Goal: Task Accomplishment & Management: Complete application form

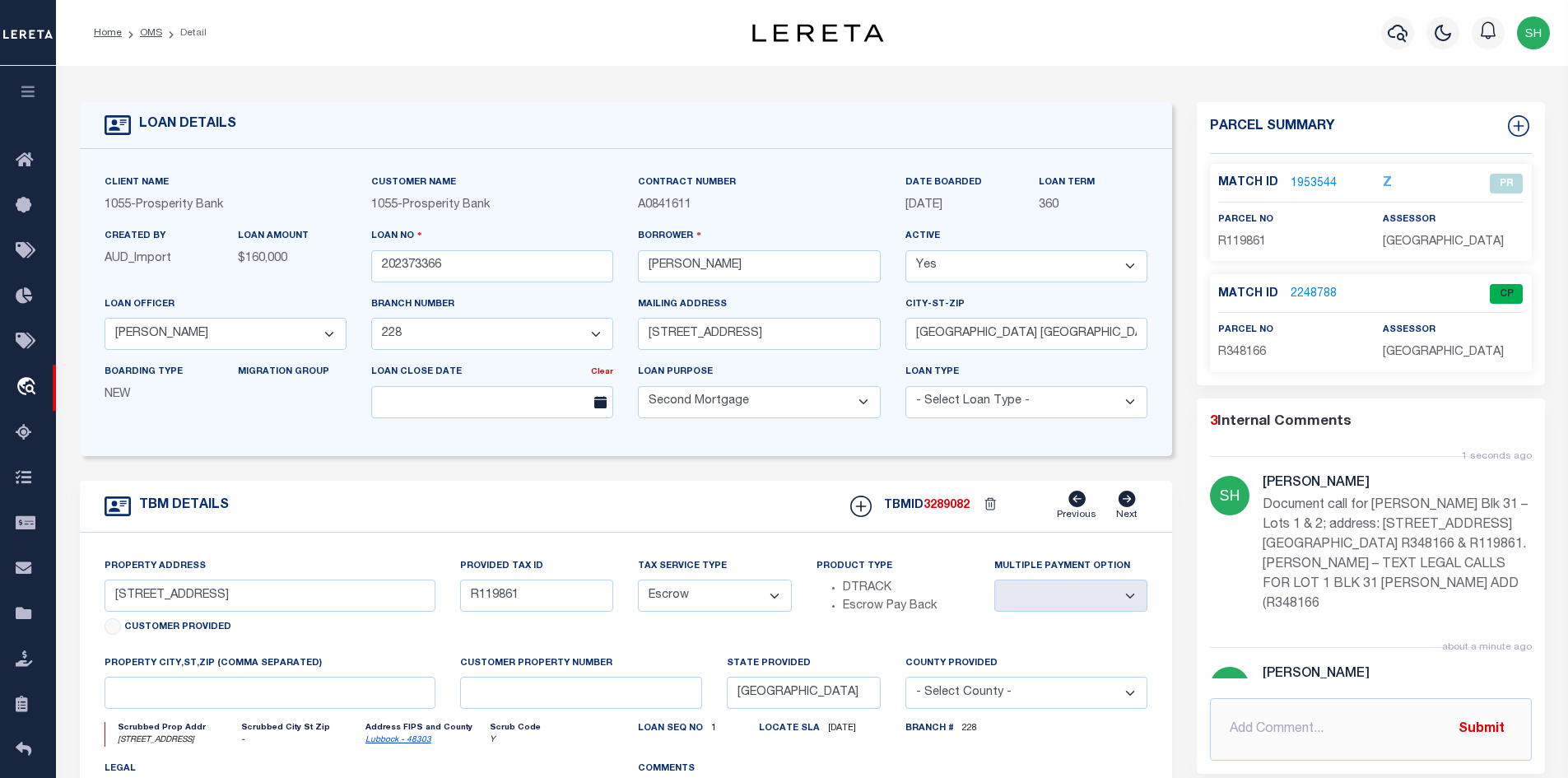
select select "200"
select select "10391"
select select "4050"
select select "100"
select select "Escrow"
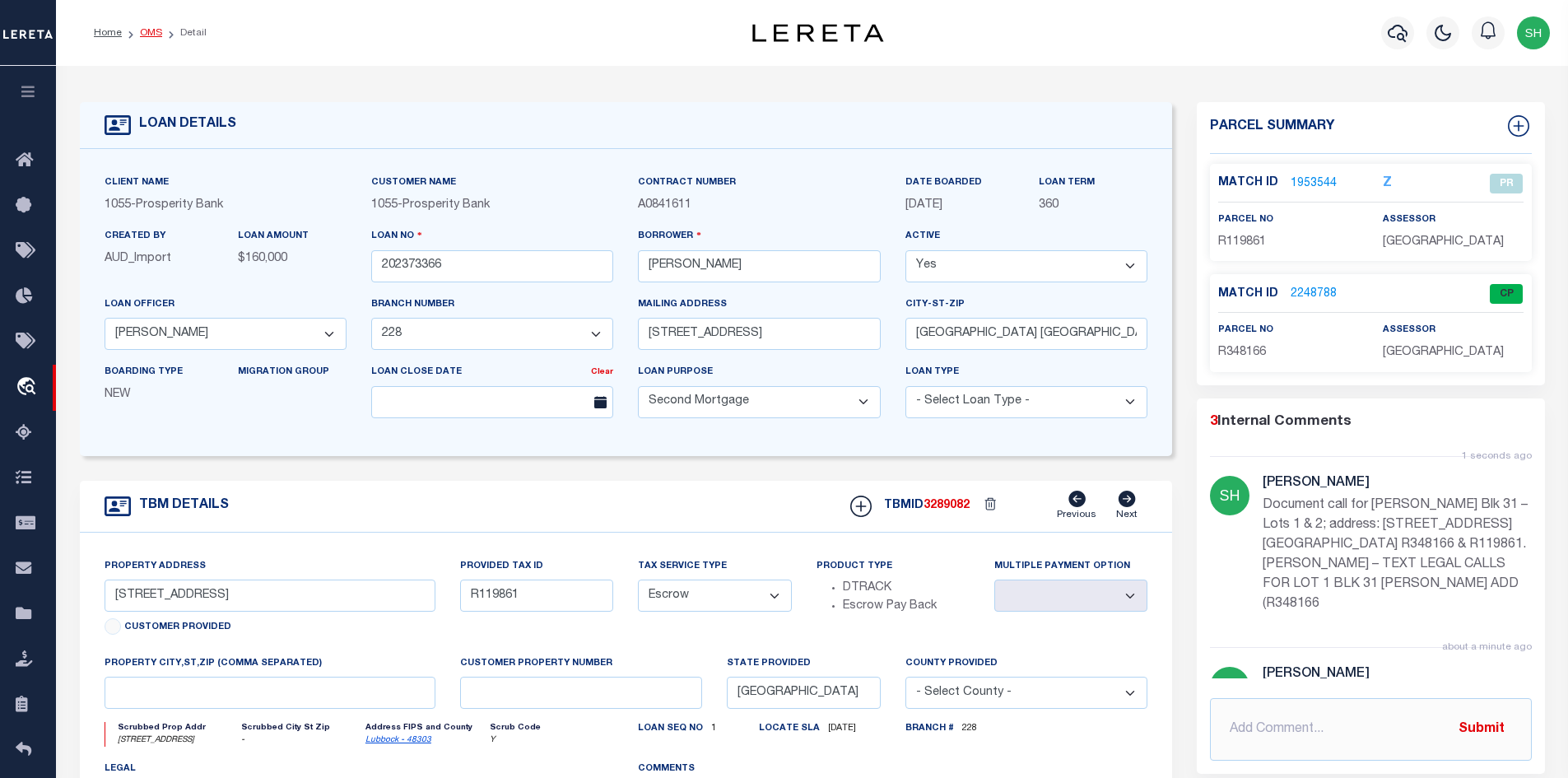
click at [142, 36] on link "OMS" at bounding box center [150, 32] width 23 height 10
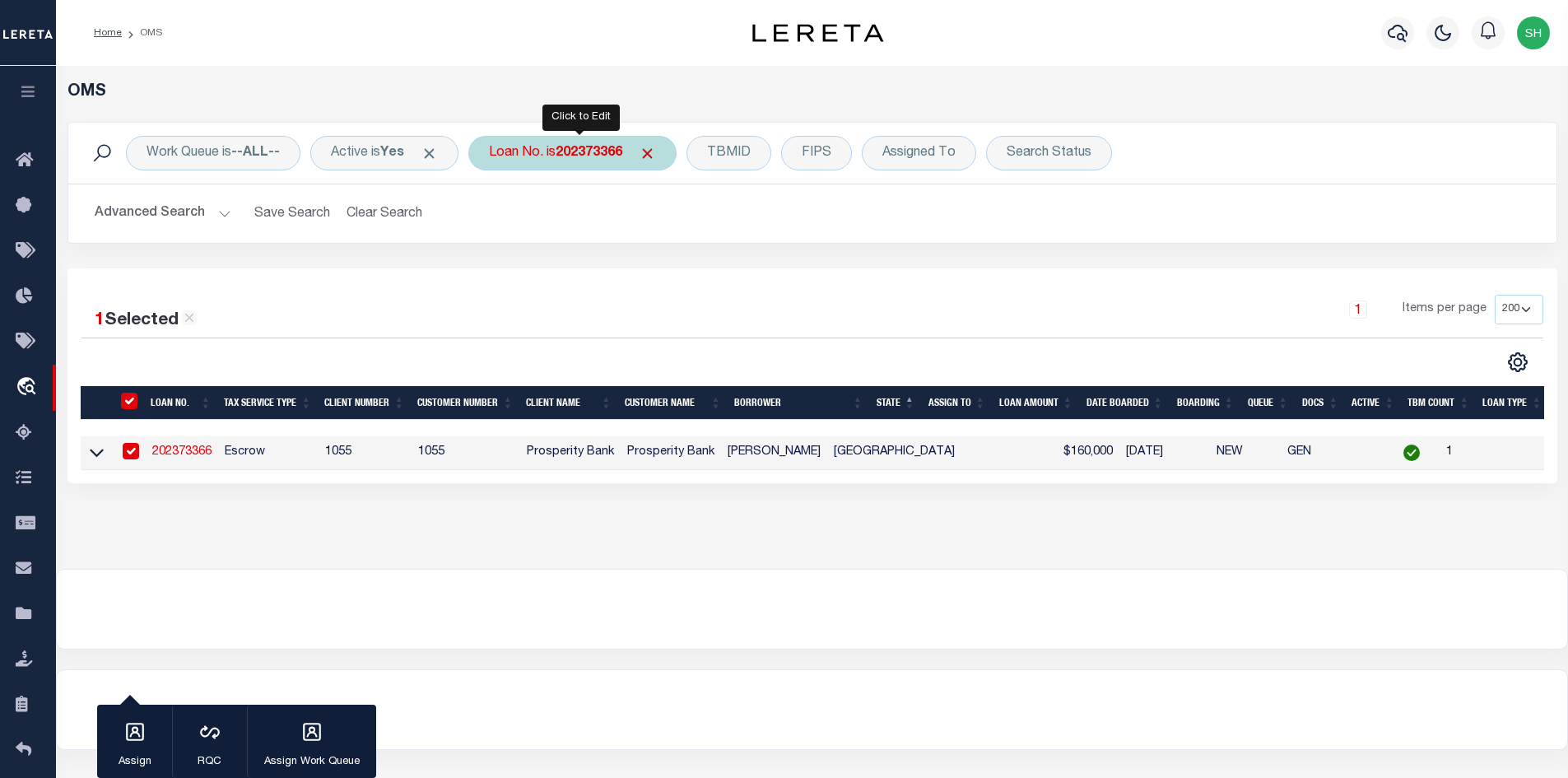
click at [625, 166] on div "Loan No. is 202373366" at bounding box center [572, 153] width 208 height 34
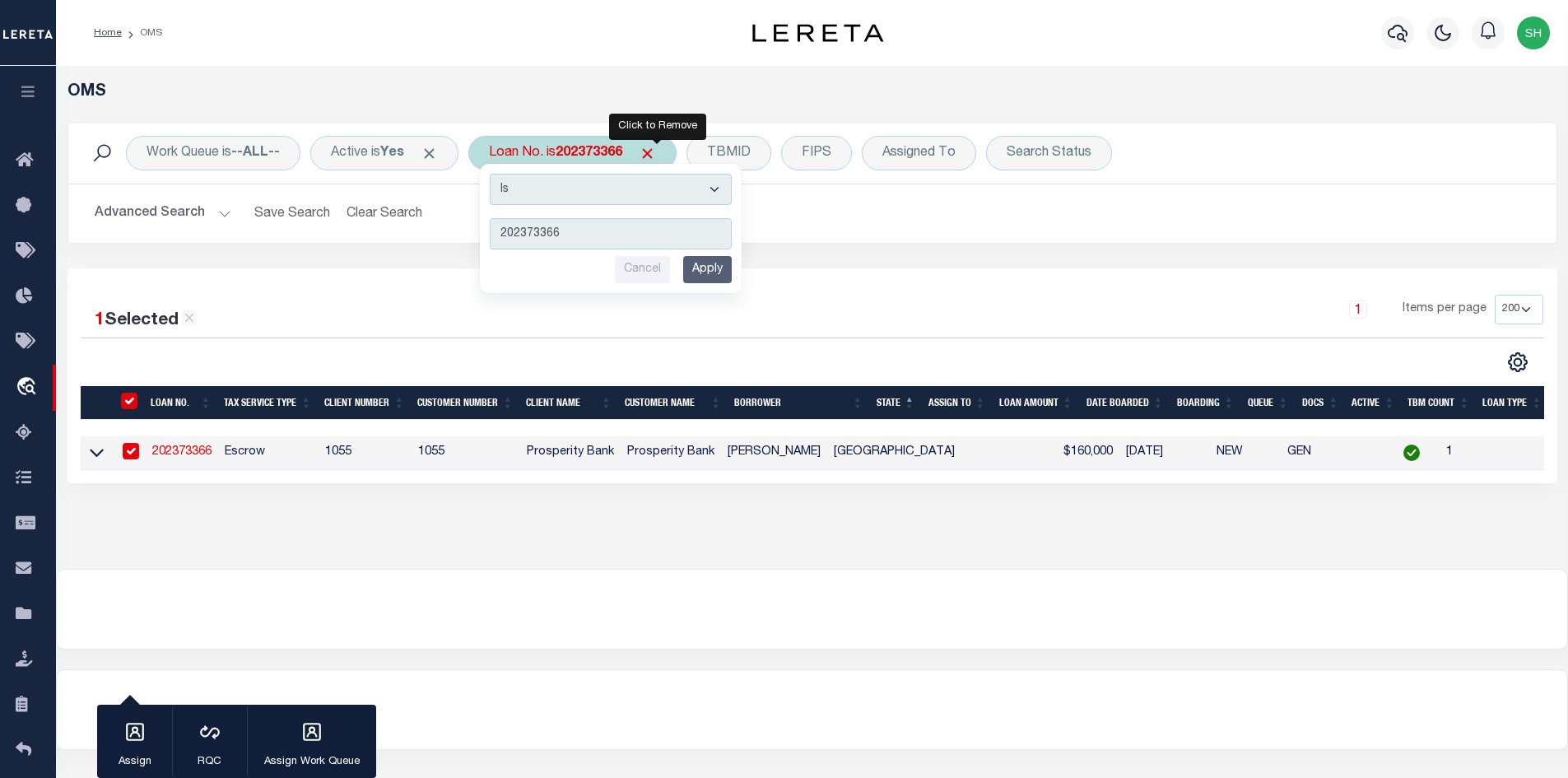
click at [656, 156] on span "Click to Remove" at bounding box center [647, 153] width 17 height 17
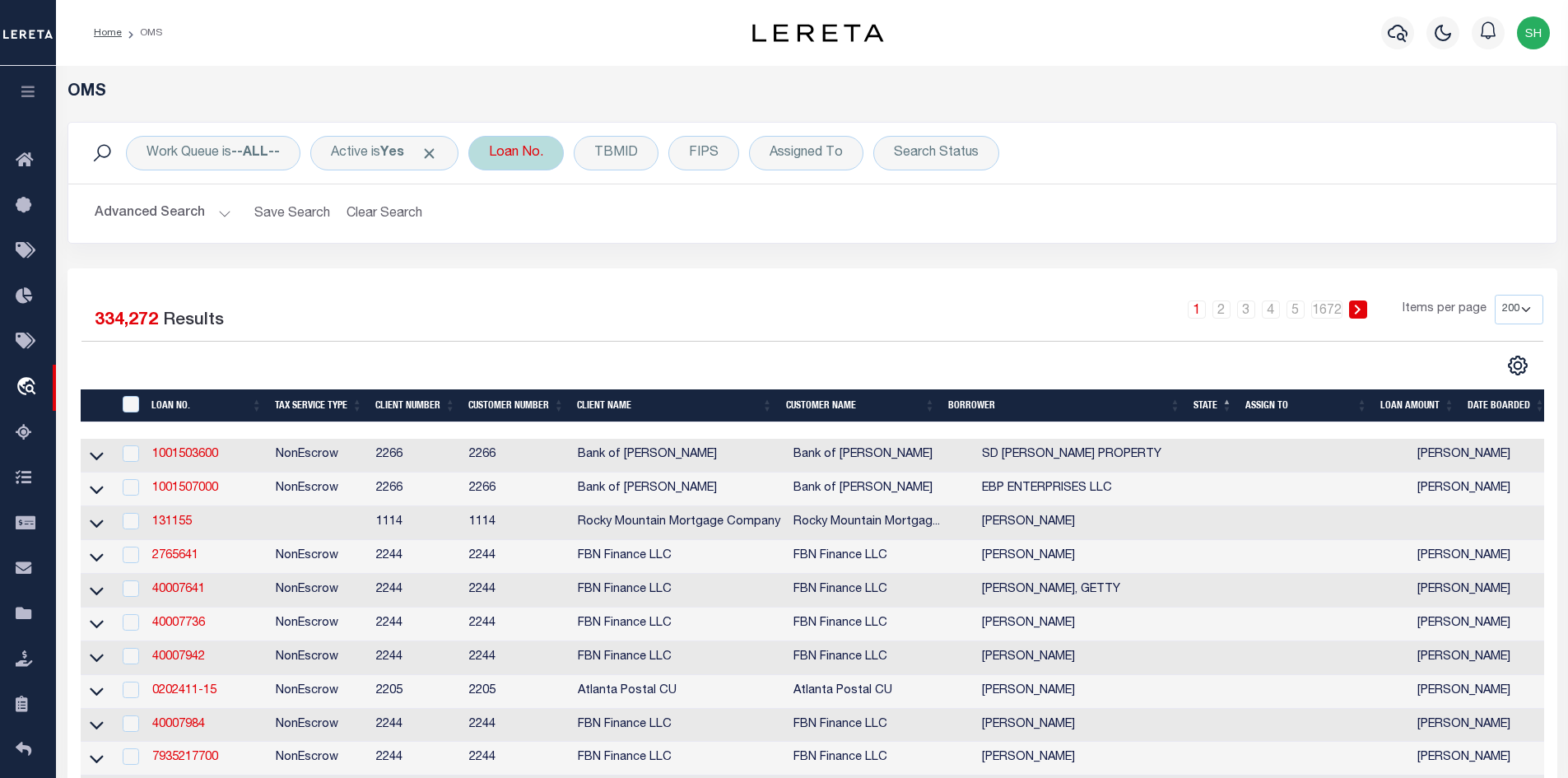
click at [532, 148] on div "Loan No." at bounding box center [516, 153] width 96 height 34
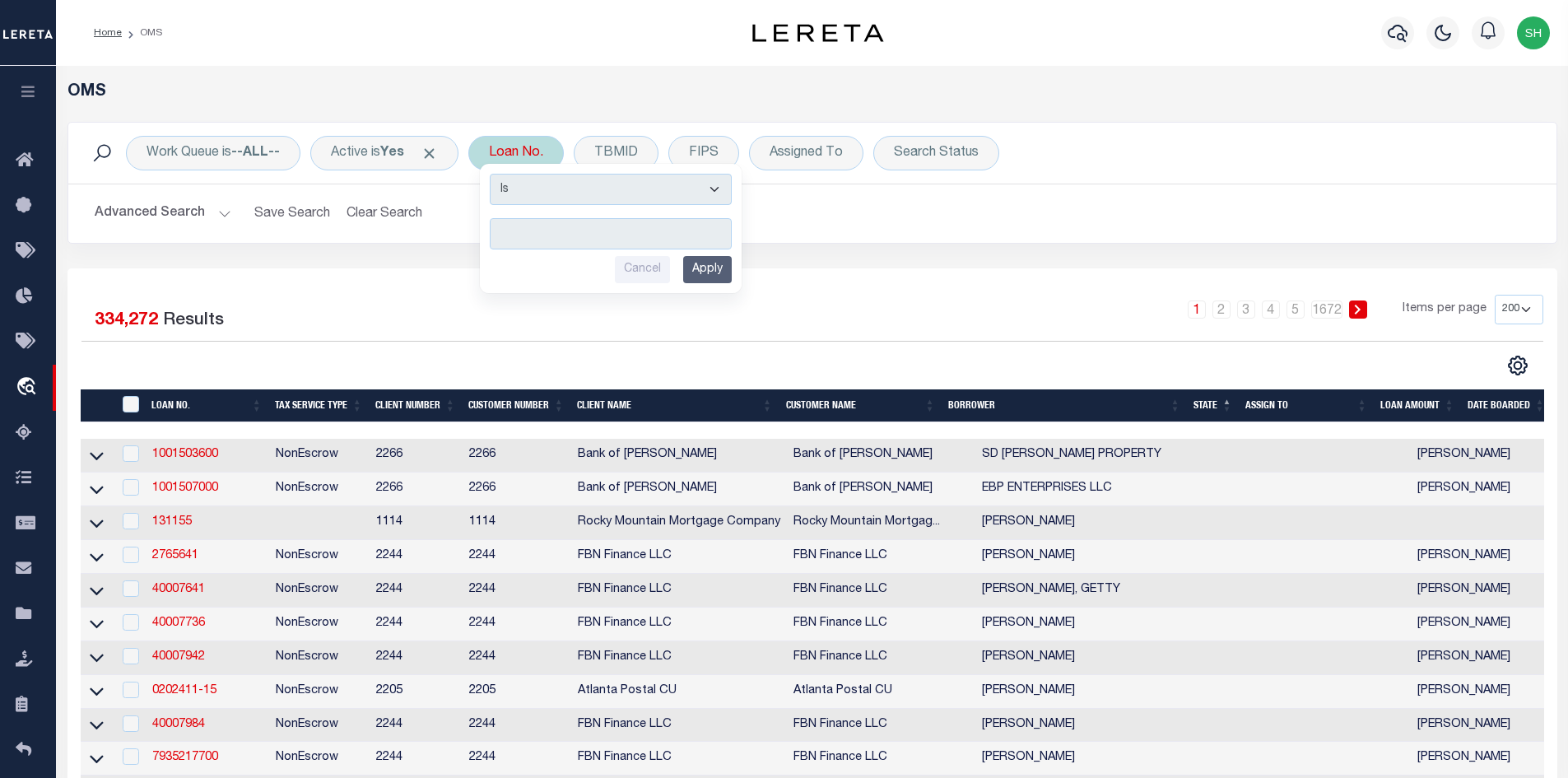
click at [536, 241] on input "text" at bounding box center [610, 233] width 242 height 32
type input "1500040919"
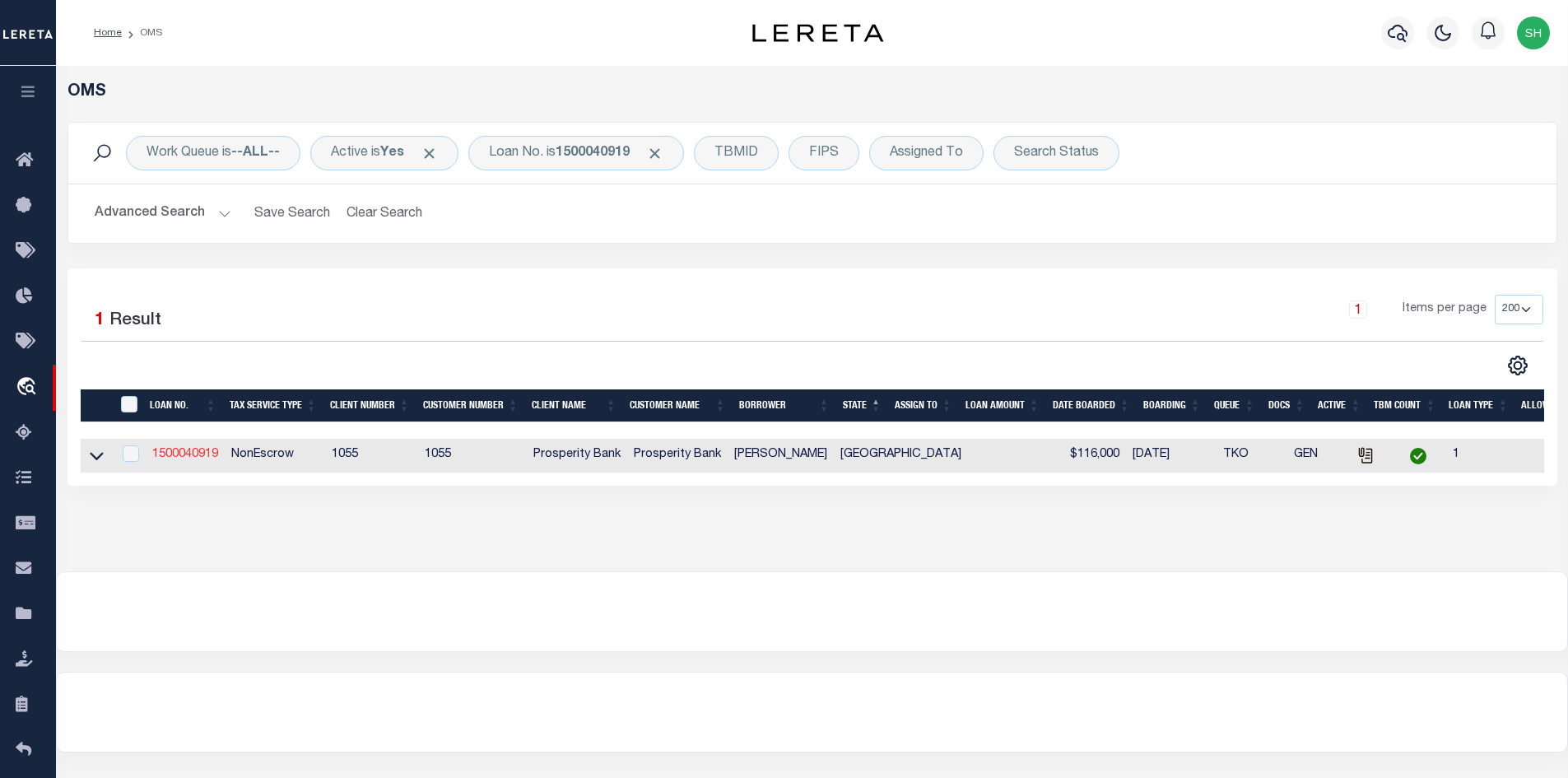
click at [205, 455] on link "1500040919" at bounding box center [185, 454] width 66 height 12
type input "1500040919"
type input "[PERSON_NAME]"
select select
select select "14717"
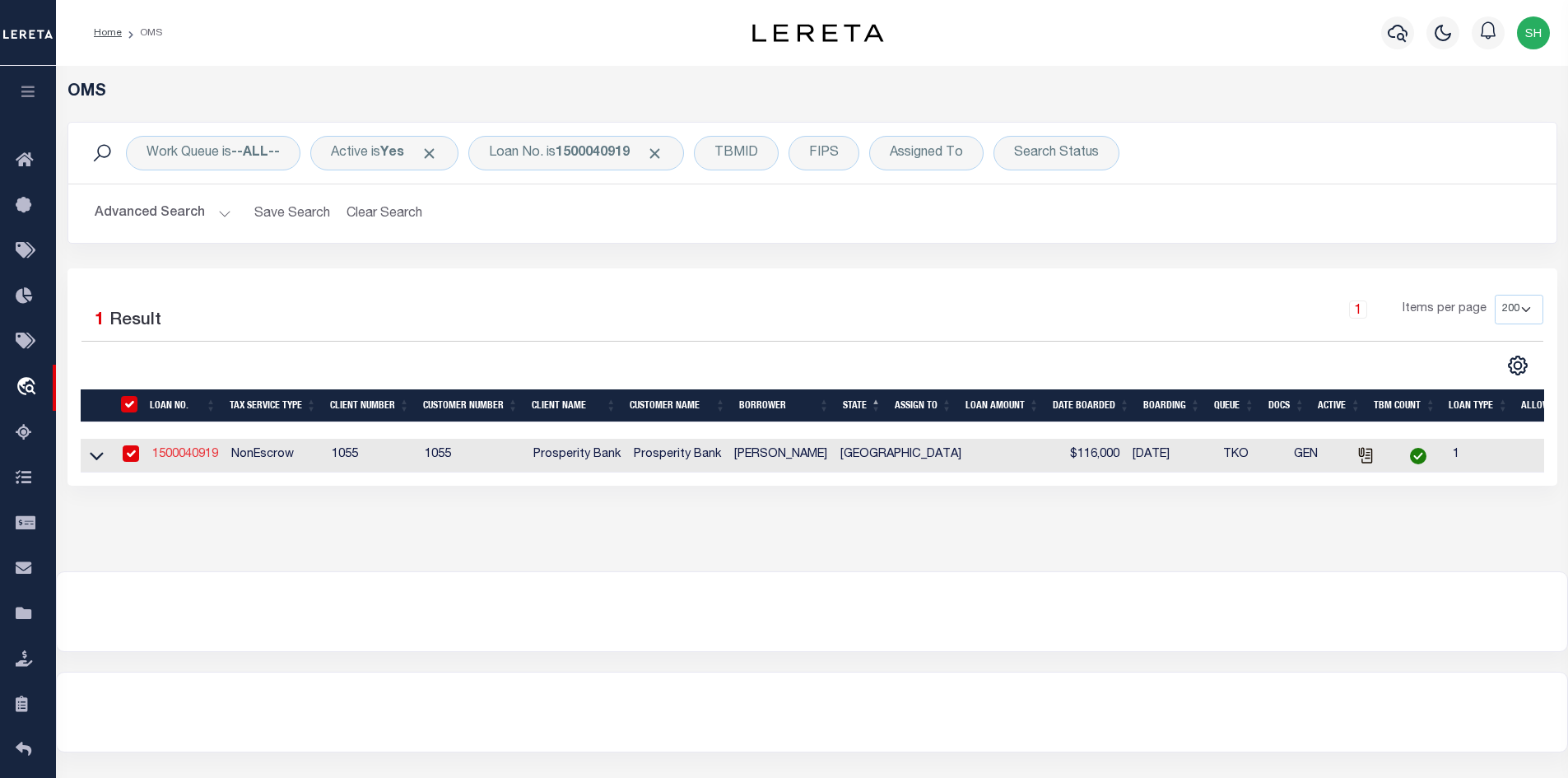
select select "500"
select select "NonEscrow"
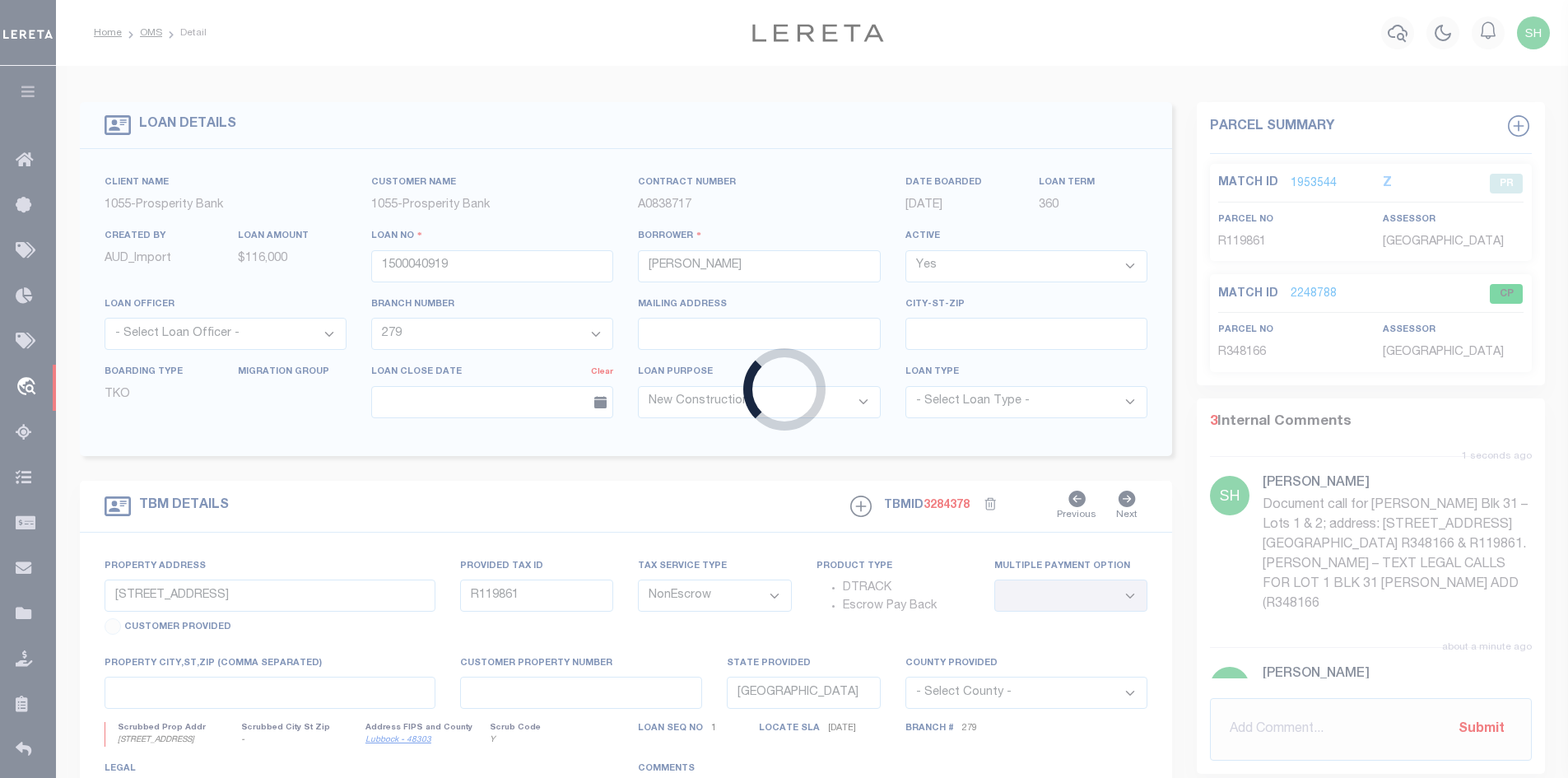
select select "14717"
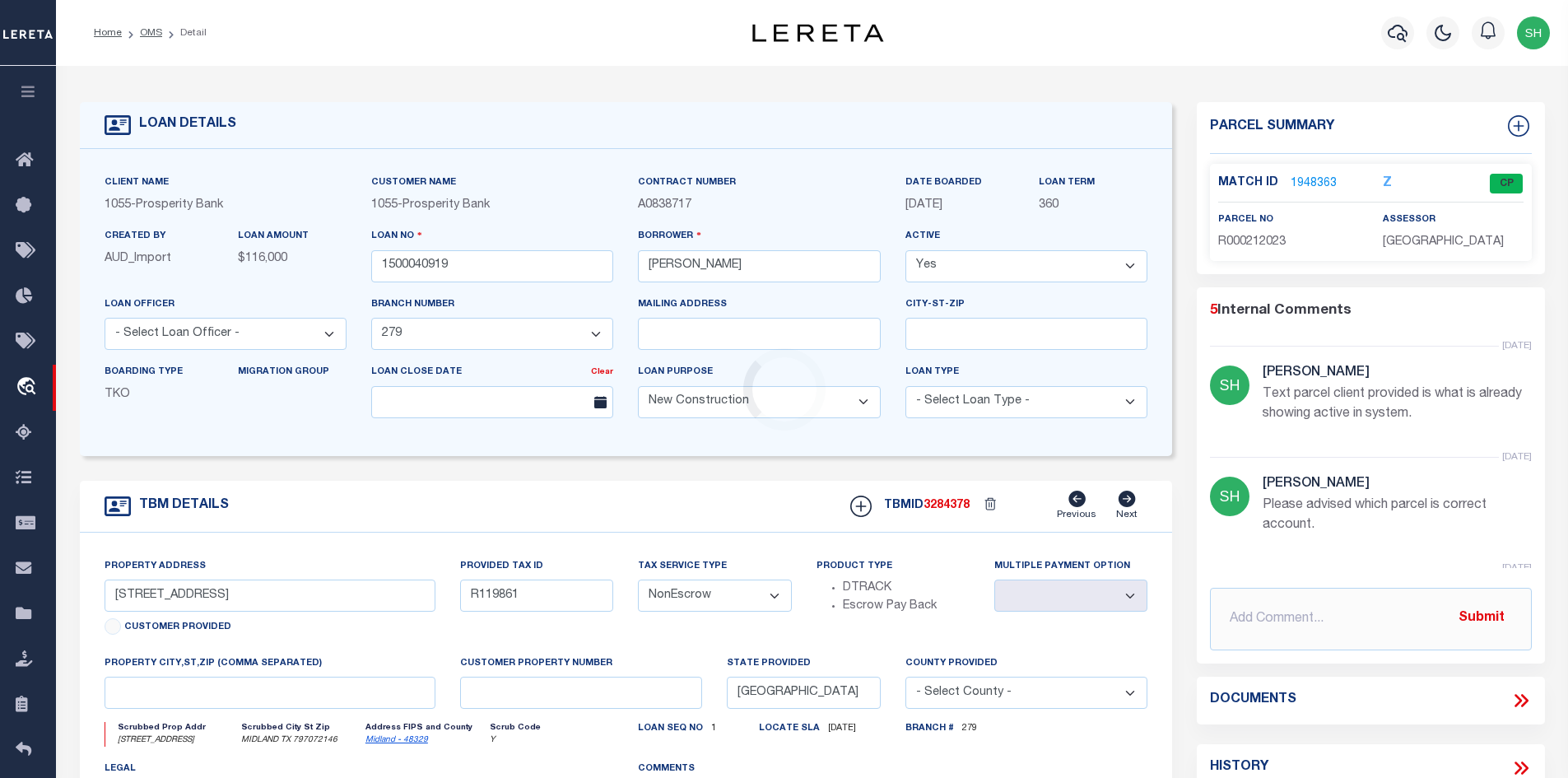
type input "[STREET_ADDRESS]"
type input "000451000120060"
select select
type input "MIDLAND TX 797072146"
select select
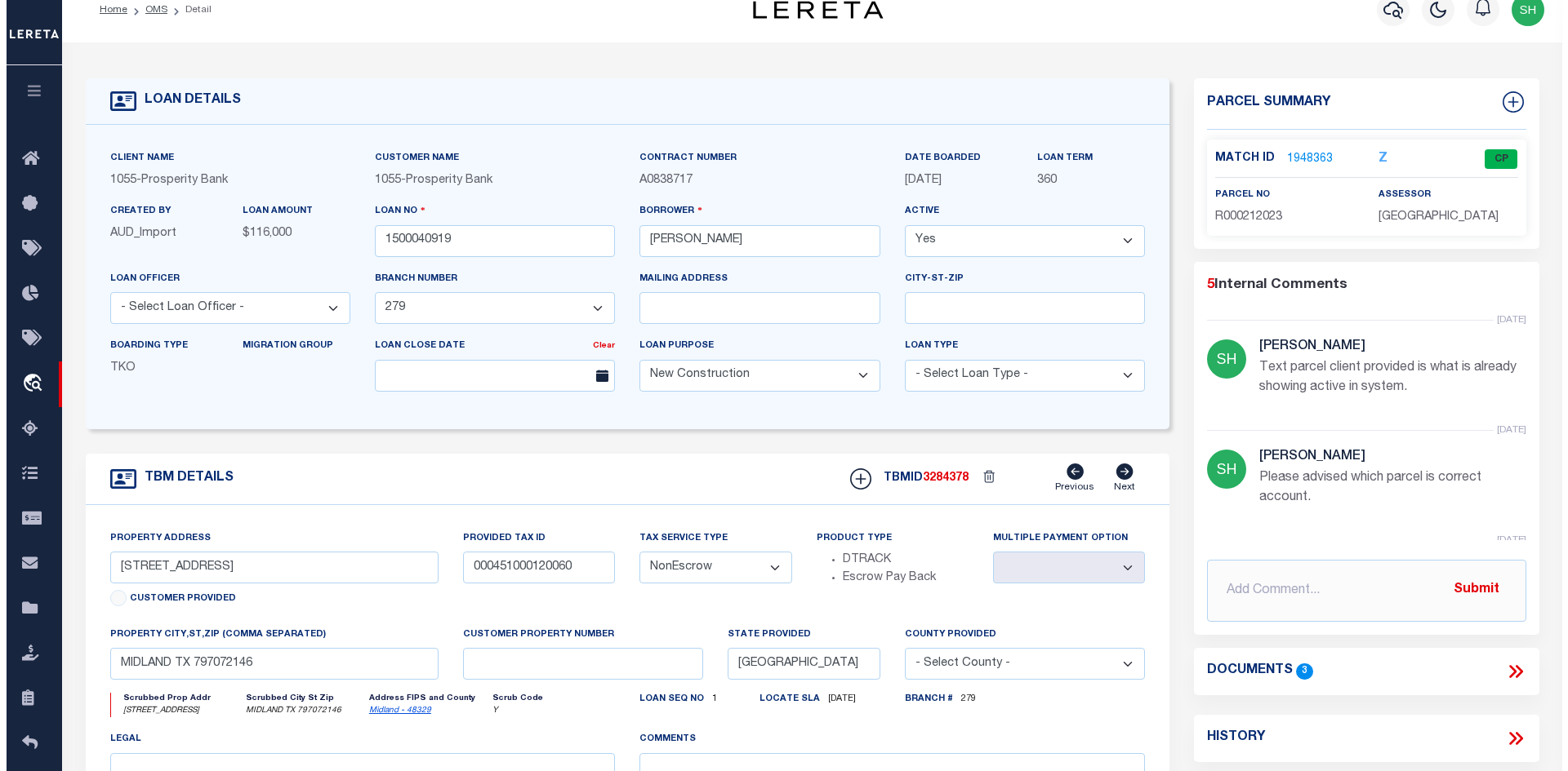
scroll to position [163, 0]
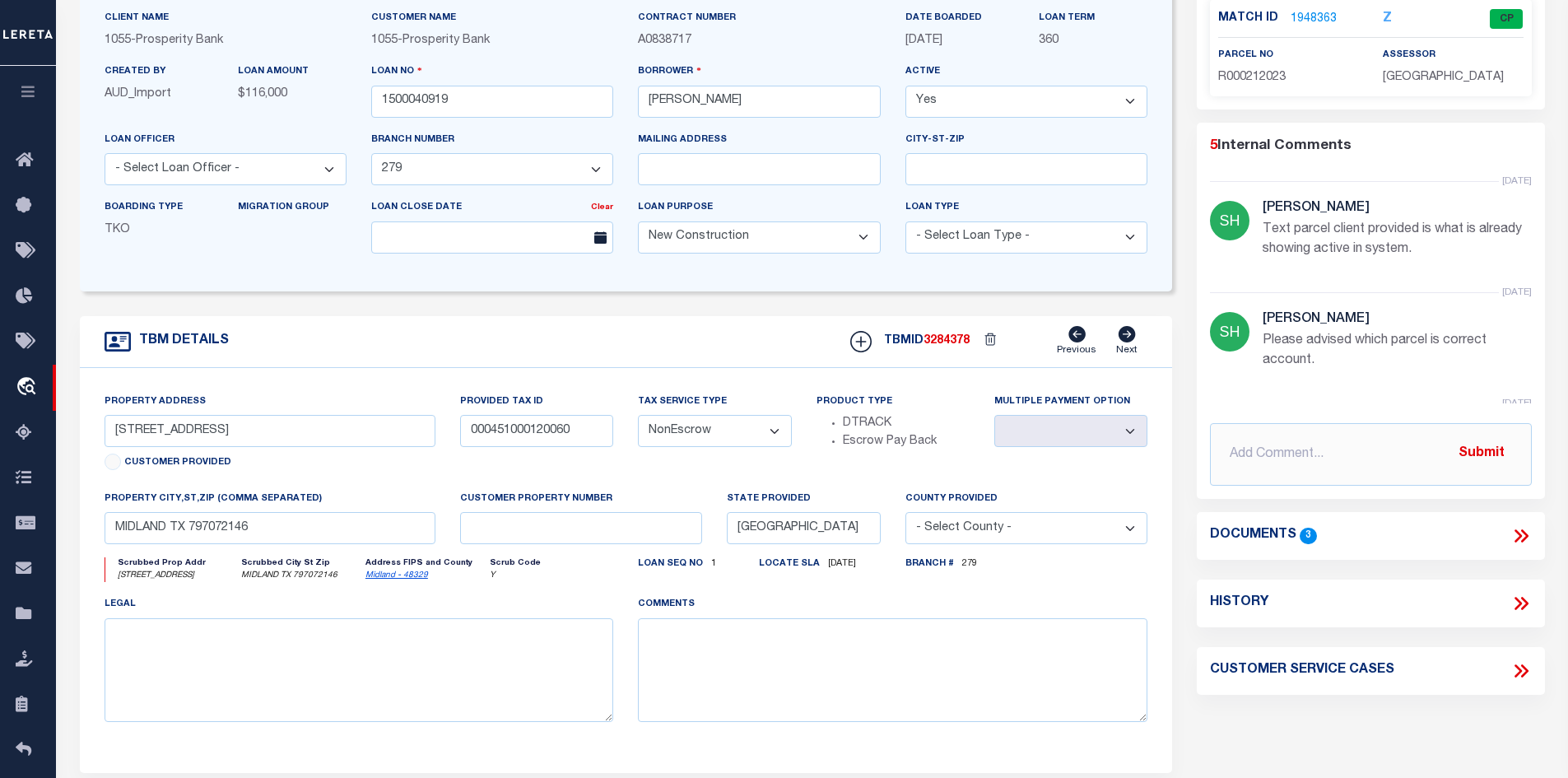
click at [1518, 534] on icon at bounding box center [1521, 536] width 22 height 22
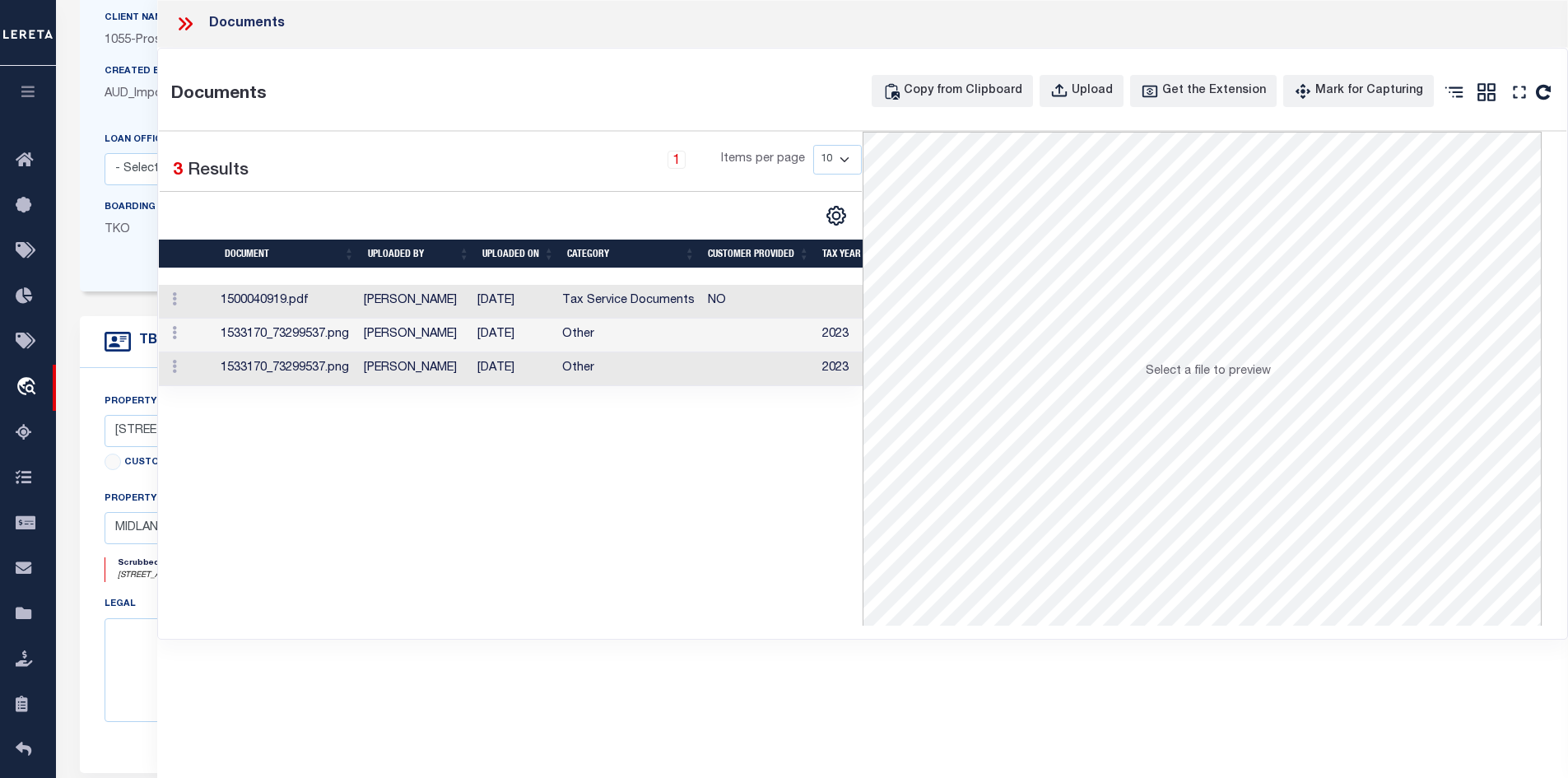
click at [593, 309] on td "Tax Service Documents" at bounding box center [629, 301] width 146 height 33
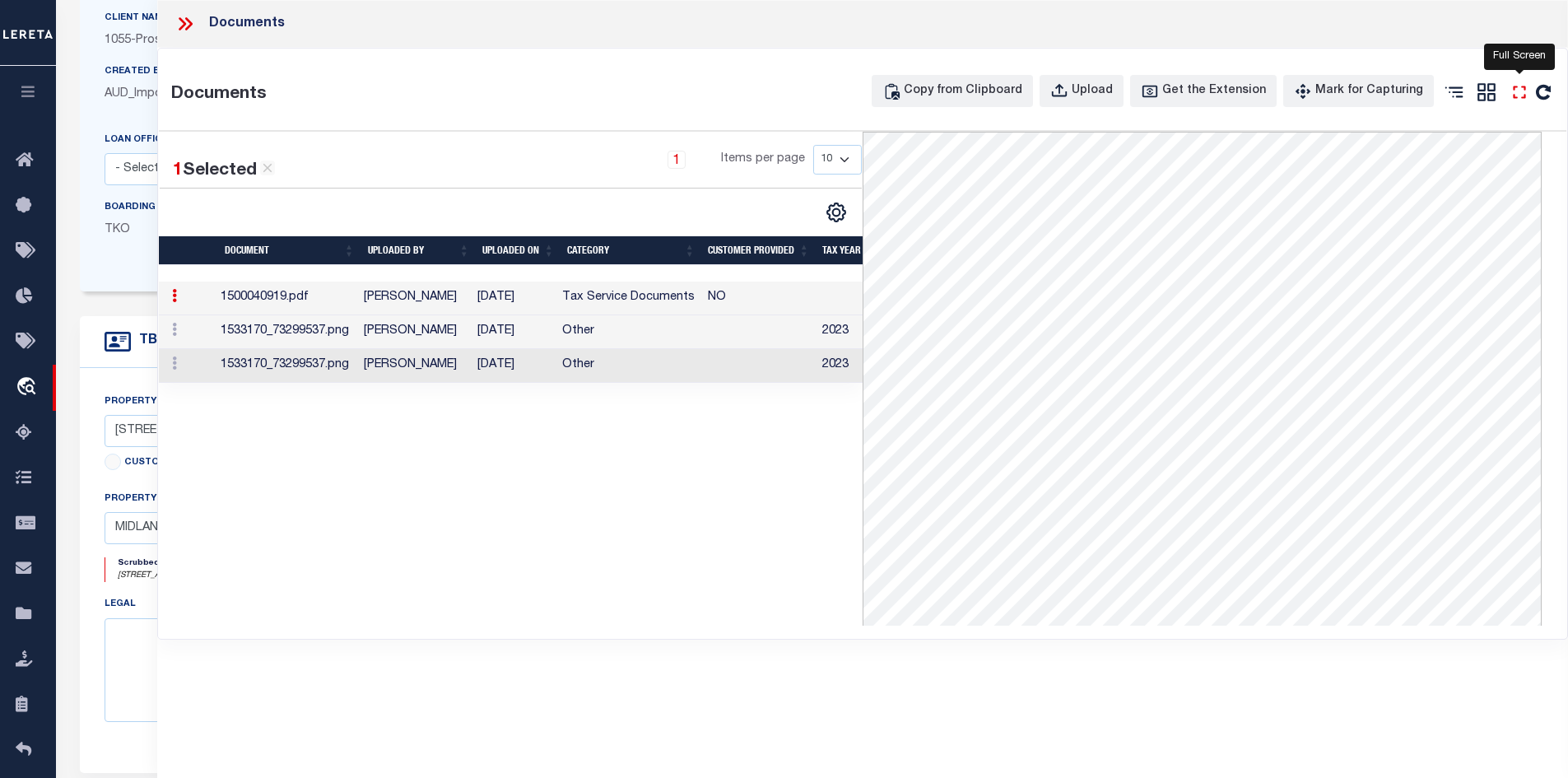
click at [1524, 96] on icon "" at bounding box center [1519, 92] width 22 height 22
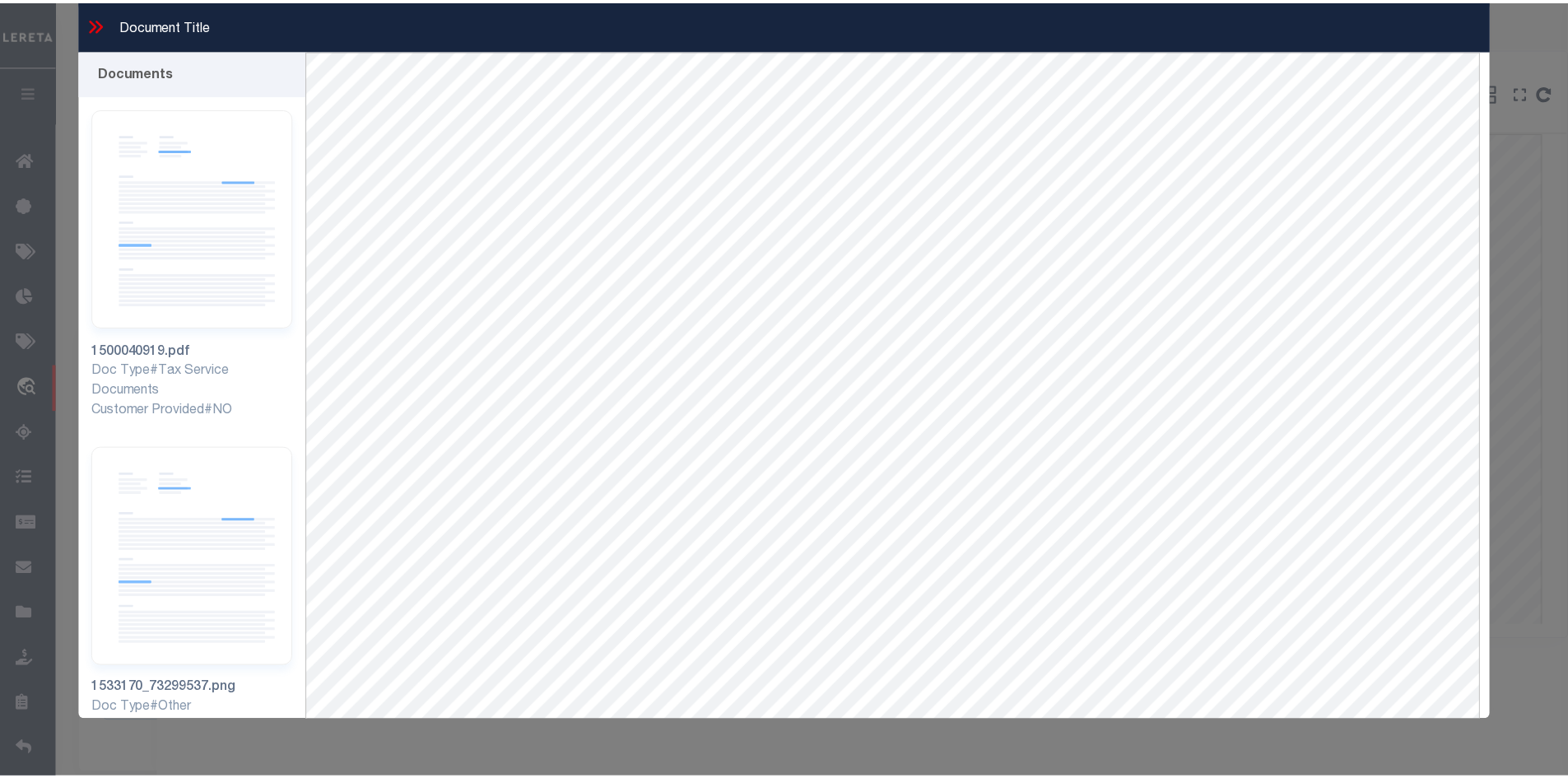
scroll to position [71, 0]
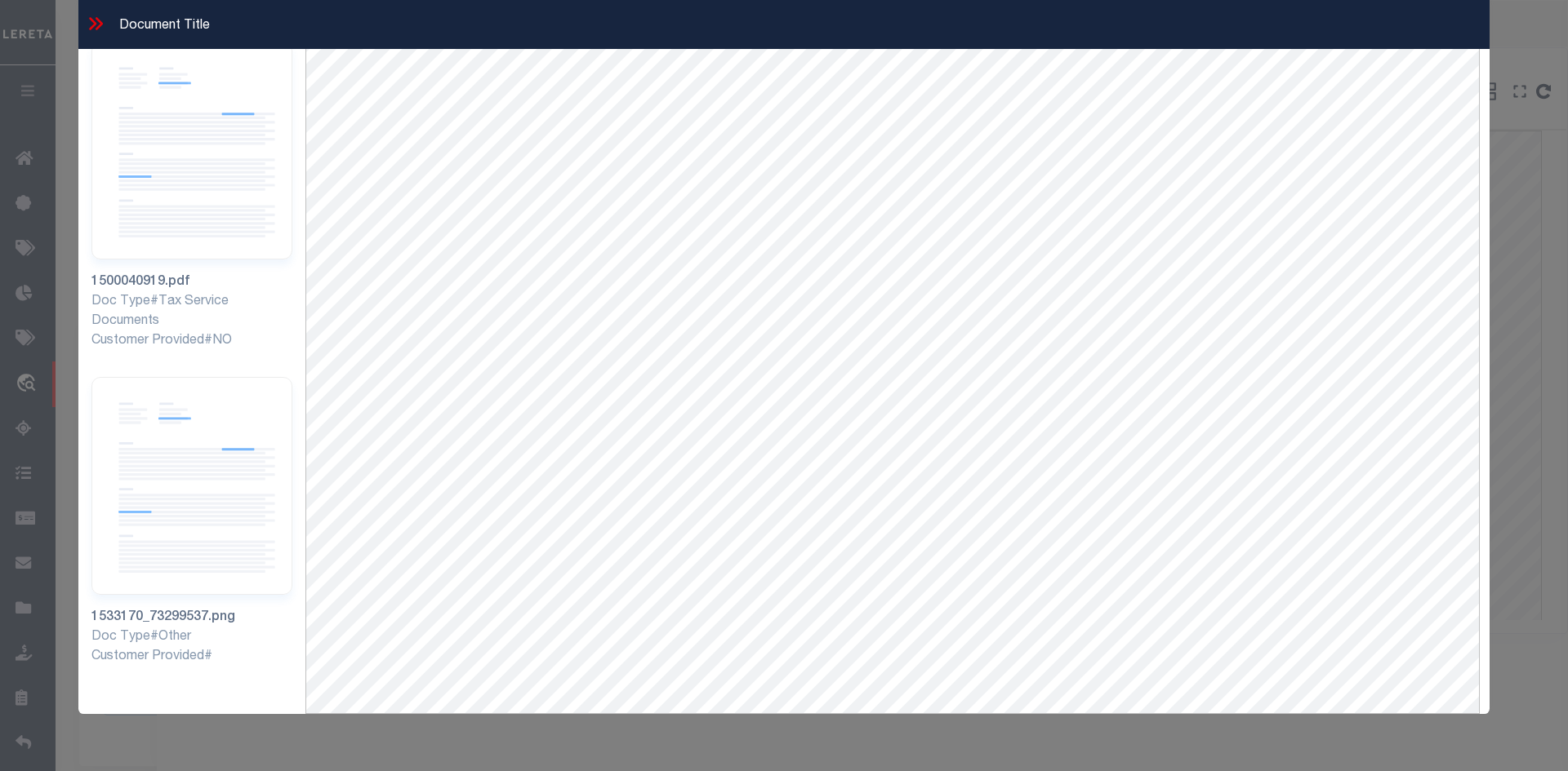
click at [106, 32] on div "Document Title" at bounding box center [784, 24] width 1411 height 49
click at [94, 29] on icon at bounding box center [96, 24] width 21 height 21
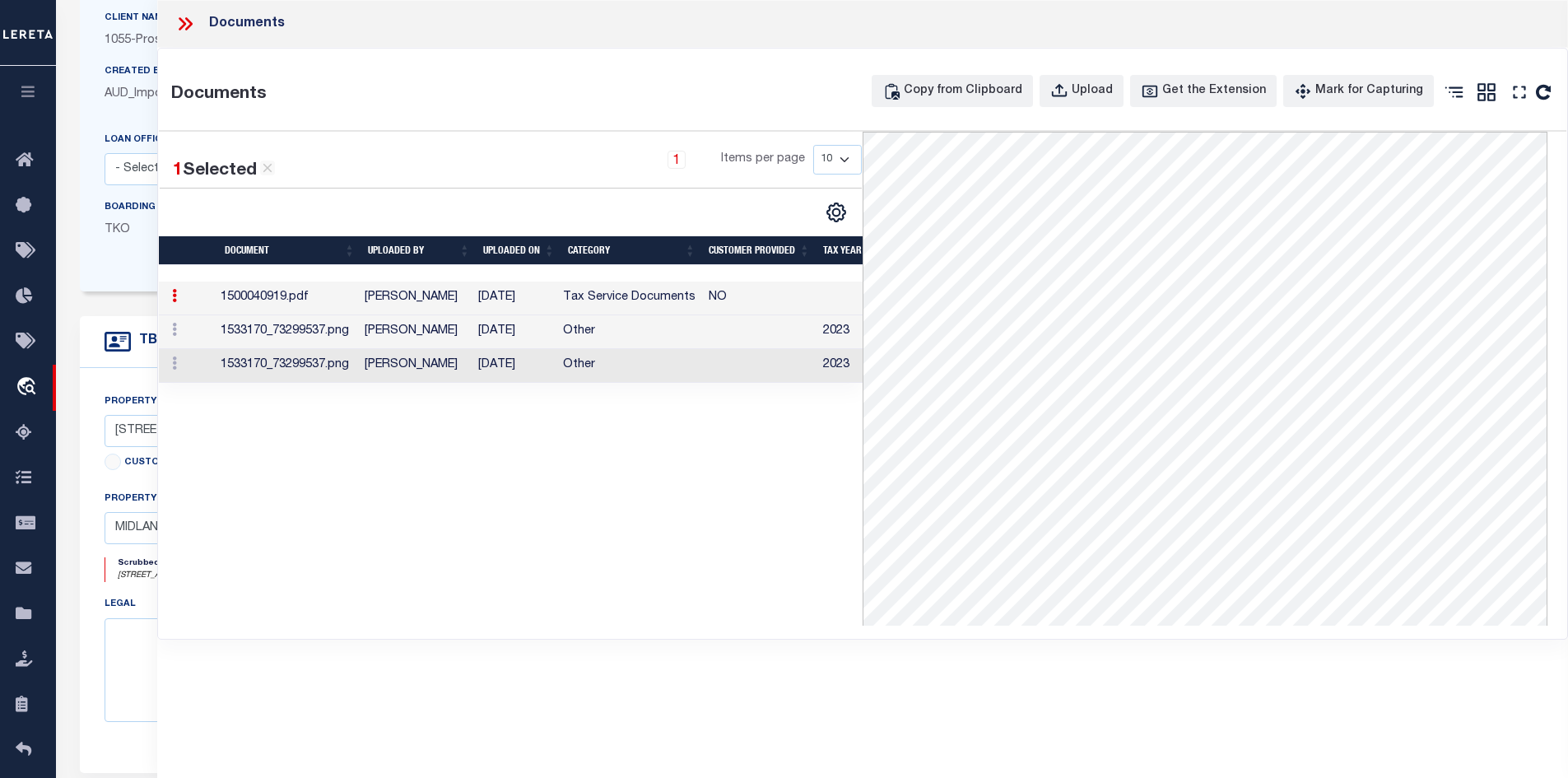
click at [96, 23] on div "Client Name 1055 - Prosperity Bank" at bounding box center [225, 35] width 267 height 53
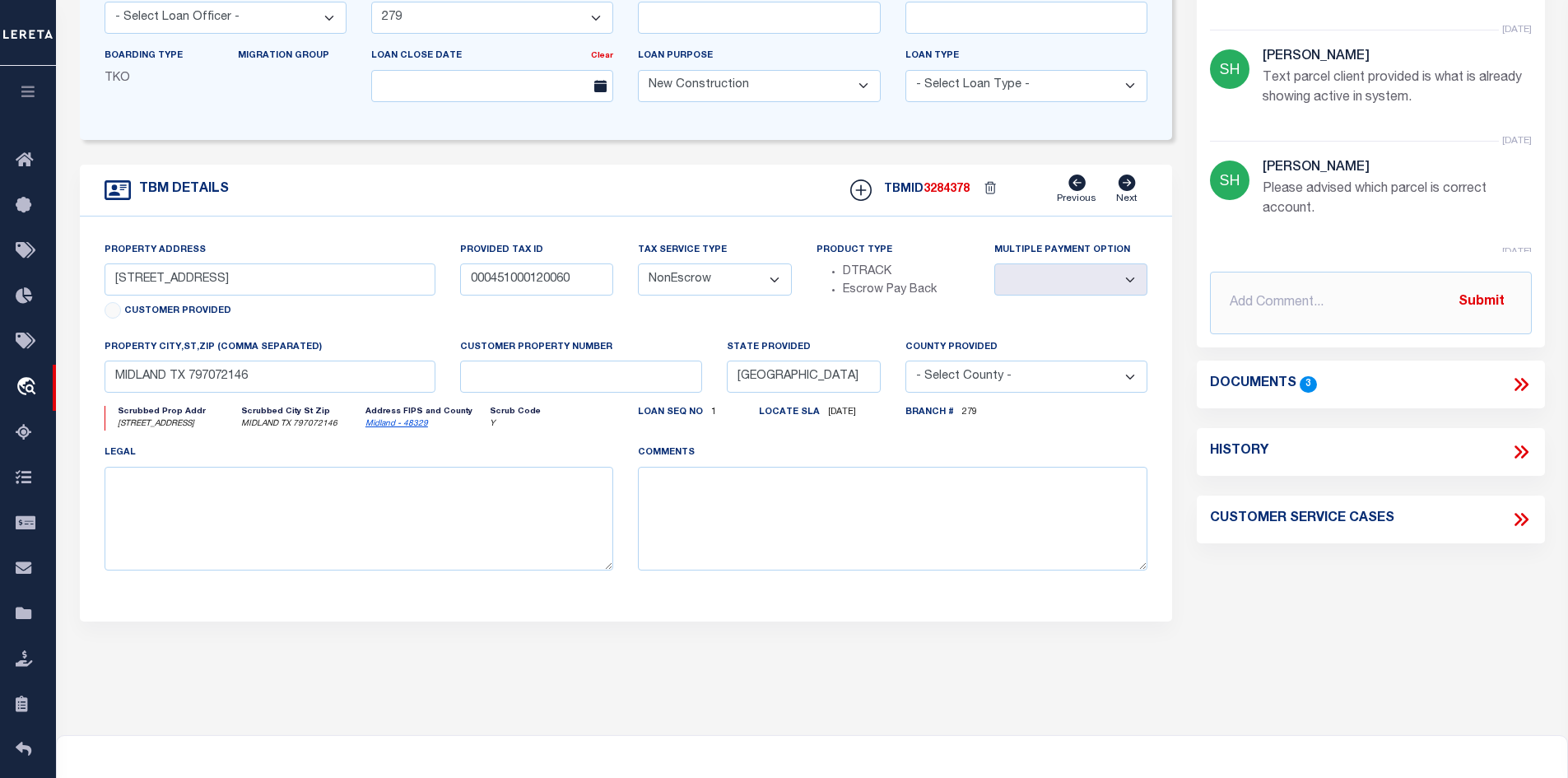
scroll to position [69, 0]
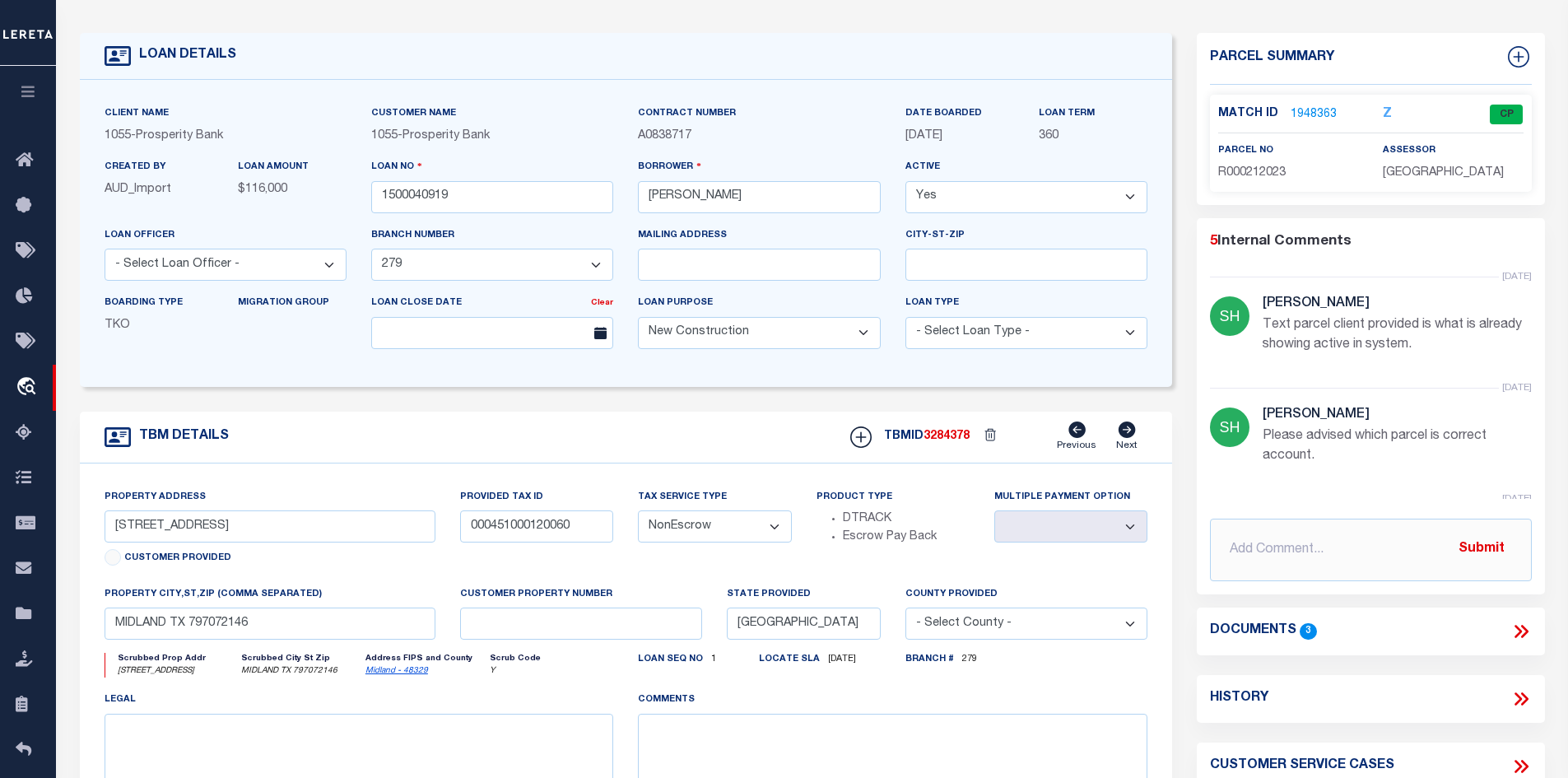
click at [1521, 635] on icon at bounding box center [1524, 631] width 7 height 14
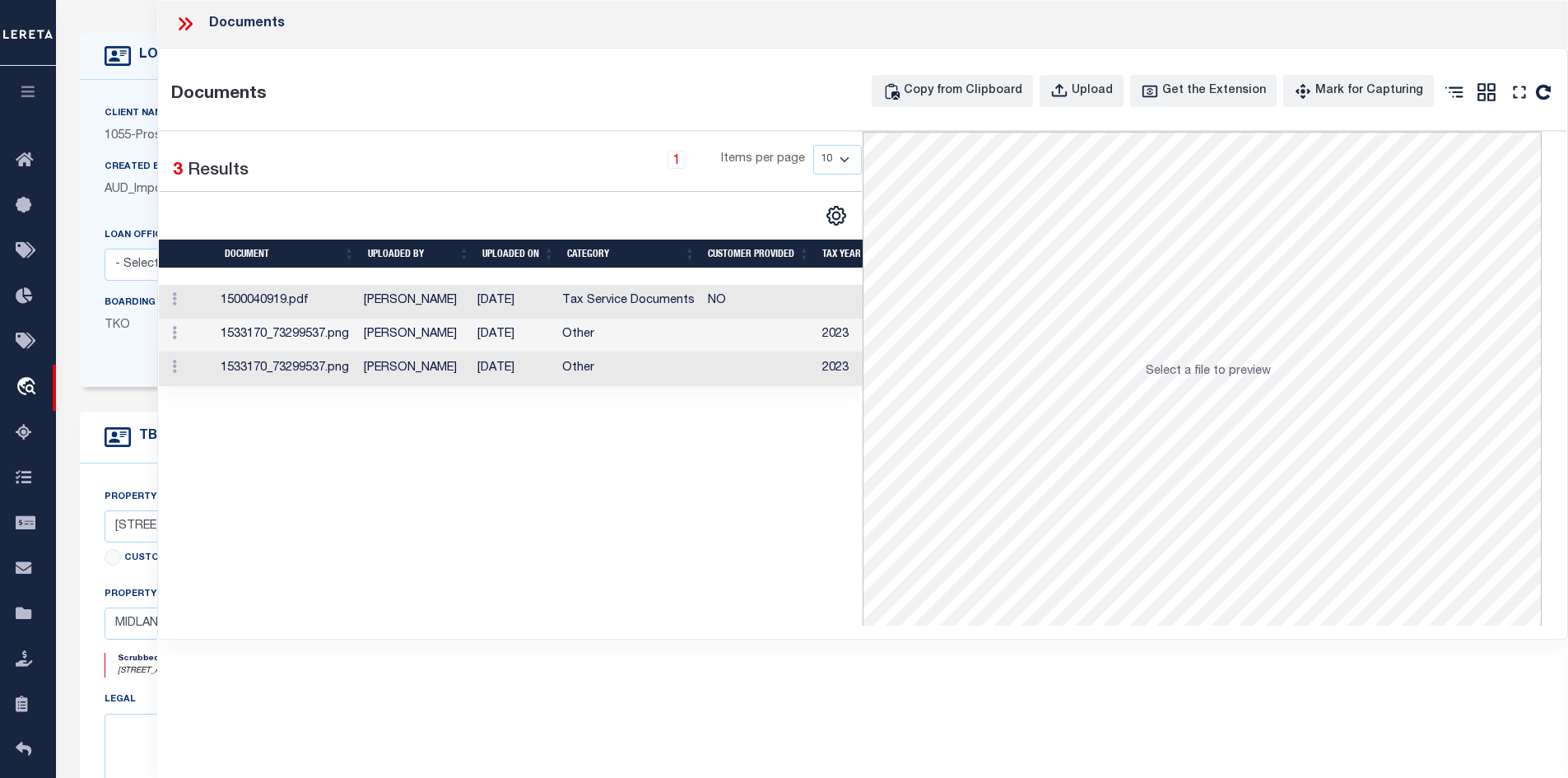
click at [515, 292] on td "[DATE]" at bounding box center [513, 301] width 85 height 33
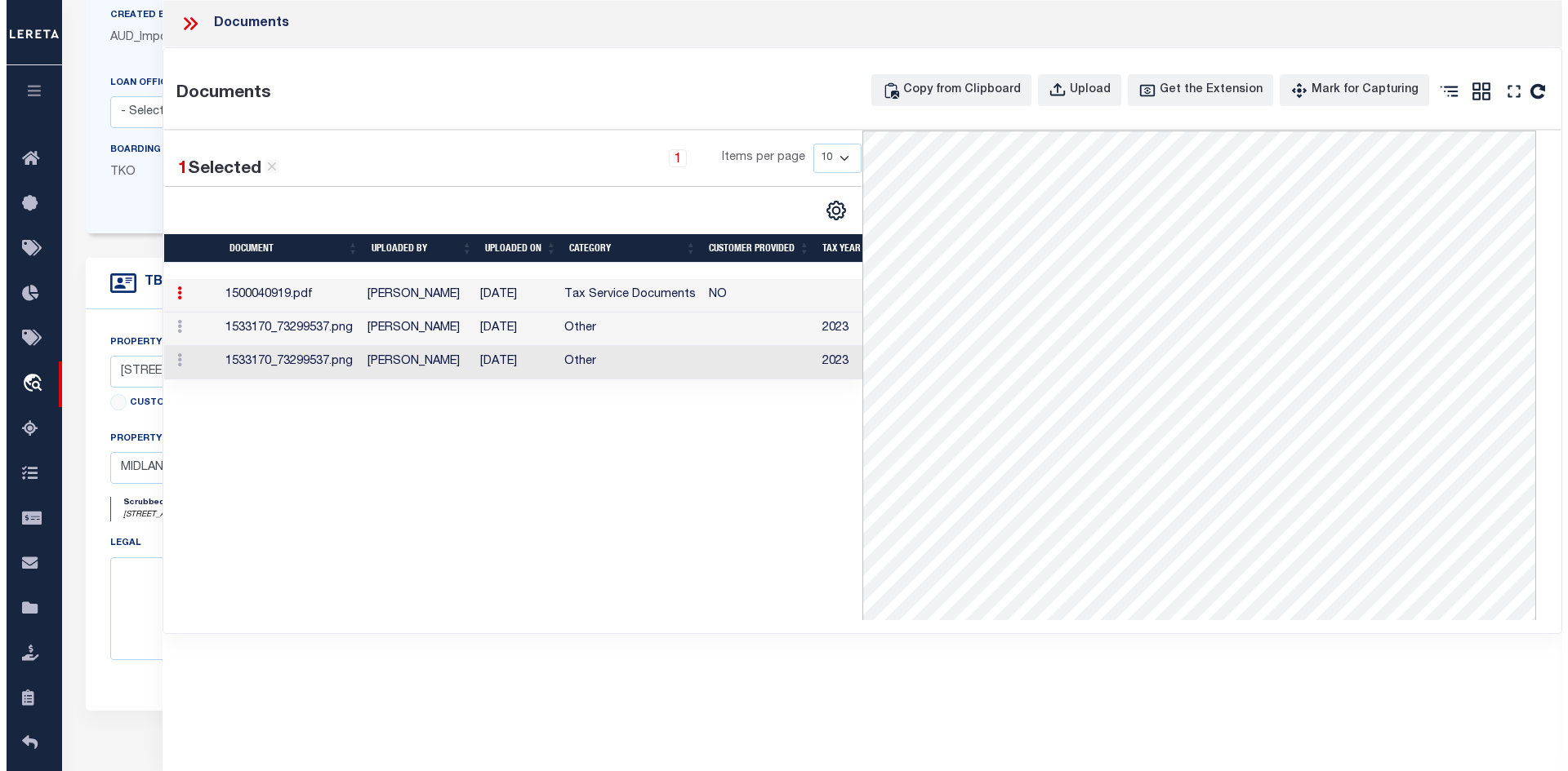
scroll to position [231, 0]
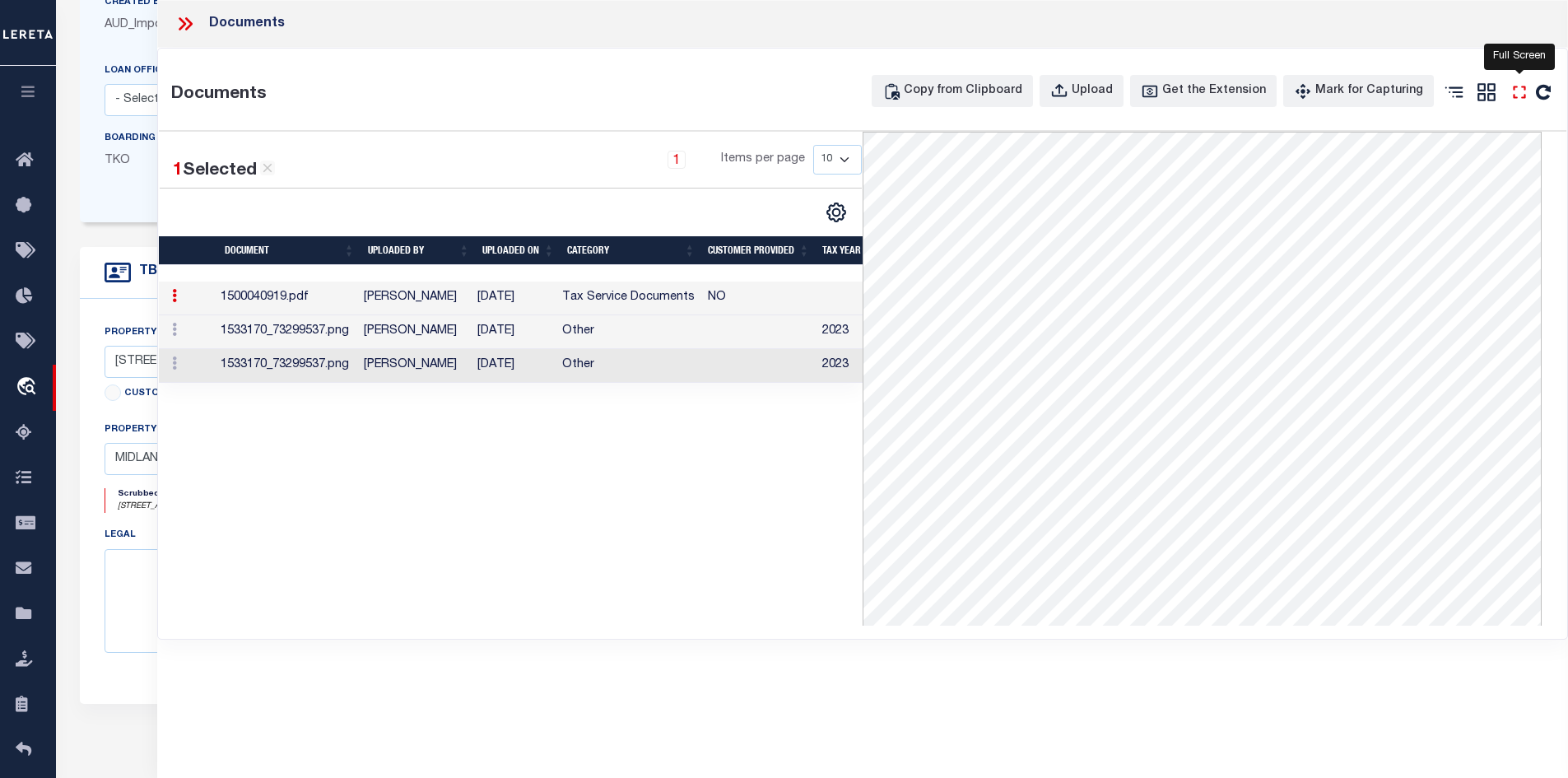
click at [1523, 91] on icon "" at bounding box center [1519, 92] width 22 height 22
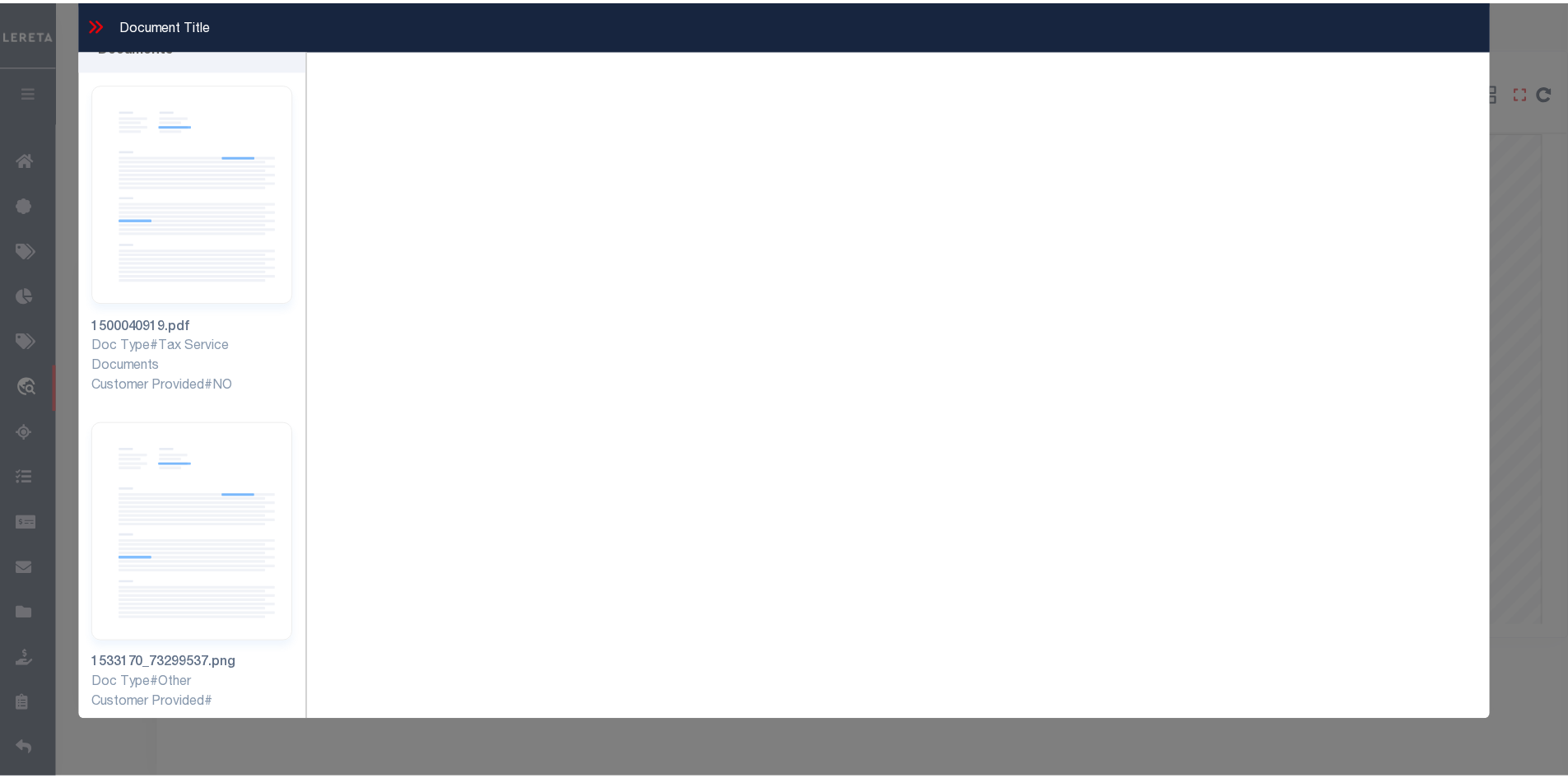
scroll to position [0, 0]
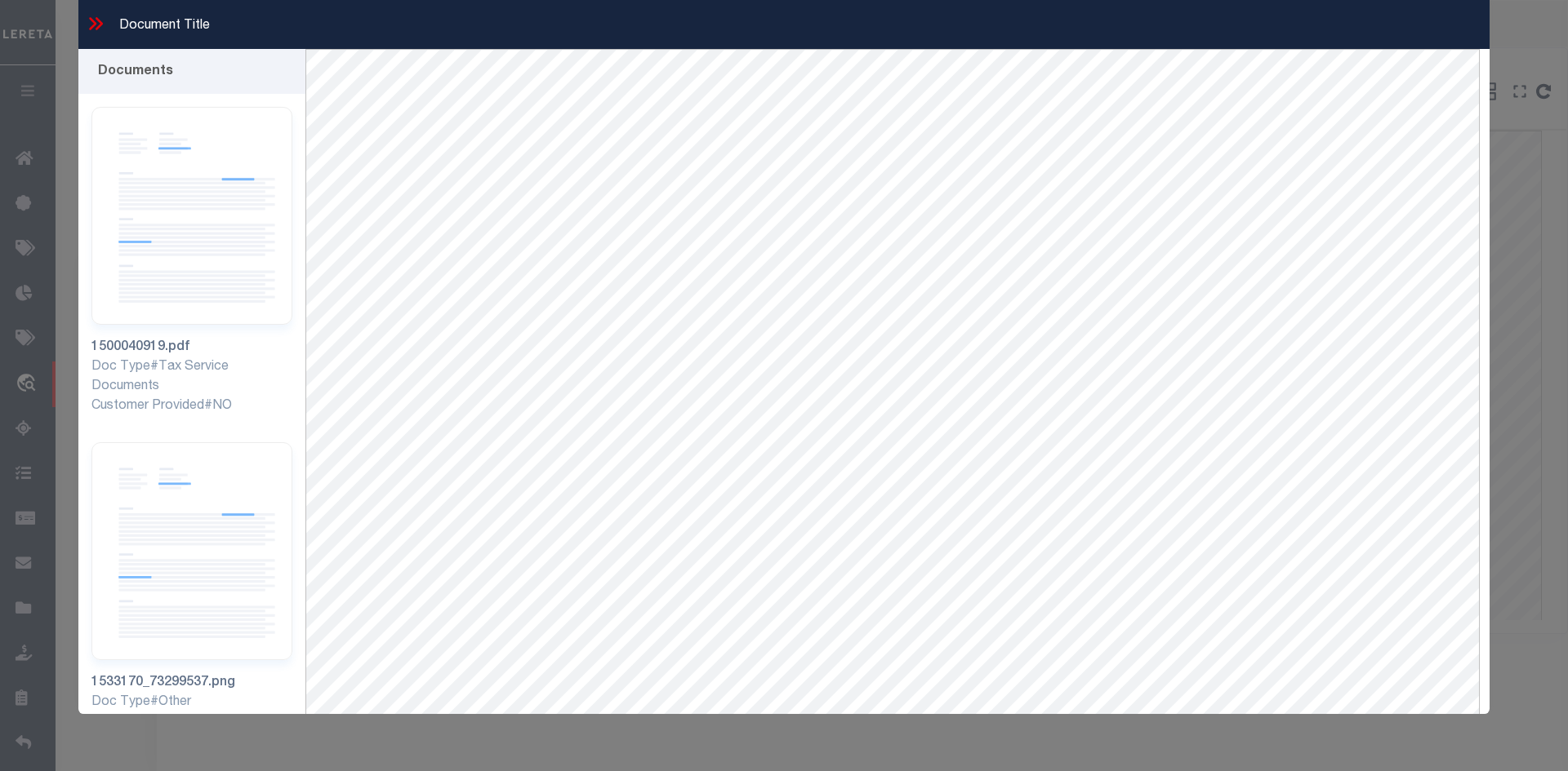
click at [96, 26] on icon at bounding box center [96, 24] width 21 height 21
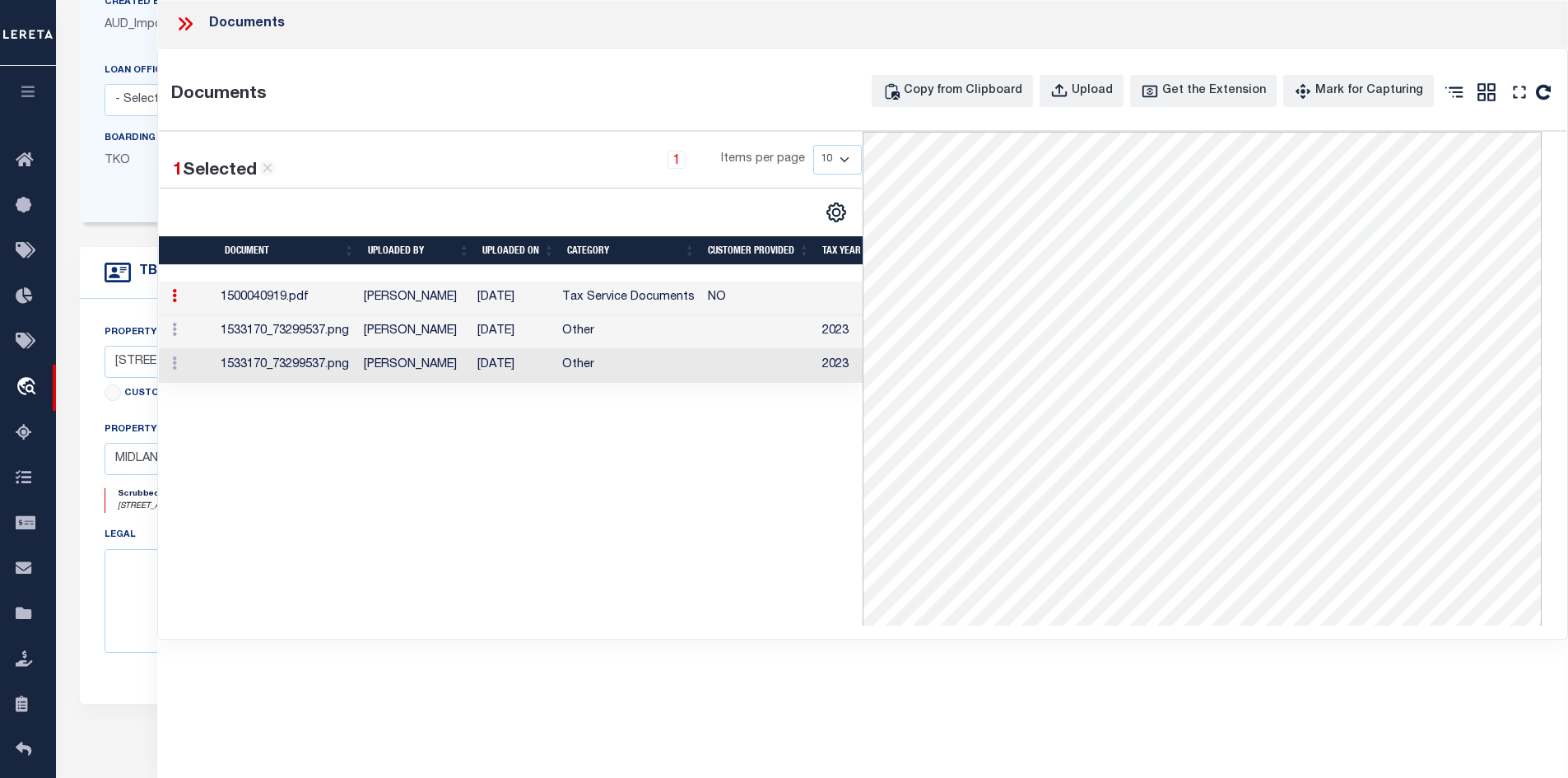
click at [179, 36] on div "Documents" at bounding box center [862, 23] width 1411 height 48
click at [181, 32] on icon at bounding box center [186, 24] width 22 height 22
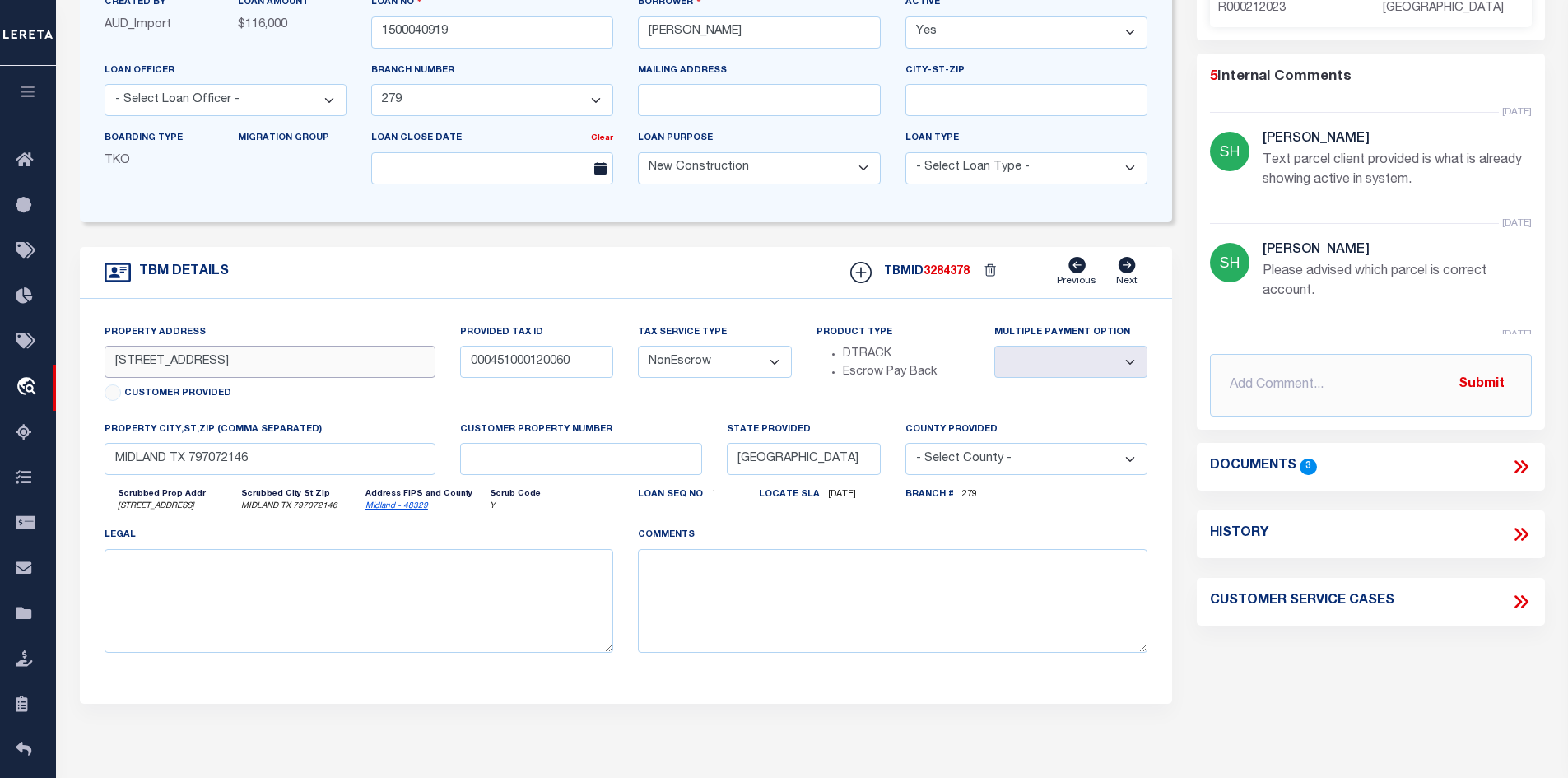
drag, startPoint x: 174, startPoint y: 370, endPoint x: 150, endPoint y: 366, distance: 24.3
click at [150, 366] on input "[STREET_ADDRESS]" at bounding box center [270, 362] width 332 height 32
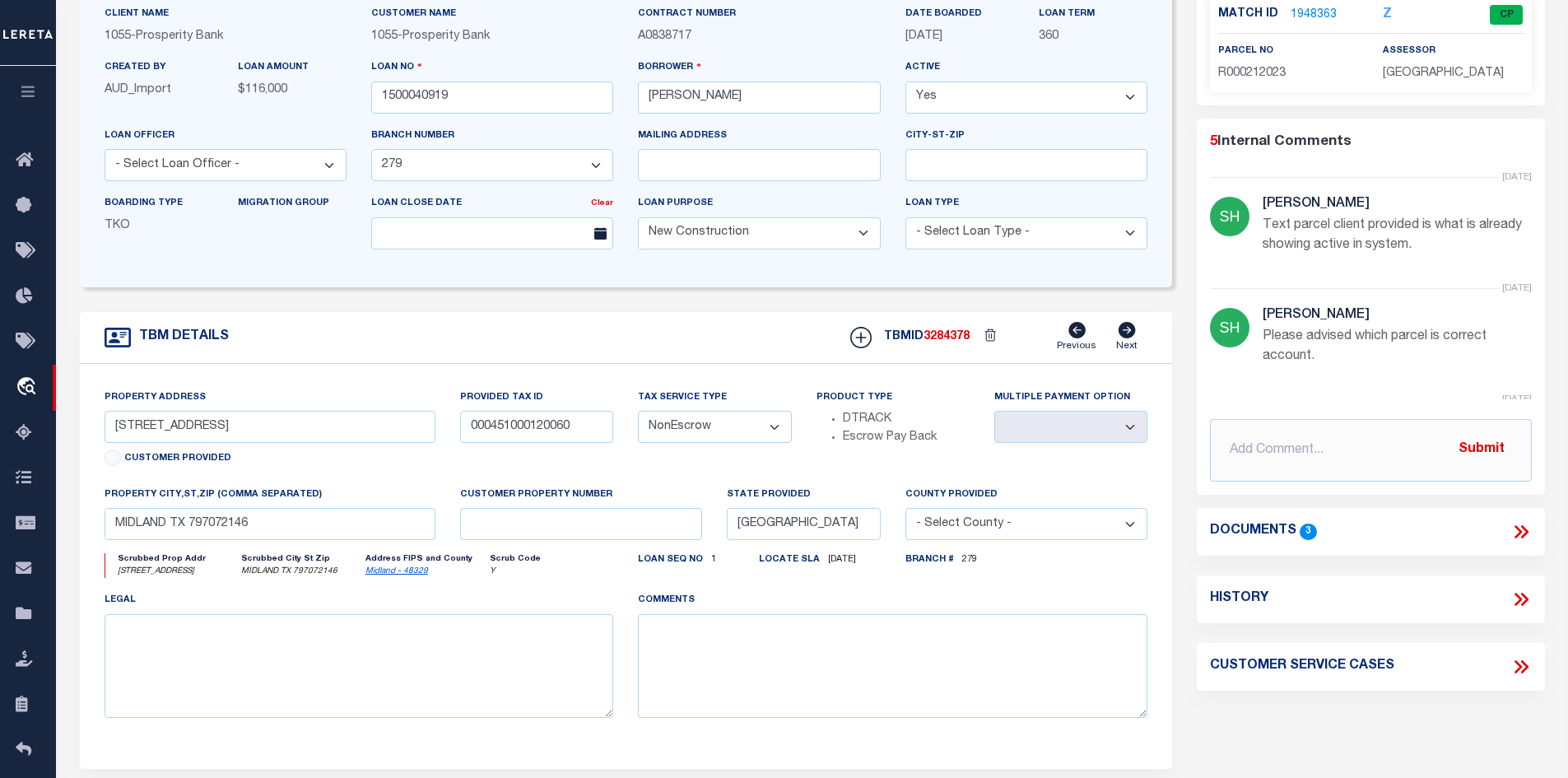
scroll to position [165, 0]
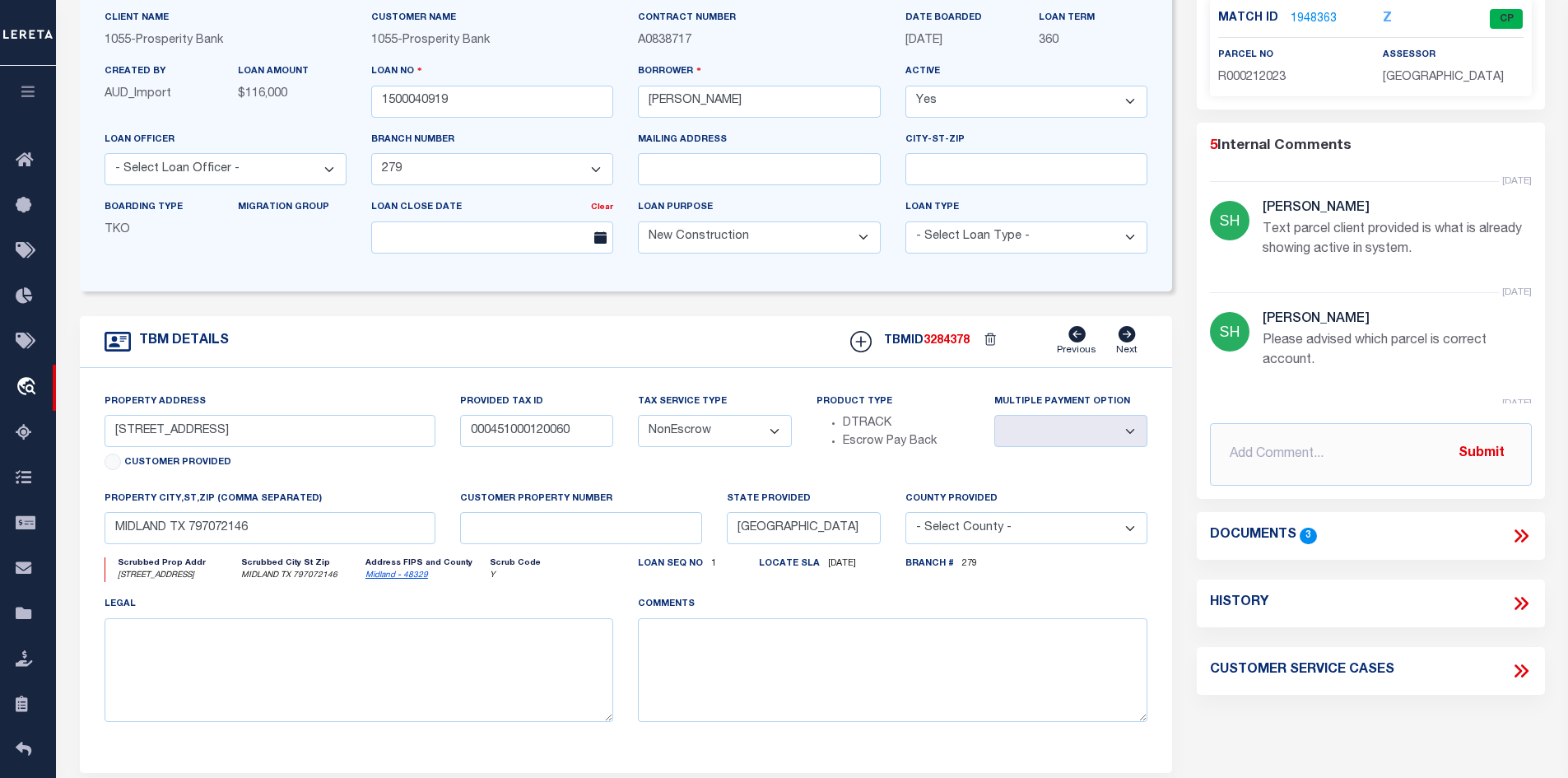
click at [1520, 532] on icon at bounding box center [1521, 536] width 22 height 22
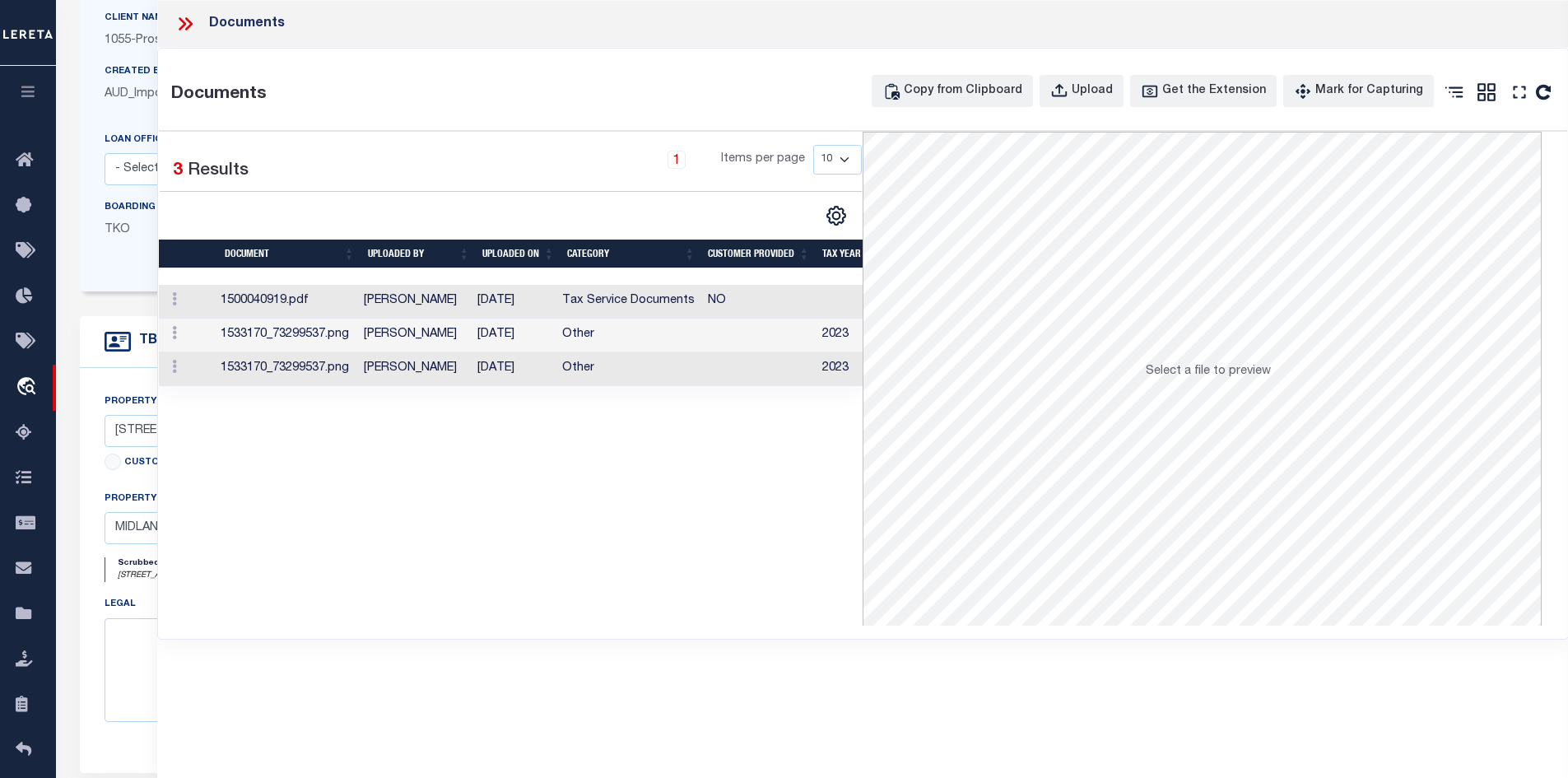
click at [570, 326] on td "Other" at bounding box center [629, 334] width 146 height 33
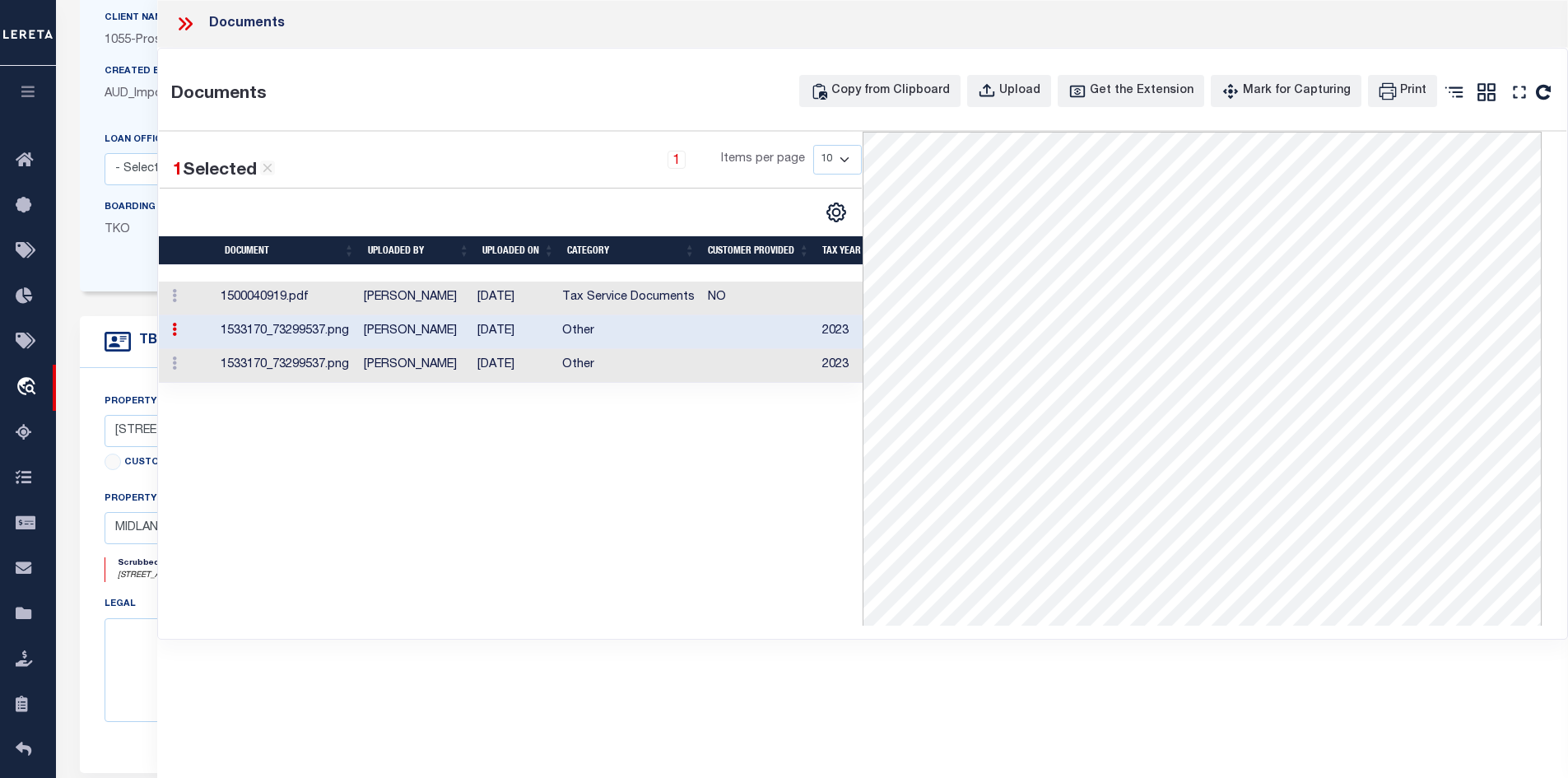
scroll to position [0, 0]
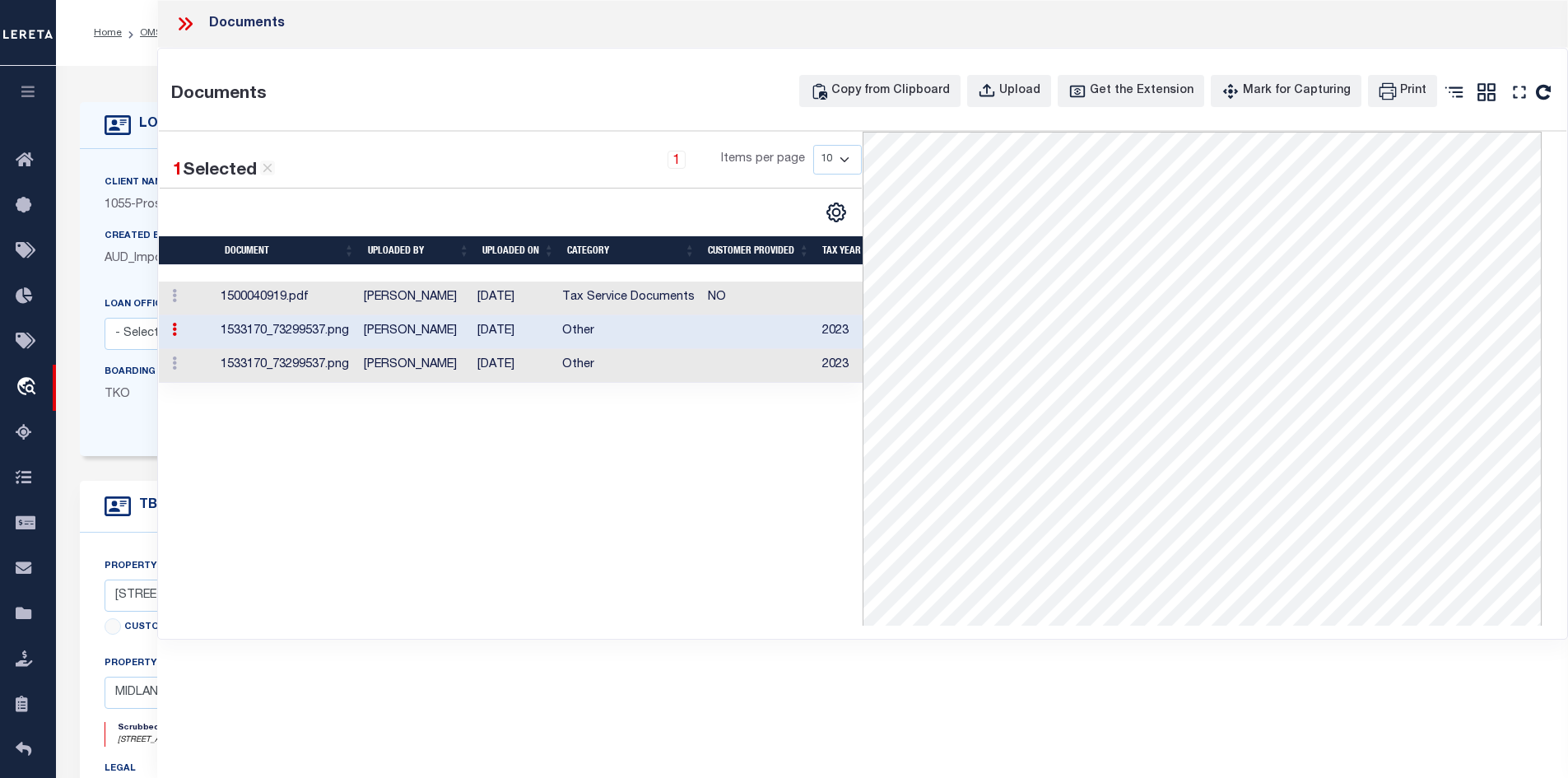
click at [358, 371] on td "1533170_73299537.png" at bounding box center [286, 365] width 144 height 33
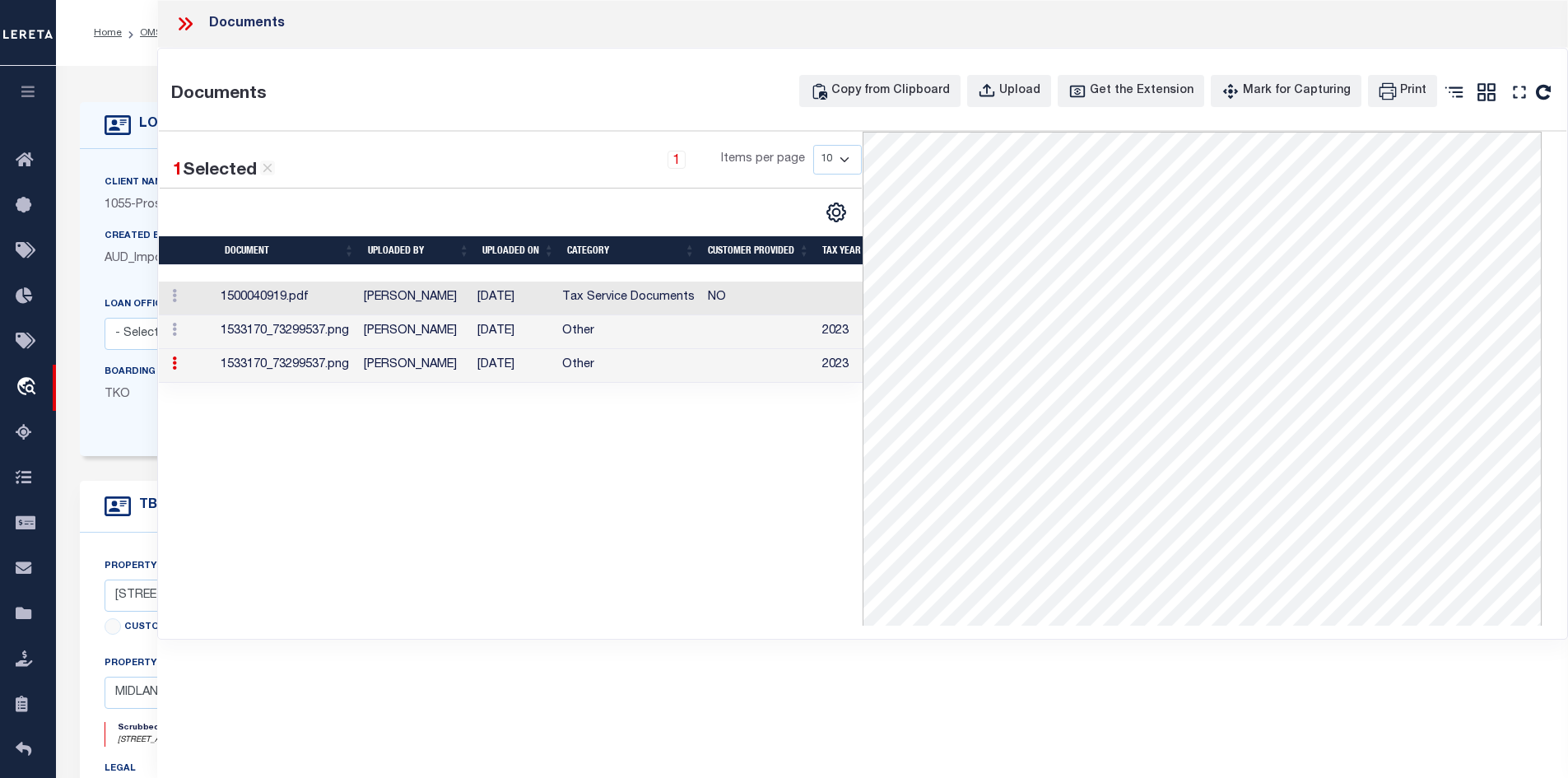
click at [402, 305] on td "[PERSON_NAME]" at bounding box center [414, 297] width 114 height 33
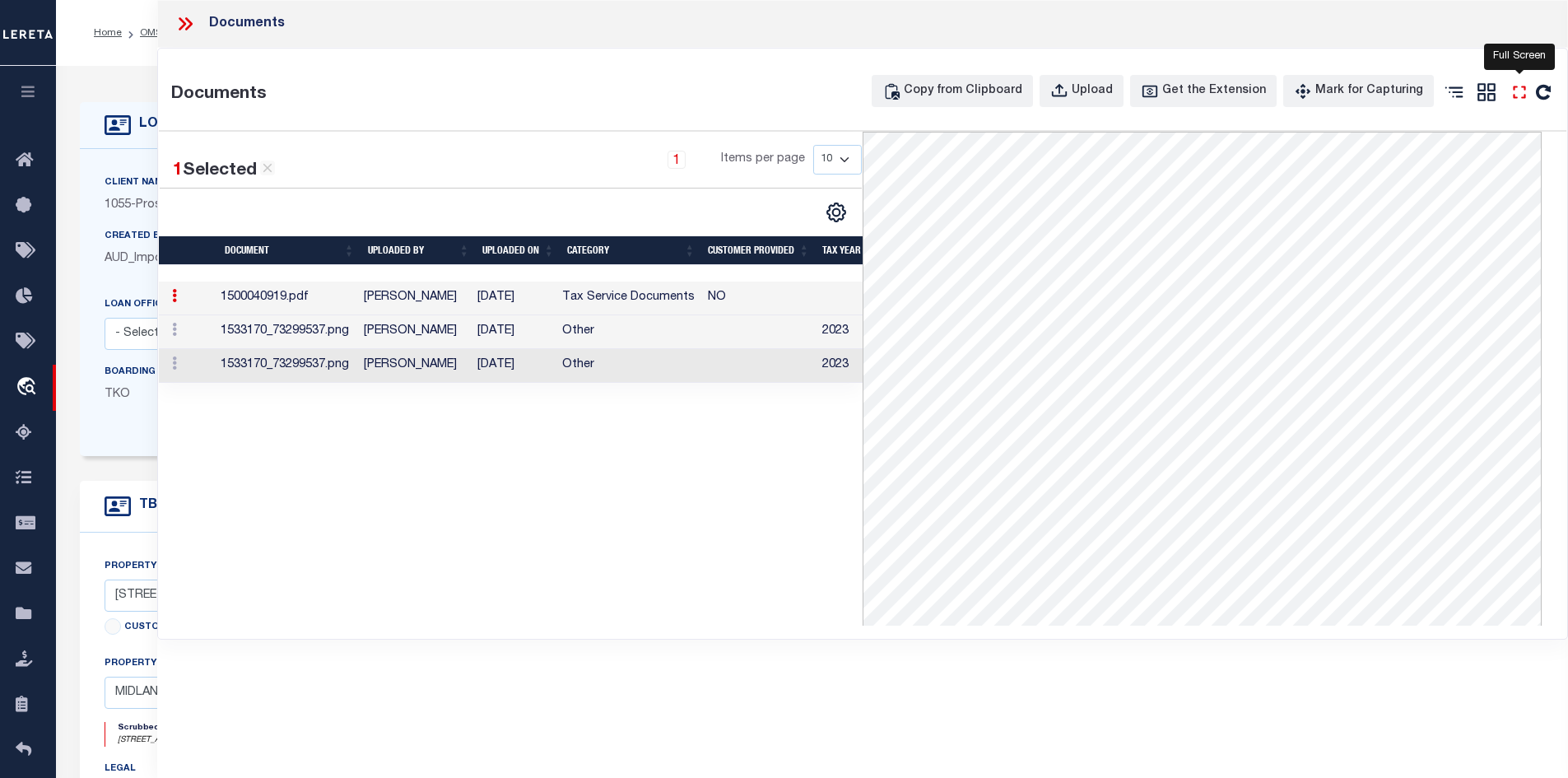
click at [1518, 101] on icon "" at bounding box center [1519, 92] width 22 height 22
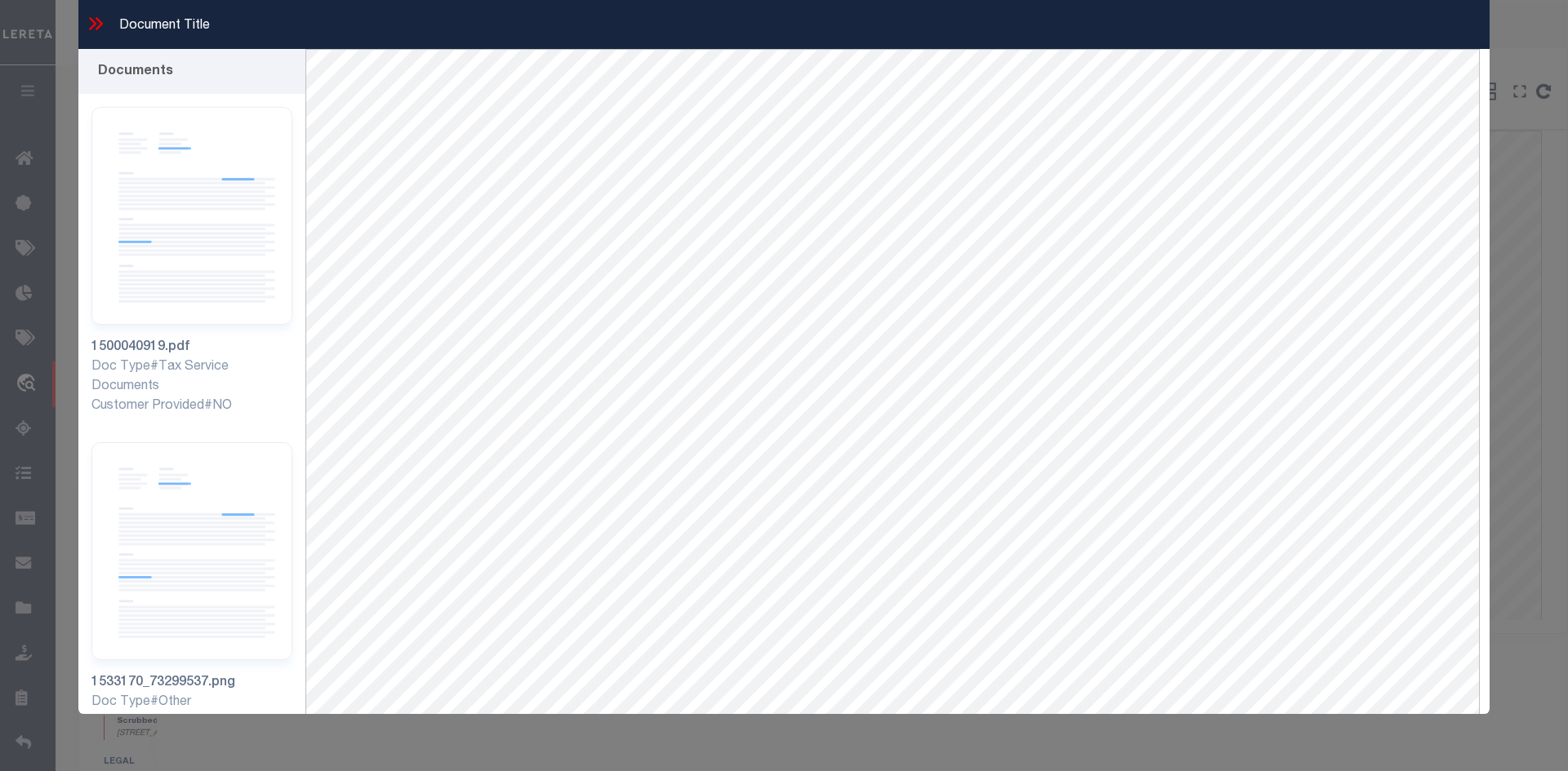
click at [89, 23] on icon at bounding box center [96, 24] width 21 height 21
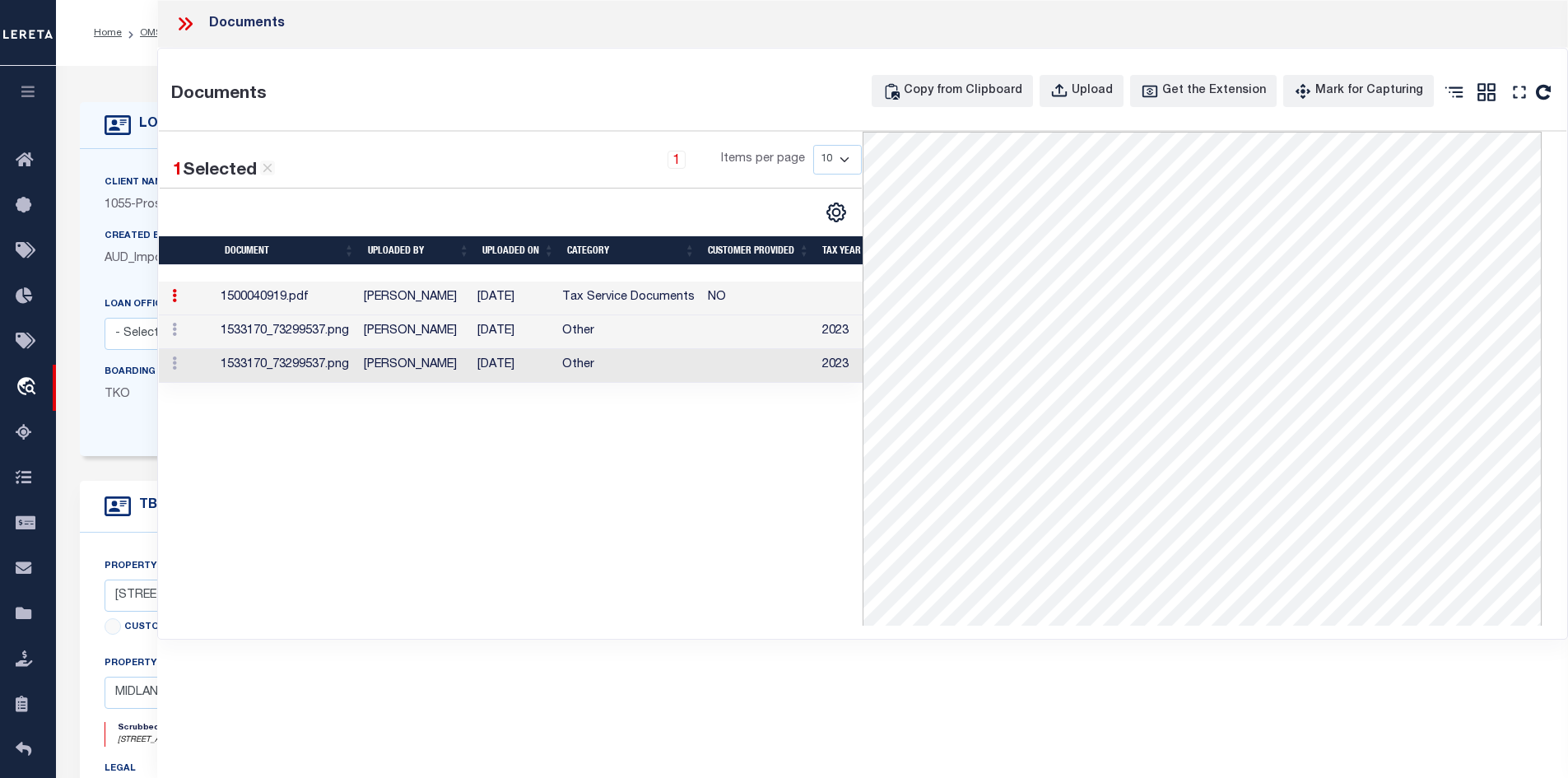
click at [341, 293] on td "1500040919.pdf" at bounding box center [286, 297] width 144 height 33
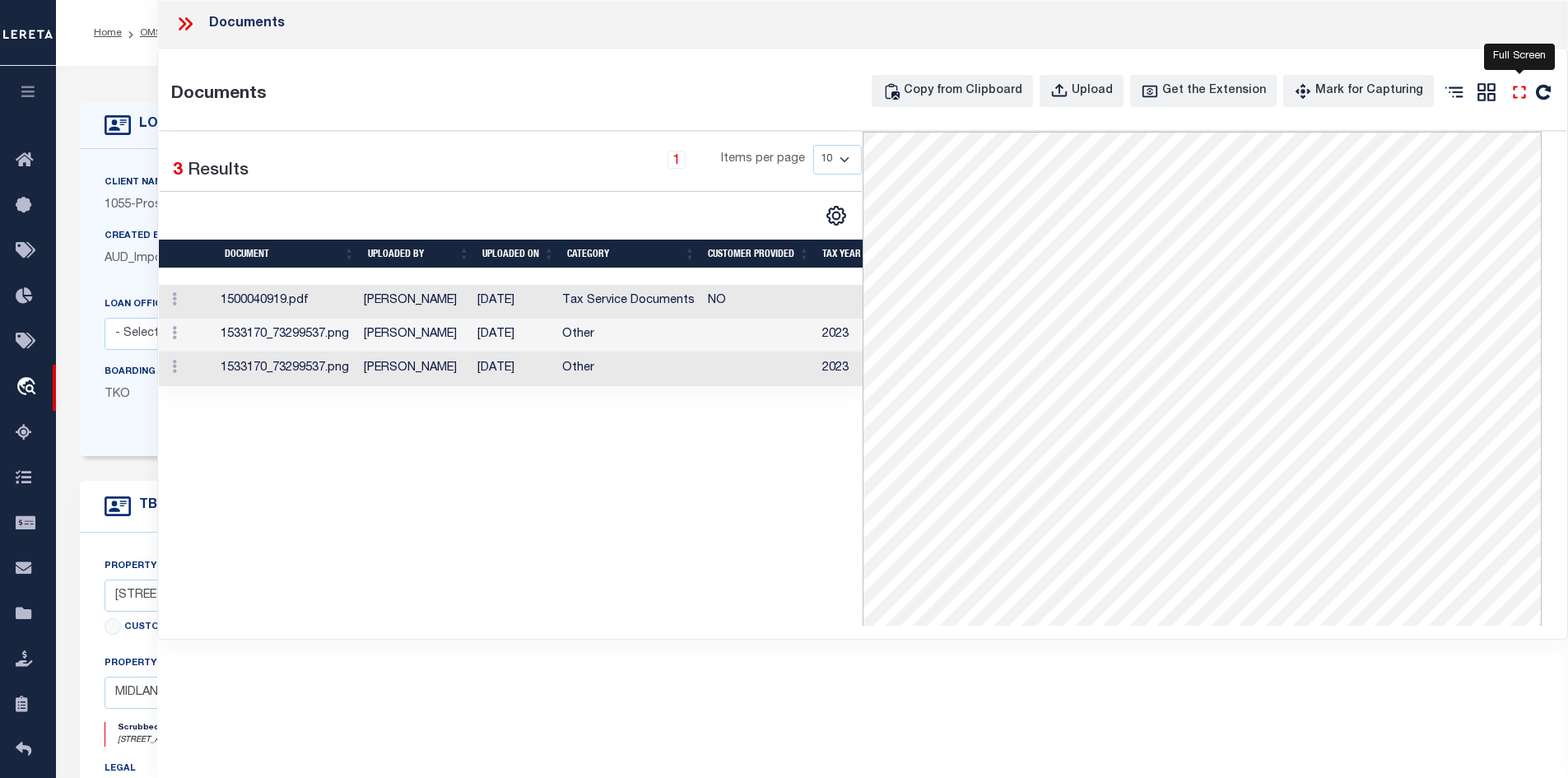
click at [1519, 88] on icon "" at bounding box center [1519, 92] width 22 height 22
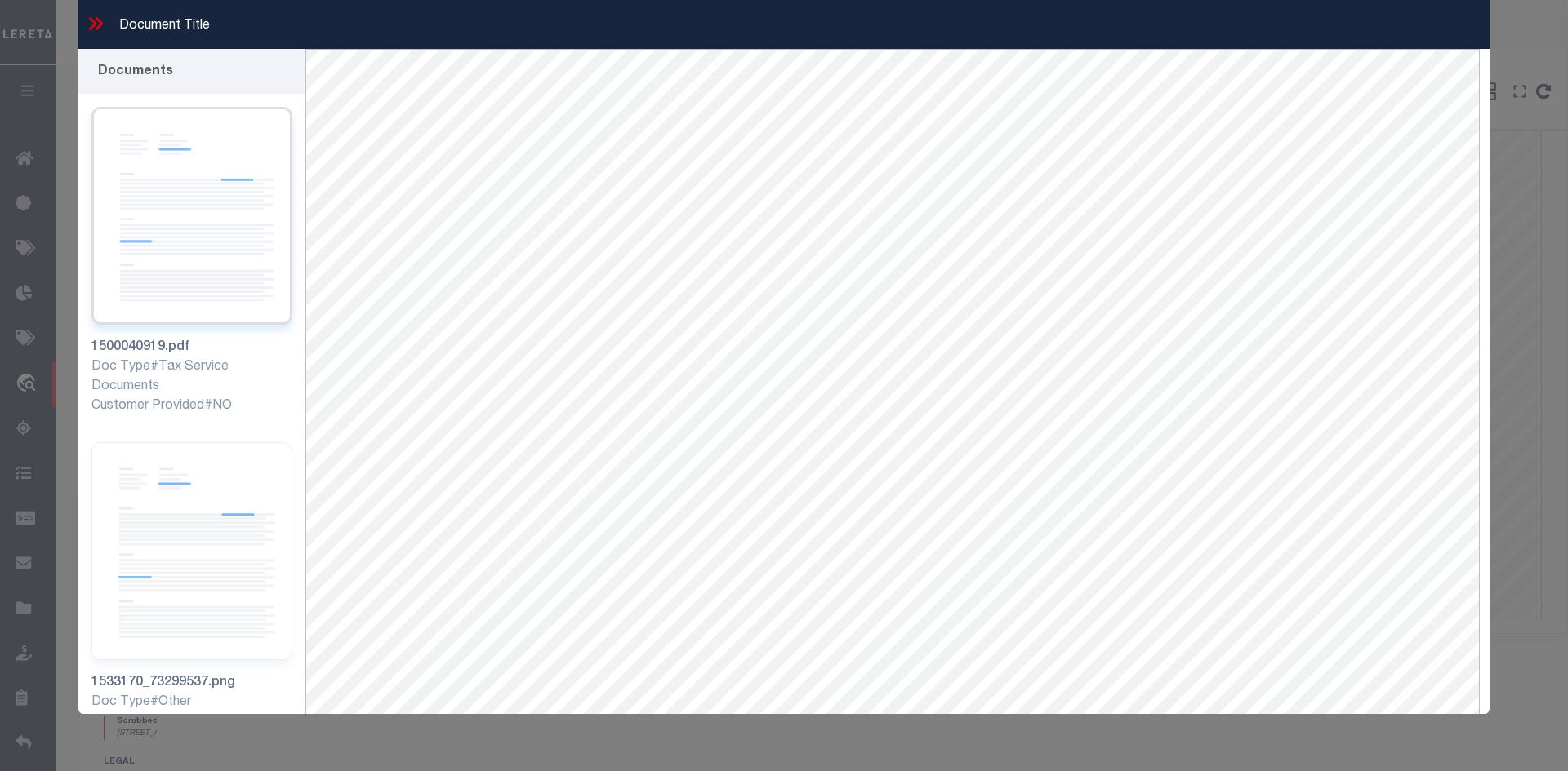
click at [214, 246] on img at bounding box center [191, 216] width 201 height 218
click at [105, 22] on div "Document Title" at bounding box center [784, 24] width 1411 height 49
click at [98, 24] on icon at bounding box center [96, 24] width 21 height 21
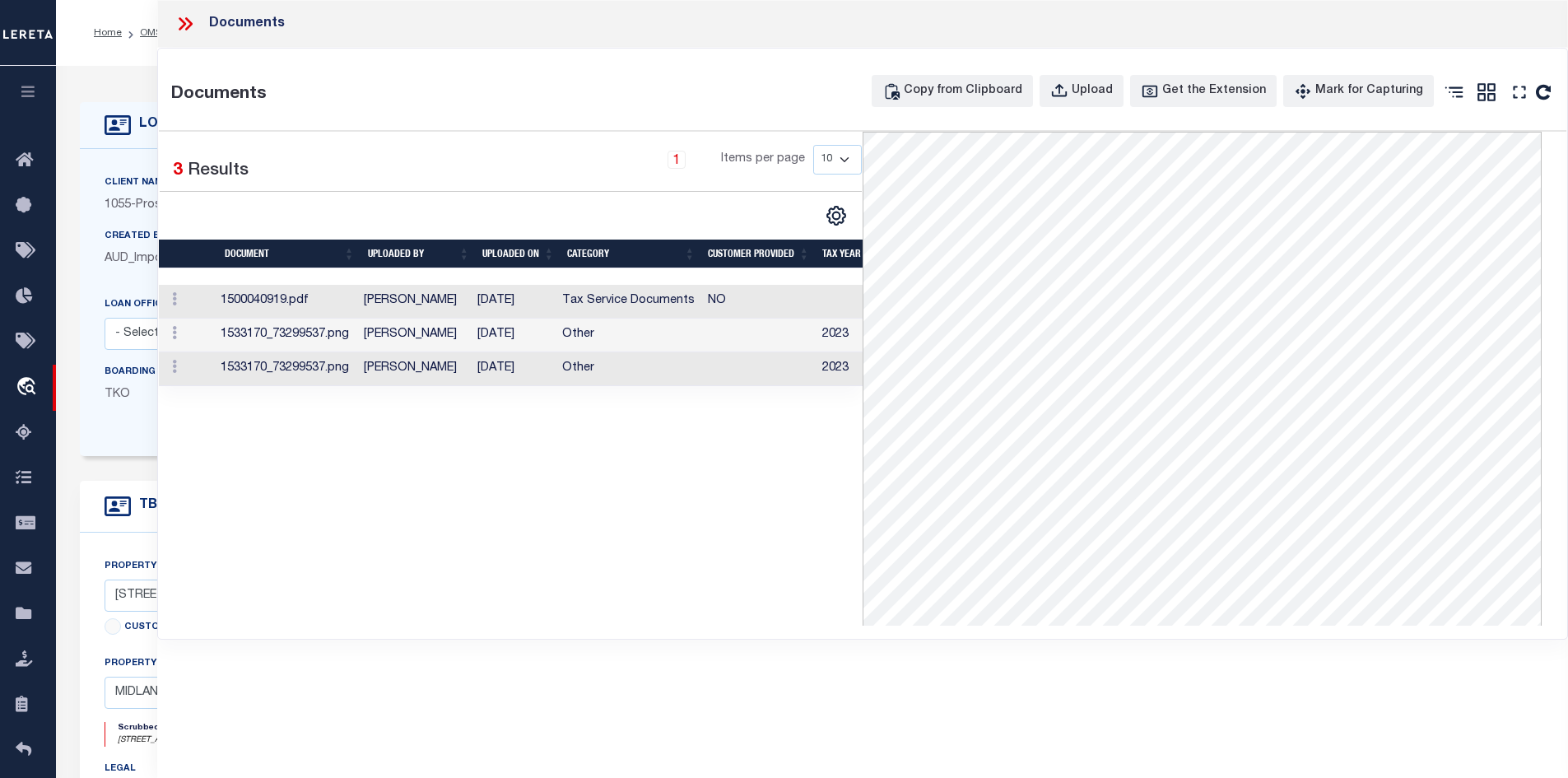
click at [323, 336] on td "1533170_73299537.png" at bounding box center [286, 334] width 144 height 33
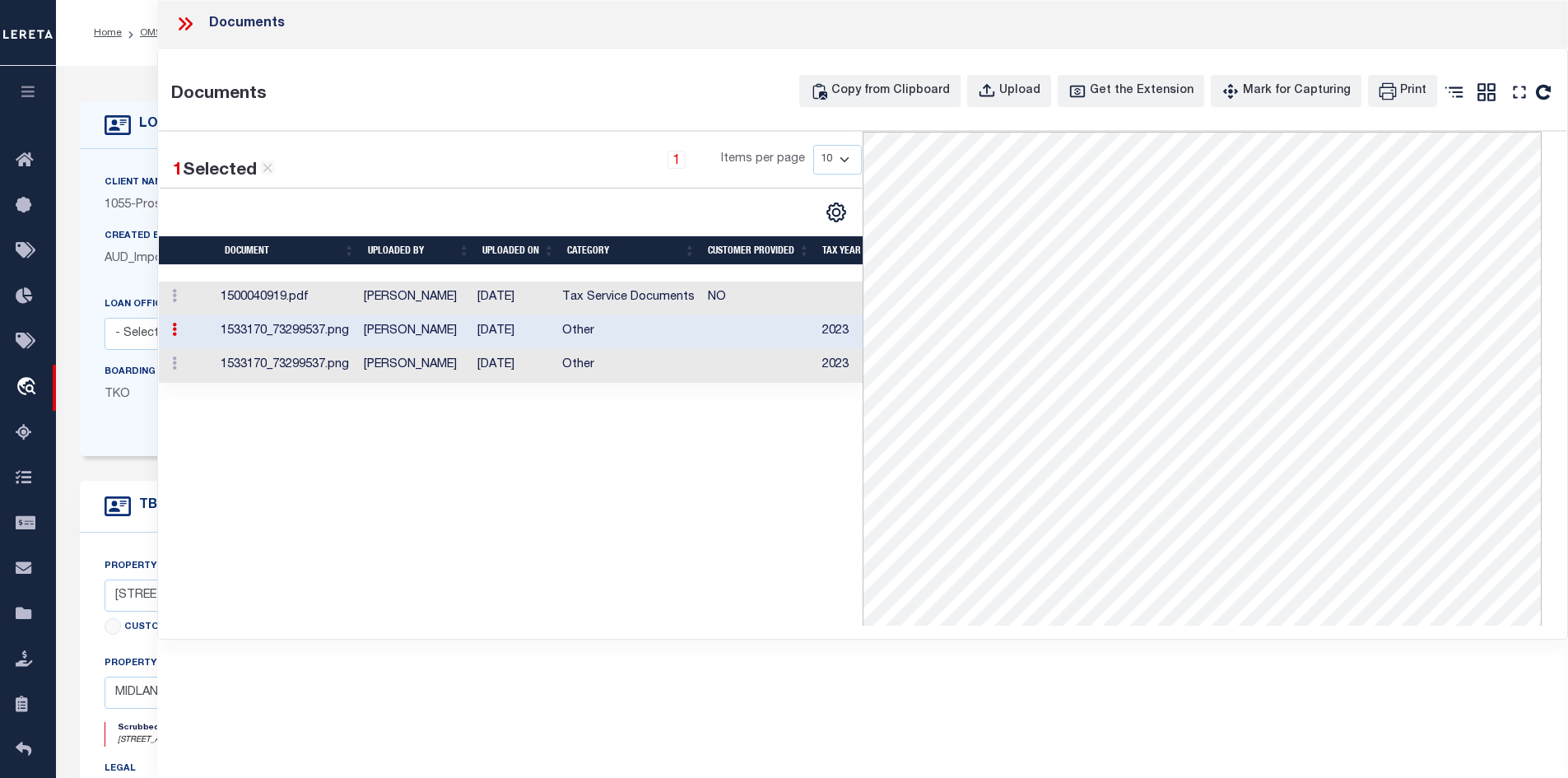
click at [333, 298] on td "1500040919.pdf" at bounding box center [286, 297] width 144 height 33
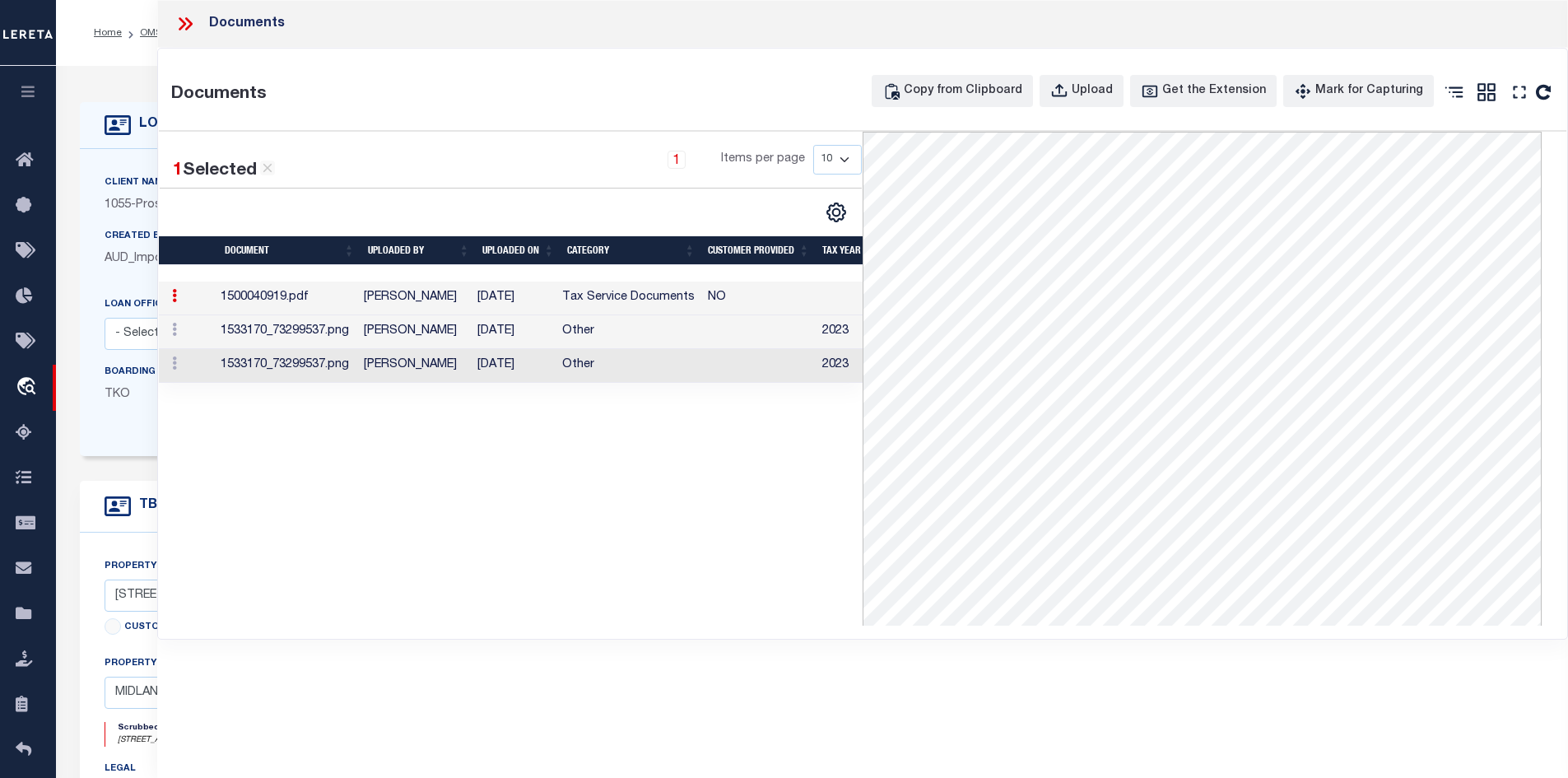
scroll to position [248, 0]
click at [1516, 85] on icon "" at bounding box center [1519, 92] width 22 height 22
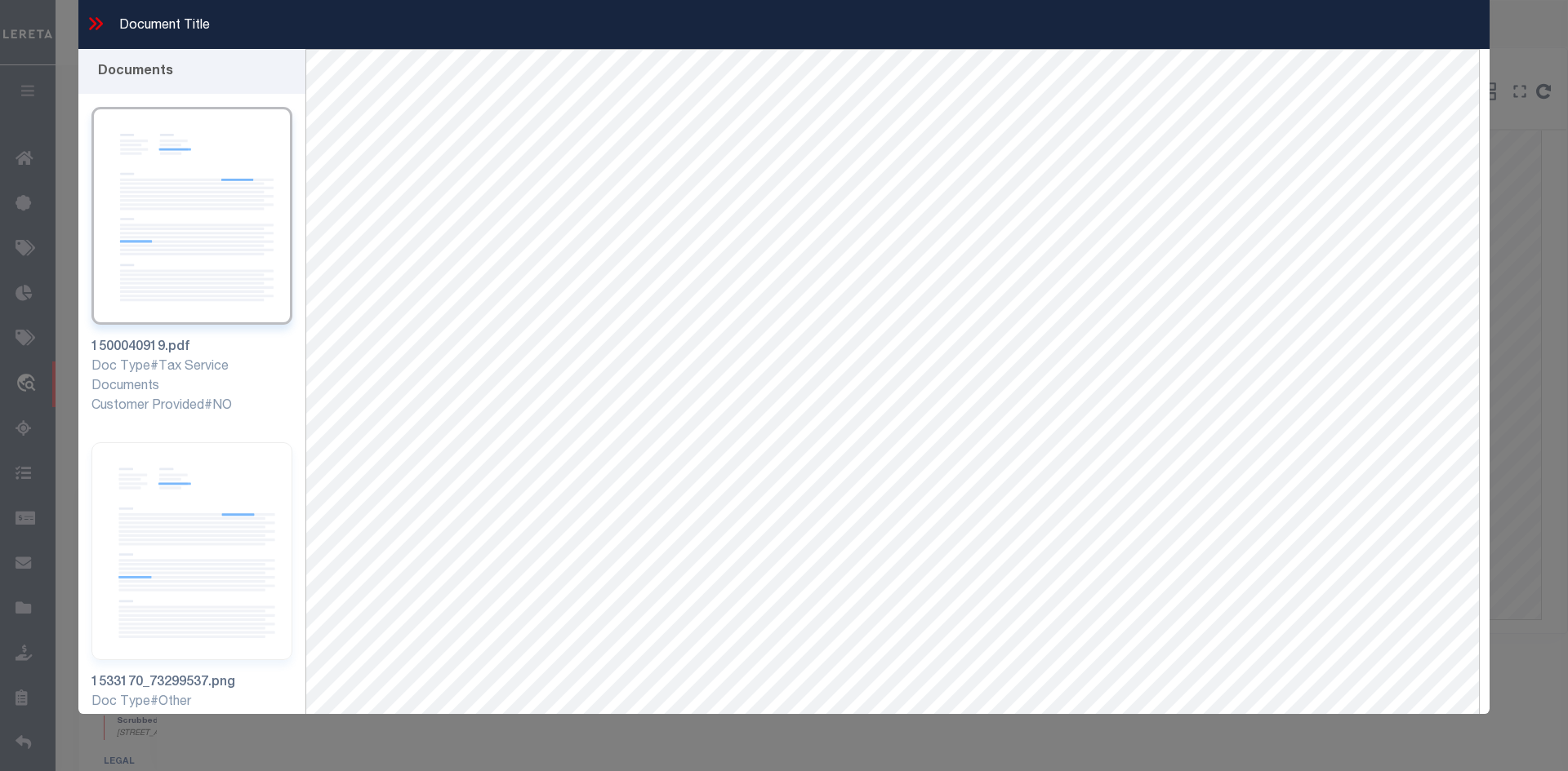
click at [100, 21] on icon at bounding box center [96, 24] width 21 height 21
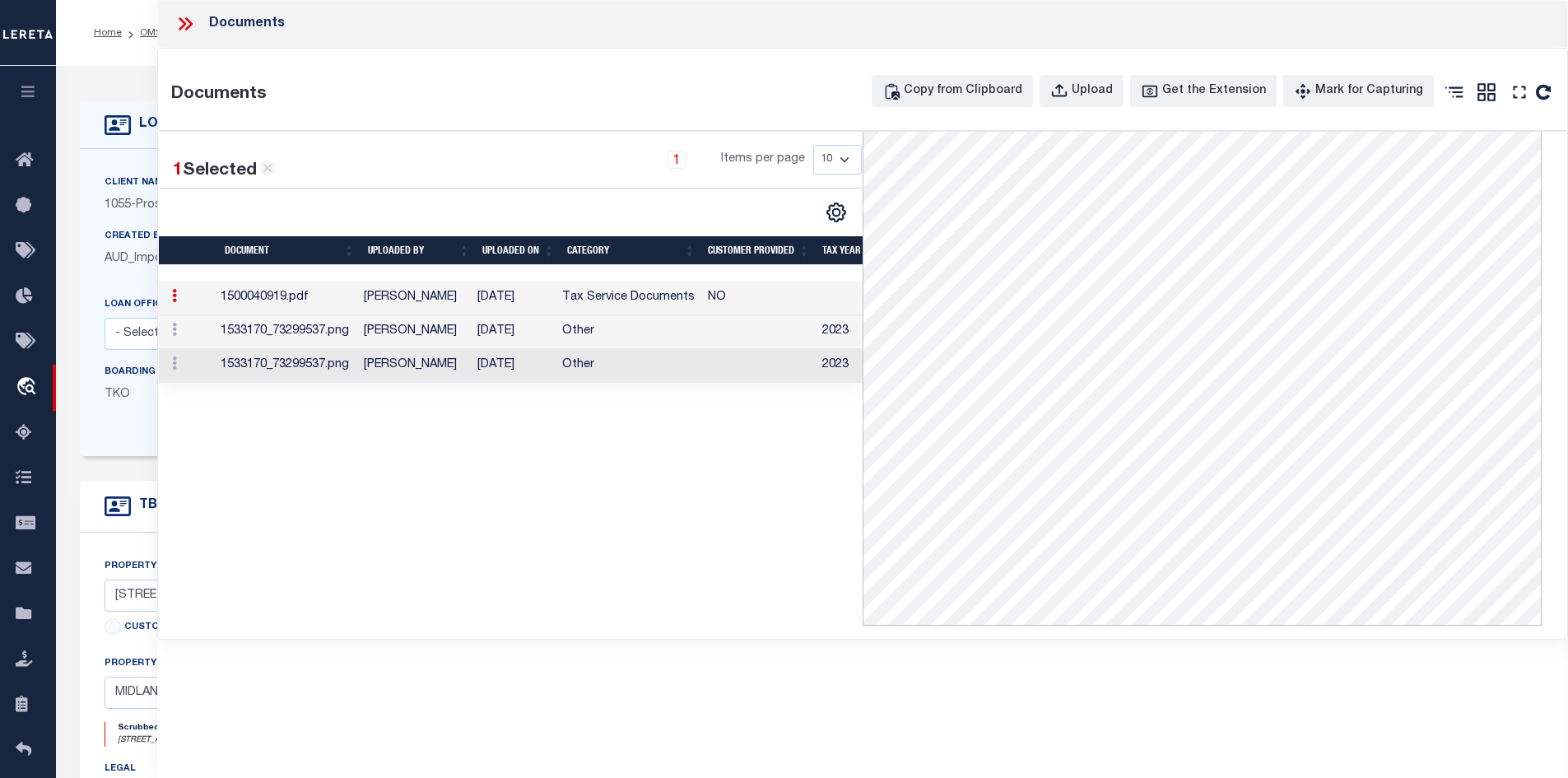
click at [377, 298] on td "[PERSON_NAME]" at bounding box center [414, 297] width 114 height 33
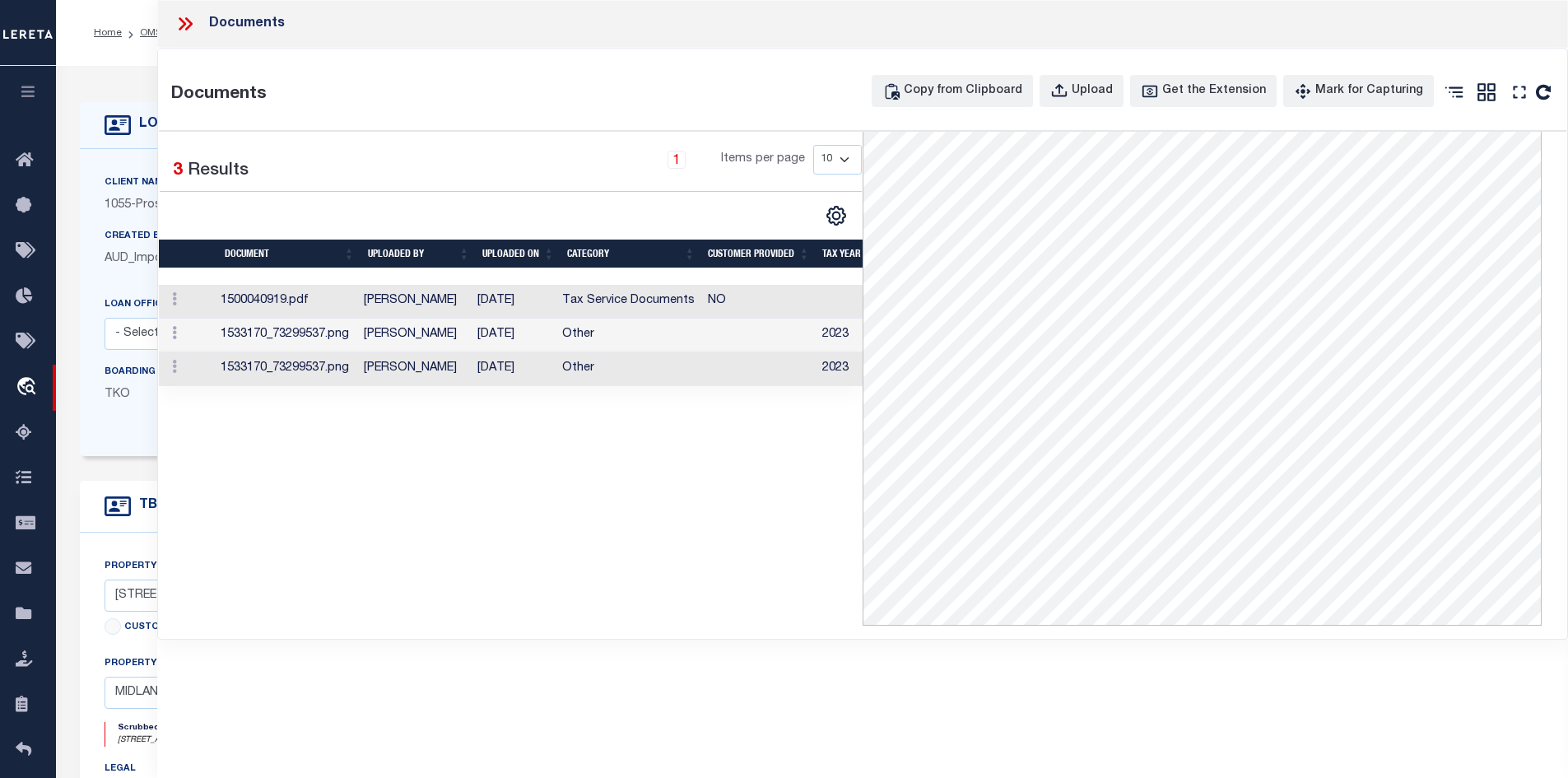
click at [189, 33] on icon at bounding box center [186, 24] width 22 height 22
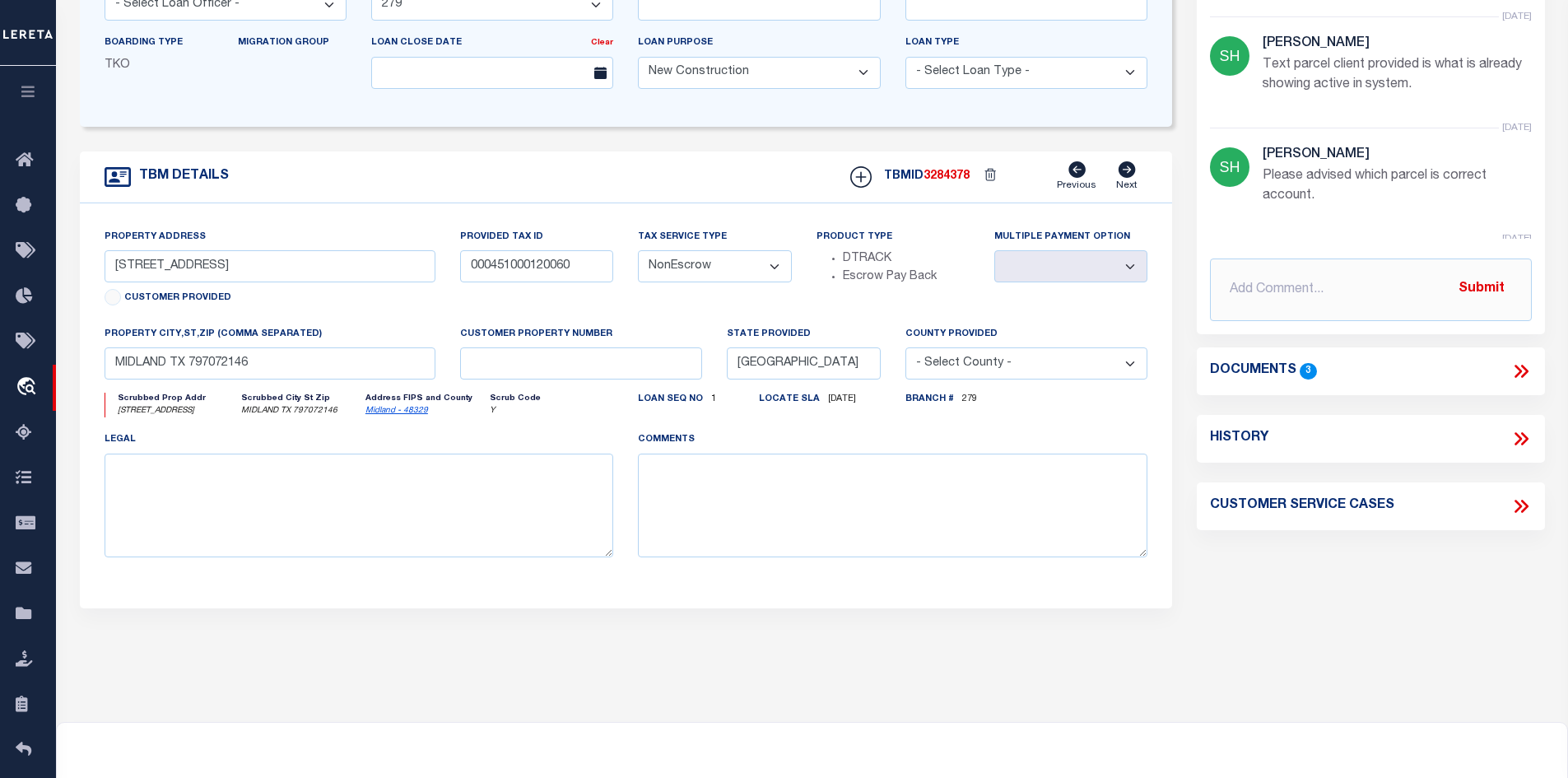
scroll to position [0, 0]
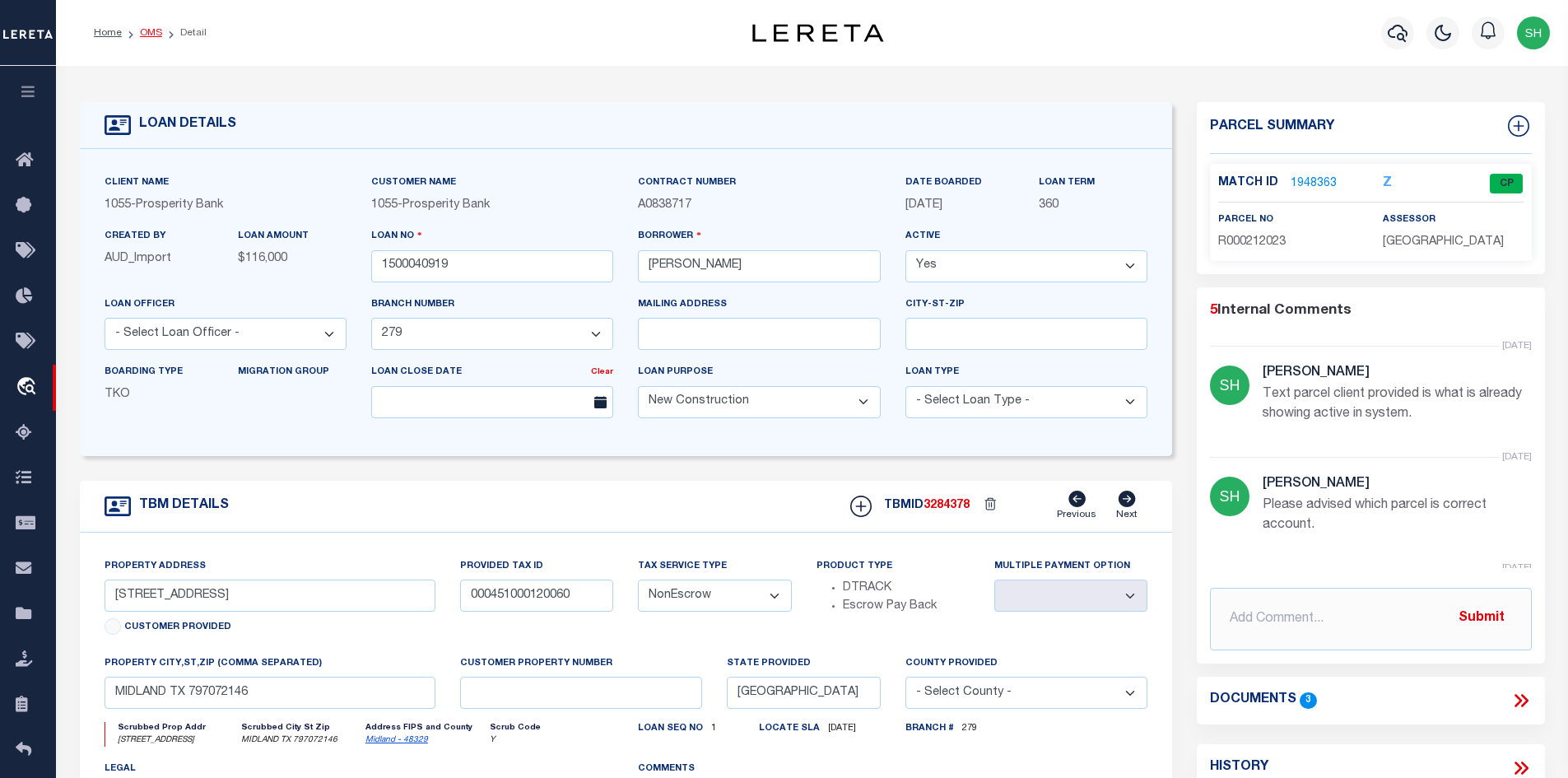
click at [144, 33] on link "OMS" at bounding box center [150, 32] width 23 height 10
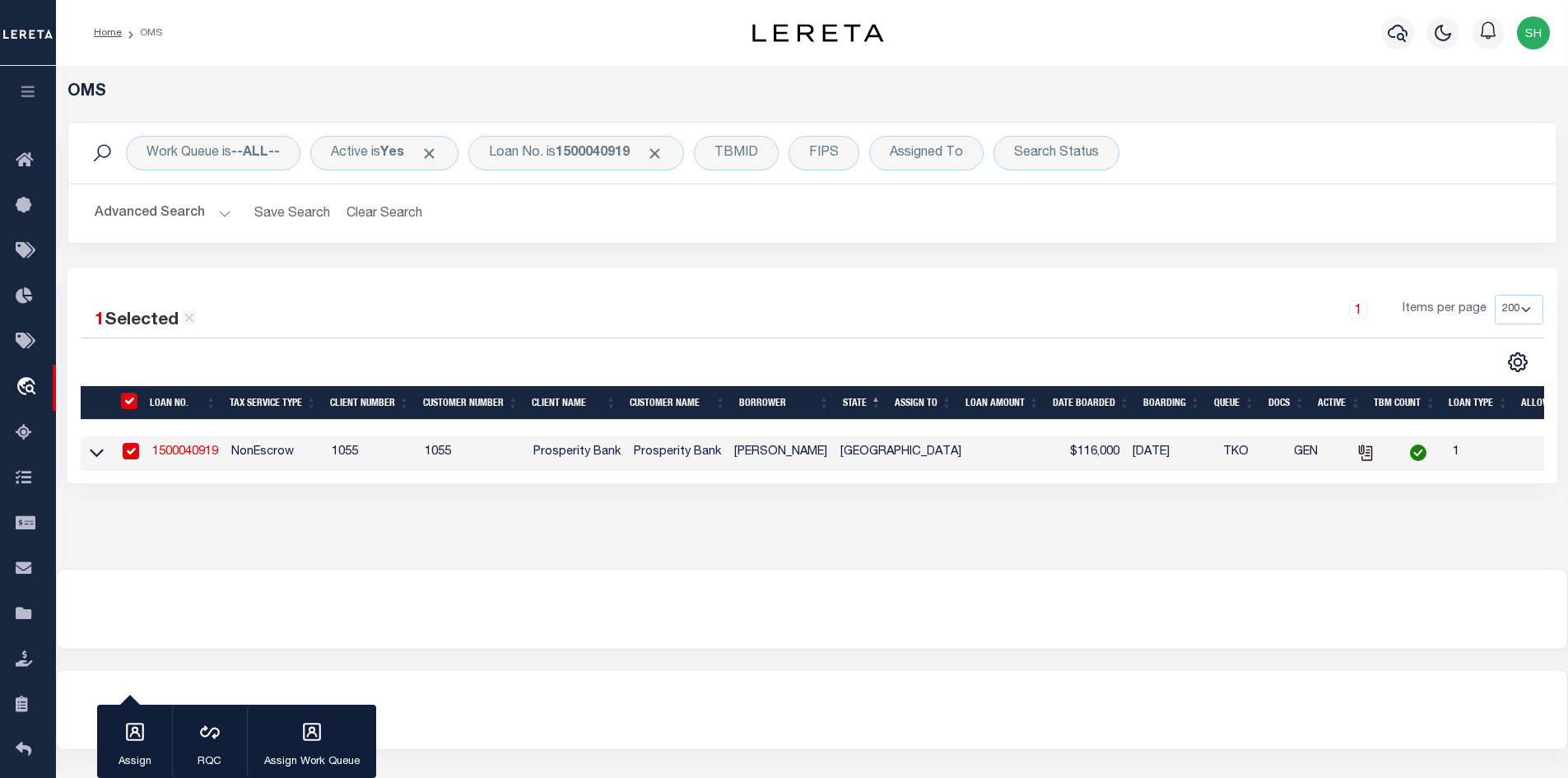
click at [568, 170] on div "Work Queue is --ALL-- Active is Yes Loan No. is 1500040919 TBMID FIPS Assigned …" at bounding box center [812, 153] width 1488 height 61
click at [558, 159] on div "Loan No. is 1500040919" at bounding box center [576, 153] width 215 height 34
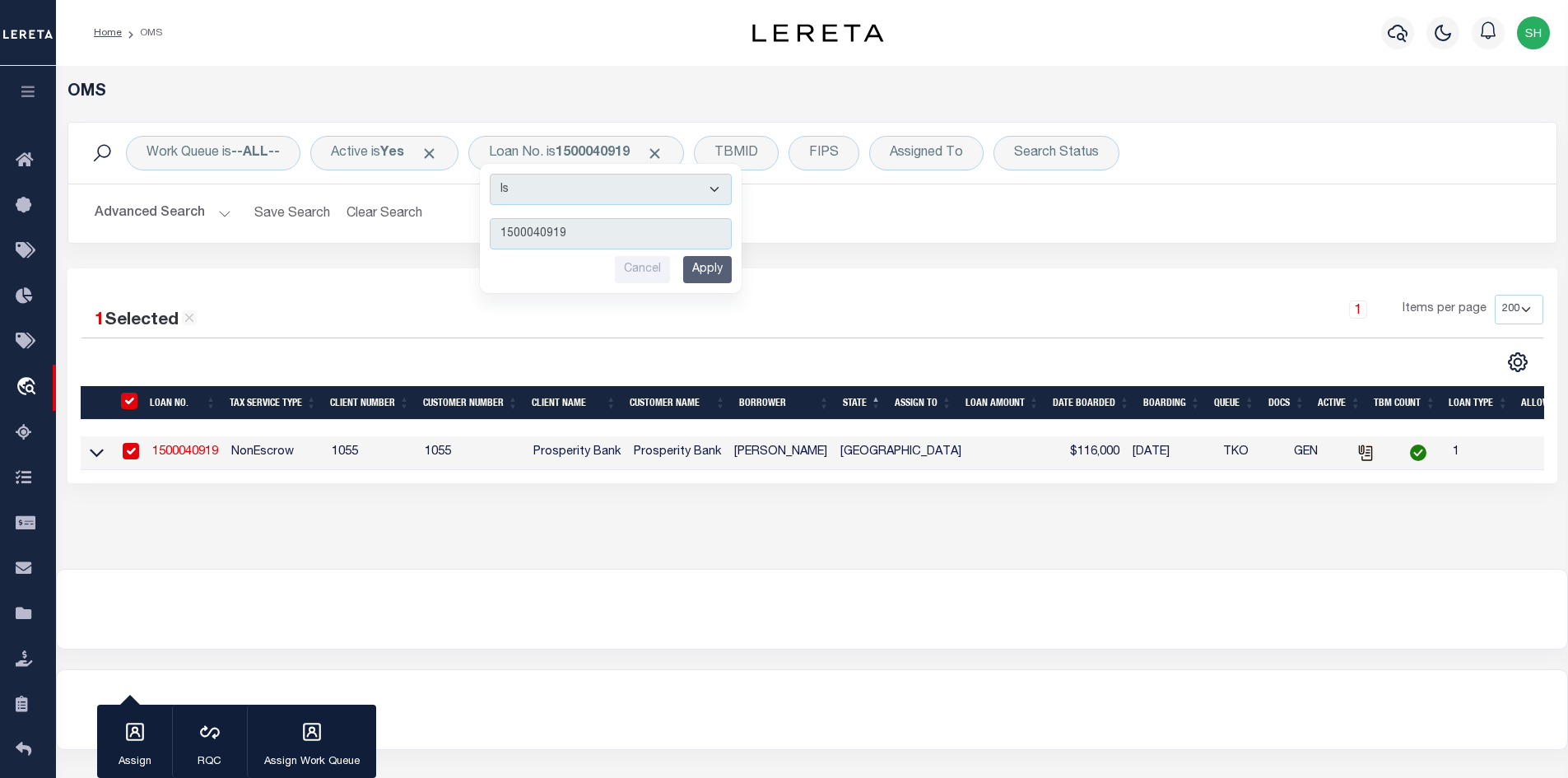
click at [437, 293] on div "1 Selected 1 Result 1 Items per page 10 25 50 100 200" at bounding box center [812, 376] width 1490 height 215
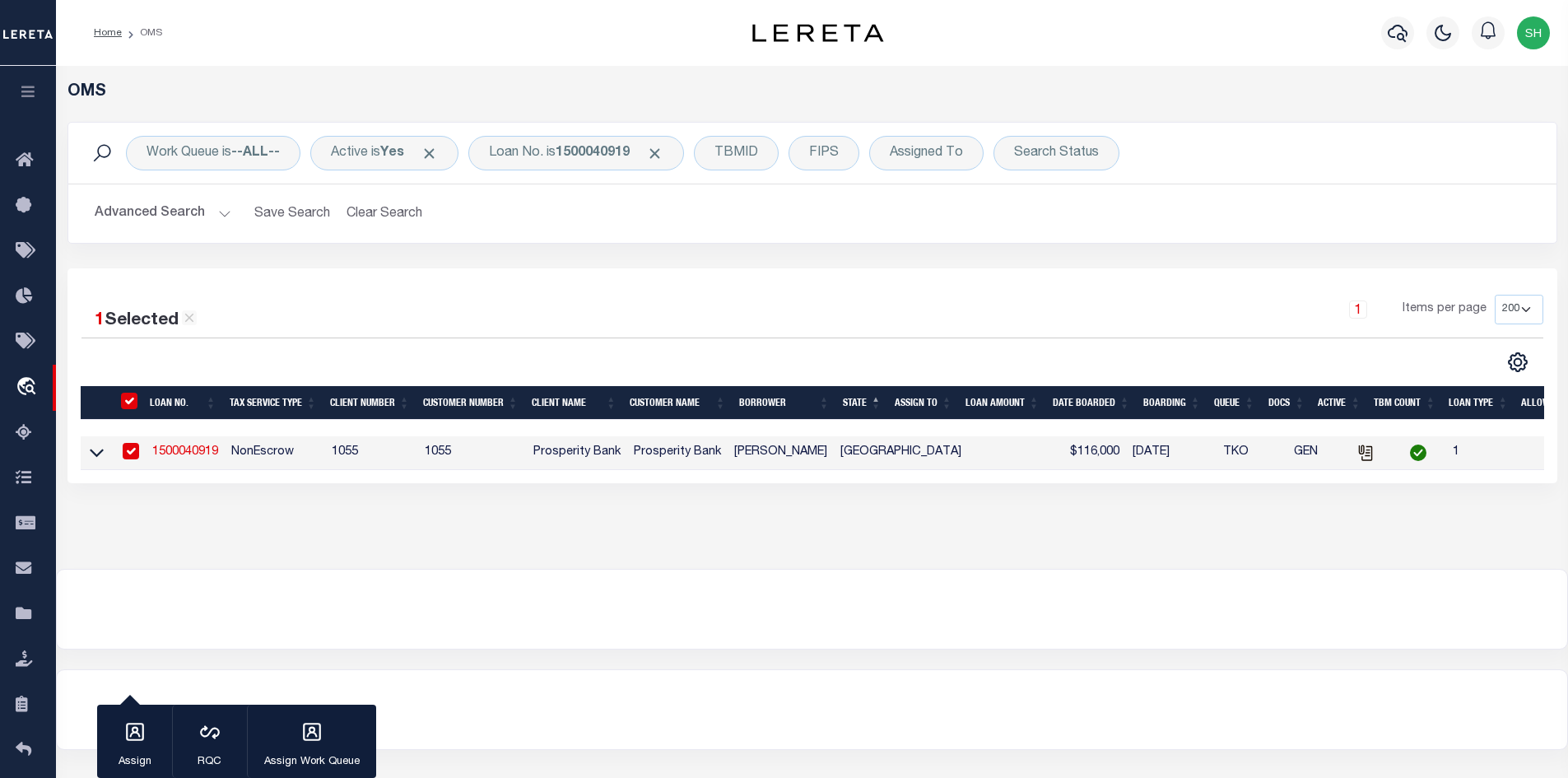
click at [168, 453] on link "1500040919" at bounding box center [185, 452] width 66 height 12
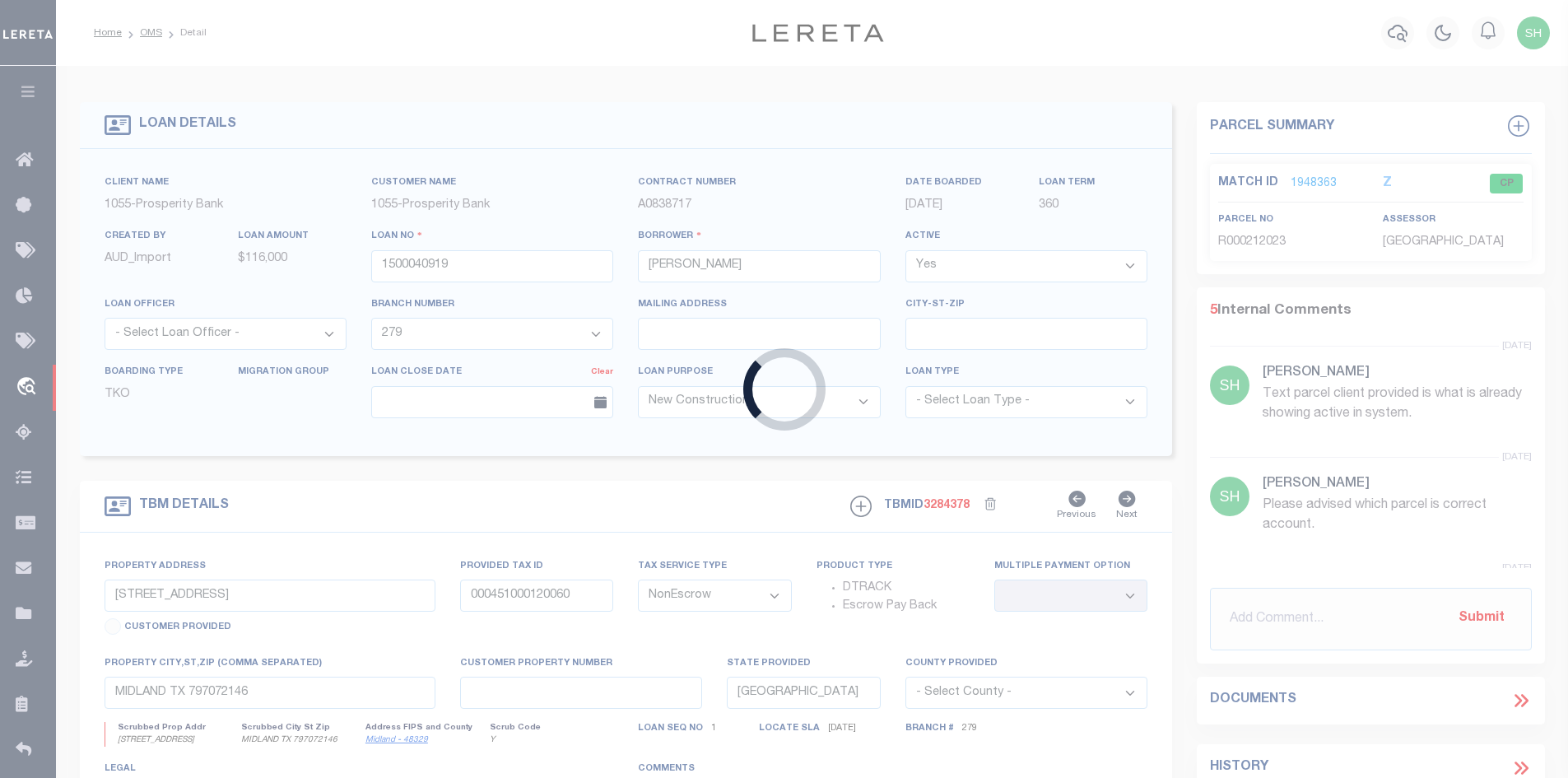
select select "14717"
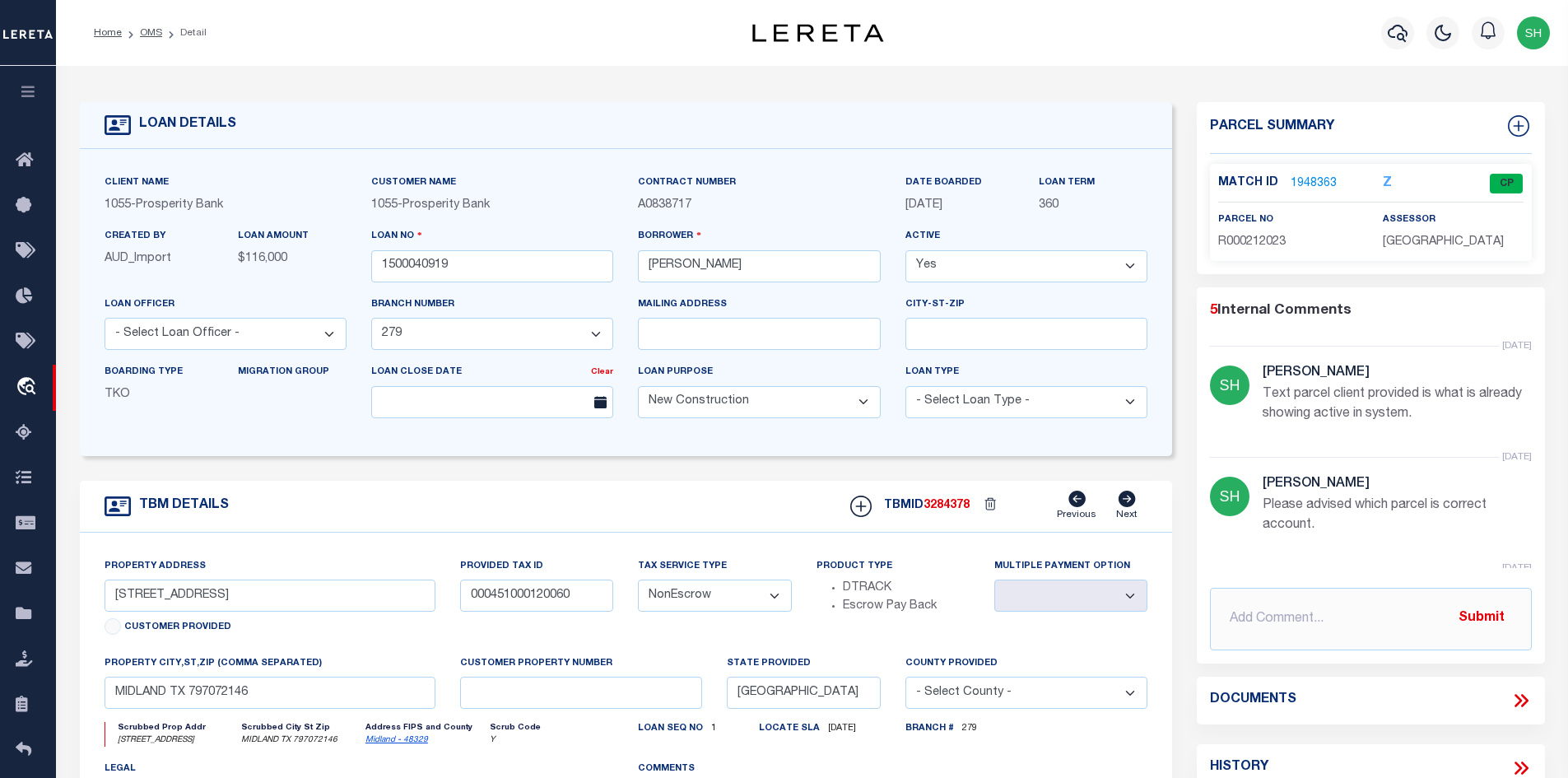
select select
click at [1519, 694] on icon at bounding box center [1521, 700] width 22 height 22
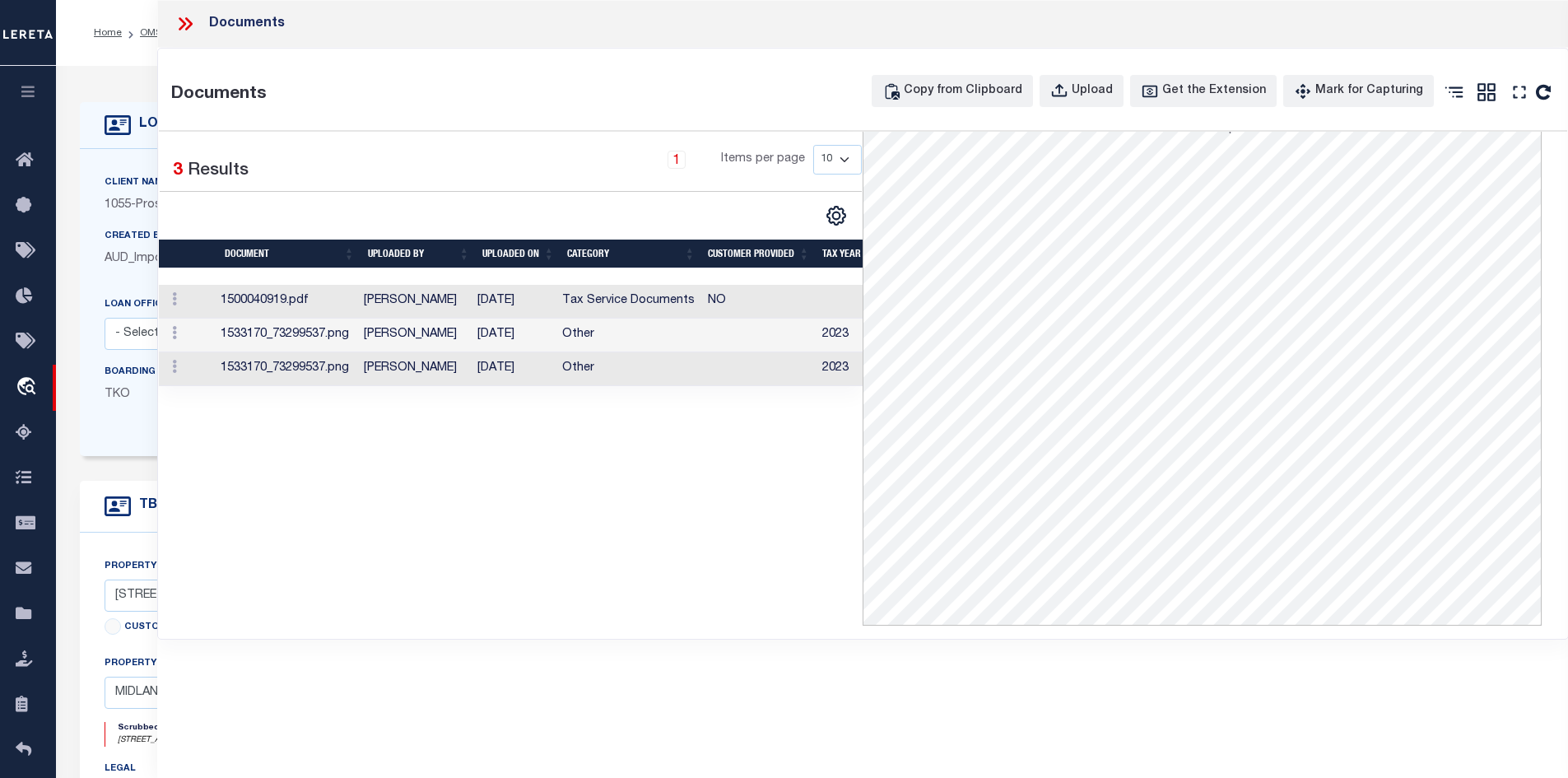
click at [521, 299] on td "[DATE]" at bounding box center [513, 301] width 85 height 33
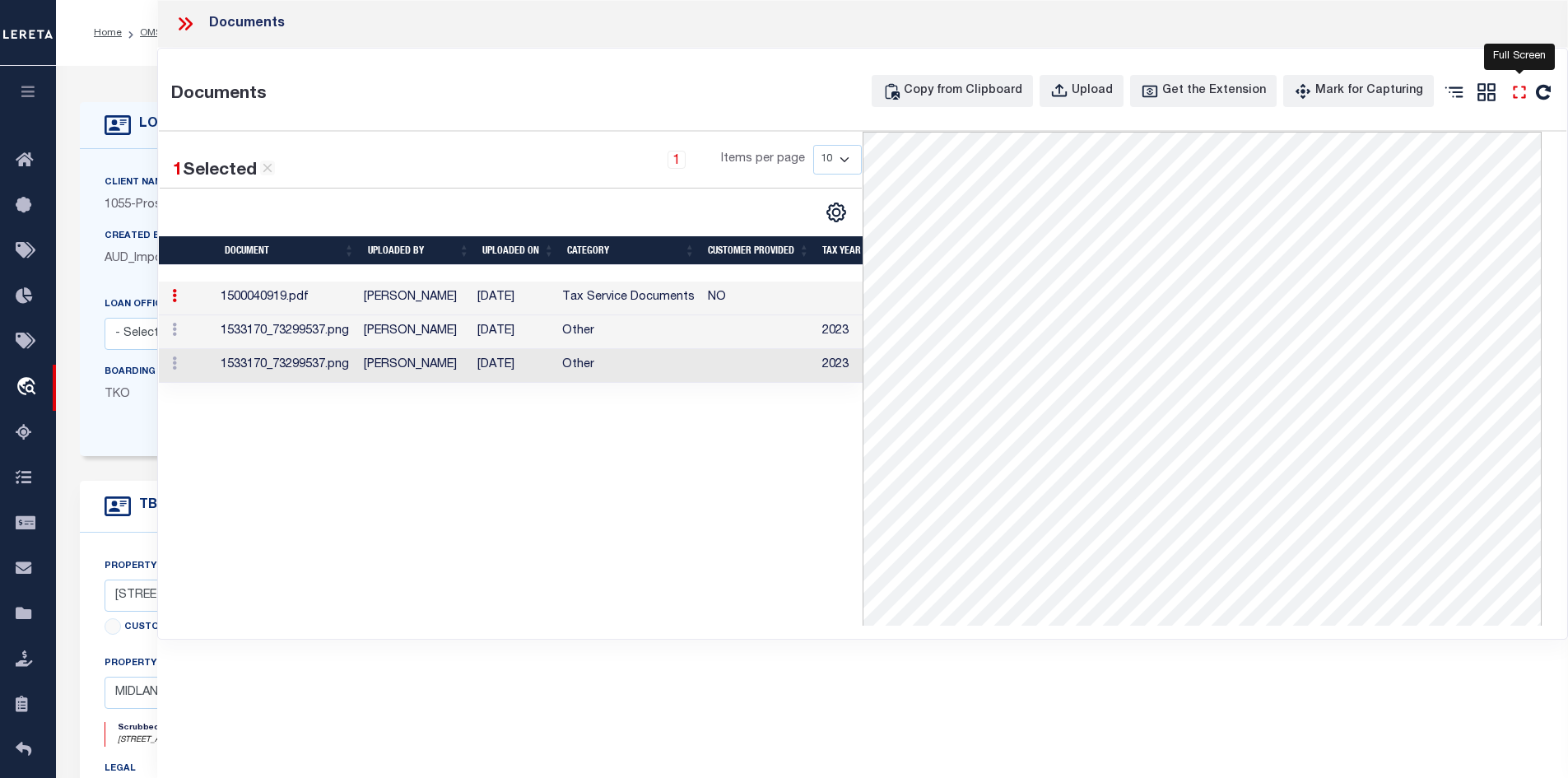
click at [1516, 94] on icon "" at bounding box center [1519, 92] width 22 height 22
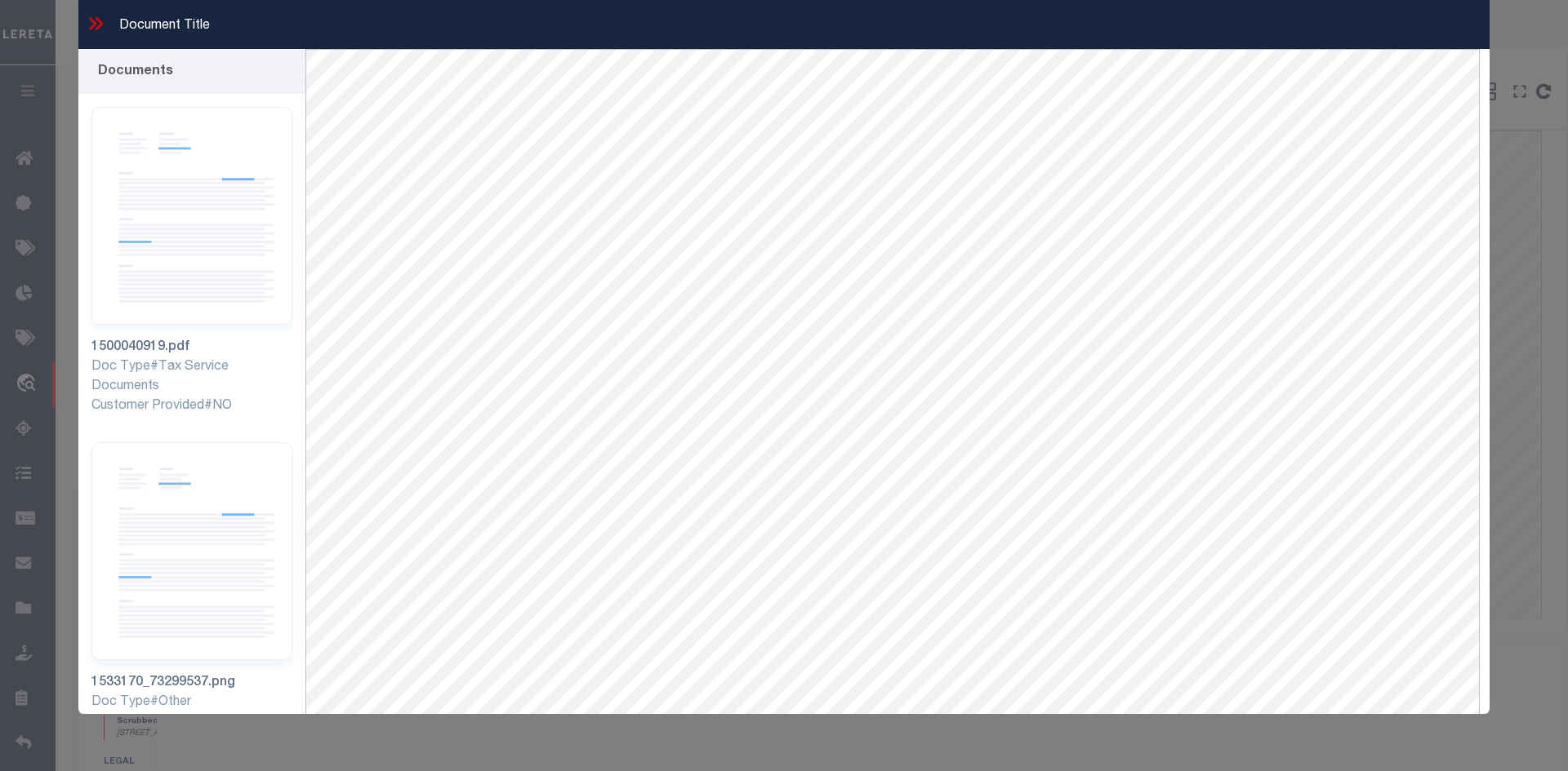
click at [95, 28] on icon at bounding box center [96, 24] width 21 height 21
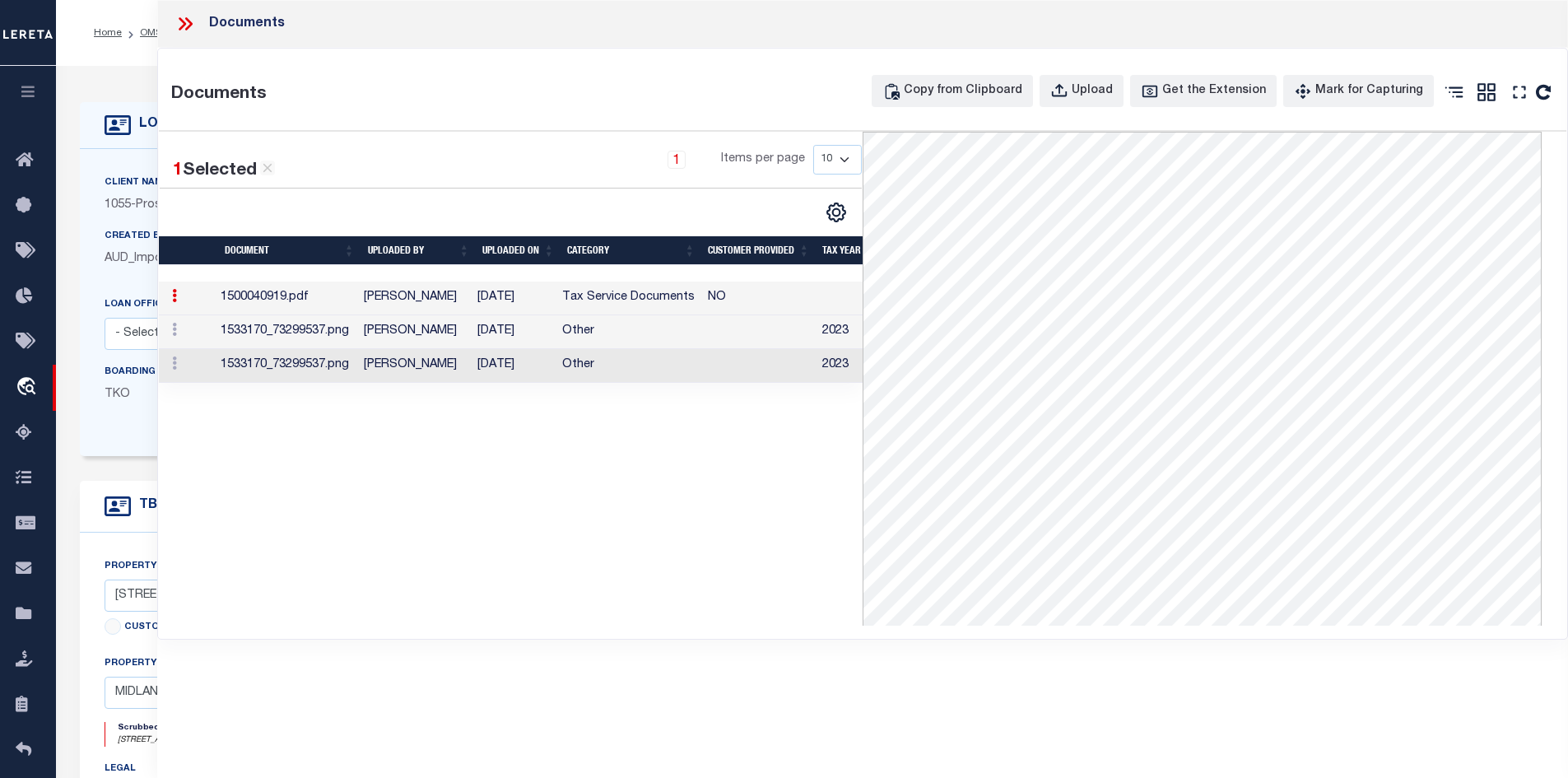
click at [186, 25] on icon at bounding box center [186, 24] width 22 height 22
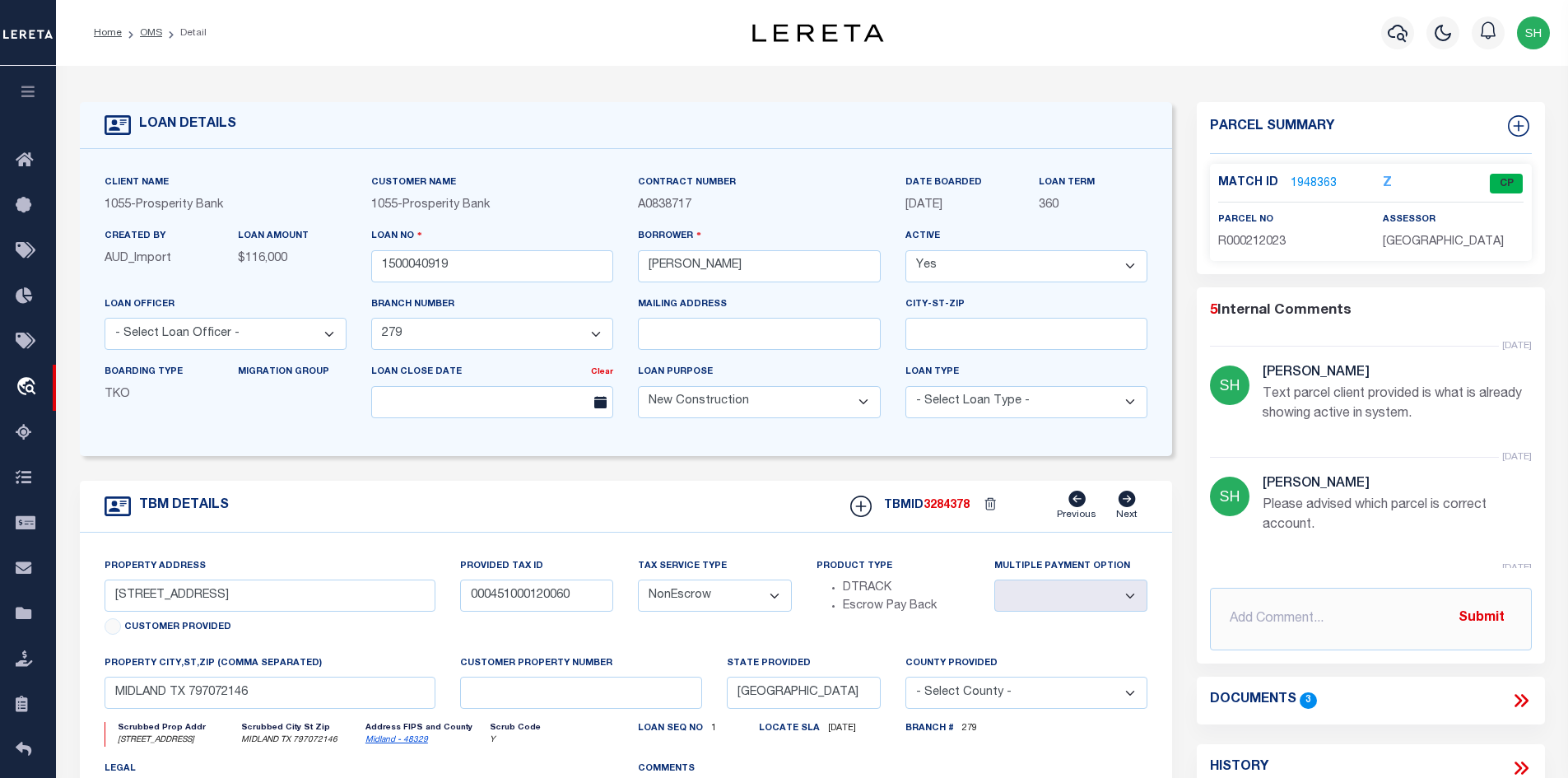
scroll to position [247, 0]
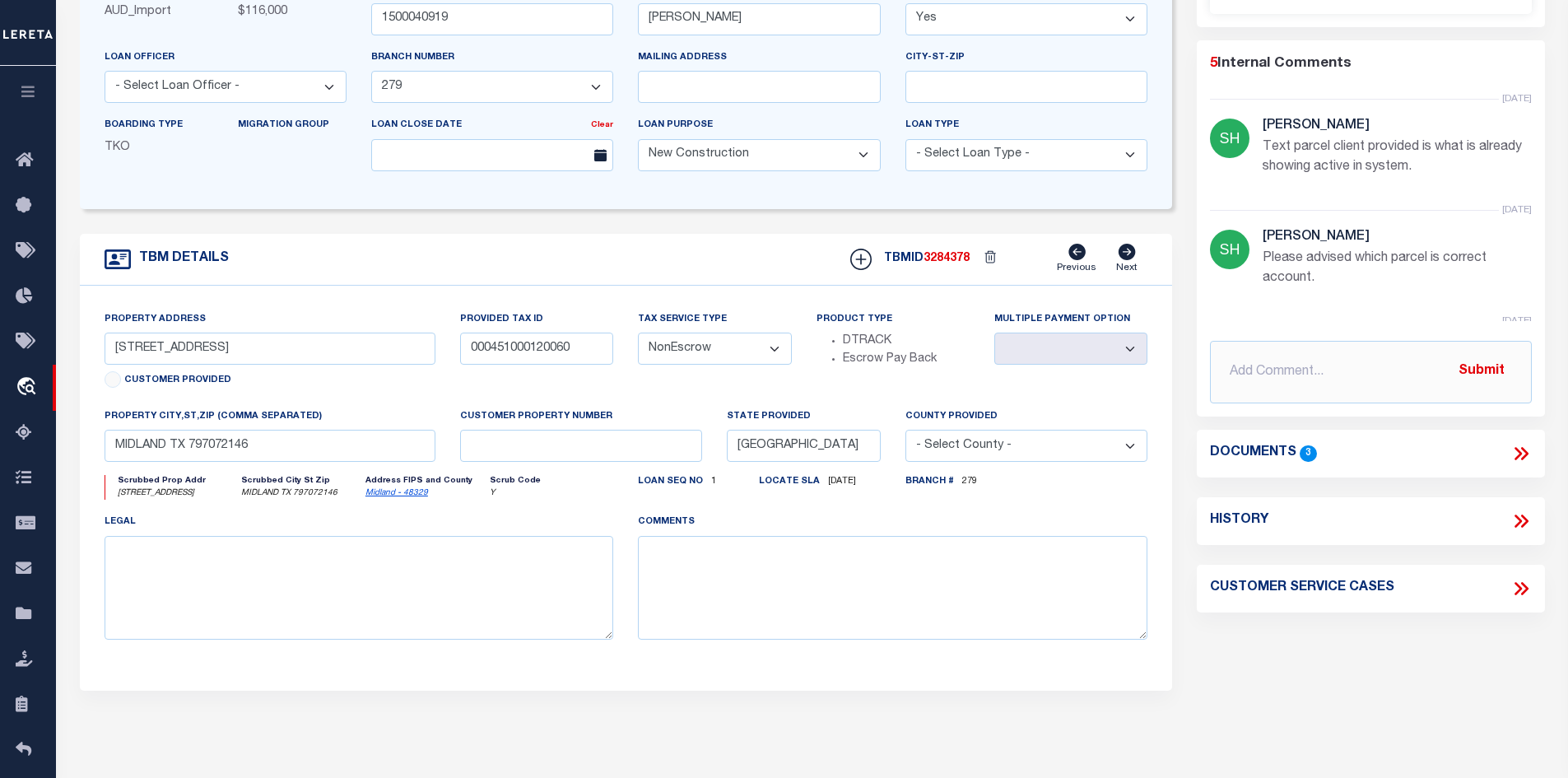
click at [1516, 452] on icon at bounding box center [1521, 453] width 22 height 22
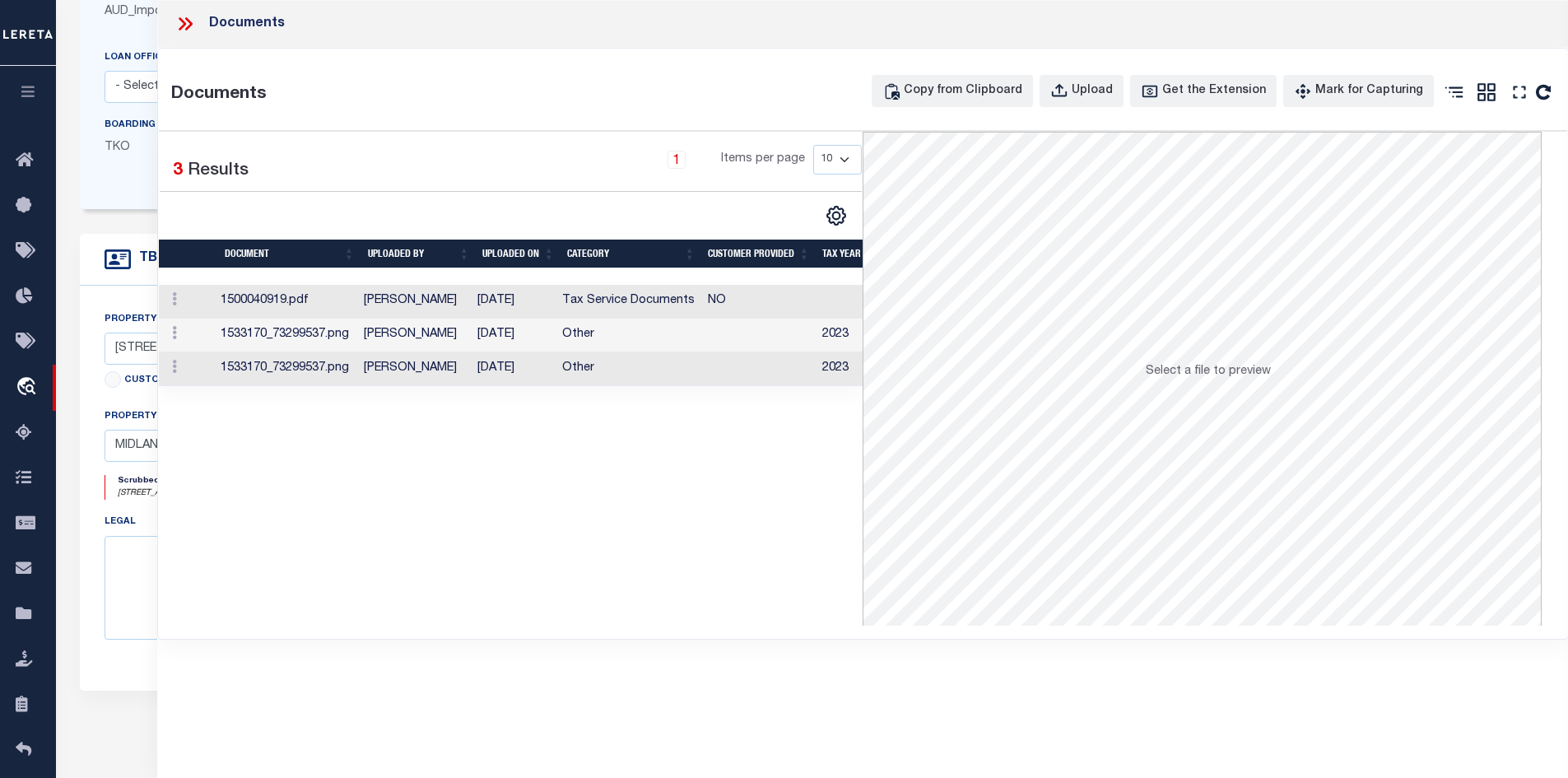
click at [425, 316] on td "[PERSON_NAME]" at bounding box center [414, 301] width 114 height 33
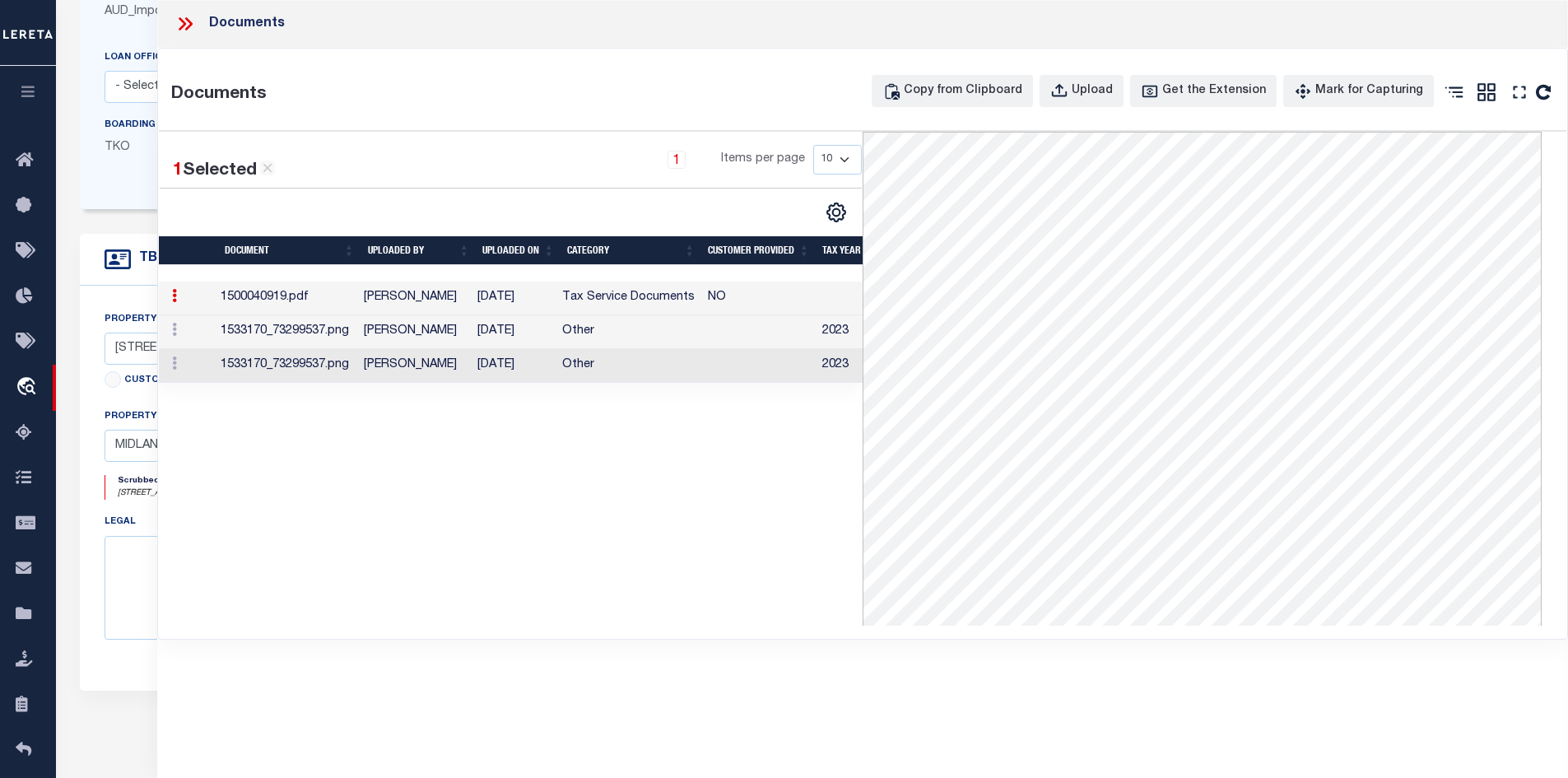
click at [575, 335] on td "Other" at bounding box center [629, 332] width 146 height 33
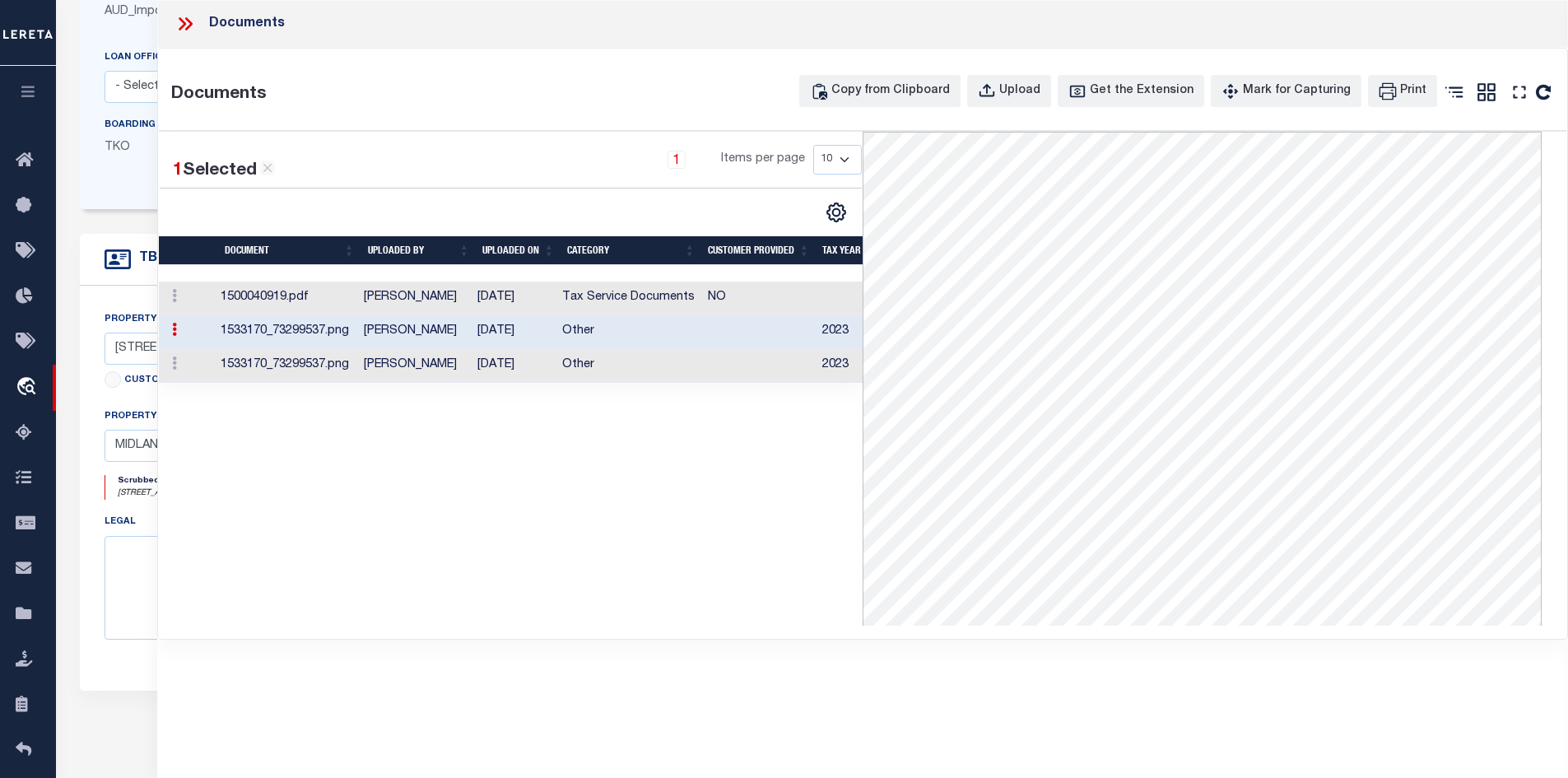
click at [369, 292] on td "[PERSON_NAME]" at bounding box center [414, 297] width 114 height 33
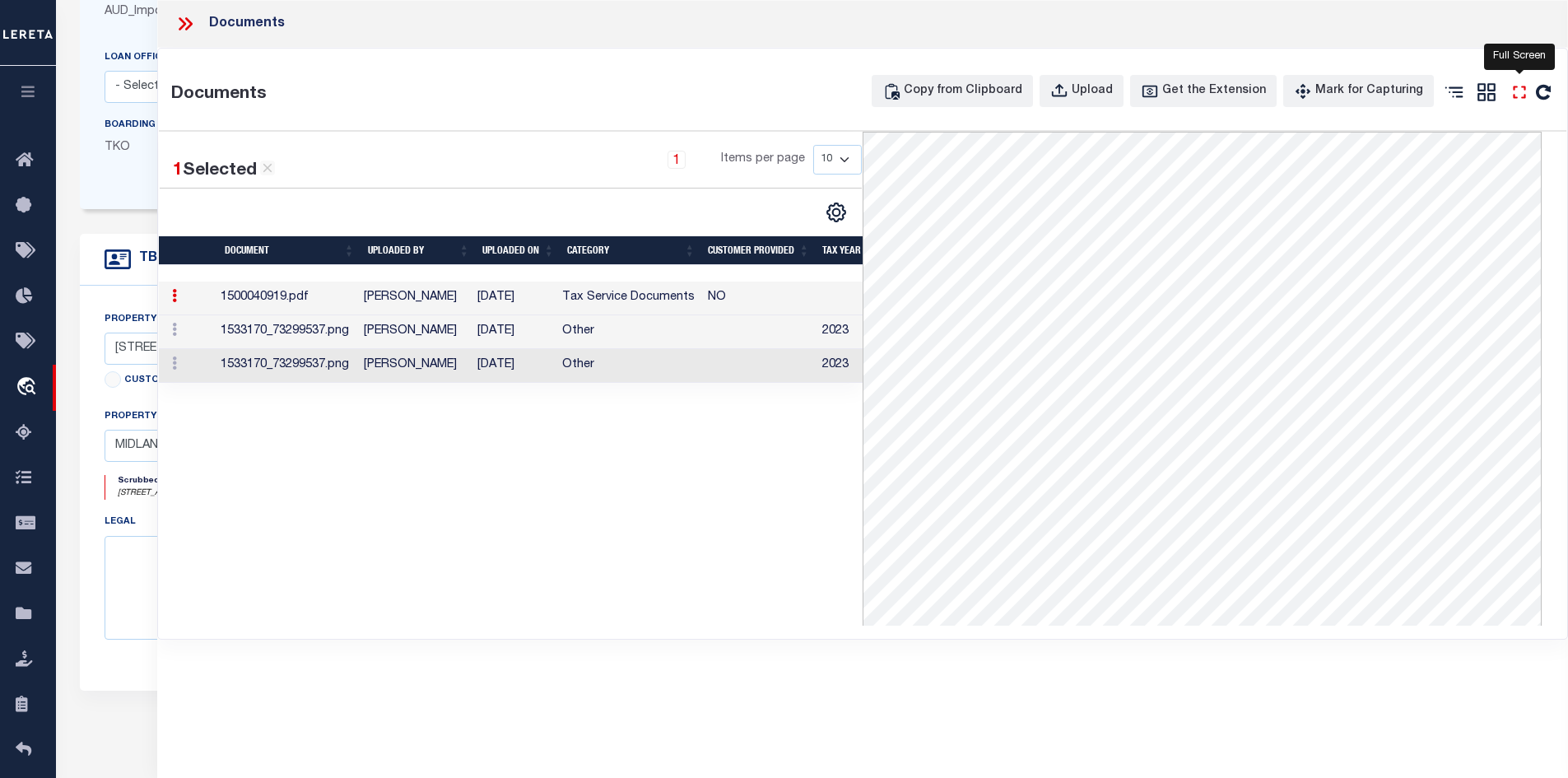
click at [1516, 90] on icon "" at bounding box center [1519, 92] width 22 height 22
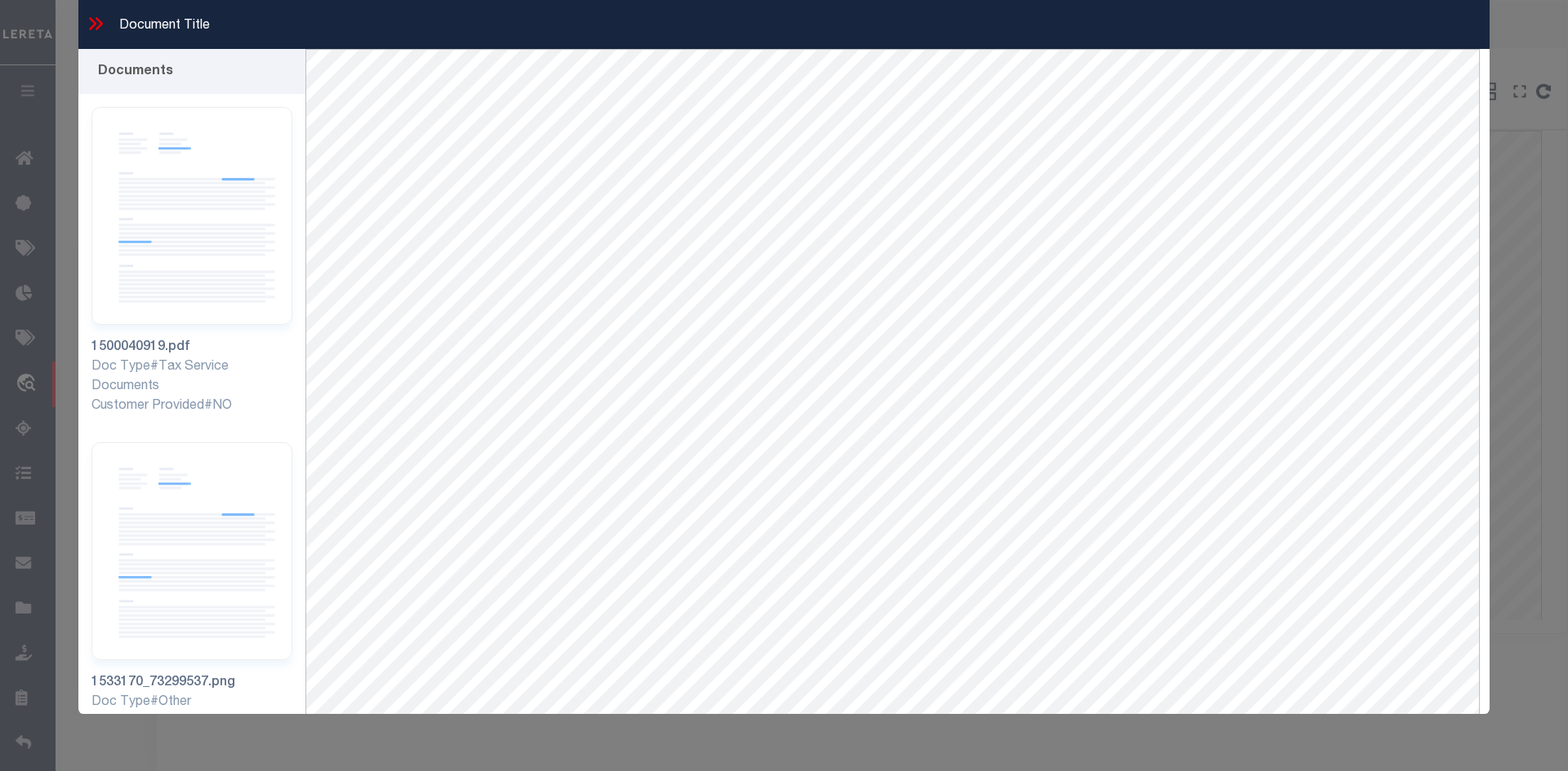
click at [97, 21] on icon at bounding box center [99, 23] width 7 height 13
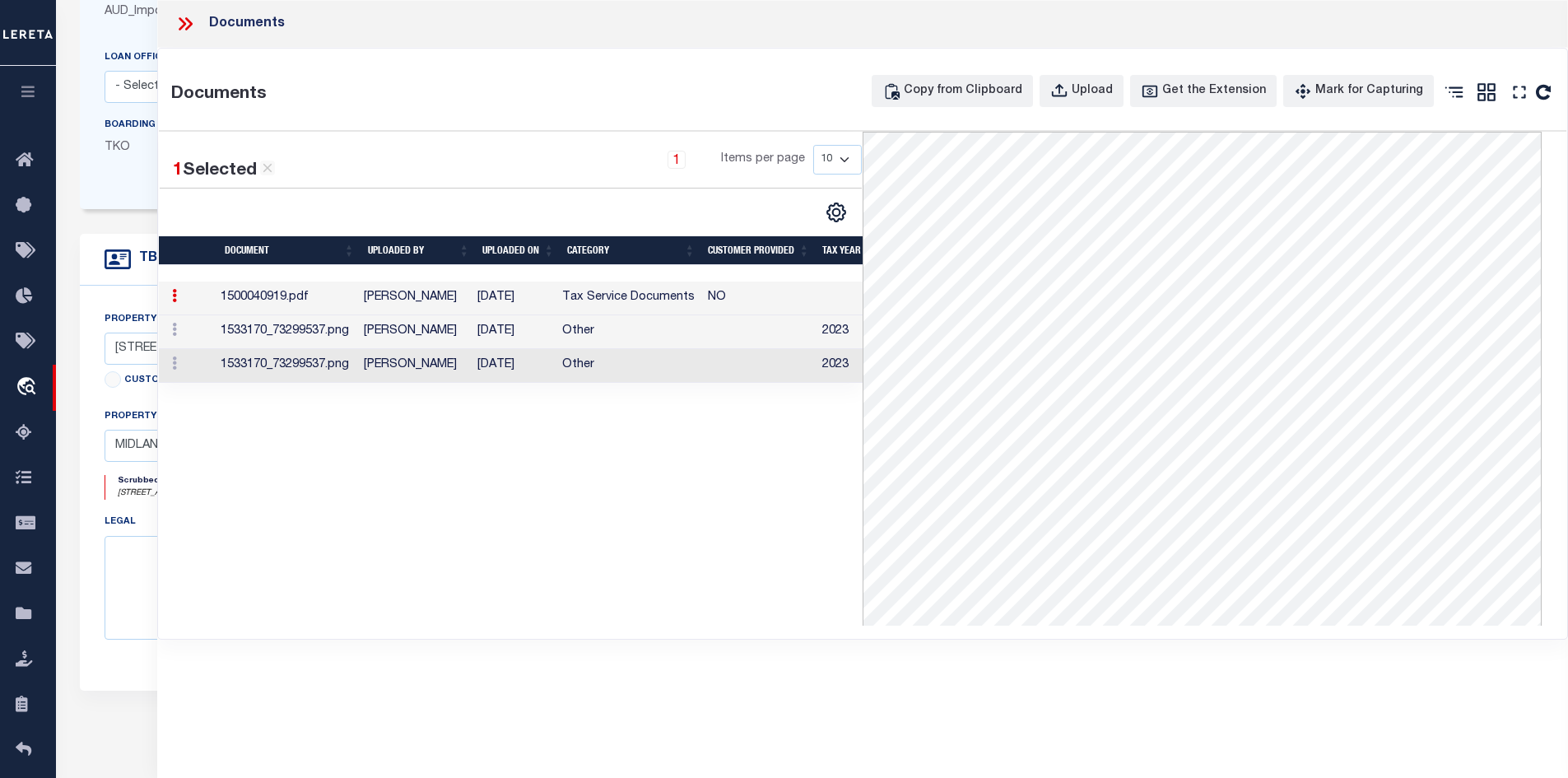
click at [184, 27] on icon at bounding box center [186, 24] width 22 height 22
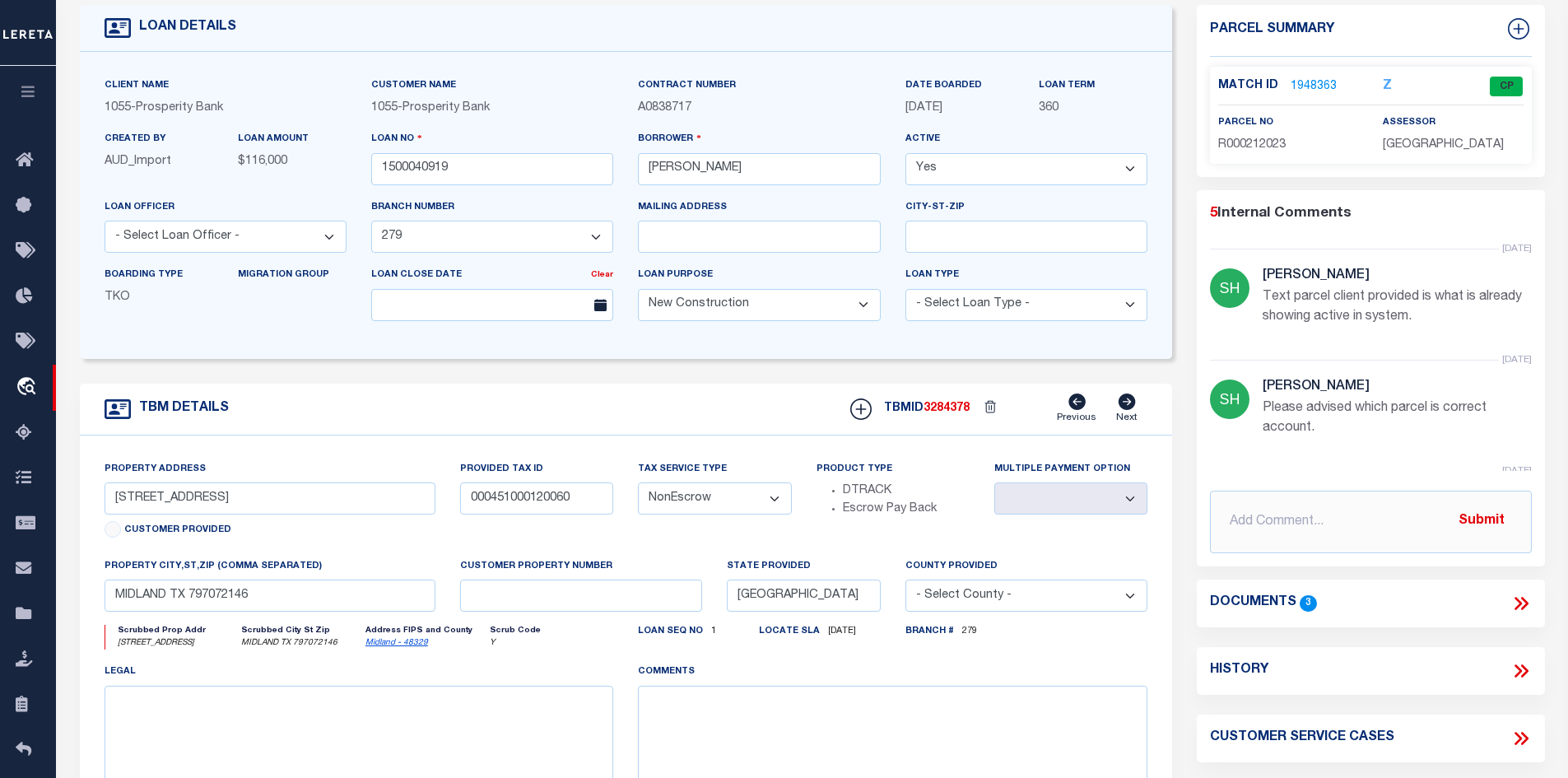
scroll to position [0, 0]
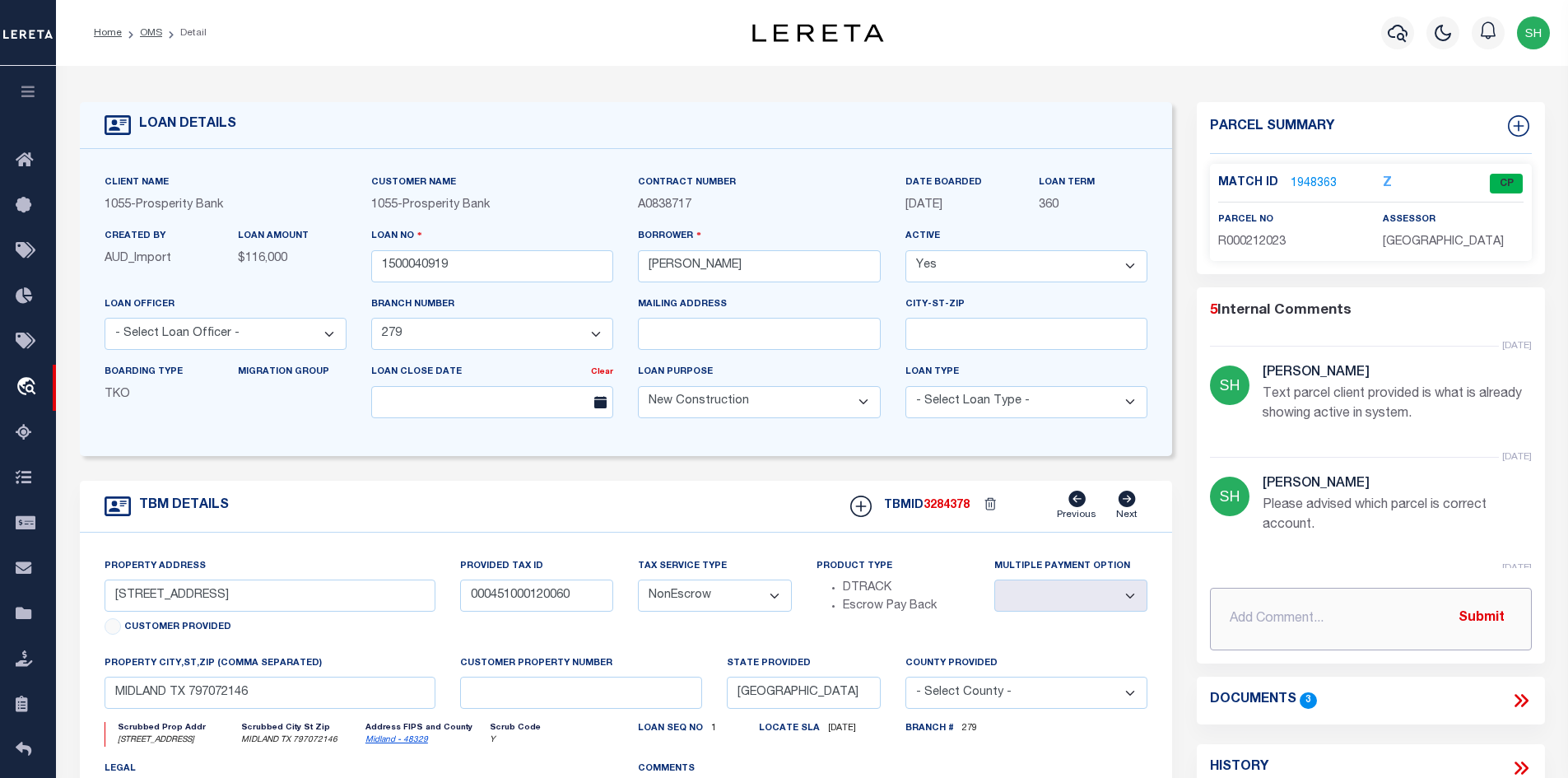
click at [1259, 629] on input "text" at bounding box center [1371, 618] width 322 height 62
paste input "Please see attached and update."
type input "[DATE] Please see attached and update."
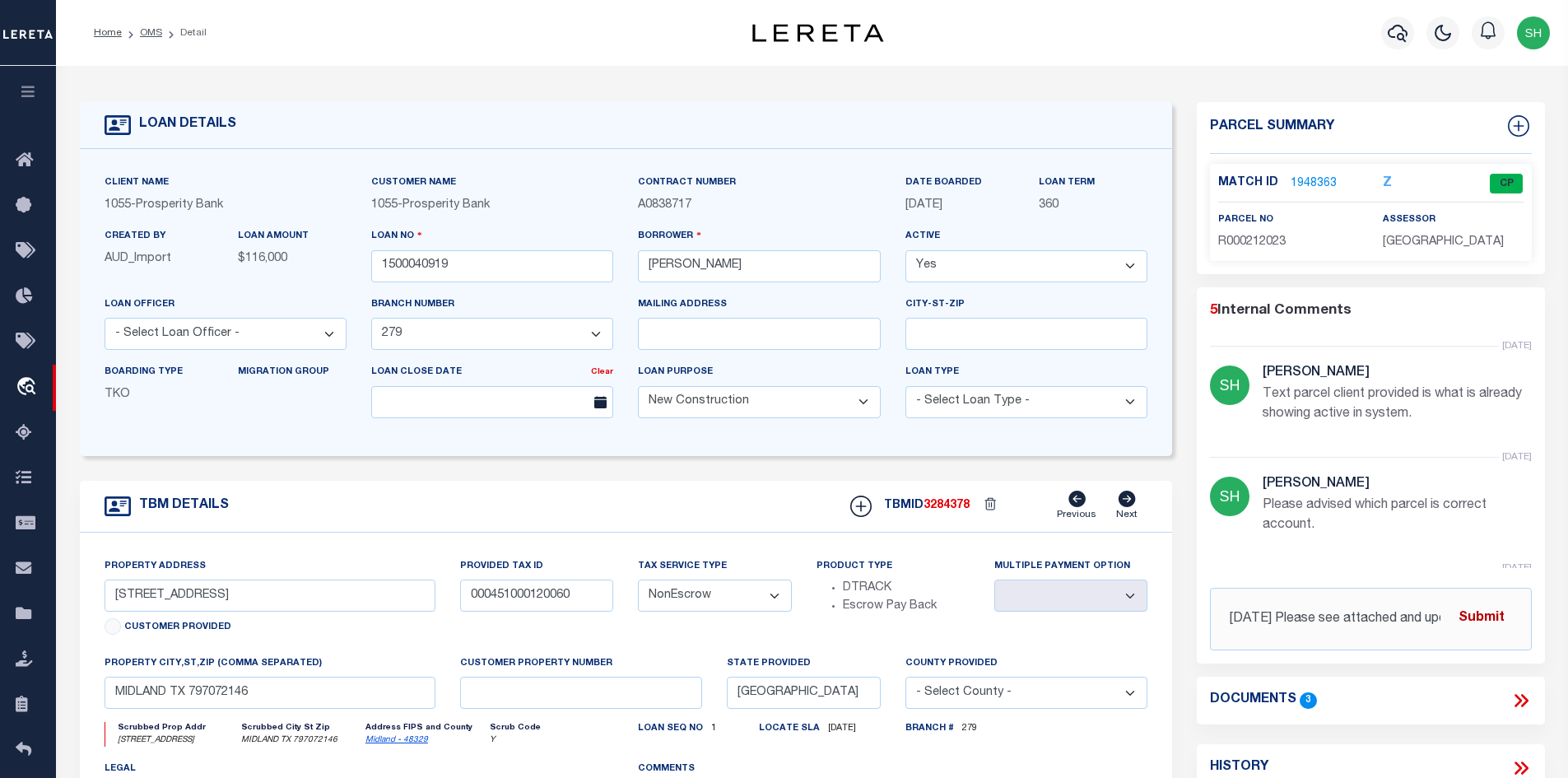
click at [1484, 621] on button "Submit" at bounding box center [1481, 618] width 68 height 33
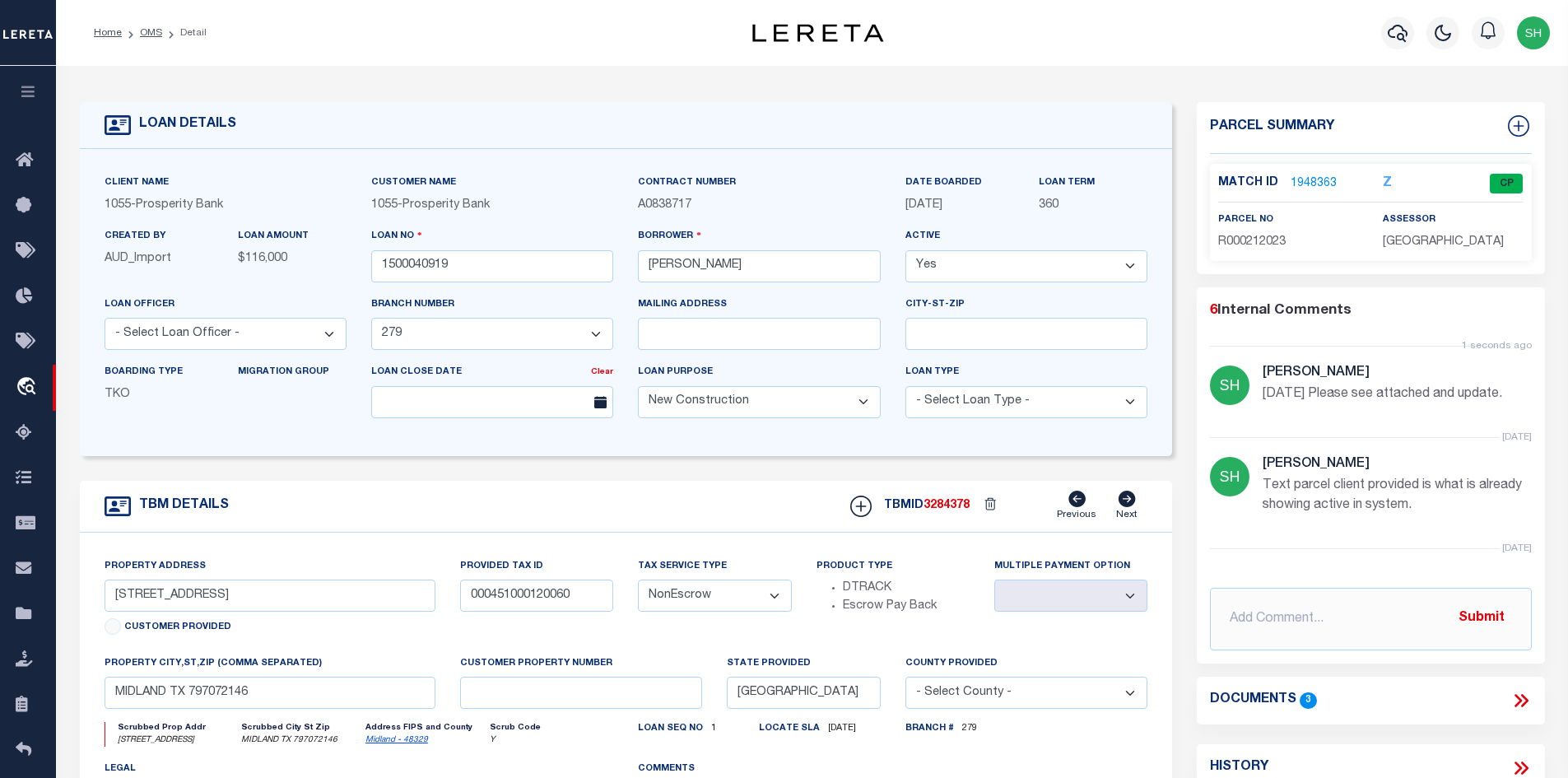
scroll to position [82, 0]
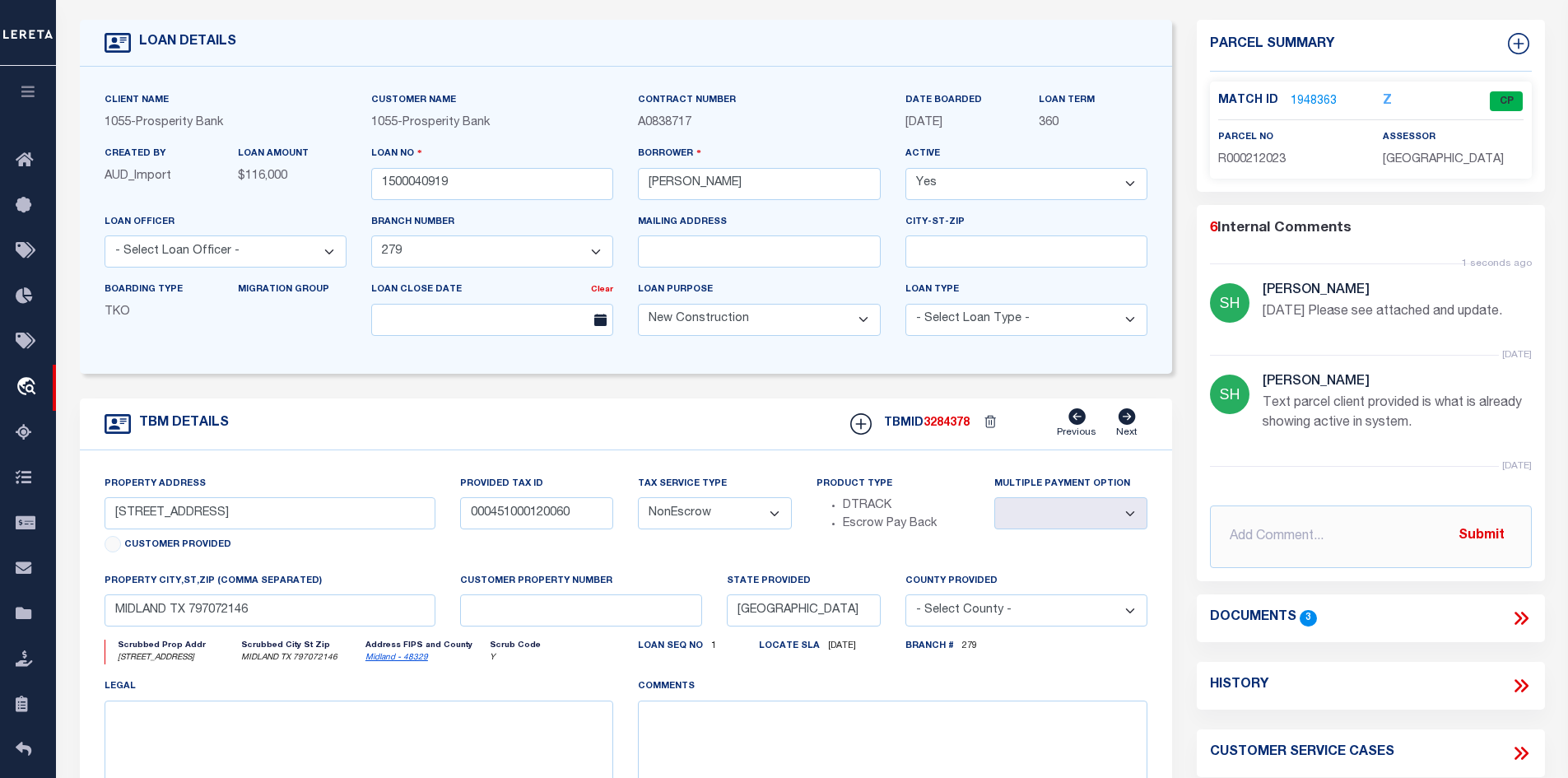
click at [1525, 609] on icon at bounding box center [1521, 618] width 22 height 22
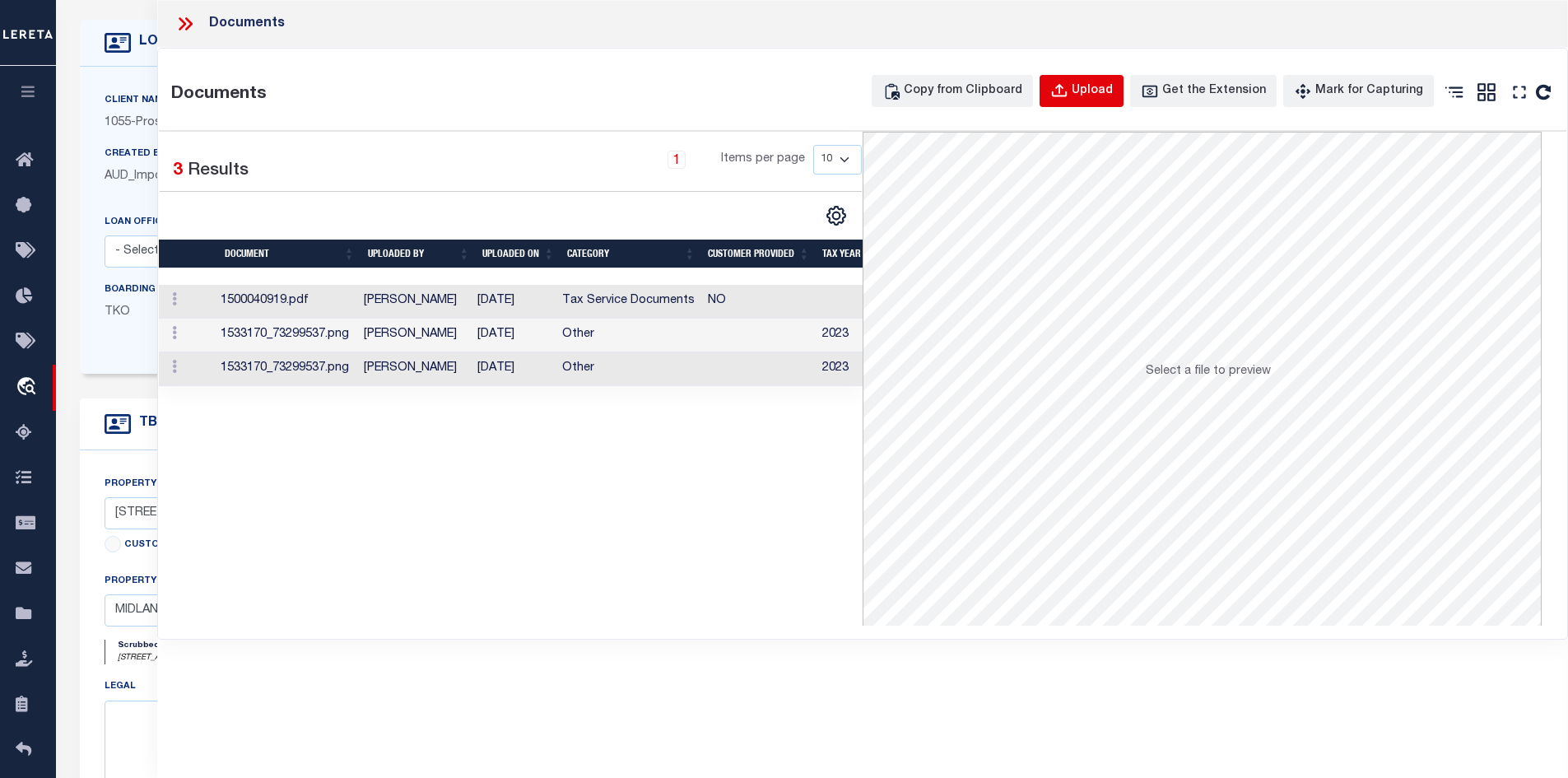
click at [1104, 90] on div "Upload" at bounding box center [1092, 91] width 41 height 18
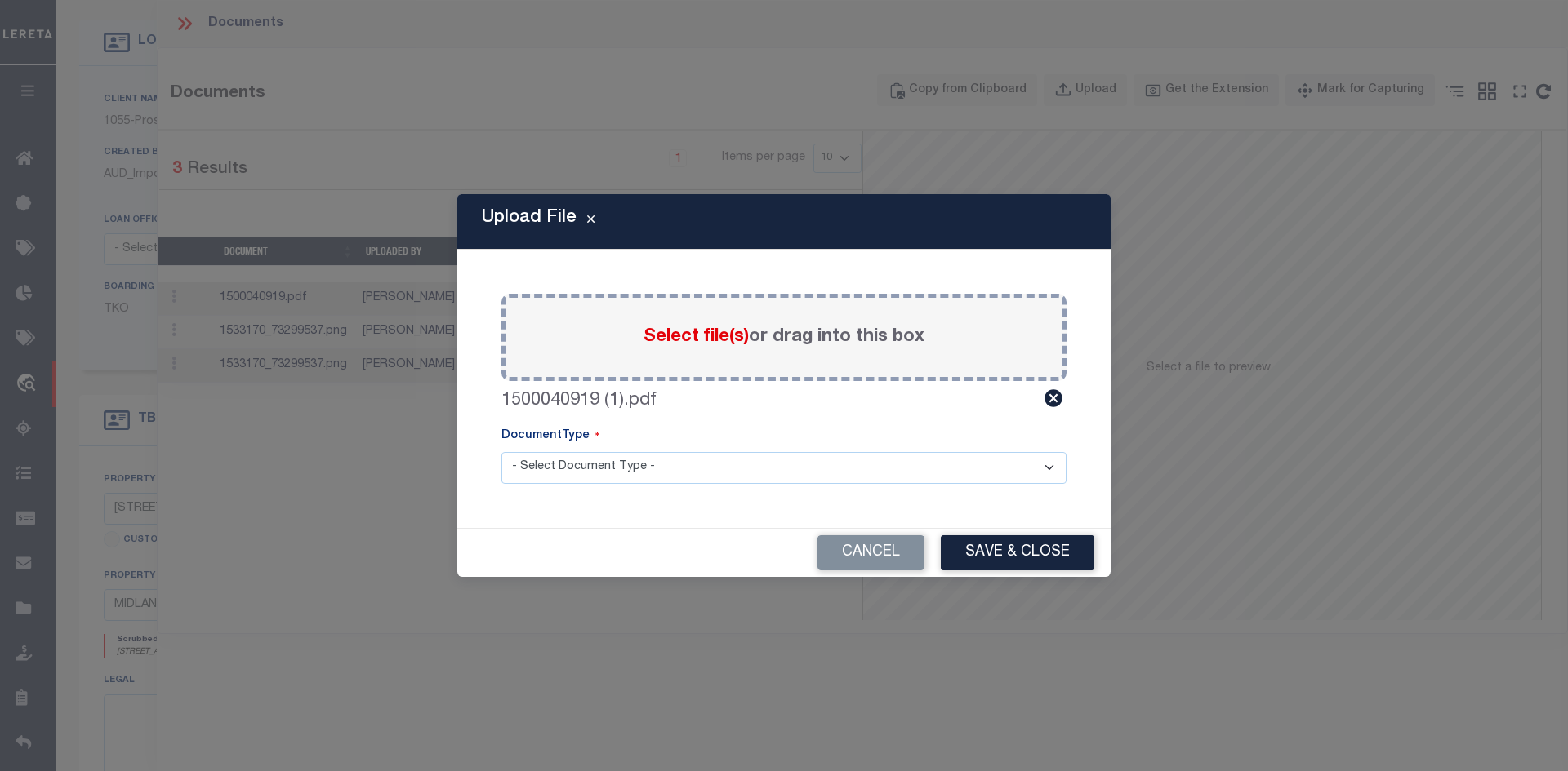
click at [652, 463] on select "- Select Document Type - Tax Service Documents" at bounding box center [784, 468] width 565 height 32
select select "TAX"
click at [502, 452] on select "- Select Document Type - Tax Service Documents" at bounding box center [784, 468] width 565 height 32
click at [1077, 558] on button "Save & Close" at bounding box center [1017, 552] width 154 height 35
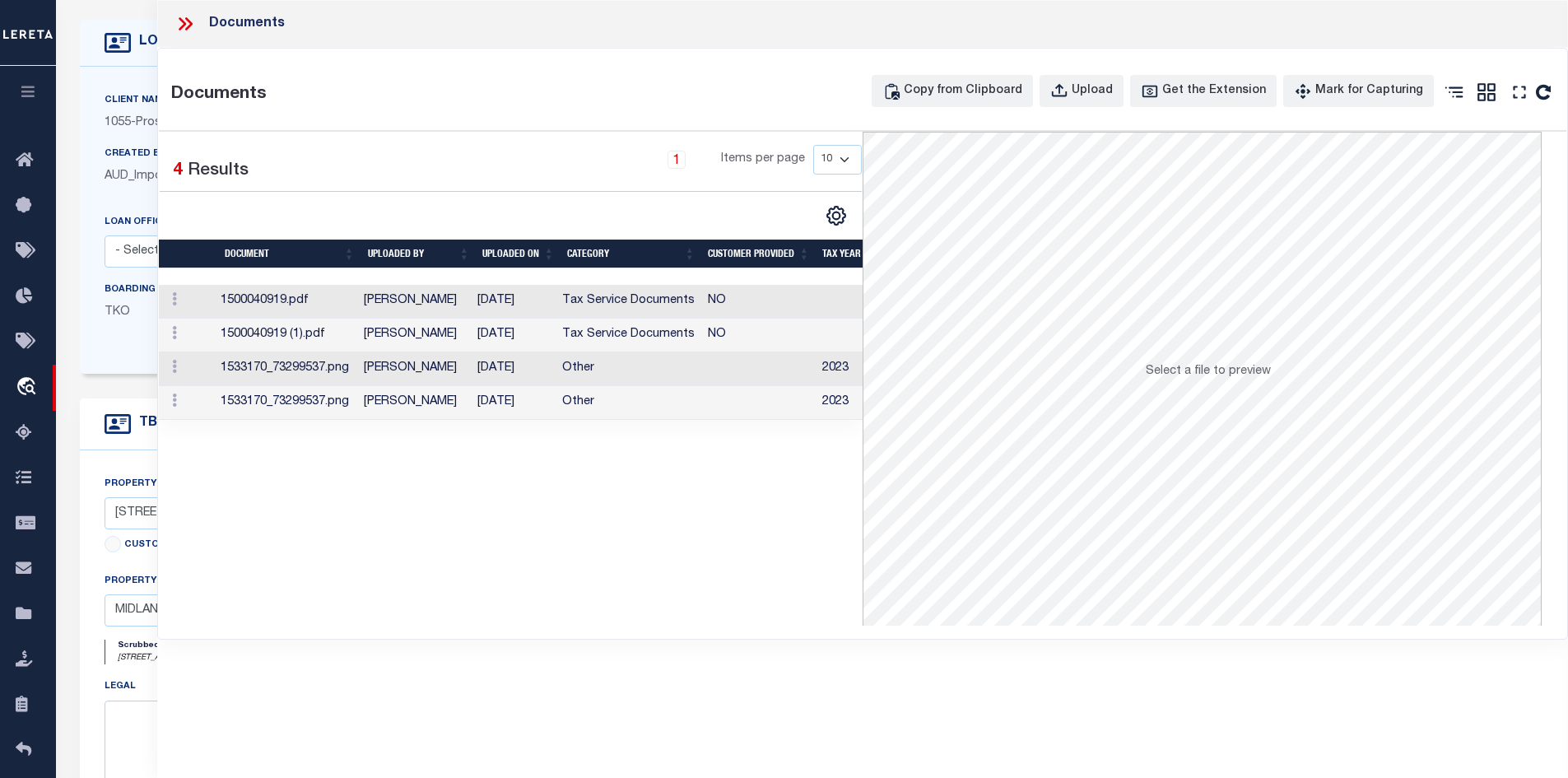
click at [343, 340] on td "1500040919 (1).pdf" at bounding box center [286, 334] width 144 height 33
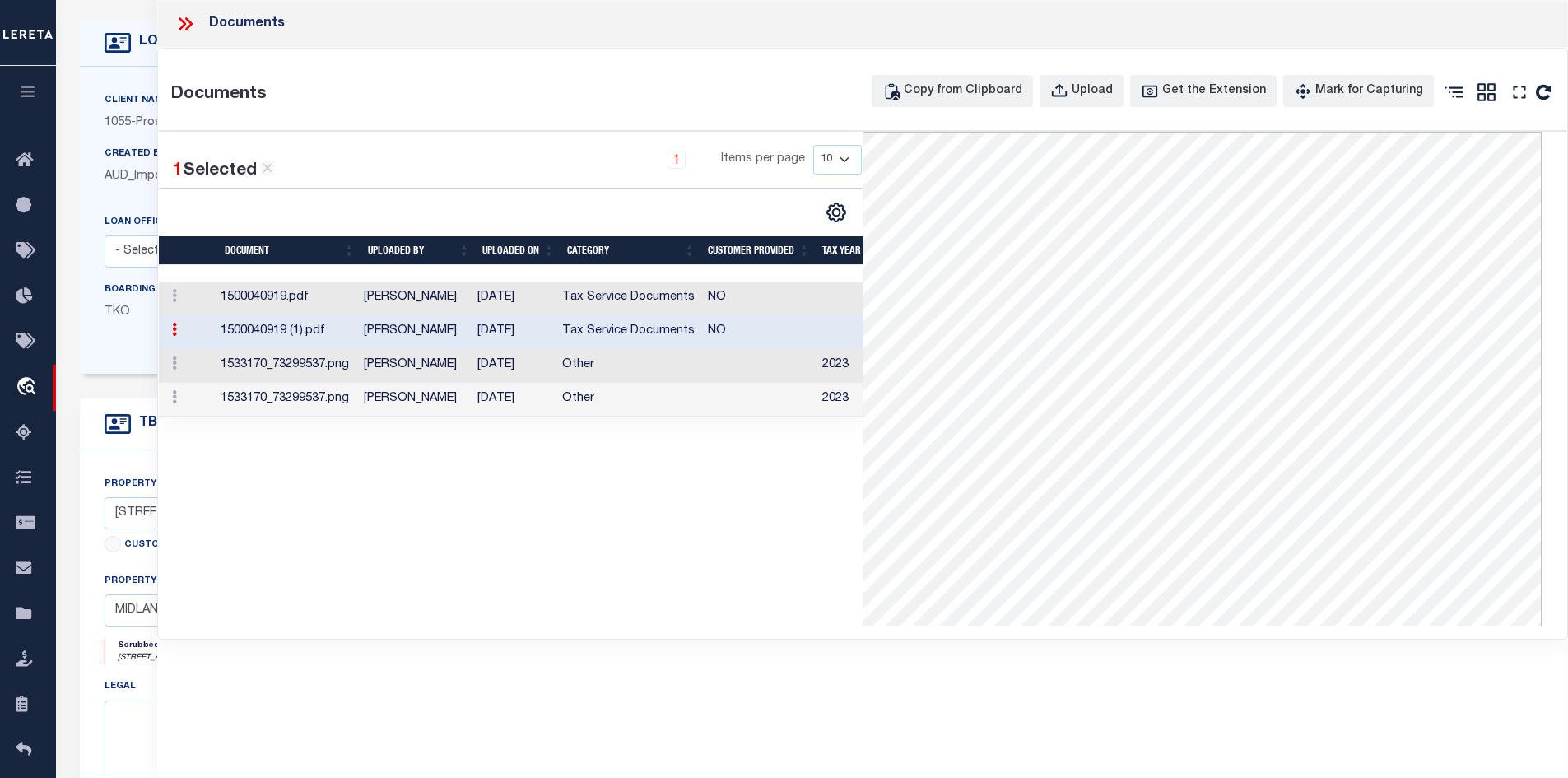
click at [556, 306] on td "[DATE]" at bounding box center [513, 297] width 85 height 33
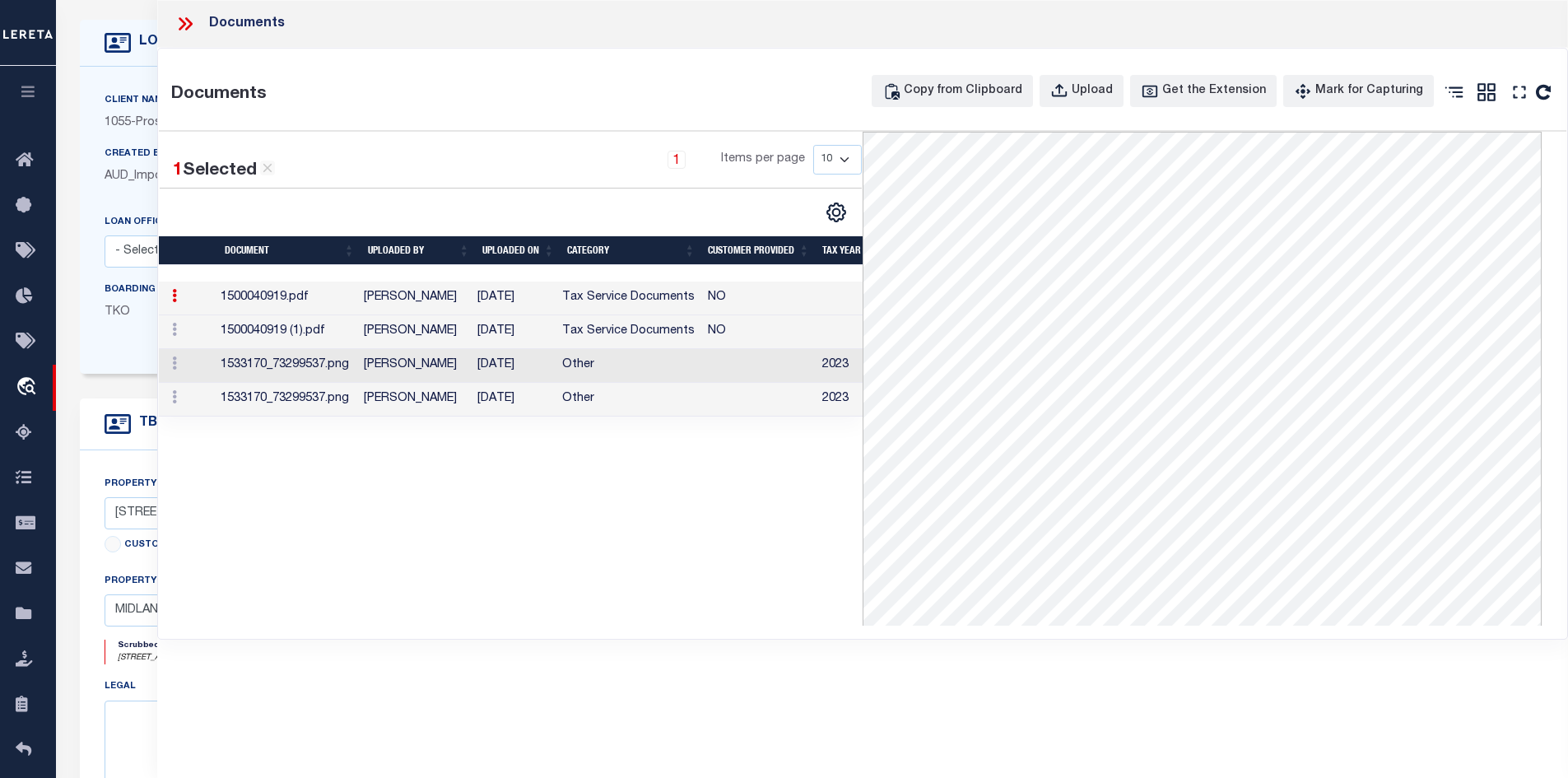
scroll to position [0, 0]
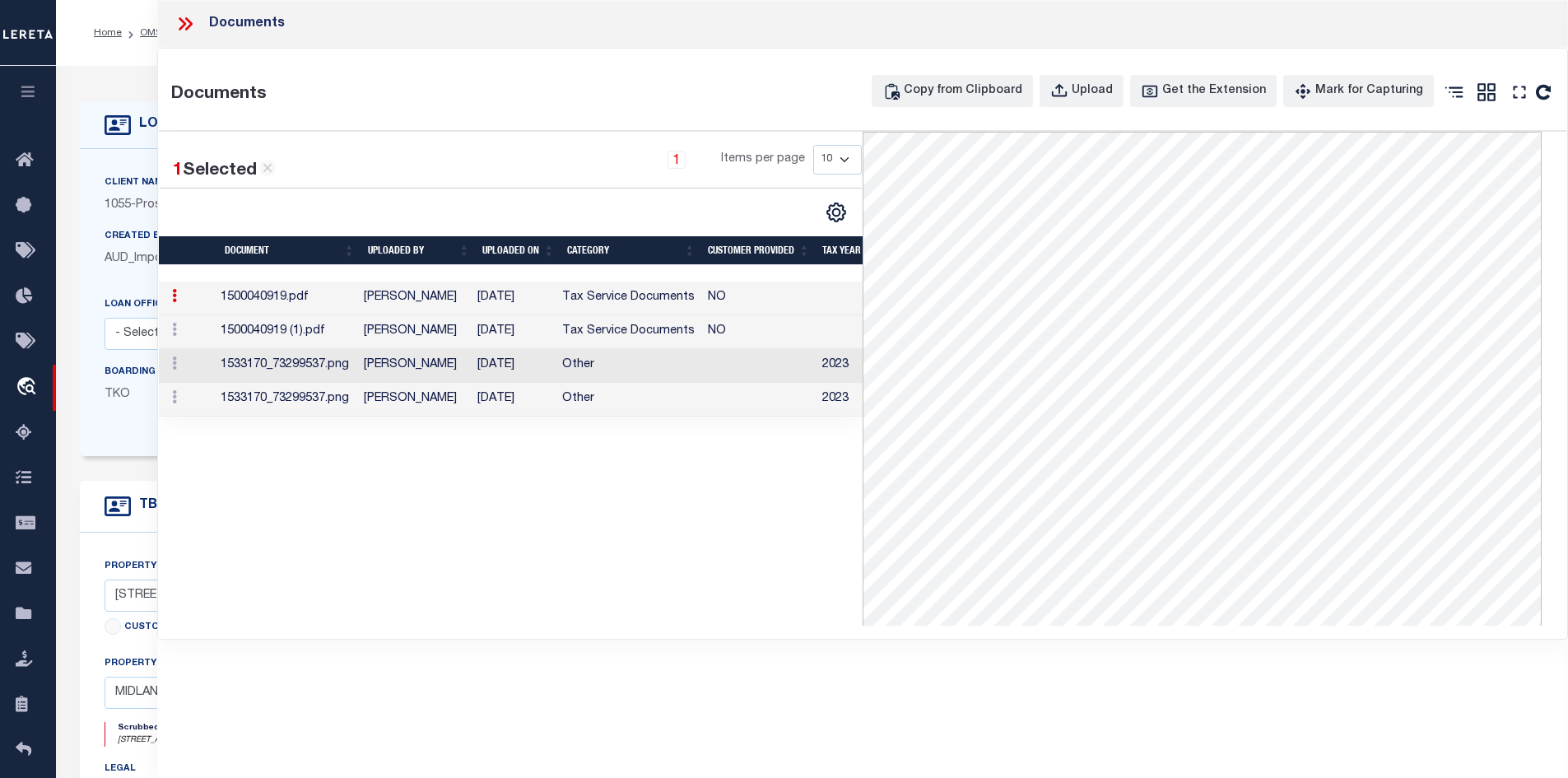
click at [528, 321] on td "[DATE]" at bounding box center [513, 332] width 85 height 33
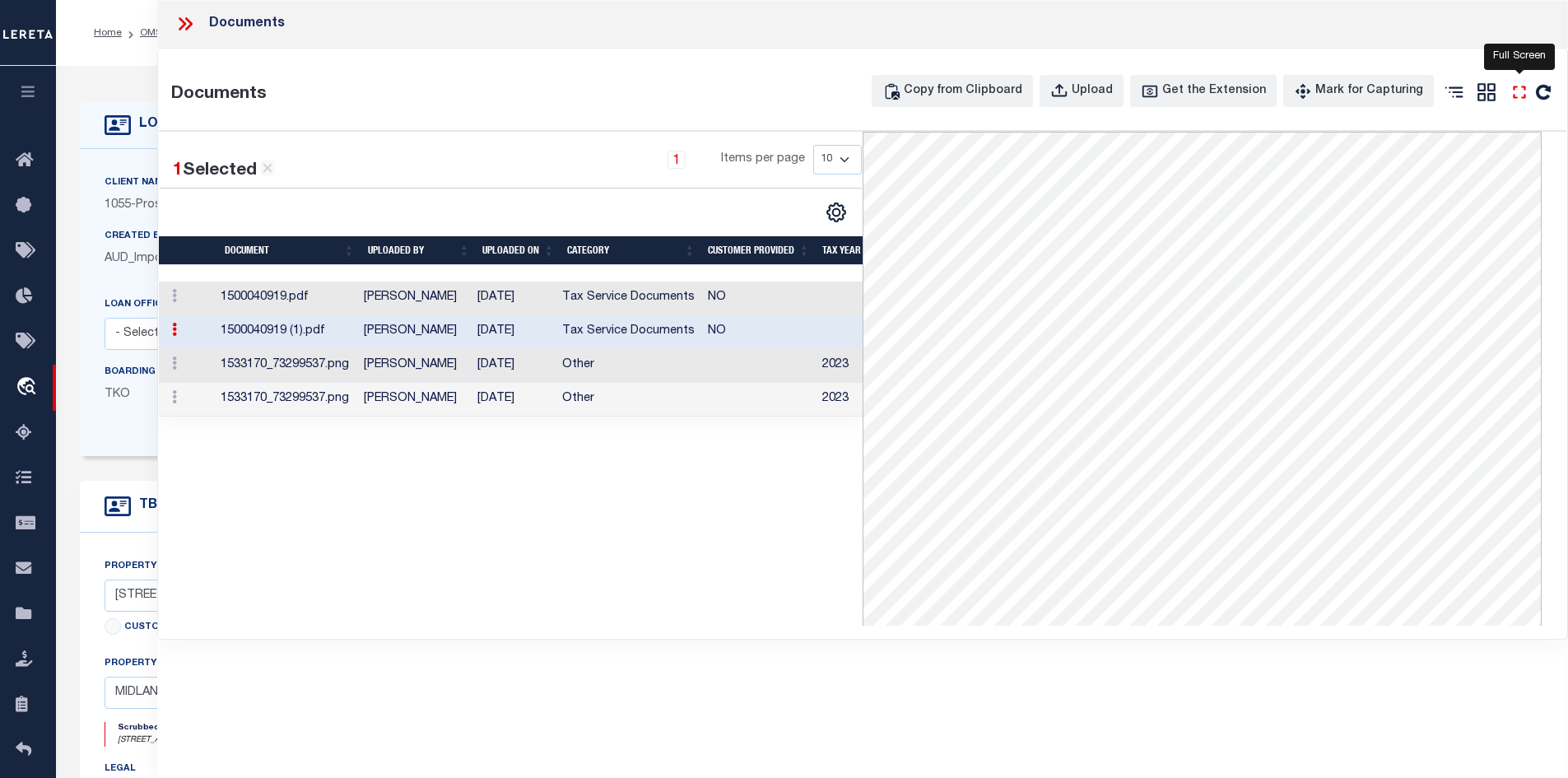
click at [1526, 87] on icon "" at bounding box center [1519, 92] width 13 height 13
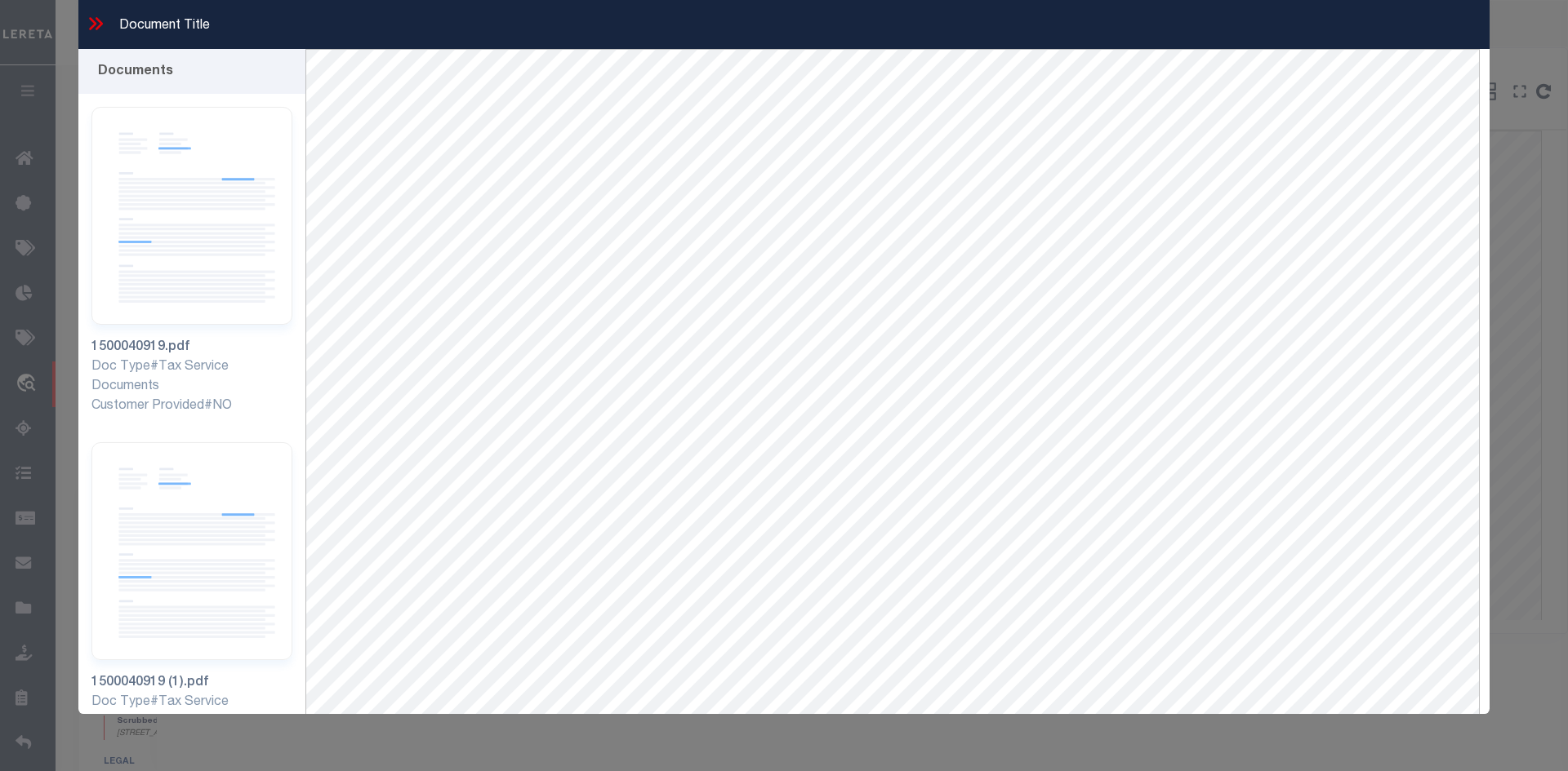
click at [95, 21] on icon at bounding box center [96, 24] width 21 height 21
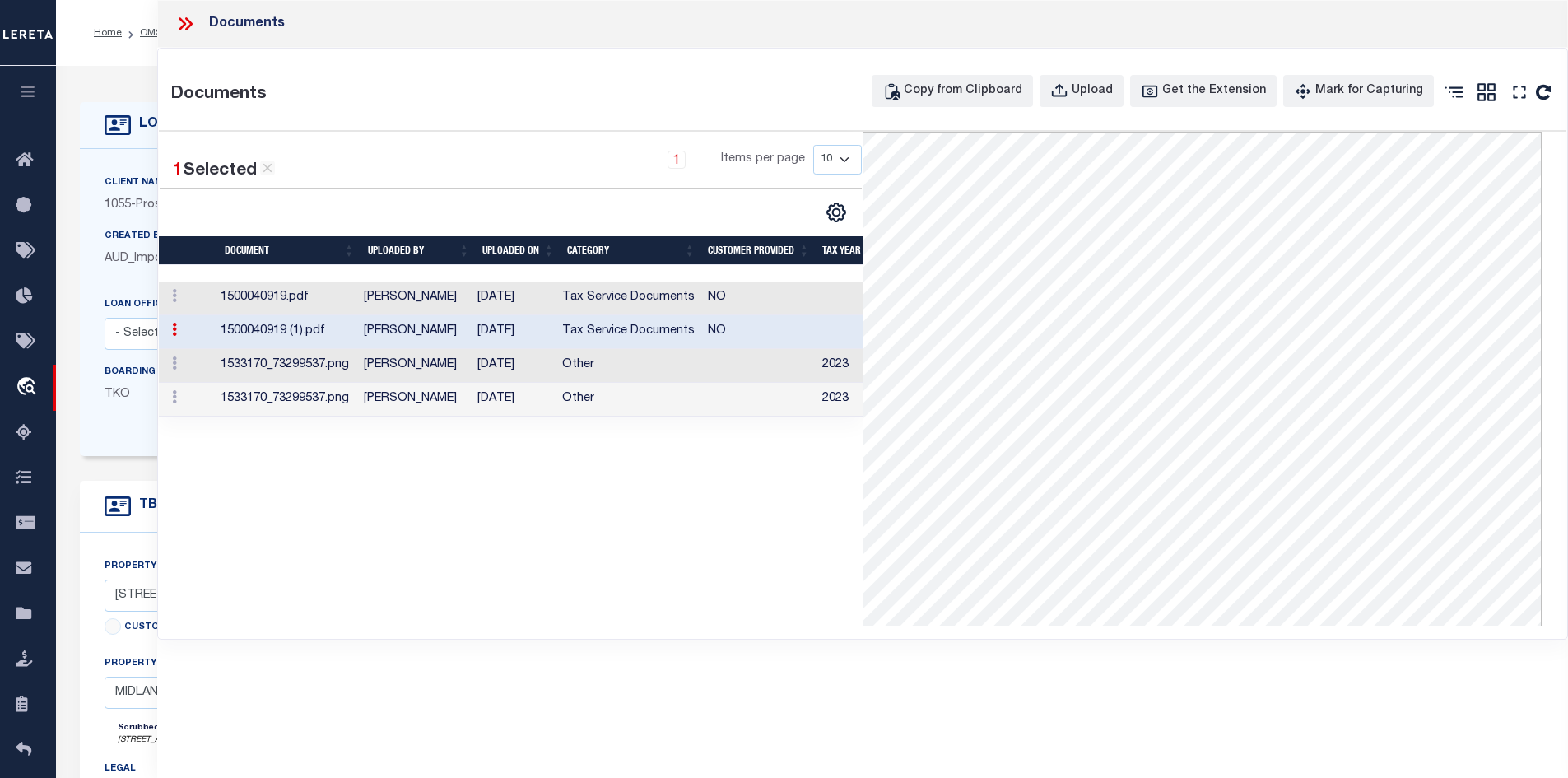
click at [182, 22] on icon at bounding box center [182, 23] width 7 height 14
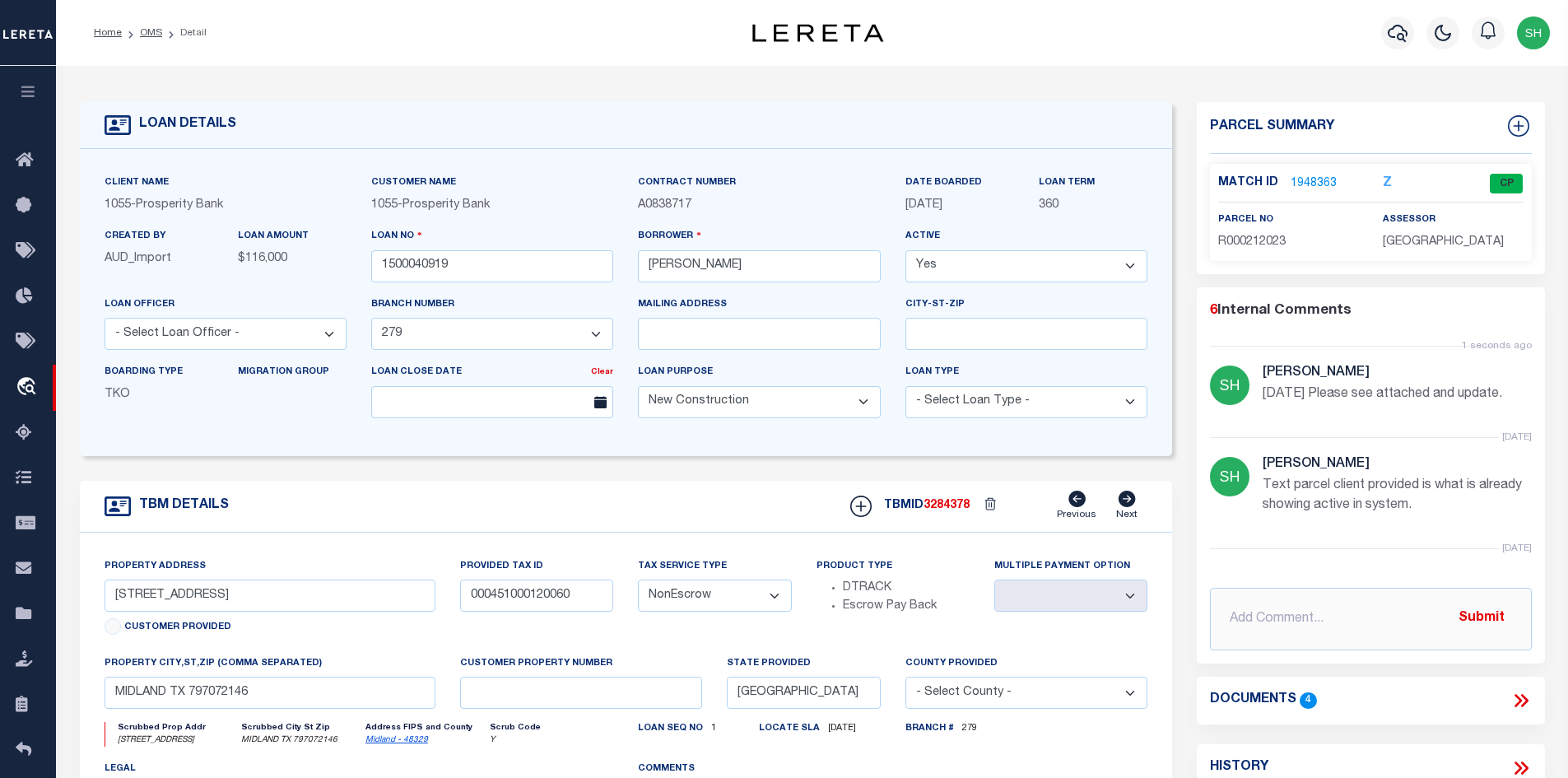
scroll to position [247, 0]
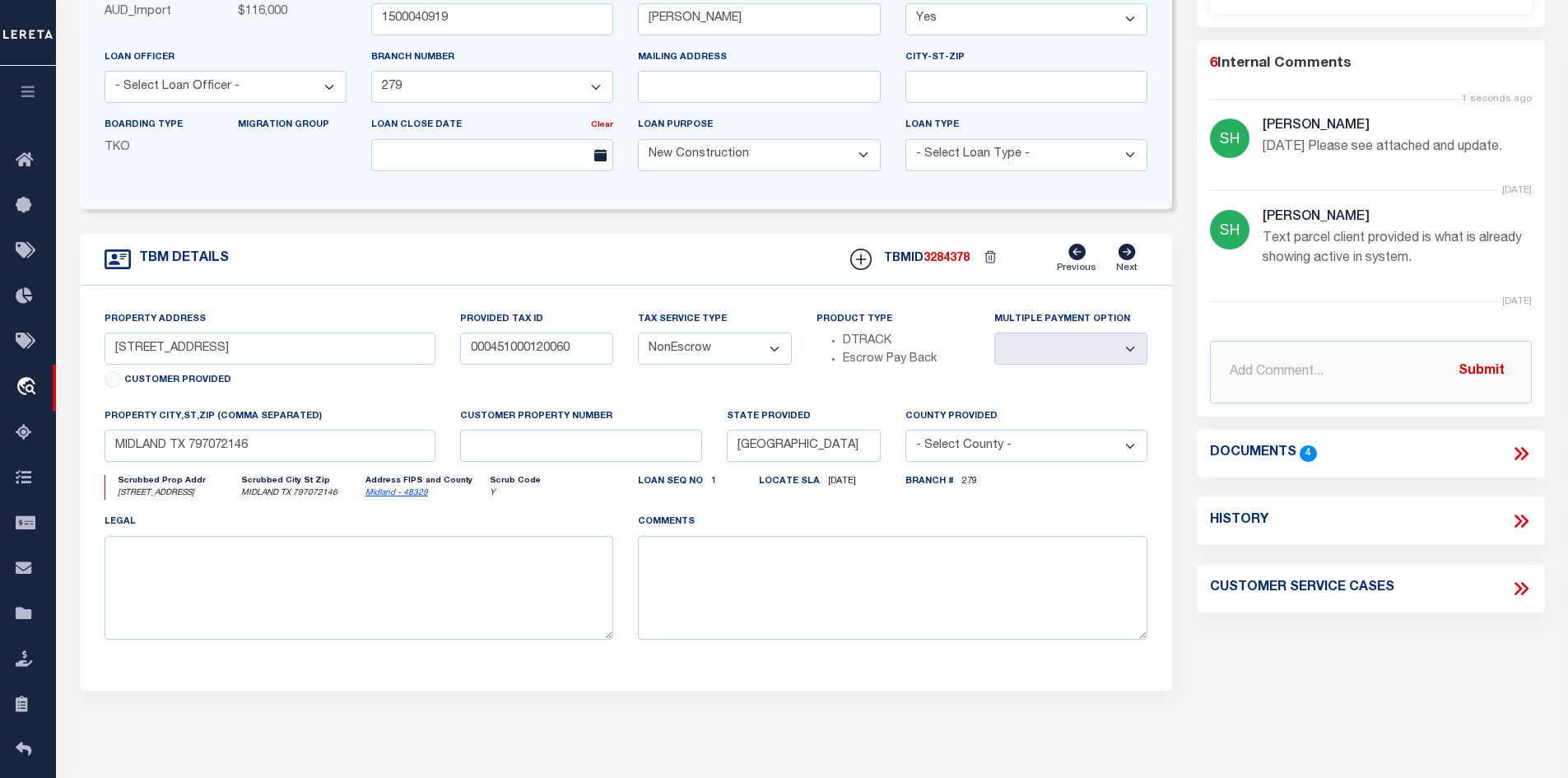
click at [1519, 457] on icon at bounding box center [1521, 453] width 22 height 22
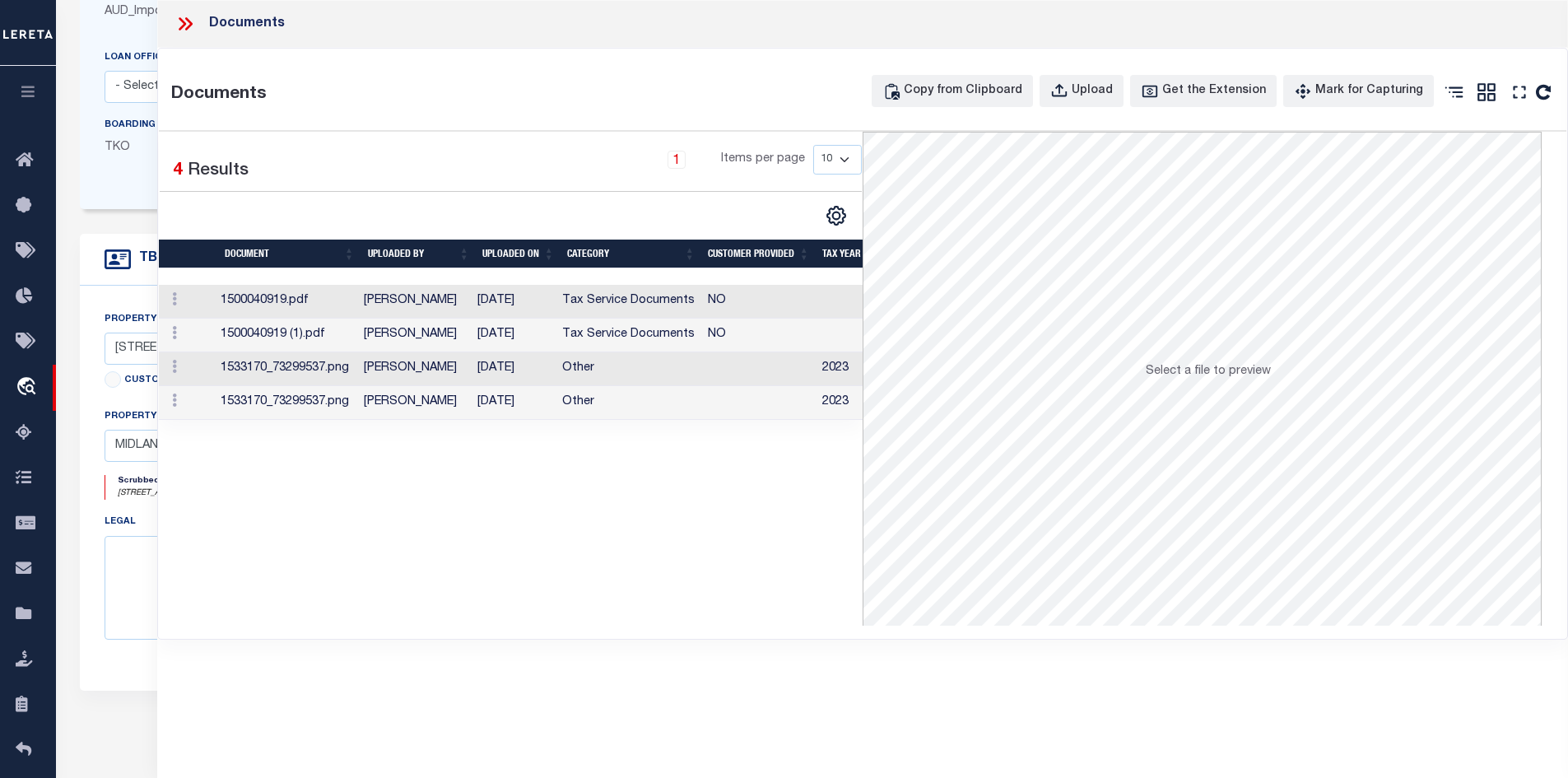
click at [470, 328] on td "[PERSON_NAME]" at bounding box center [414, 334] width 114 height 33
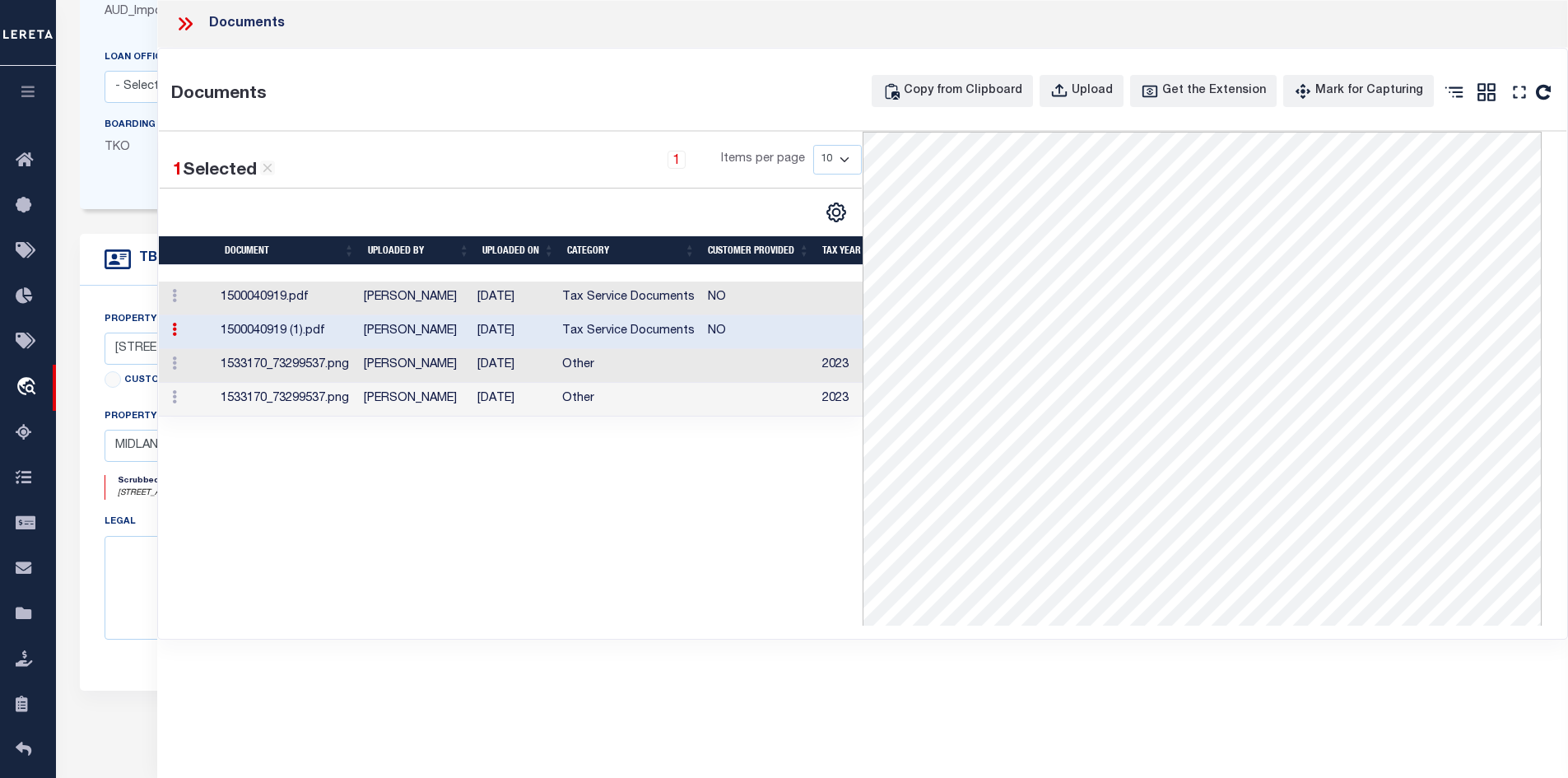
click at [414, 302] on td "[PERSON_NAME]" at bounding box center [414, 297] width 114 height 33
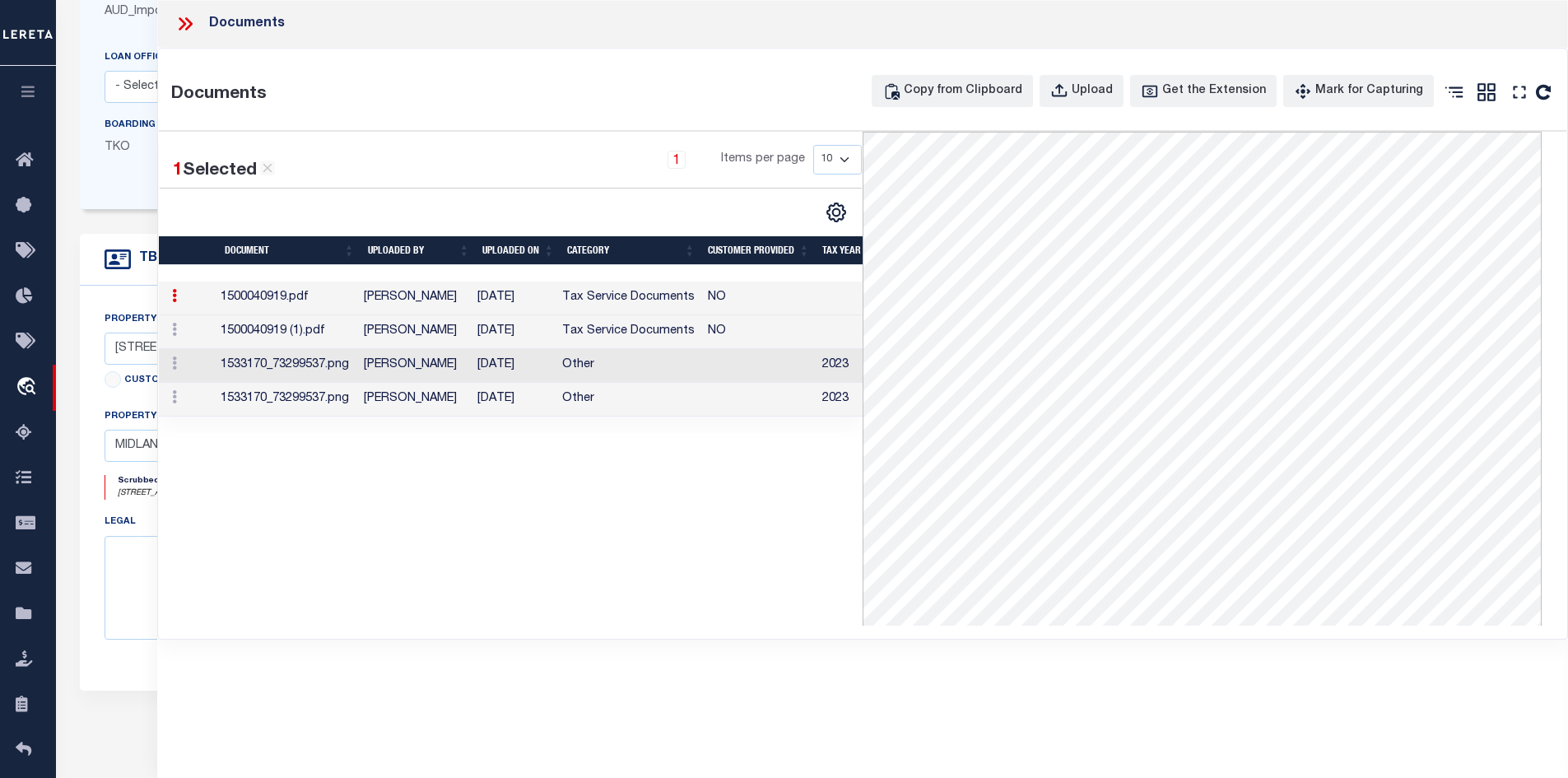
click at [186, 32] on icon at bounding box center [186, 24] width 22 height 22
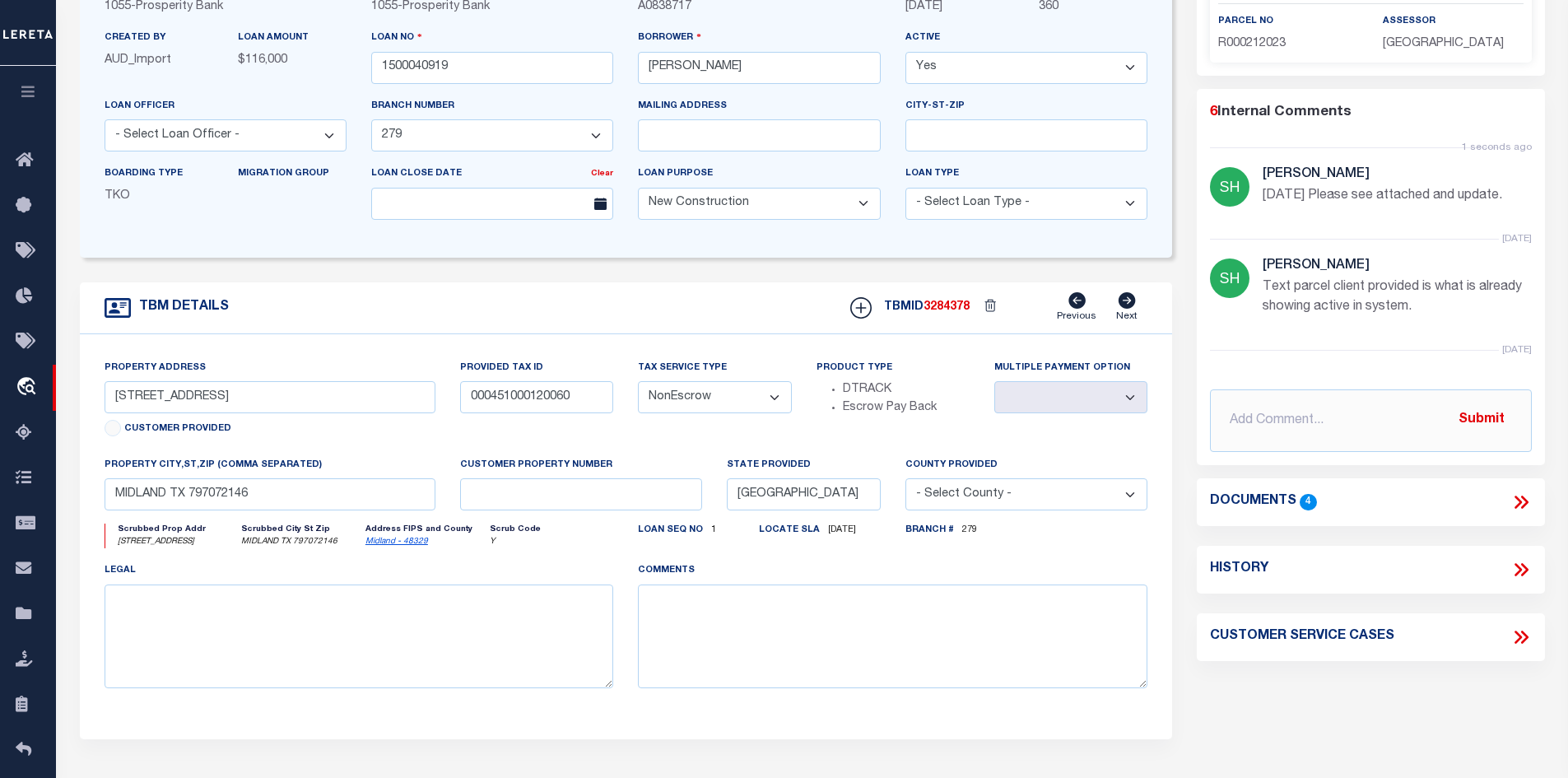
scroll to position [82, 0]
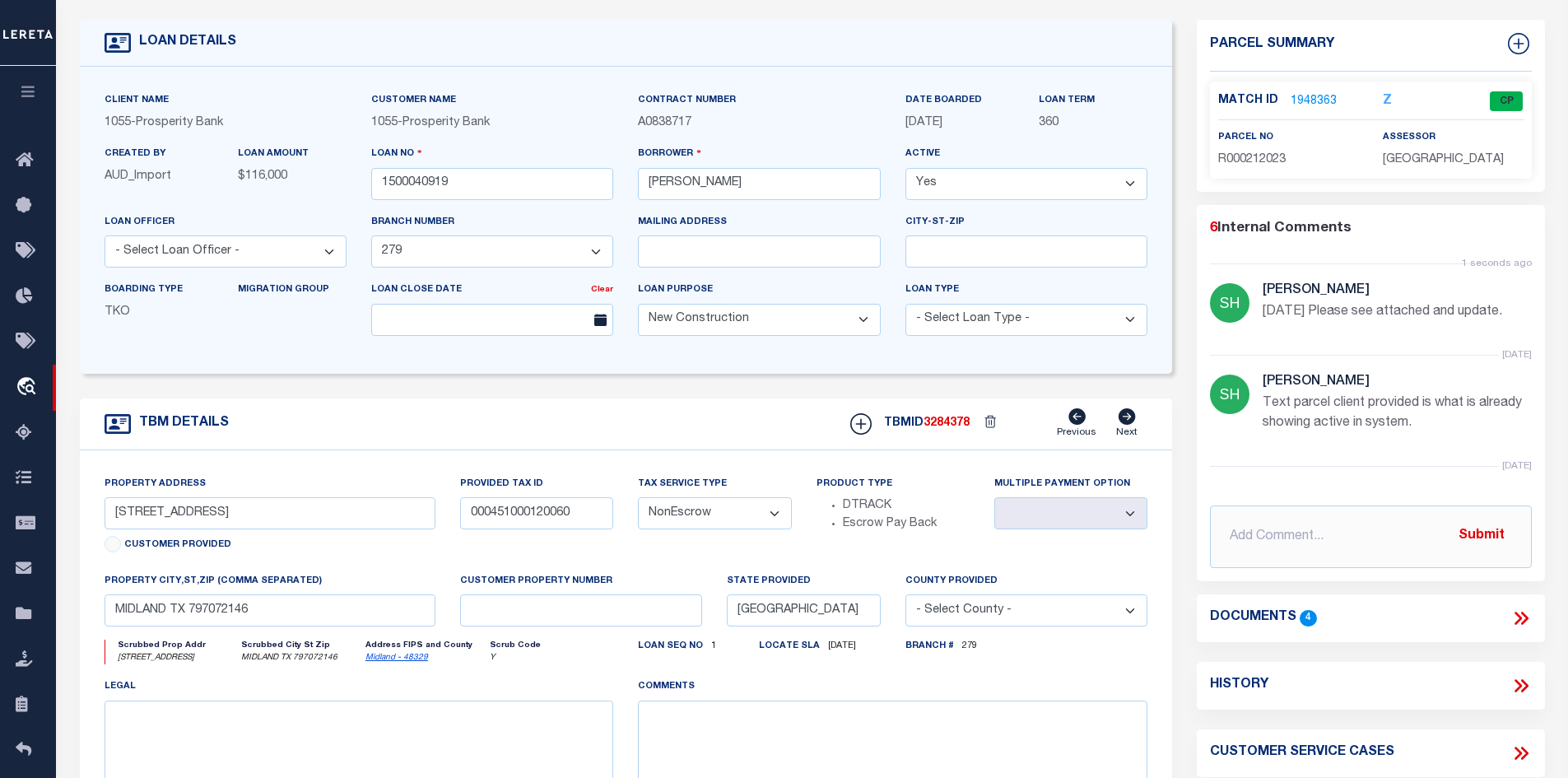
click at [396, 662] on link "Midland - 48329" at bounding box center [397, 657] width 62 height 8
click at [1318, 97] on link "1948363" at bounding box center [1313, 101] width 46 height 17
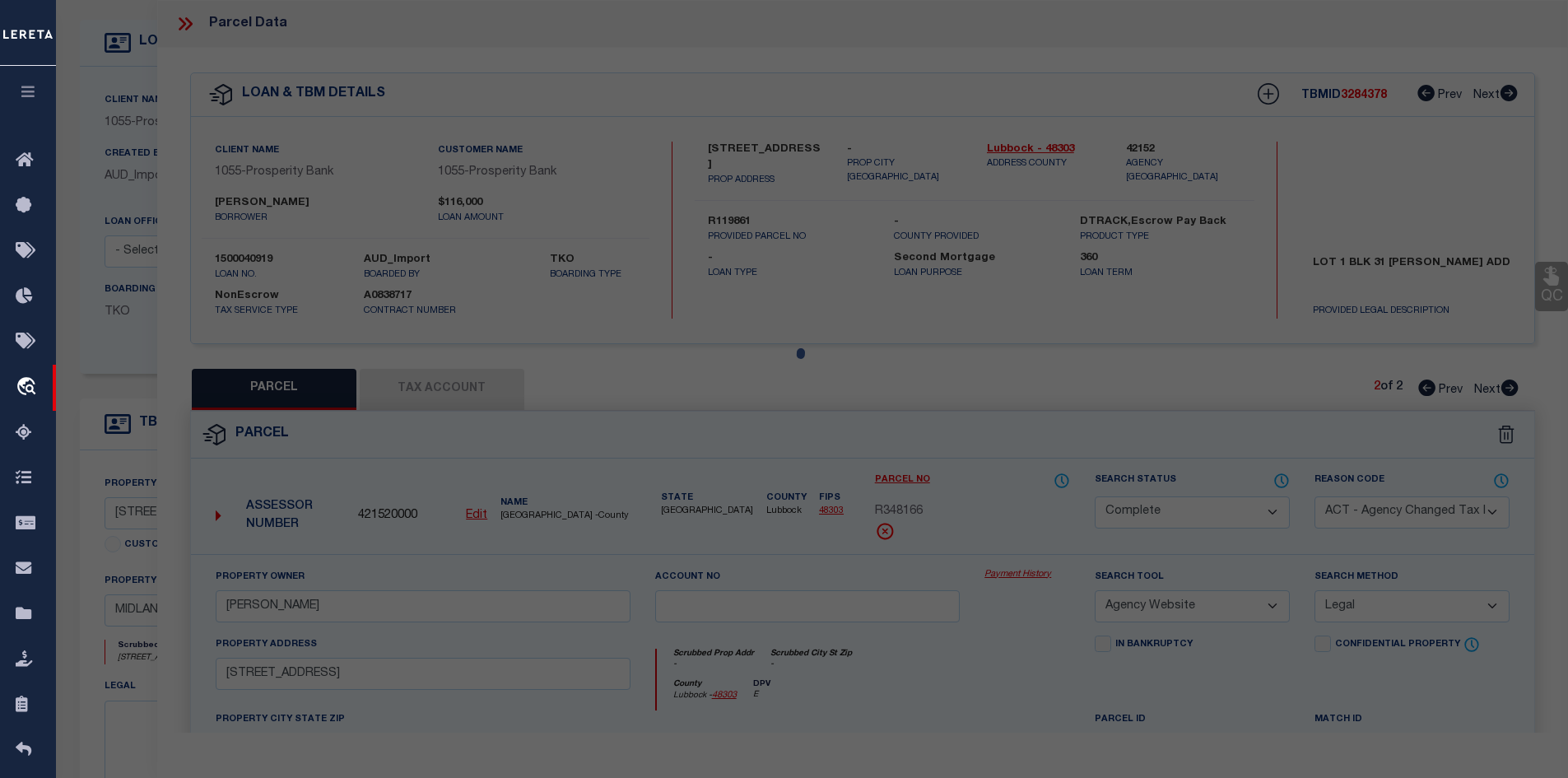
select select "AS"
select select
checkbox input "false"
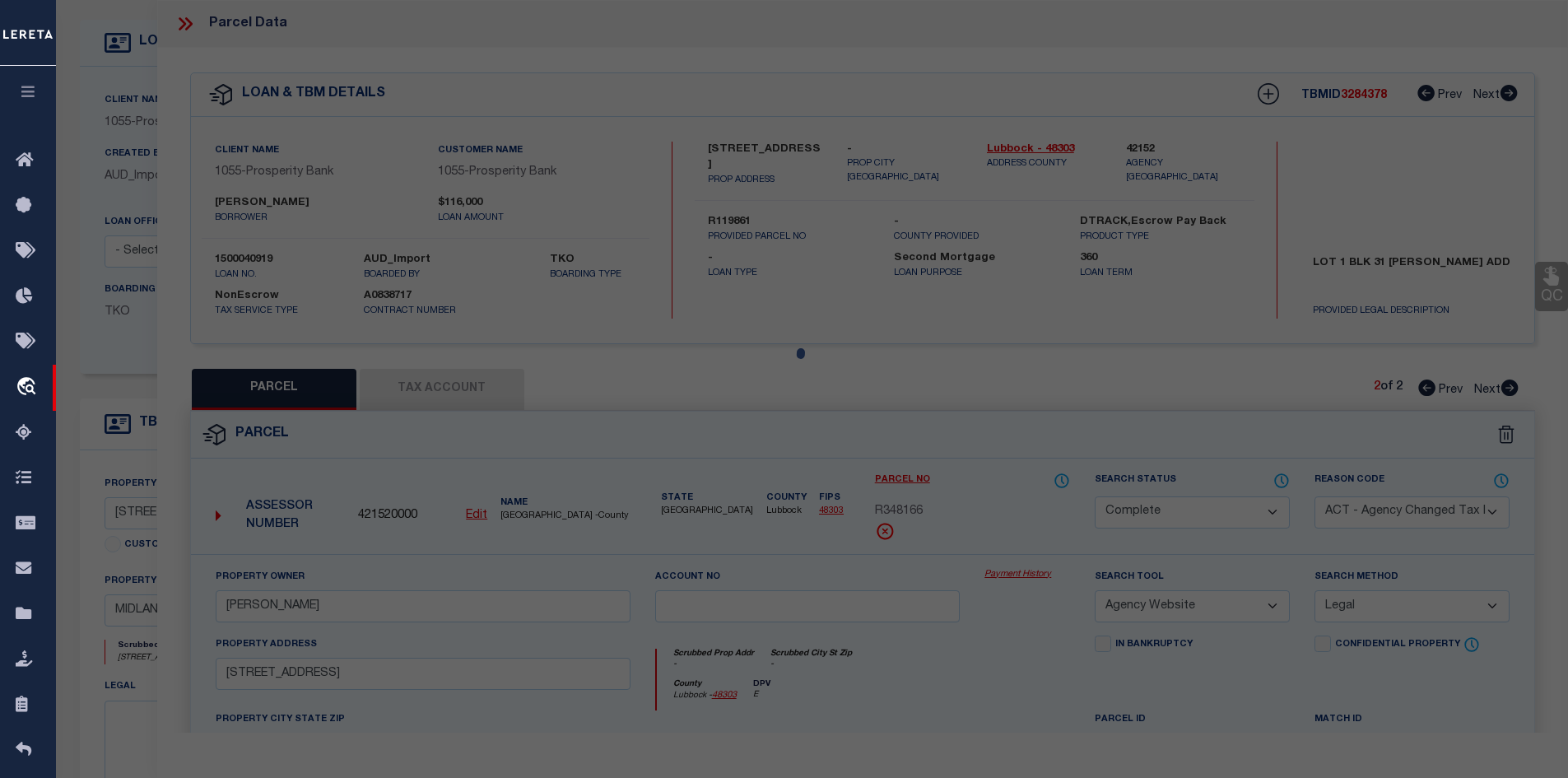
checkbox input "false"
select select "CP"
type input "[PERSON_NAME]"
type input "R000212023"
type input "[STREET_ADDRESS]"
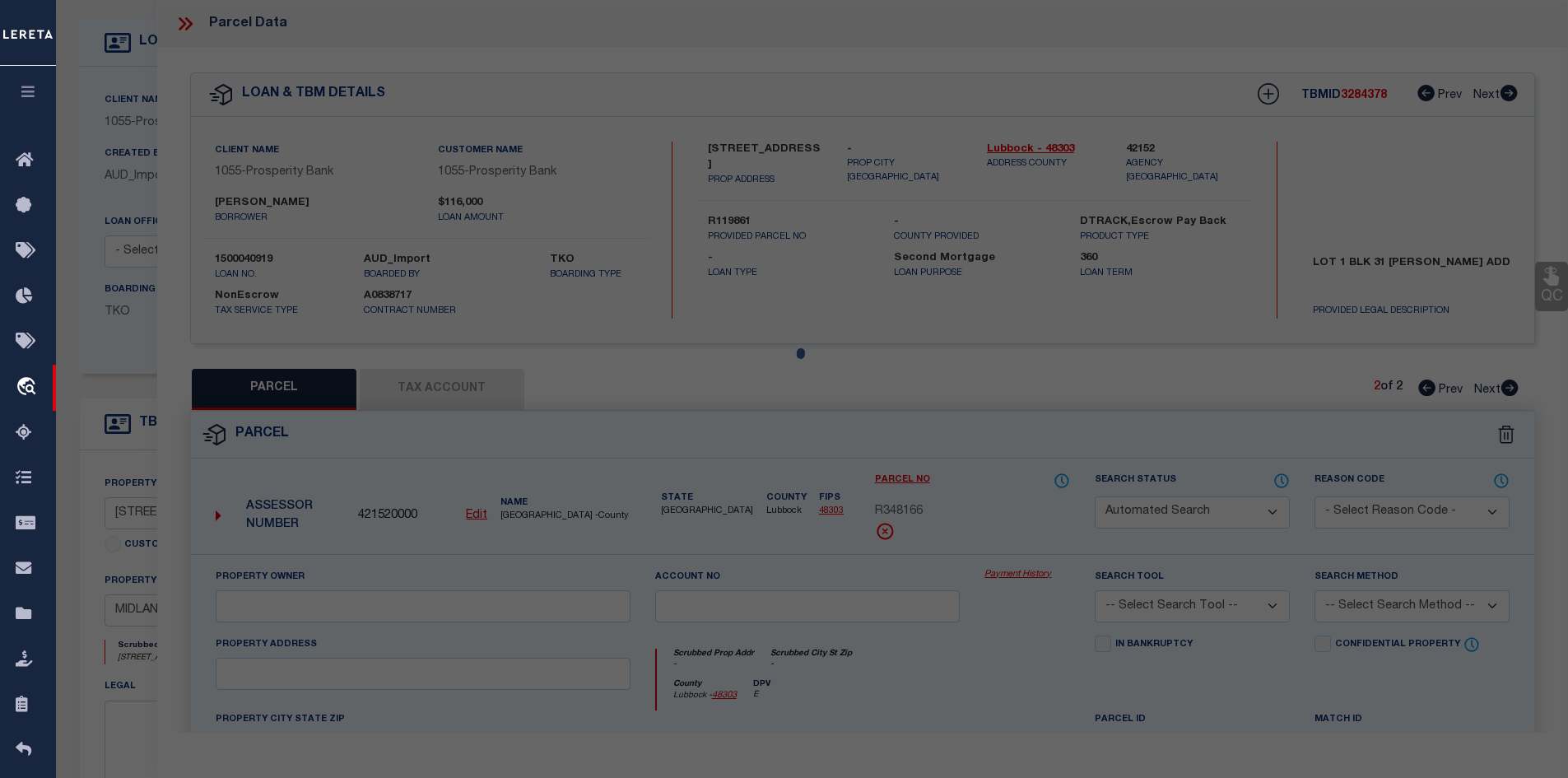
checkbox input "false"
type input "[GEOGRAPHIC_DATA]"
type textarea "Acres: 0.158, BLK: 012, LOT: 006,ADDN: HERITAGE OAKS SEC 4"
type textarea "Tax ID Special Project"
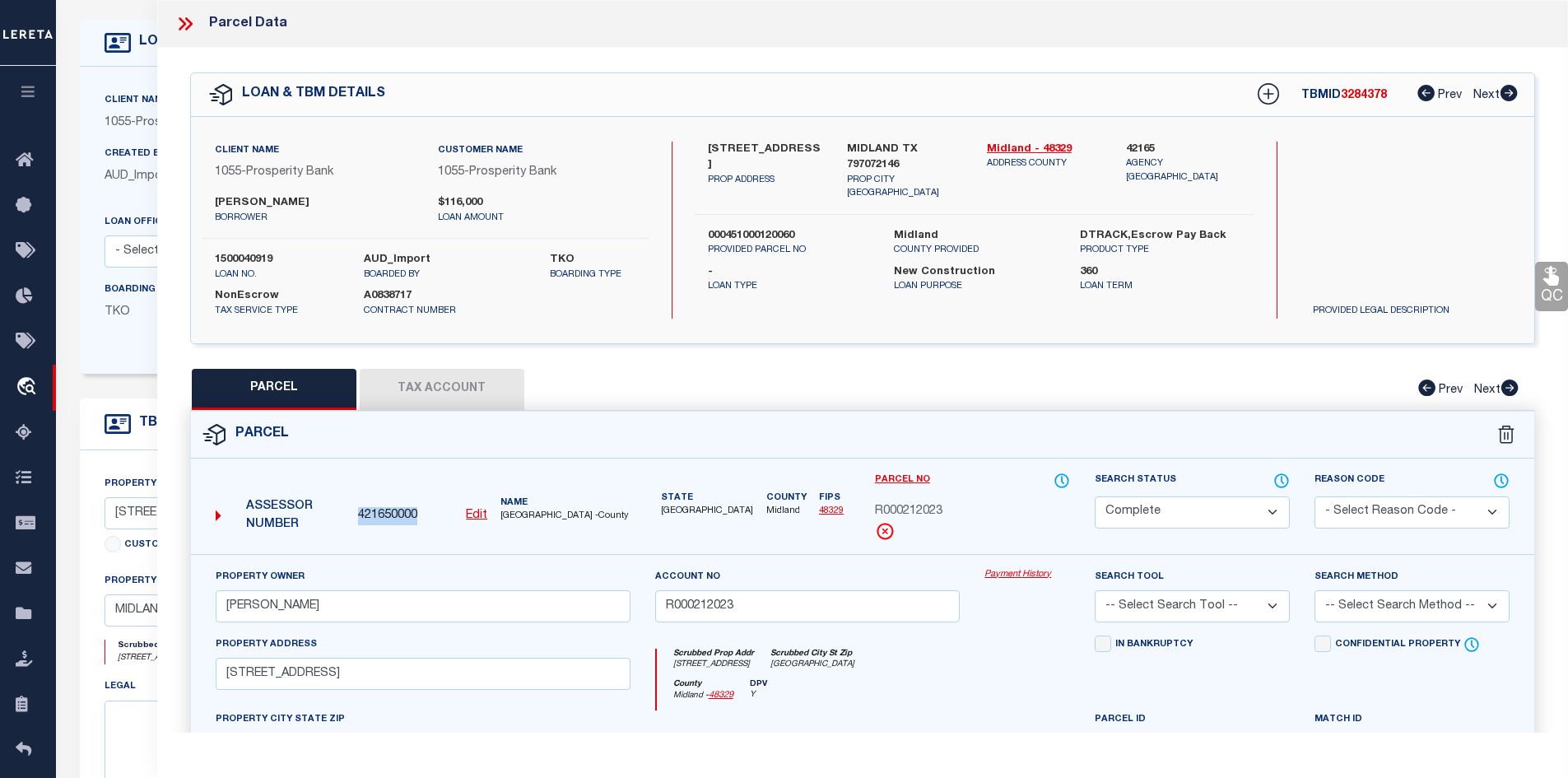
drag, startPoint x: 415, startPoint y: 511, endPoint x: 356, endPoint y: 505, distance: 59.3
click at [356, 508] on div "421650000 Edit" at bounding box center [423, 517] width 142 height 18
copy span "421650000"
click at [182, 23] on icon at bounding box center [186, 24] width 22 height 22
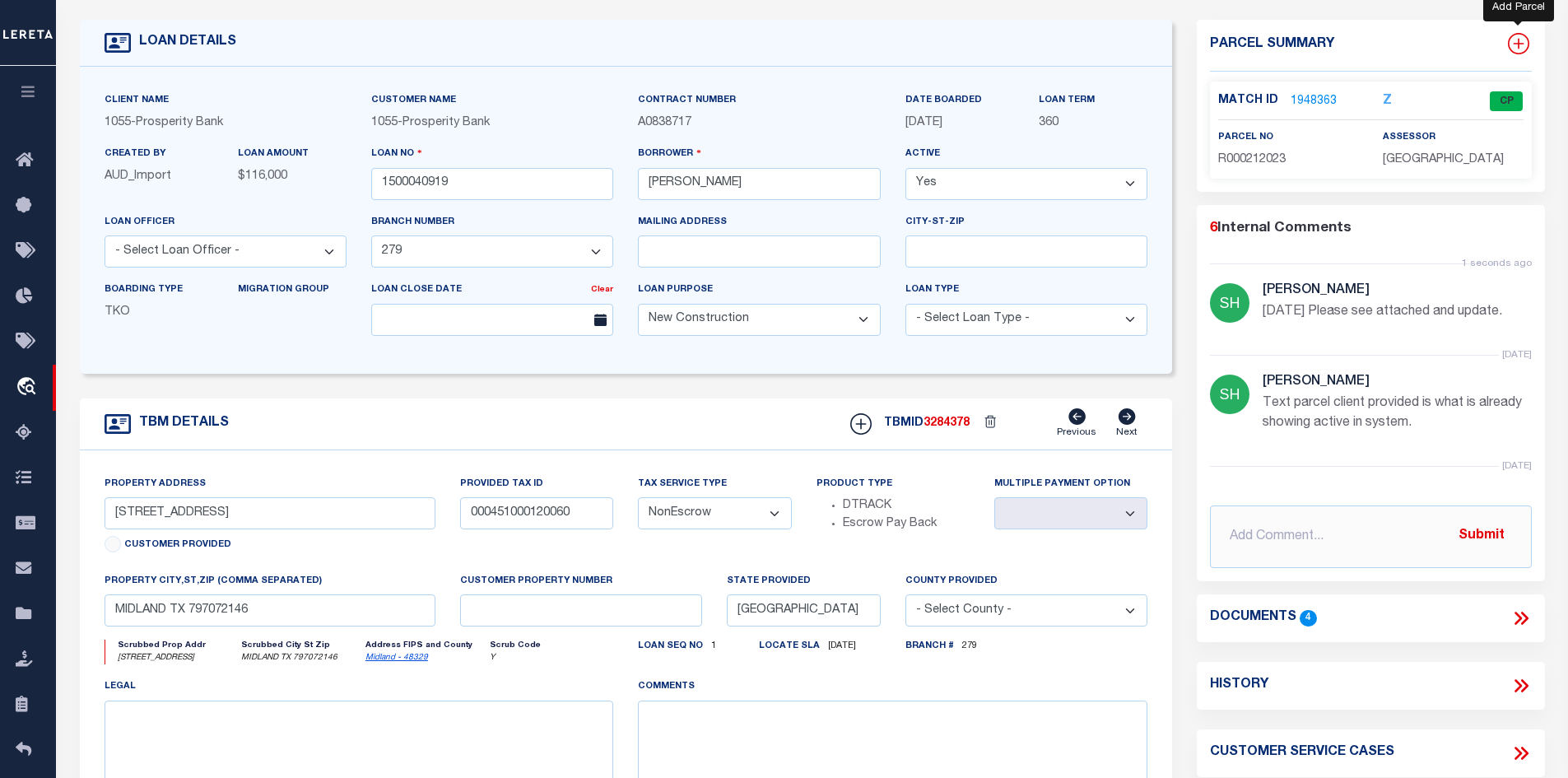
click at [1513, 41] on icon at bounding box center [1518, 44] width 22 height 22
select select "IP"
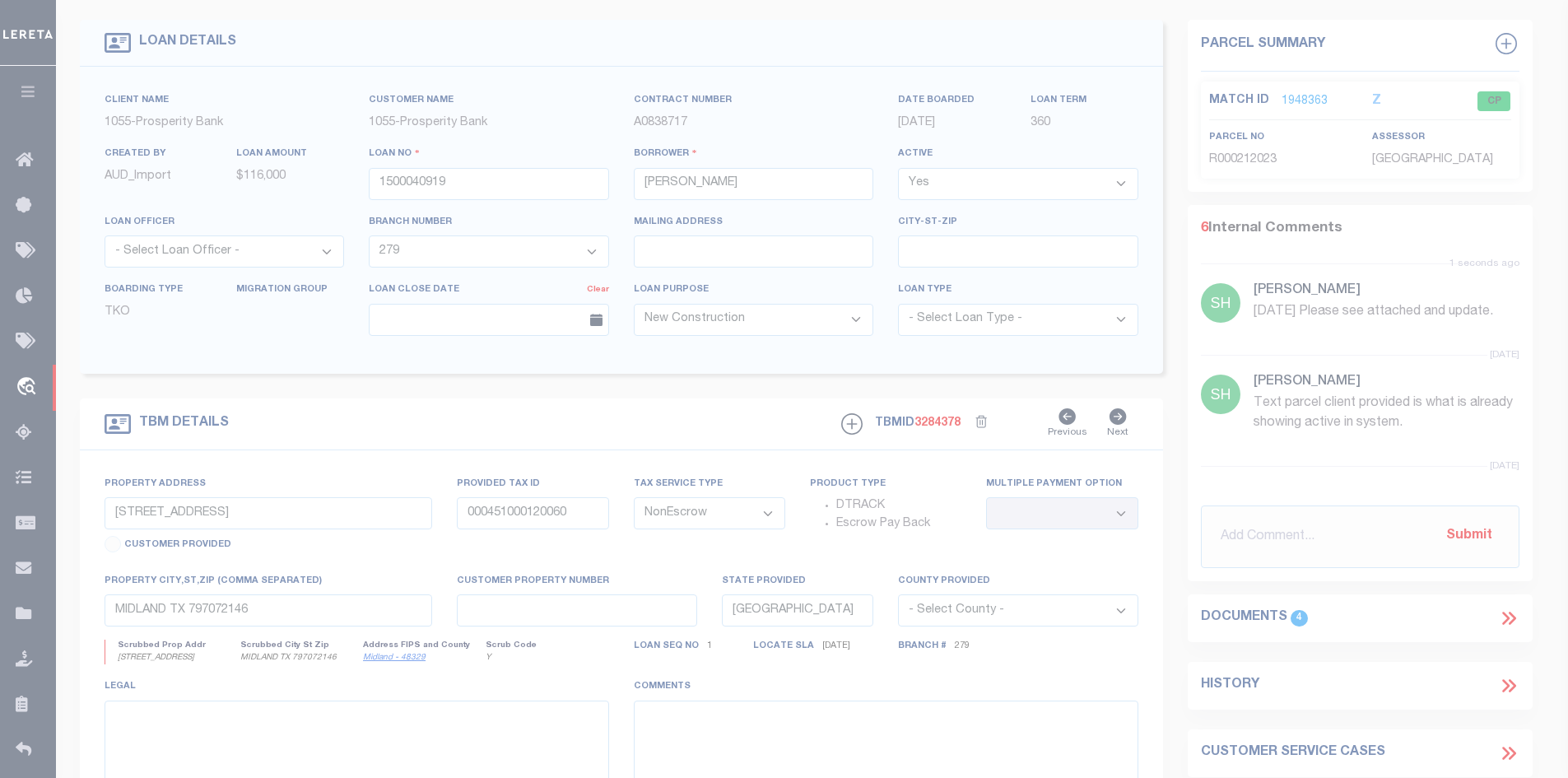
type textarea "-"
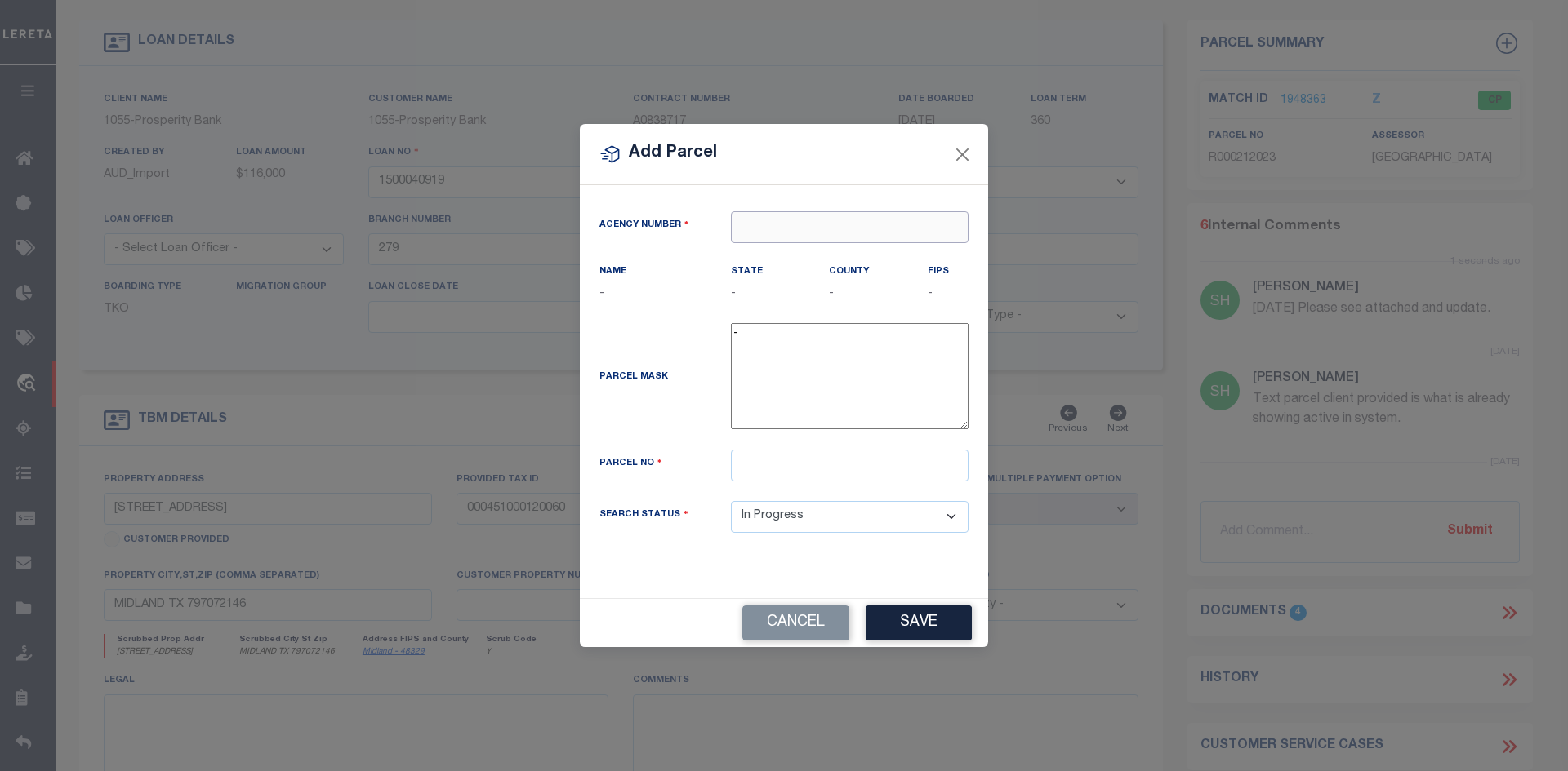
paste input "421650000"
type input "421650000"
click at [797, 256] on div "421650000 : [GEOGRAPHIC_DATA]" at bounding box center [849, 268] width 236 height 46
type input "421650000"
click at [752, 457] on input "text" at bounding box center [849, 465] width 238 height 32
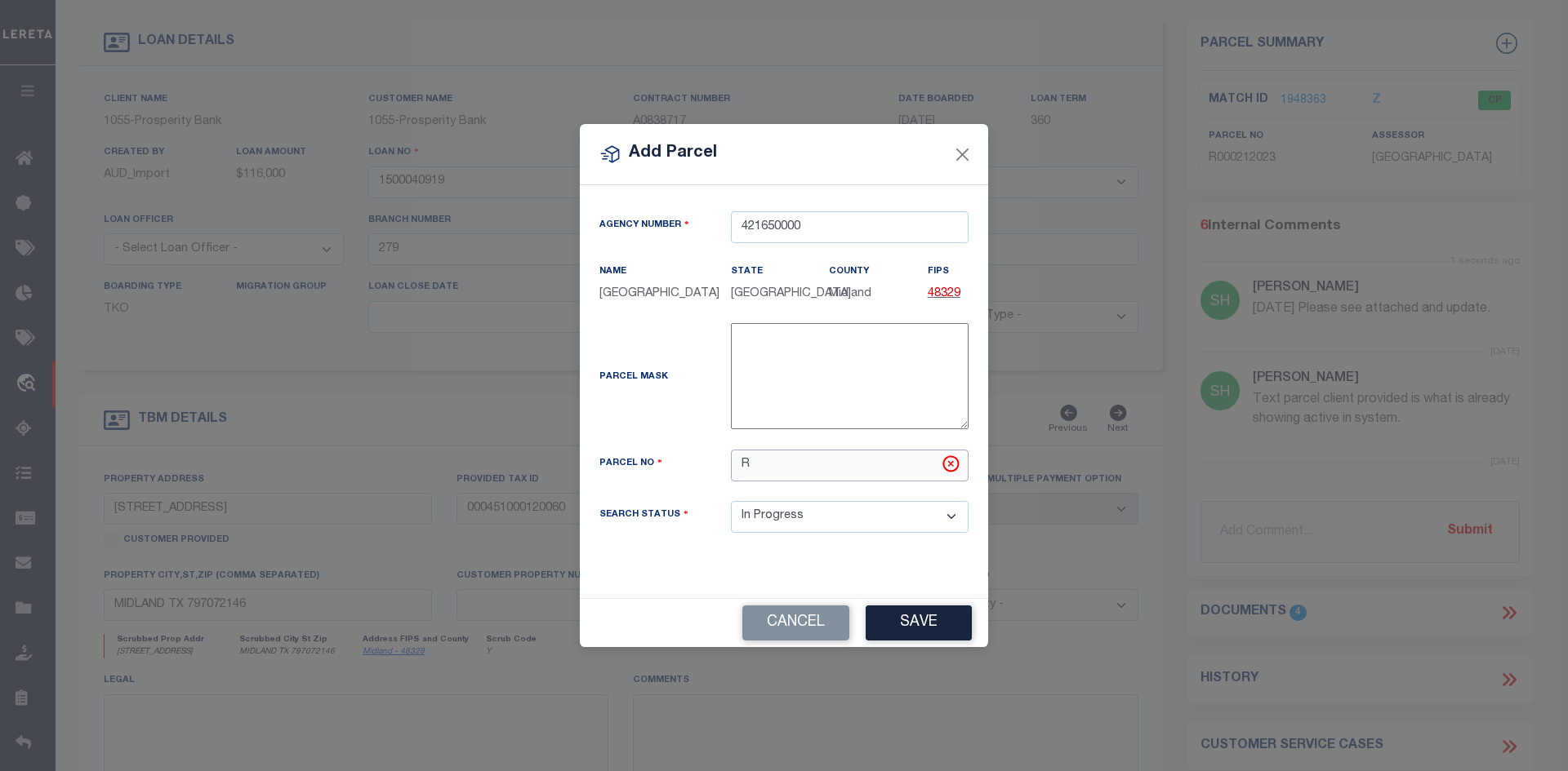
drag, startPoint x: 738, startPoint y: 463, endPoint x: 715, endPoint y: 457, distance: 23.8
click at [715, 457] on div "Parcel No R" at bounding box center [784, 465] width 393 height 32
paste input "000209570"
type input "R000209570"
click at [904, 632] on button "Save" at bounding box center [918, 623] width 106 height 35
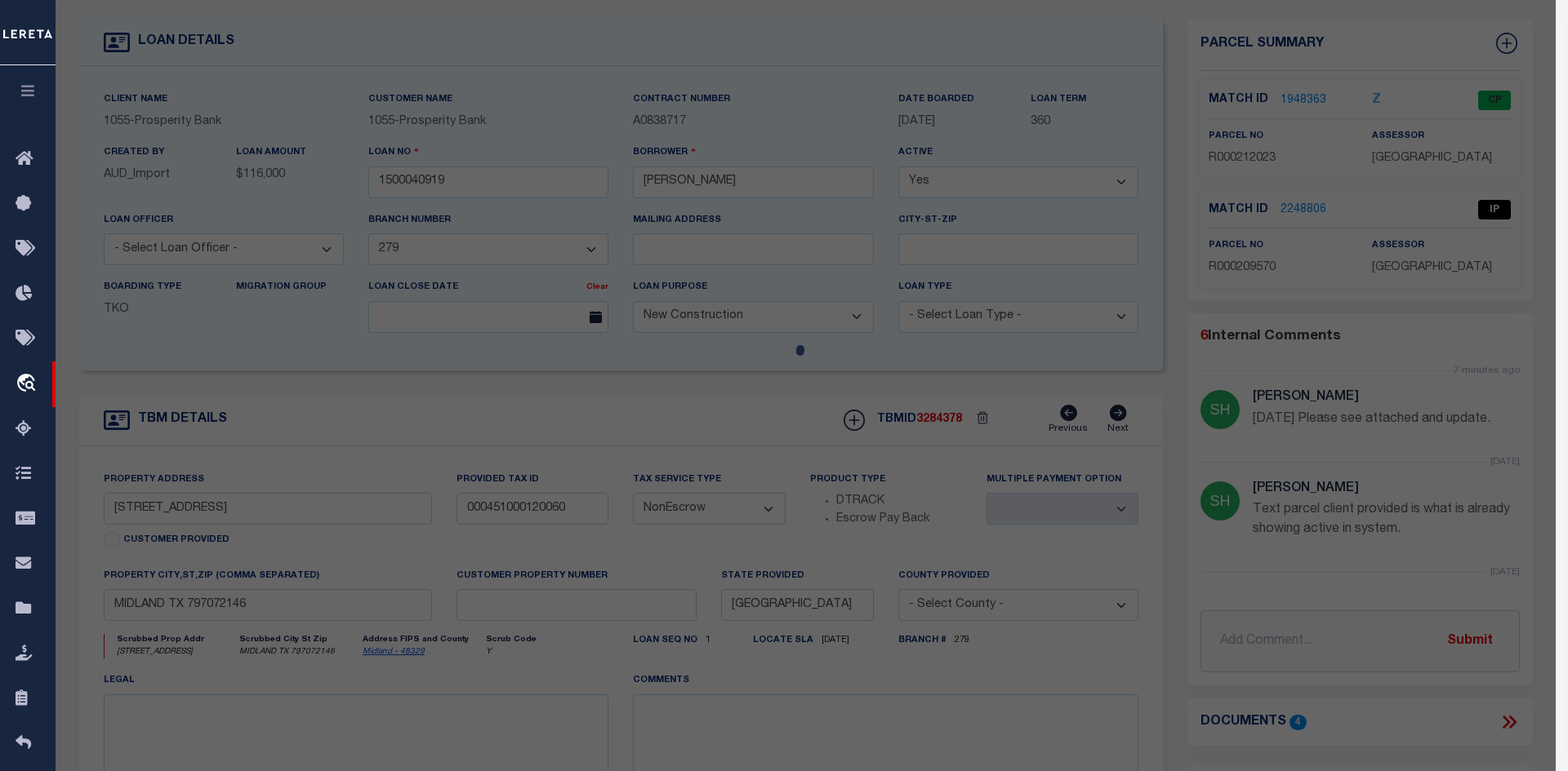
select select "AS"
checkbox input "false"
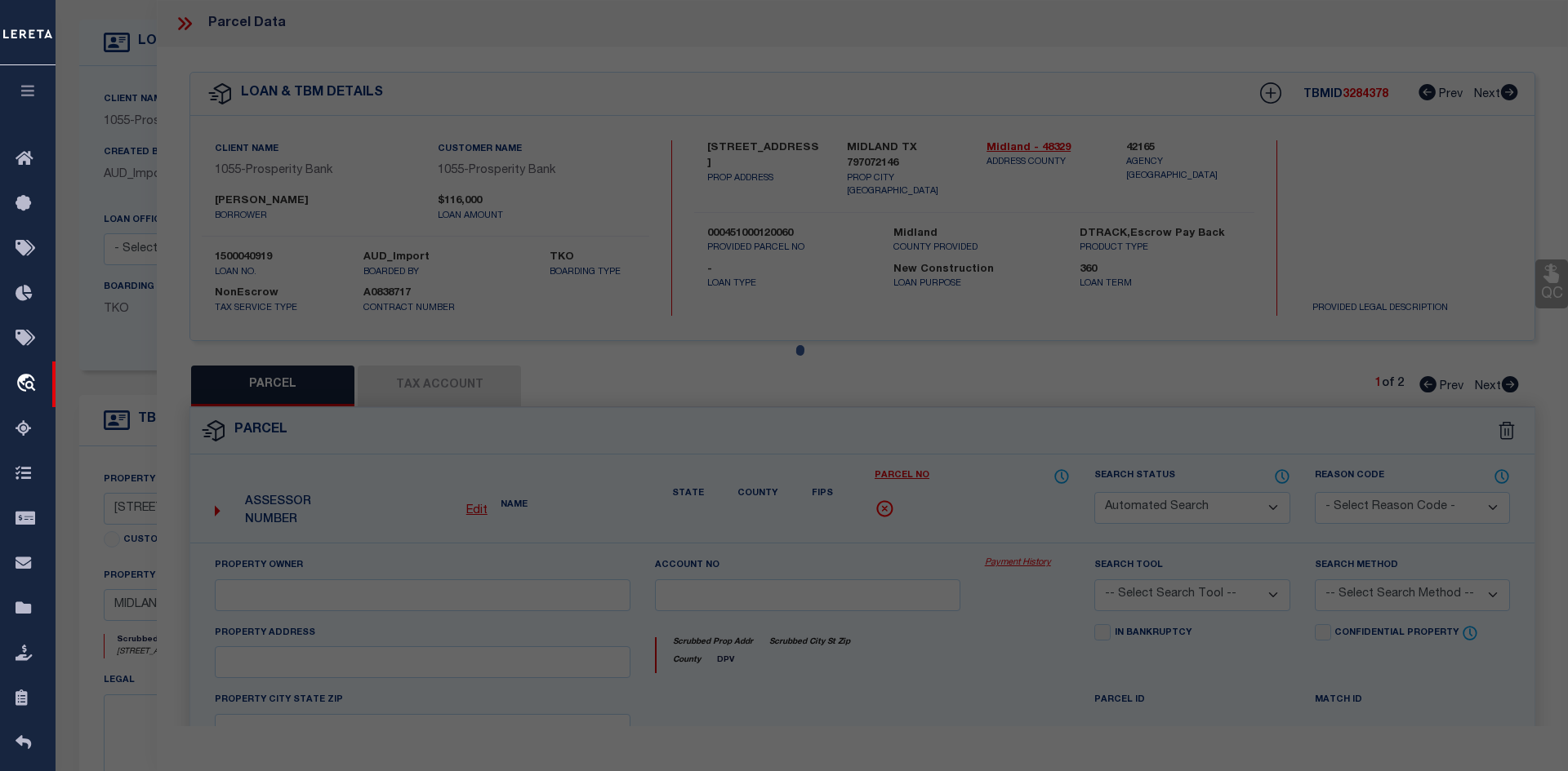
select select "IP"
checkbox input "false"
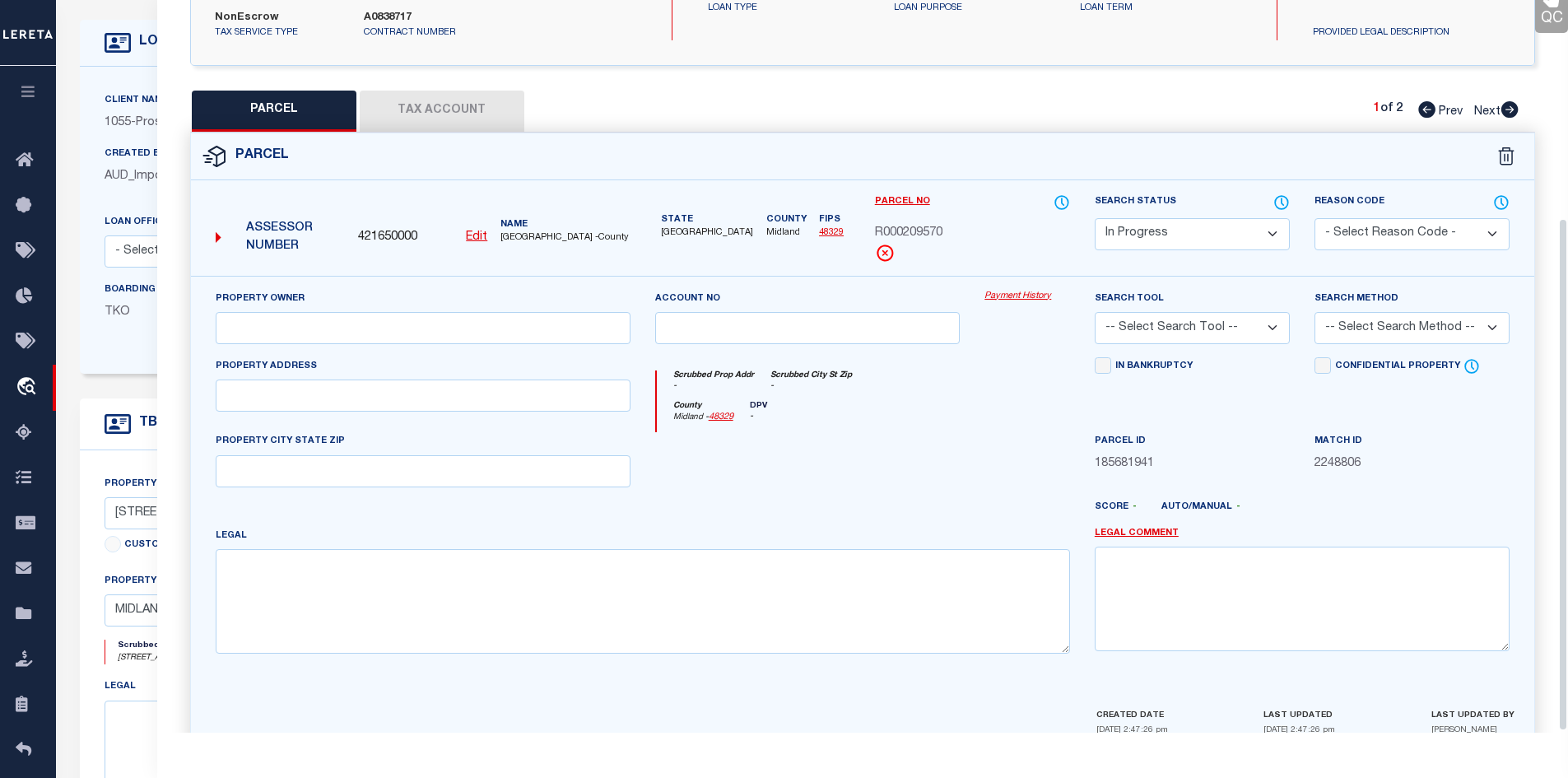
scroll to position [314, 0]
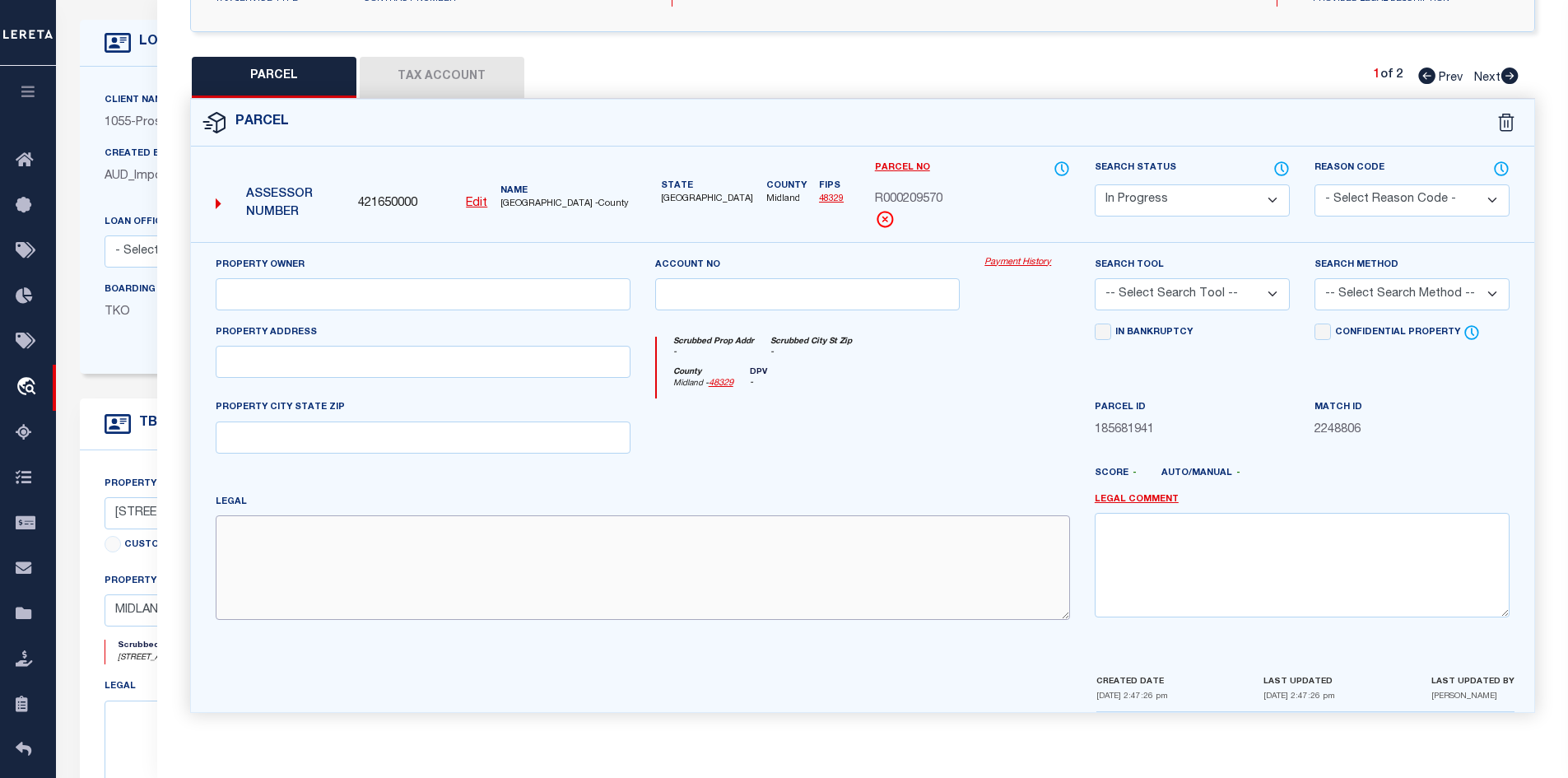
paste textarea "Acres: 1.982, BLK: 002, LOT: 002, ADDN: LOST MOUNTAIN, SEC 2"
type textarea "Acres: 1.982, BLK: 002, LOT: 002, ADDN: LOST MOUNTAIN, SEC 2"
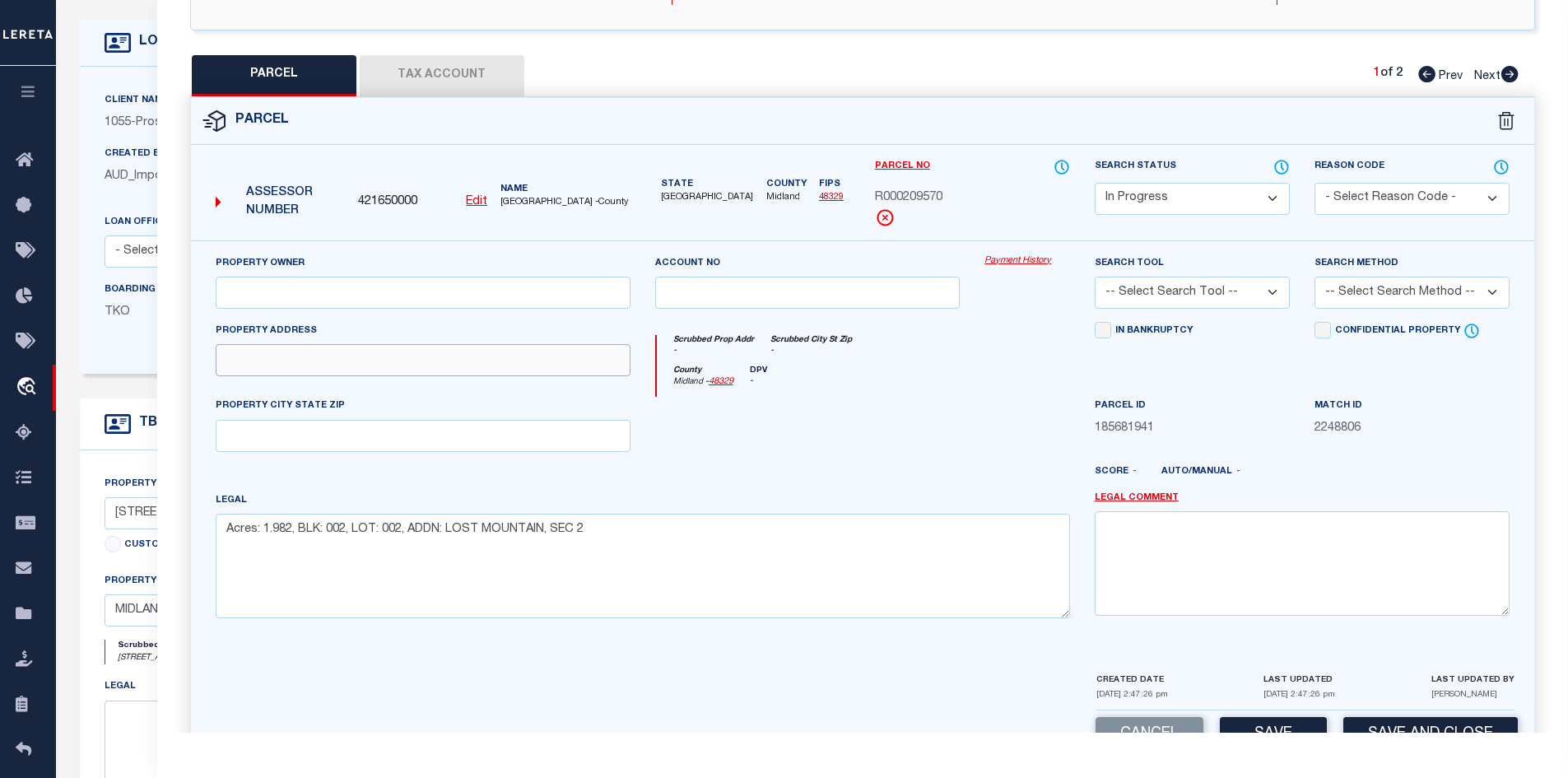
paste input "PASSAGE WAY 2914"
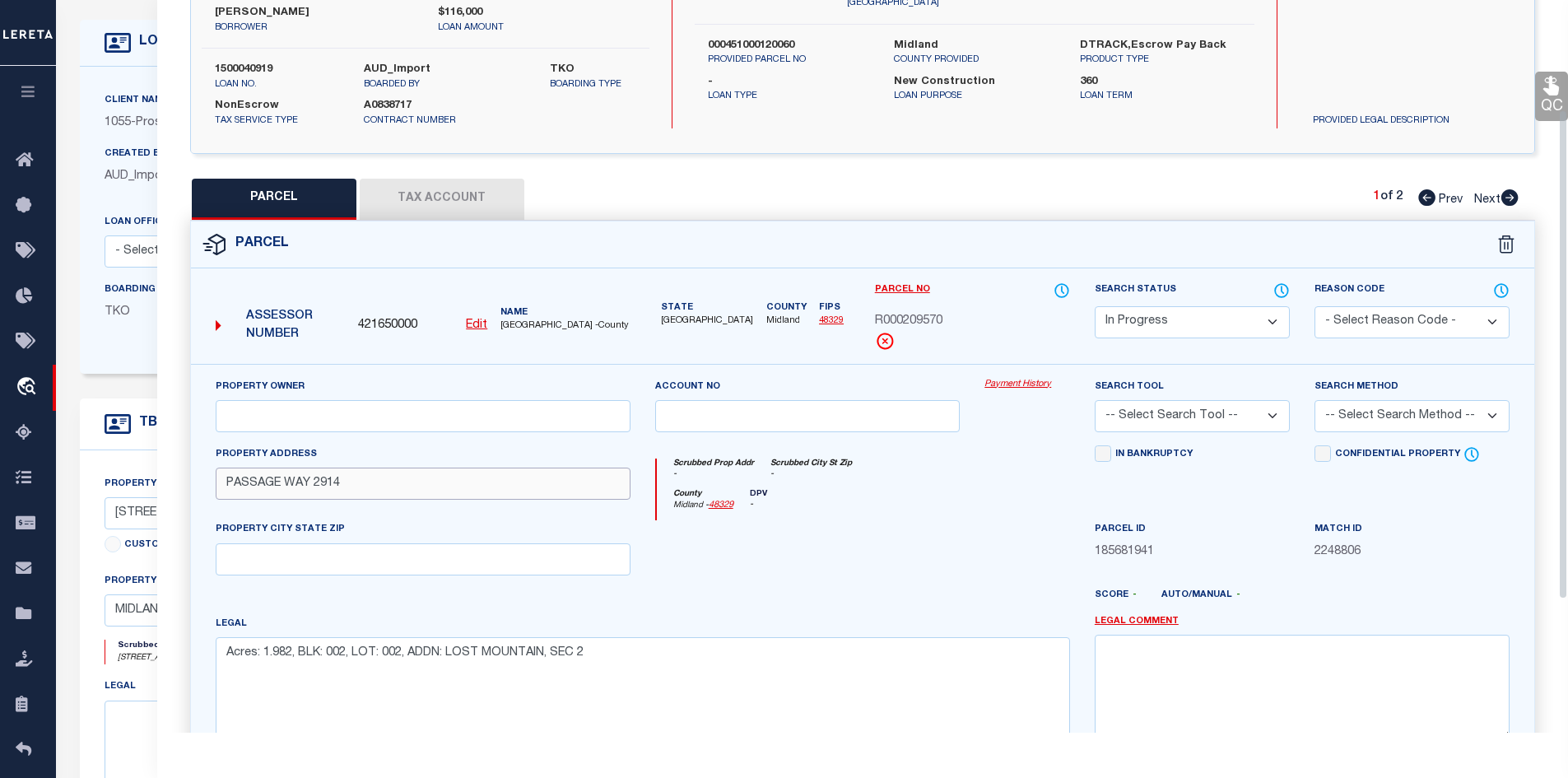
scroll to position [149, 0]
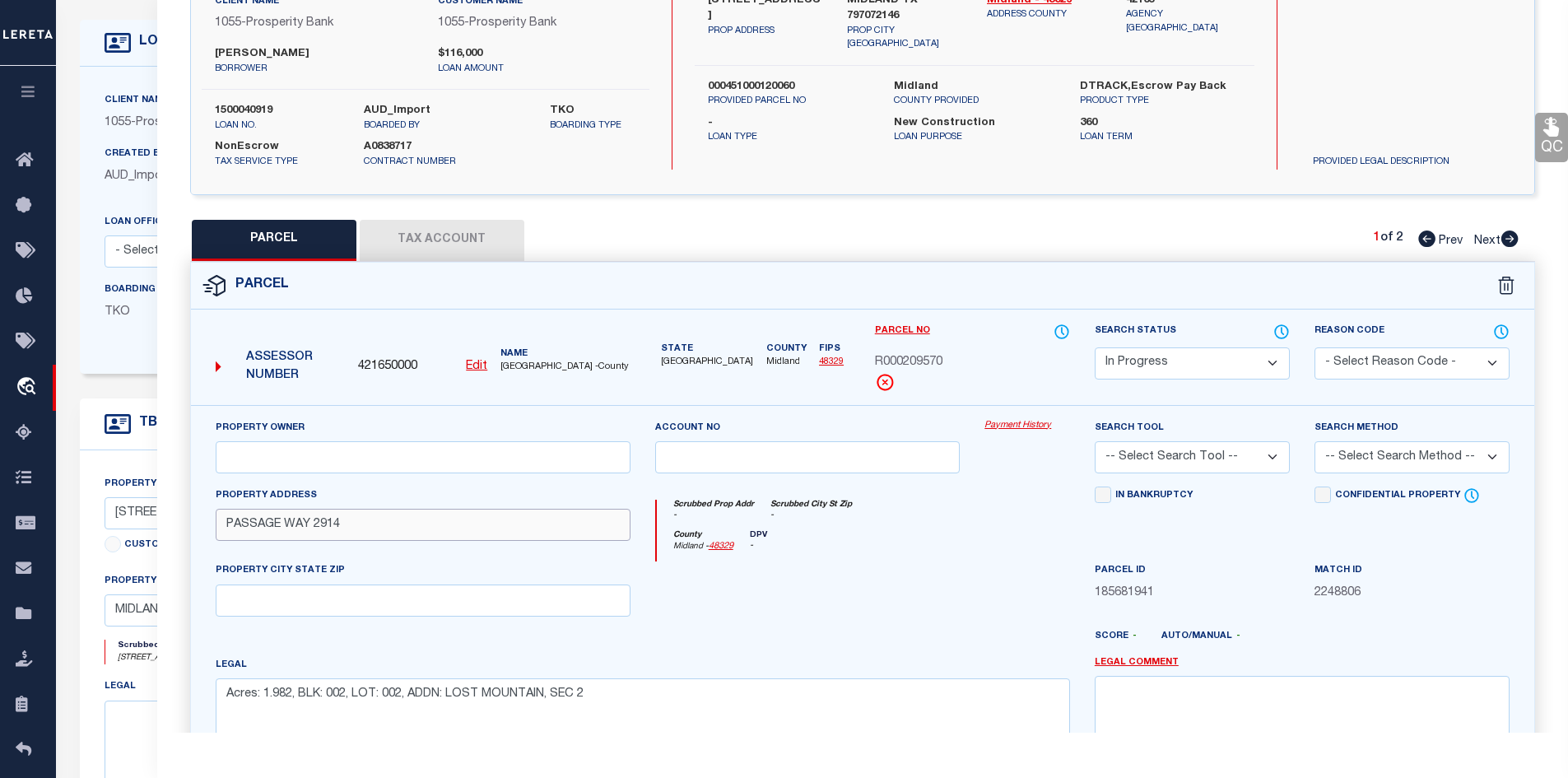
type input "PASSAGE WAY 2914"
paste input "[PERSON_NAME]"
type input "[PERSON_NAME]"
click at [432, 224] on button "Tax Account" at bounding box center [442, 241] width 165 height 41
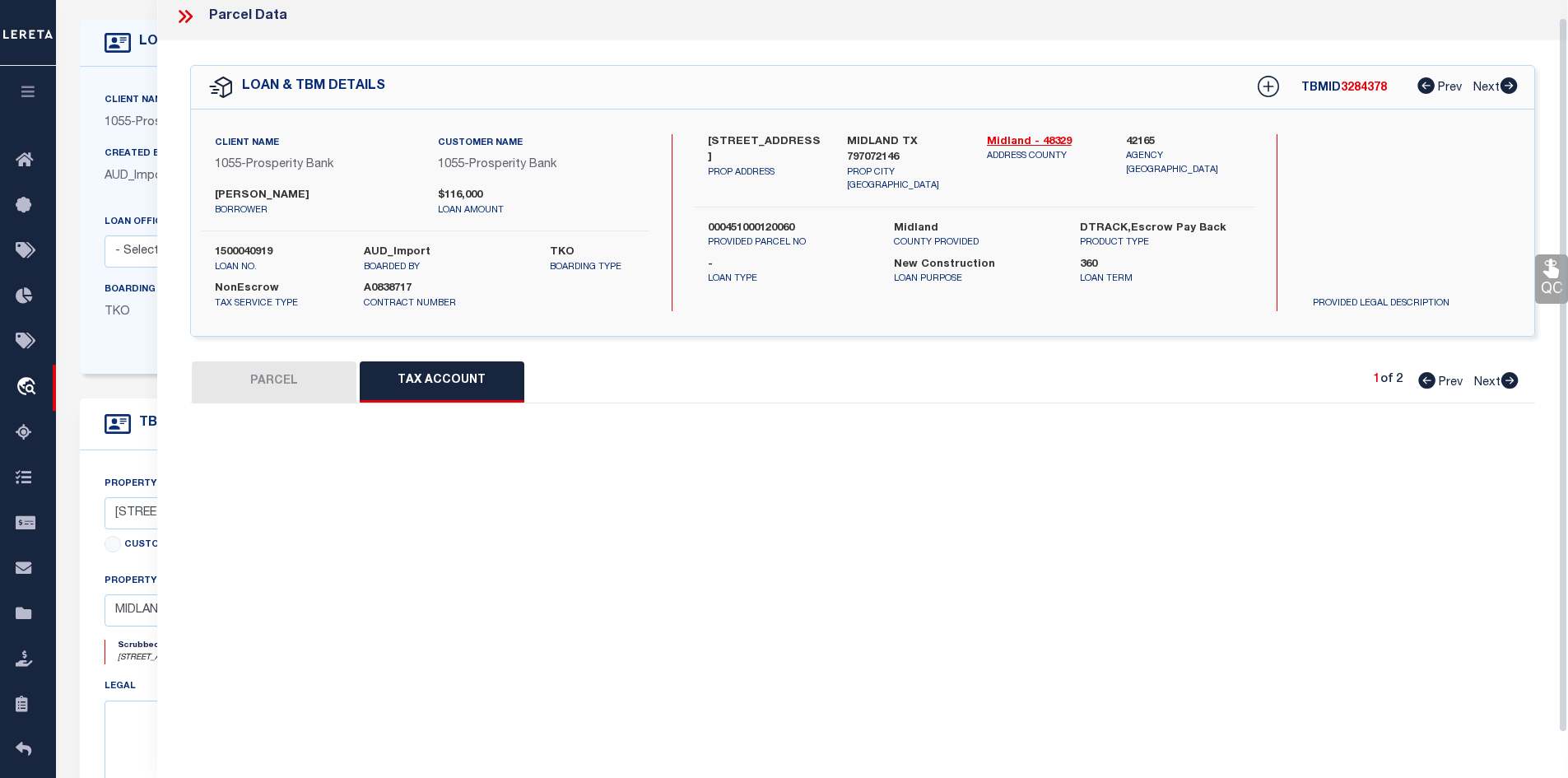
select select "100"
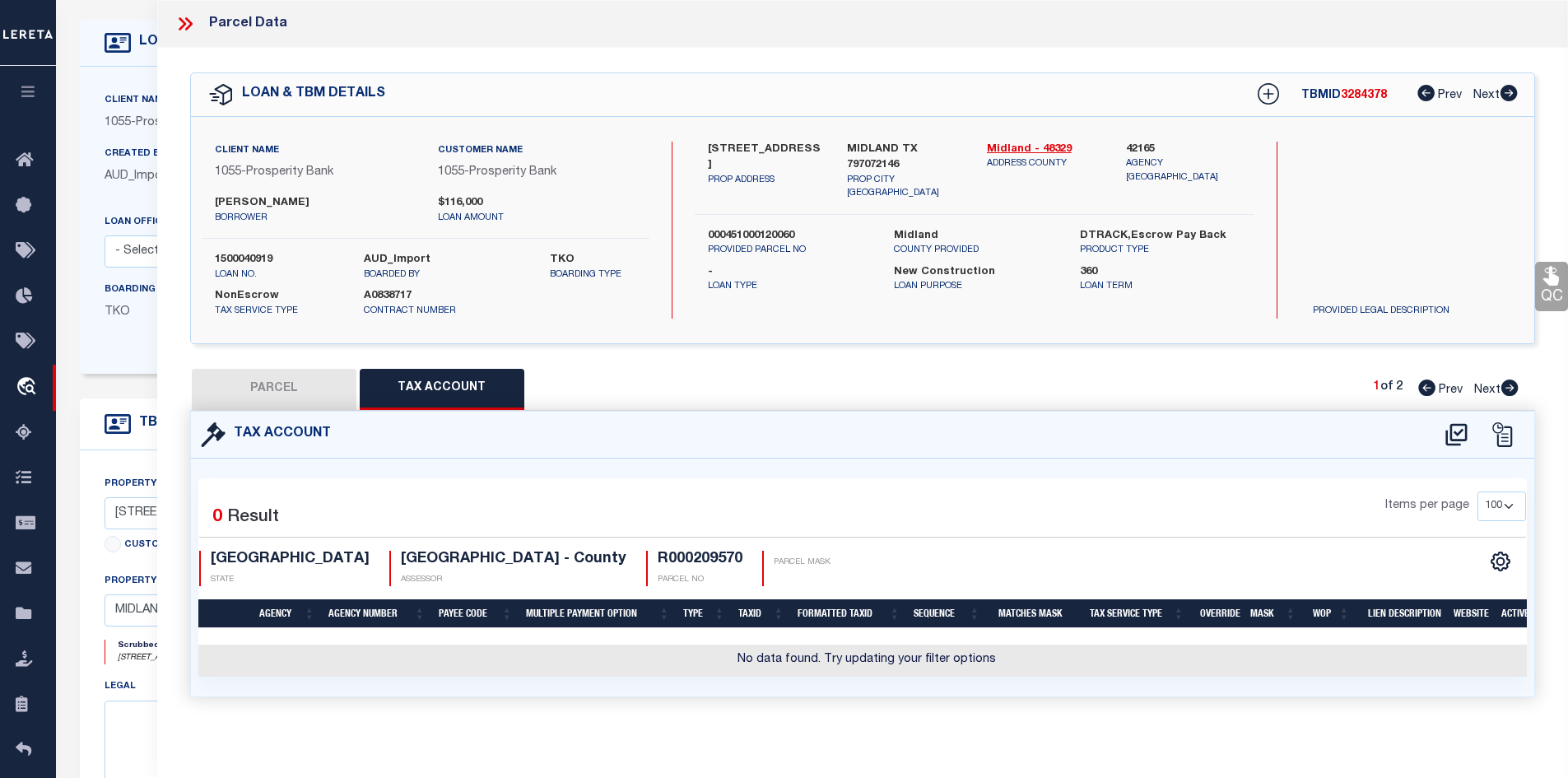
scroll to position [0, 0]
click at [1454, 428] on icon at bounding box center [1456, 435] width 27 height 26
select select "100"
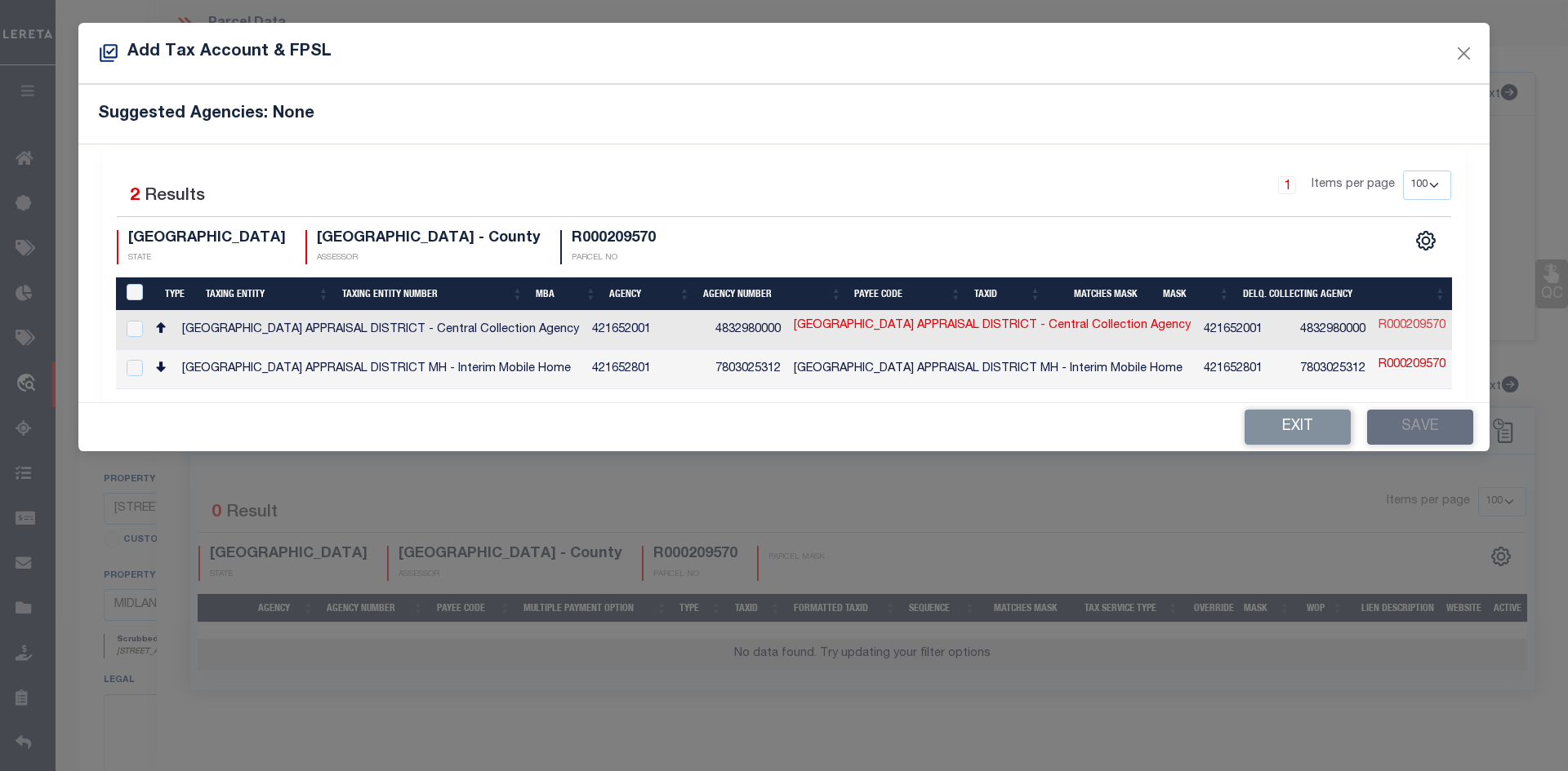
click at [1378, 325] on link "R000209570" at bounding box center [1412, 326] width 67 height 18
type input "R000209570"
type textarea "$$$$$$$$$$&$$$&X#XX##X#"
checkbox input "true"
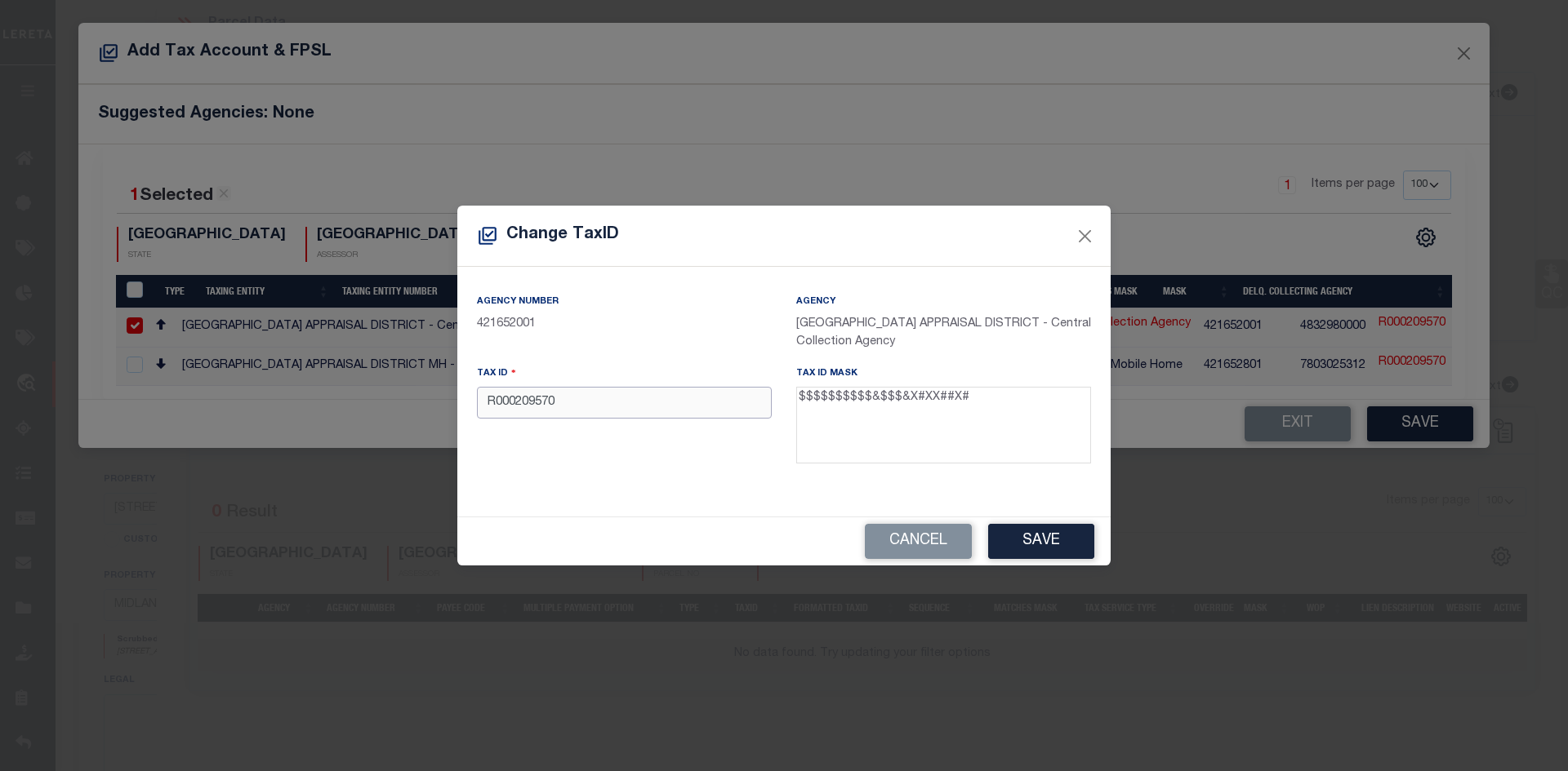
drag, startPoint x: 599, startPoint y: 406, endPoint x: 437, endPoint y: 402, distance: 162.0
click at [433, 400] on div "Change TaxID Agency Number 421652001 Agency [GEOGRAPHIC_DATA] APPRAISAL DISTRIC…" at bounding box center [784, 385] width 1568 height 771
paste input "00056480.002.002"
click at [541, 406] on input "00056480.002.0020" at bounding box center [624, 403] width 295 height 32
type input "000564800020020"
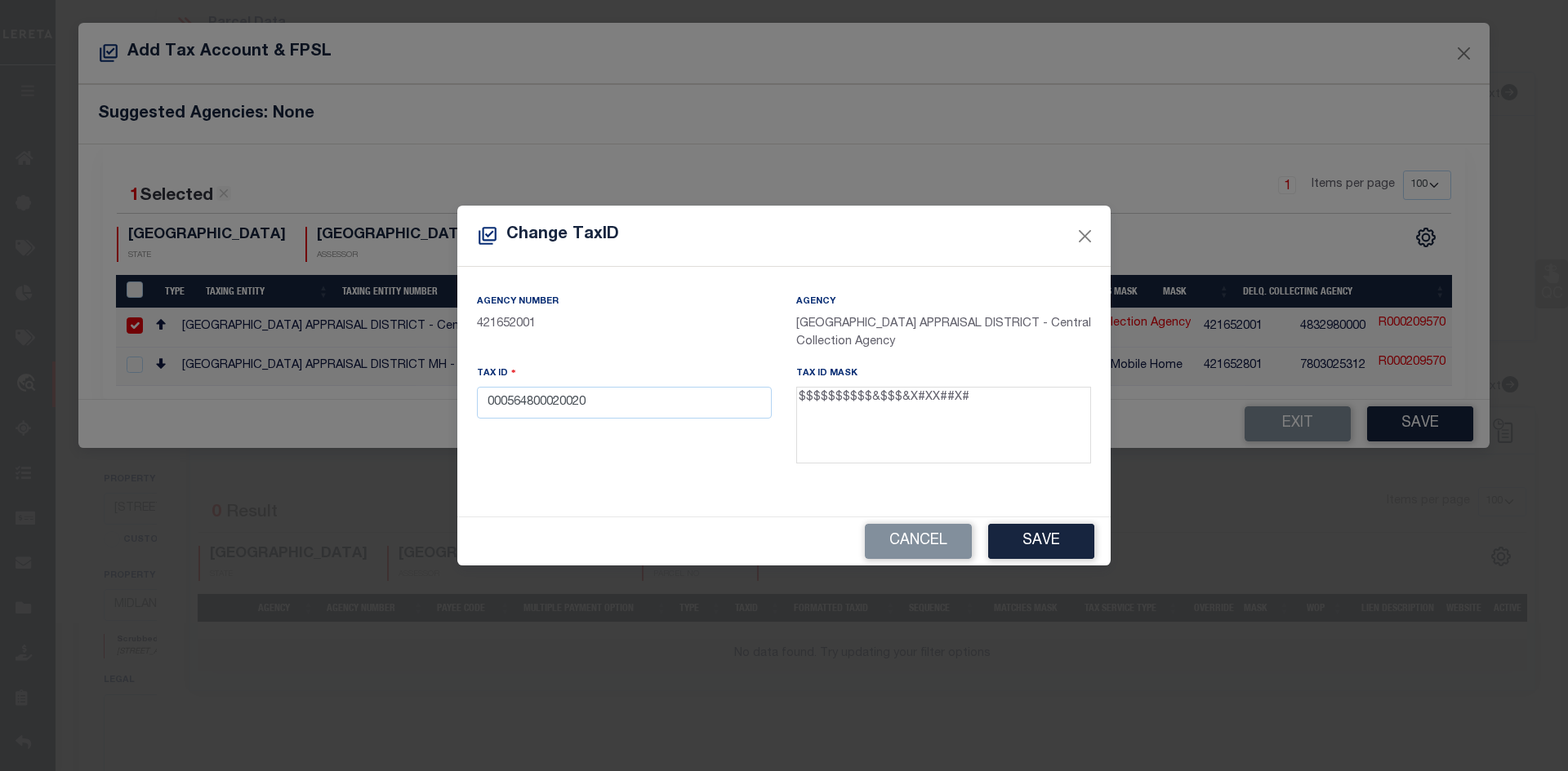
click at [1050, 549] on button "Save" at bounding box center [1041, 541] width 106 height 35
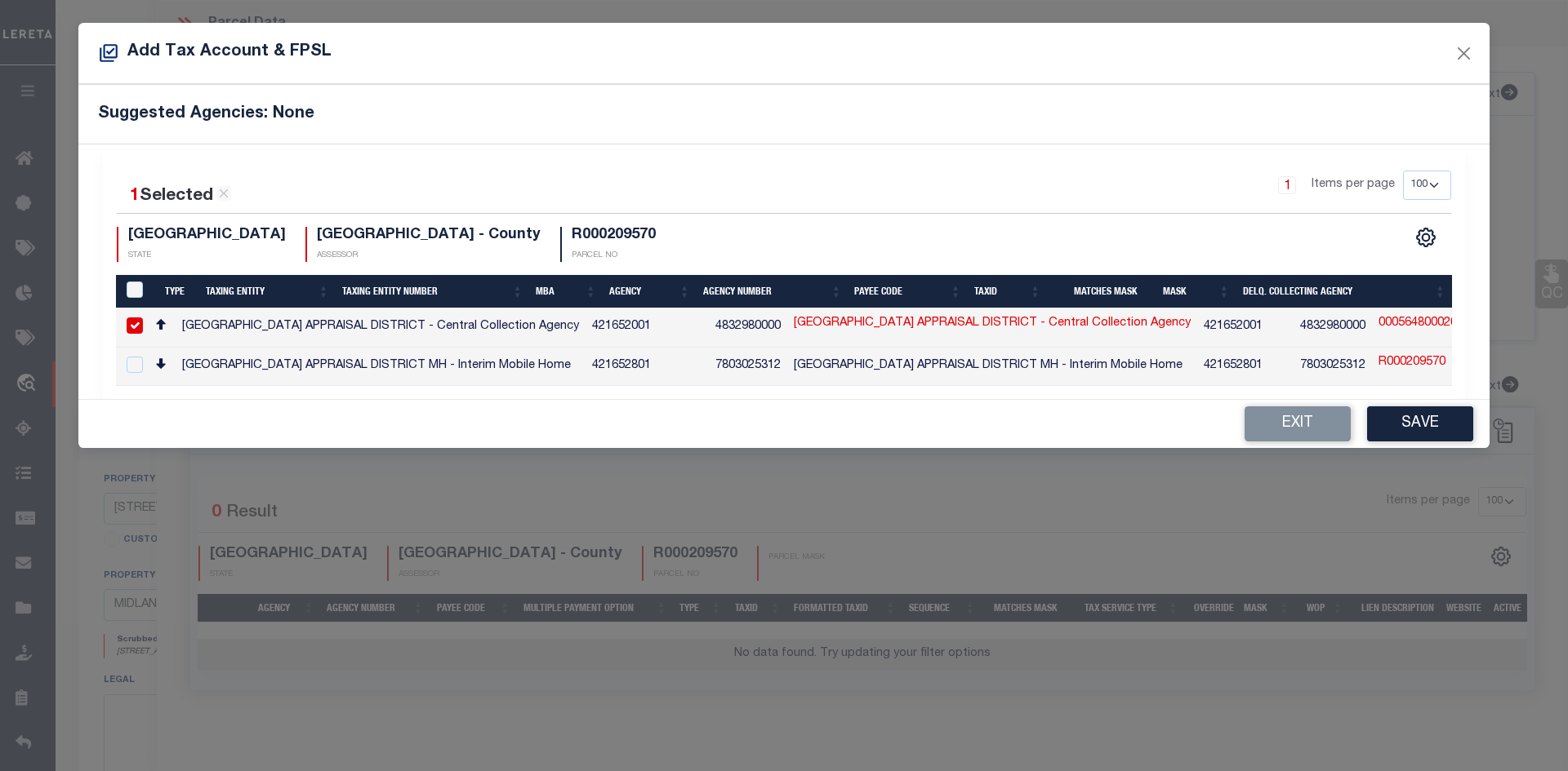
click at [1475, 430] on div "Exit Save" at bounding box center [784, 424] width 1411 height 48
click at [1456, 429] on button "Save" at bounding box center [1420, 423] width 106 height 35
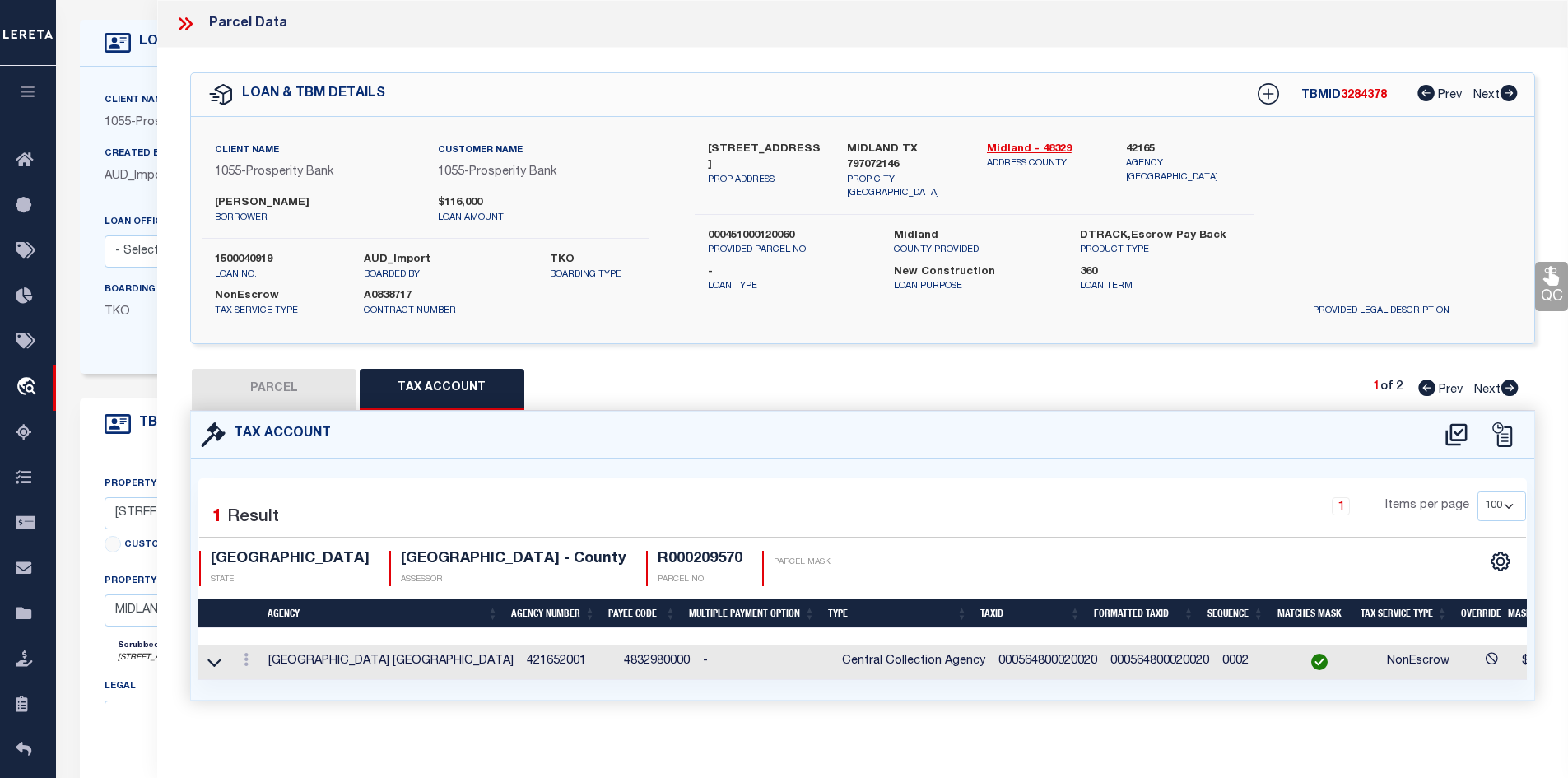
click at [244, 382] on button "PARCEL" at bounding box center [274, 389] width 165 height 41
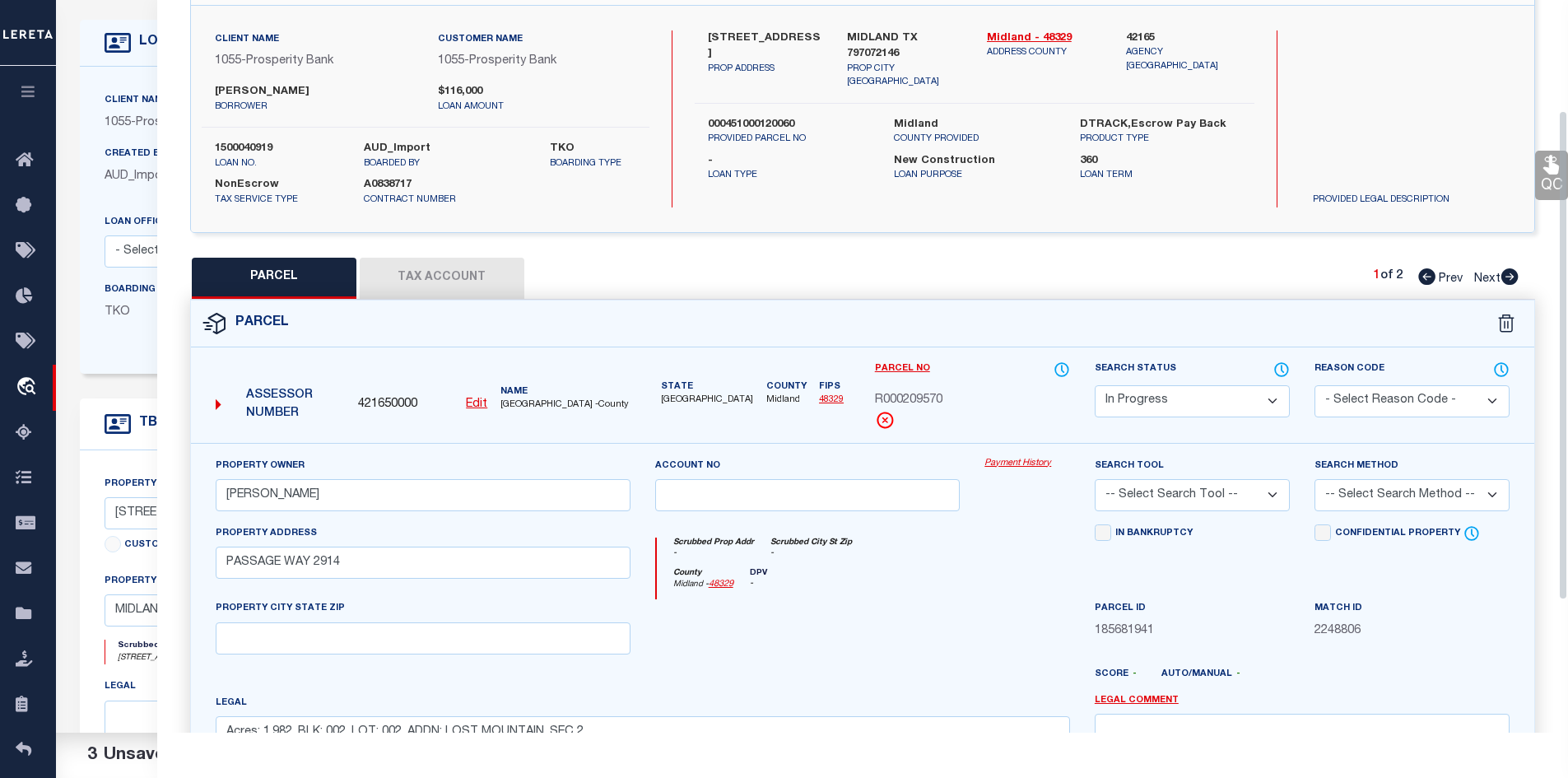
scroll to position [165, 0]
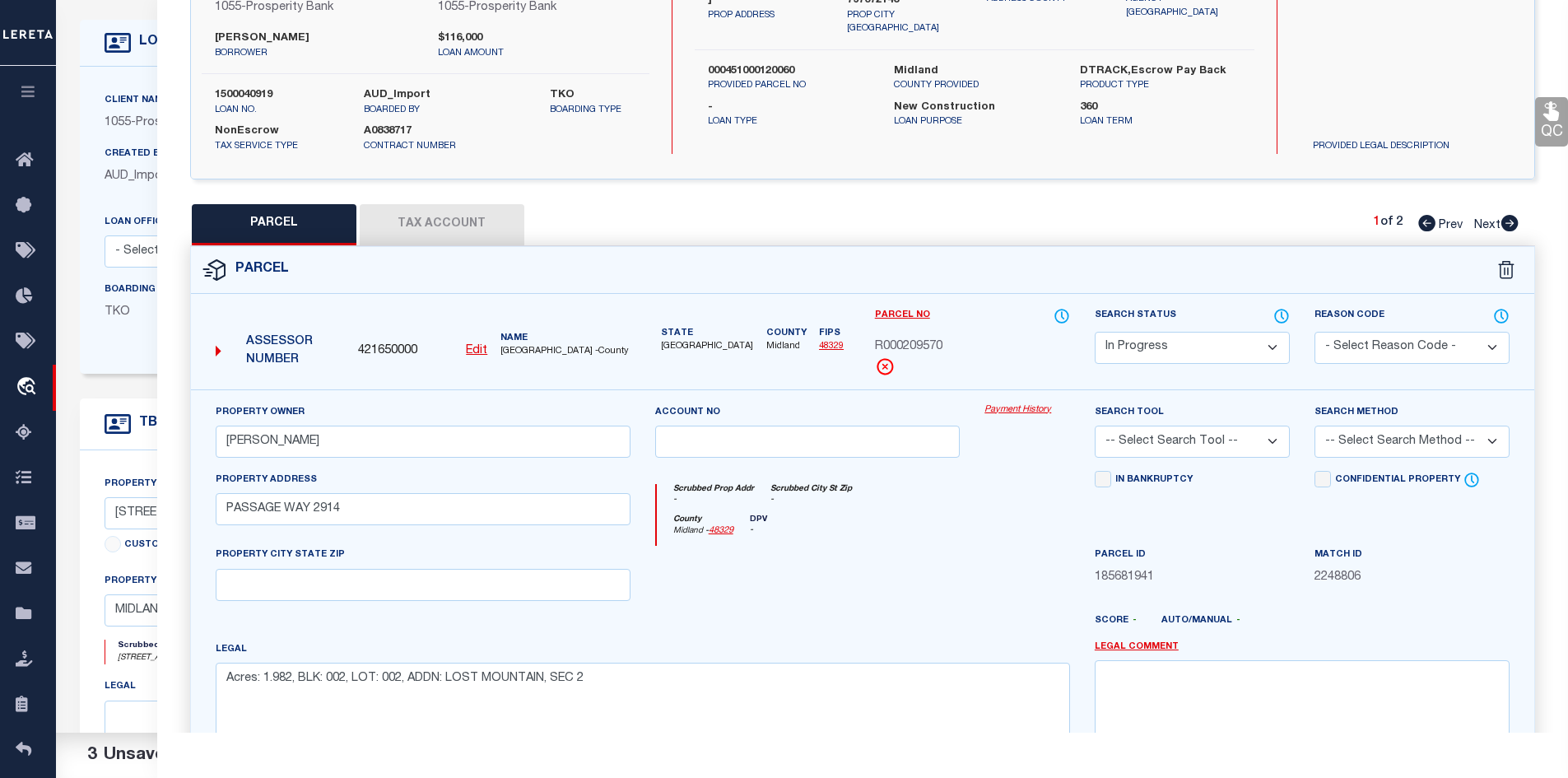
click at [1197, 352] on select "Automated Search Bad Parcel Complete Duplicate Parcel High Dollar Reporting In …" at bounding box center [1192, 348] width 195 height 32
select select "PC"
click at [1095, 332] on select "Automated Search Bad Parcel Complete Duplicate Parcel High Dollar Reporting In …" at bounding box center [1192, 348] width 195 height 32
click at [1339, 348] on select "- Select Reason Code - 099 - Other (Provide additional detail) ACT - Agency Cha…" at bounding box center [1412, 348] width 195 height 32
select select "ADL"
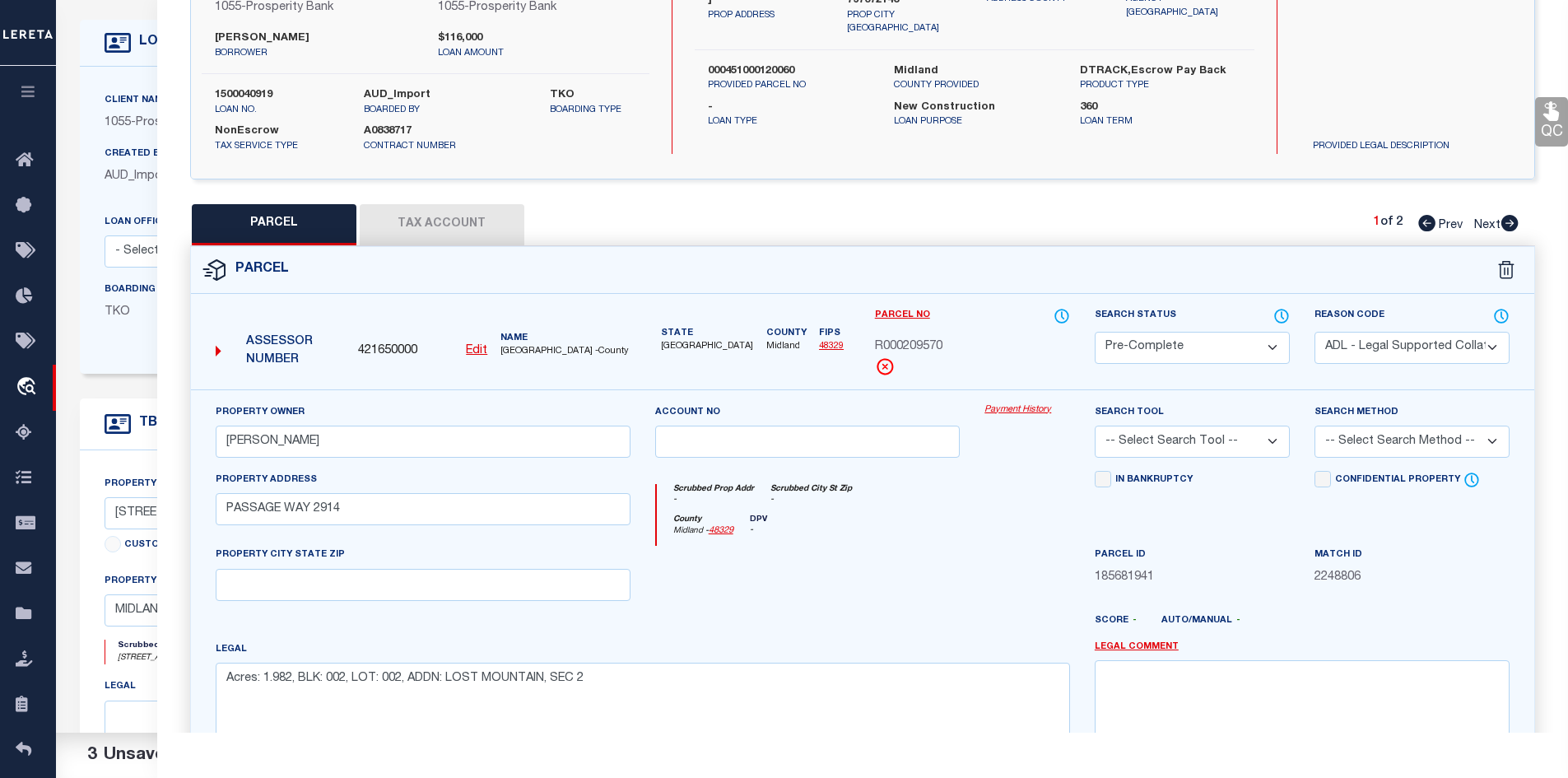
click at [1315, 332] on select "- Select Reason Code - 099 - Other (Provide additional detail) ACT - Agency Cha…" at bounding box center [1412, 348] width 195 height 32
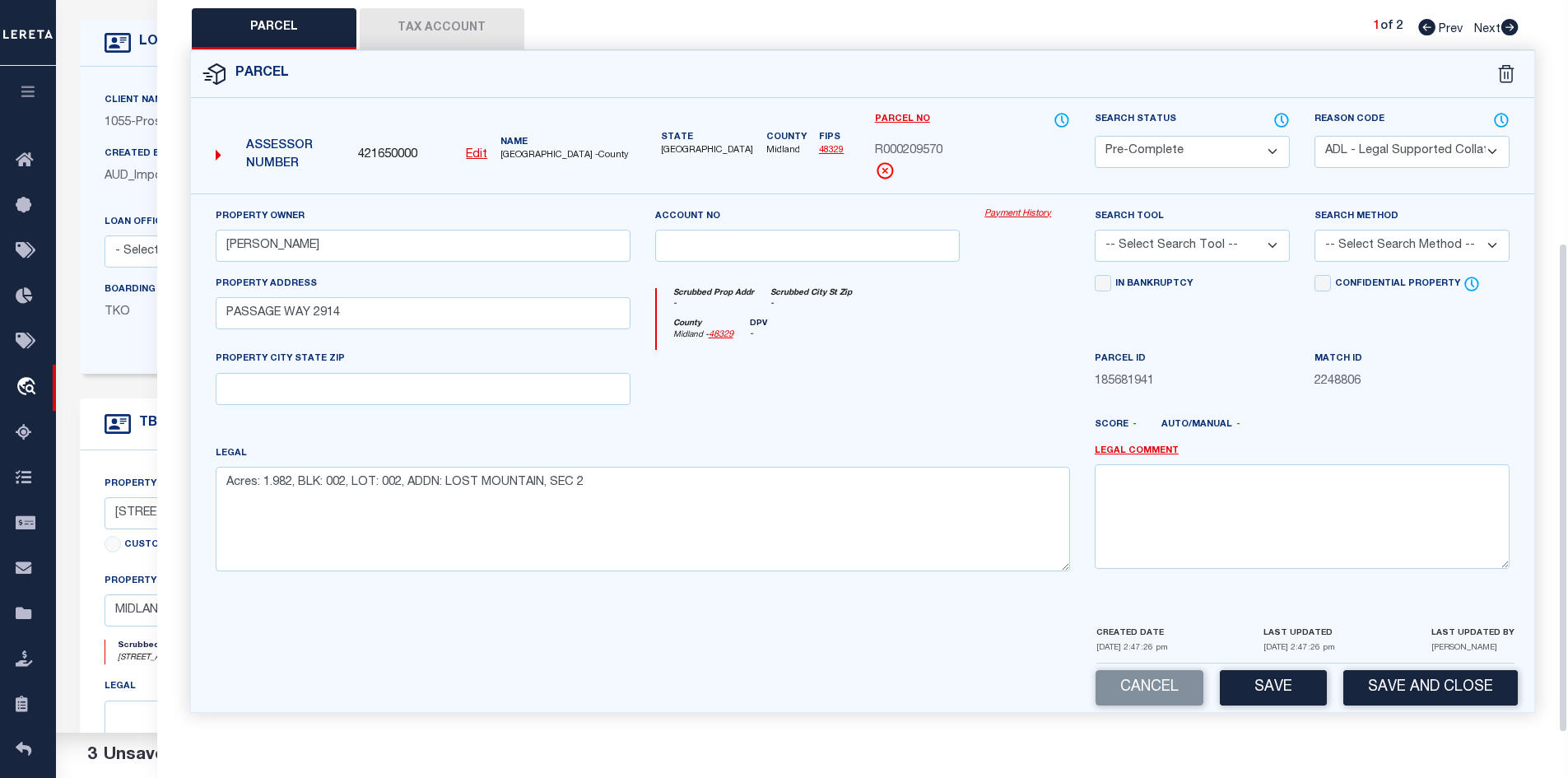
scroll to position [412, 0]
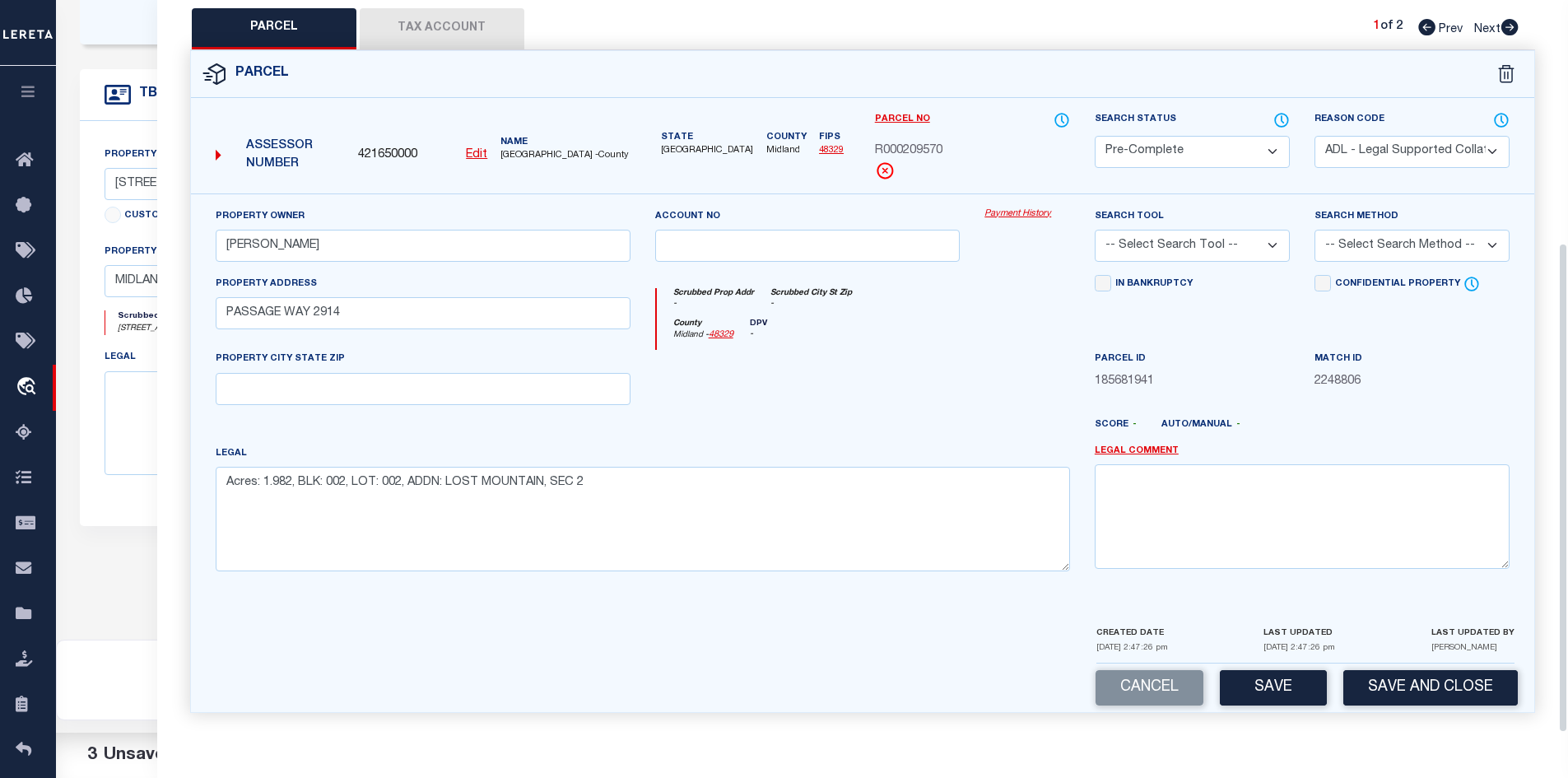
click at [1253, 692] on button "Save" at bounding box center [1273, 688] width 107 height 35
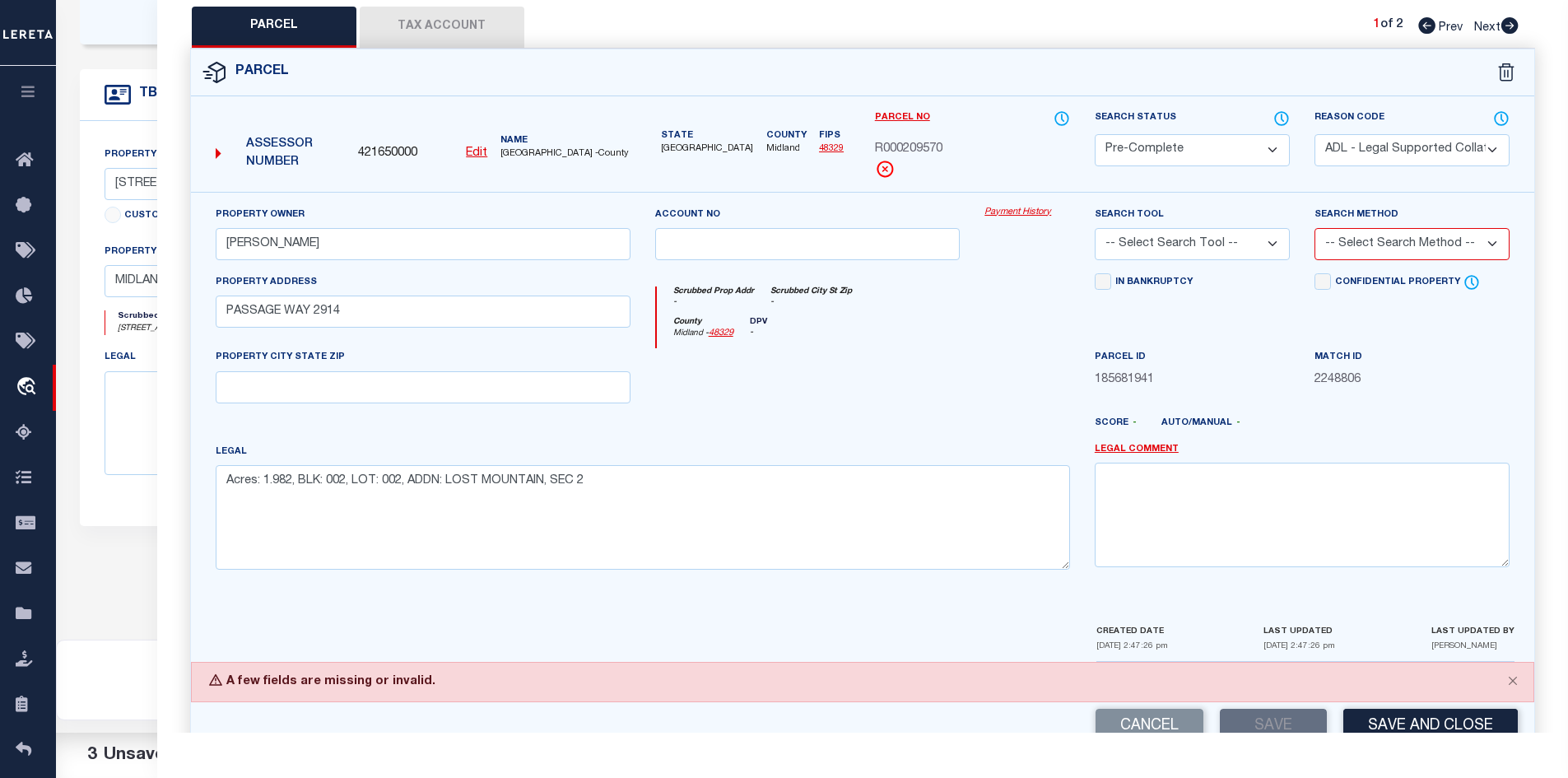
click at [1145, 235] on select "-- Select Search Tool -- 3rd Party Website Agency File Agency Website ATLS CNV-…" at bounding box center [1192, 244] width 195 height 32
select select "AGW"
click at [1095, 228] on select "-- Select Search Tool -- 3rd Party Website Agency File Agency Website ATLS CNV-…" at bounding box center [1192, 244] width 195 height 32
click at [1374, 248] on select "-- Select Search Method -- Property Address Legal Liability Info Provided" at bounding box center [1412, 244] width 195 height 32
select select "LEG"
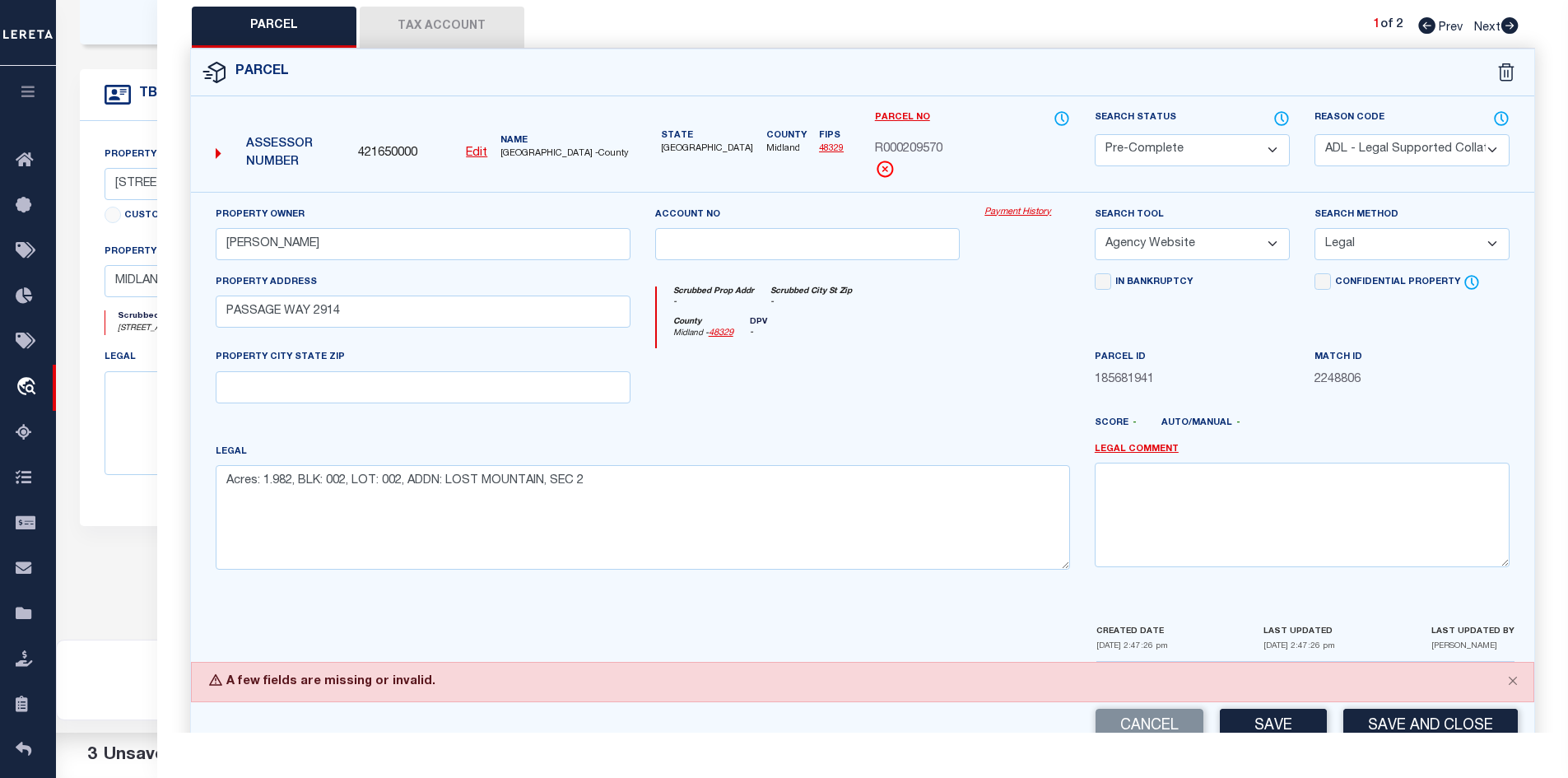
click at [1315, 228] on select "-- Select Search Method -- Property Address Legal Liability Info Provided" at bounding box center [1412, 244] width 195 height 32
click at [907, 334] on div "County [GEOGRAPHIC_DATA] - 48329 DPV -" at bounding box center [863, 334] width 414 height 32
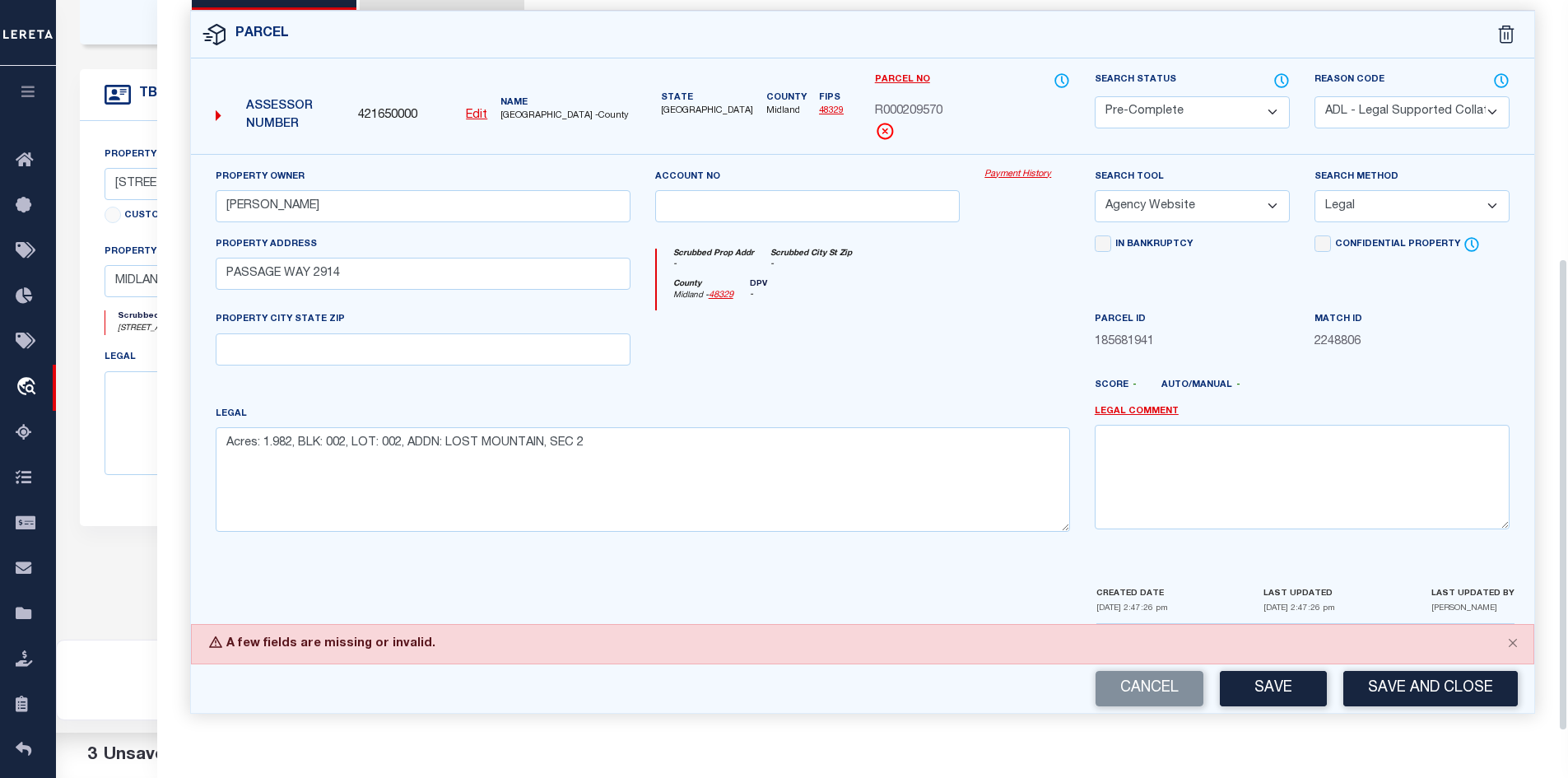
scroll to position [402, 0]
click at [1262, 683] on button "Save" at bounding box center [1273, 688] width 107 height 35
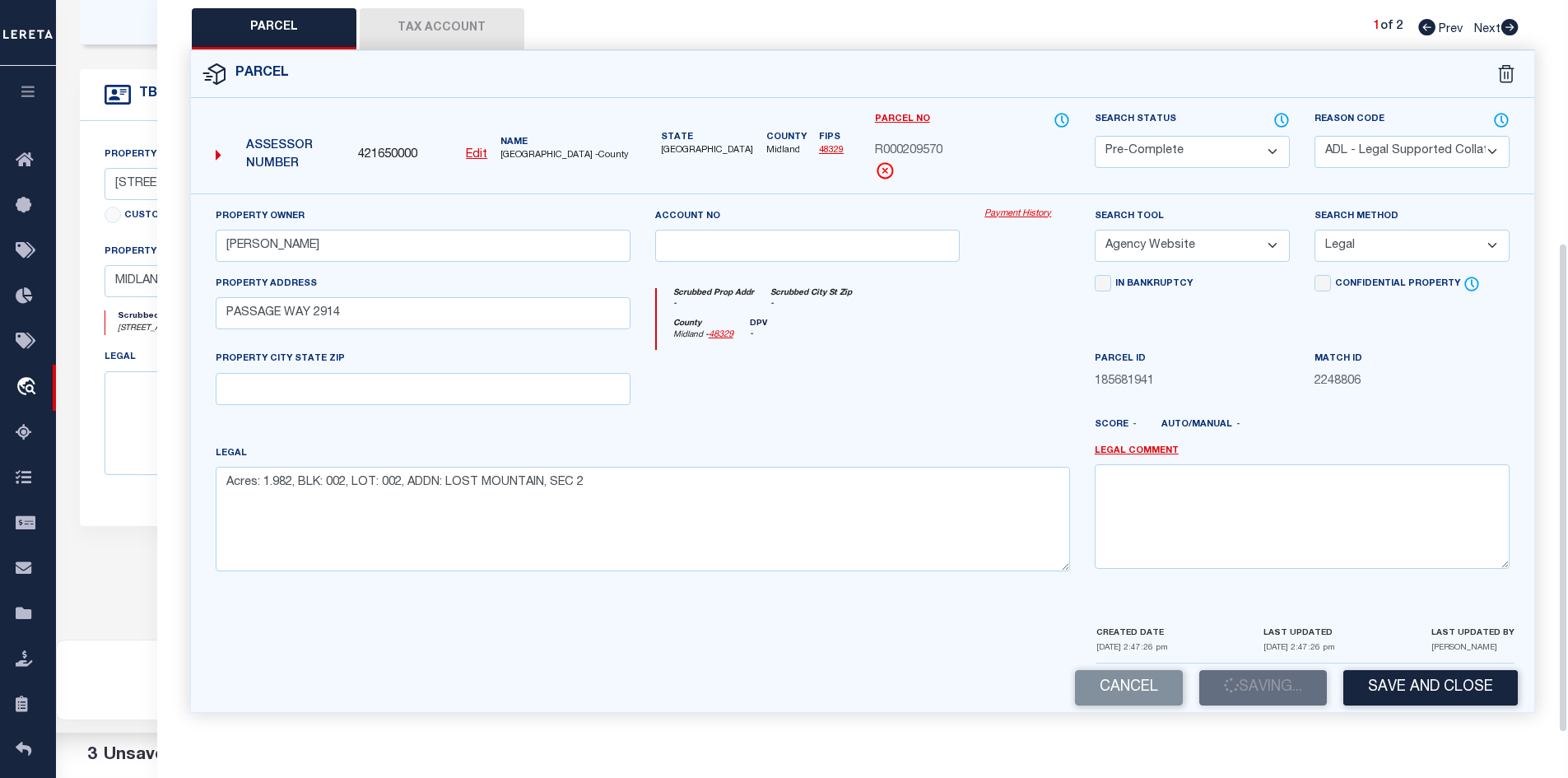
scroll to position [362, 0]
select select "AS"
select select
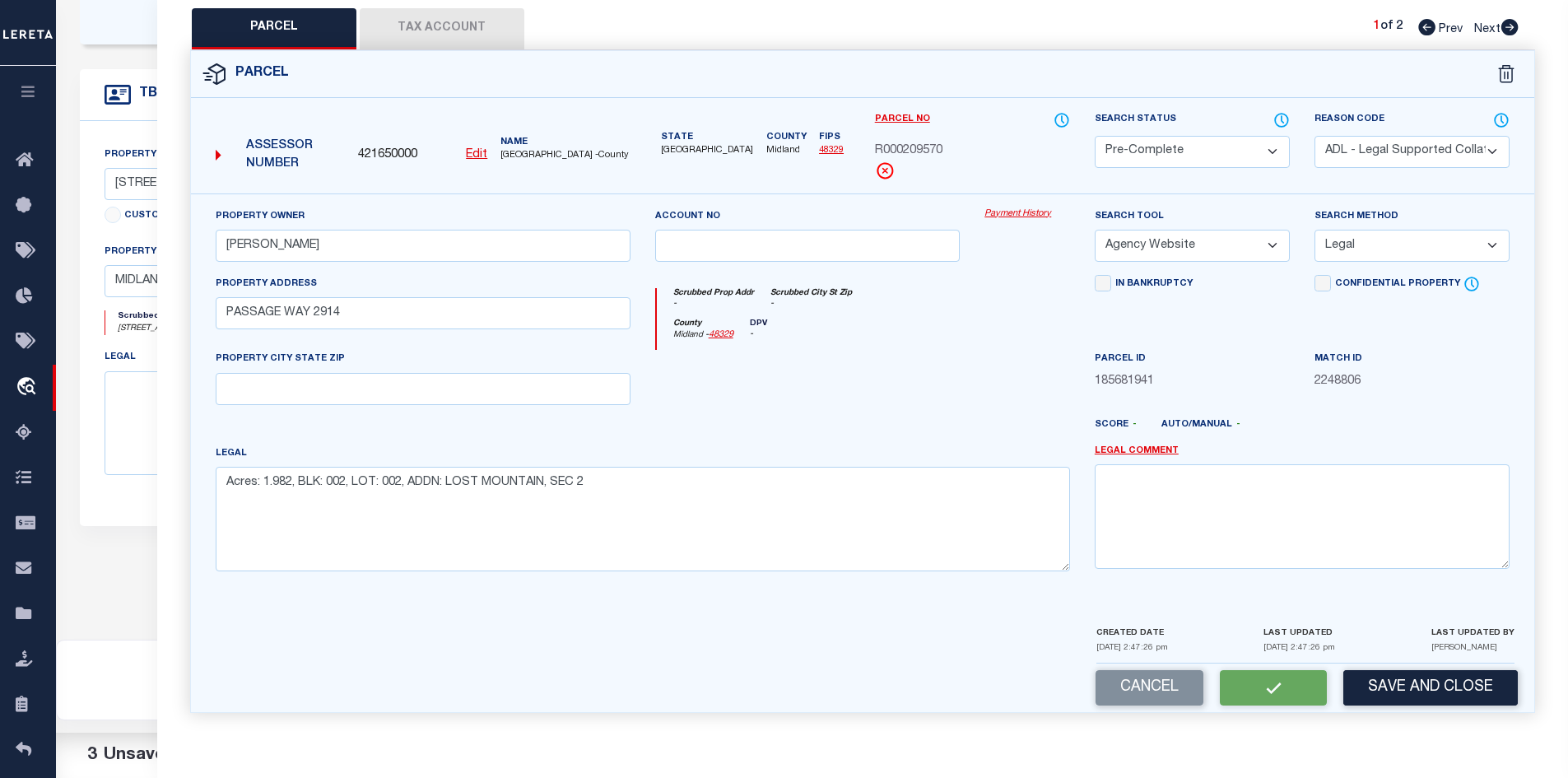
checkbox input "false"
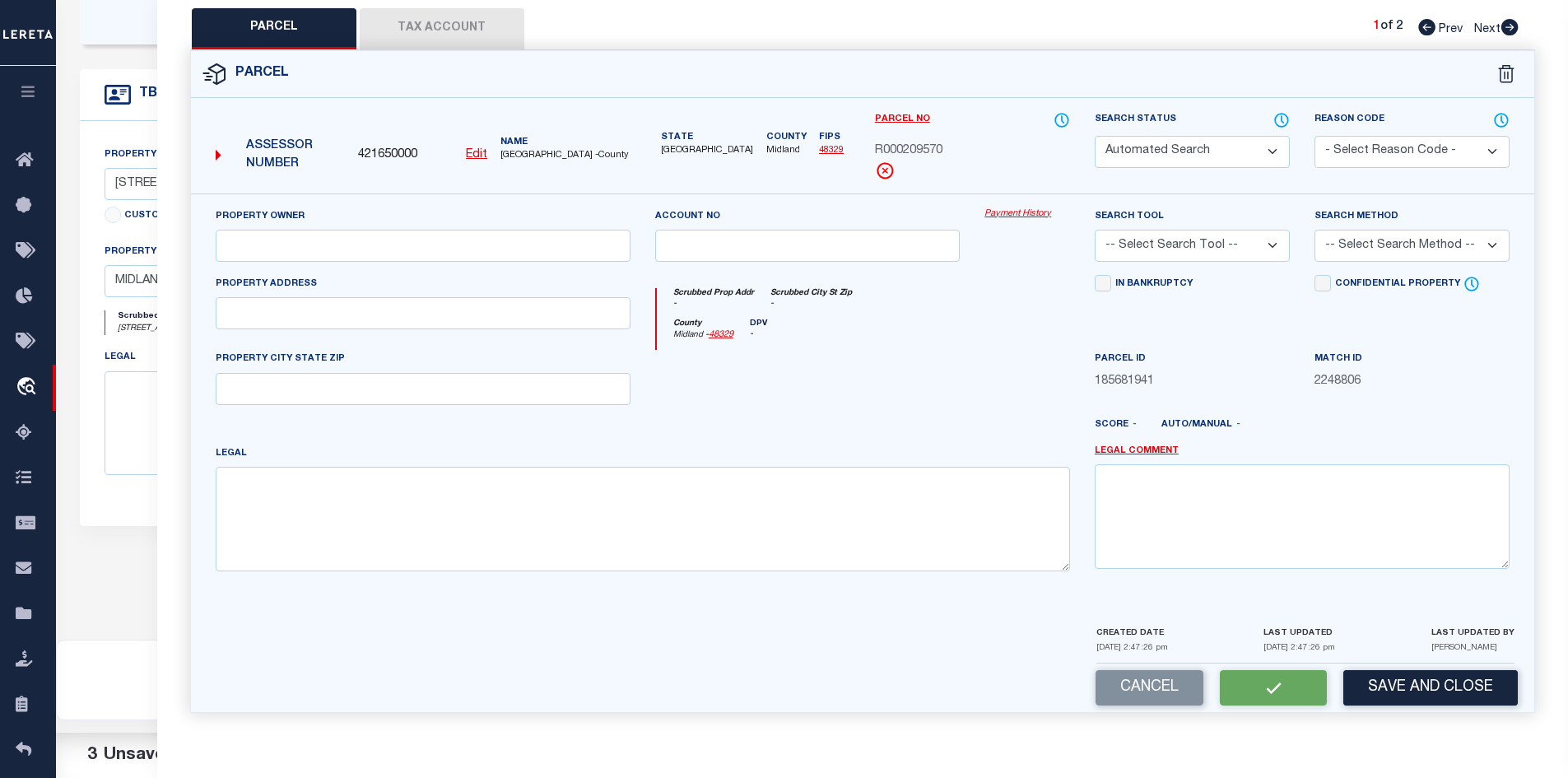
select select "PC"
select select "ADL"
type input "[PERSON_NAME]"
select select "AGW"
select select "LEG"
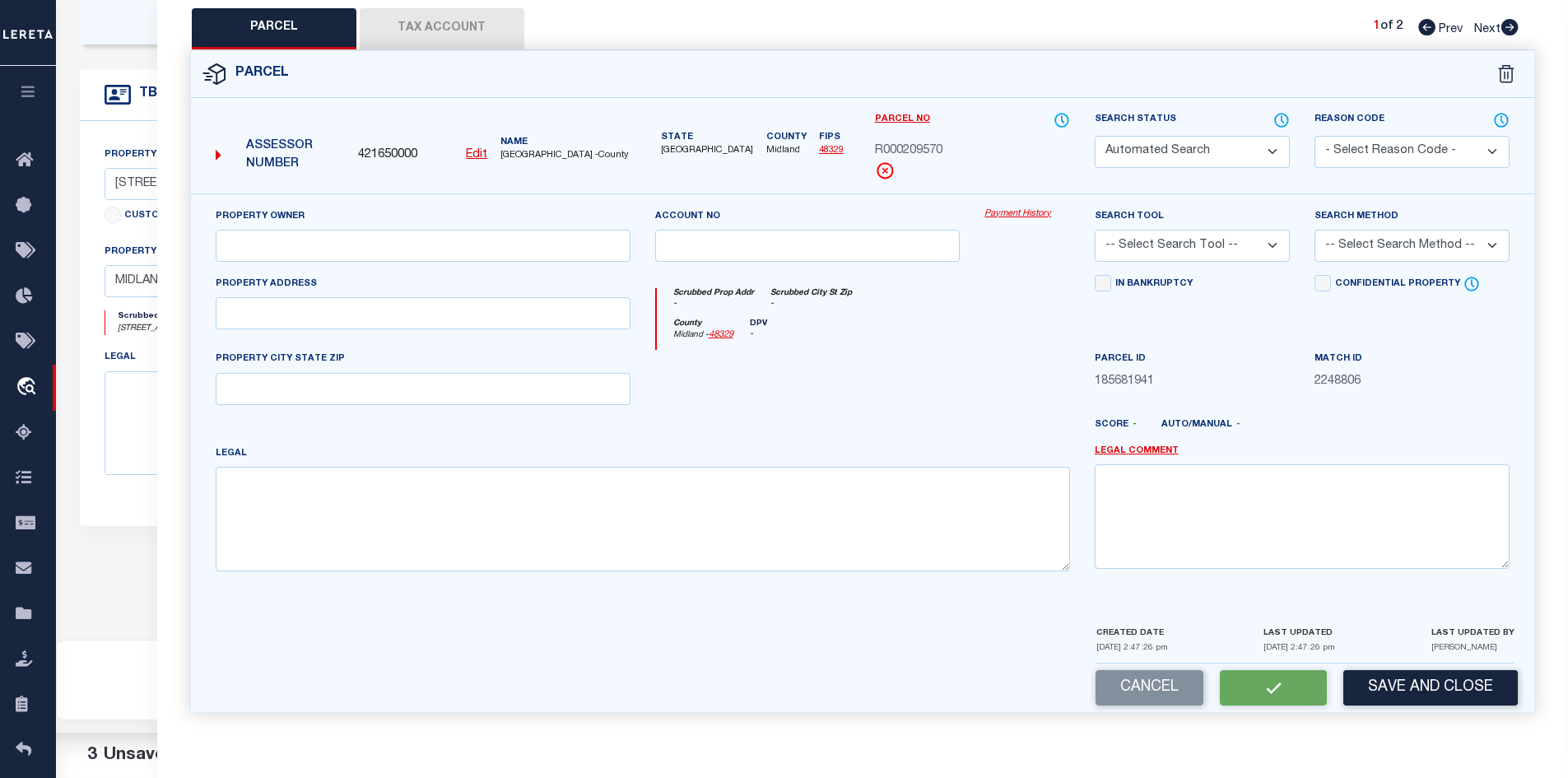
type input "PASSAGE WAY 2914"
type textarea "Acres: 1.982, BLK: 002, LOT: 002, ADDN: LOST MOUNTAIN, SEC 2"
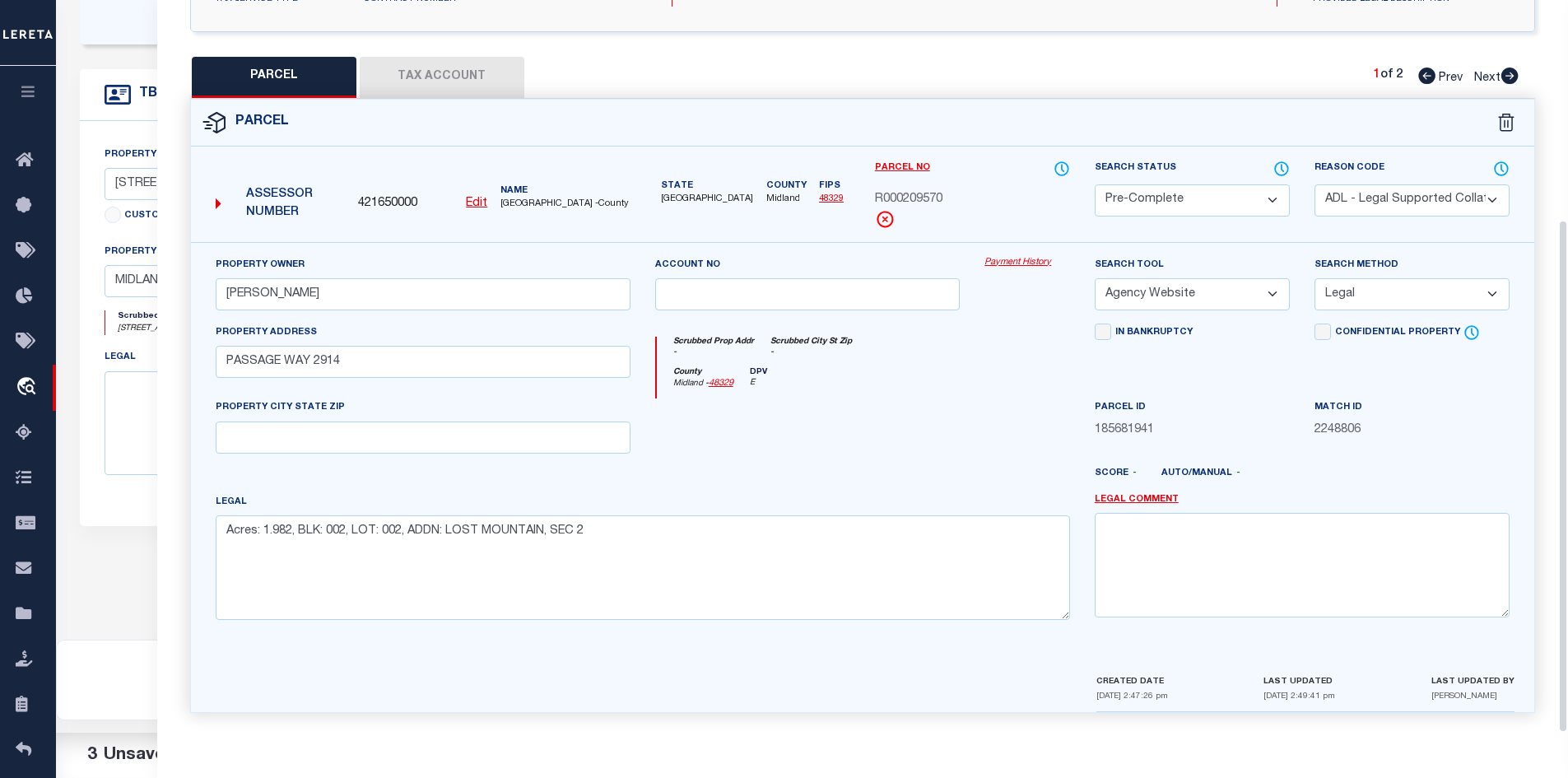
scroll to position [314, 0]
click at [426, 88] on button "Tax Account" at bounding box center [442, 78] width 165 height 41
select select "100"
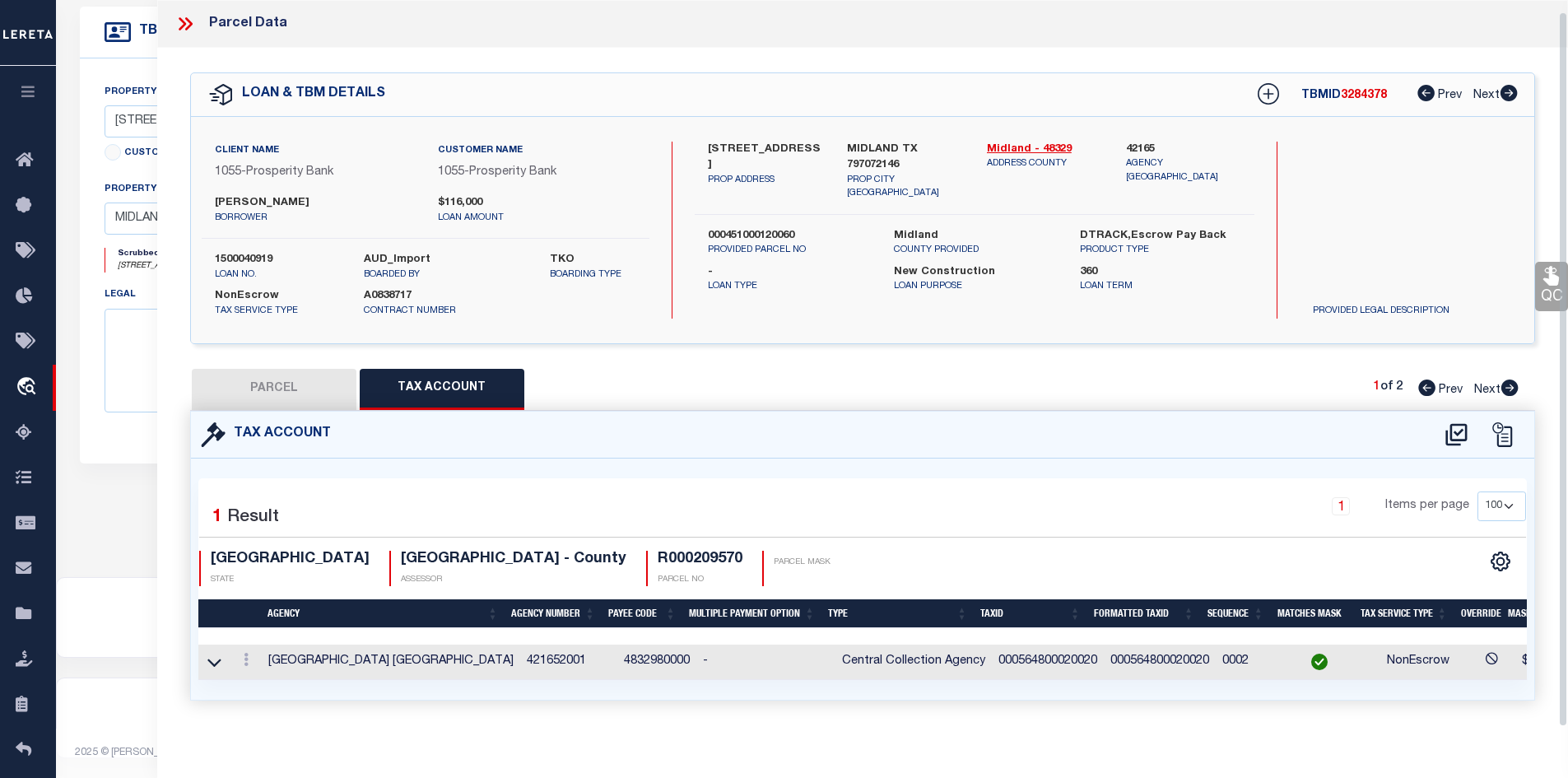
scroll to position [17, 0]
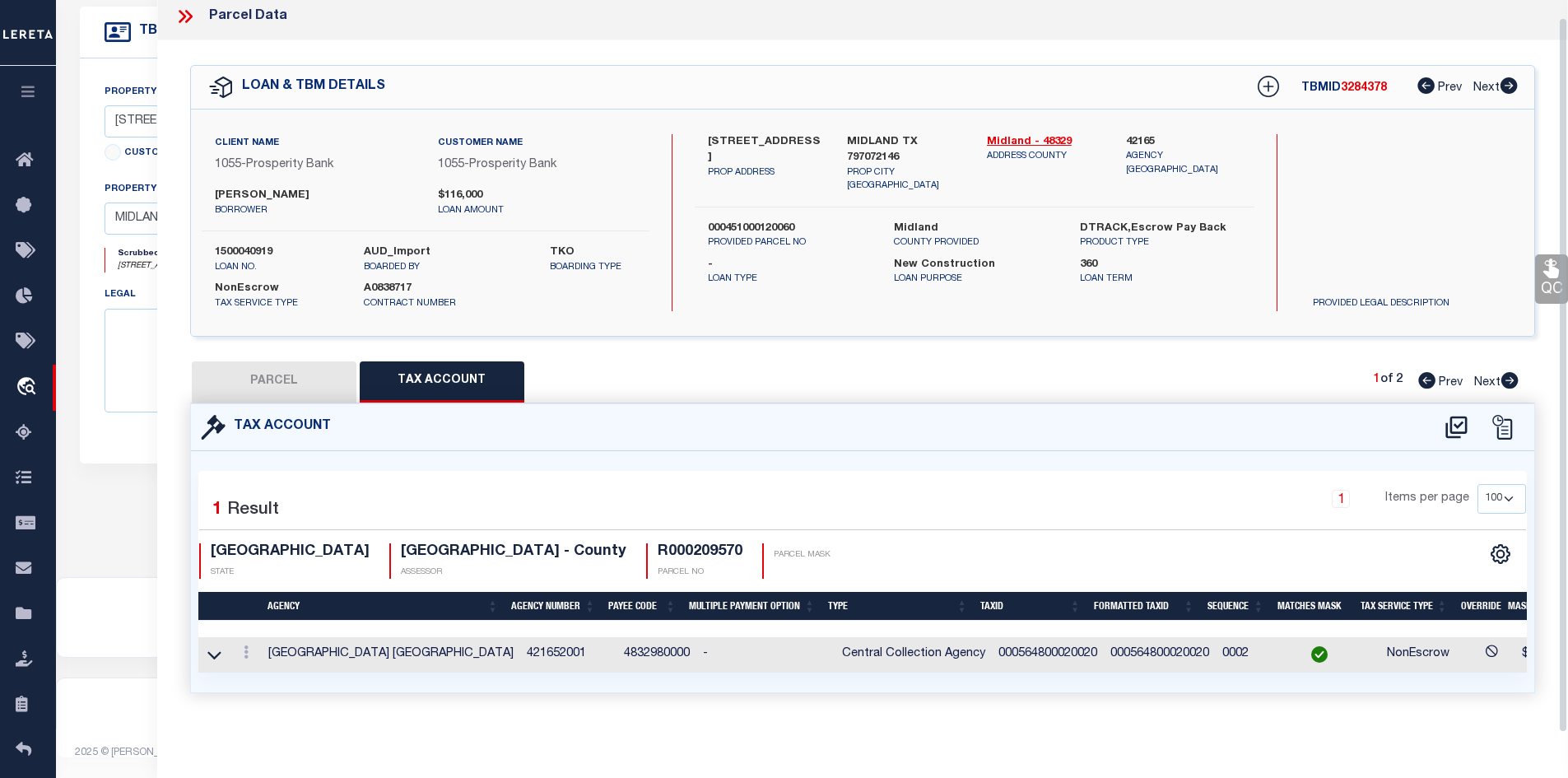
click at [283, 362] on button "PARCEL" at bounding box center [274, 382] width 165 height 41
select select "AS"
select select
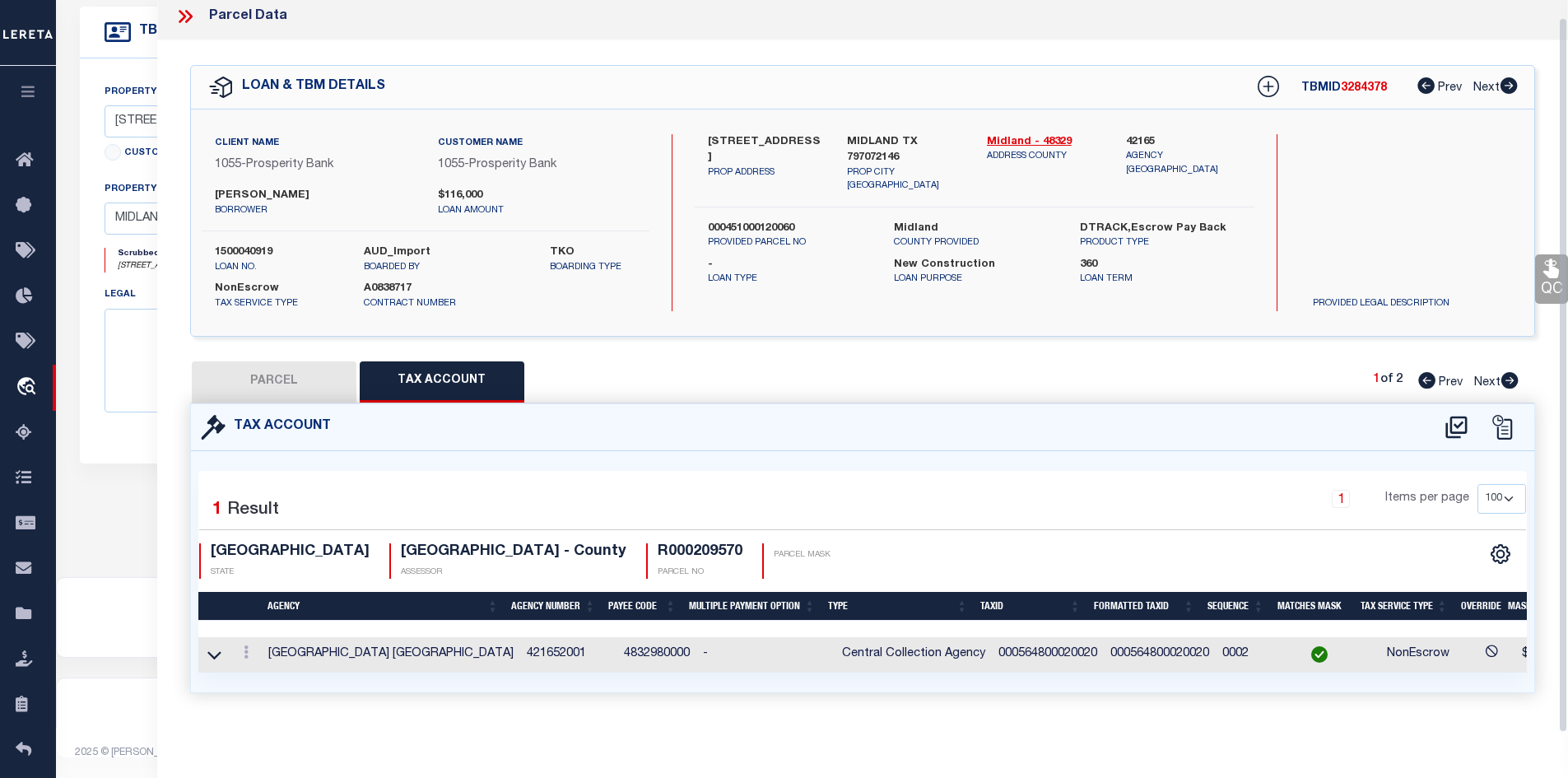
checkbox input "false"
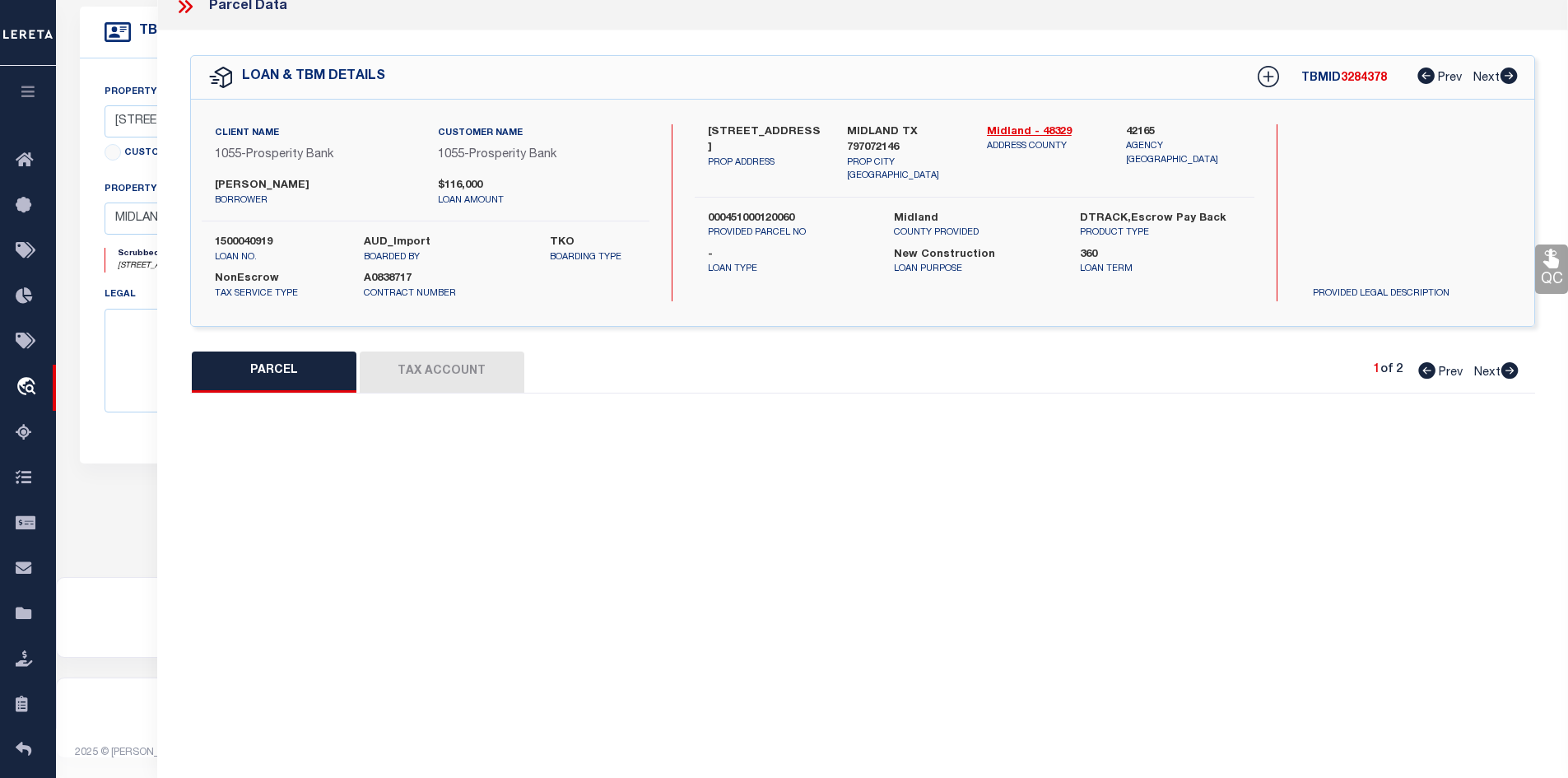
select select "PC"
select select "ADL"
type input "[PERSON_NAME]"
select select "AGW"
select select "LEG"
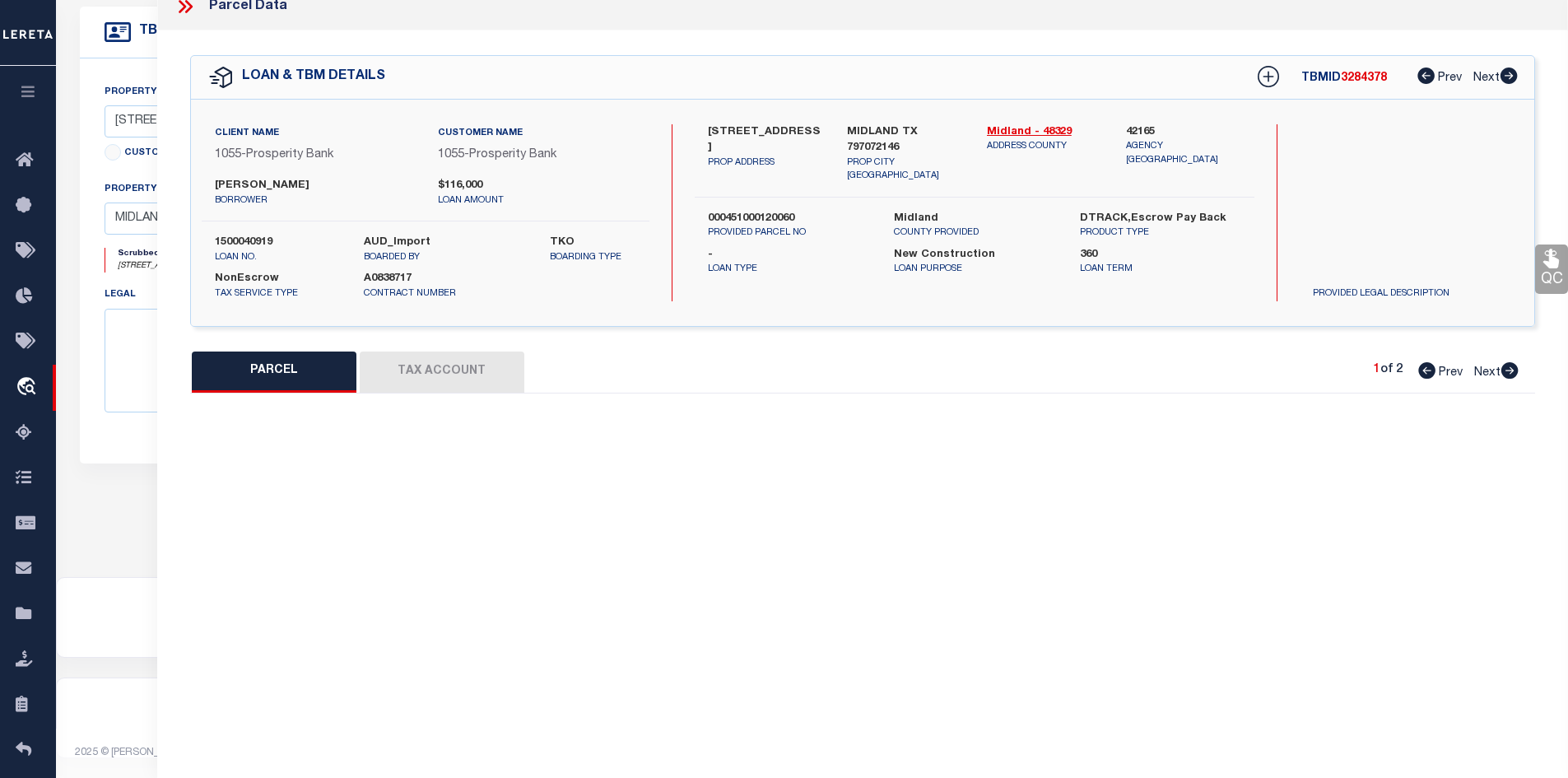
type input "PASSAGE WAY 2914"
type textarea "Acres: 1.982, BLK: 002, LOT: 002, ADDN: LOST MOUNTAIN, SEC 2"
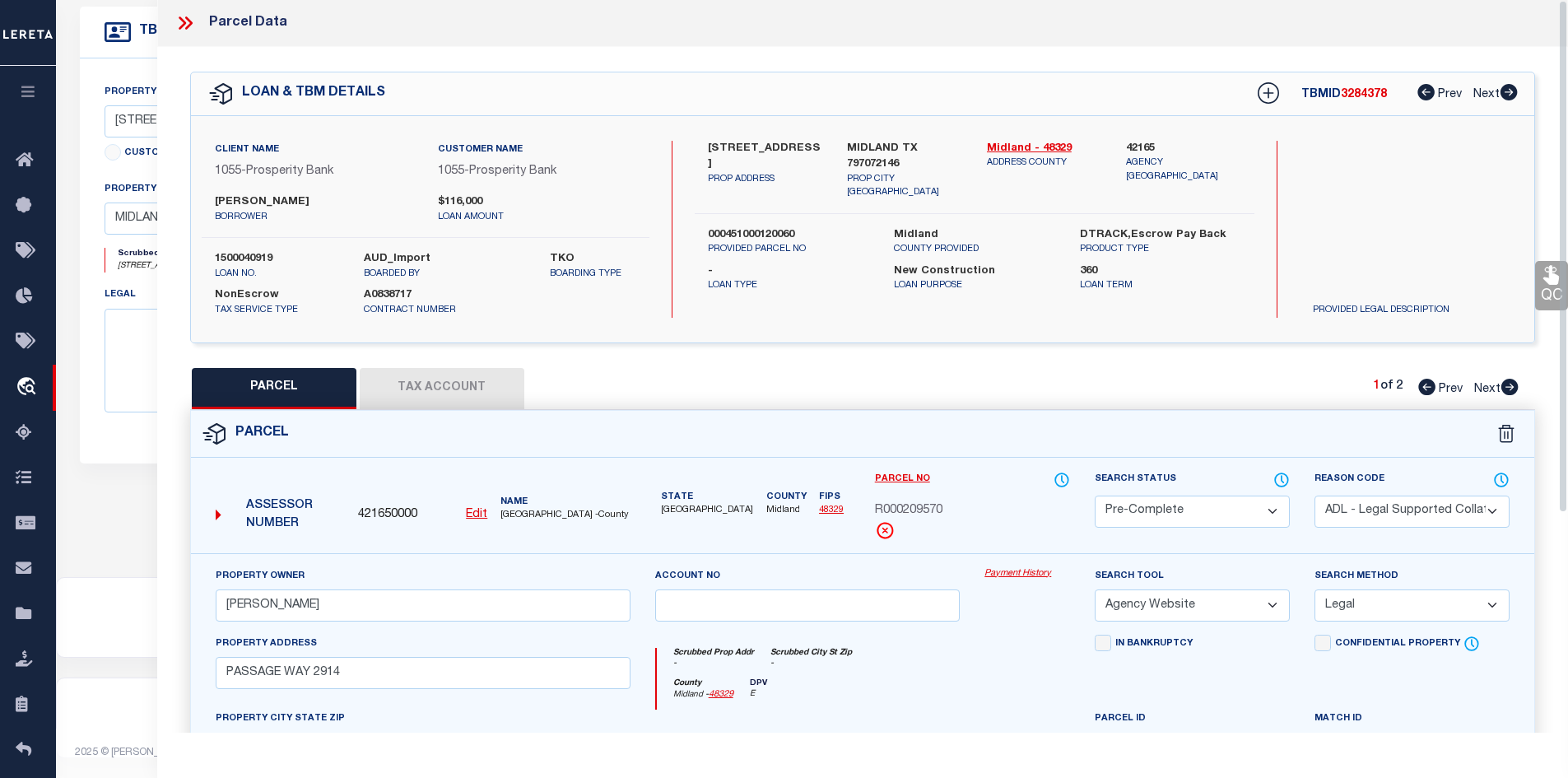
scroll to position [0, 0]
click at [187, 33] on icon at bounding box center [186, 24] width 22 height 22
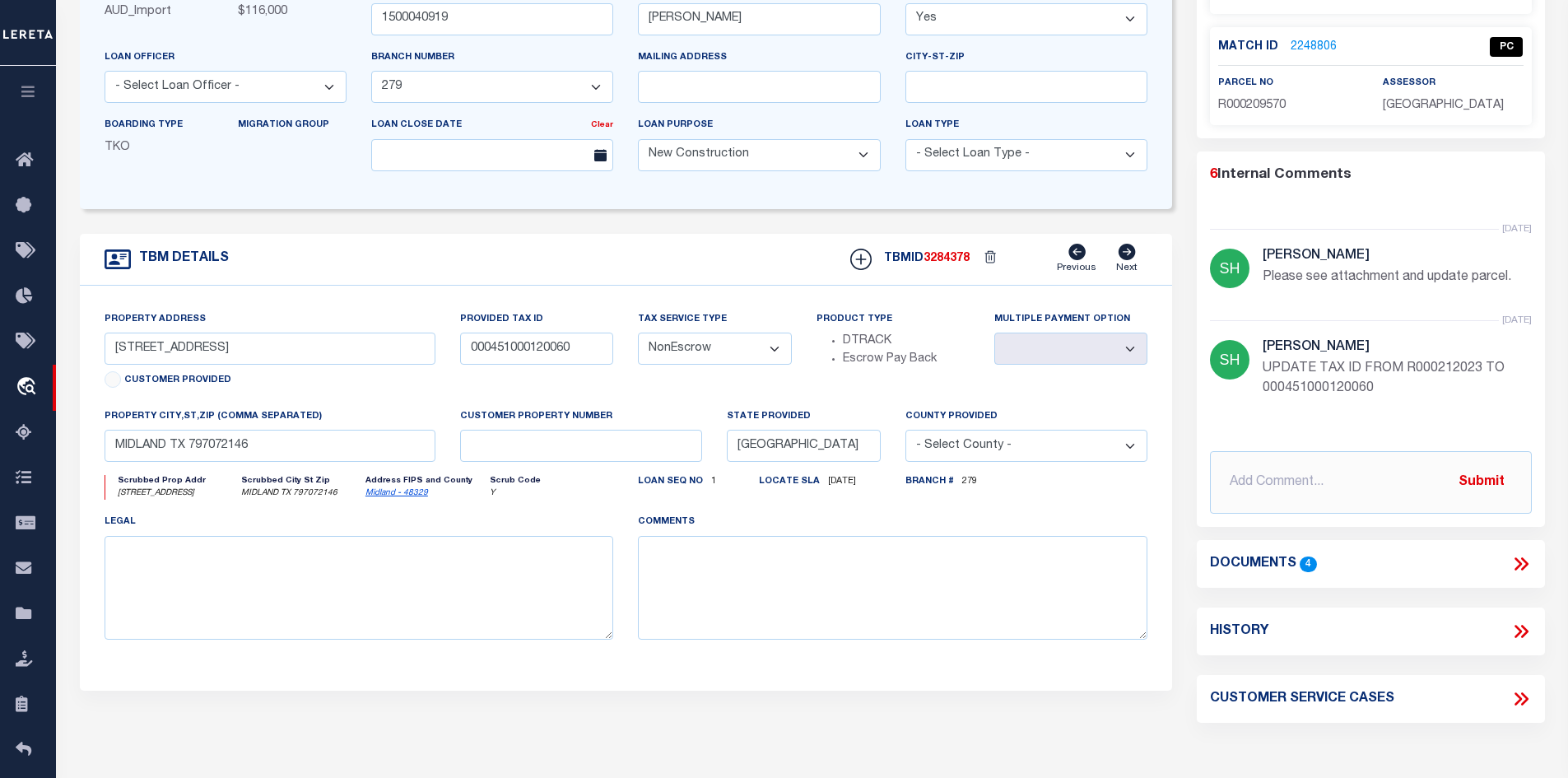
scroll to position [329, 0]
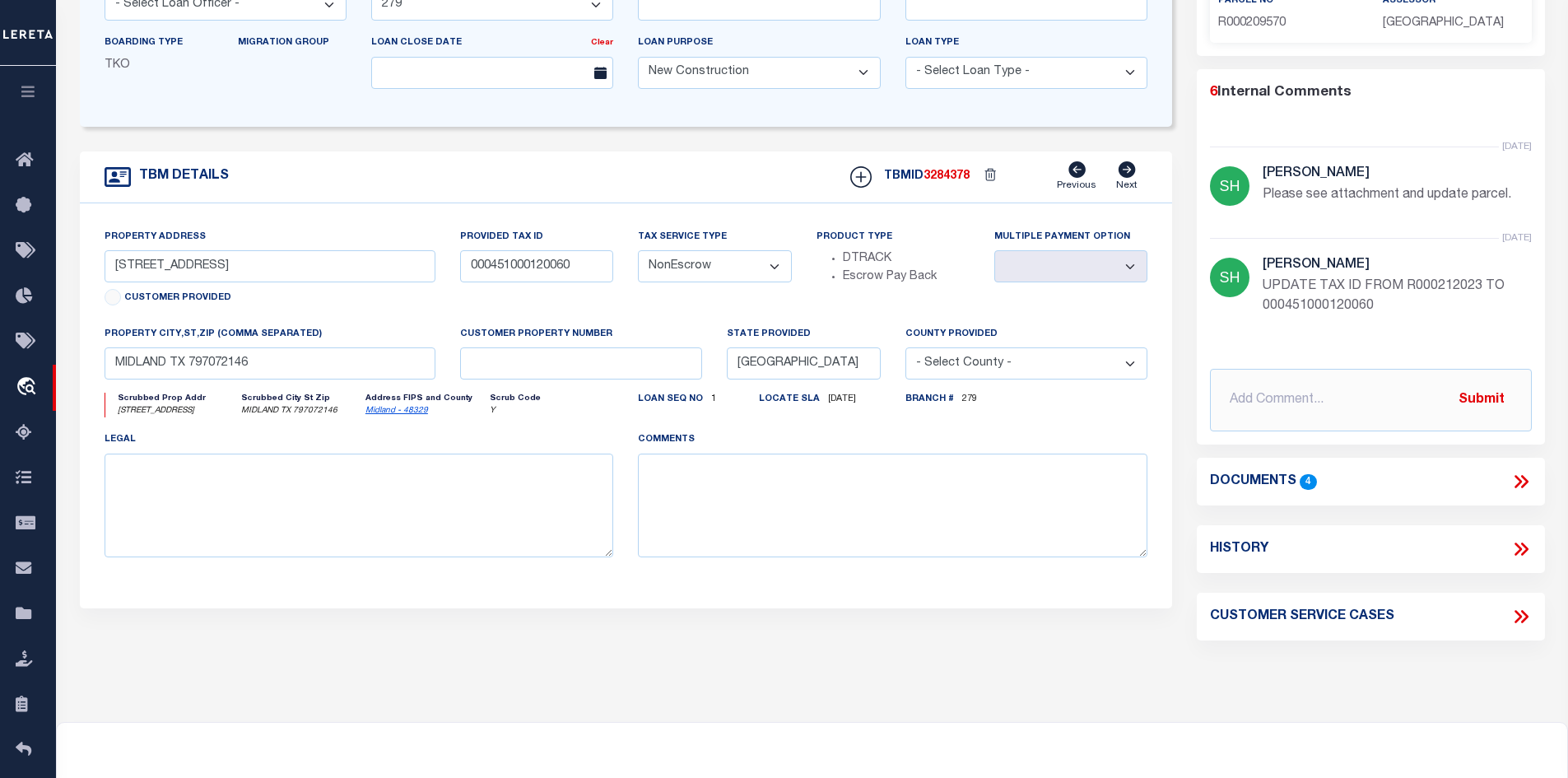
click at [1526, 483] on icon at bounding box center [1524, 481] width 7 height 14
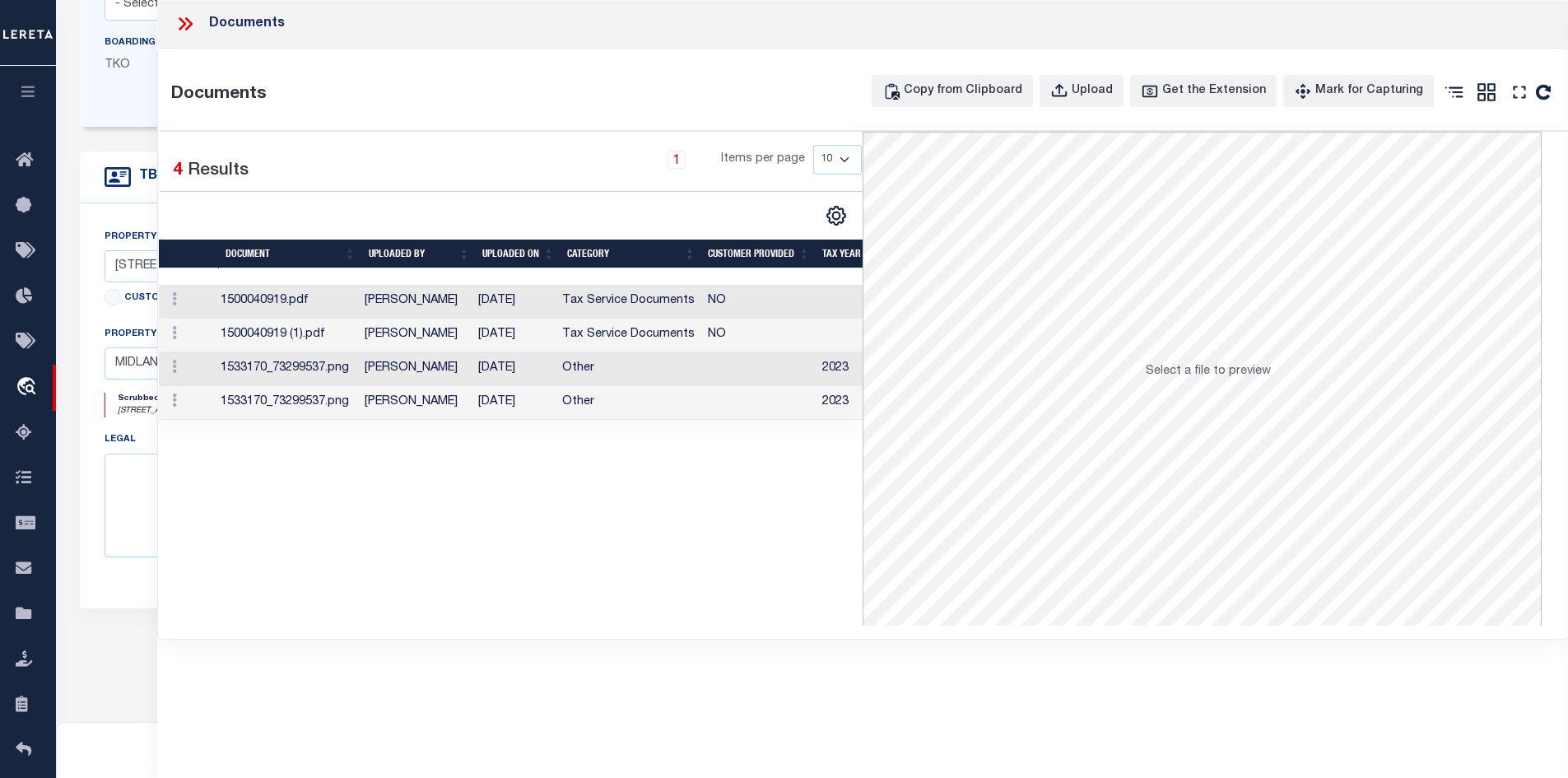
click at [470, 291] on td "[PERSON_NAME]" at bounding box center [414, 301] width 114 height 33
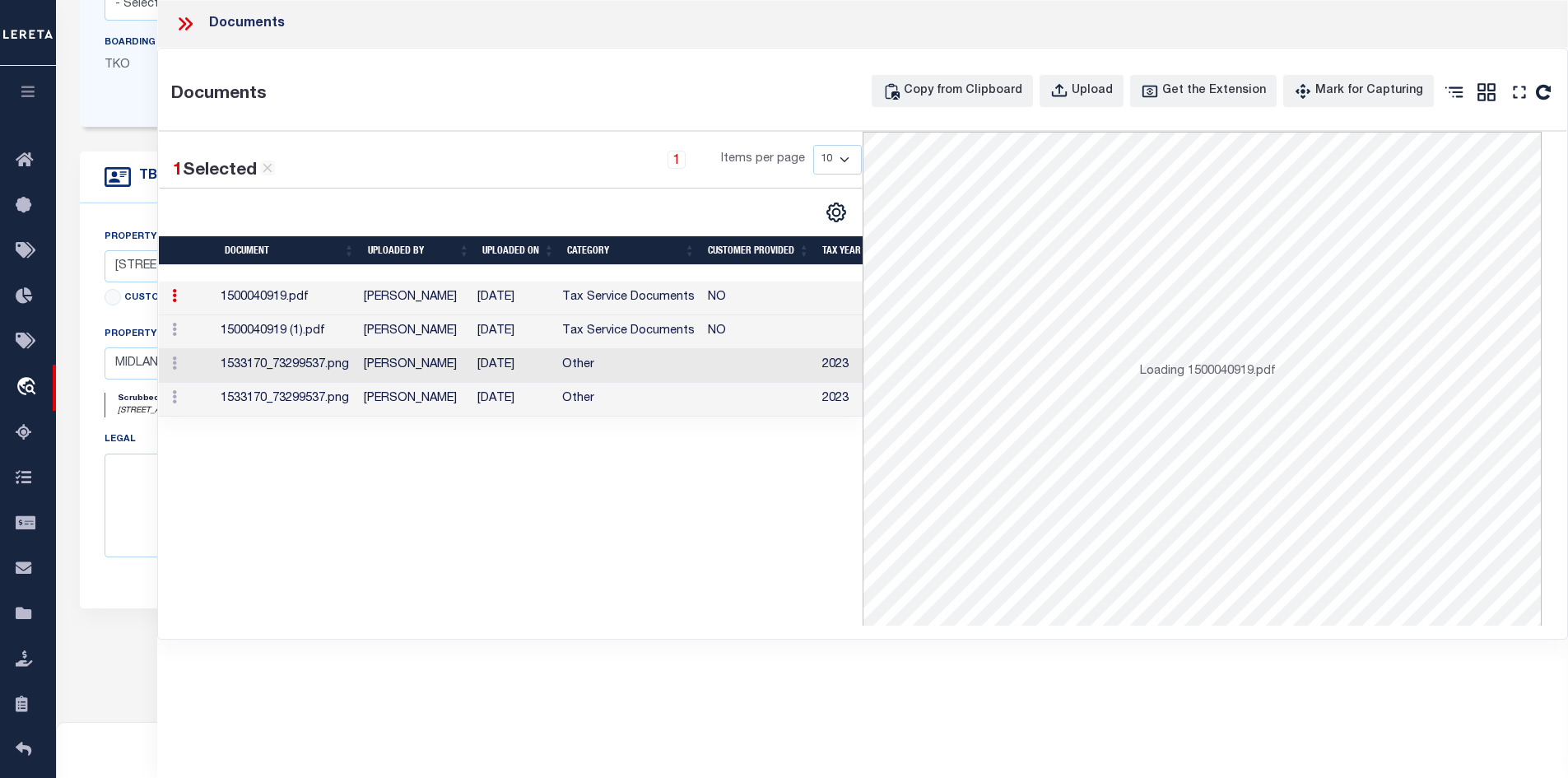
click at [482, 296] on td "[DATE]" at bounding box center [513, 297] width 85 height 33
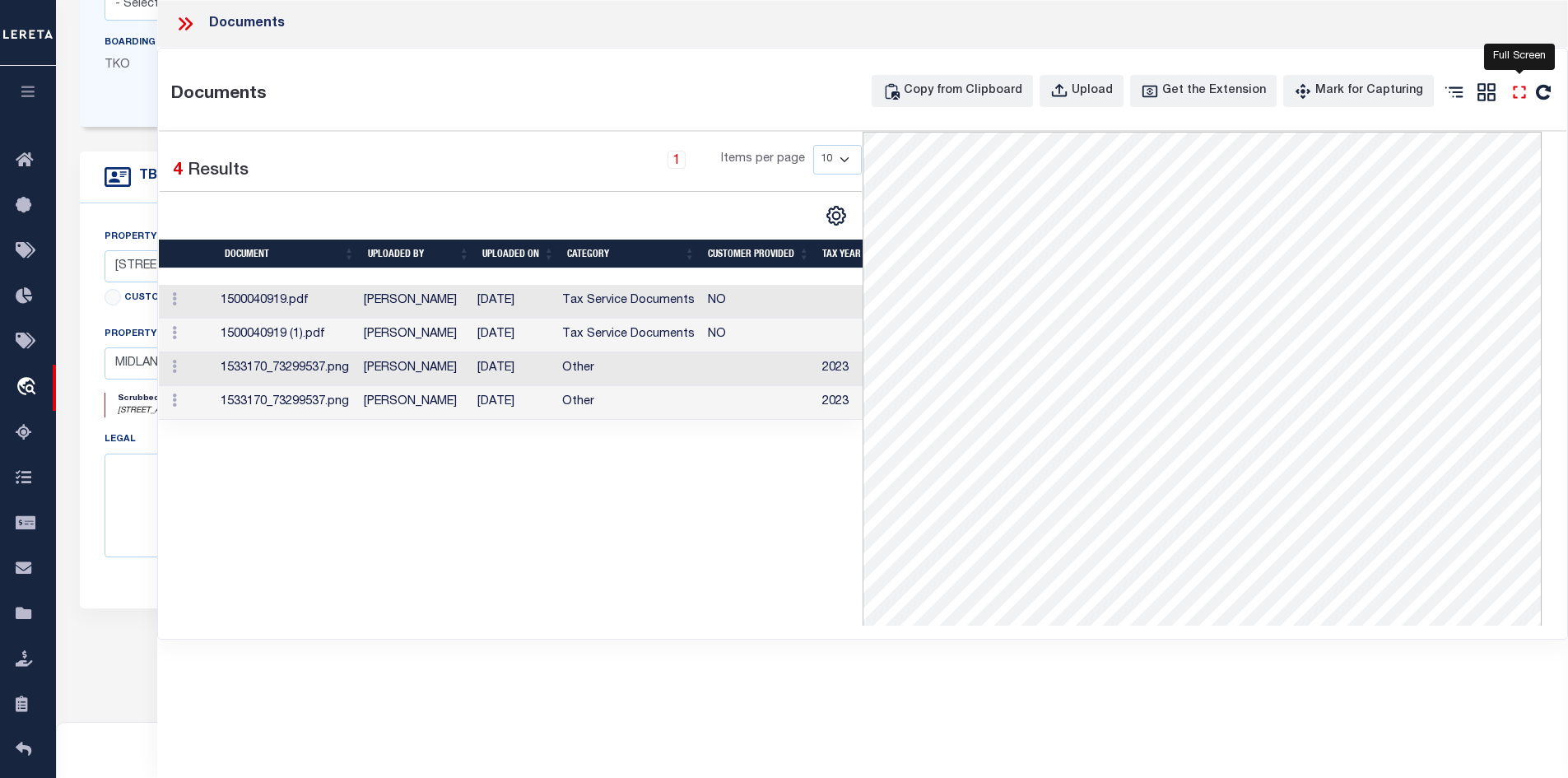
click at [1519, 90] on icon "" at bounding box center [1519, 92] width 22 height 22
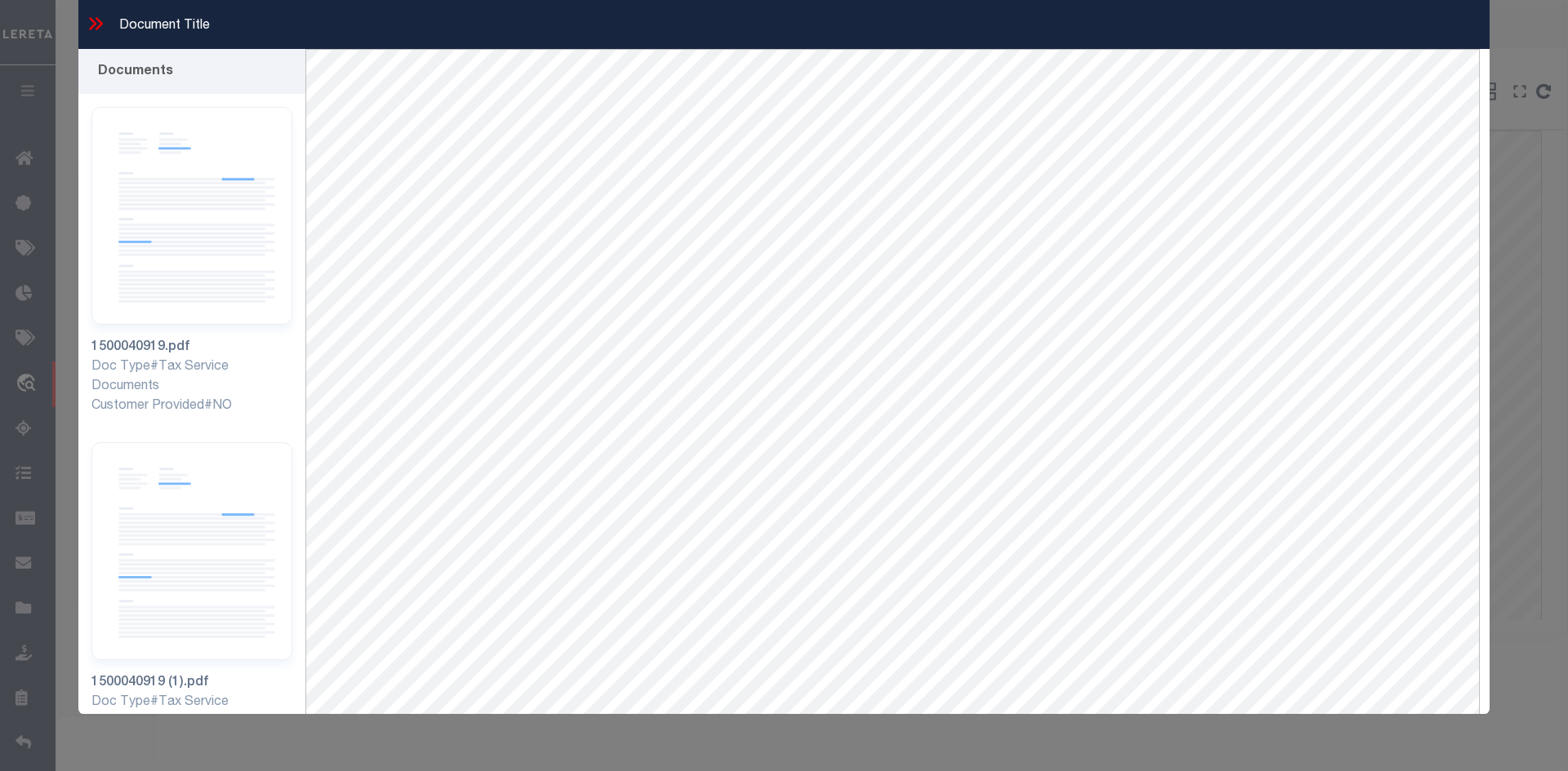
click at [99, 23] on icon at bounding box center [96, 24] width 21 height 21
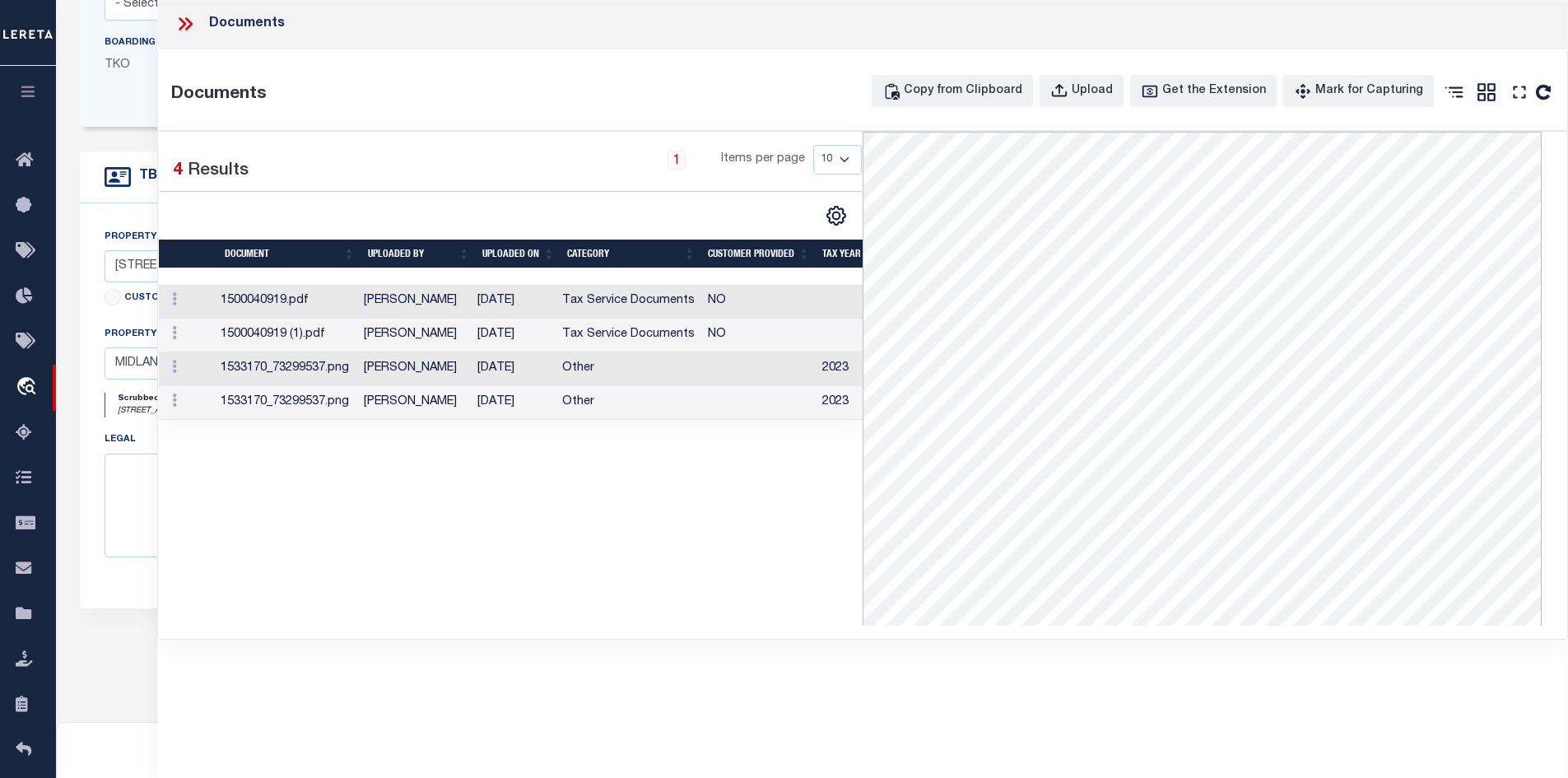
click at [451, 308] on td "[PERSON_NAME]" at bounding box center [414, 301] width 114 height 33
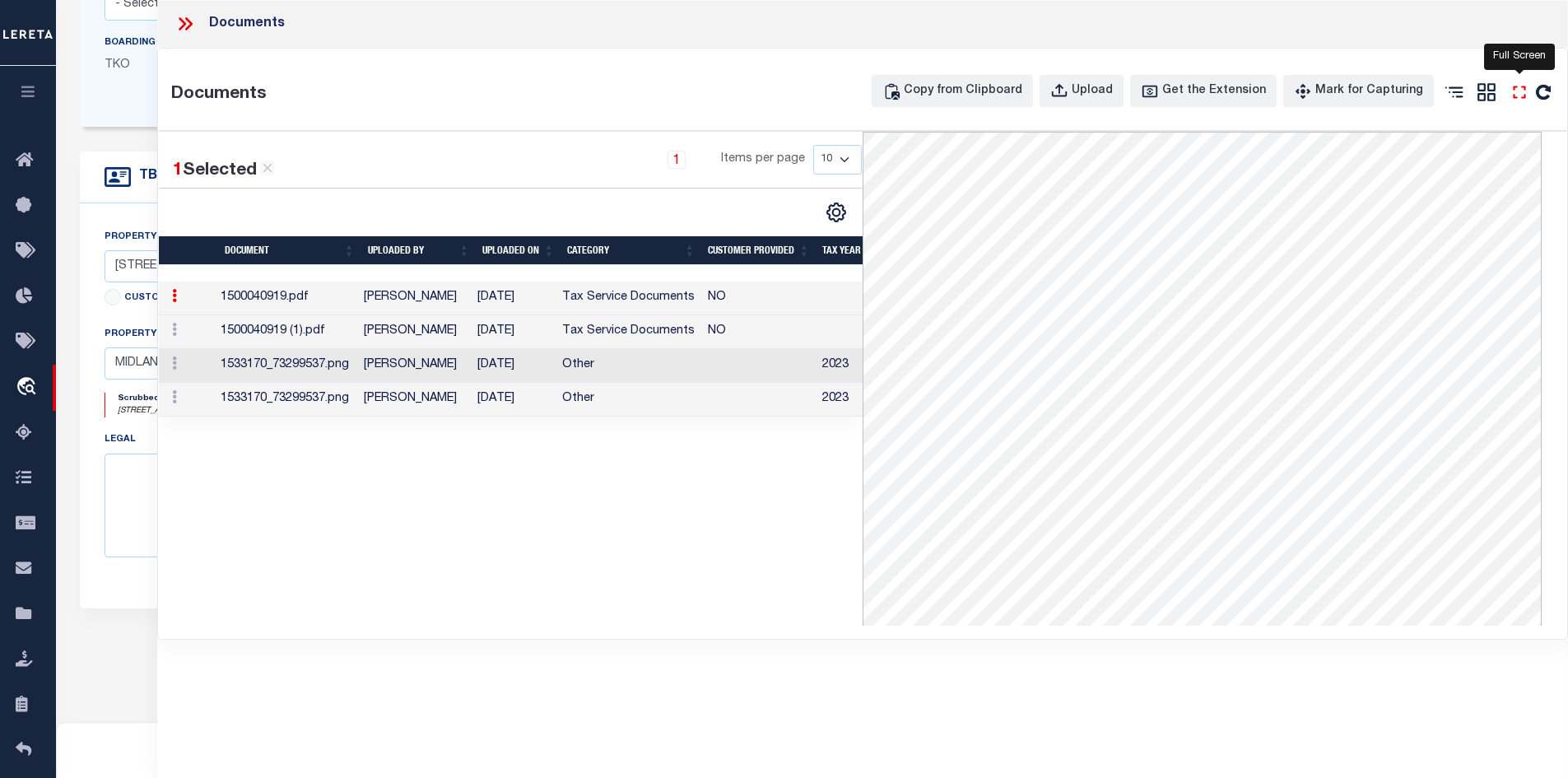
click at [1521, 98] on icon "" at bounding box center [1519, 92] width 22 height 22
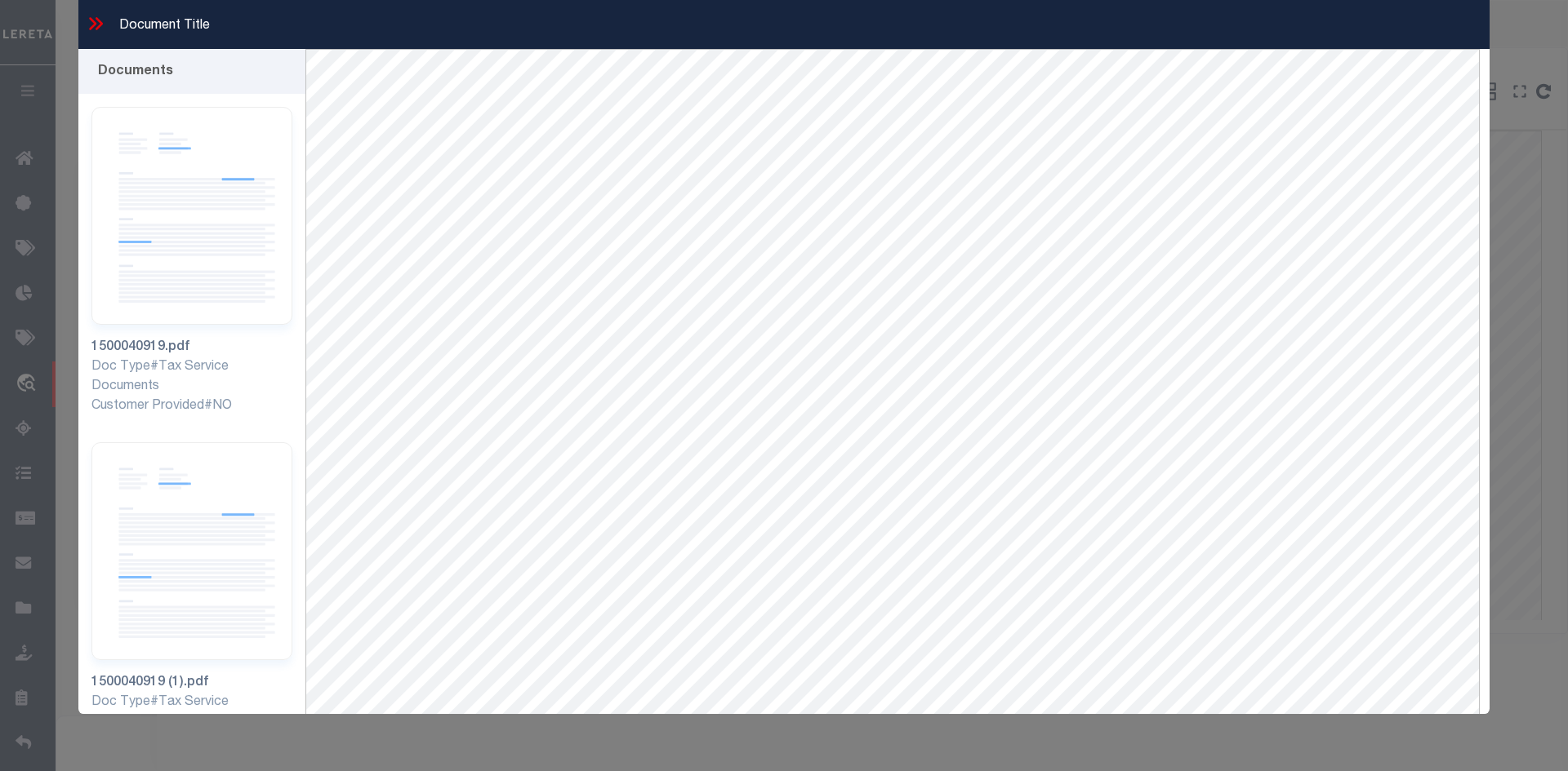
click at [97, 27] on icon at bounding box center [99, 23] width 7 height 13
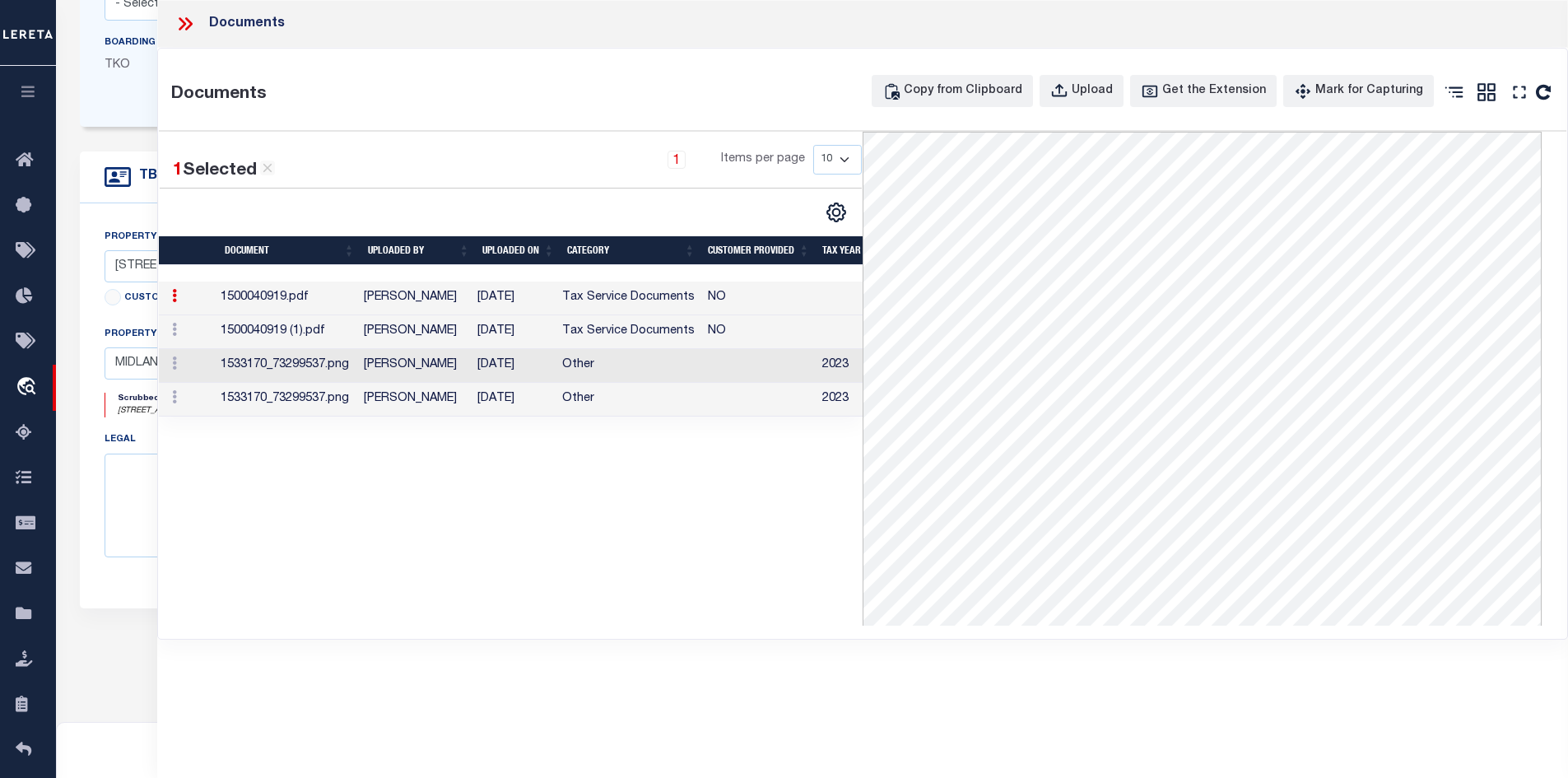
click at [511, 332] on td "[DATE]" at bounding box center [513, 332] width 85 height 33
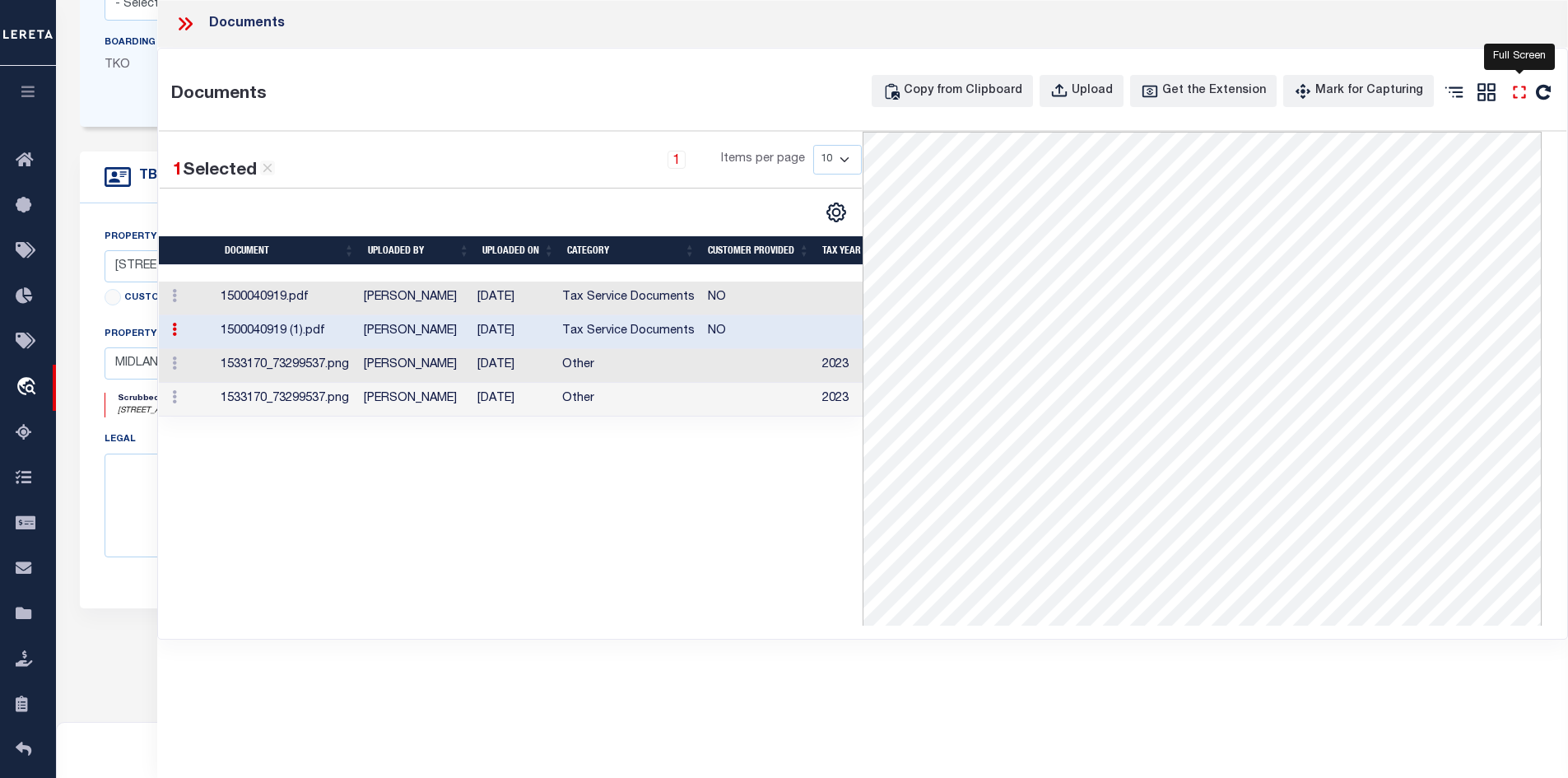
click at [1516, 96] on icon "" at bounding box center [1519, 92] width 22 height 22
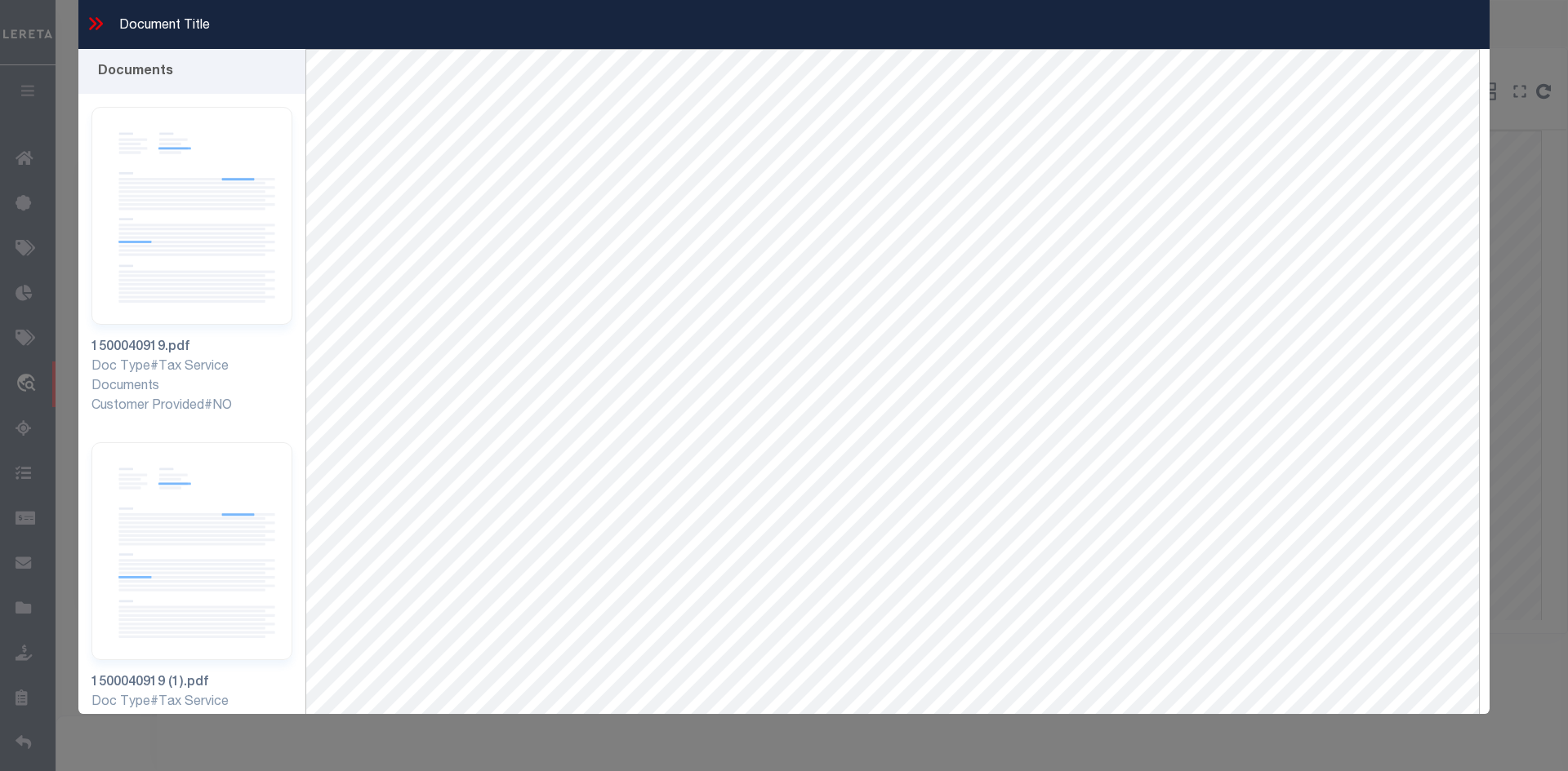
click at [96, 22] on icon at bounding box center [96, 24] width 21 height 21
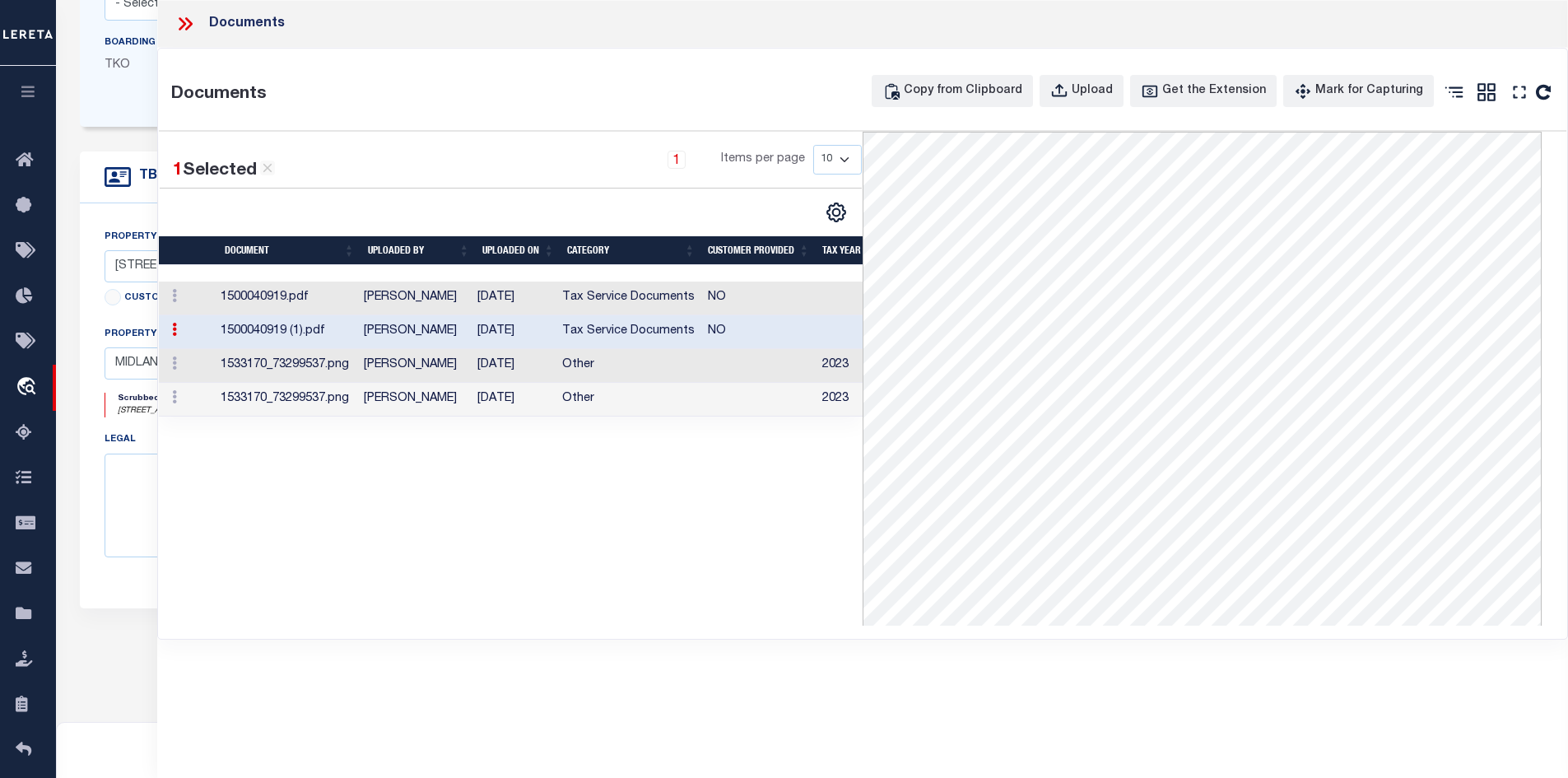
click at [181, 20] on icon at bounding box center [182, 23] width 7 height 14
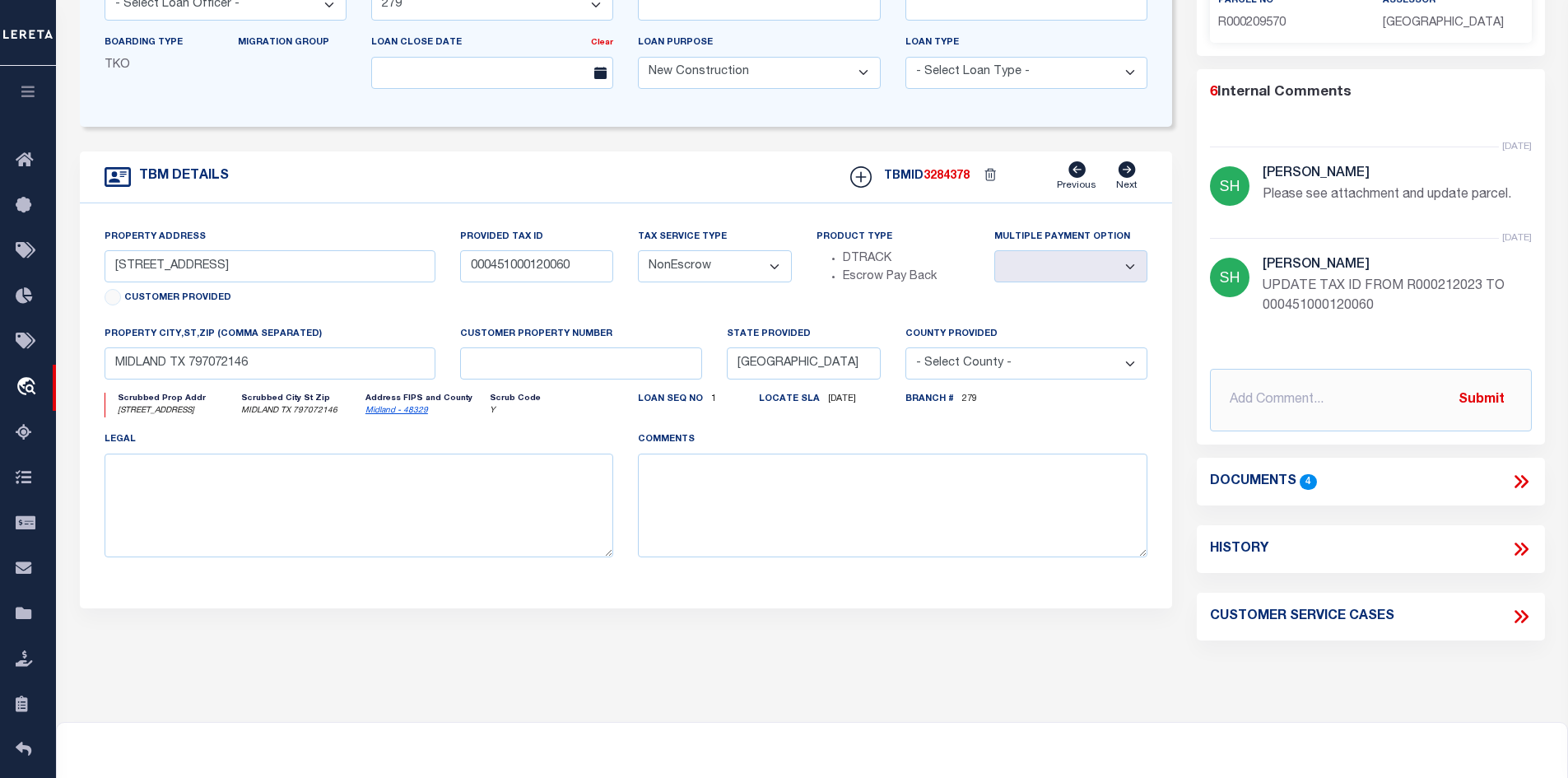
click at [1521, 481] on icon at bounding box center [1518, 482] width 7 height 14
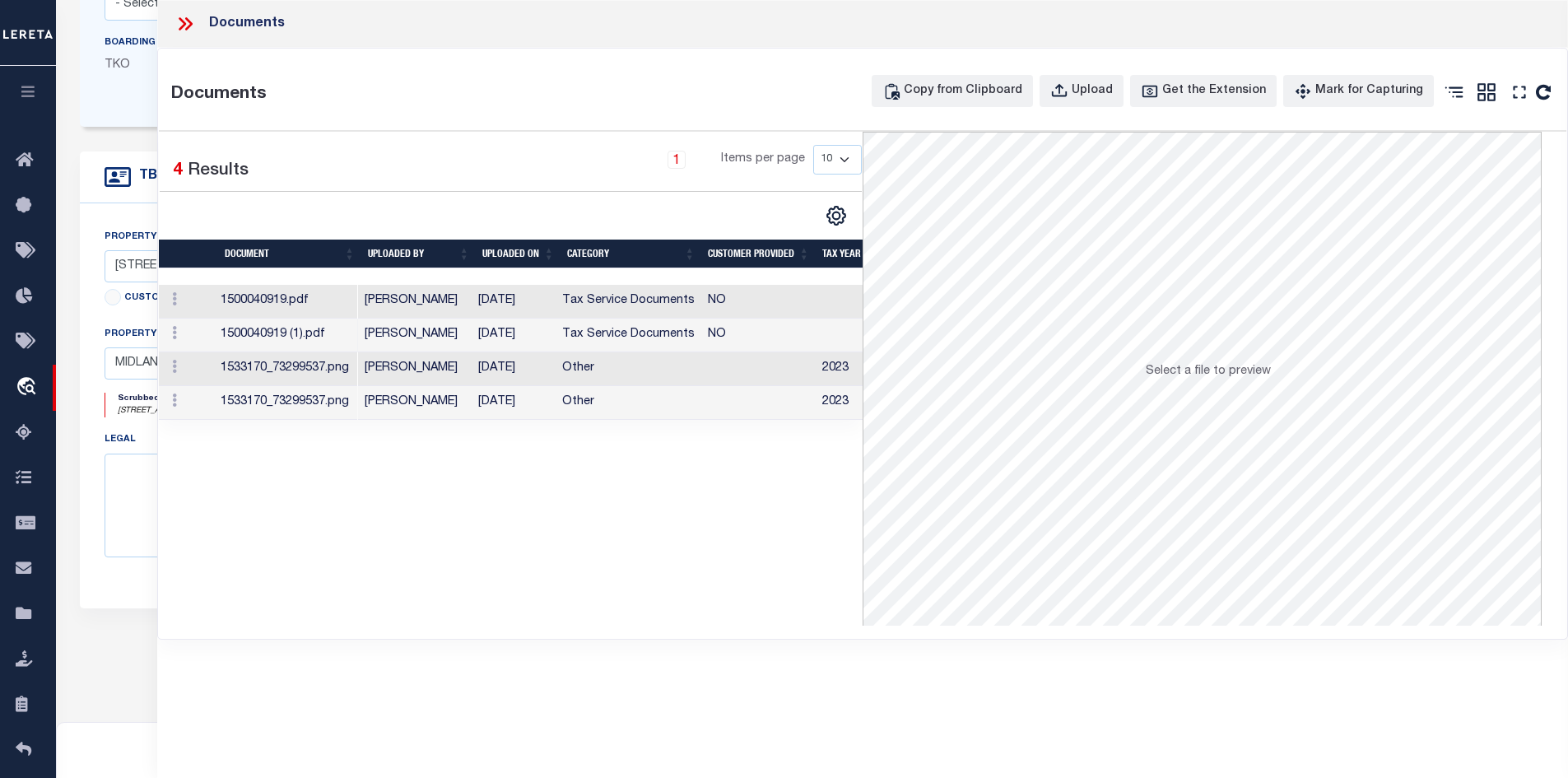
click at [556, 332] on td "[DATE]" at bounding box center [513, 334] width 85 height 33
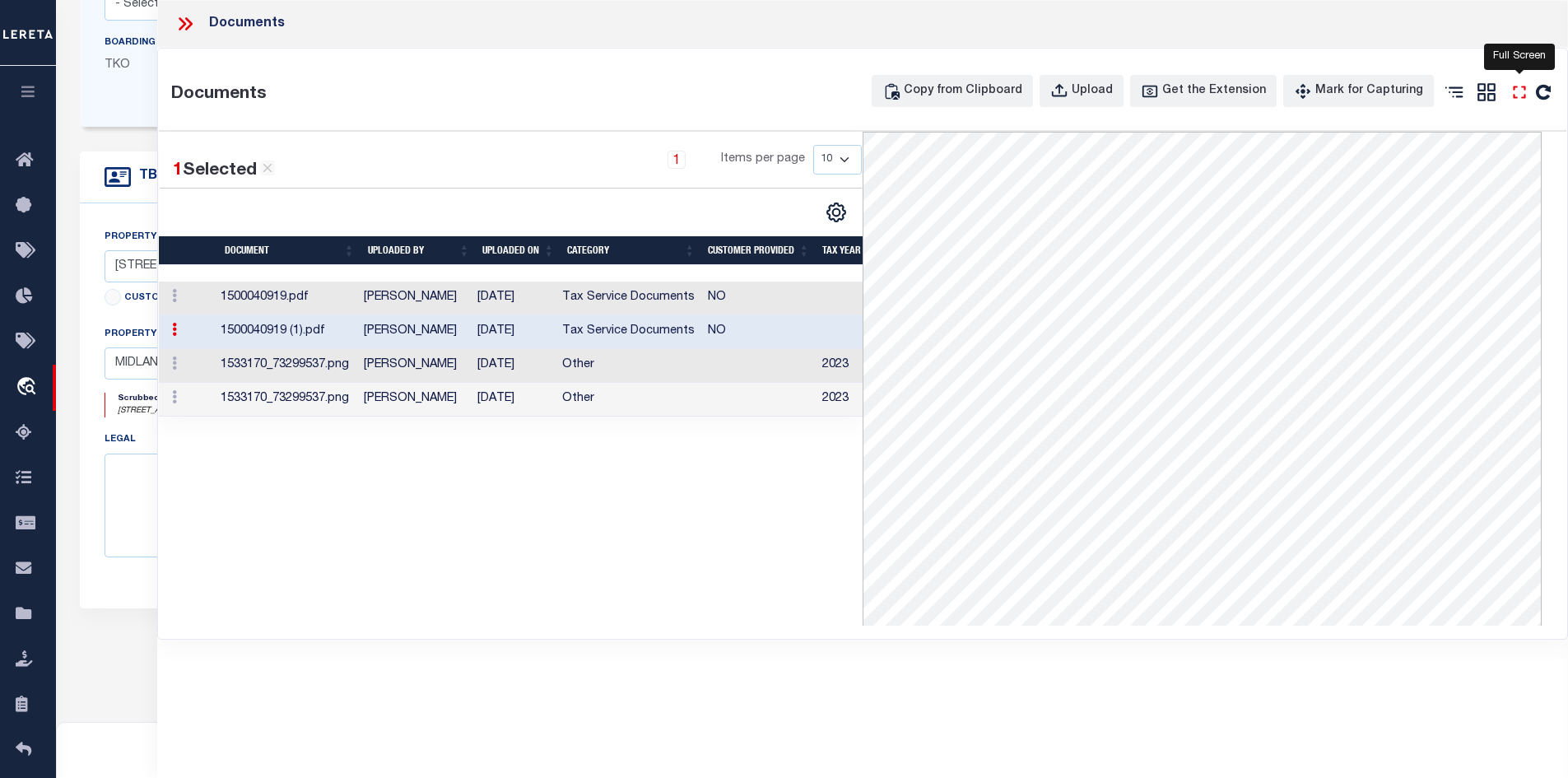
click at [1520, 83] on icon "" at bounding box center [1519, 92] width 22 height 22
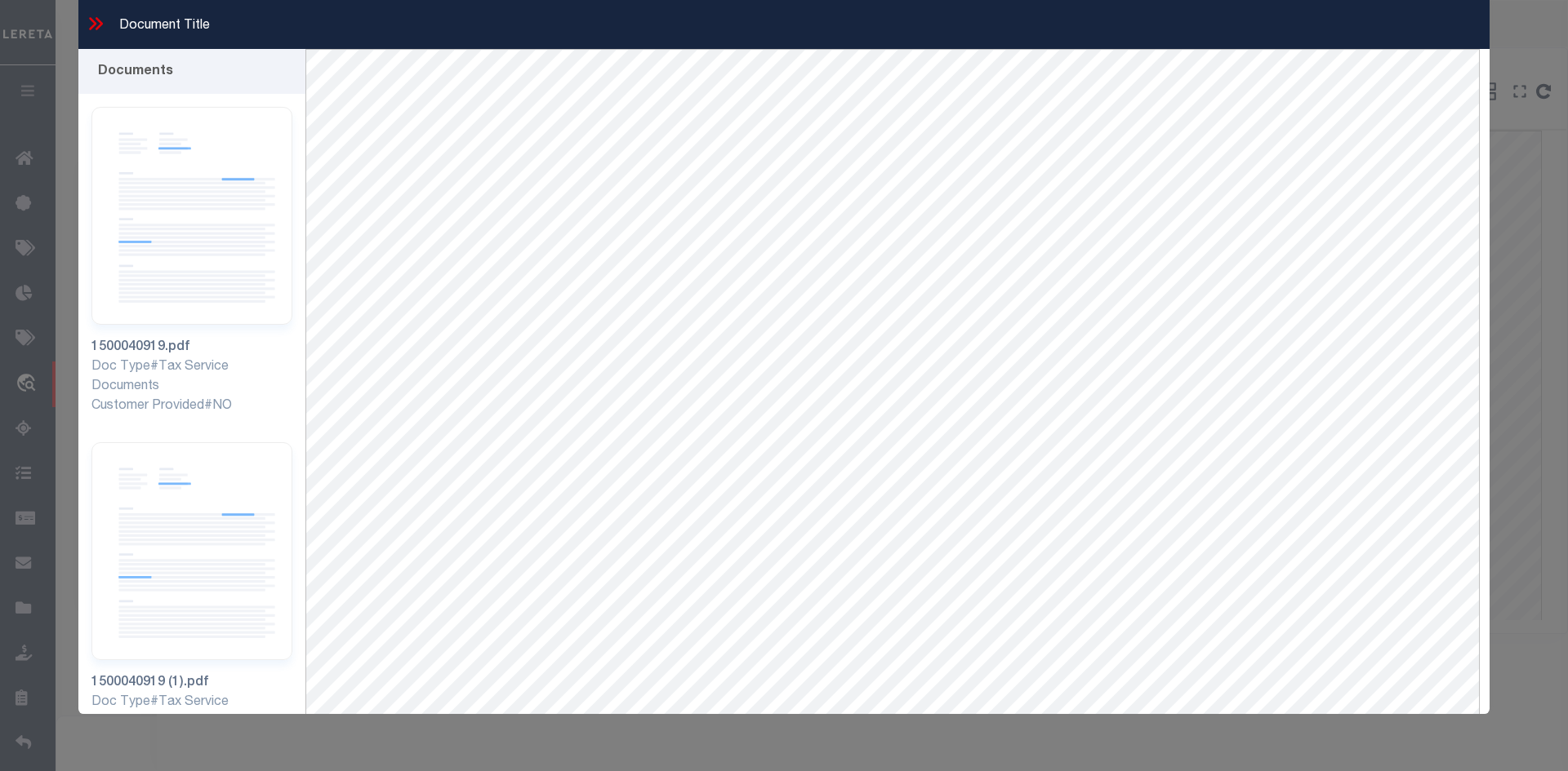
click at [92, 23] on icon at bounding box center [96, 24] width 21 height 21
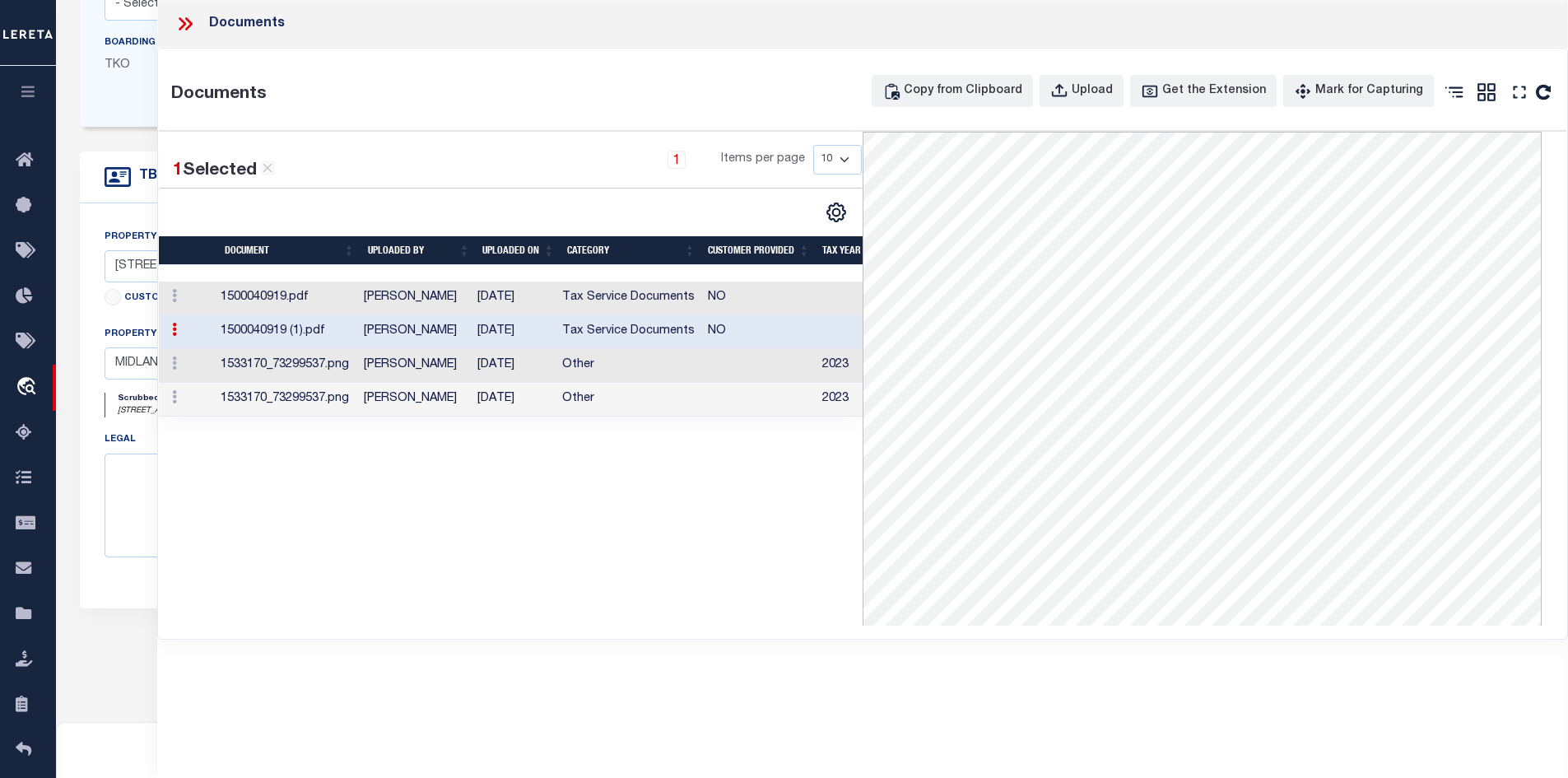
click at [186, 16] on icon at bounding box center [186, 24] width 22 height 22
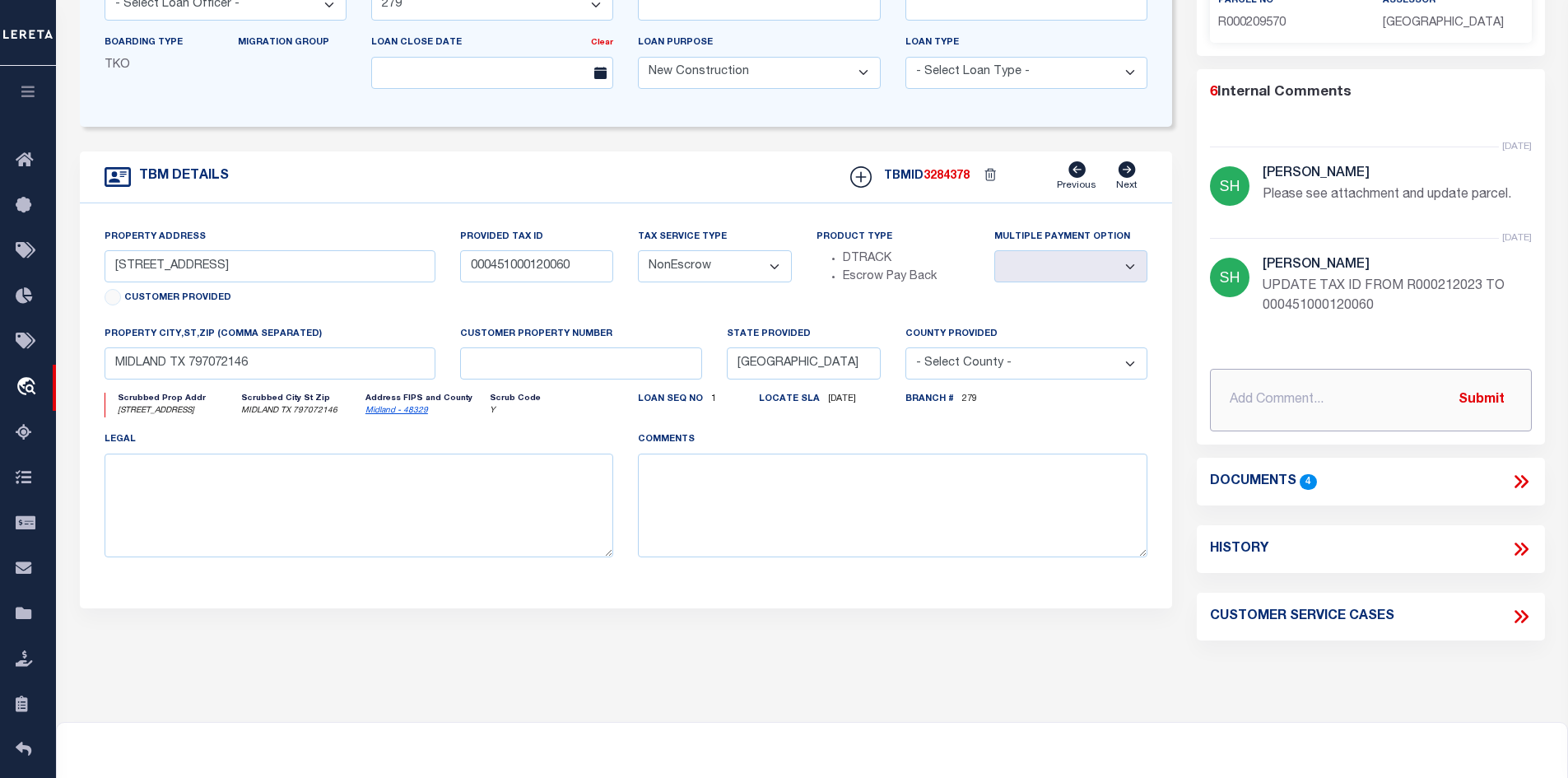
click at [1248, 404] on input "text" at bounding box center [1371, 399] width 322 height 62
paste input "Document rec’d for PASSAGE WAY 2914, Acres: 1.982, BLK: 002, LOT: 002, ADDN: LO…"
type input "[DATE] Document rec’d for PASSAGE WAY 2914, Acres: 1.982, BLK: 002, LOT: 002, A…"
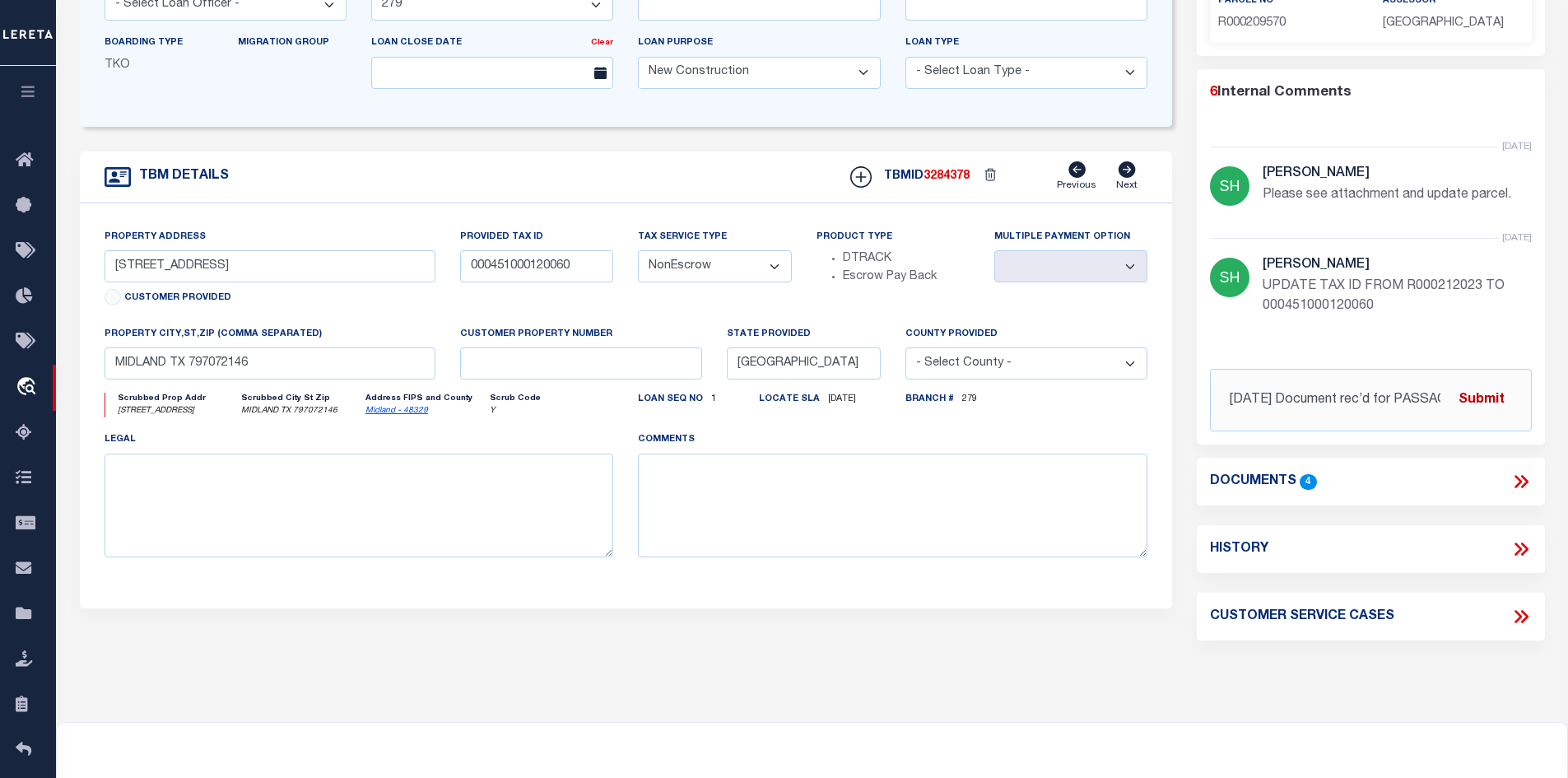
click at [1509, 398] on button "Submit" at bounding box center [1481, 399] width 68 height 33
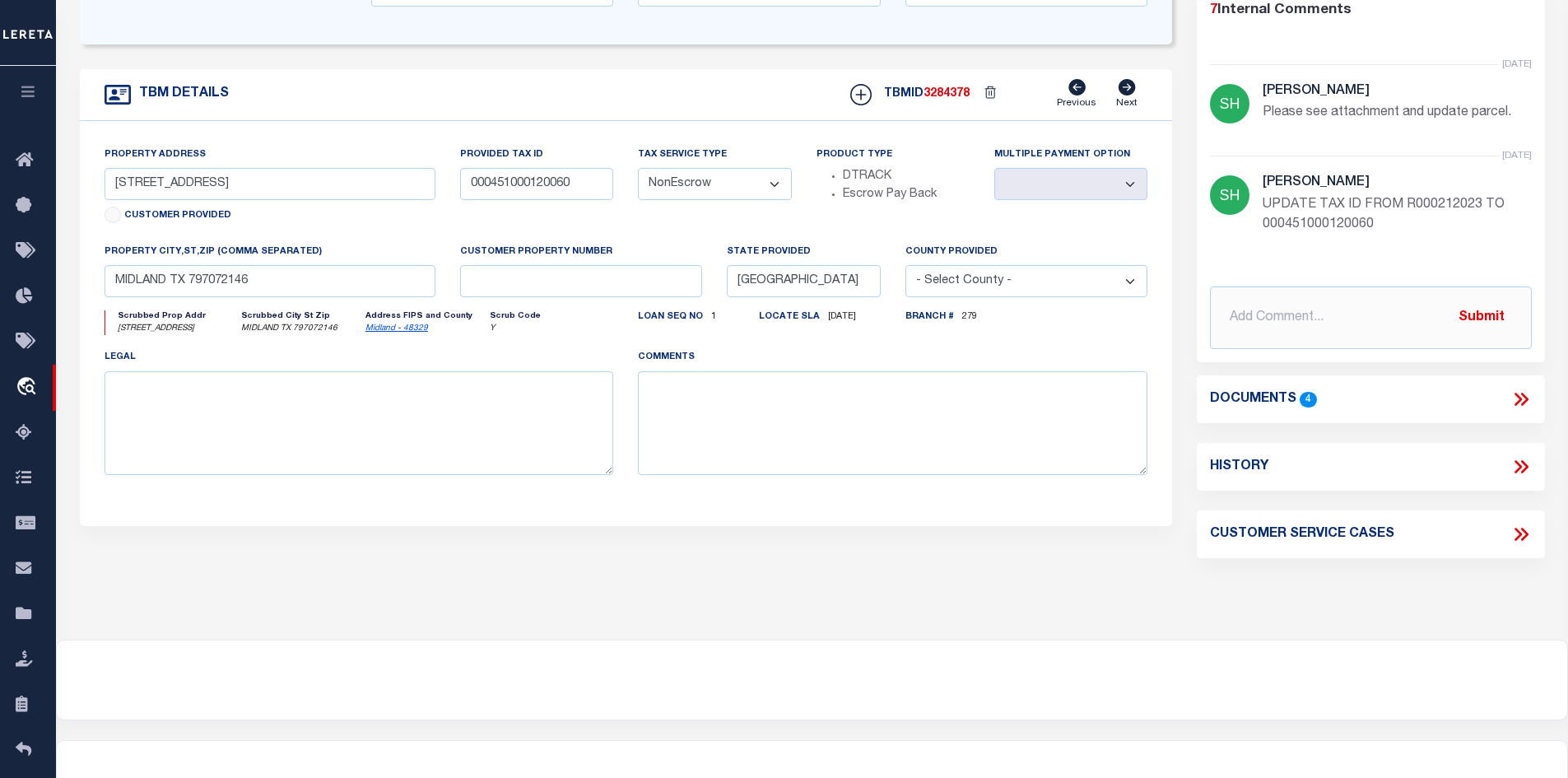
click at [1524, 403] on icon at bounding box center [1524, 399] width 7 height 14
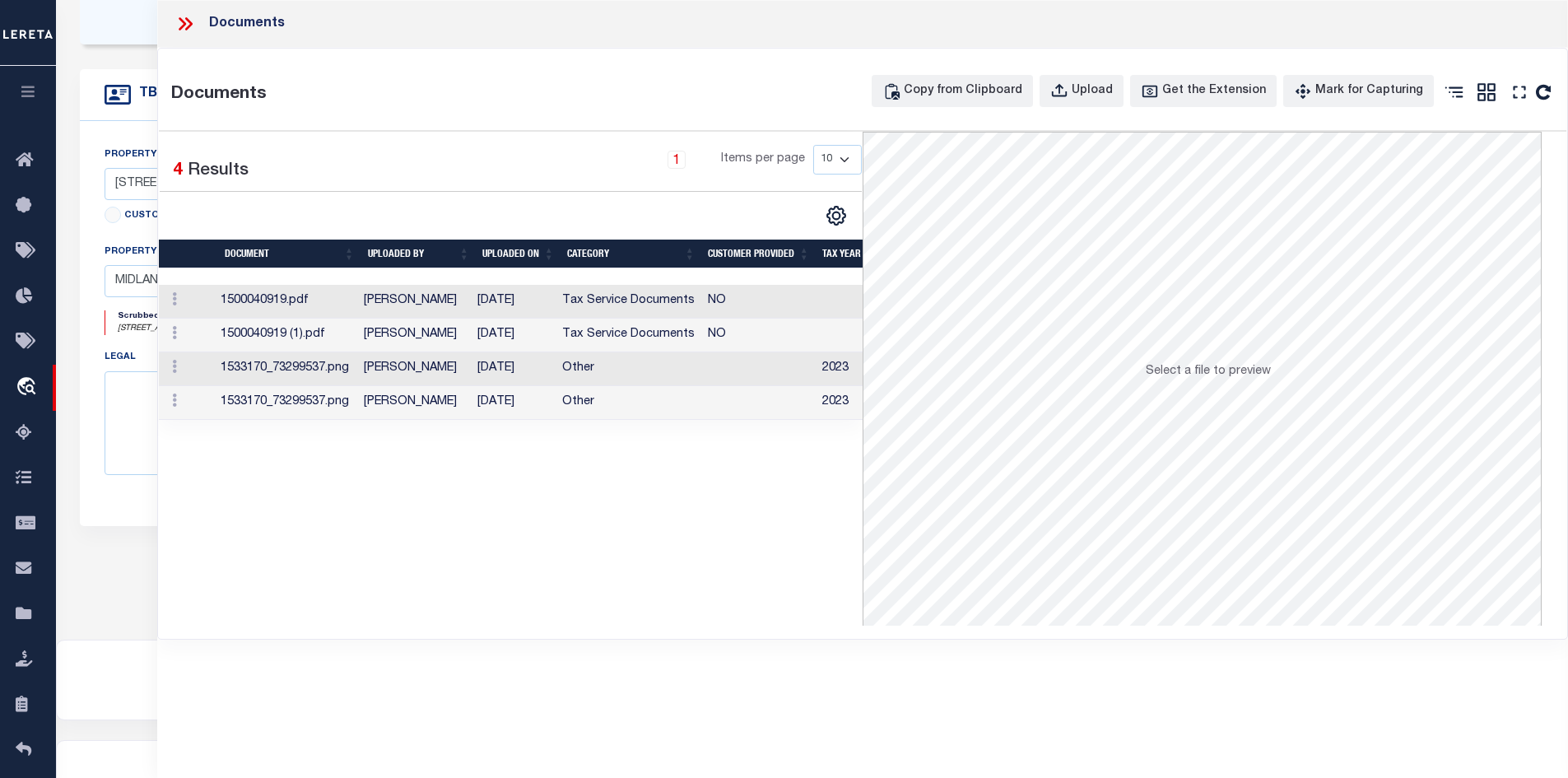
click at [659, 299] on td "Tax Service Documents" at bounding box center [629, 301] width 146 height 33
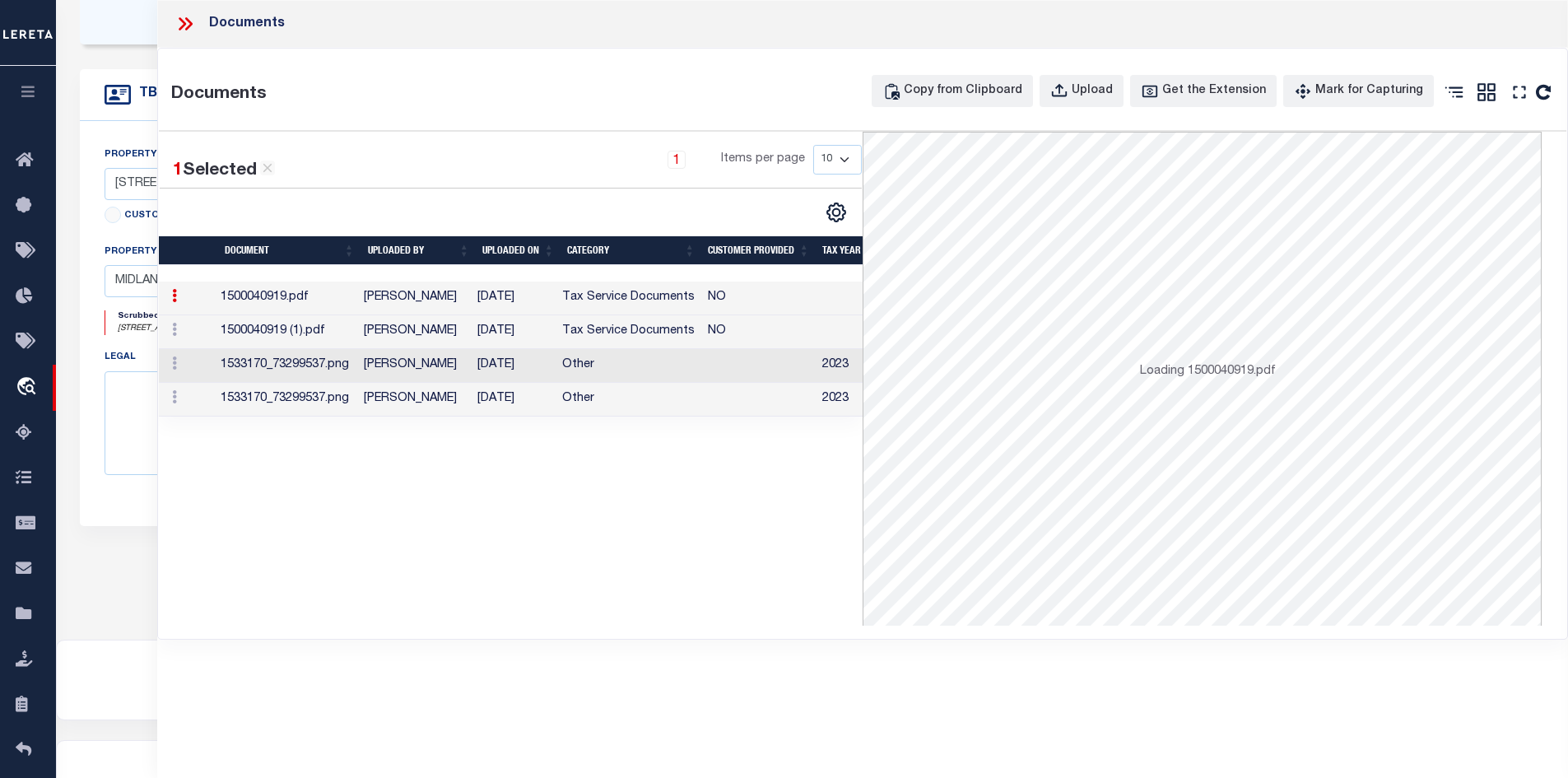
click at [657, 327] on td "Tax Service Documents" at bounding box center [629, 332] width 146 height 33
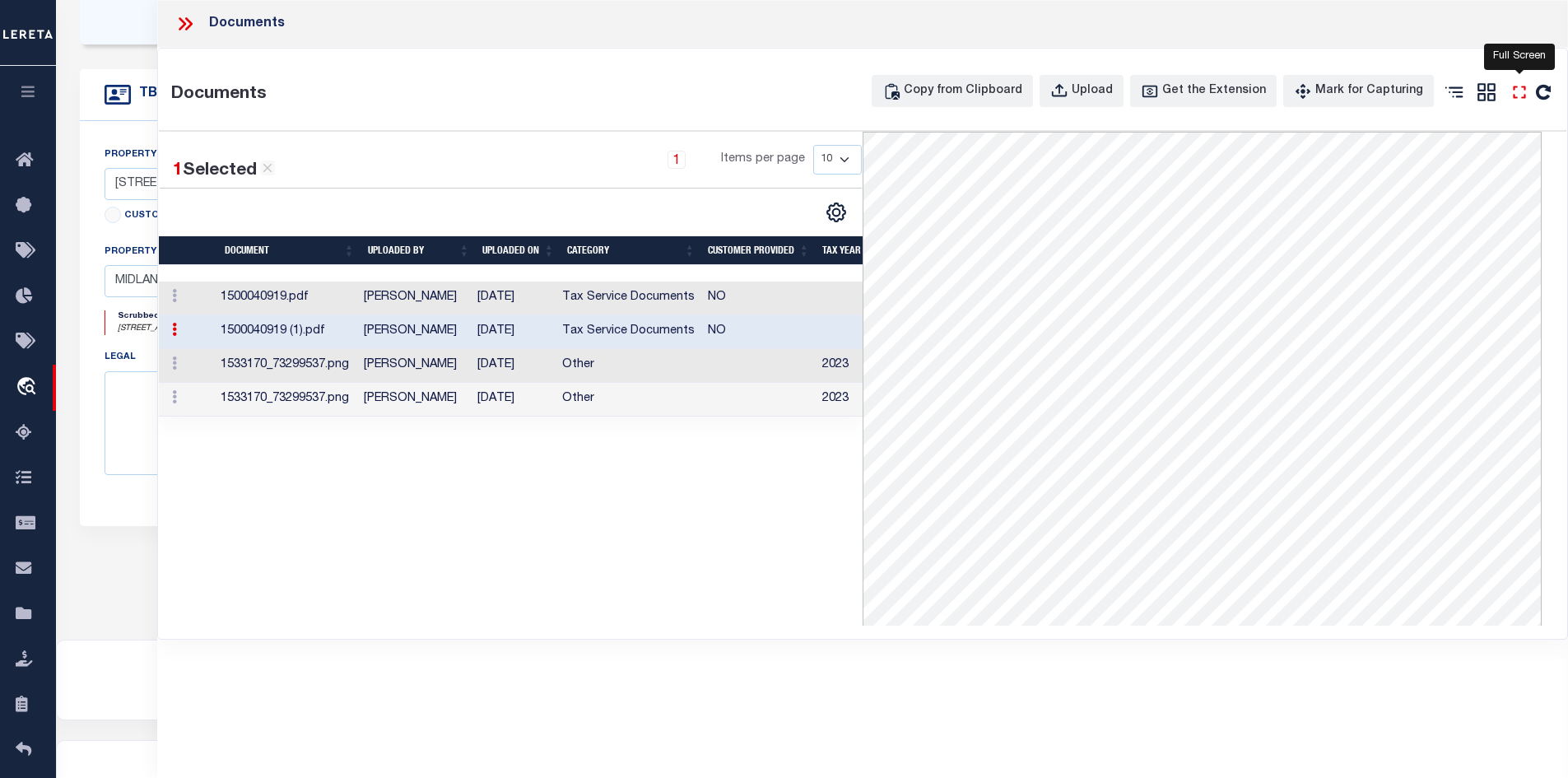
click at [1514, 99] on icon "" at bounding box center [1519, 92] width 22 height 22
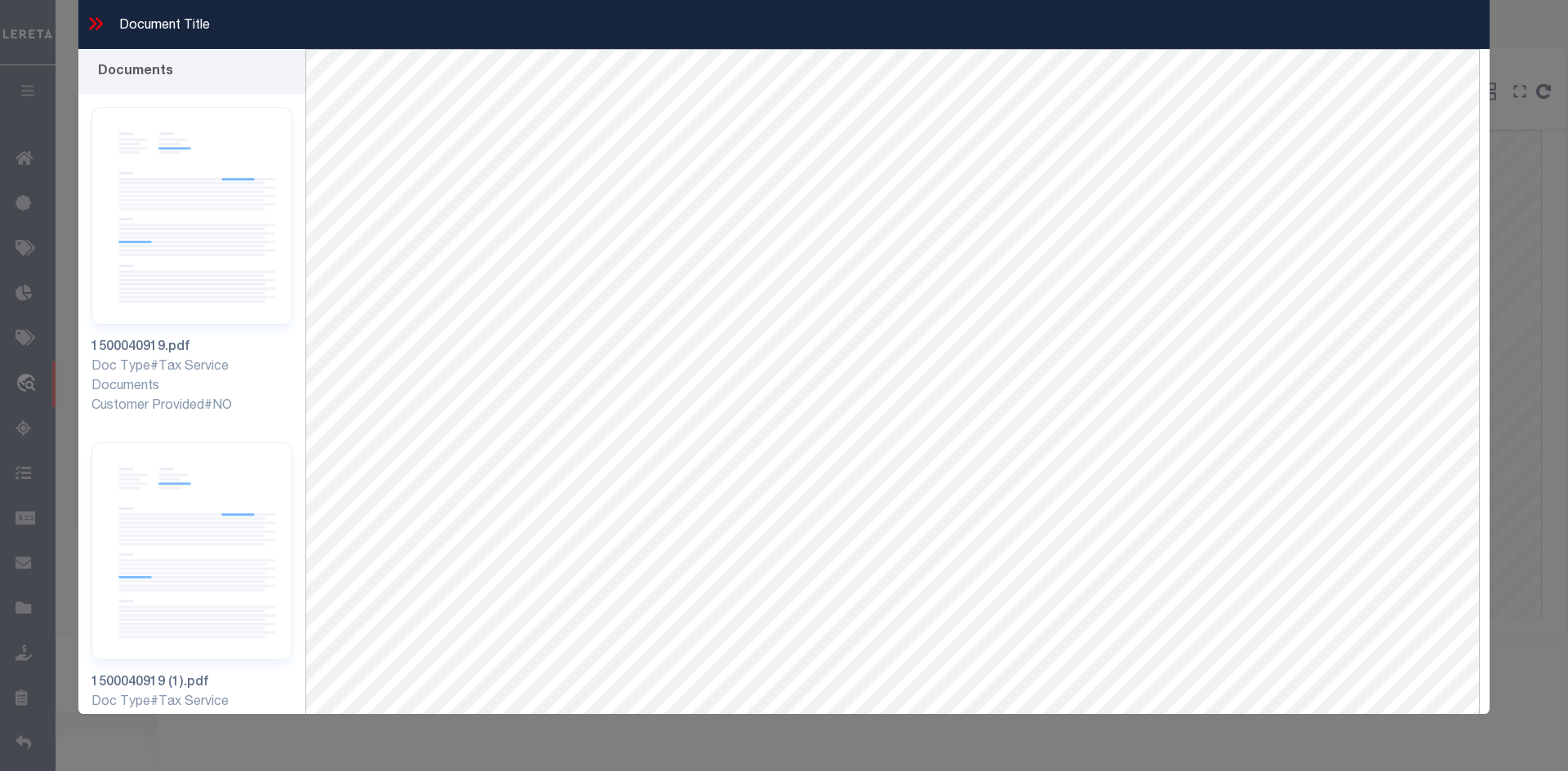
click at [95, 29] on icon at bounding box center [96, 24] width 21 height 21
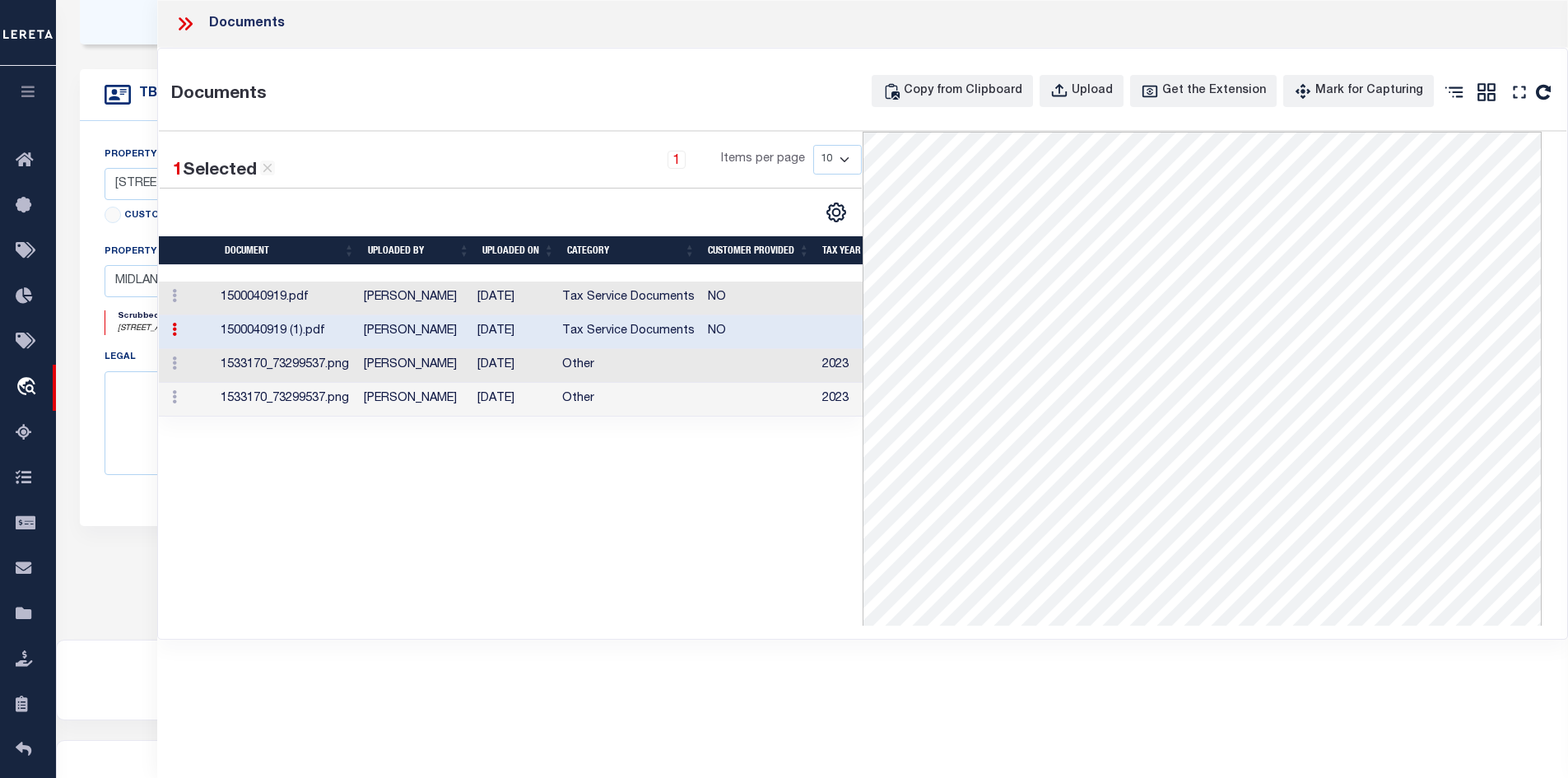
click at [172, 14] on div "Documents" at bounding box center [862, 23] width 1411 height 48
click at [186, 18] on icon at bounding box center [186, 24] width 22 height 22
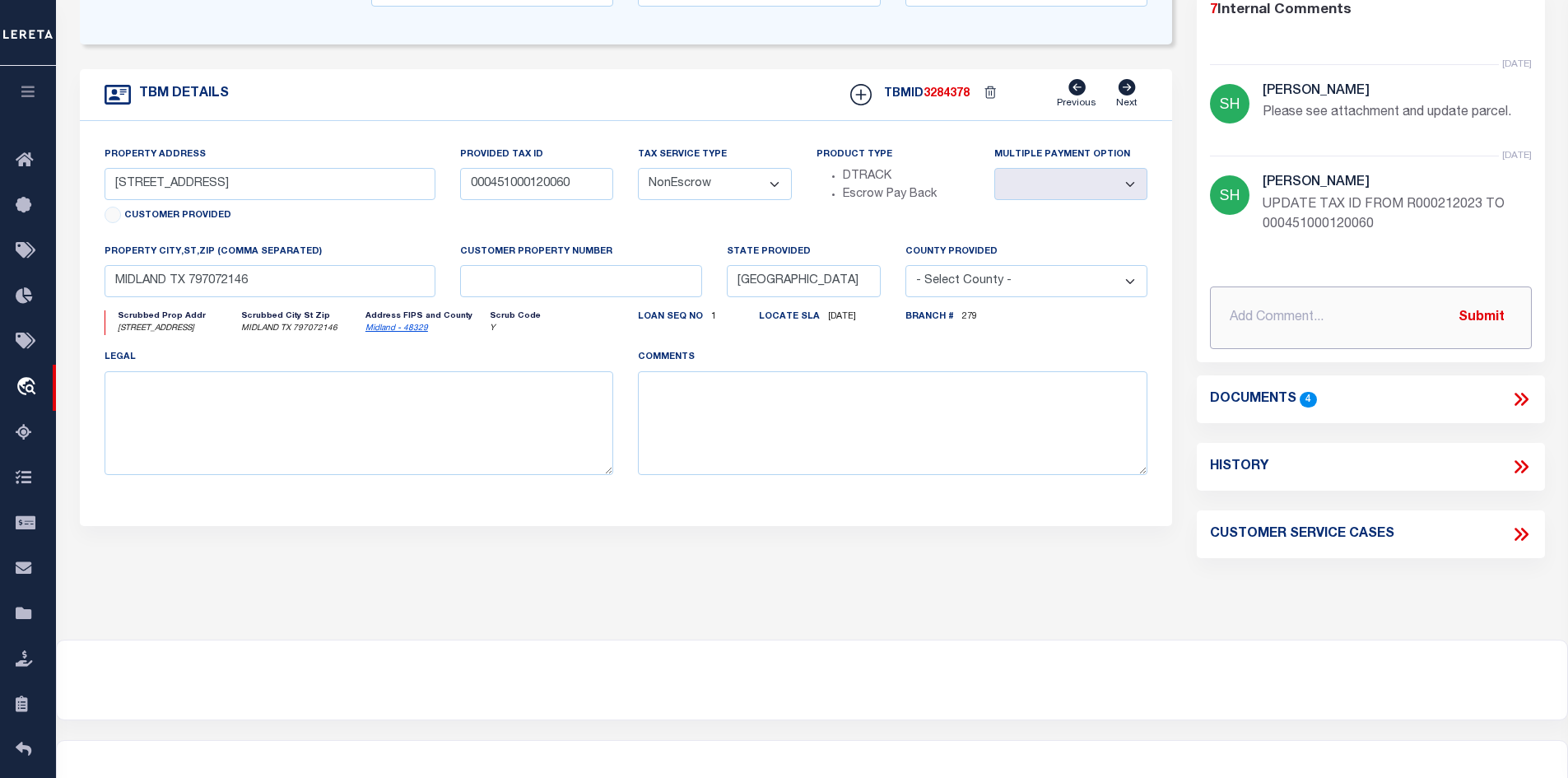
click at [1285, 309] on input "text" at bounding box center [1371, 317] width 322 height 62
paste input "Legal: Acres: 1.982, BLK: 002, LOT: 002, ADDN: LOST MOUNTAIN, SEC 2"
type input "Correction: Legal: Acres: 1.982, BLK: 002, LOT: 002, ADDN: LOST MOUNTAIN, SEC 2"
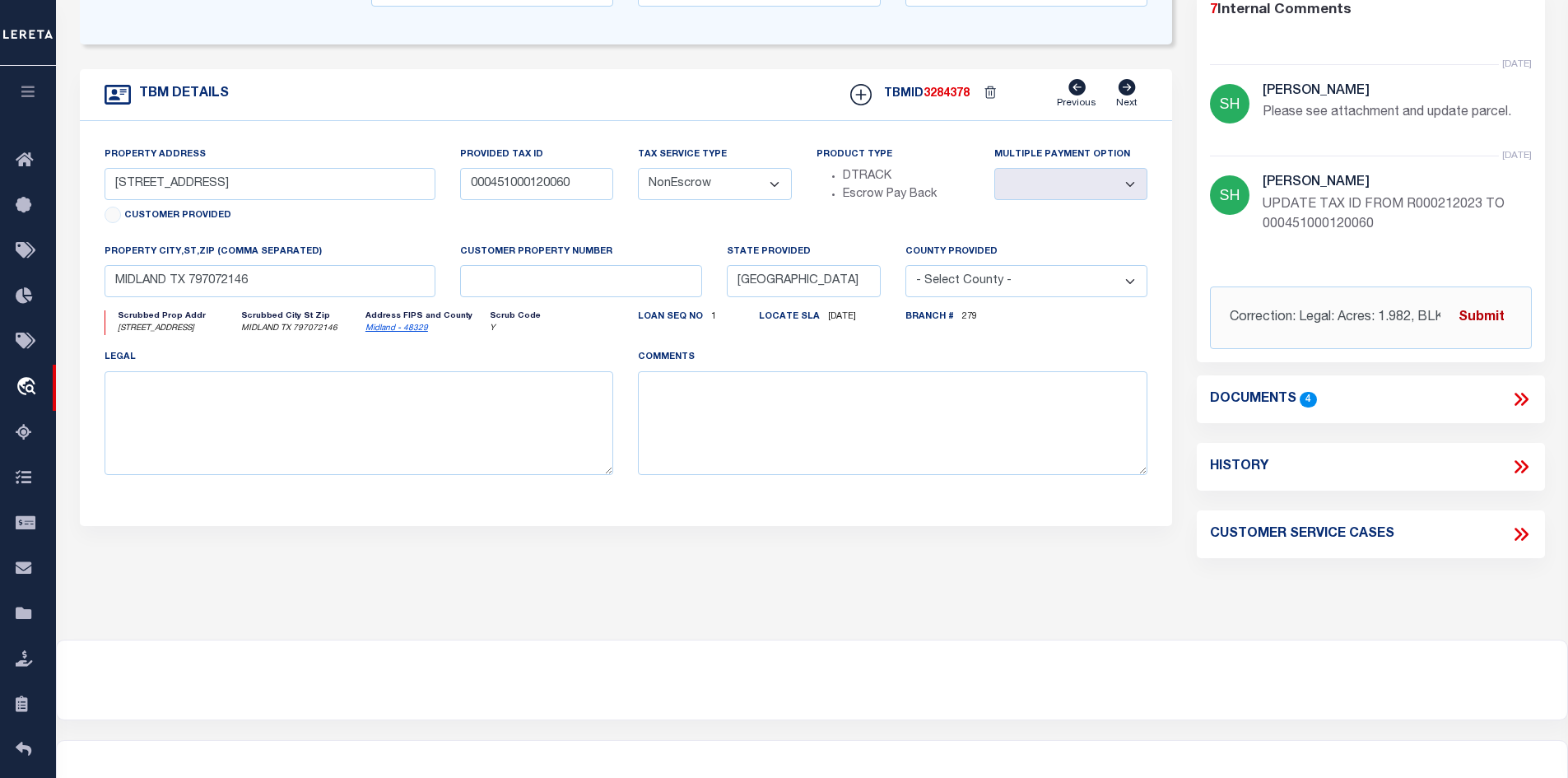
click at [1496, 316] on button "Submit" at bounding box center [1481, 316] width 68 height 33
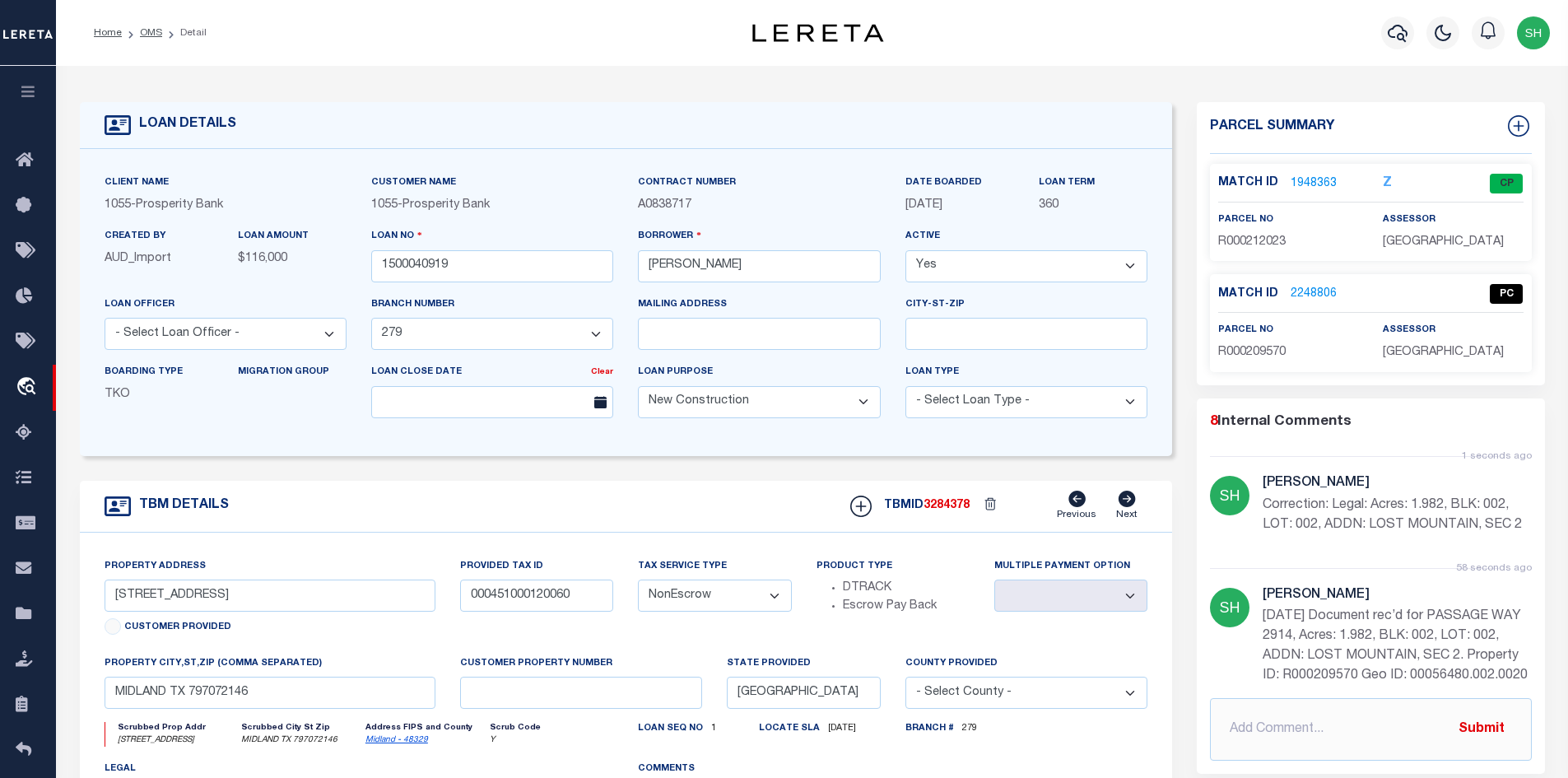
click at [1306, 179] on link "1948363" at bounding box center [1313, 184] width 46 height 17
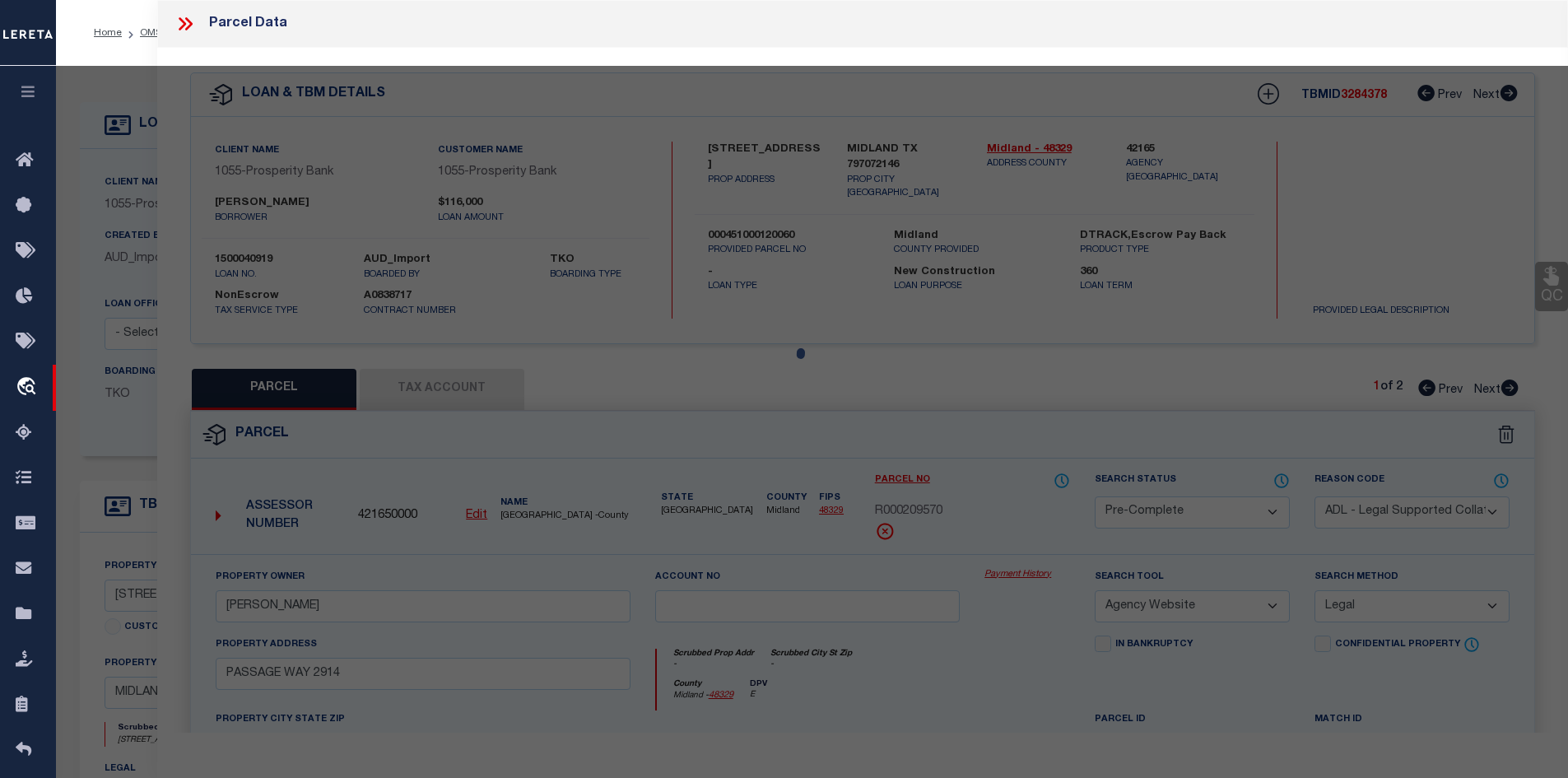
select select "AS"
select select
checkbox input "false"
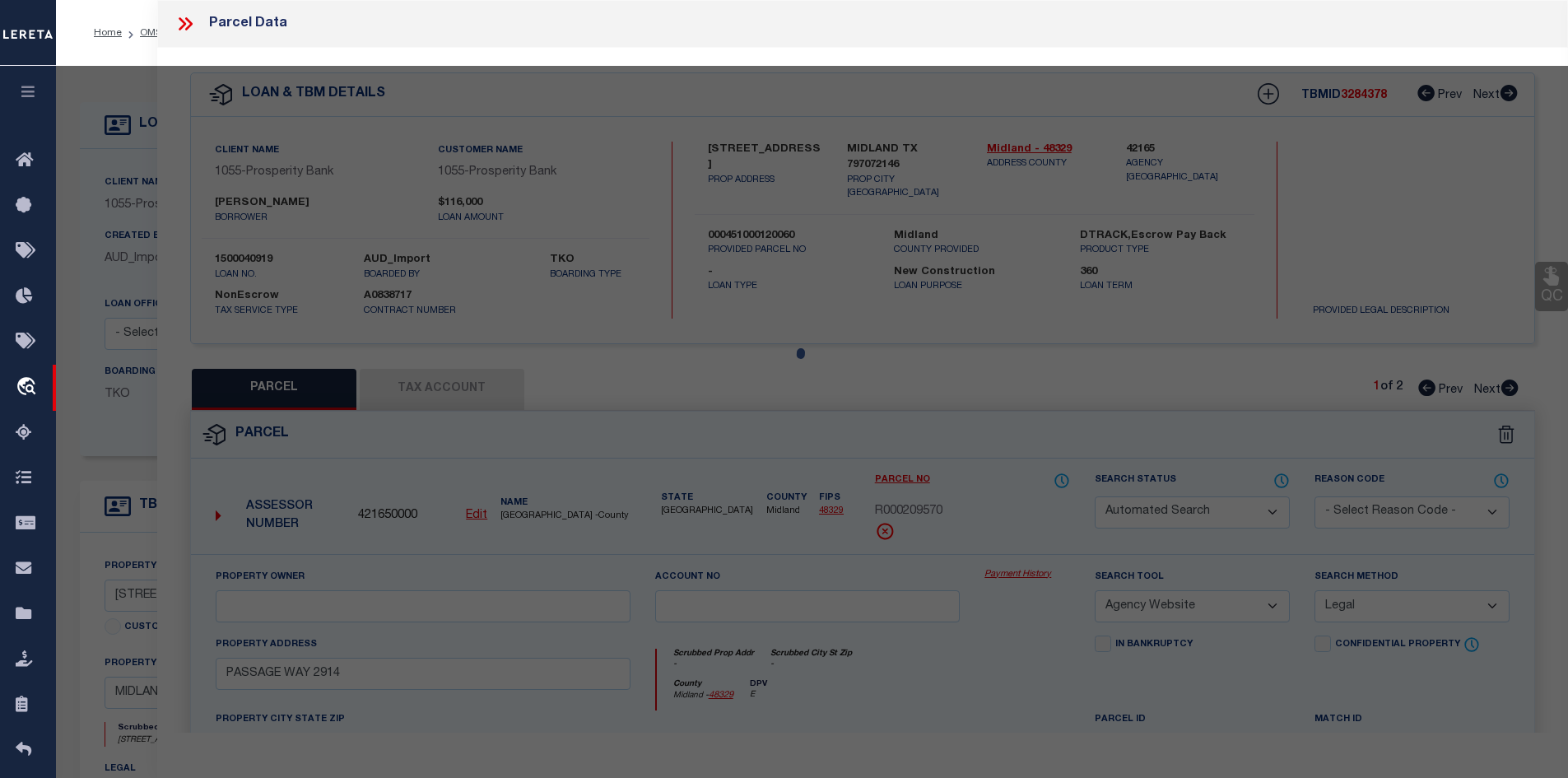
checkbox input "false"
select select "CP"
type input "[PERSON_NAME]"
type input "R000212023"
type input "[STREET_ADDRESS]"
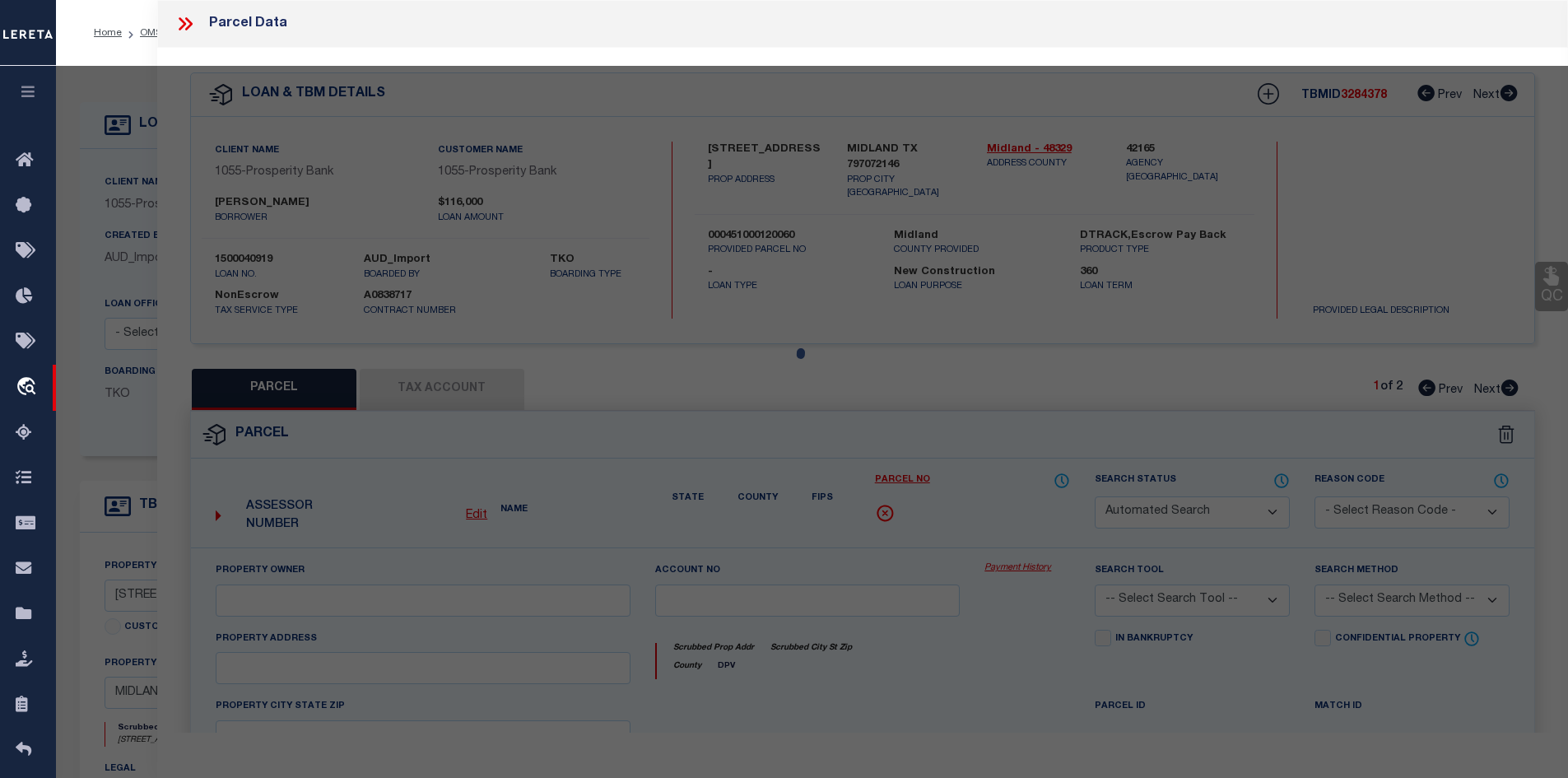
checkbox input "false"
type input "[GEOGRAPHIC_DATA]"
type textarea "Acres: 0.158, BLK: 012, LOT: 006,ADDN: HERITAGE OAKS SEC 4"
type textarea "Tax ID Special Project"
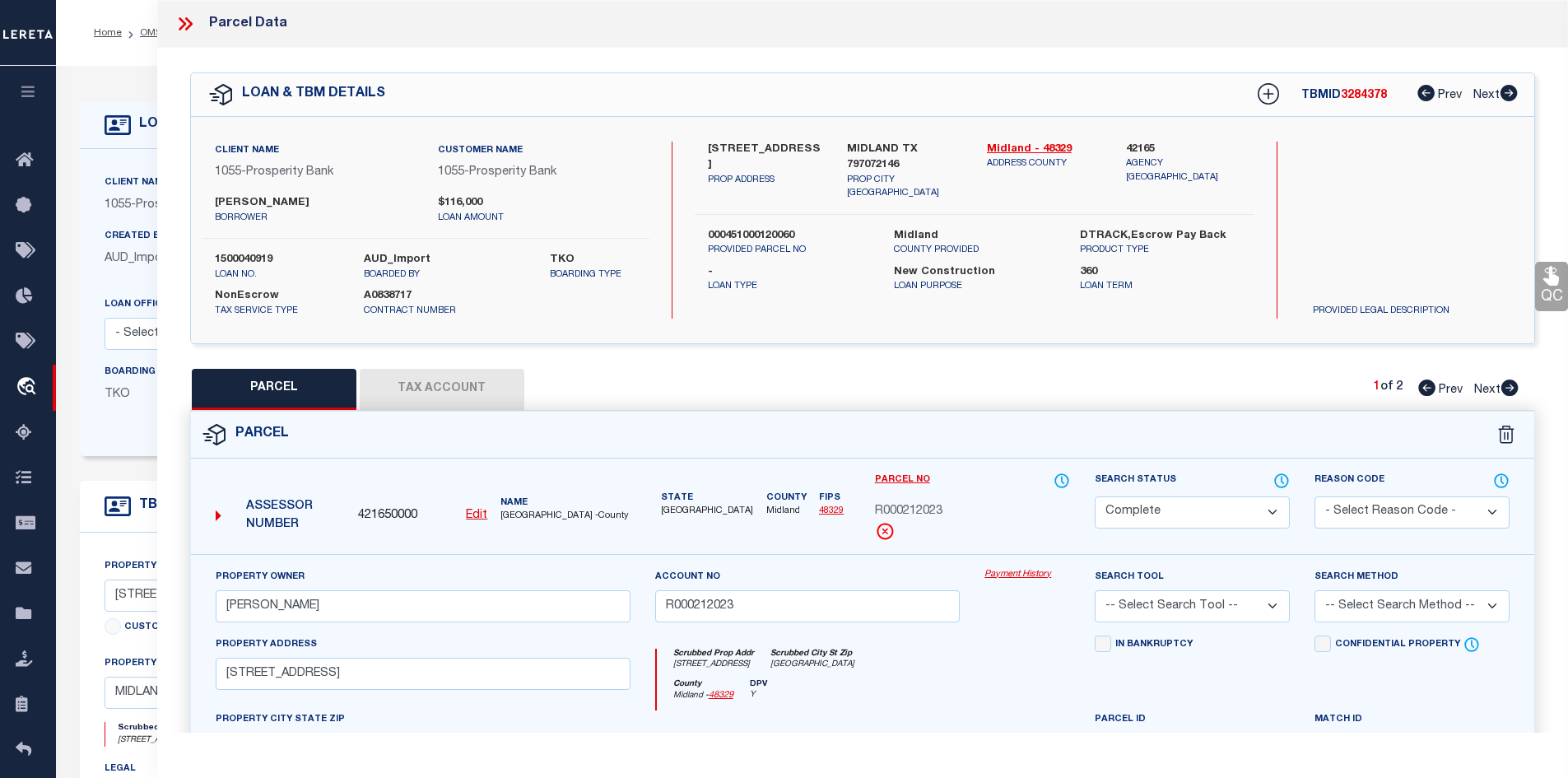
click at [186, 25] on icon at bounding box center [186, 24] width 22 height 22
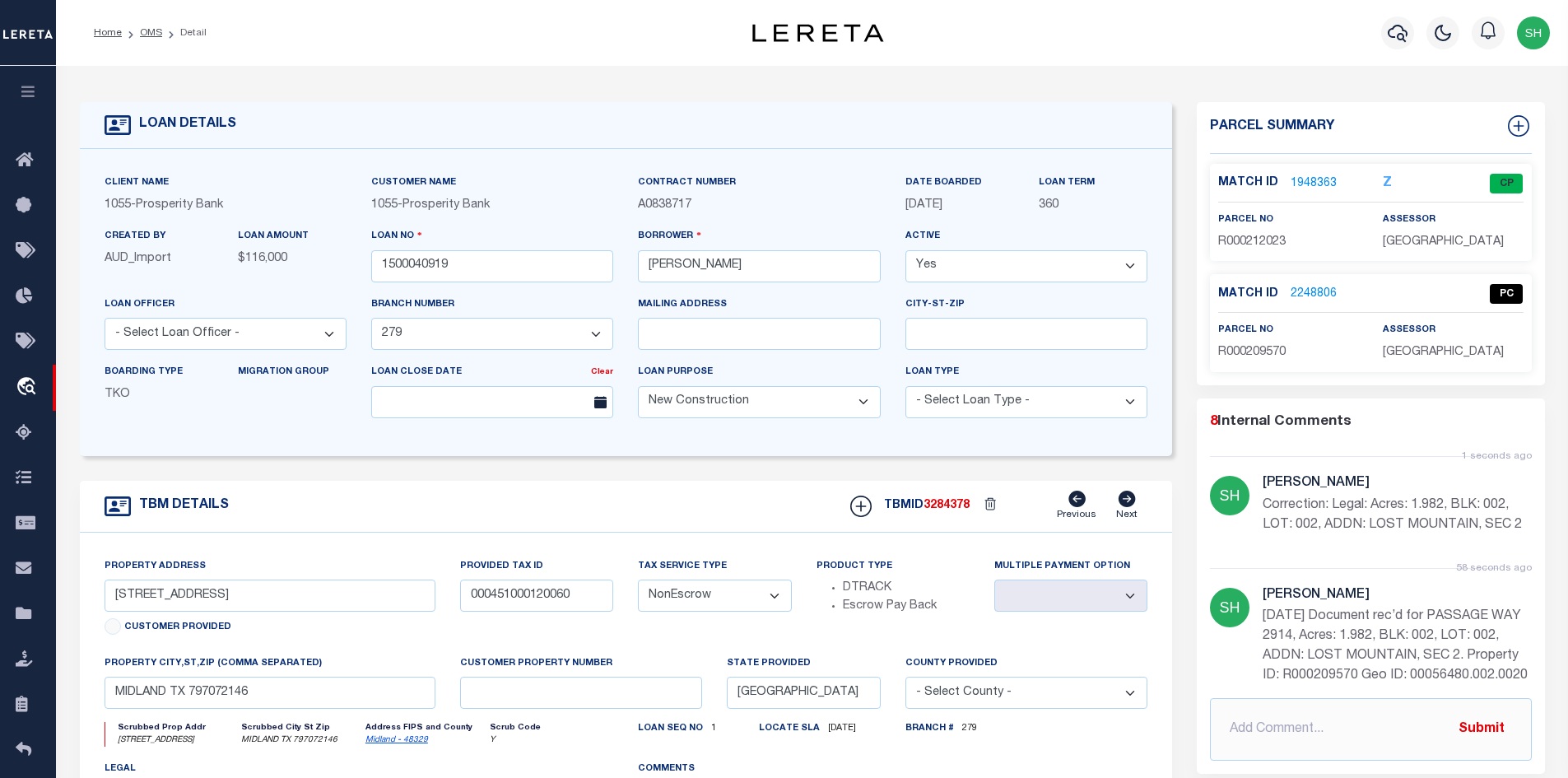
drag, startPoint x: 141, startPoint y: 32, endPoint x: 167, endPoint y: 49, distance: 31.1
click at [141, 32] on link "OMS" at bounding box center [150, 32] width 23 height 10
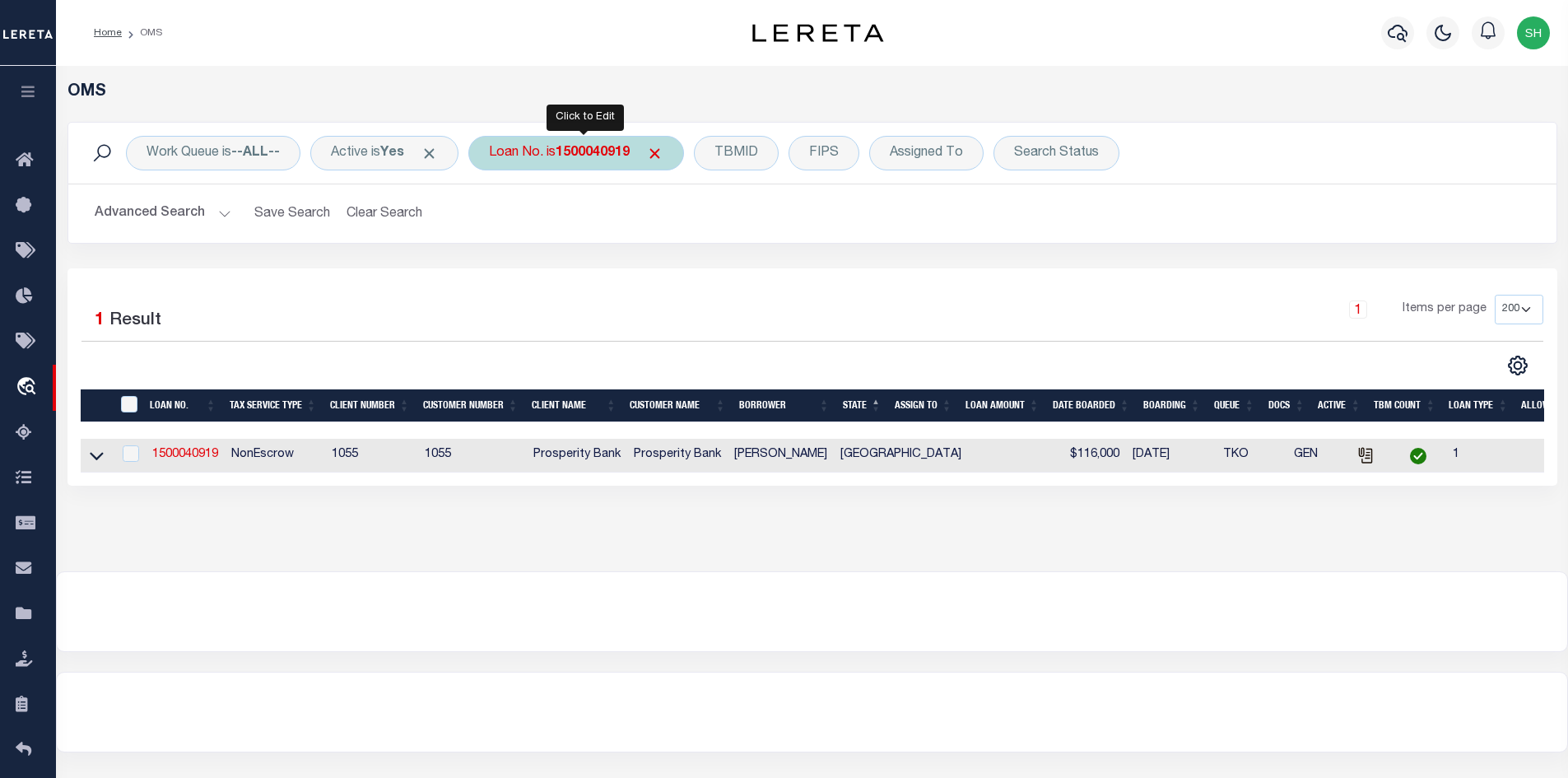
click at [589, 160] on div "Loan No. is 1500040919 Is Contains 1500040919 Cancel Apply" at bounding box center [576, 153] width 215 height 34
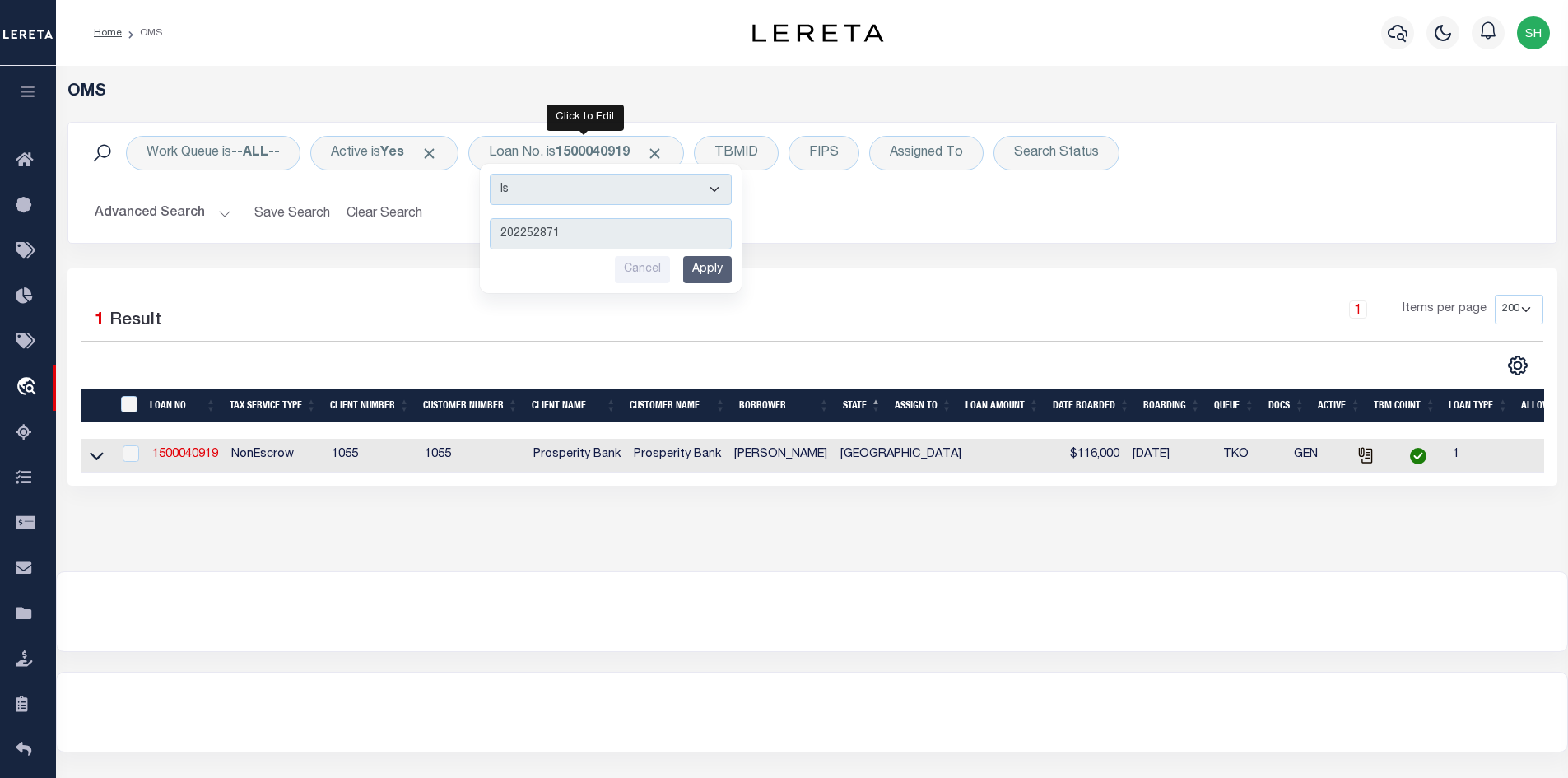
type input "202252871"
click at [716, 271] on input "Apply" at bounding box center [707, 270] width 49 height 27
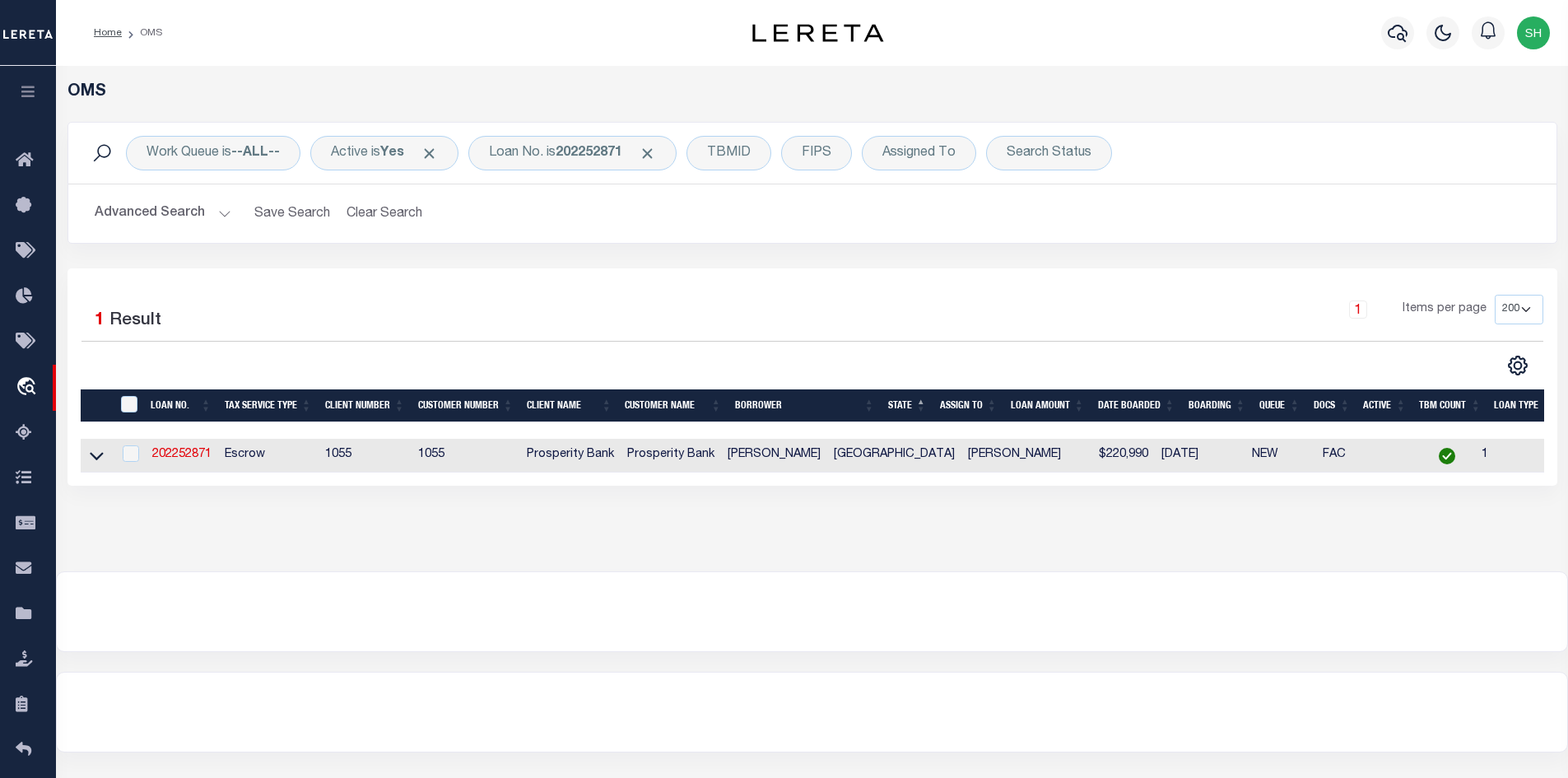
click at [198, 446] on td "202252871" at bounding box center [182, 455] width 72 height 33
checkbox input "true"
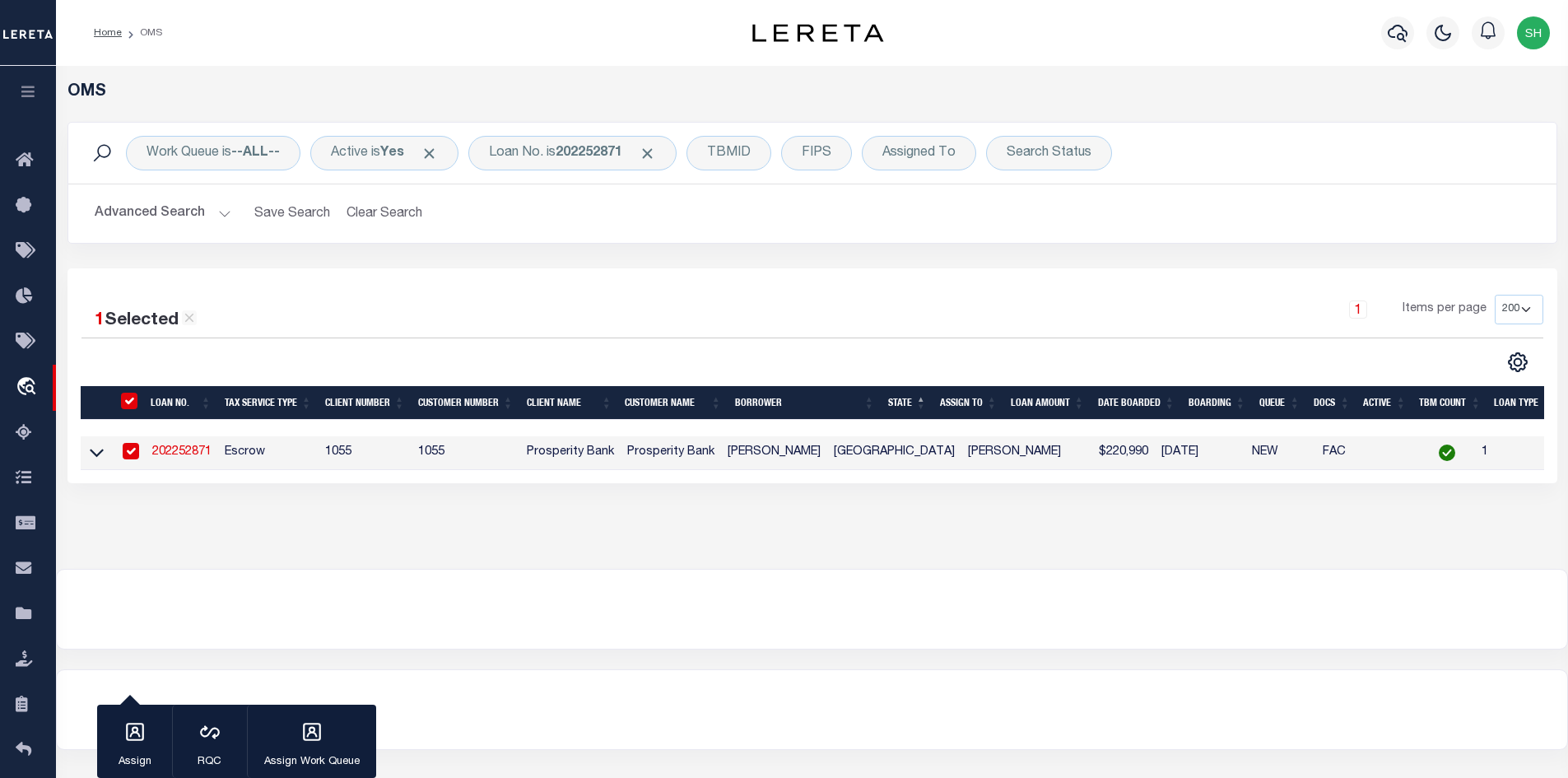
click at [198, 448] on link "202252871" at bounding box center [182, 452] width 59 height 12
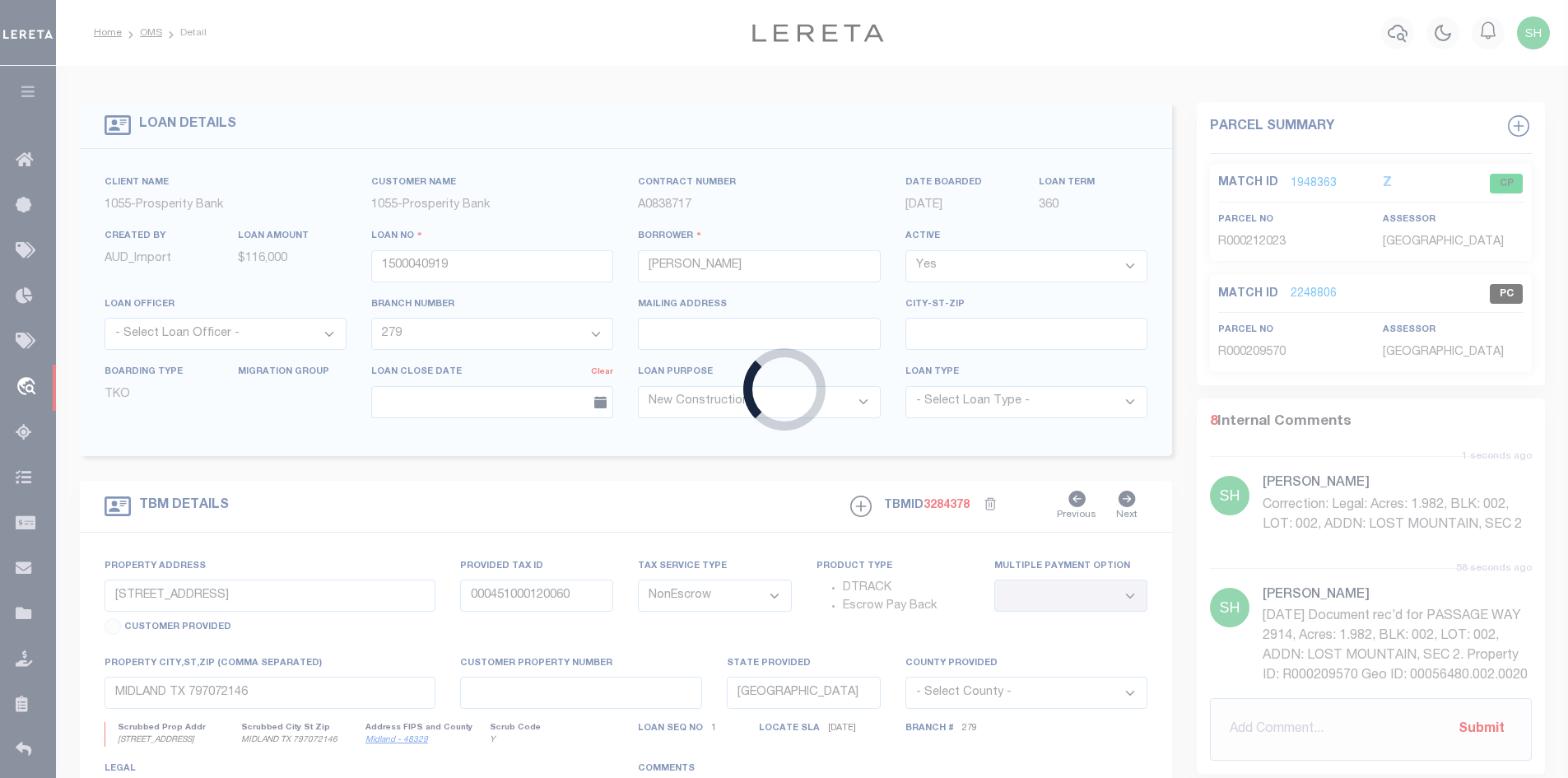
type input "202252871"
type input "[PERSON_NAME]"
select select "10540"
select select "3826"
type input "[STREET_ADDRESS][PERSON_NAME]"
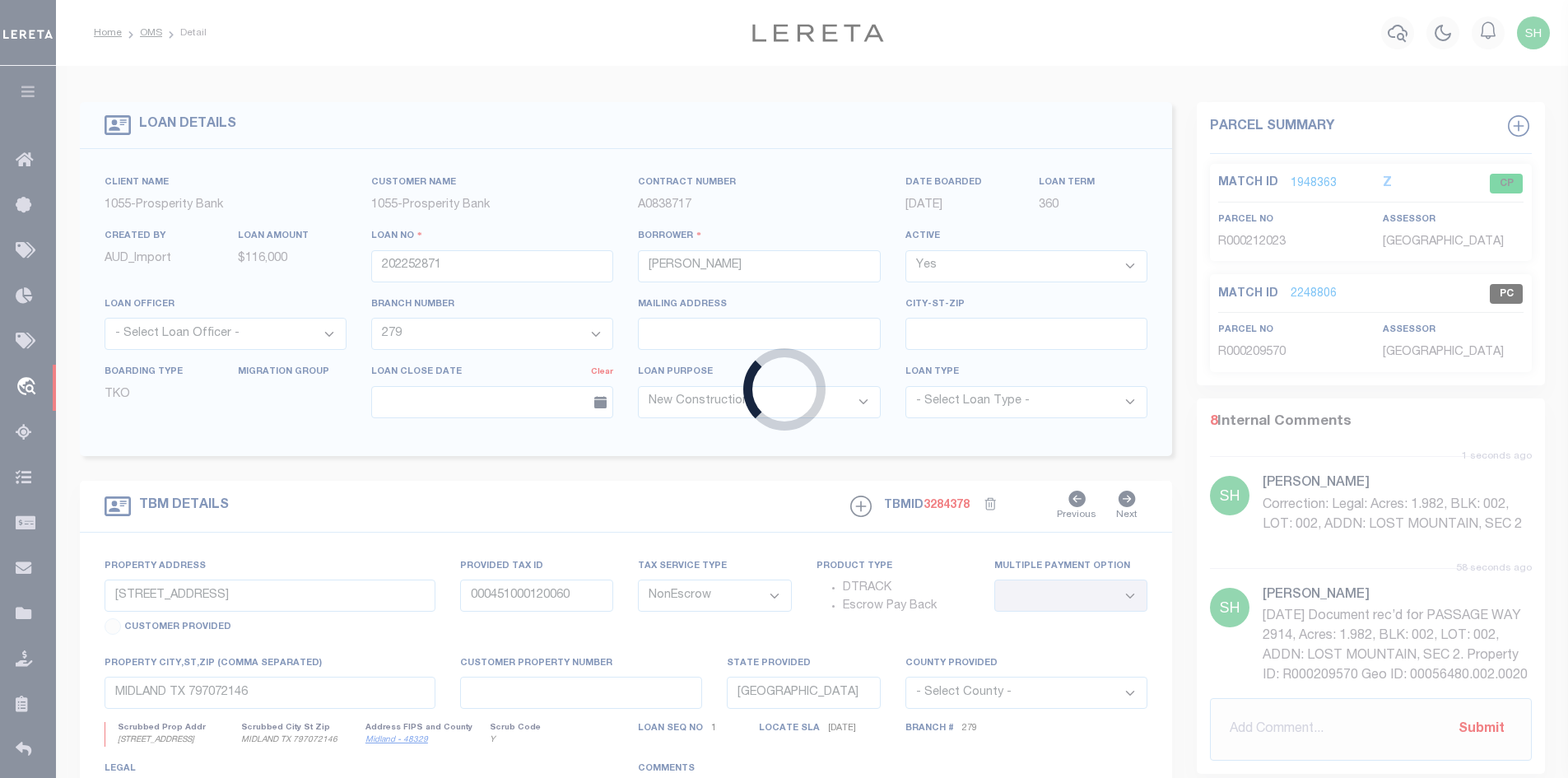
type input "[GEOGRAPHIC_DATA]"
select select "100"
select select "Escrow"
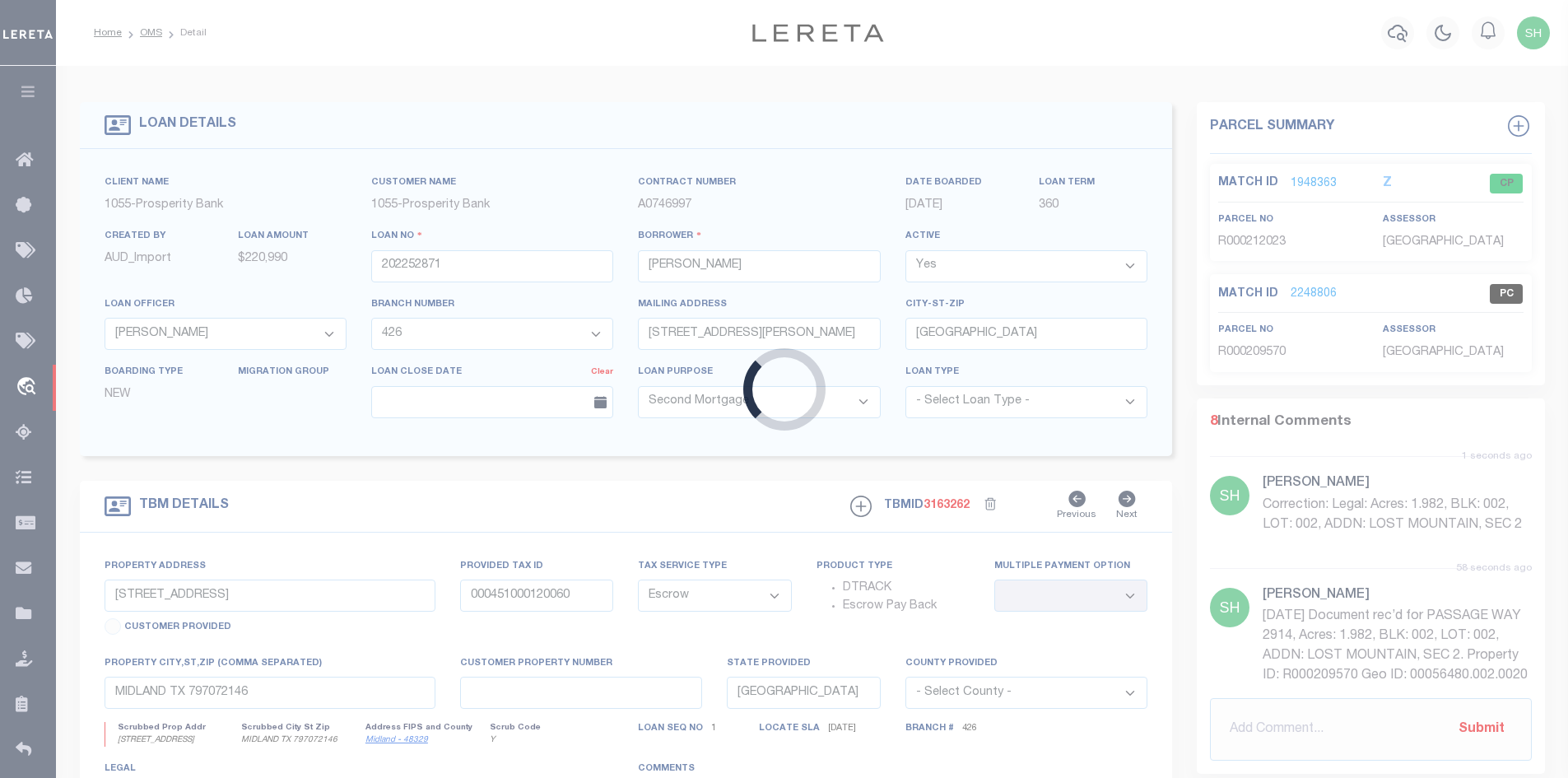
select select "10540"
select select "3826"
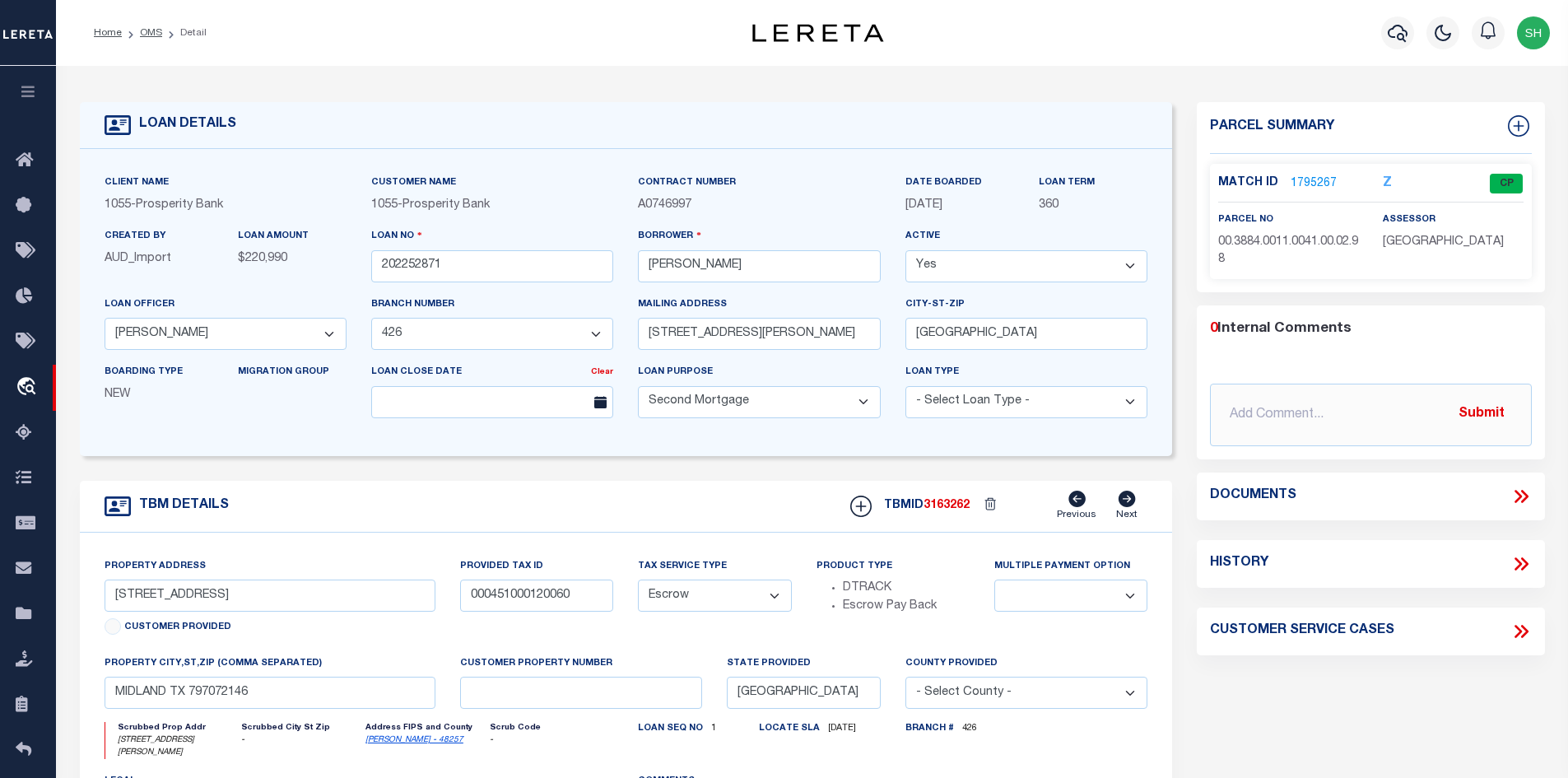
type input "[STREET_ADDRESS][PERSON_NAME]"
type input "219017"
select select
type textarea "LOT 41 BLK K TRAILWIND PHASE 2"
click at [1274, 391] on input "text" at bounding box center [1371, 415] width 322 height 62
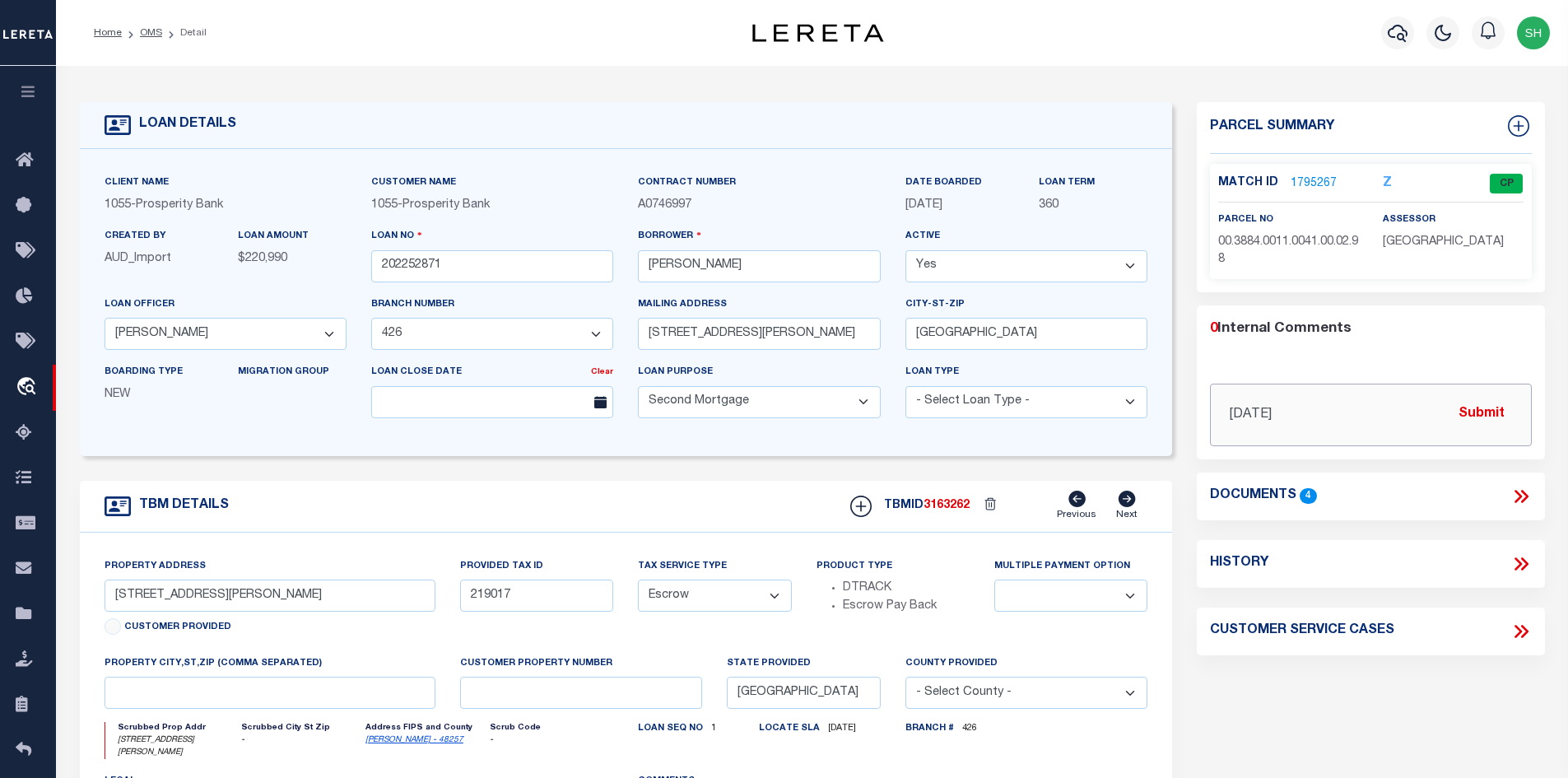
paste input "Please see attachment and add PID."
type input "[DATE] Please see attachment and add PID. Customer has received a delinquent le…"
click at [1485, 402] on button "Submit" at bounding box center [1481, 414] width 68 height 33
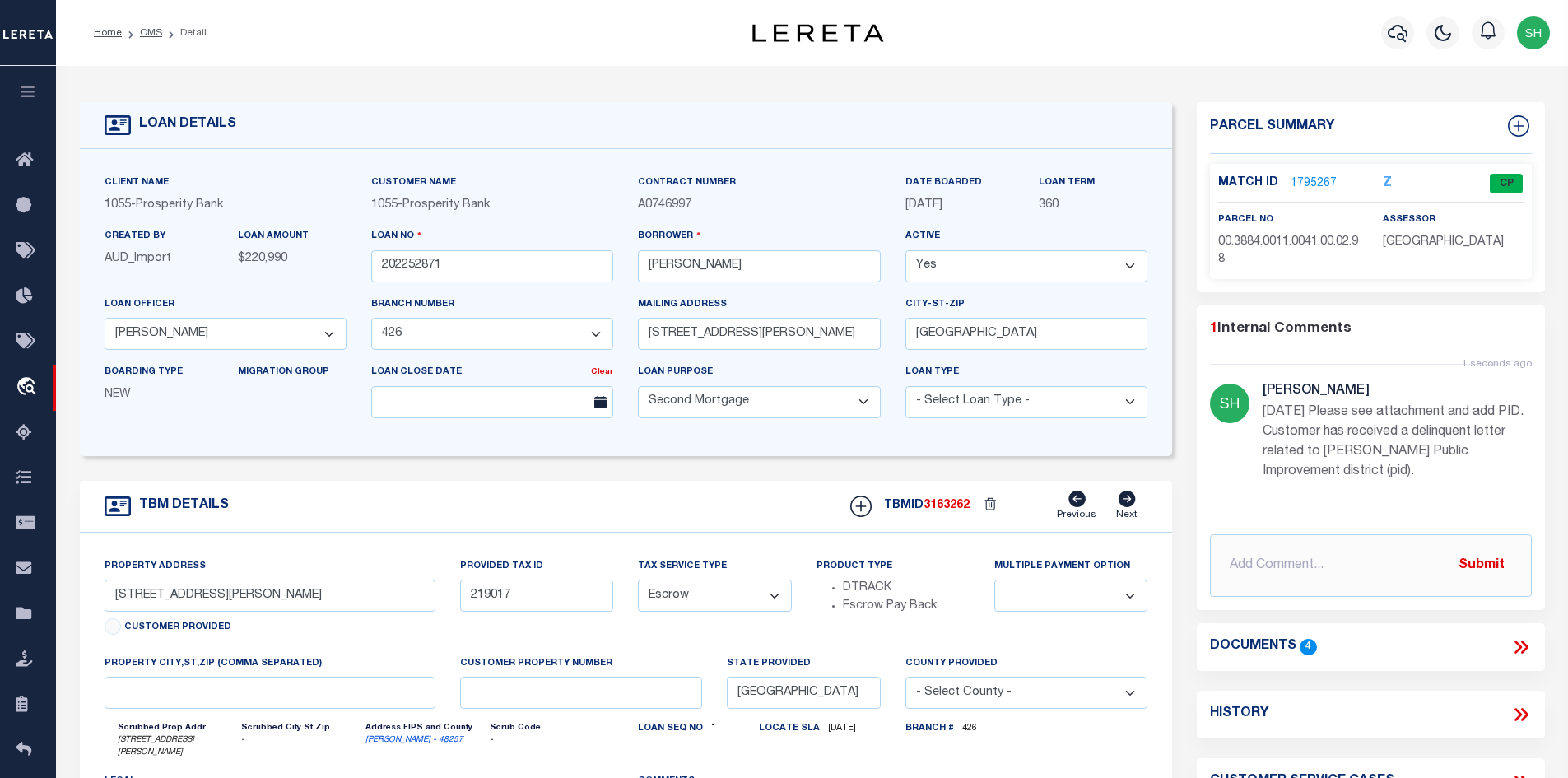
click at [1514, 647] on icon at bounding box center [1521, 647] width 22 height 22
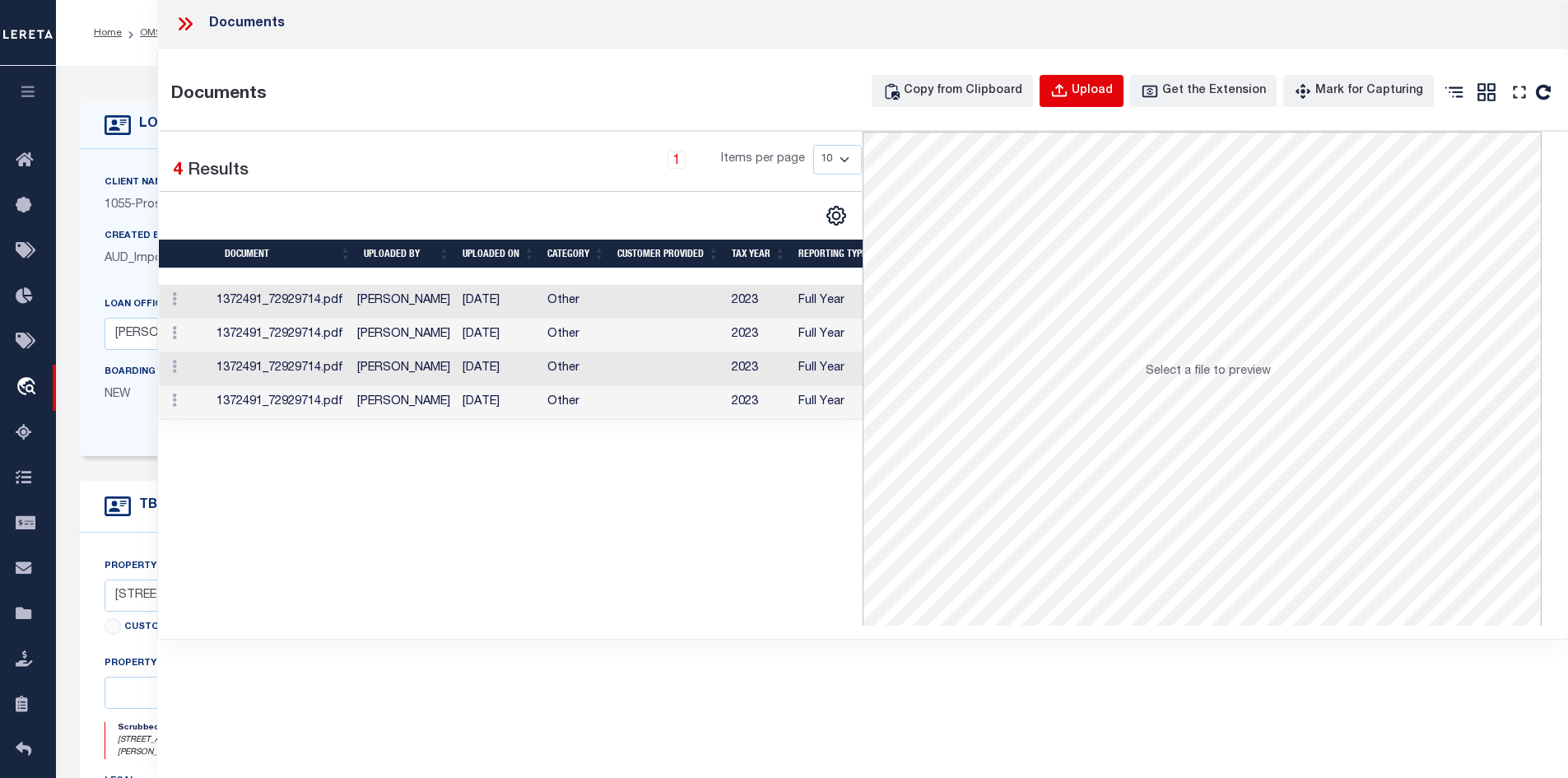
click at [1069, 86] on icon "button" at bounding box center [1060, 91] width 18 height 18
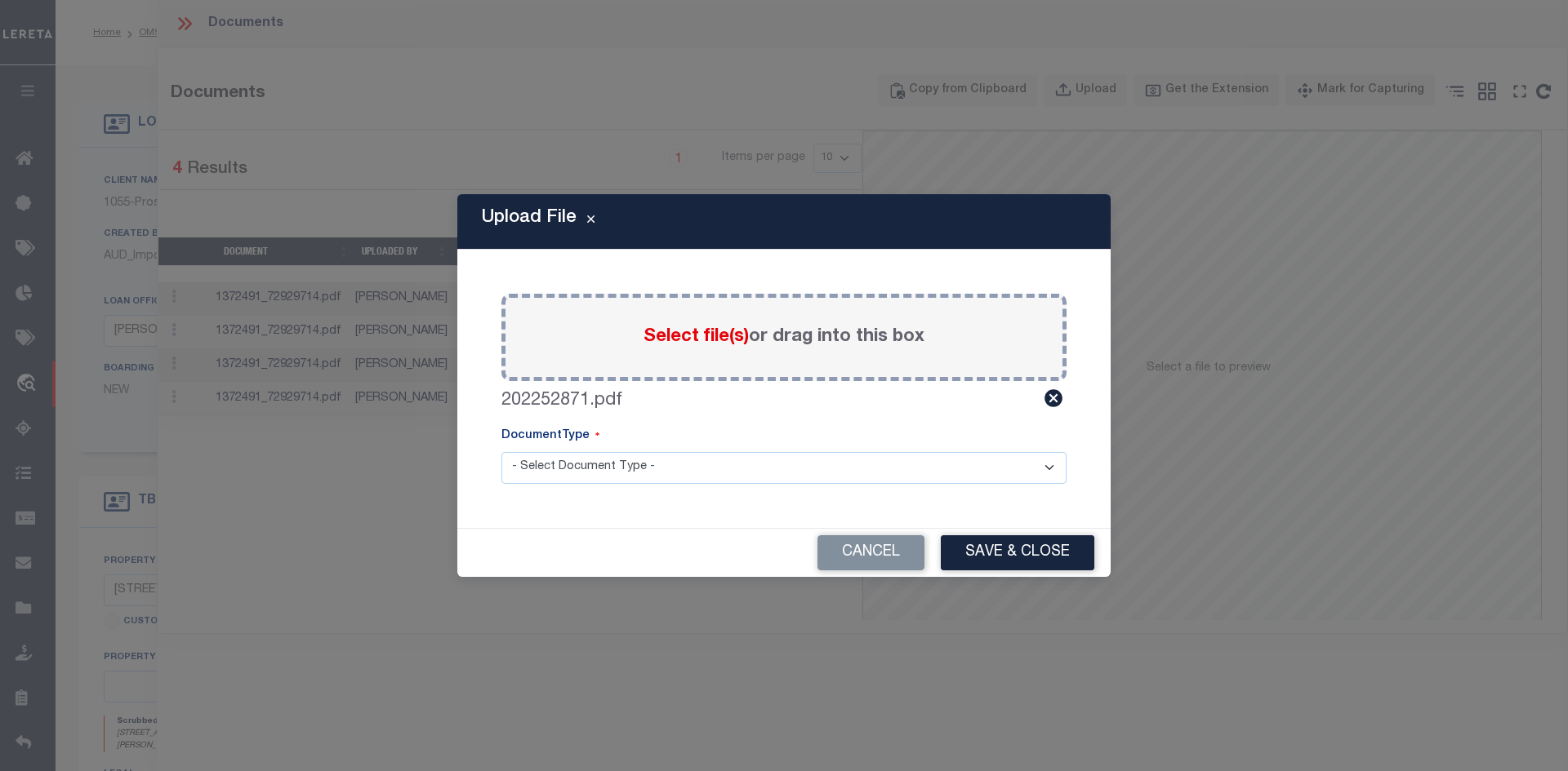
click at [591, 475] on select "- Select Document Type - Tax Service Documents" at bounding box center [784, 468] width 565 height 32
select select "TAX"
click at [502, 452] on select "- Select Document Type - Tax Service Documents" at bounding box center [784, 468] width 565 height 32
click at [995, 558] on button "Save & Close" at bounding box center [1017, 552] width 154 height 35
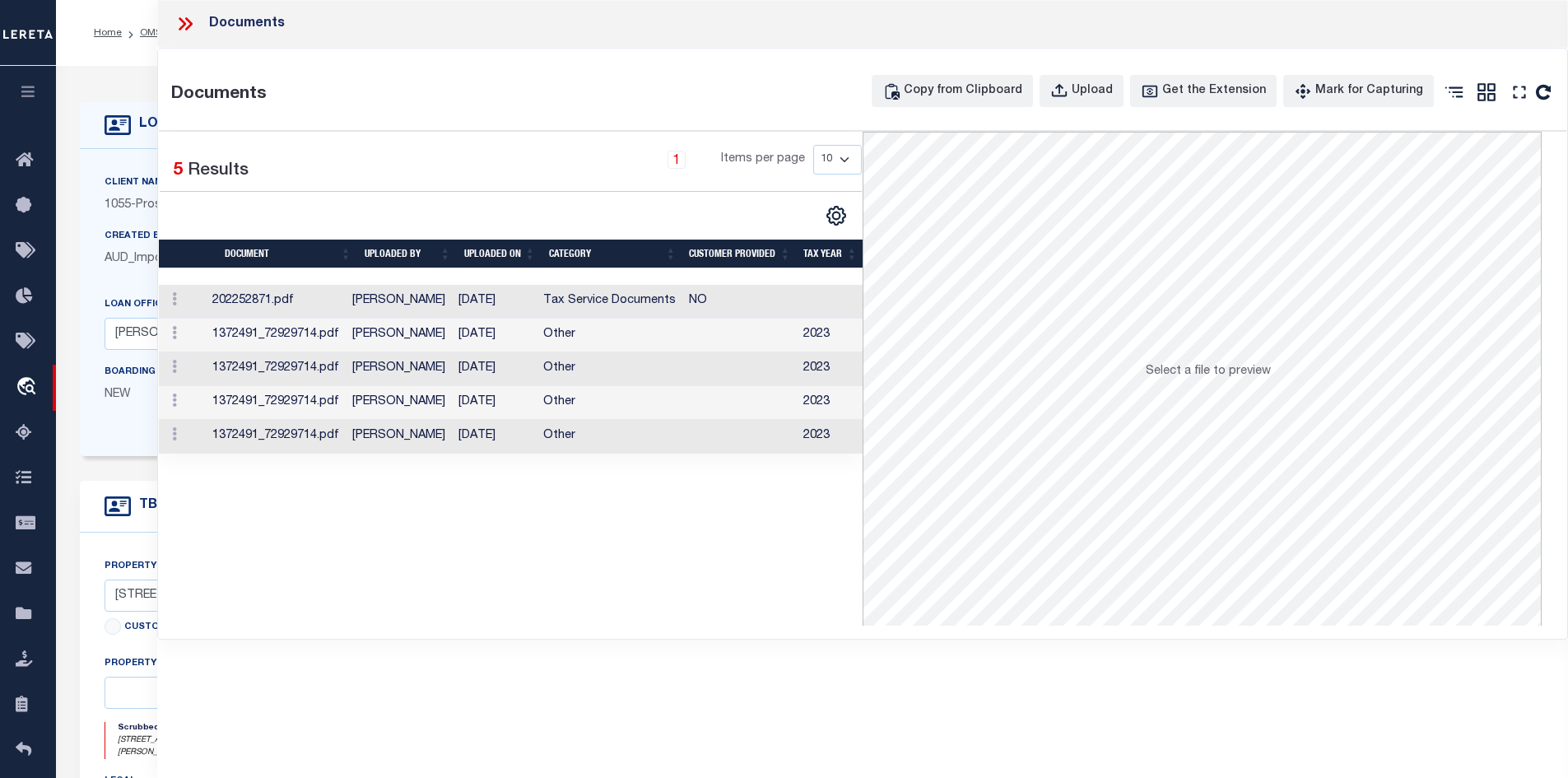
click at [196, 24] on div at bounding box center [192, 24] width 34 height 22
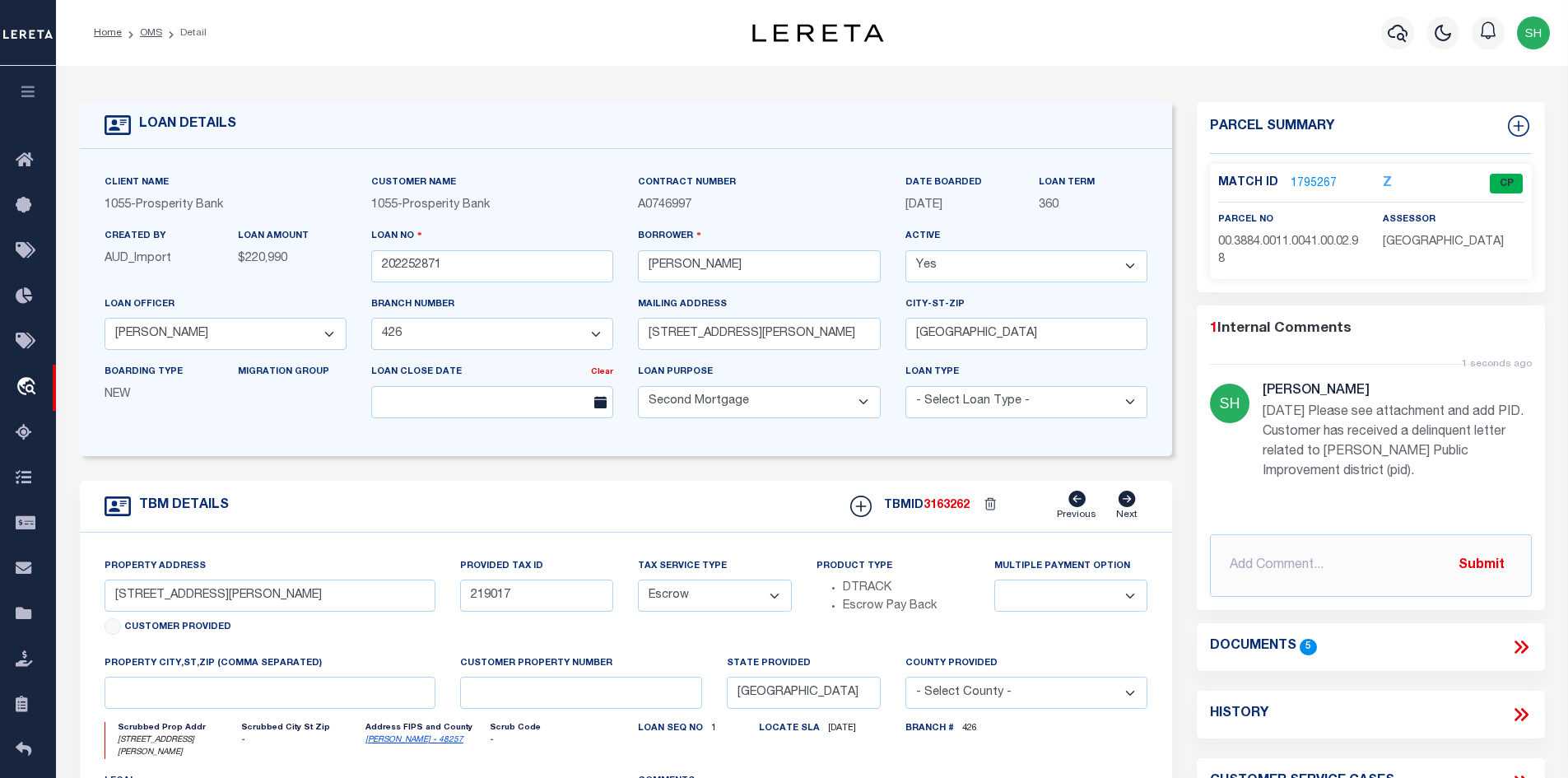
scroll to position [165, 0]
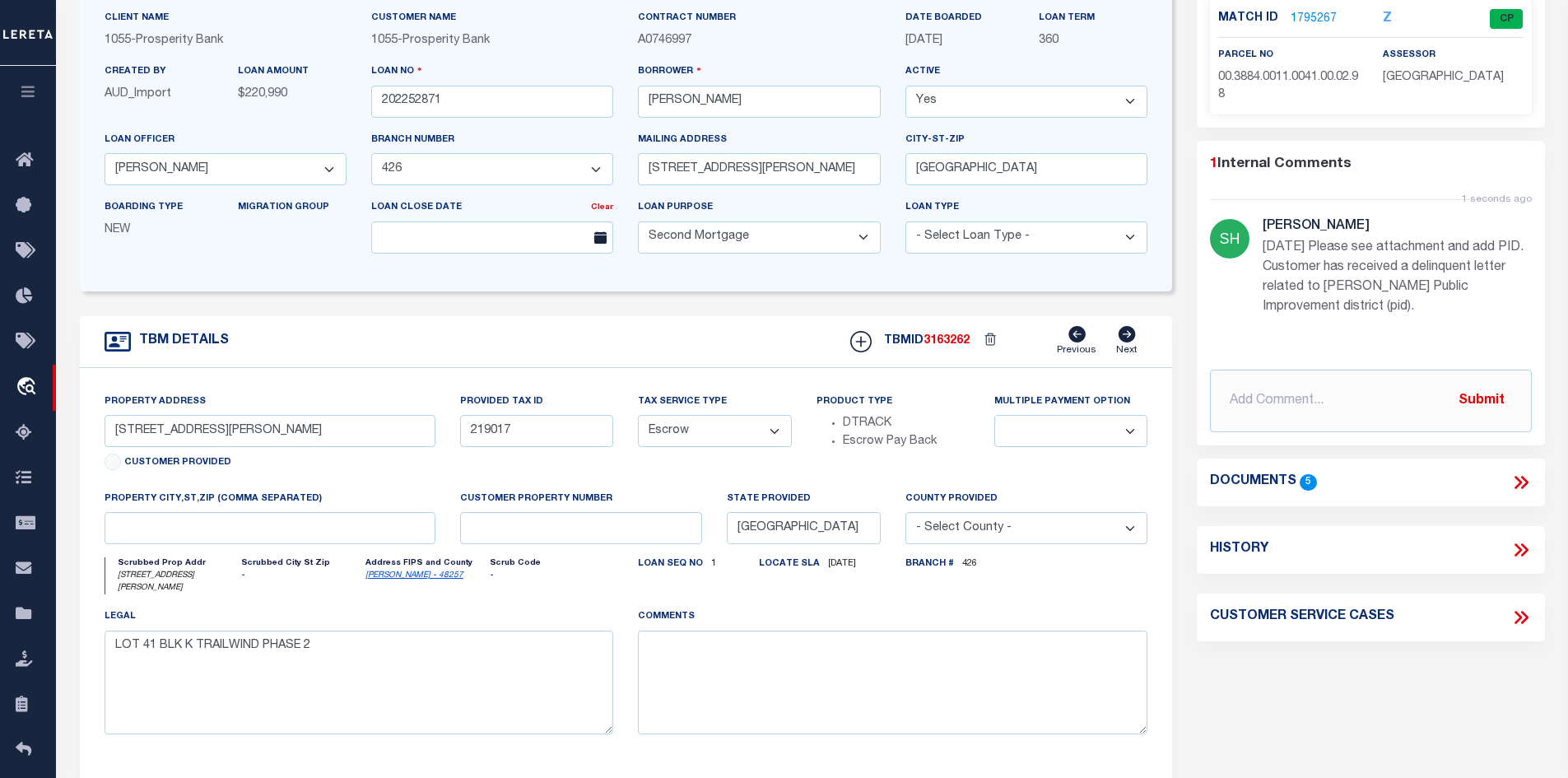
click at [1517, 480] on icon at bounding box center [1521, 482] width 22 height 22
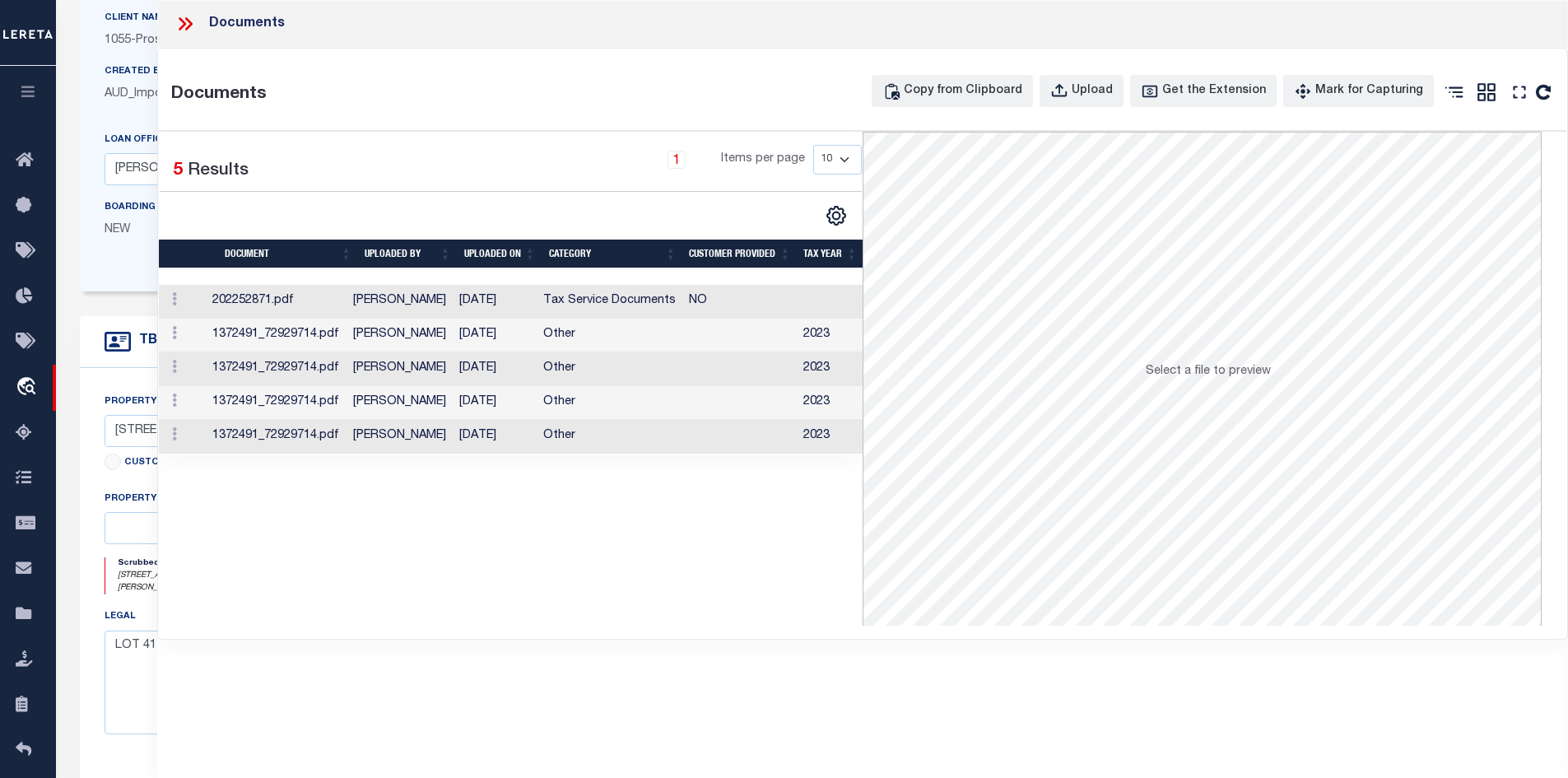
click at [461, 300] on td "[DATE]" at bounding box center [494, 301] width 85 height 33
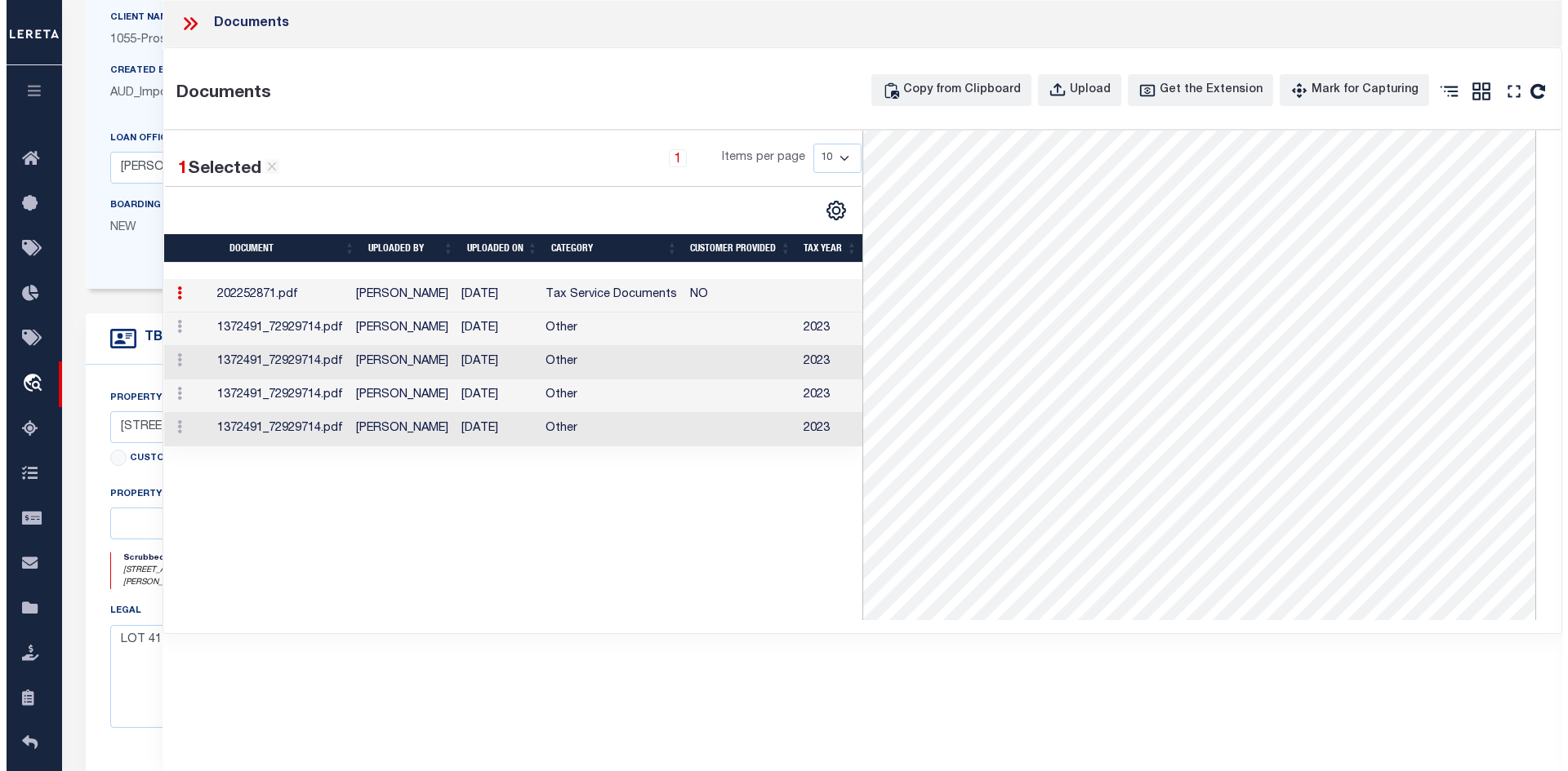
scroll to position [0, 0]
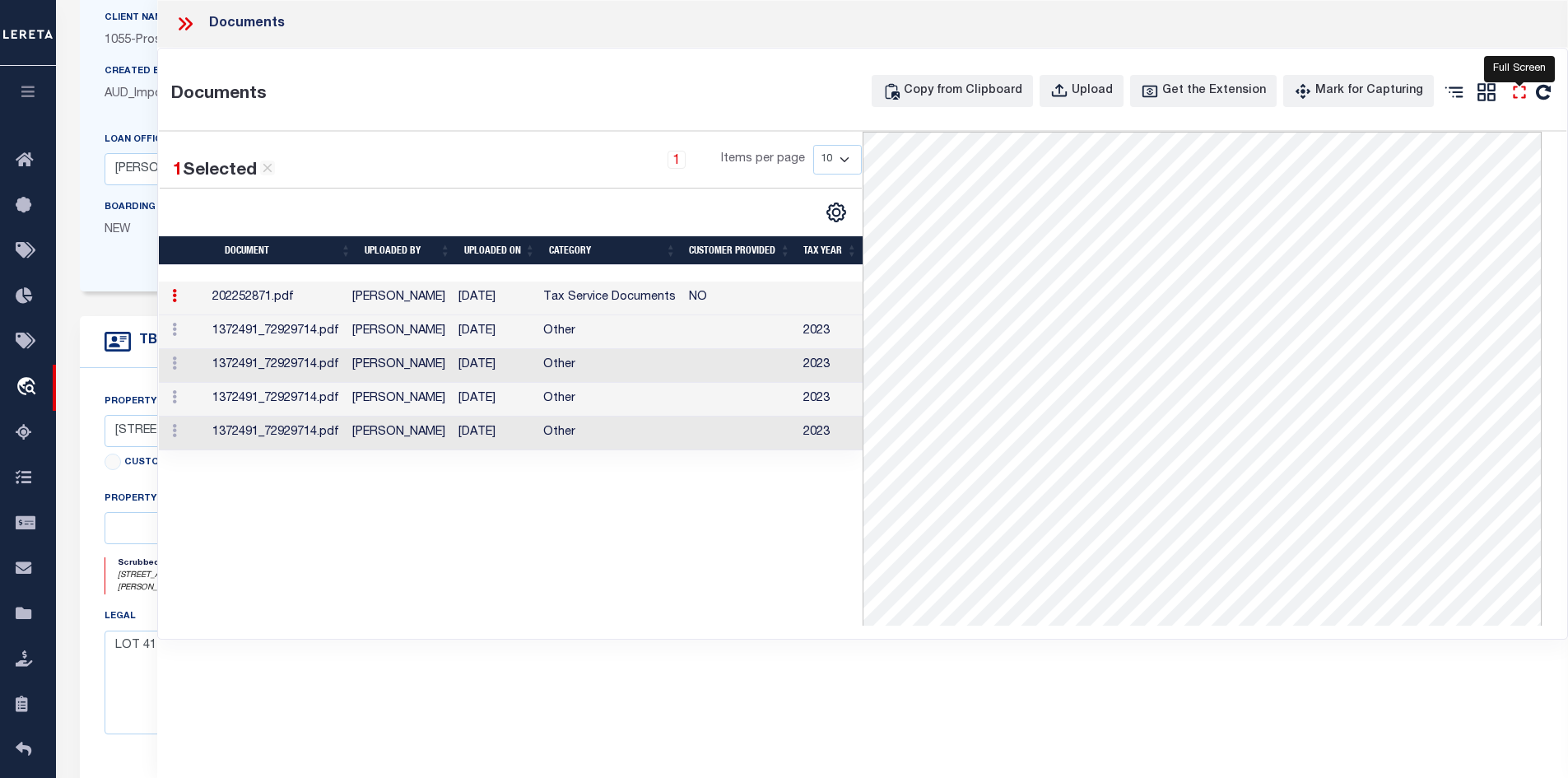
click at [1513, 90] on icon "" at bounding box center [1519, 92] width 22 height 22
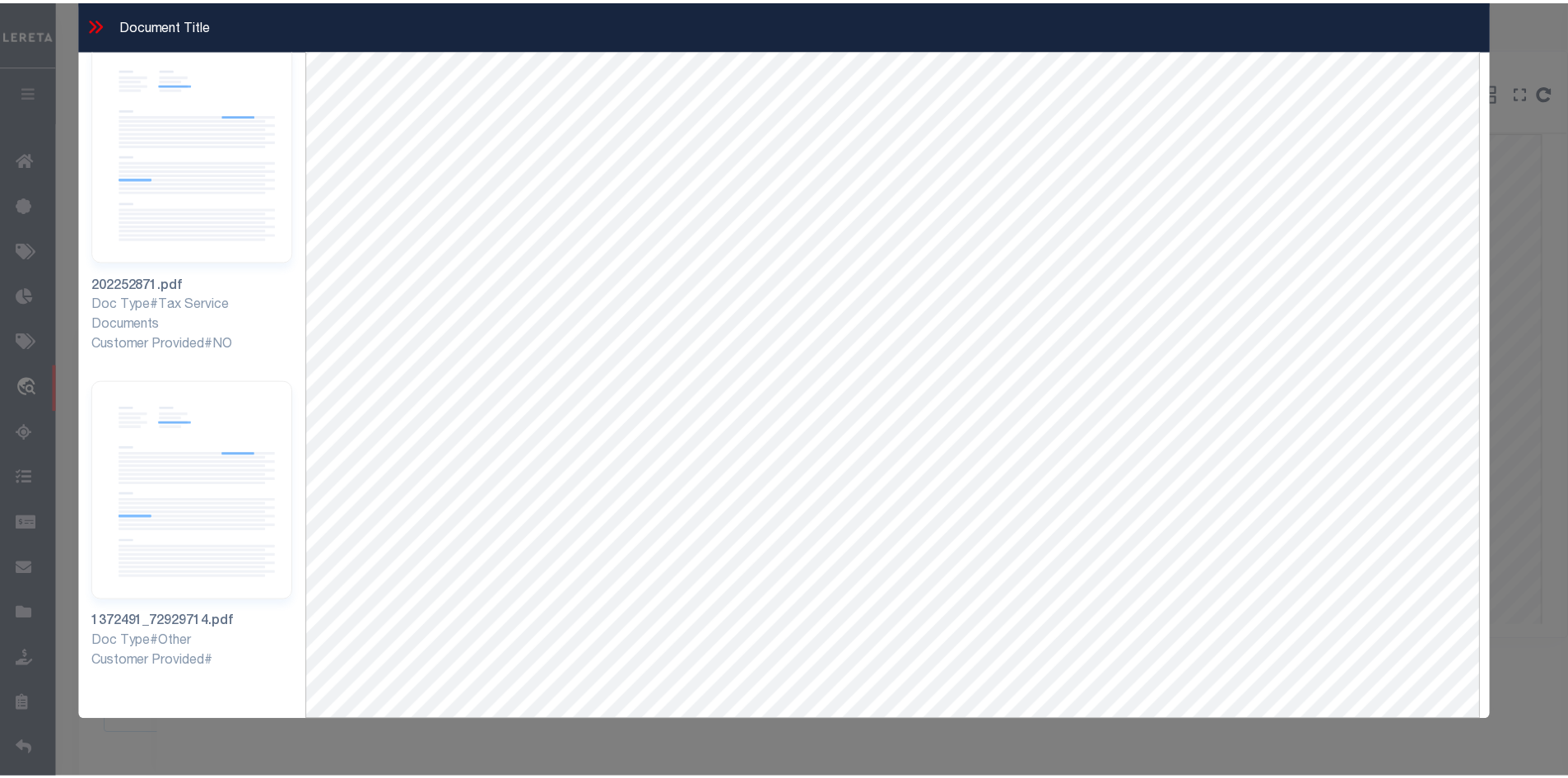
scroll to position [71, 0]
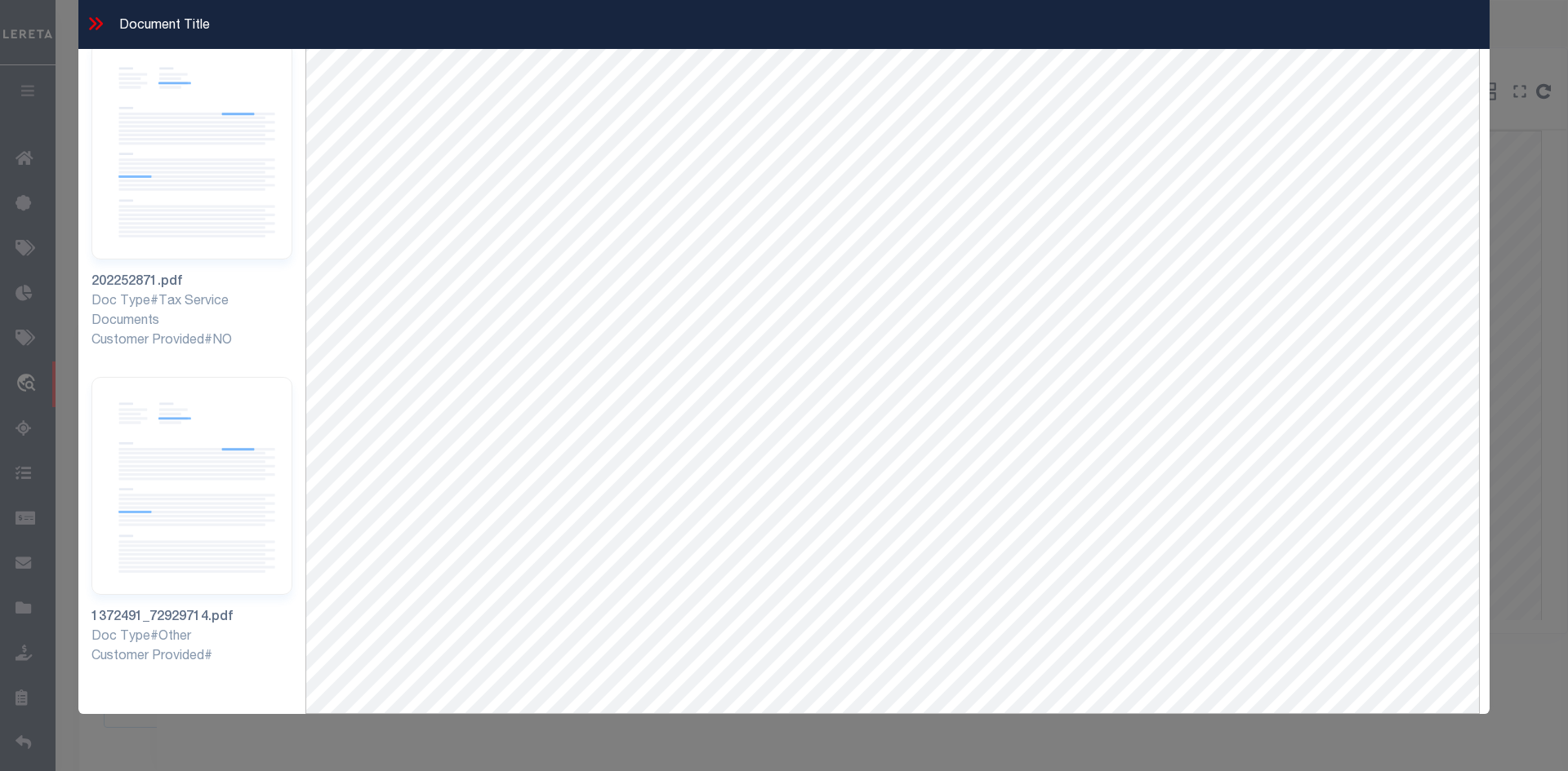
click at [97, 19] on icon at bounding box center [99, 23] width 7 height 13
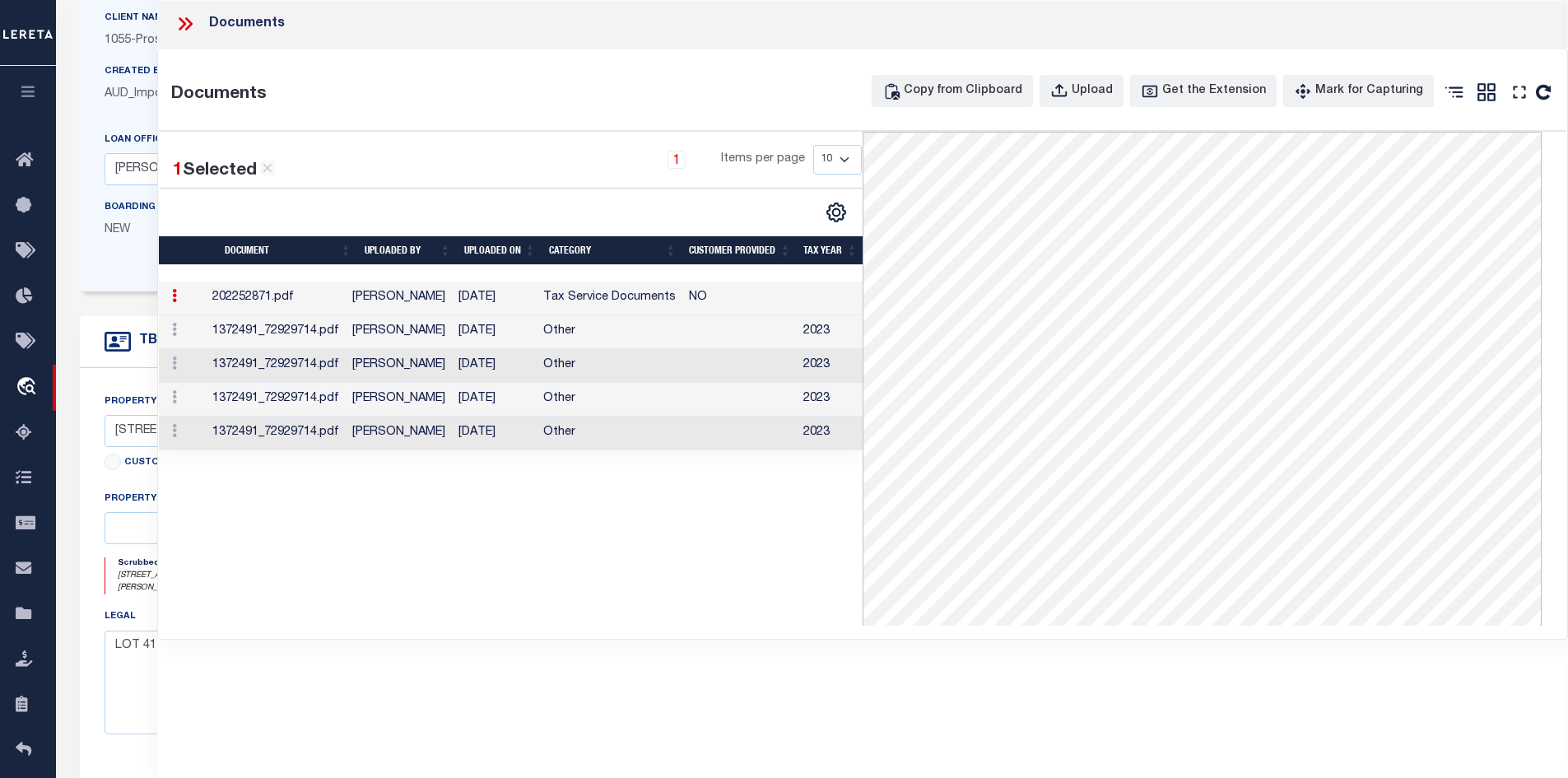
click at [186, 27] on icon at bounding box center [186, 24] width 22 height 22
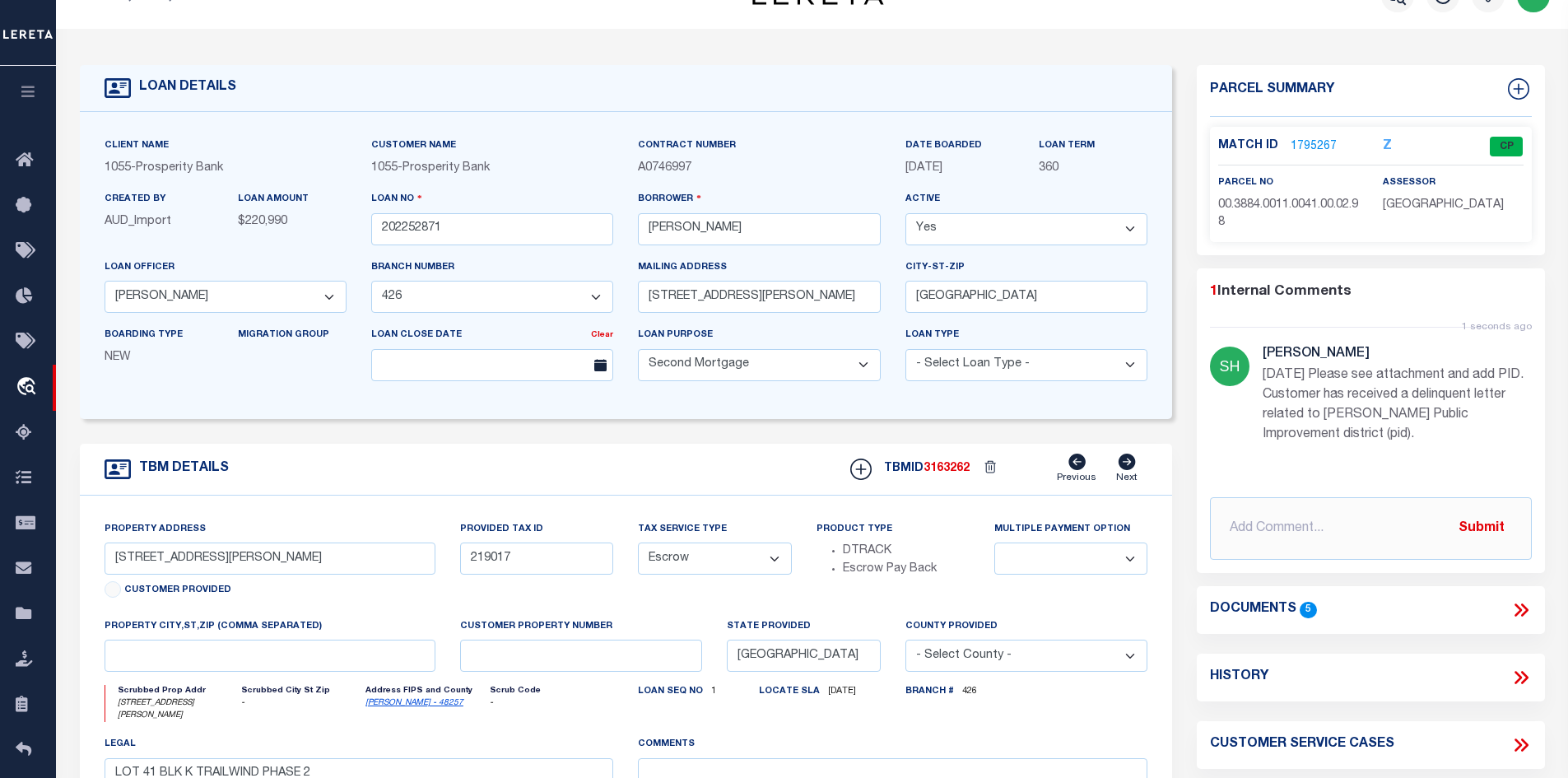
scroll to position [0, 0]
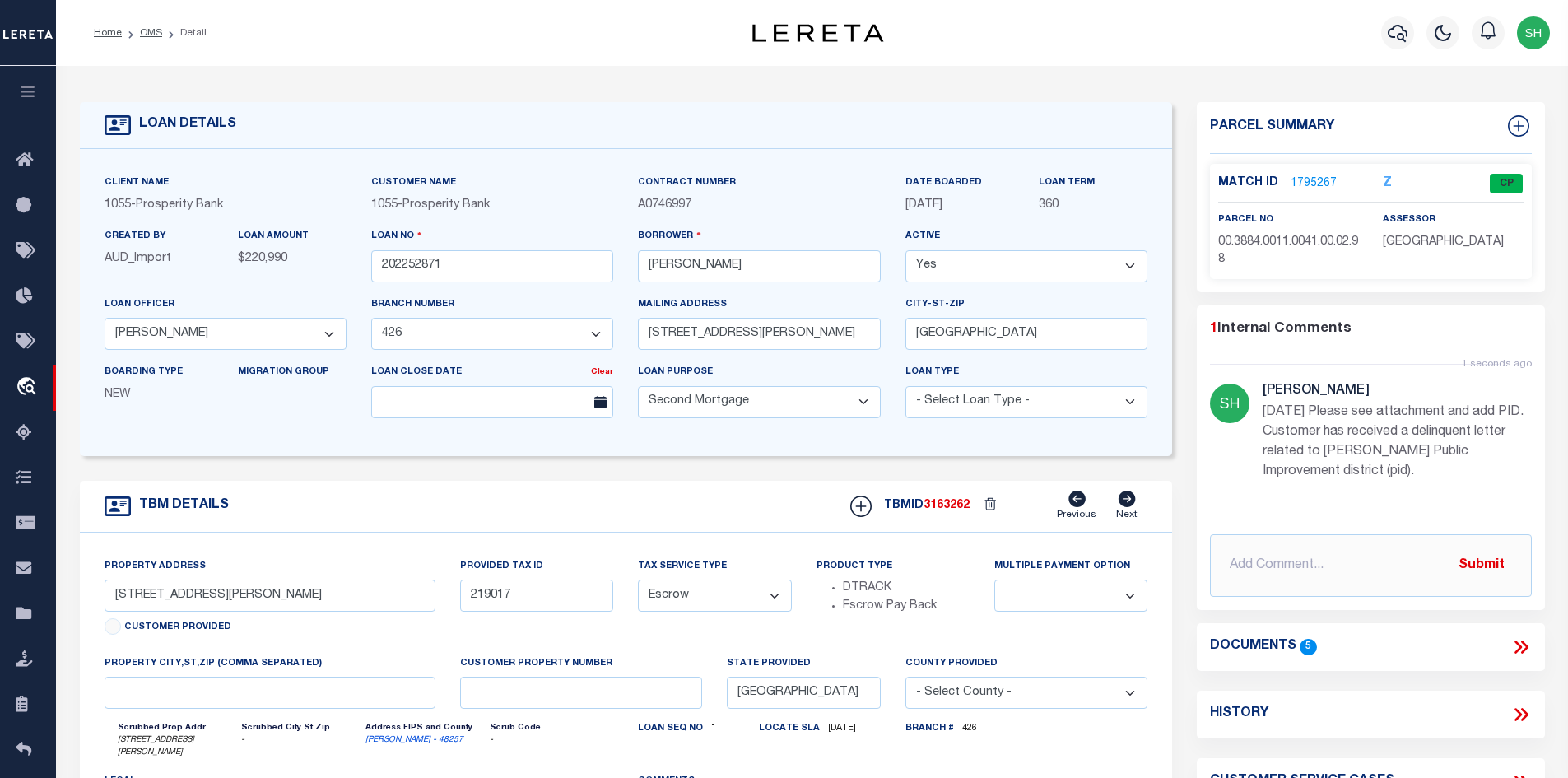
click at [1301, 184] on link "1795267" at bounding box center [1313, 184] width 46 height 17
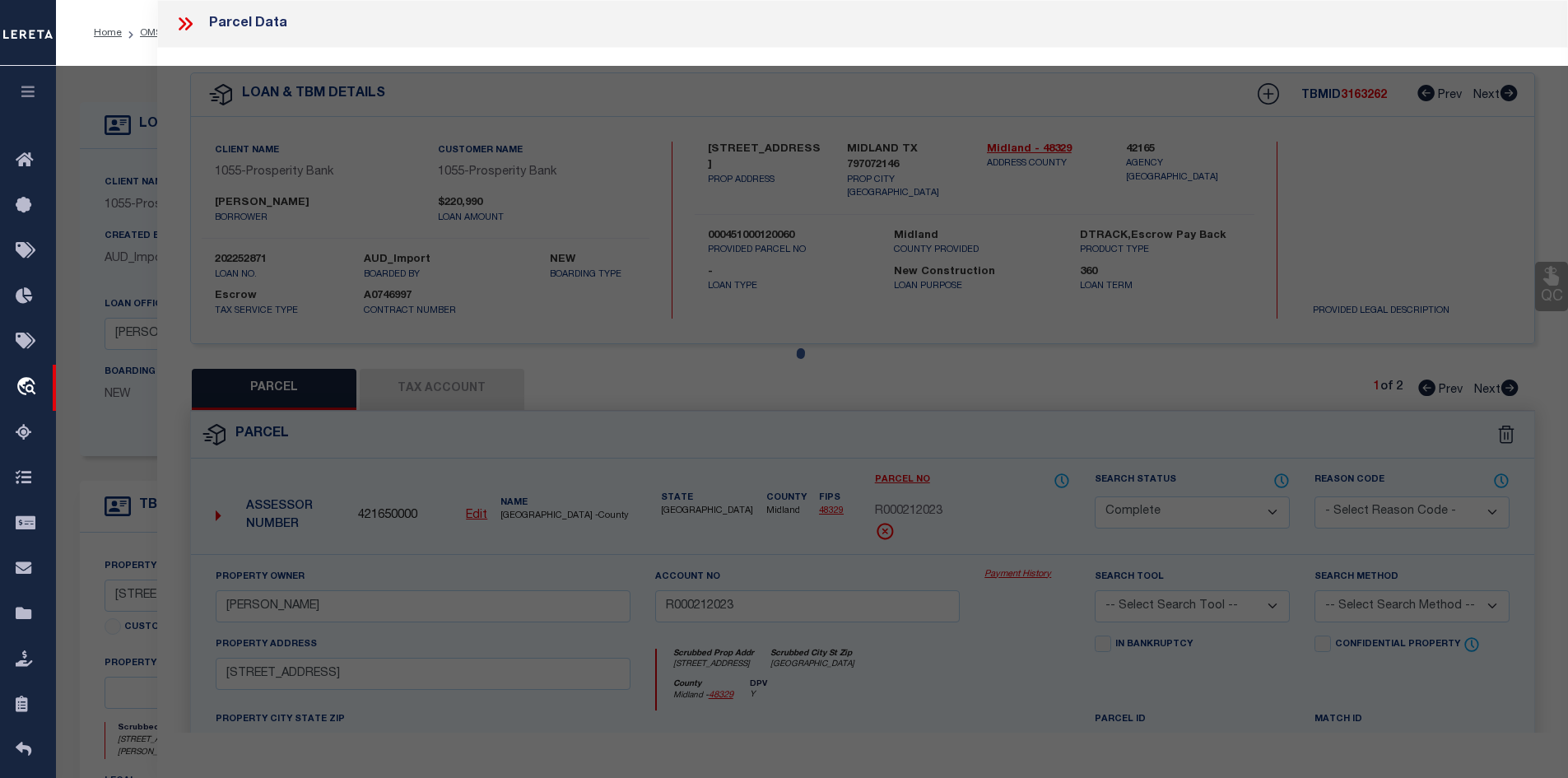
select select "AS"
checkbox input "false"
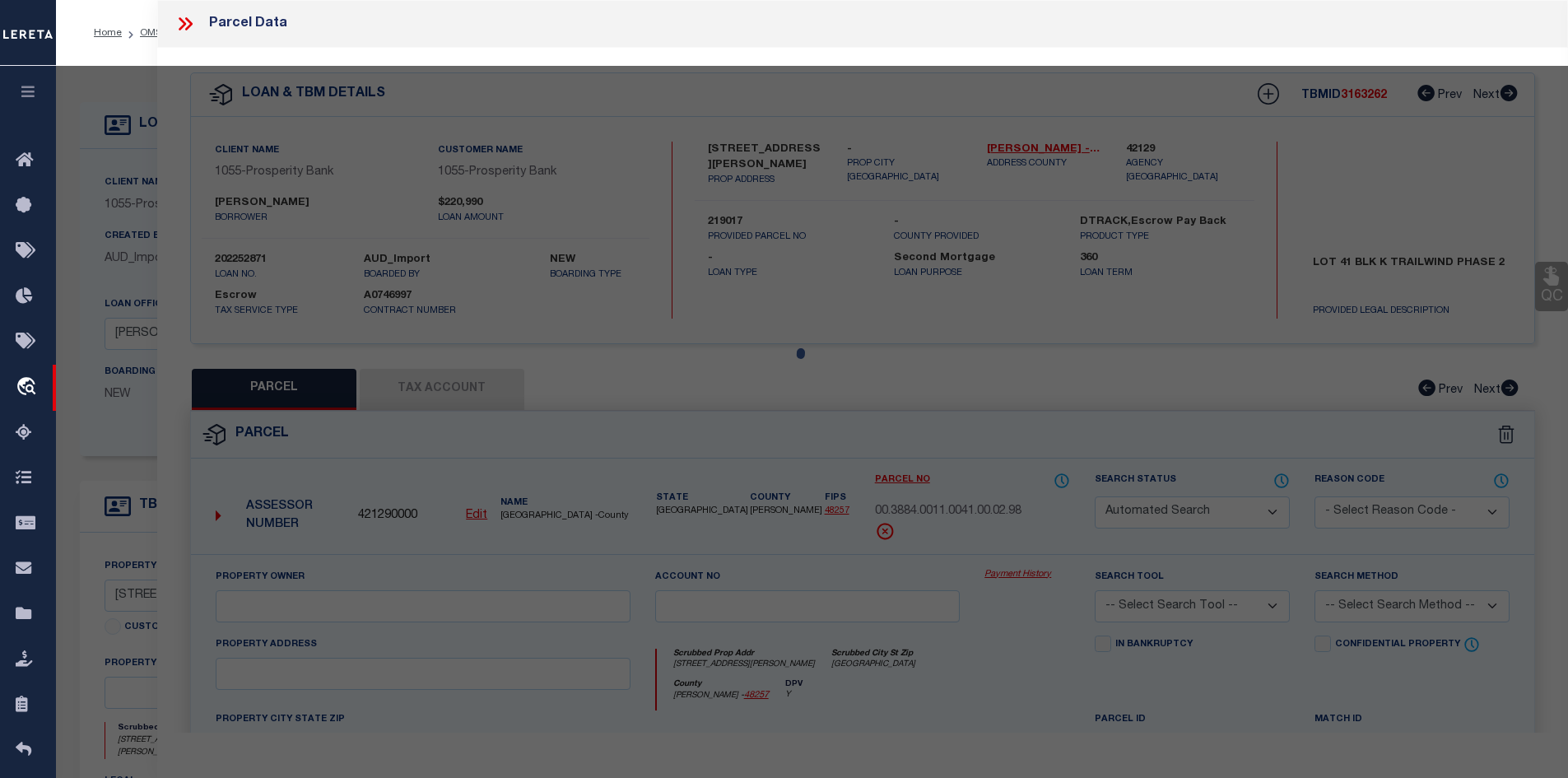
select select "CP"
type input "[PERSON_NAME] [US_STATE] LTD"
select select
type input "[STREET_ADDRESS][PERSON_NAME]"
checkbox input "false"
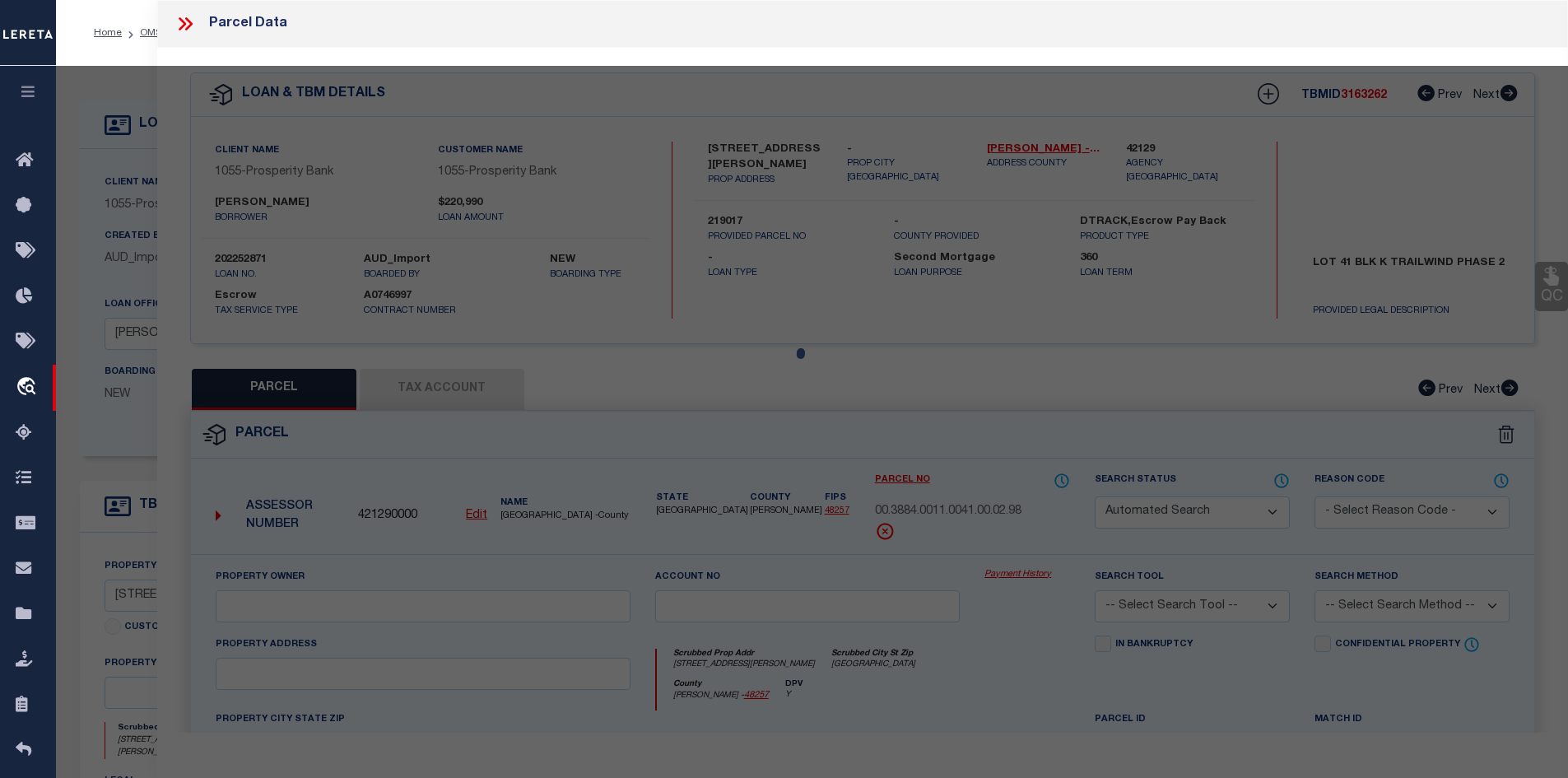
type input "[GEOGRAPHIC_DATA]"
type textarea "TRAILWIND PH 2, BLOCK K, LOT 41"
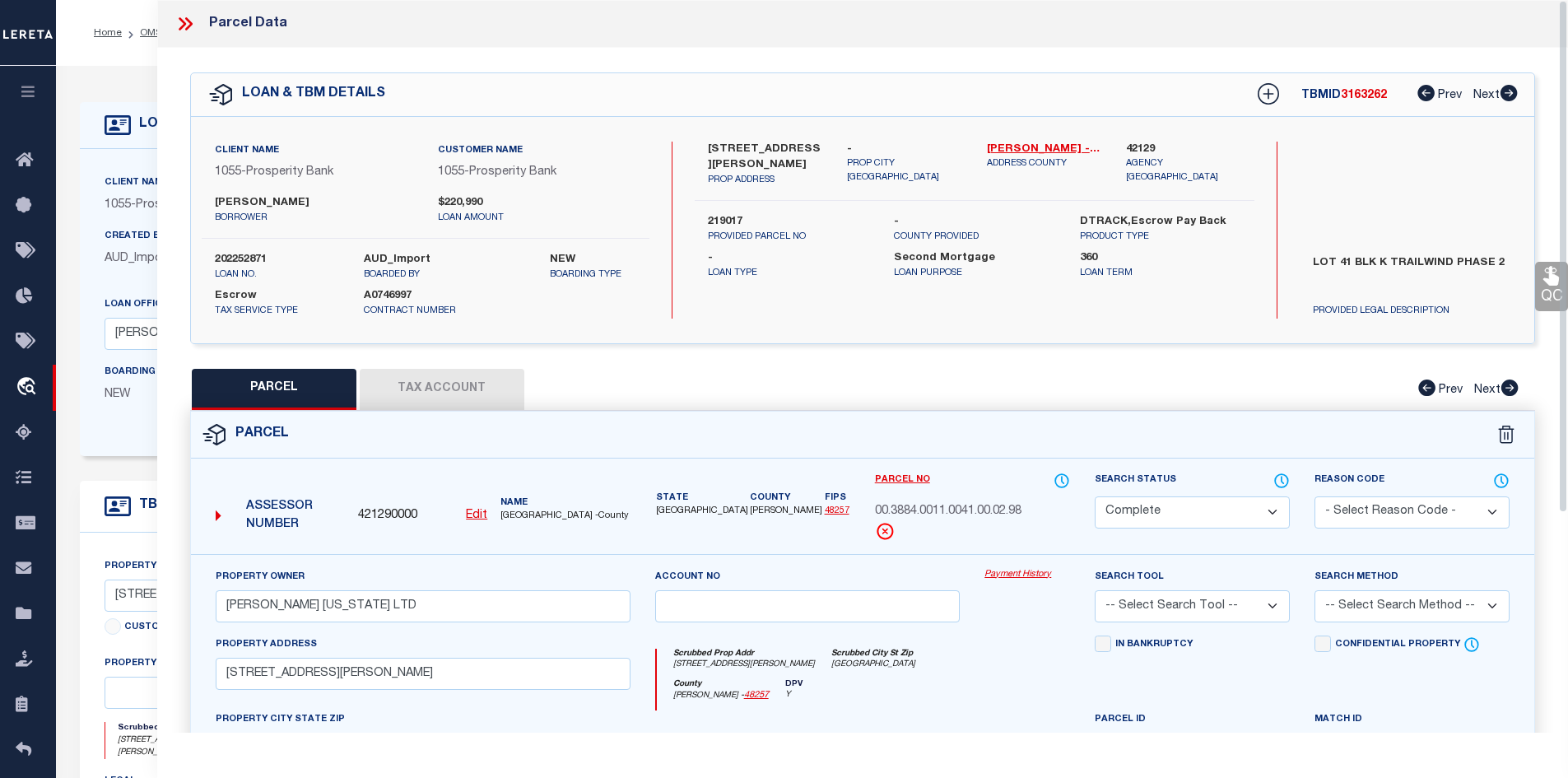
click at [452, 380] on button "Tax Account" at bounding box center [442, 389] width 165 height 41
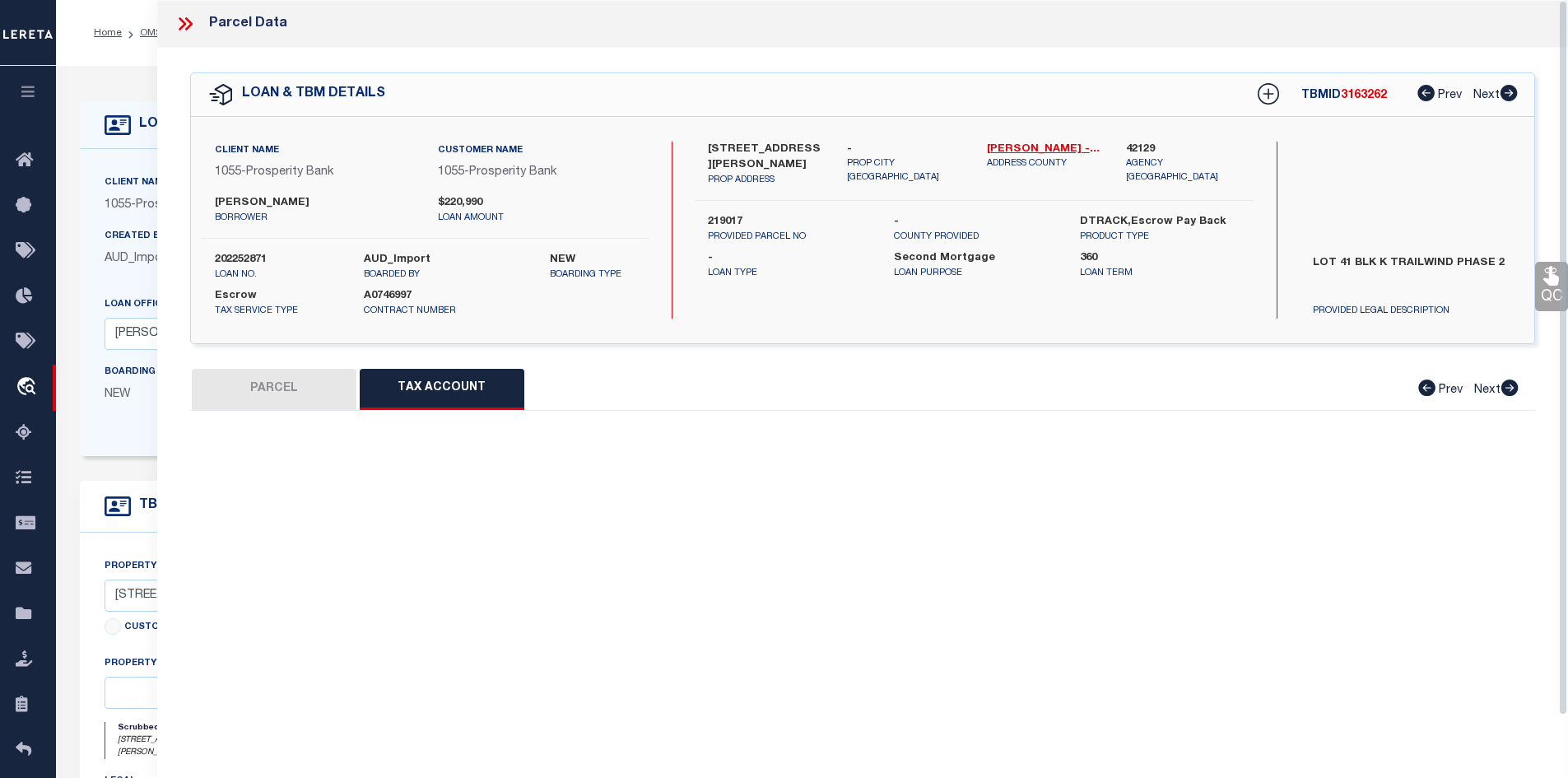
select select "100"
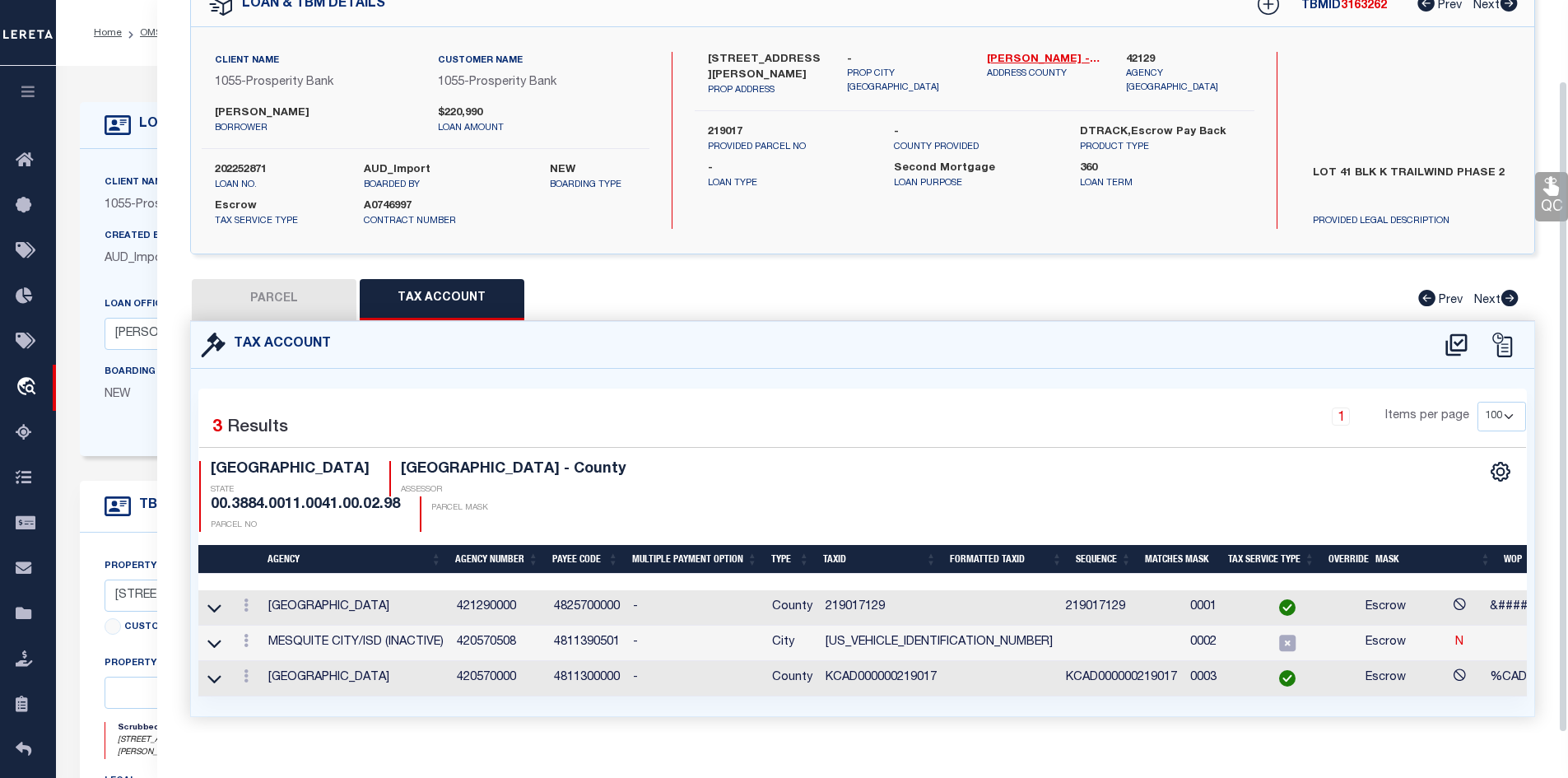
scroll to position [247, 0]
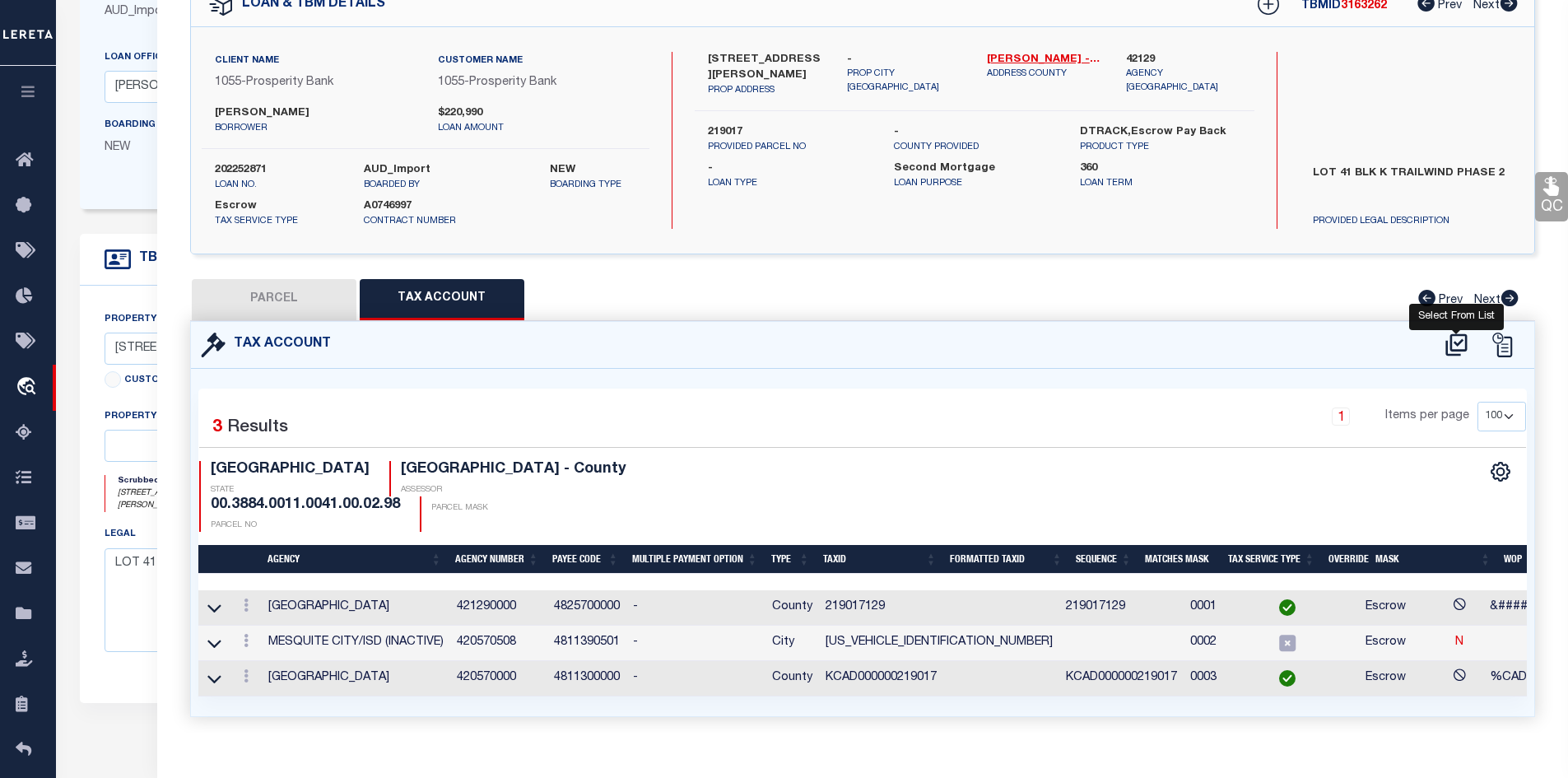
click at [1452, 334] on icon at bounding box center [1456, 344] width 22 height 23
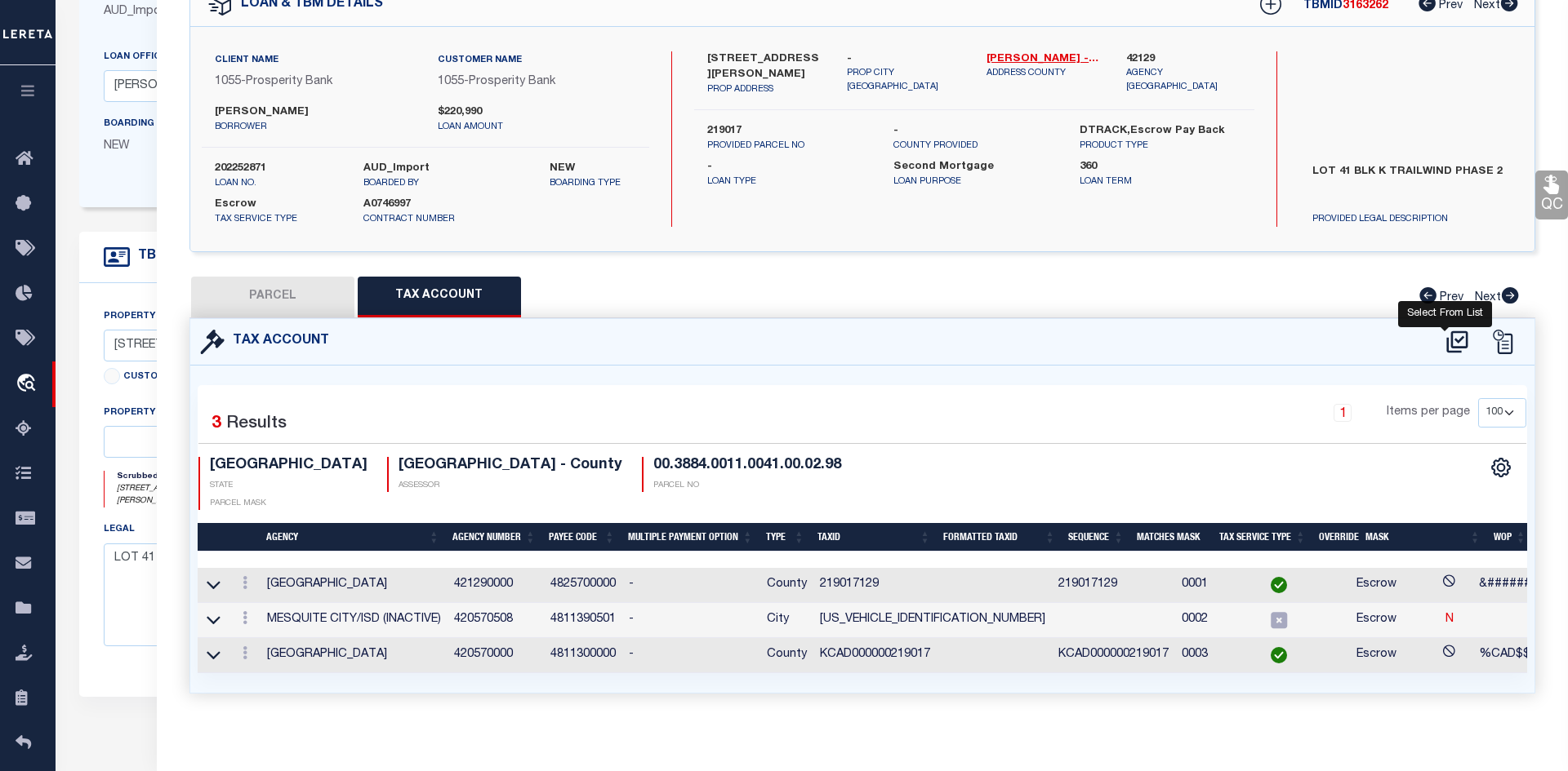
select select "100"
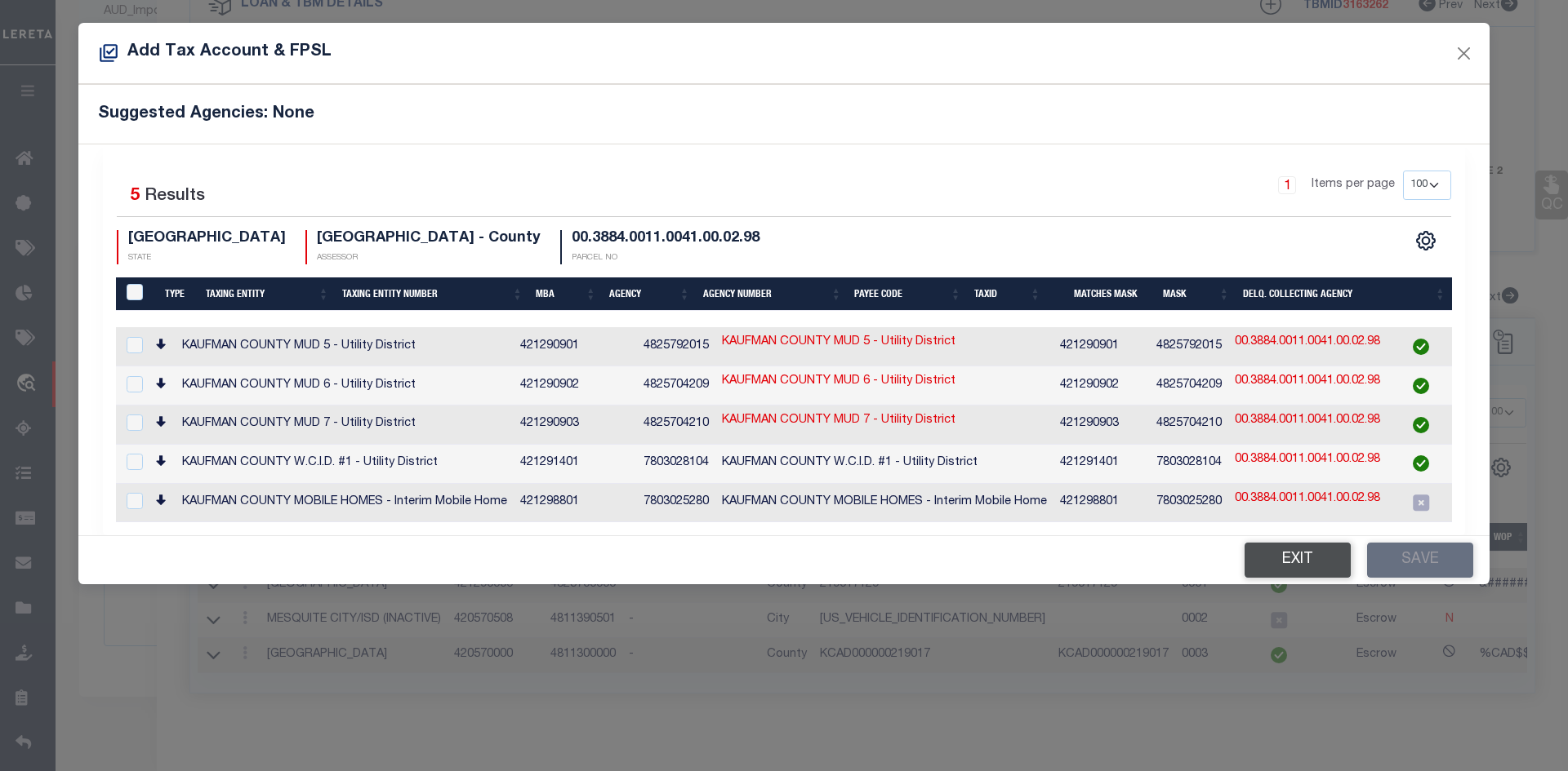
click at [1293, 565] on button "Exit" at bounding box center [1297, 559] width 106 height 35
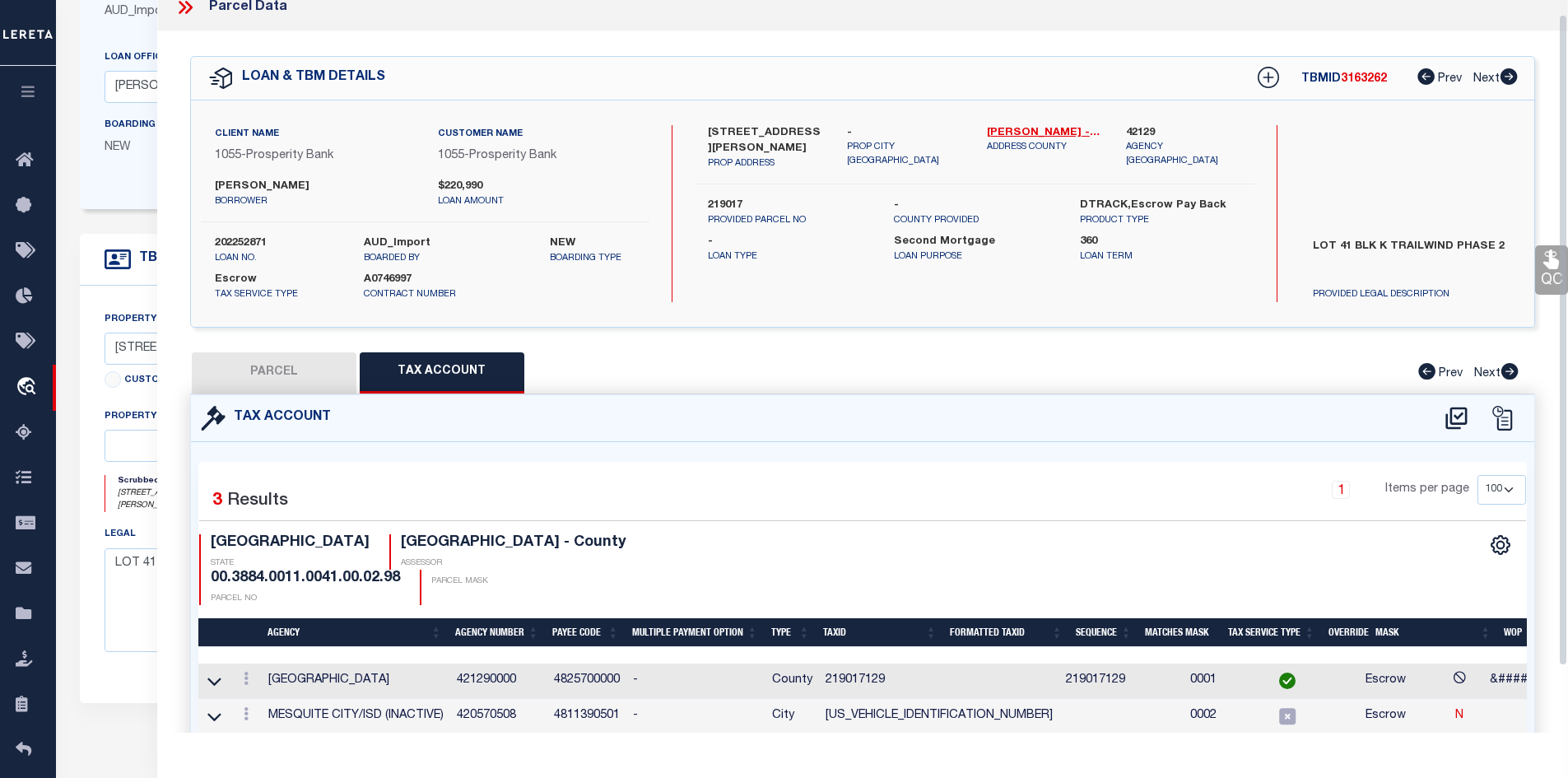
scroll to position [0, 0]
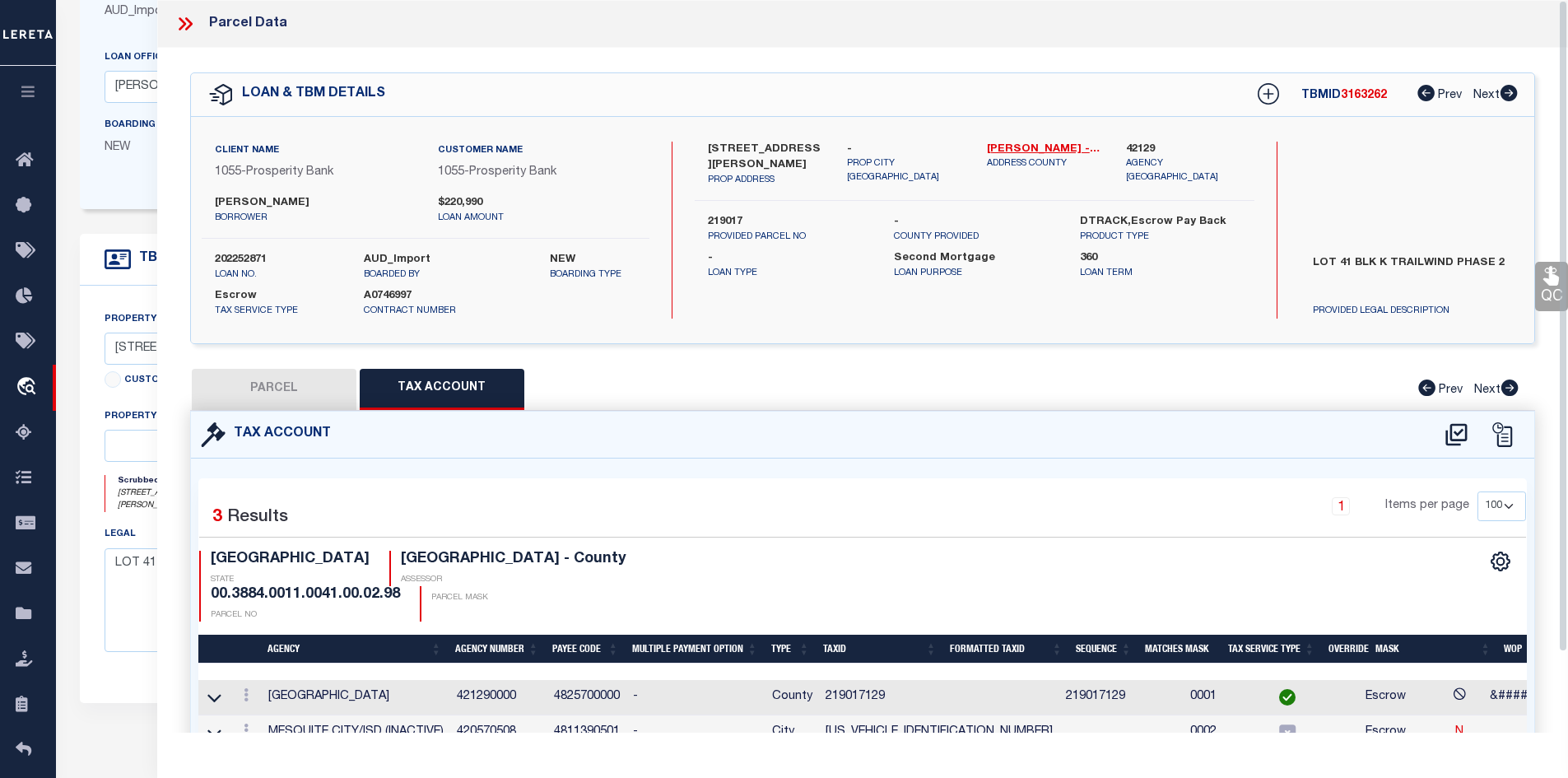
click at [187, 23] on icon at bounding box center [186, 24] width 22 height 22
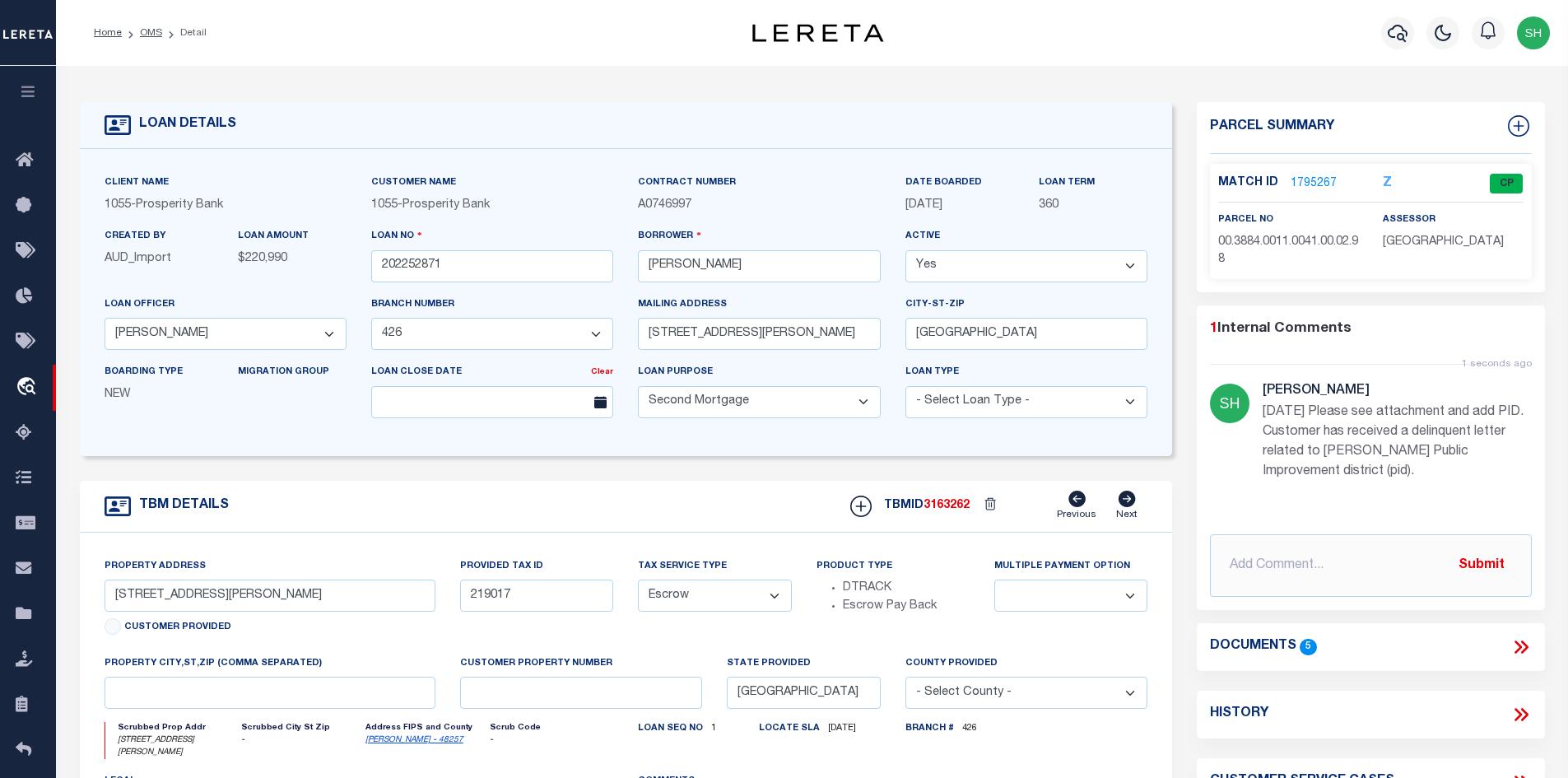
click at [1302, 181] on link "1795267" at bounding box center [1313, 184] width 46 height 17
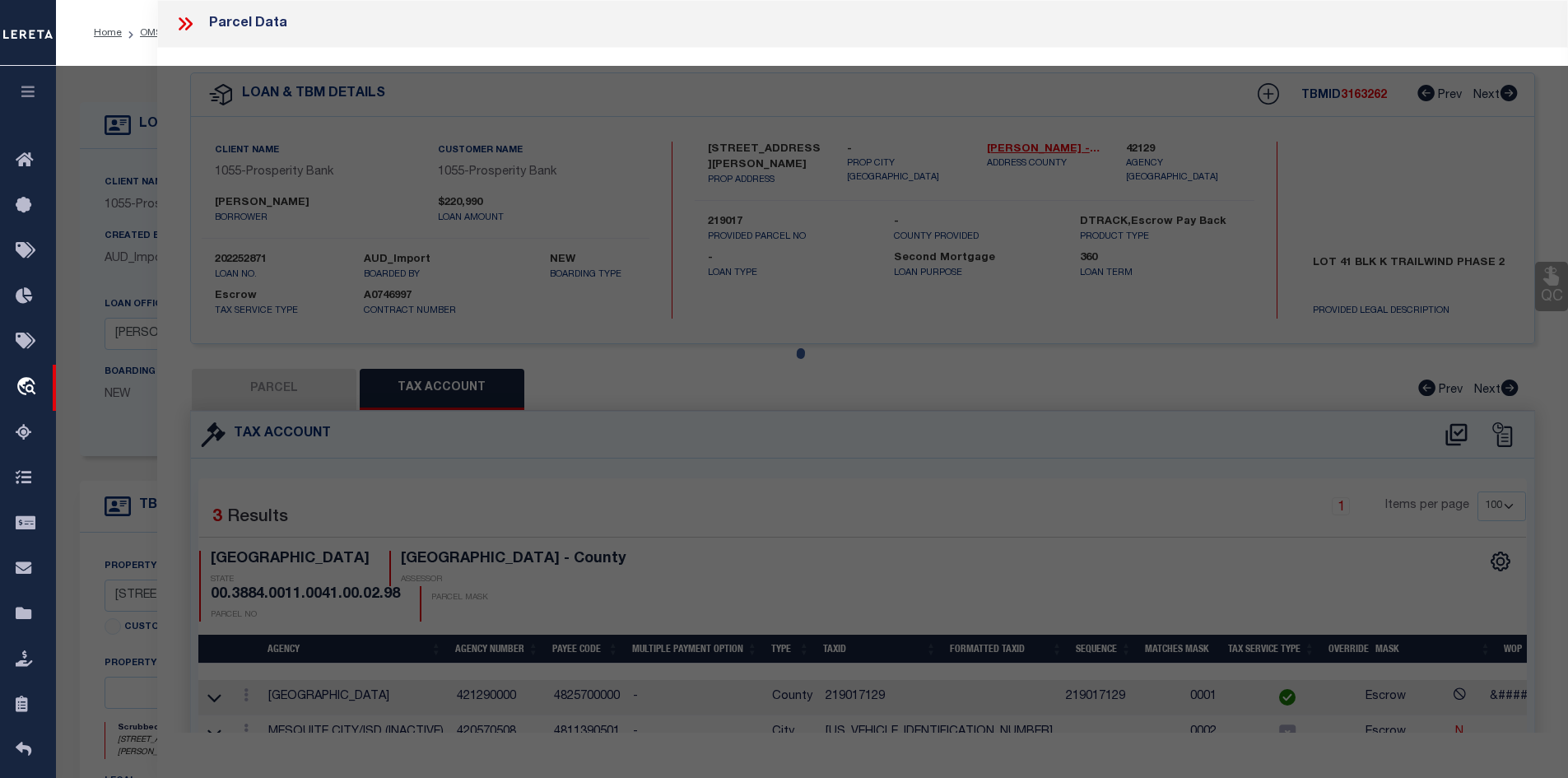
select select "AS"
checkbox input "false"
select select "CP"
type input "[PERSON_NAME] [US_STATE] LTD"
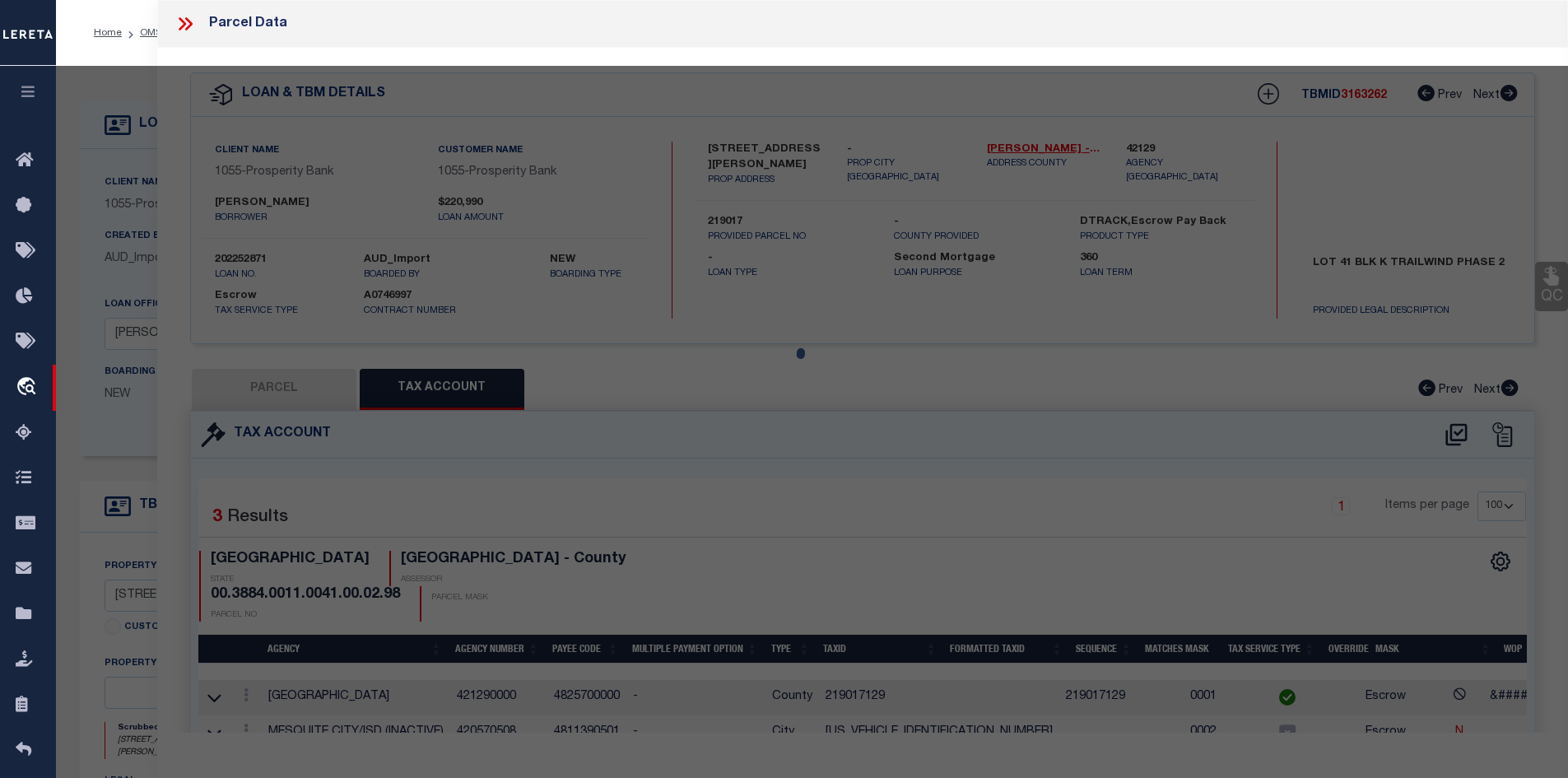
select select
type input "[STREET_ADDRESS][PERSON_NAME]"
checkbox input "false"
type input "[GEOGRAPHIC_DATA]"
type textarea "TRAILWIND PH 2, BLOCK K, LOT 41"
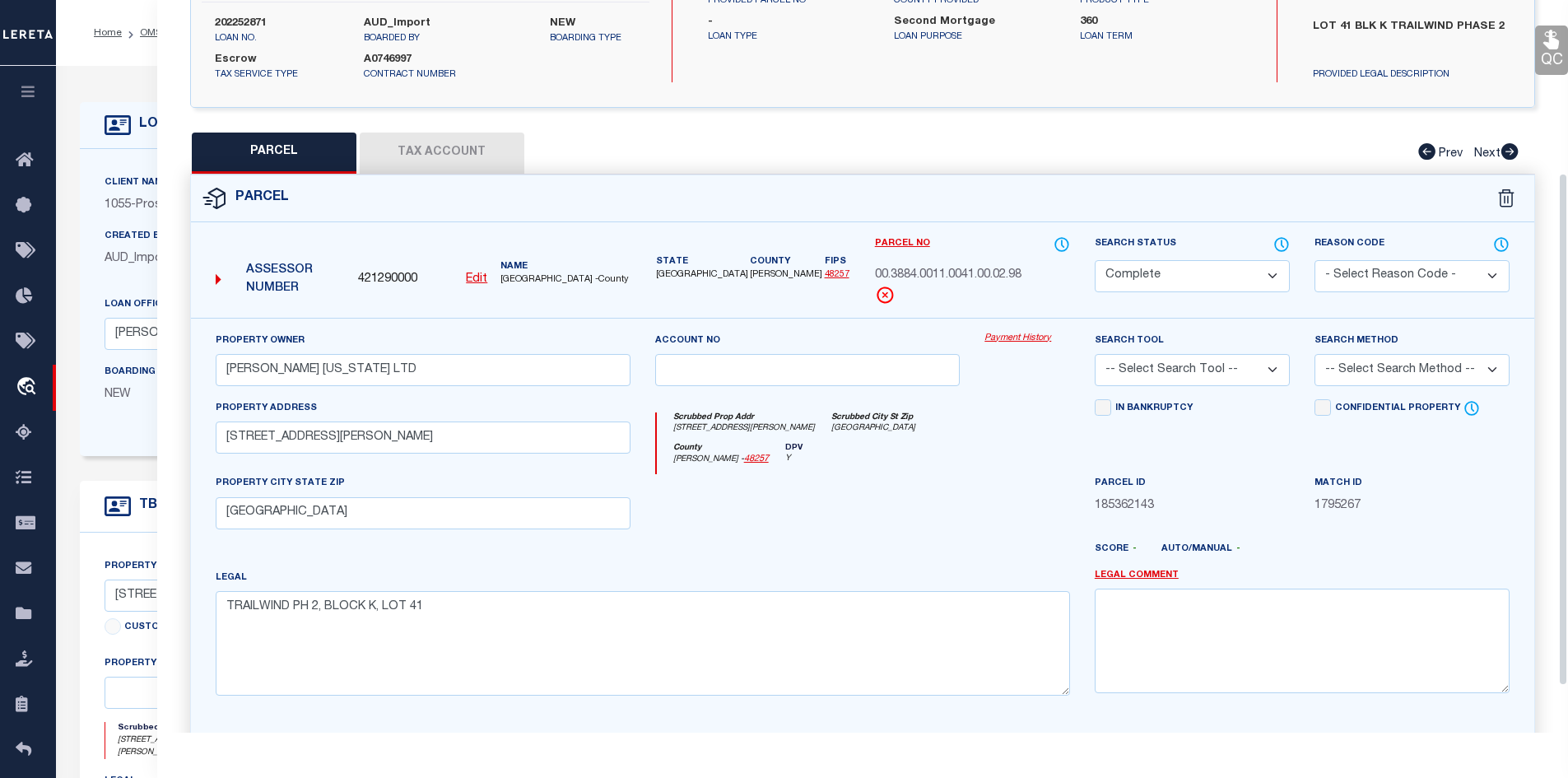
scroll to position [247, 0]
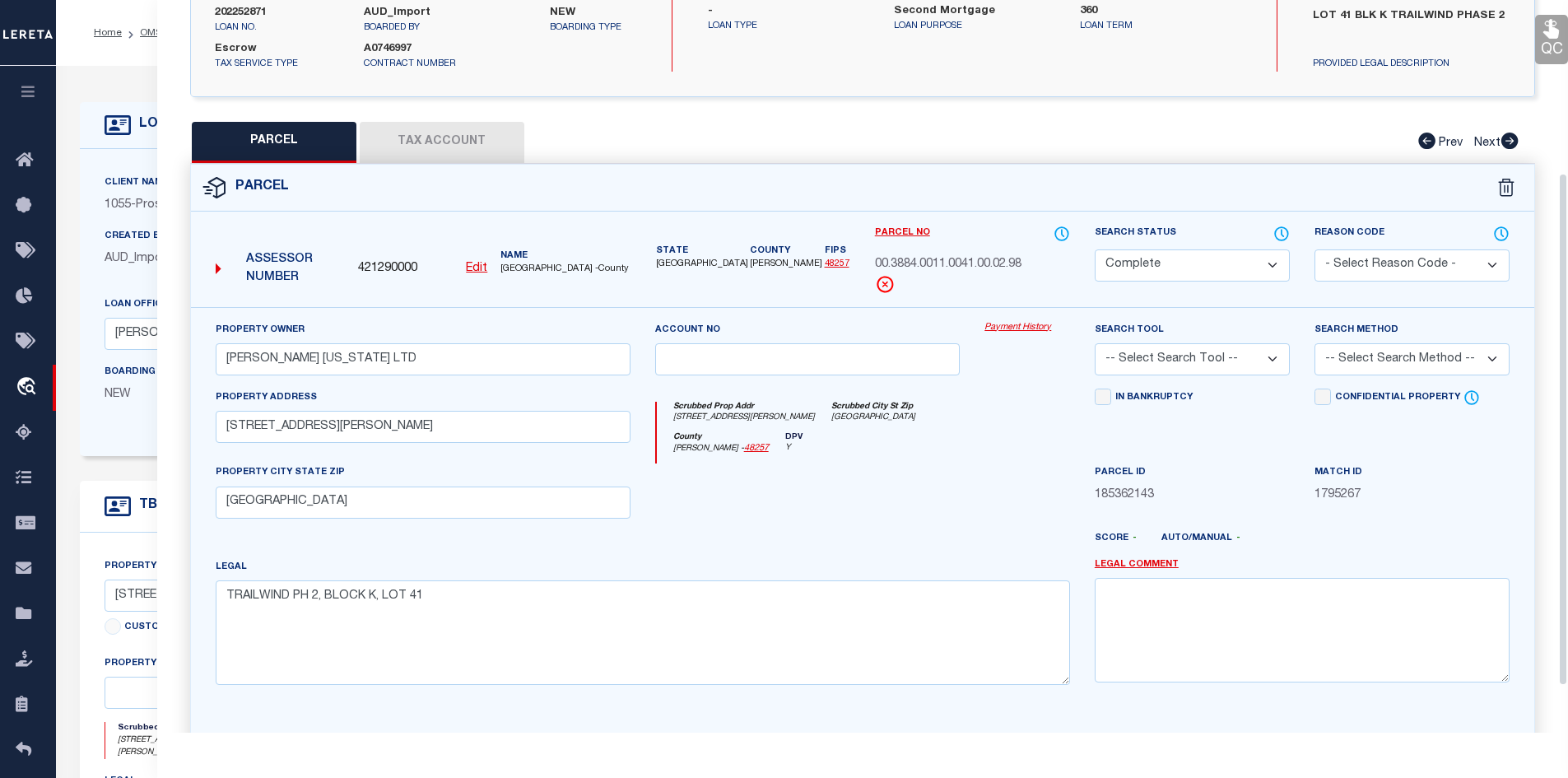
click at [483, 142] on button "Tax Account" at bounding box center [442, 142] width 165 height 41
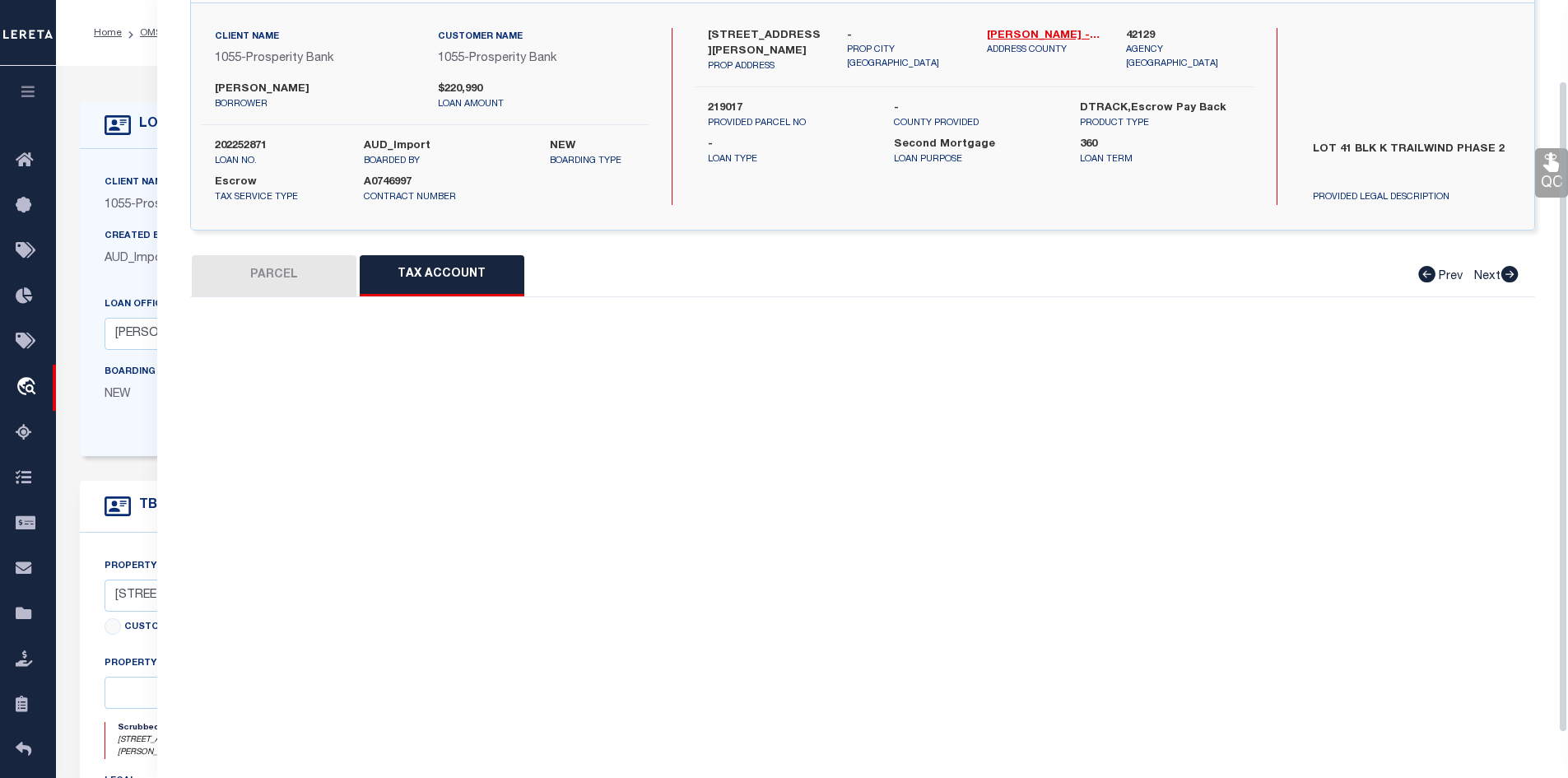
select select "100"
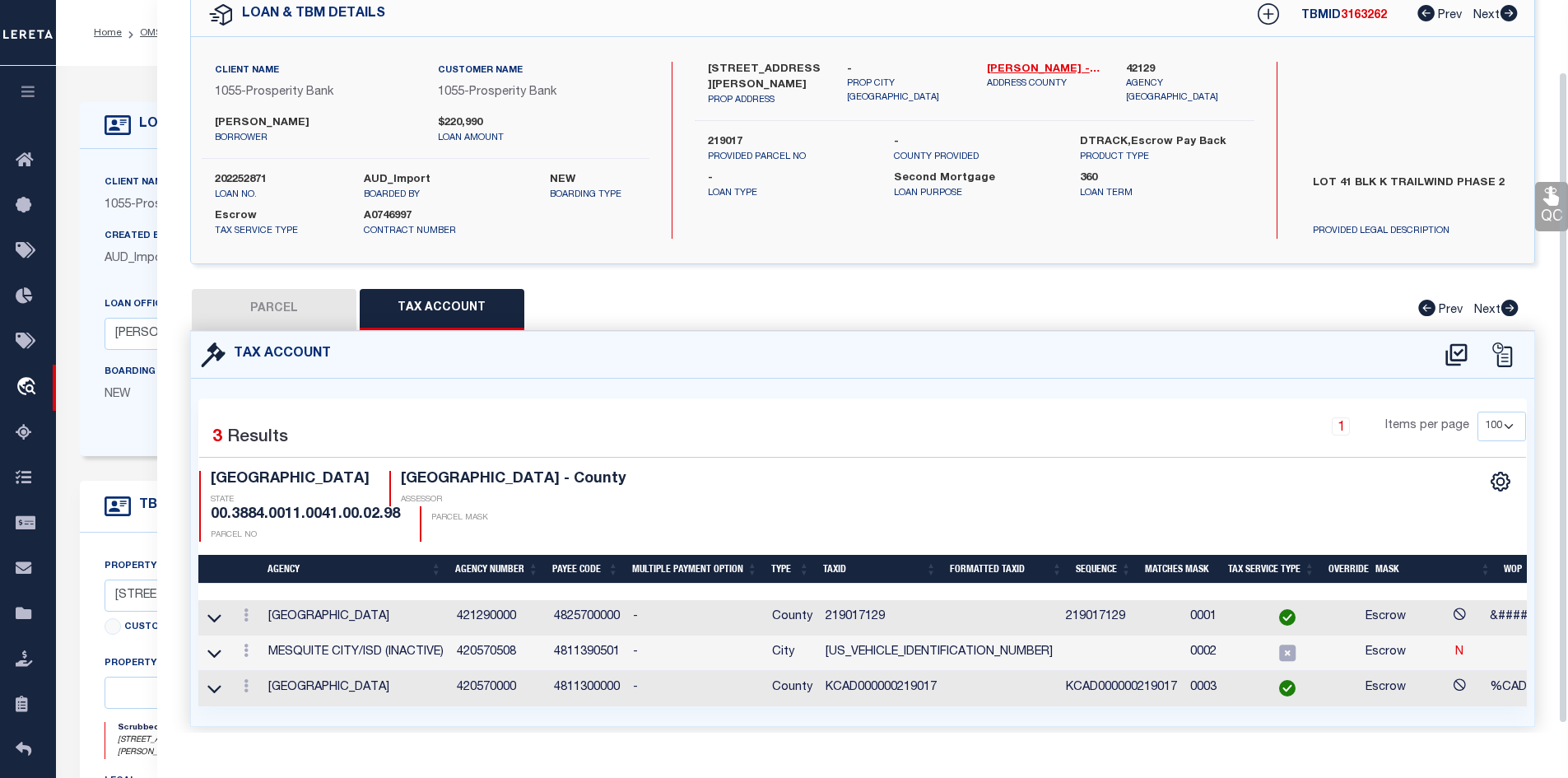
scroll to position [90, 0]
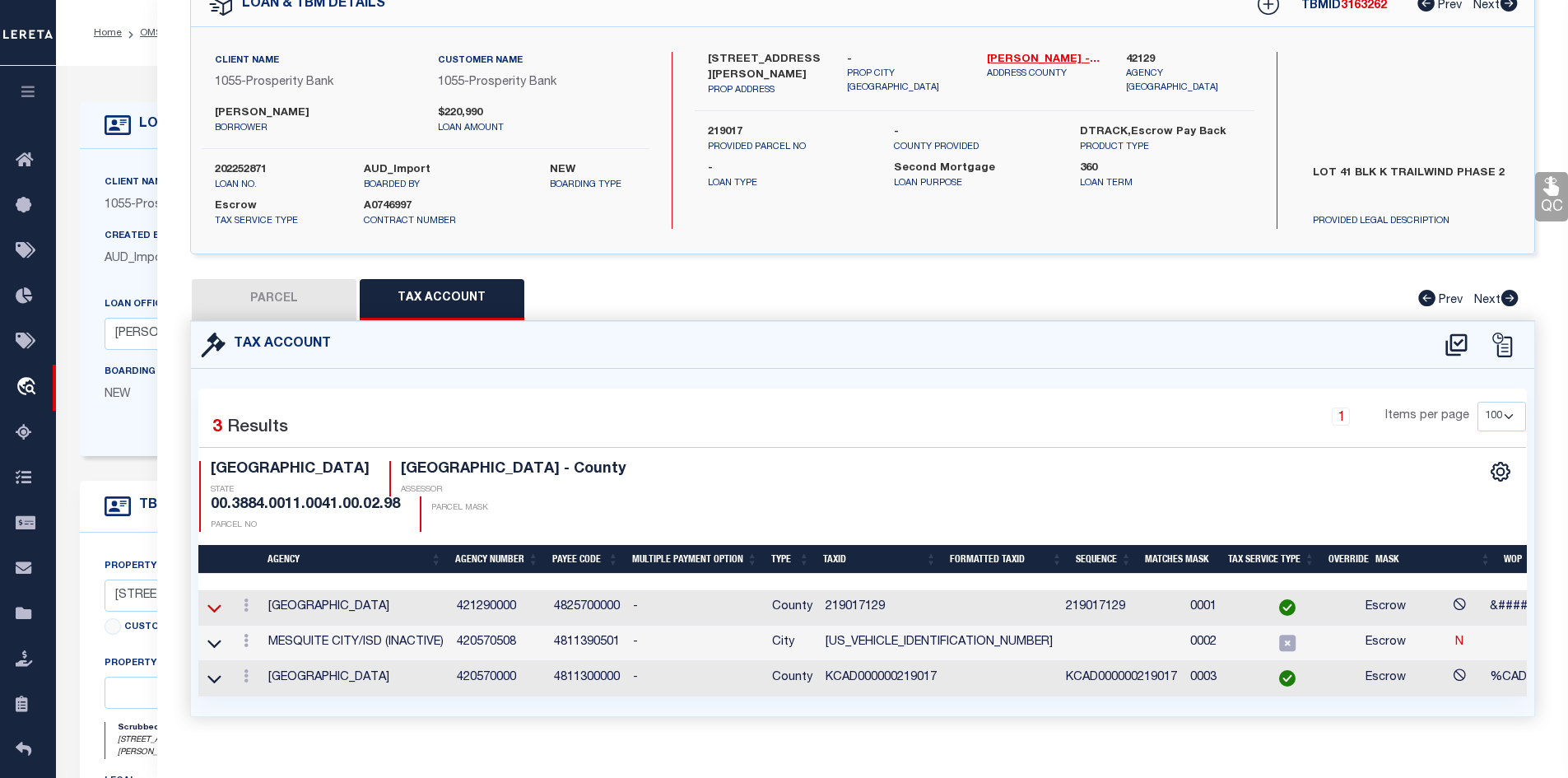
click at [213, 600] on icon at bounding box center [214, 608] width 14 height 17
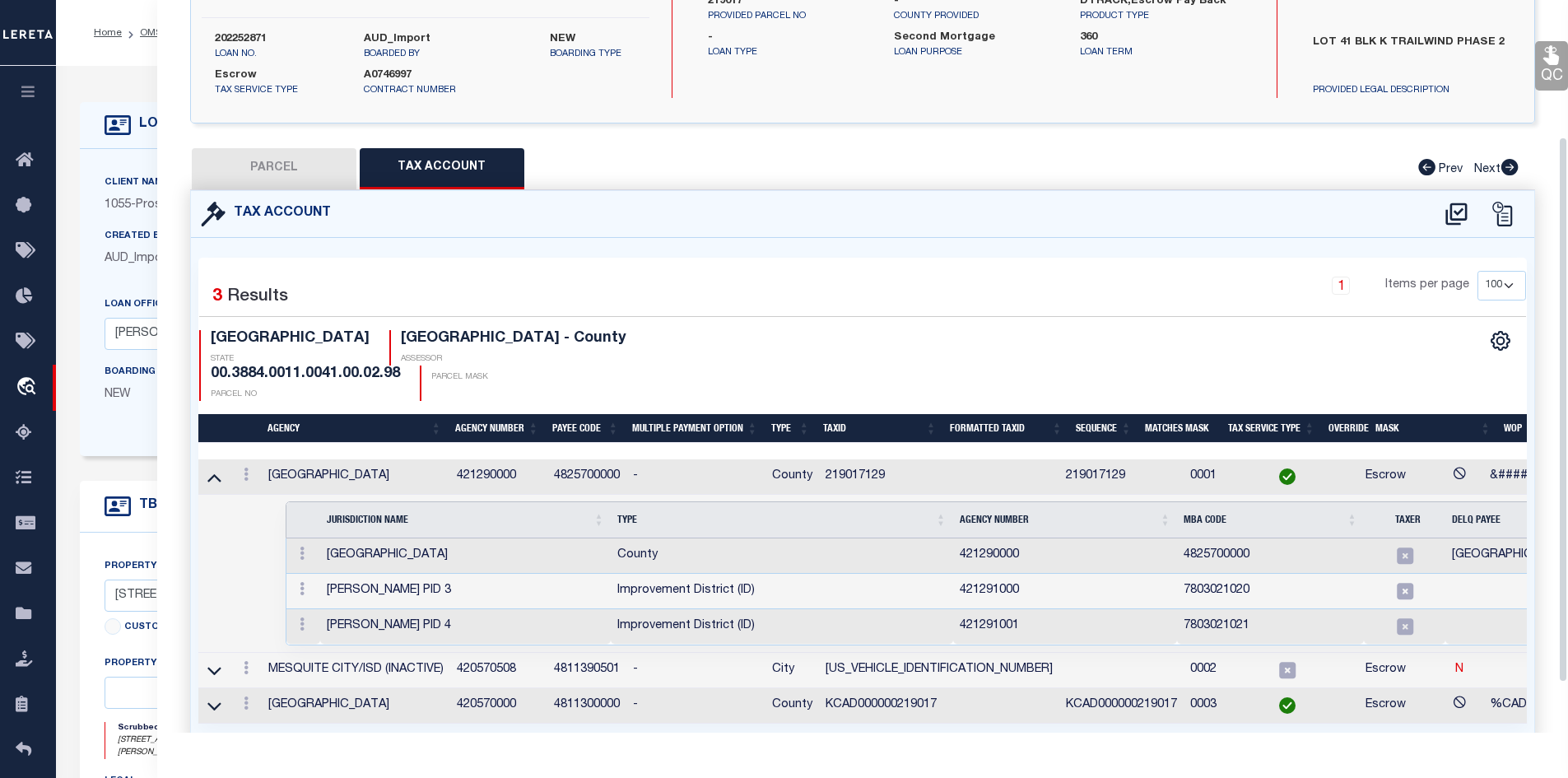
scroll to position [251, 0]
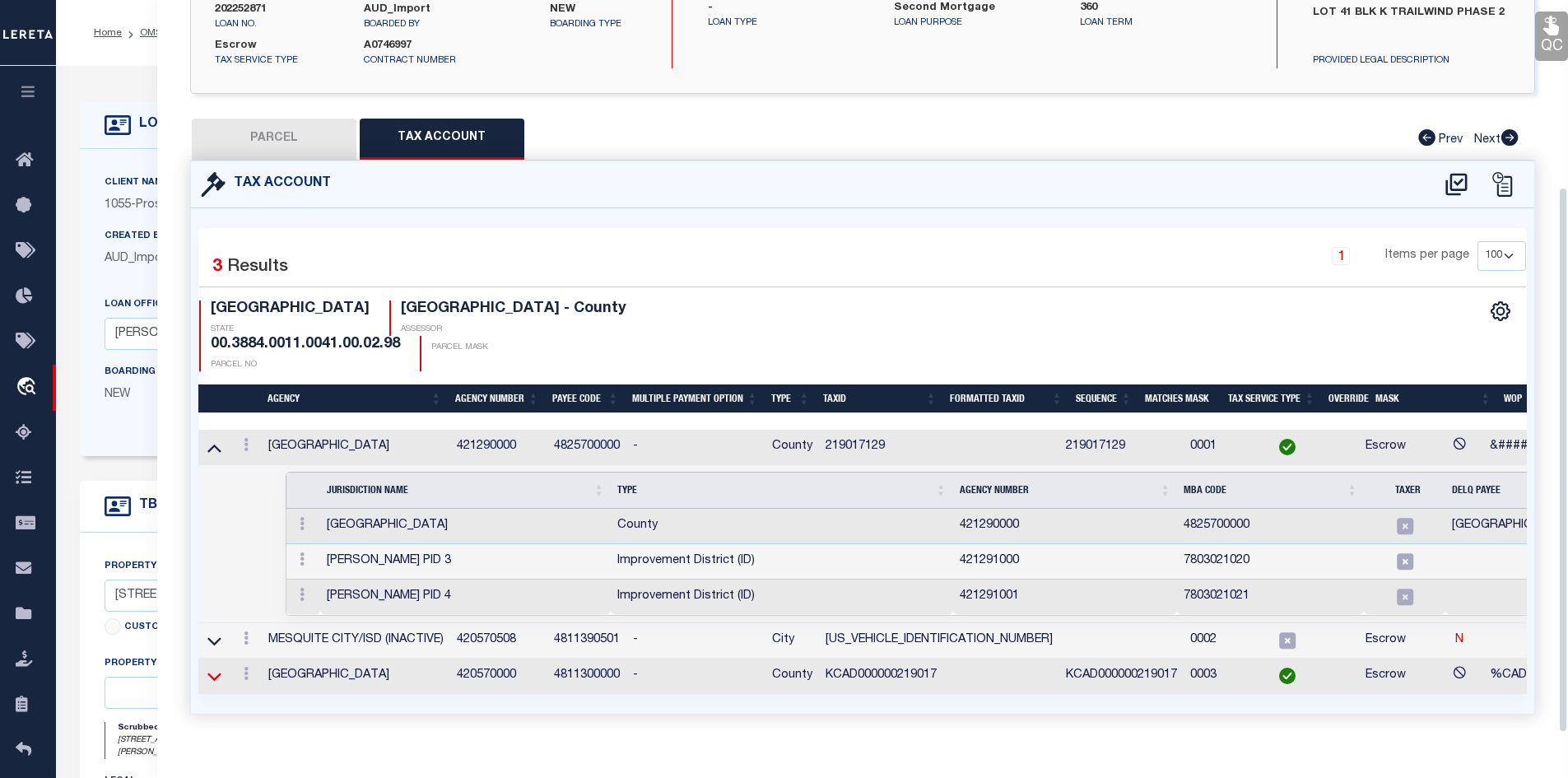
click at [209, 668] on icon at bounding box center [214, 676] width 14 height 17
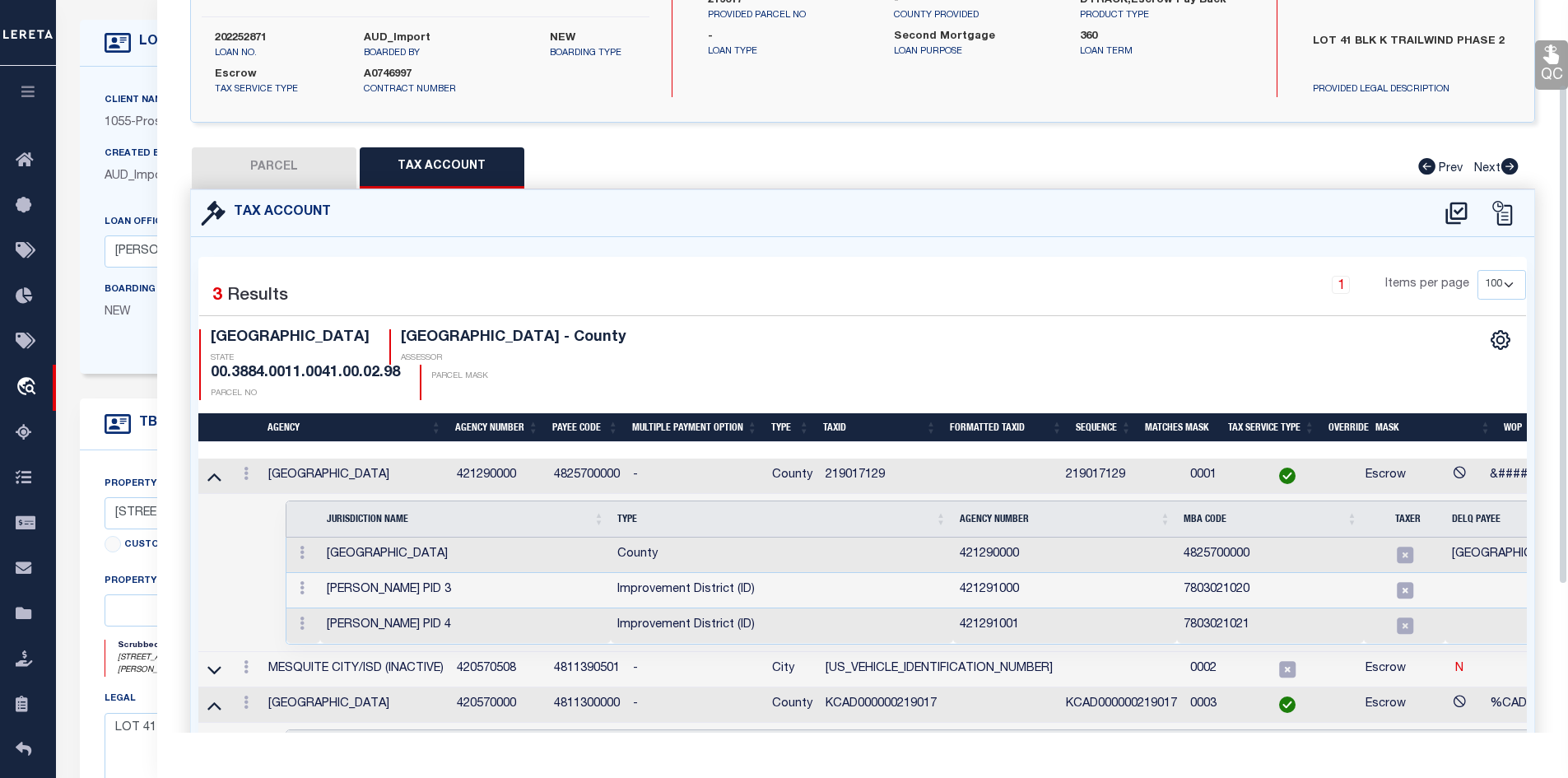
scroll to position [92, 0]
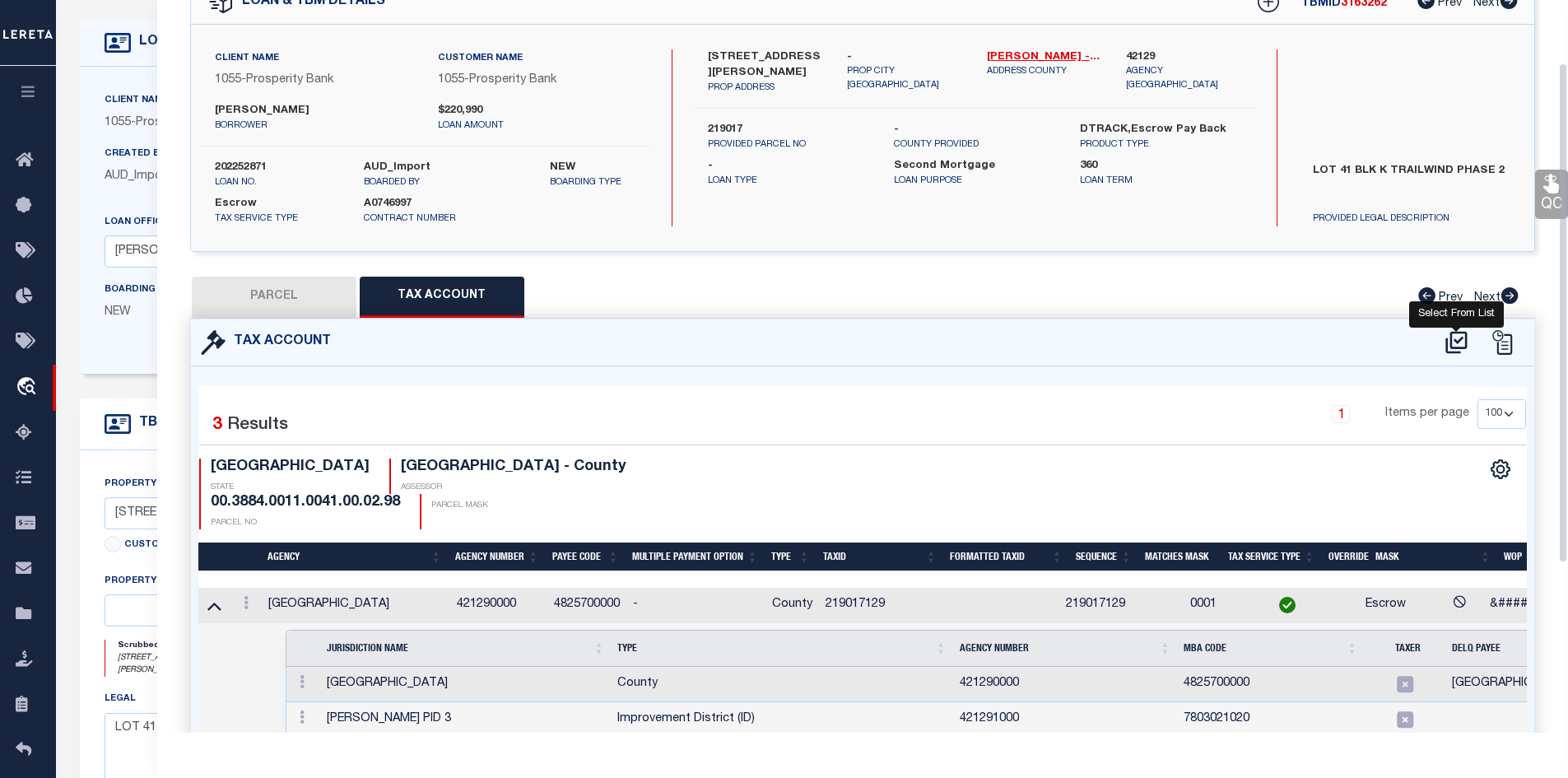
click at [1450, 334] on icon at bounding box center [1456, 342] width 22 height 23
select select "100"
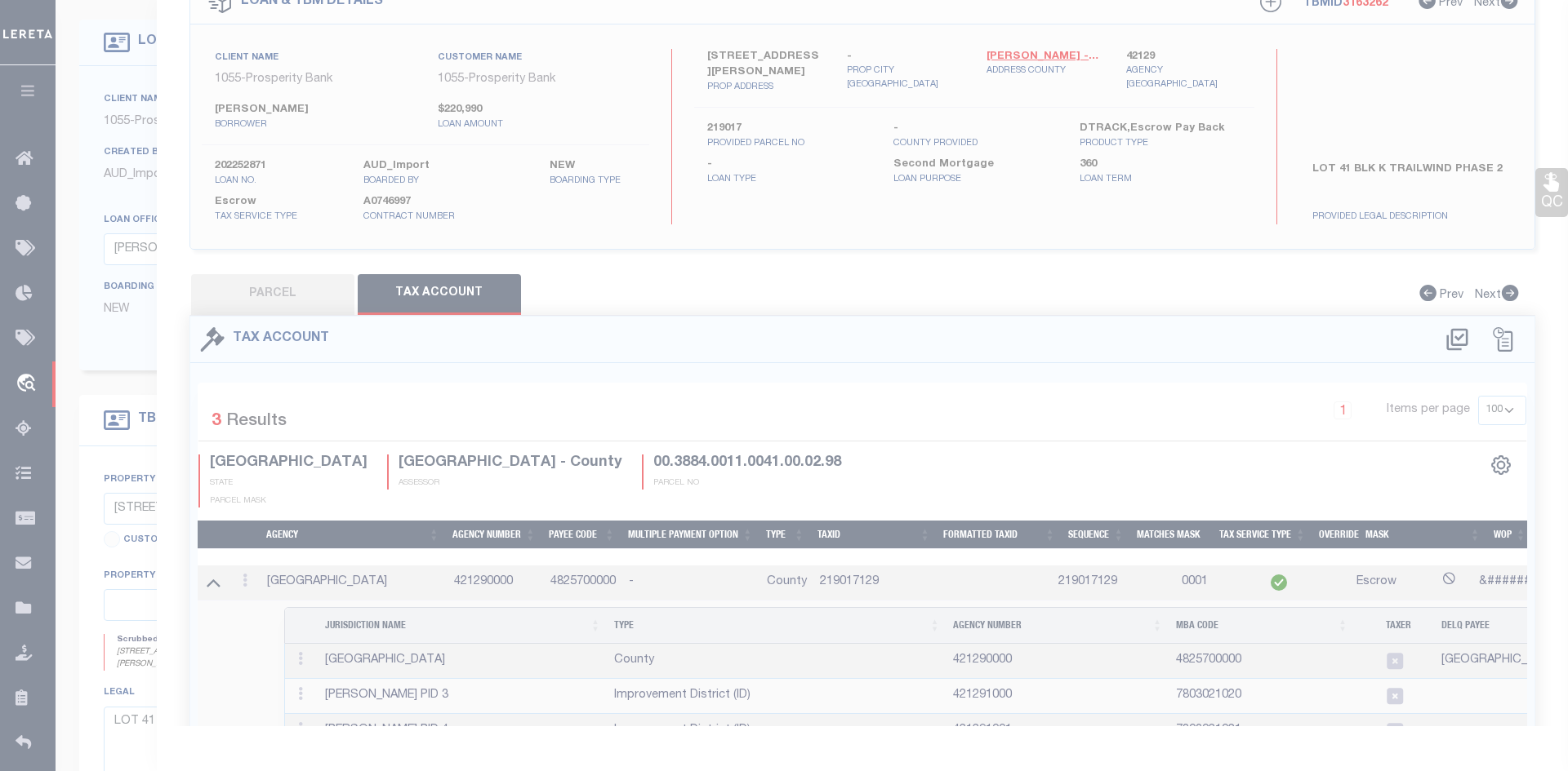
select select "100"
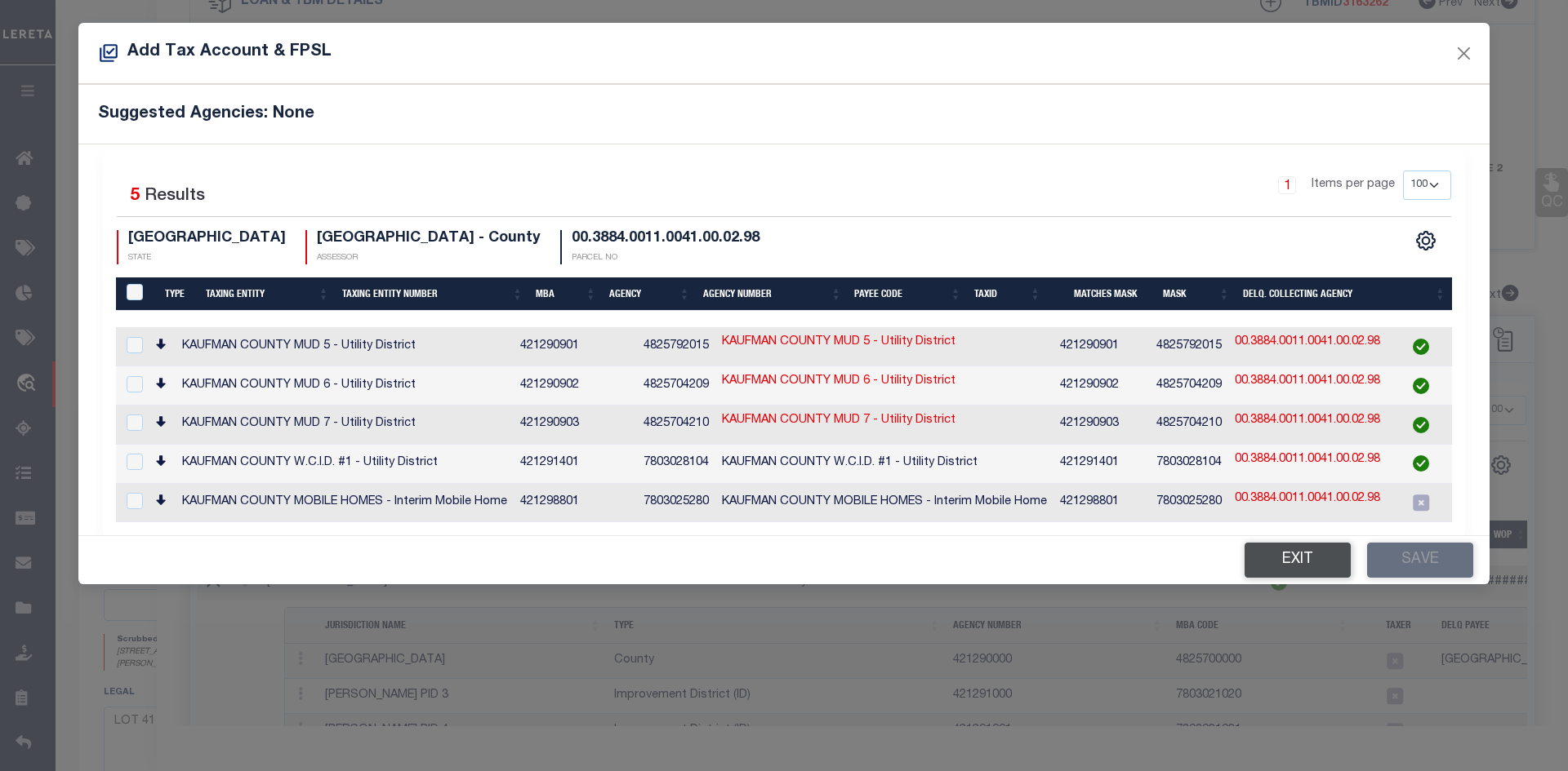
click at [1250, 549] on button "Exit" at bounding box center [1297, 559] width 106 height 35
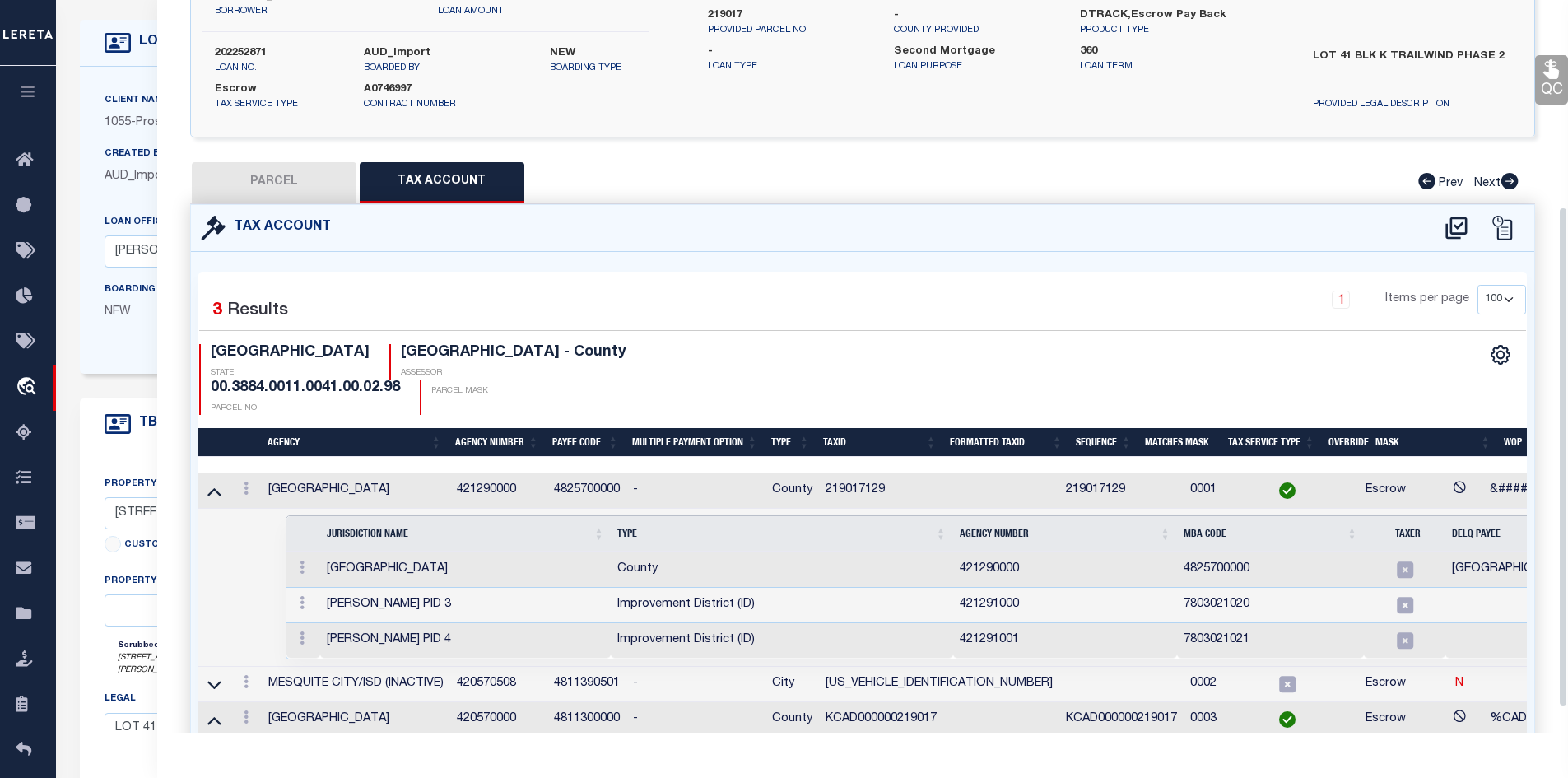
scroll to position [339, 0]
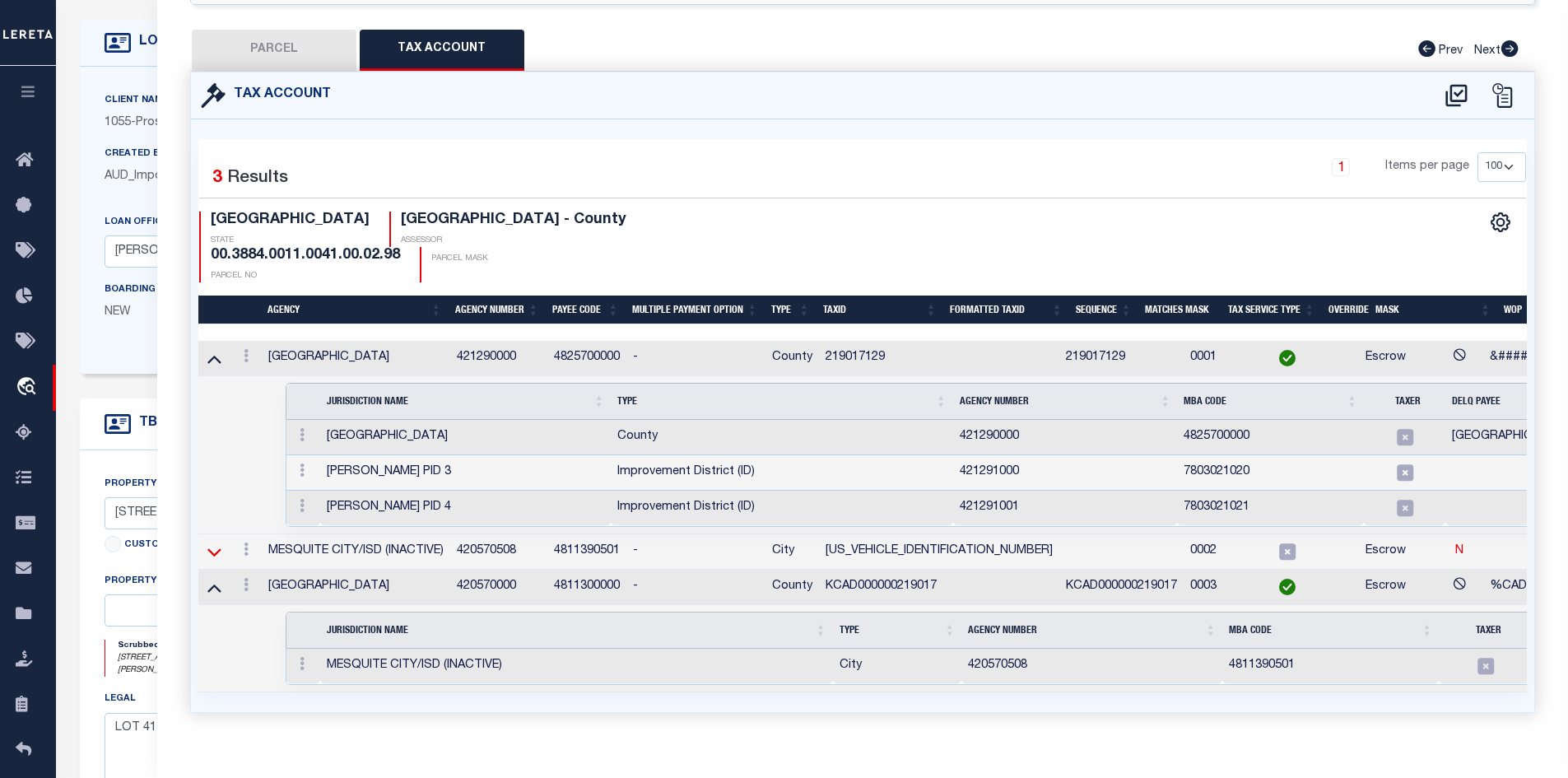
click at [211, 544] on icon at bounding box center [214, 552] width 14 height 17
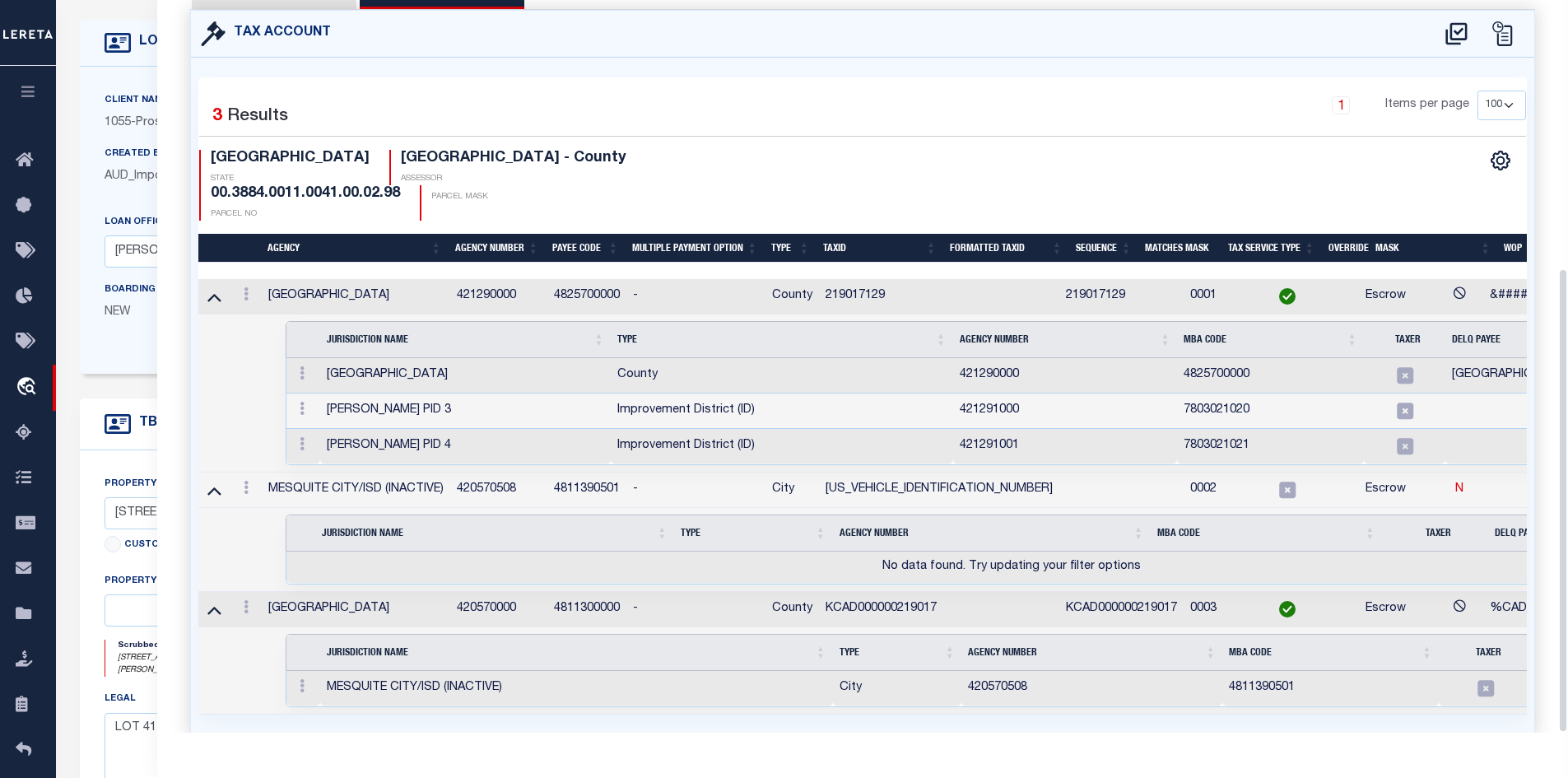
scroll to position [423, 0]
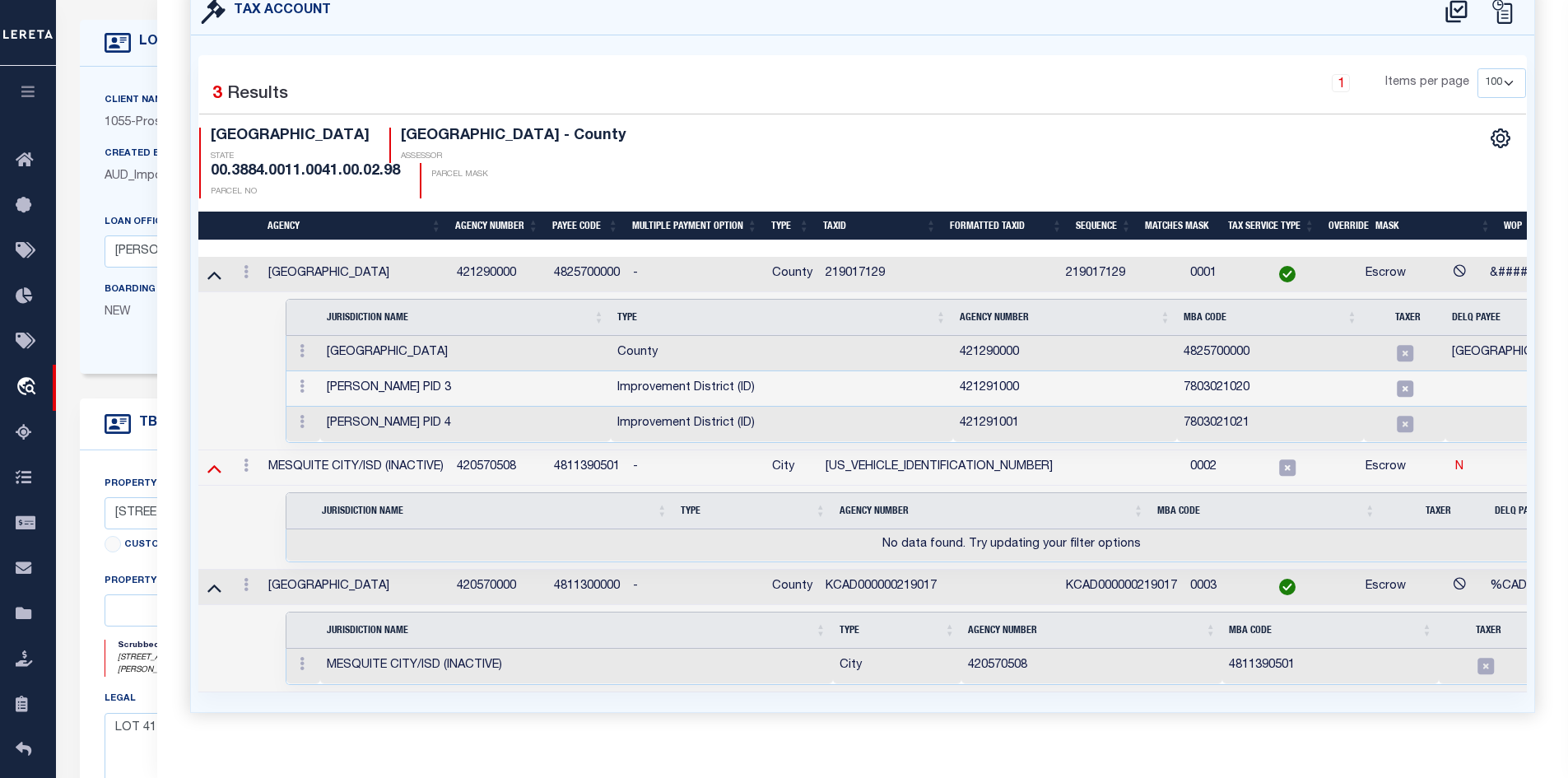
click at [211, 460] on icon at bounding box center [214, 468] width 14 height 17
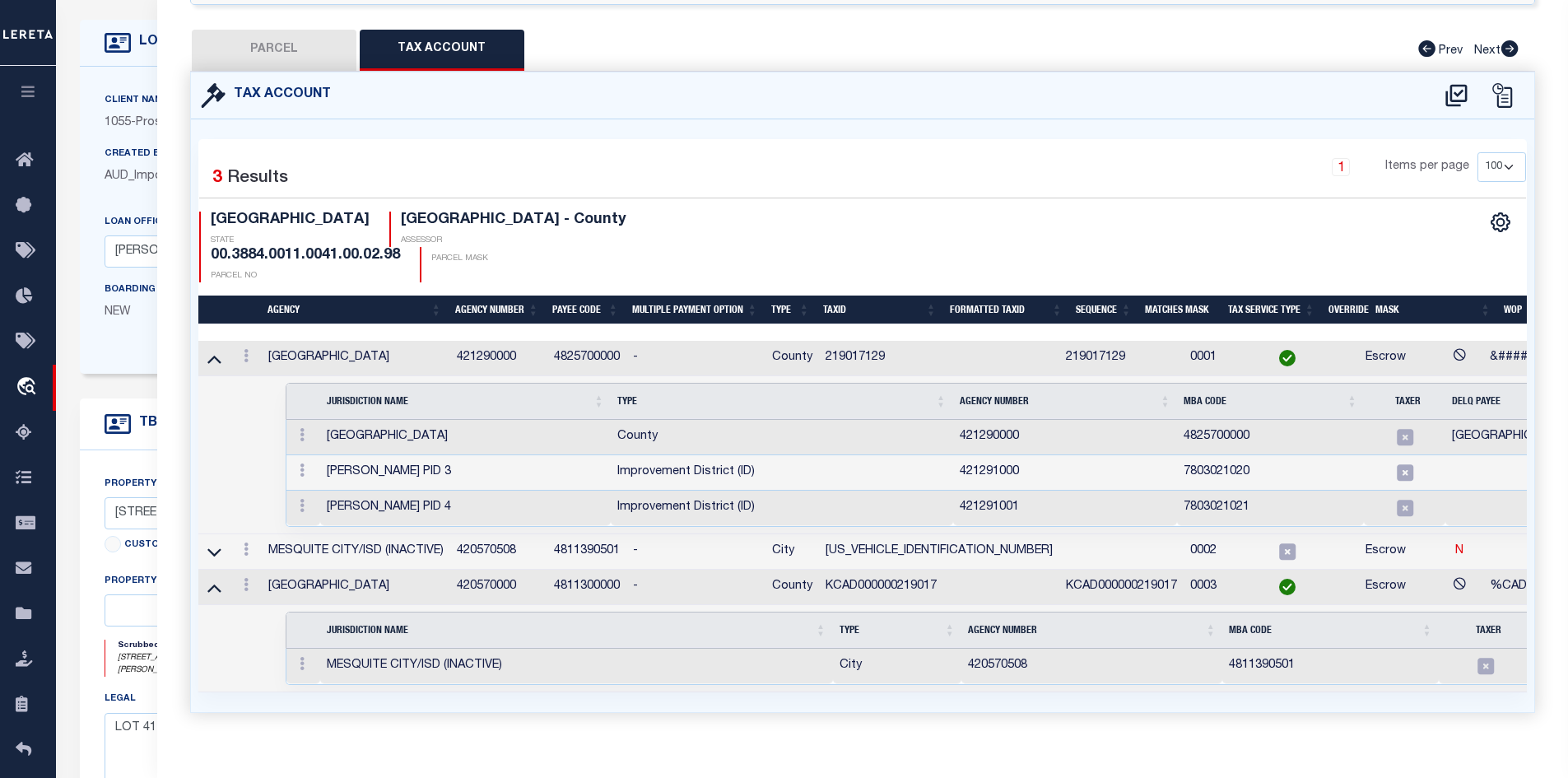
scroll to position [412, 0]
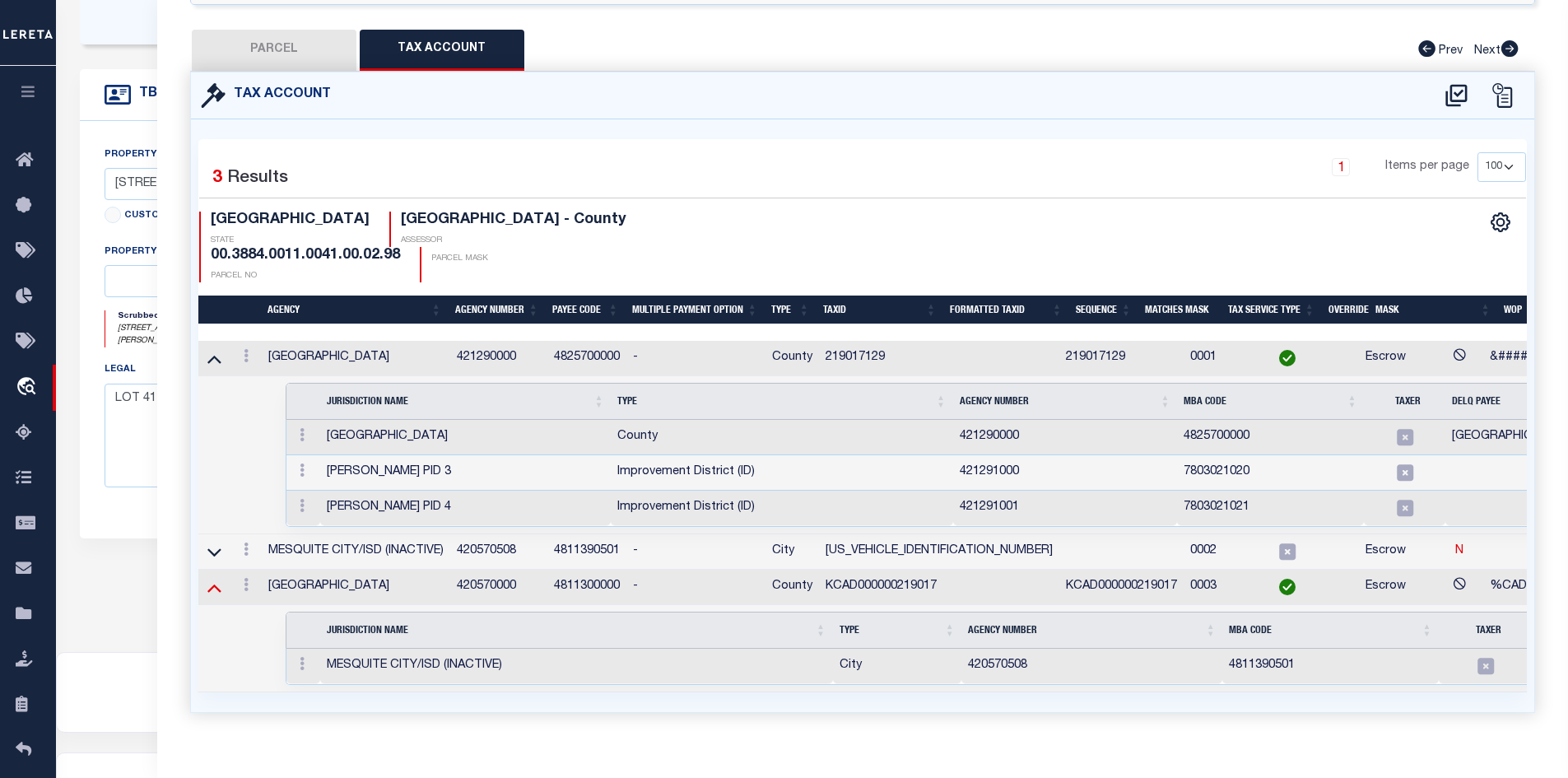
click at [218, 579] on icon at bounding box center [214, 587] width 14 height 17
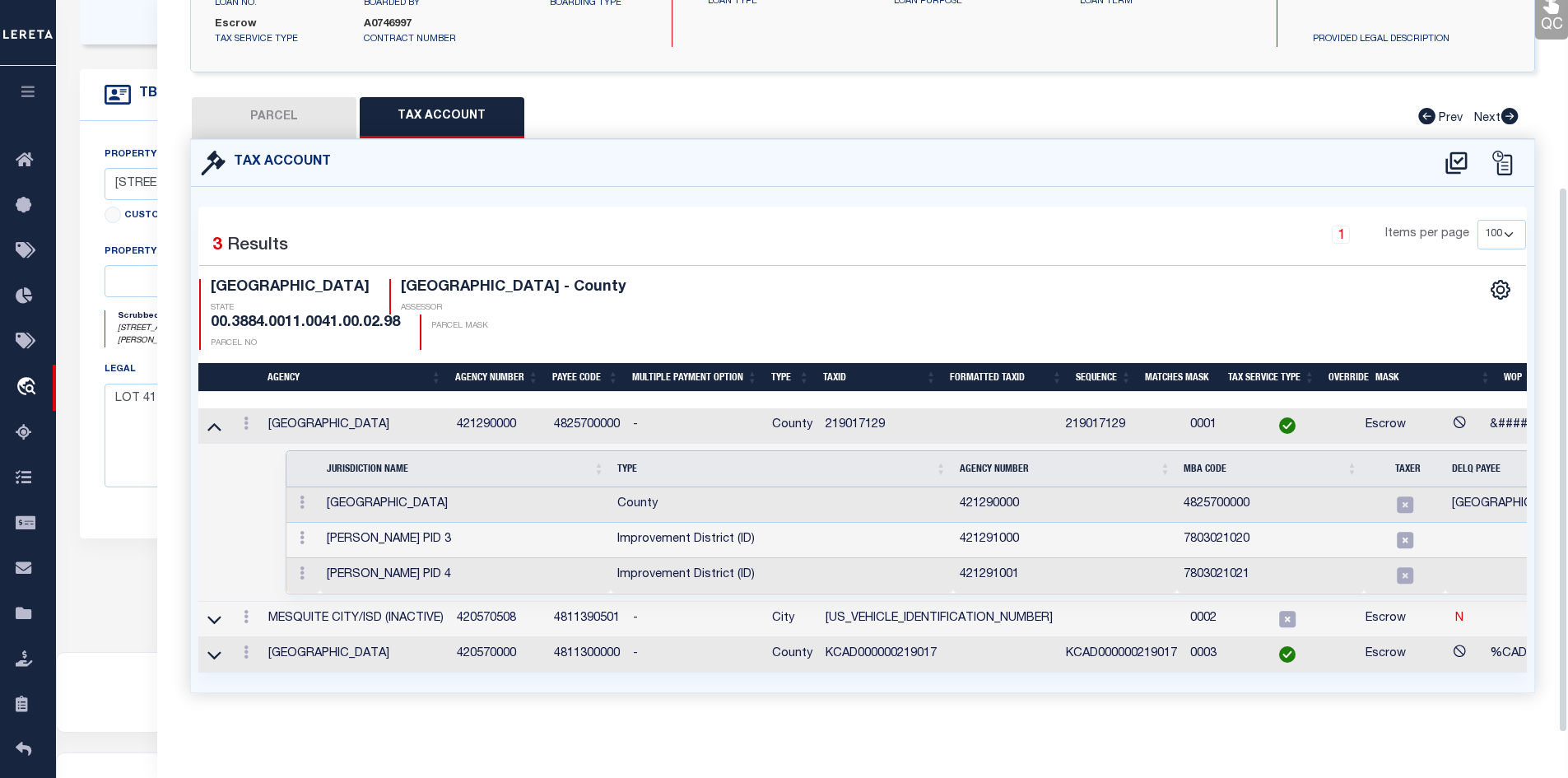
scroll to position [251, 0]
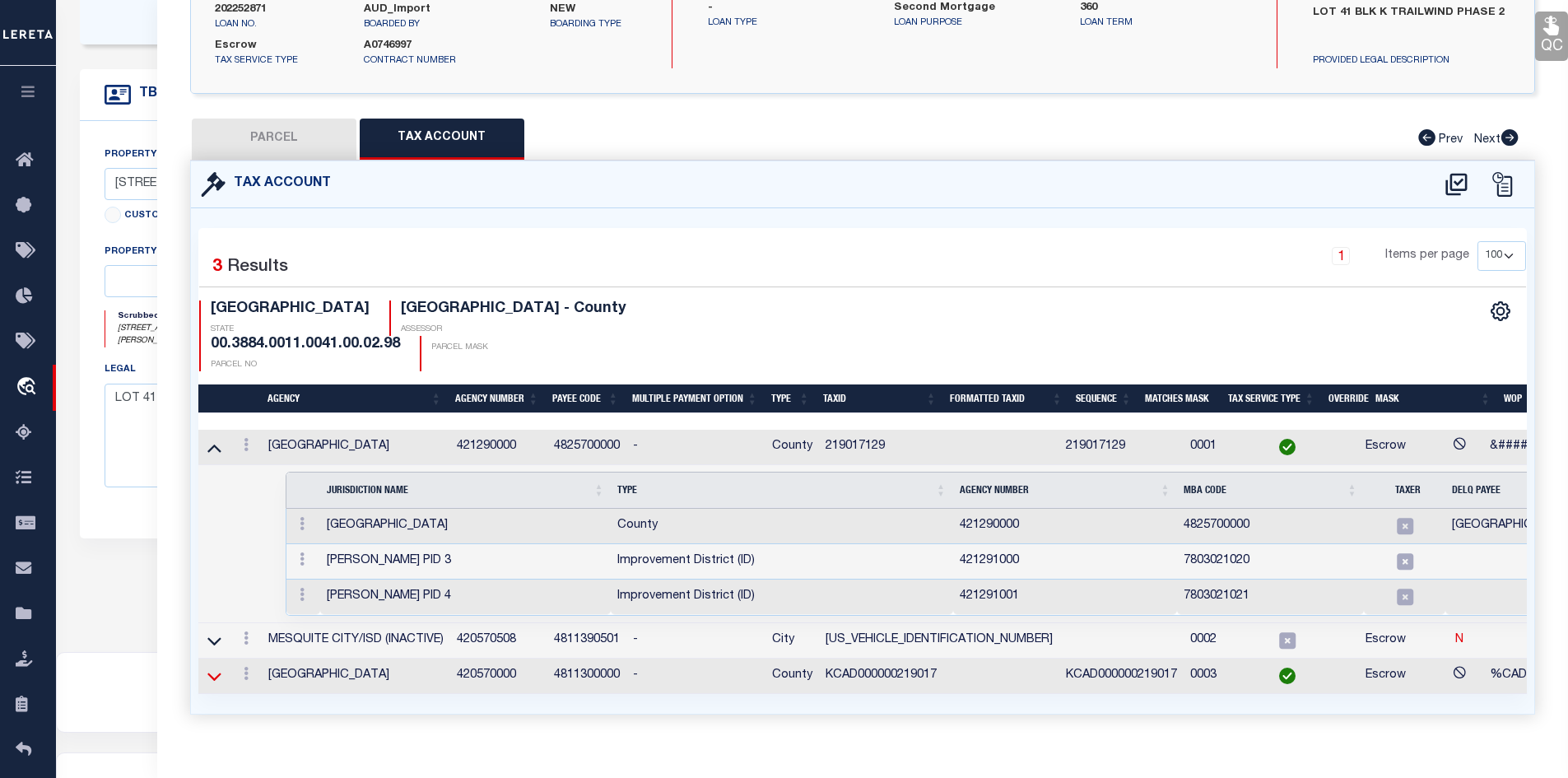
click at [211, 668] on icon at bounding box center [214, 676] width 14 height 17
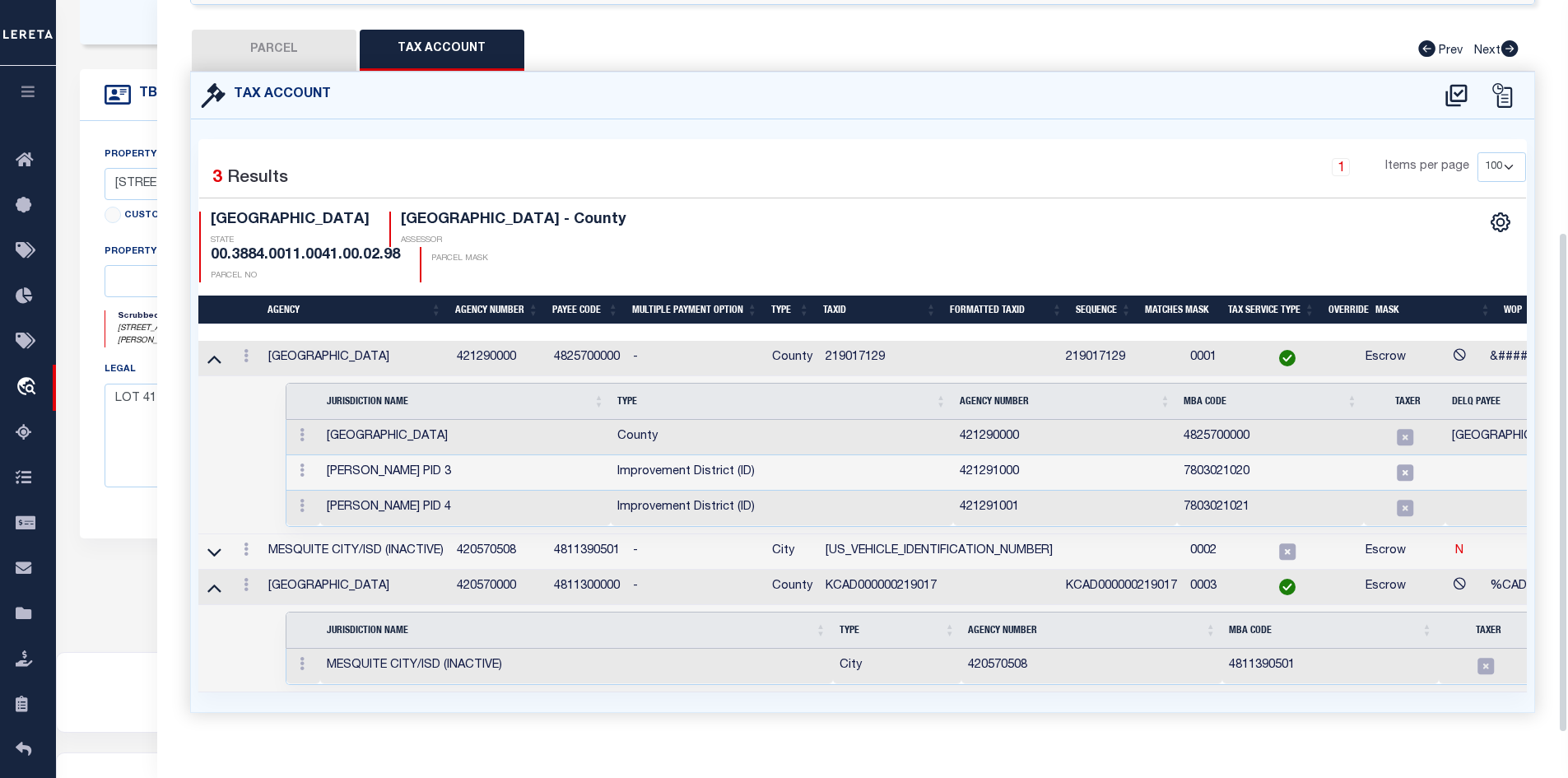
scroll to position [481, 0]
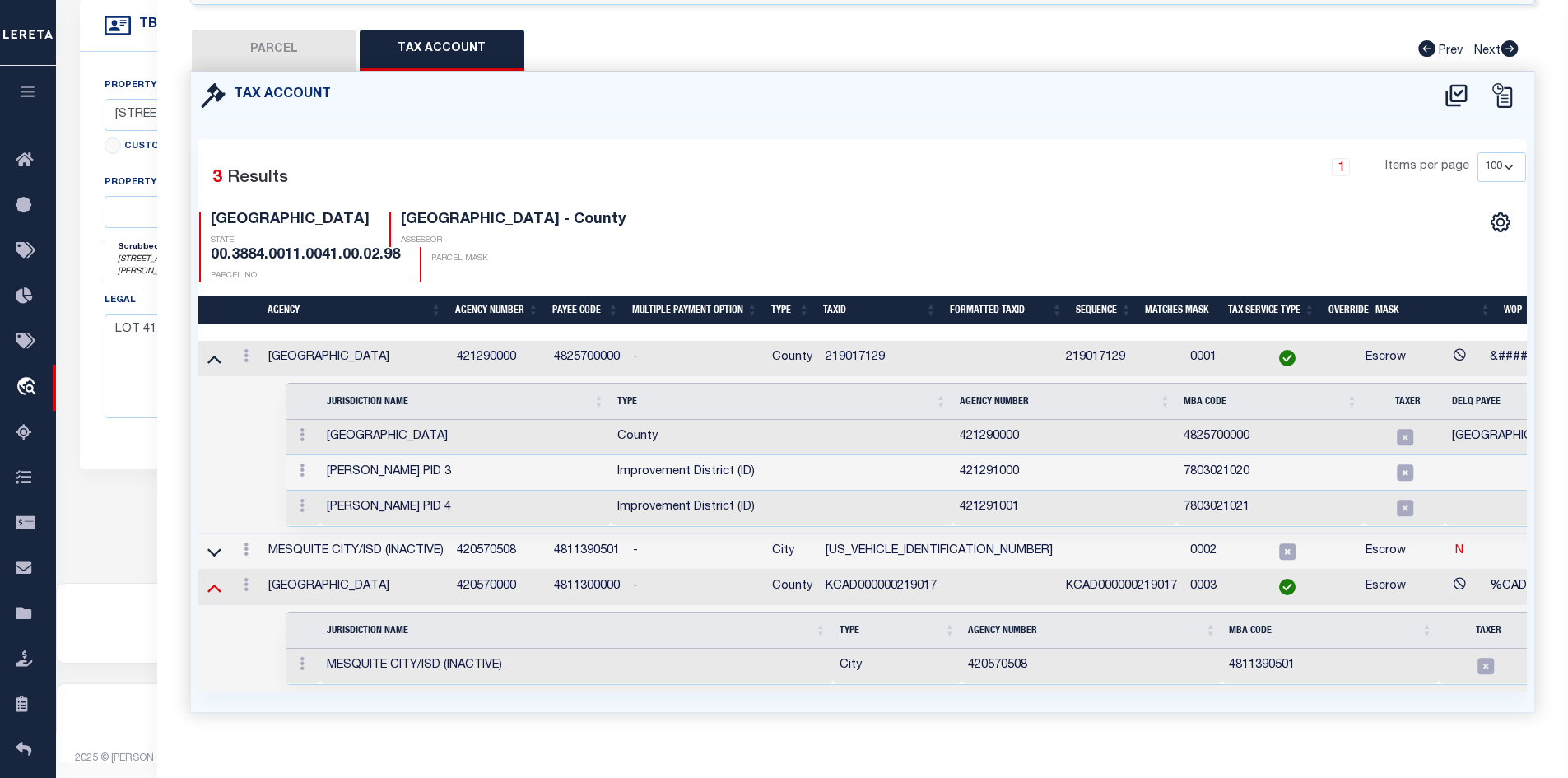
click at [215, 585] on icon at bounding box center [214, 589] width 14 height 8
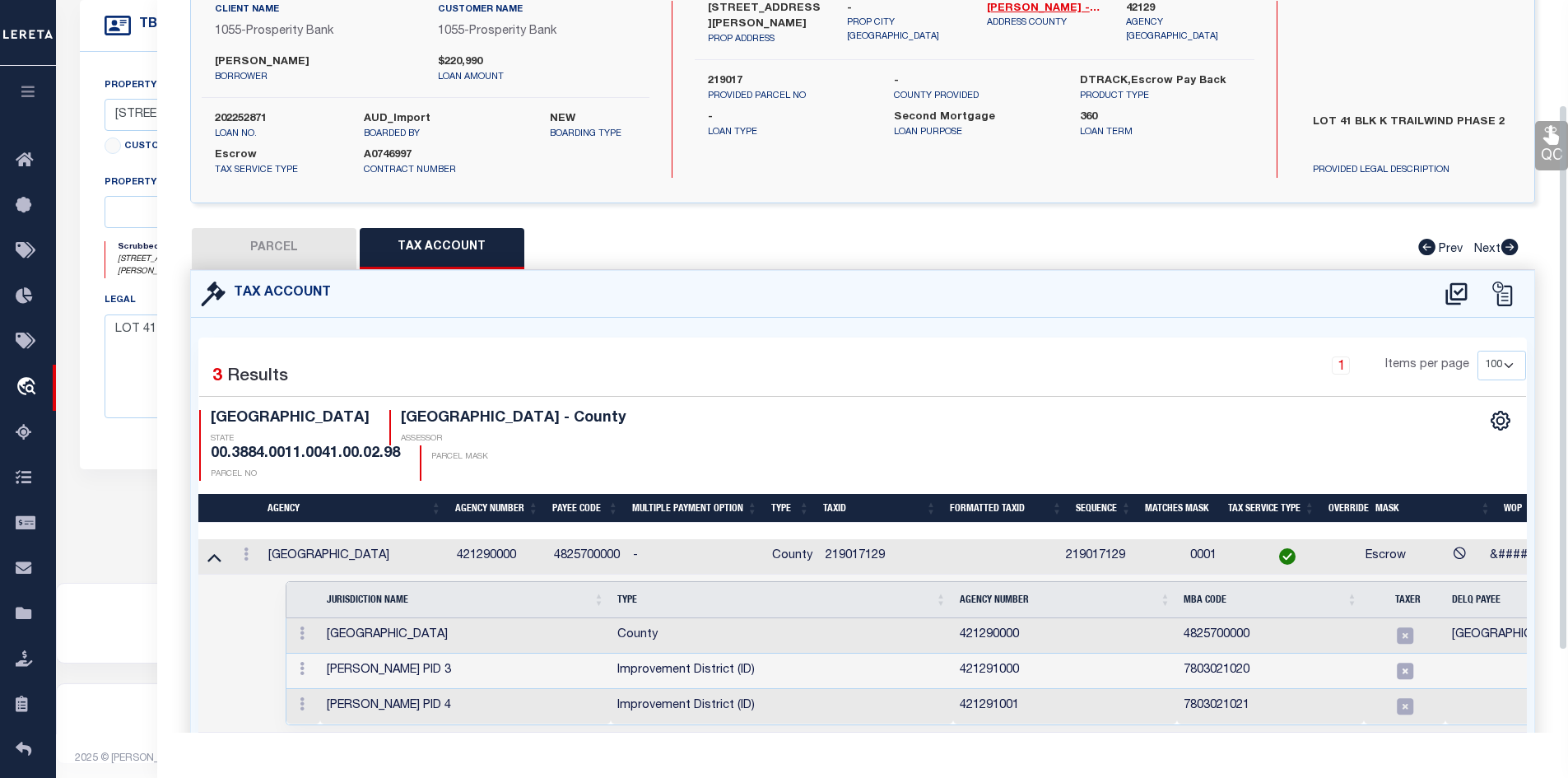
scroll to position [86, 0]
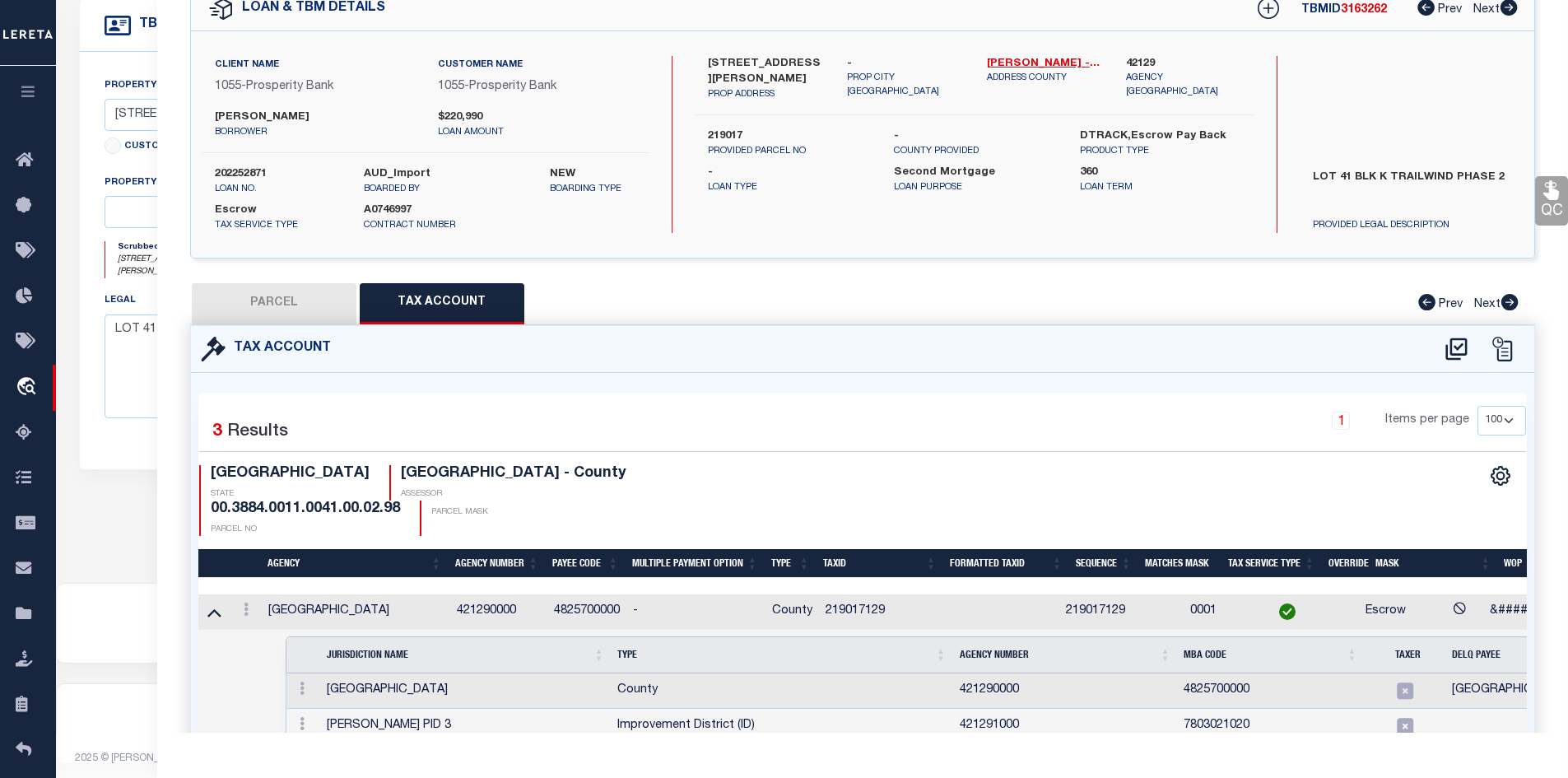
click at [260, 309] on button "PARCEL" at bounding box center [274, 304] width 165 height 41
select select "AS"
checkbox input "false"
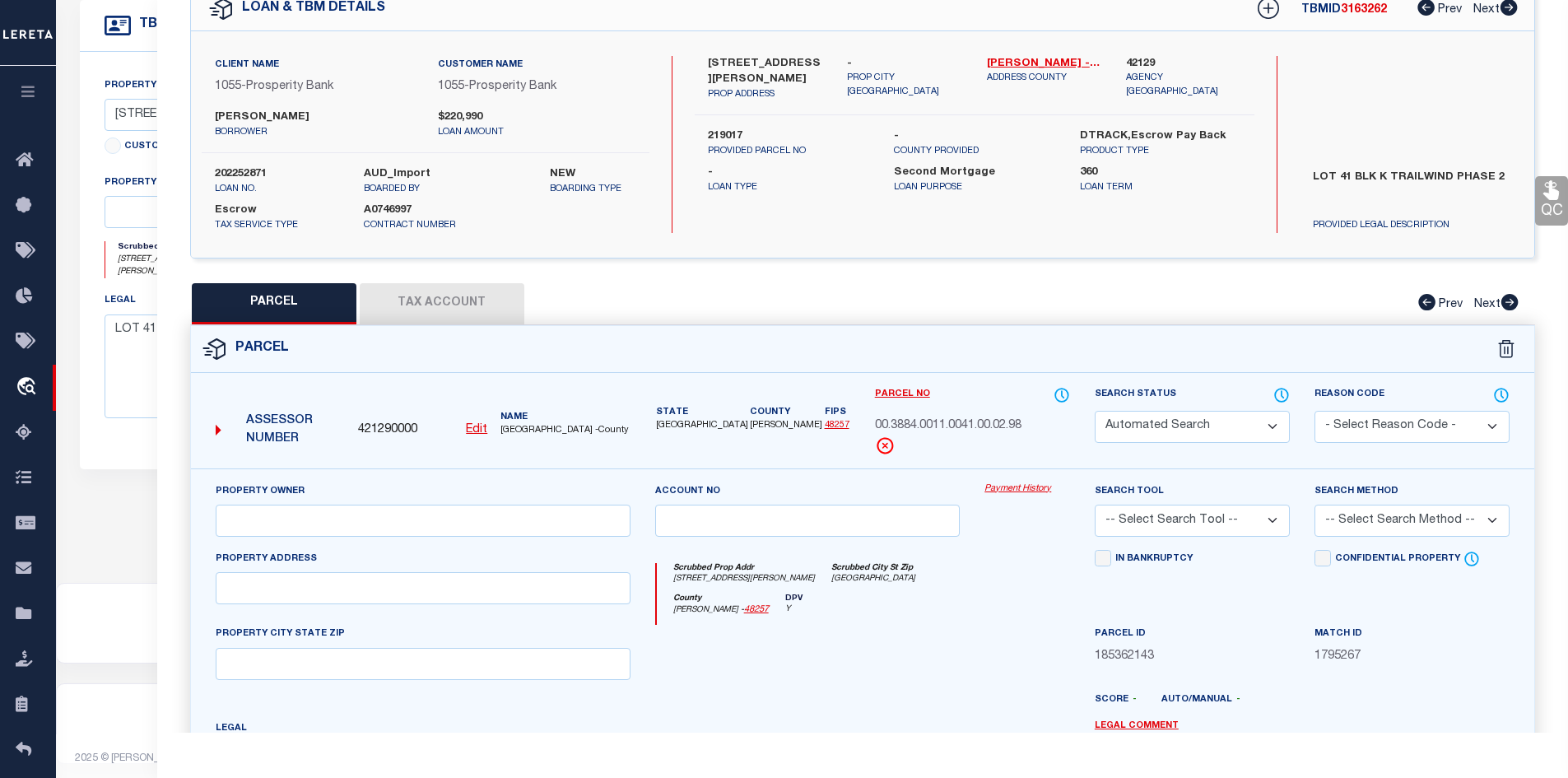
select select "CP"
type input "[PERSON_NAME] [US_STATE] LTD"
select select
type input "[STREET_ADDRESS][PERSON_NAME]"
checkbox input "false"
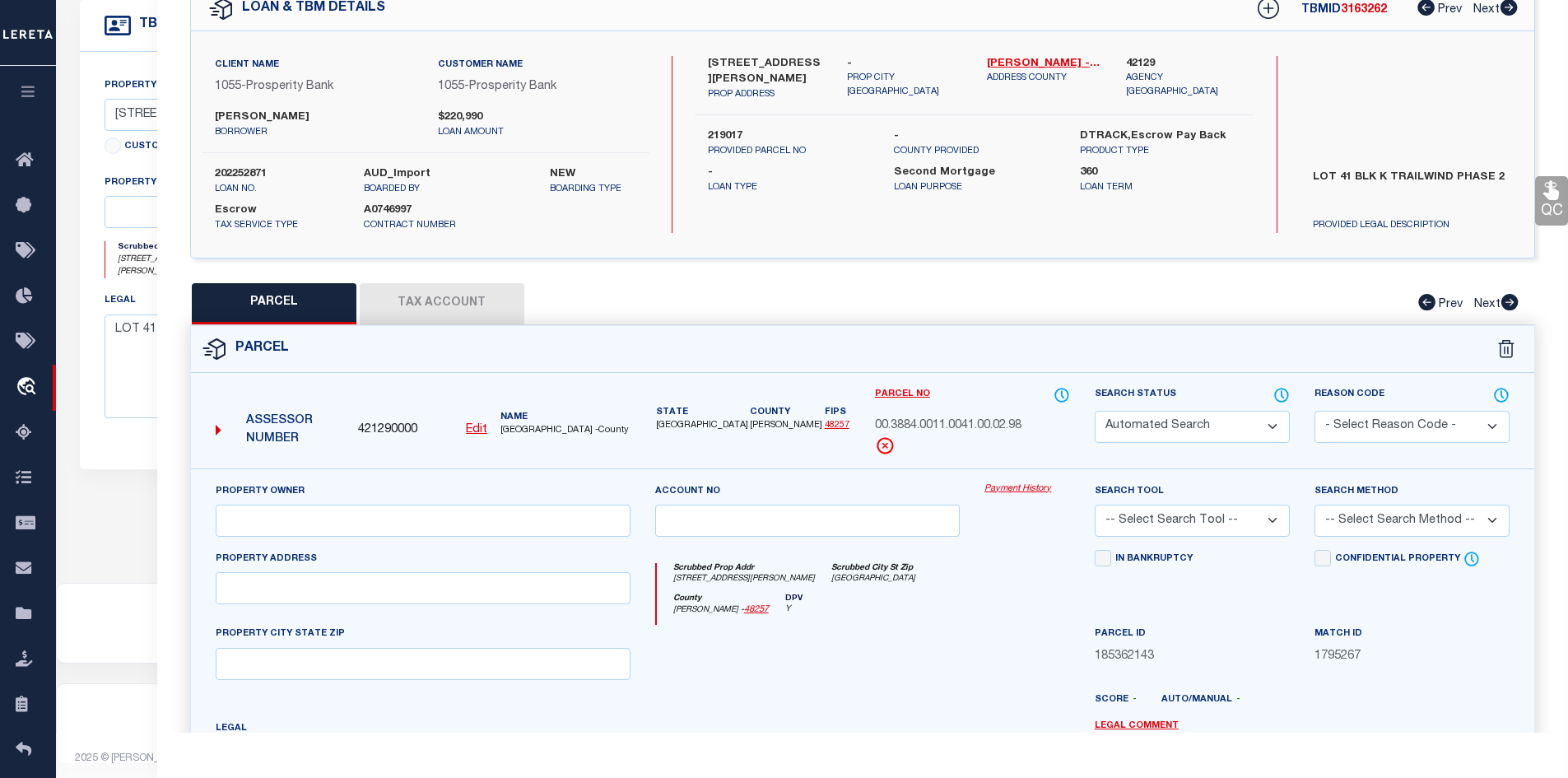
type input "[GEOGRAPHIC_DATA]"
type textarea "TRAILWIND PH 2, BLOCK K, LOT 41"
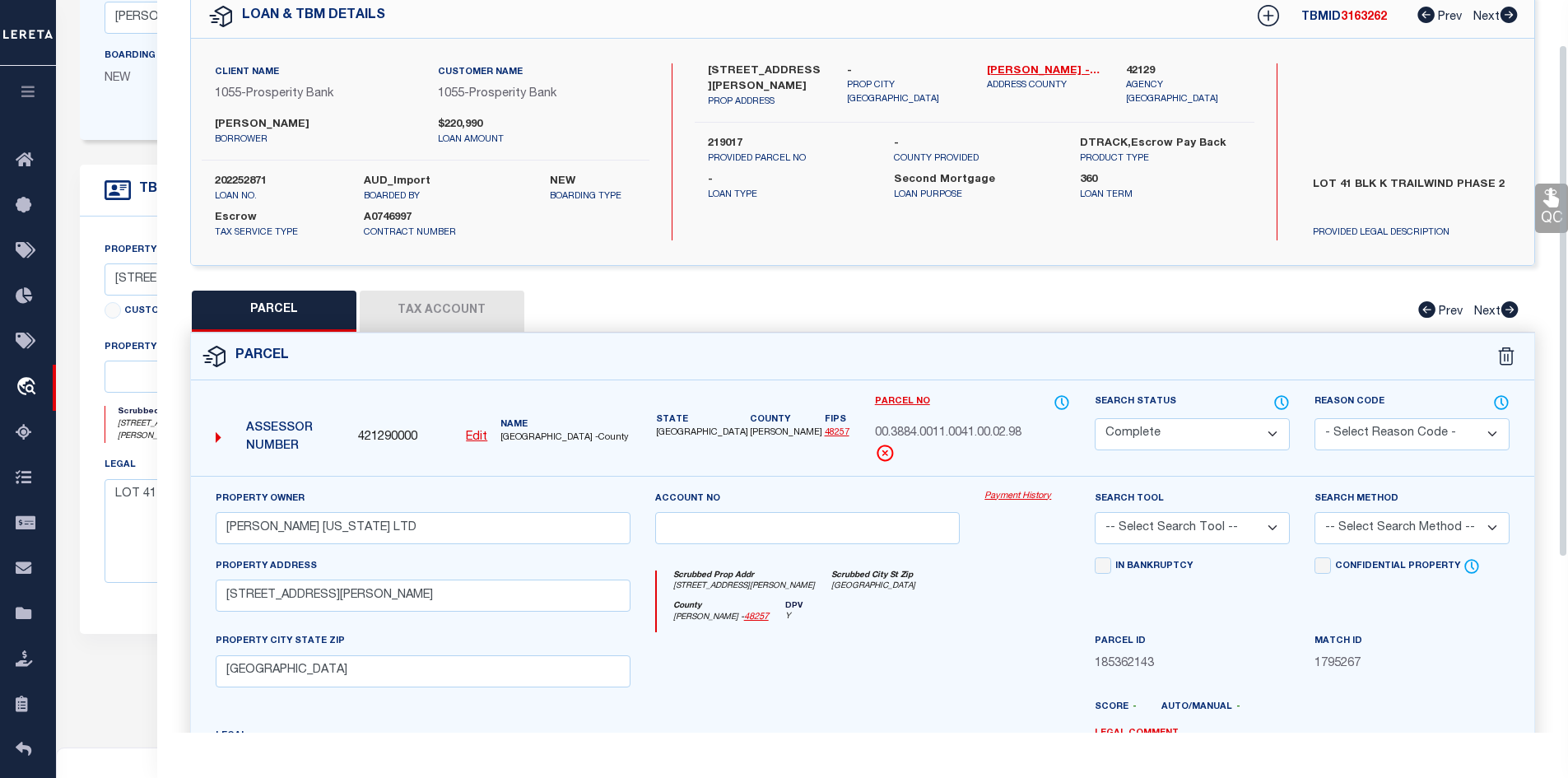
scroll to position [82, 0]
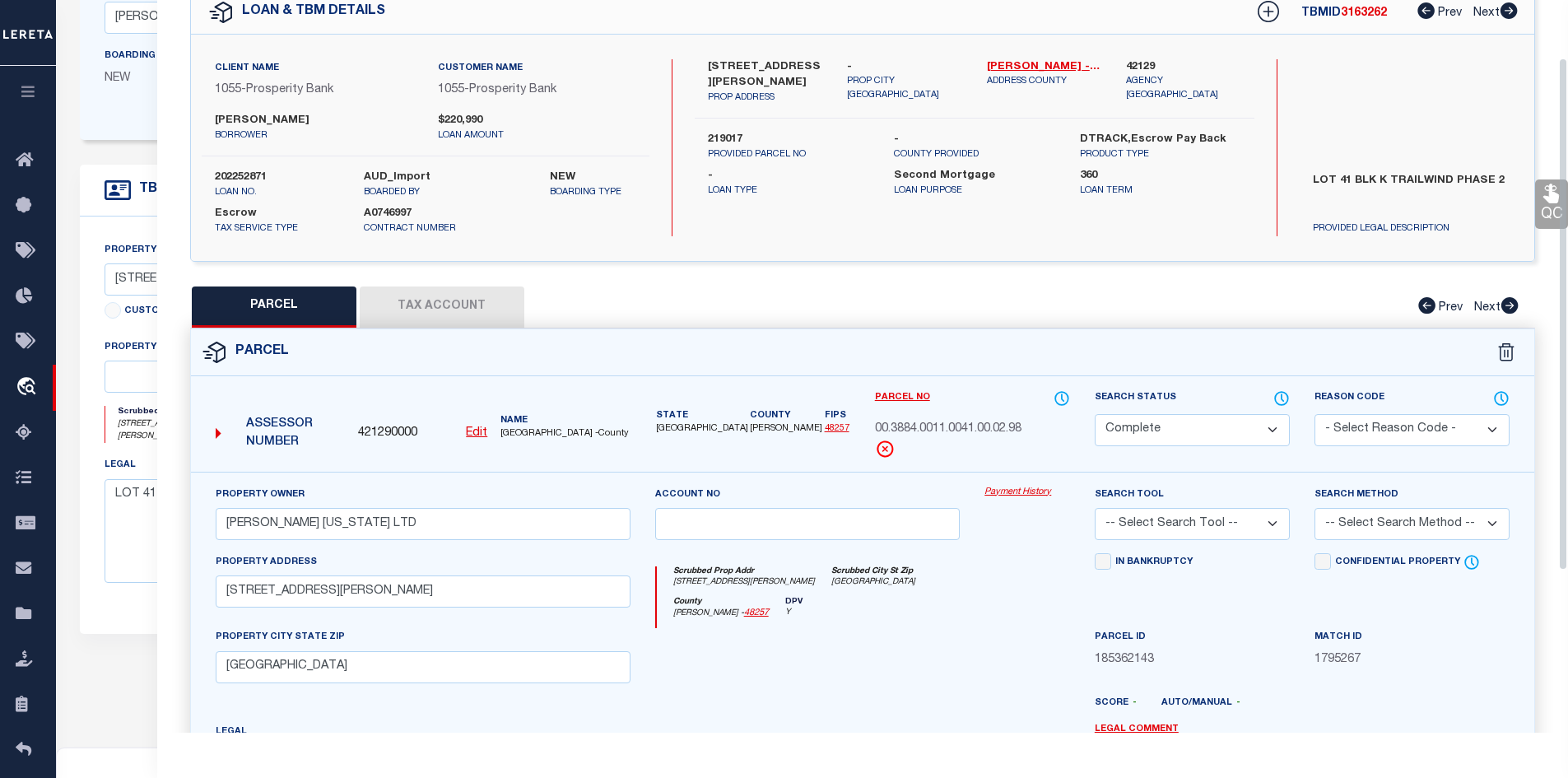
click at [423, 305] on button "Tax Account" at bounding box center [442, 307] width 165 height 41
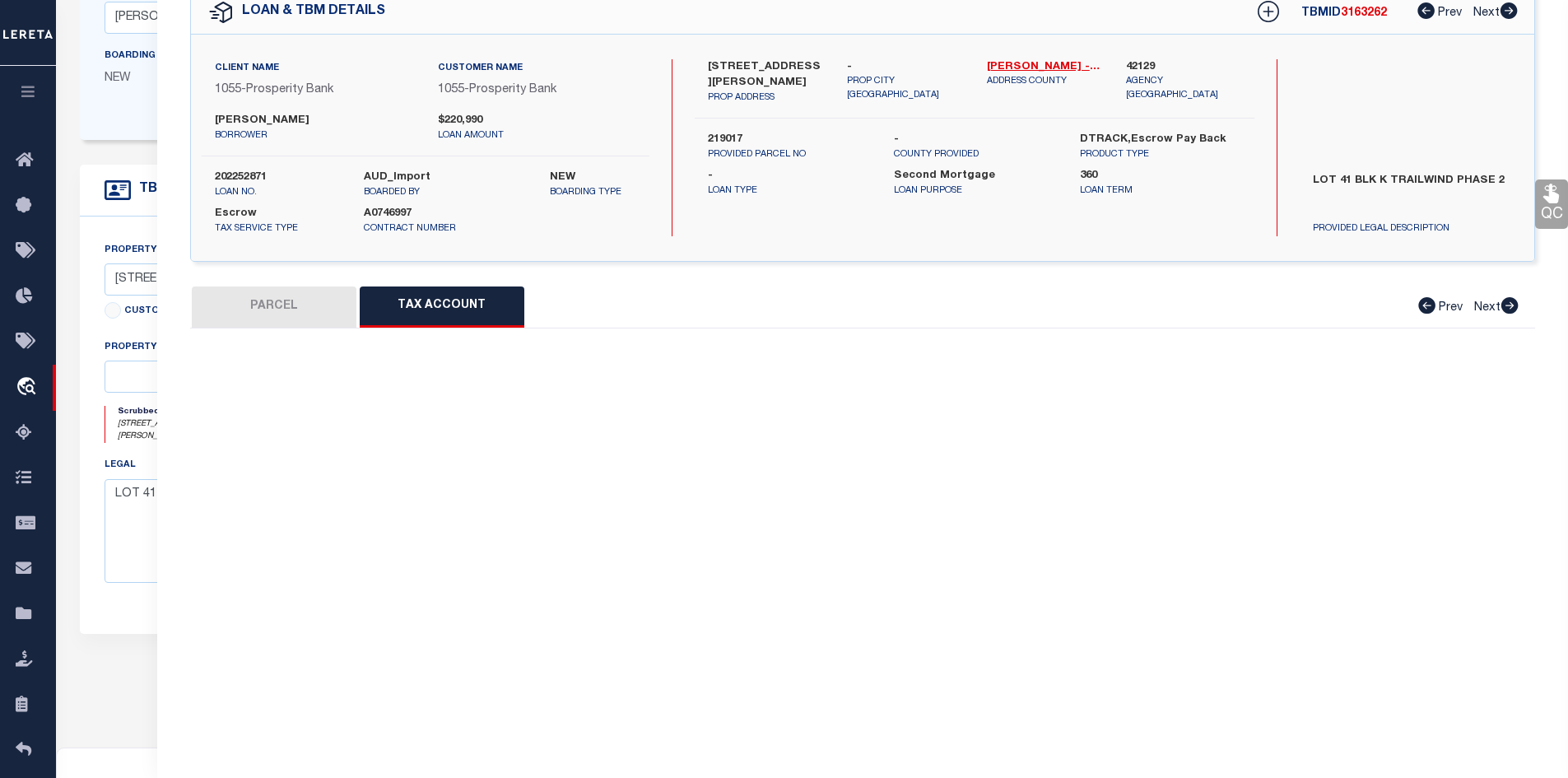
select select "100"
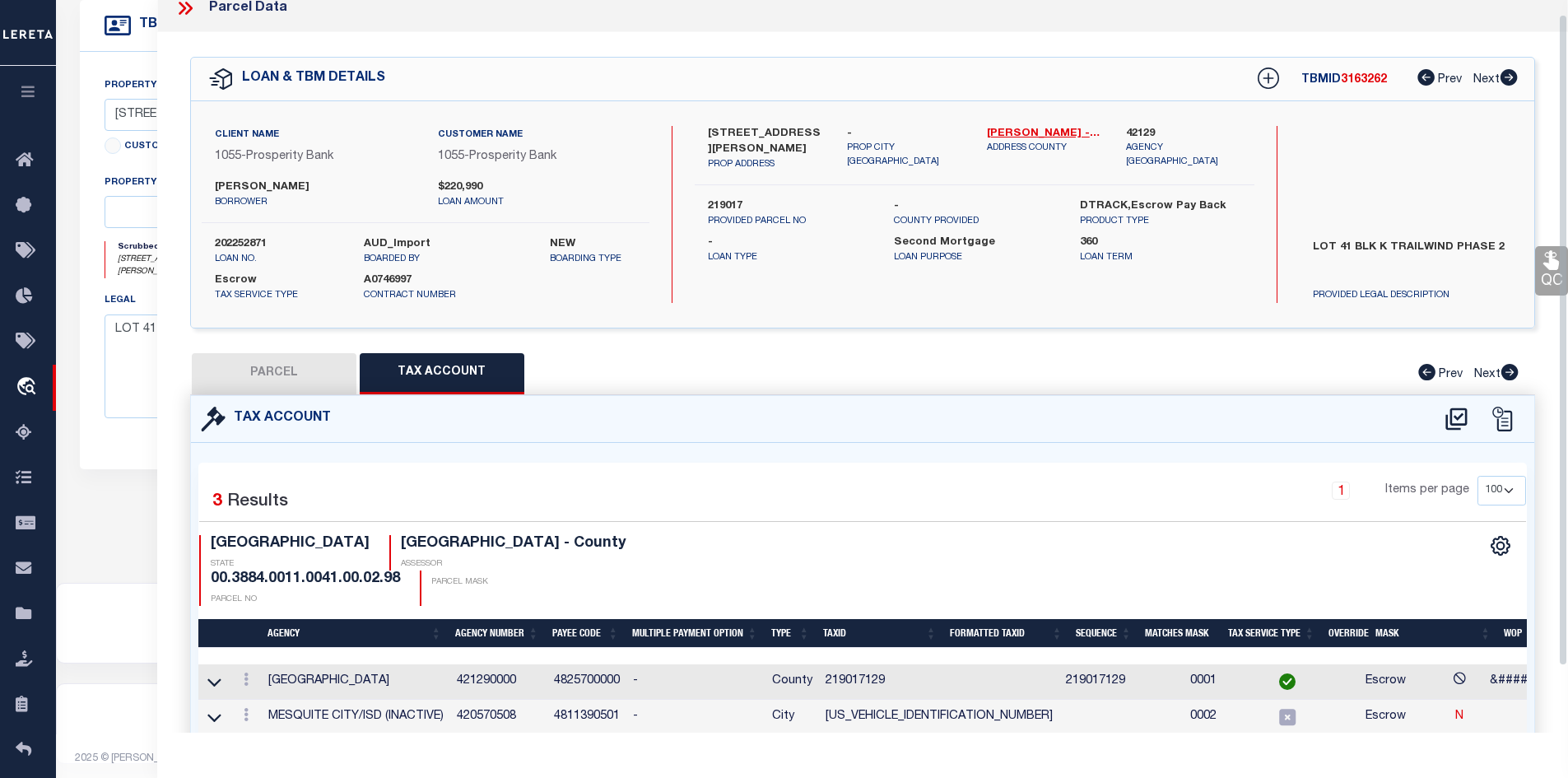
scroll to position [0, 0]
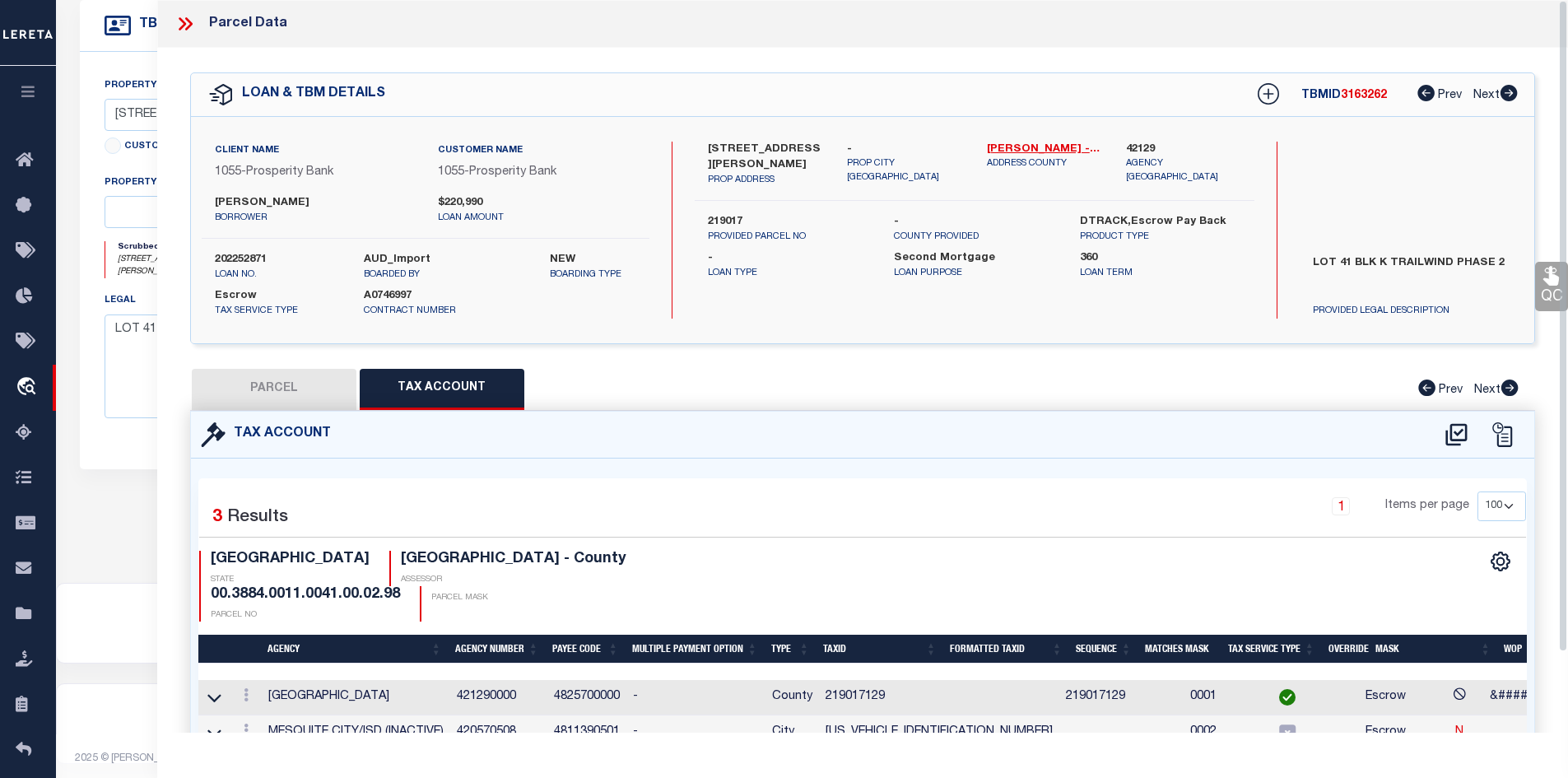
drag, startPoint x: 186, startPoint y: 16, endPoint x: 242, endPoint y: 33, distance: 58.5
click at [187, 17] on icon at bounding box center [186, 24] width 22 height 22
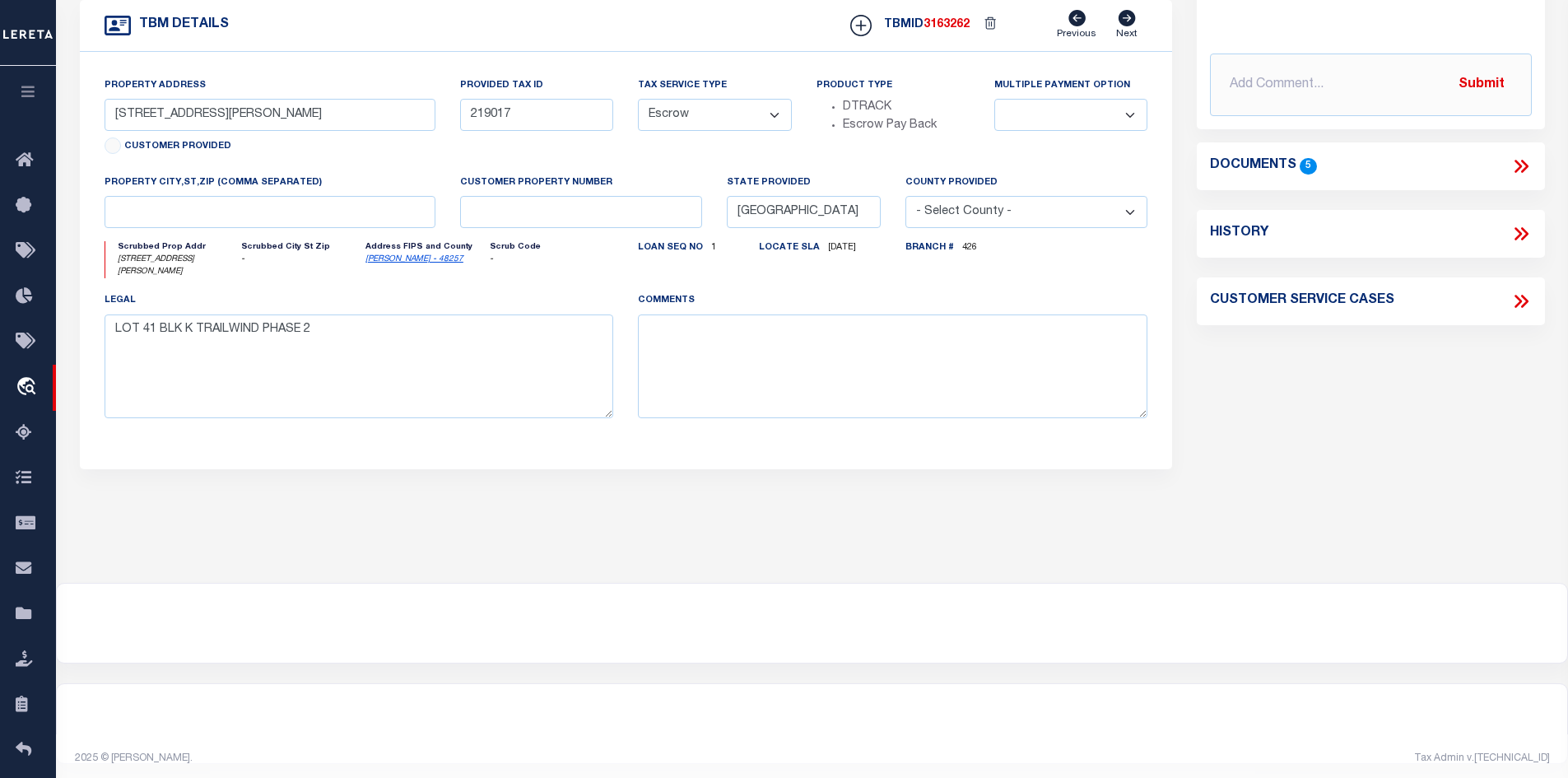
scroll to position [69, 0]
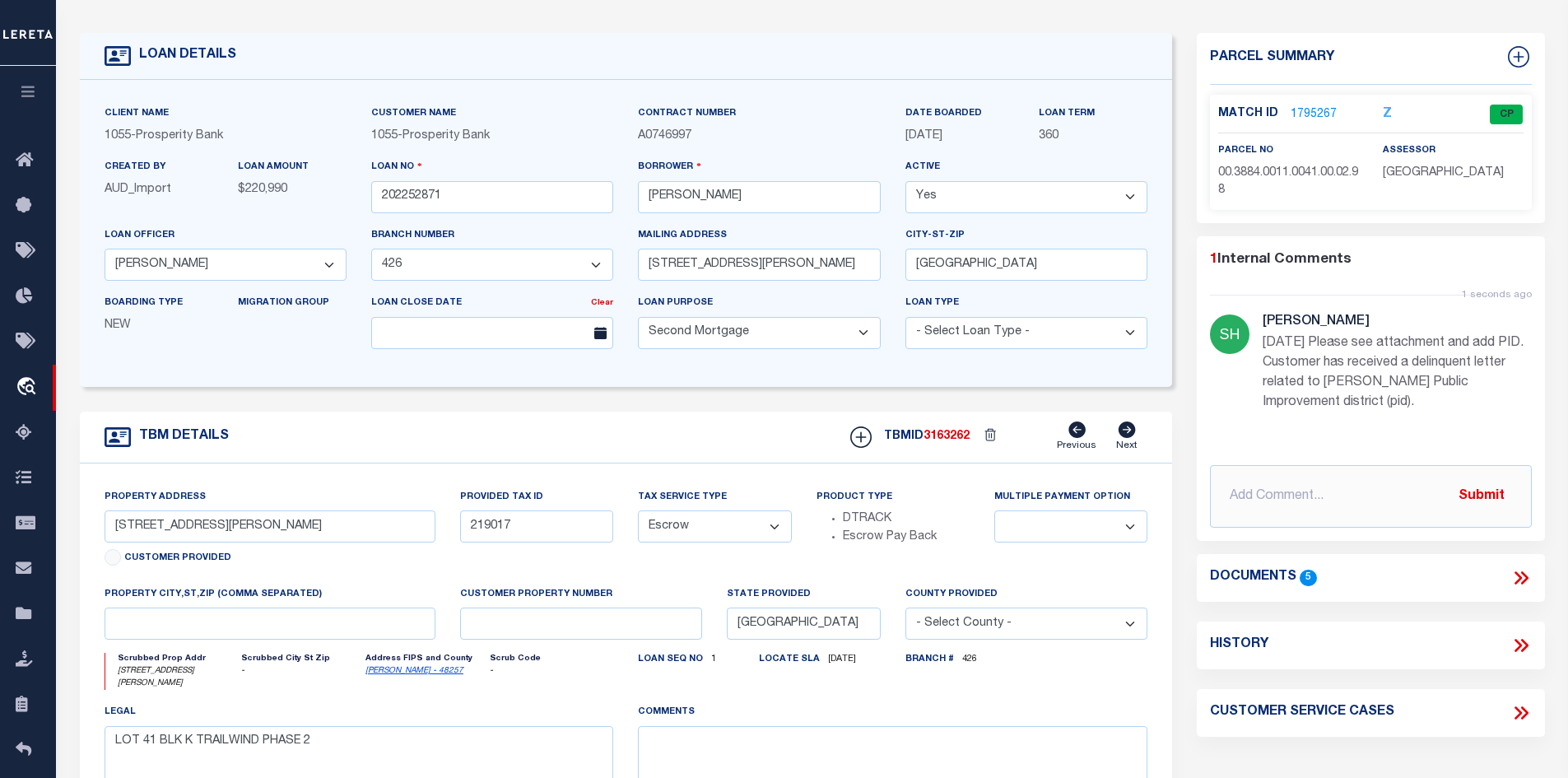
click at [1518, 575] on icon at bounding box center [1518, 578] width 7 height 14
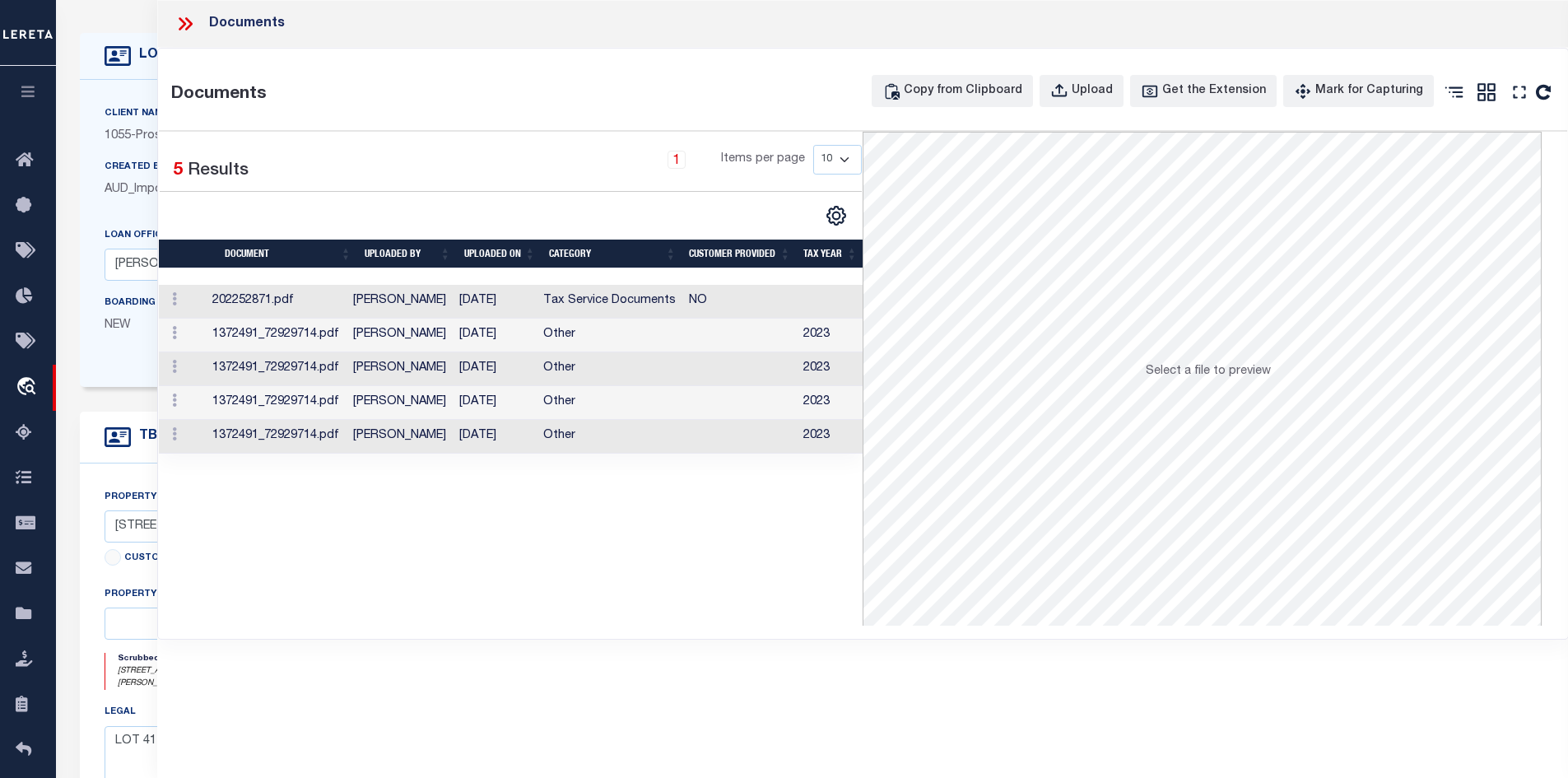
click at [404, 307] on td "[PERSON_NAME]" at bounding box center [399, 301] width 106 height 33
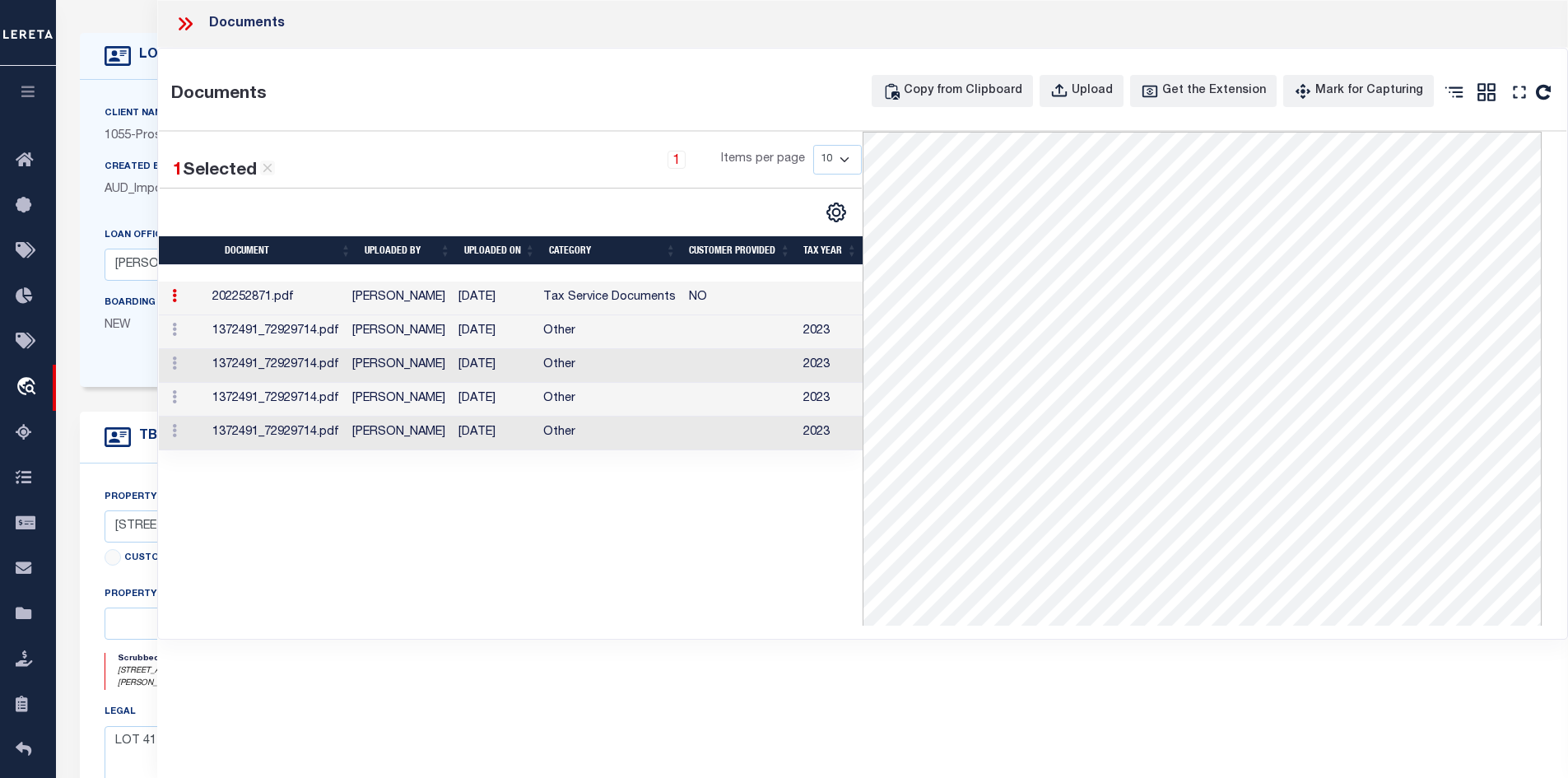
click at [186, 24] on icon at bounding box center [186, 24] width 22 height 22
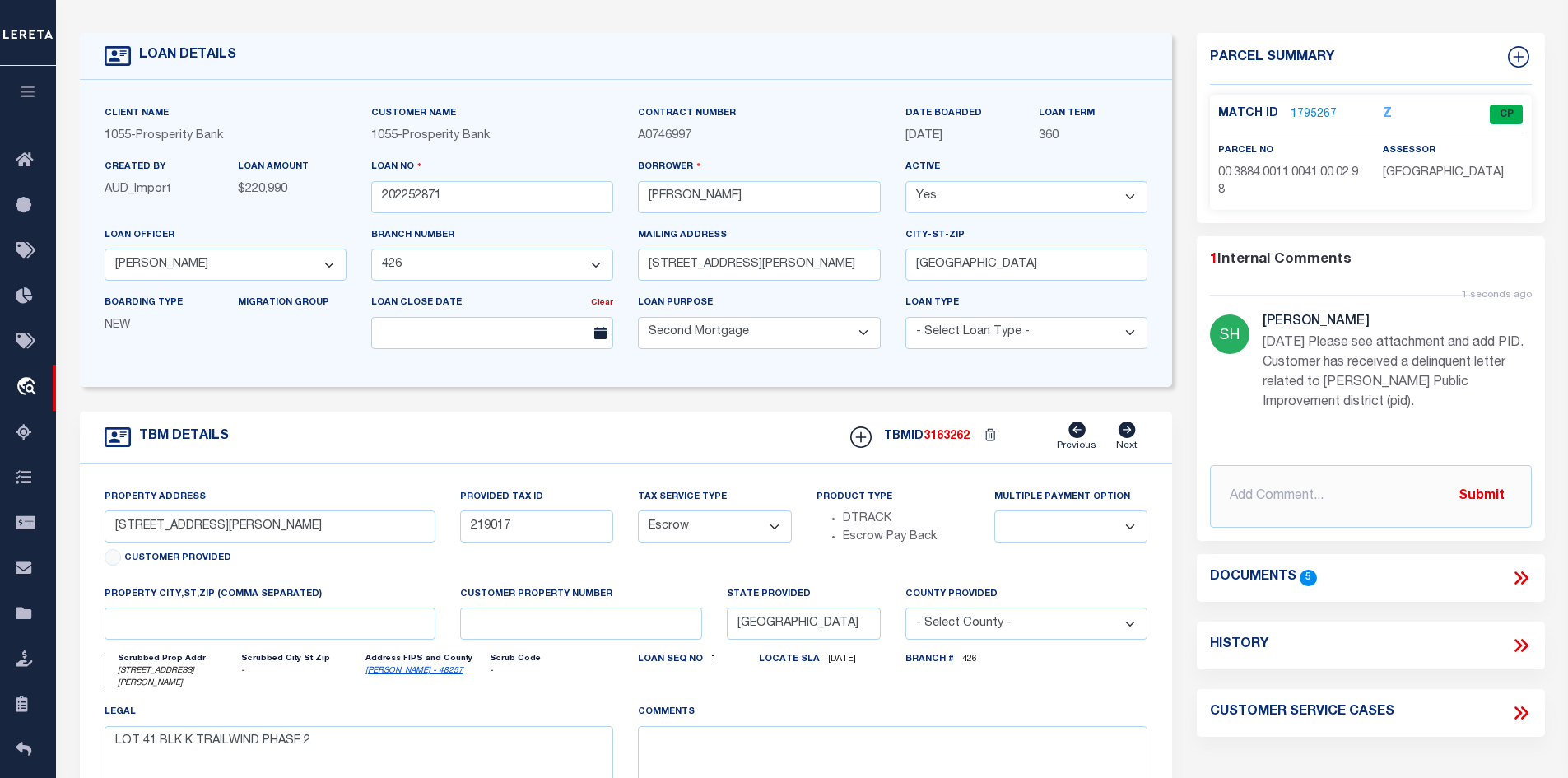
click at [1298, 108] on link "1795267" at bounding box center [1313, 114] width 46 height 17
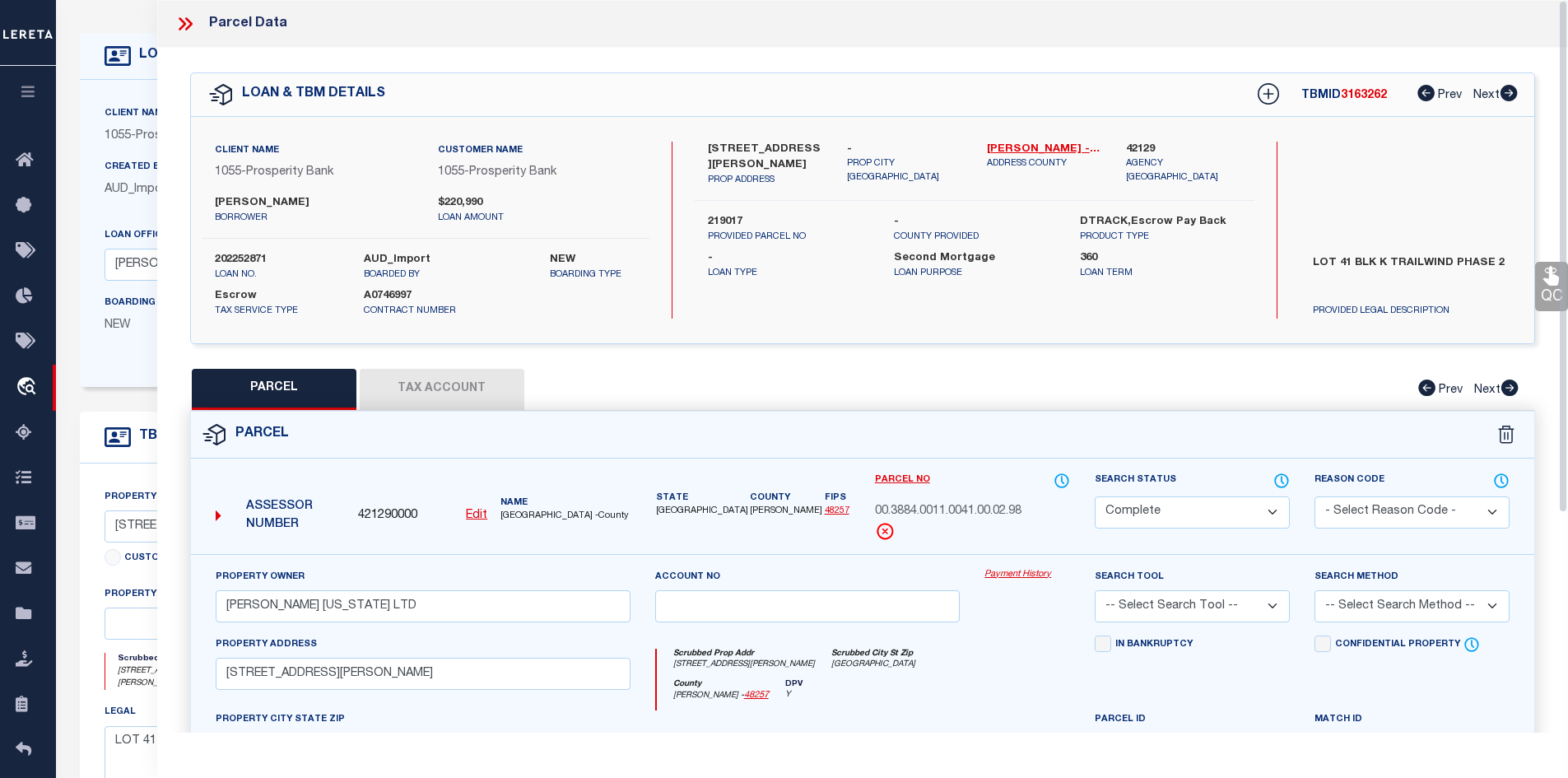
click at [498, 386] on button "Tax Account" at bounding box center [442, 389] width 165 height 41
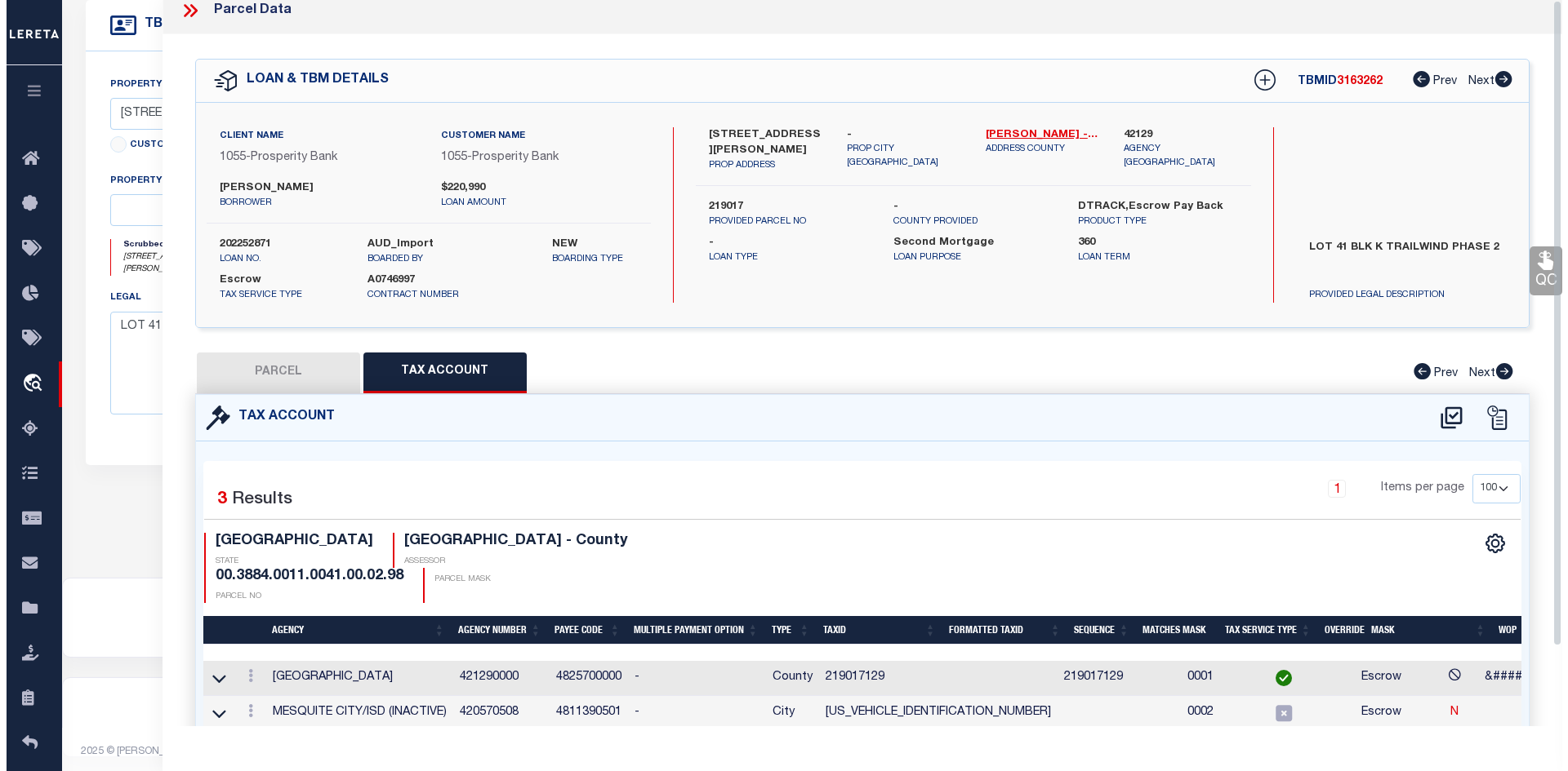
scroll to position [0, 0]
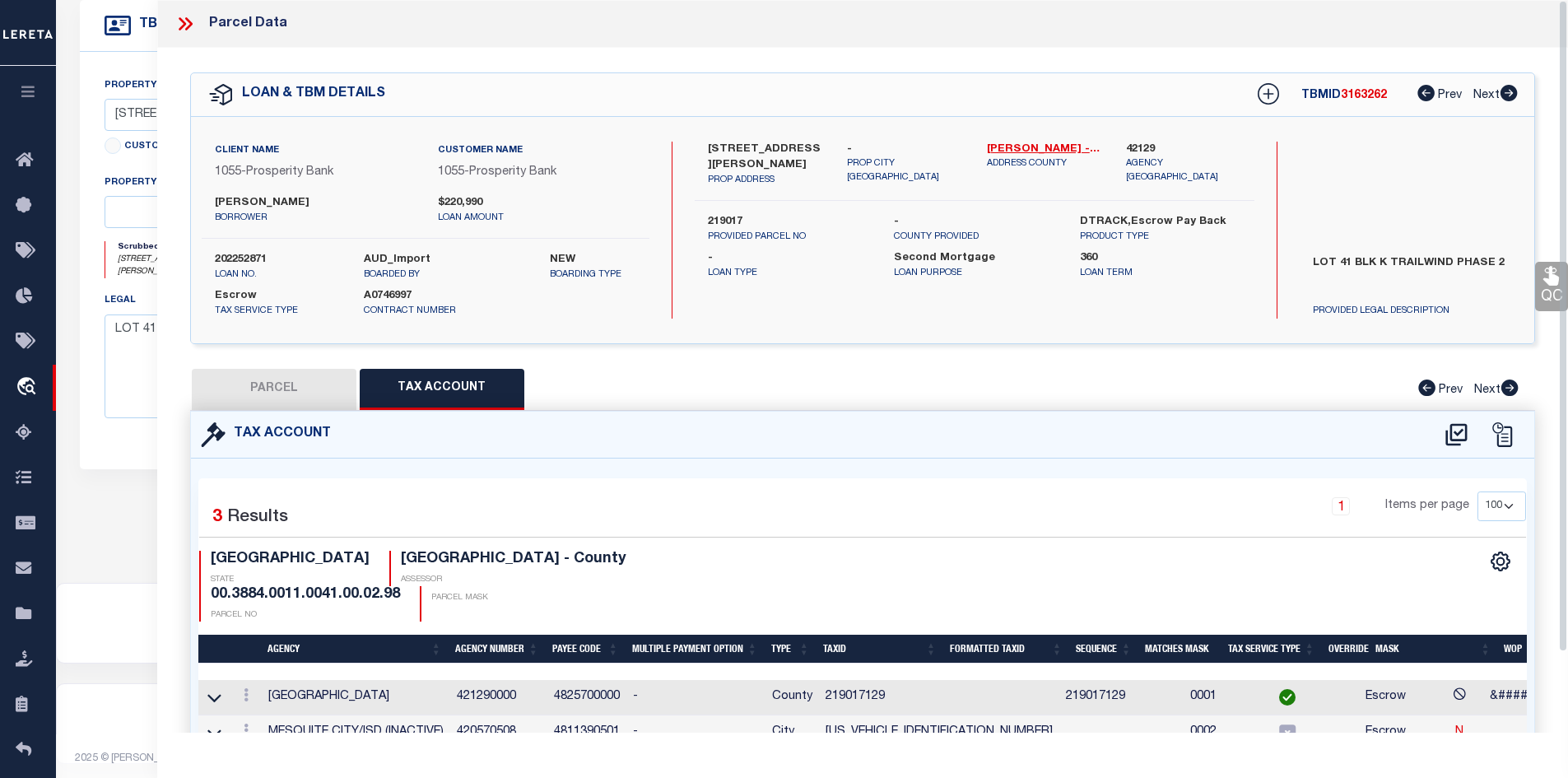
click at [185, 24] on icon at bounding box center [182, 23] width 7 height 14
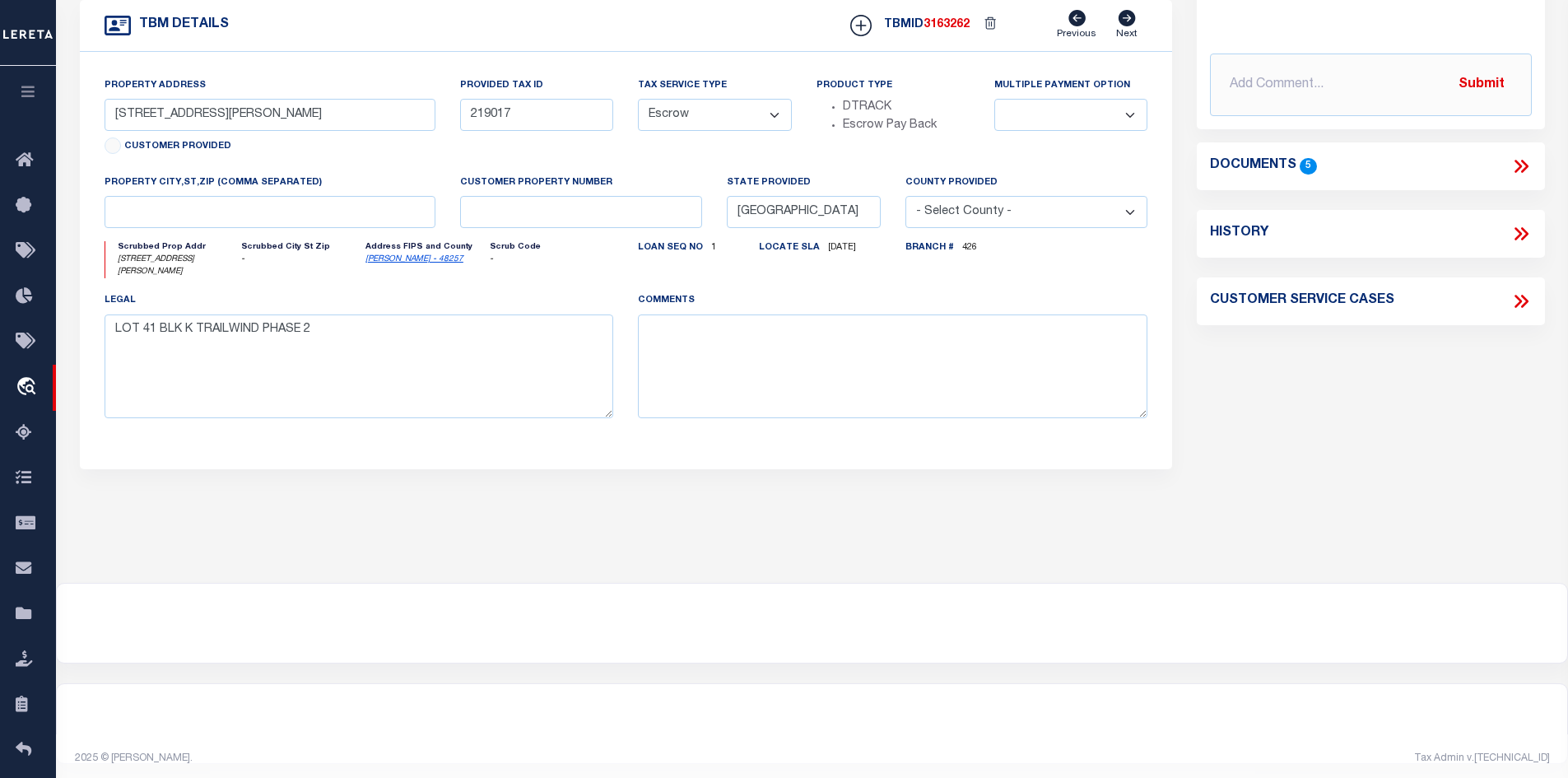
click at [1517, 163] on icon at bounding box center [1521, 167] width 22 height 22
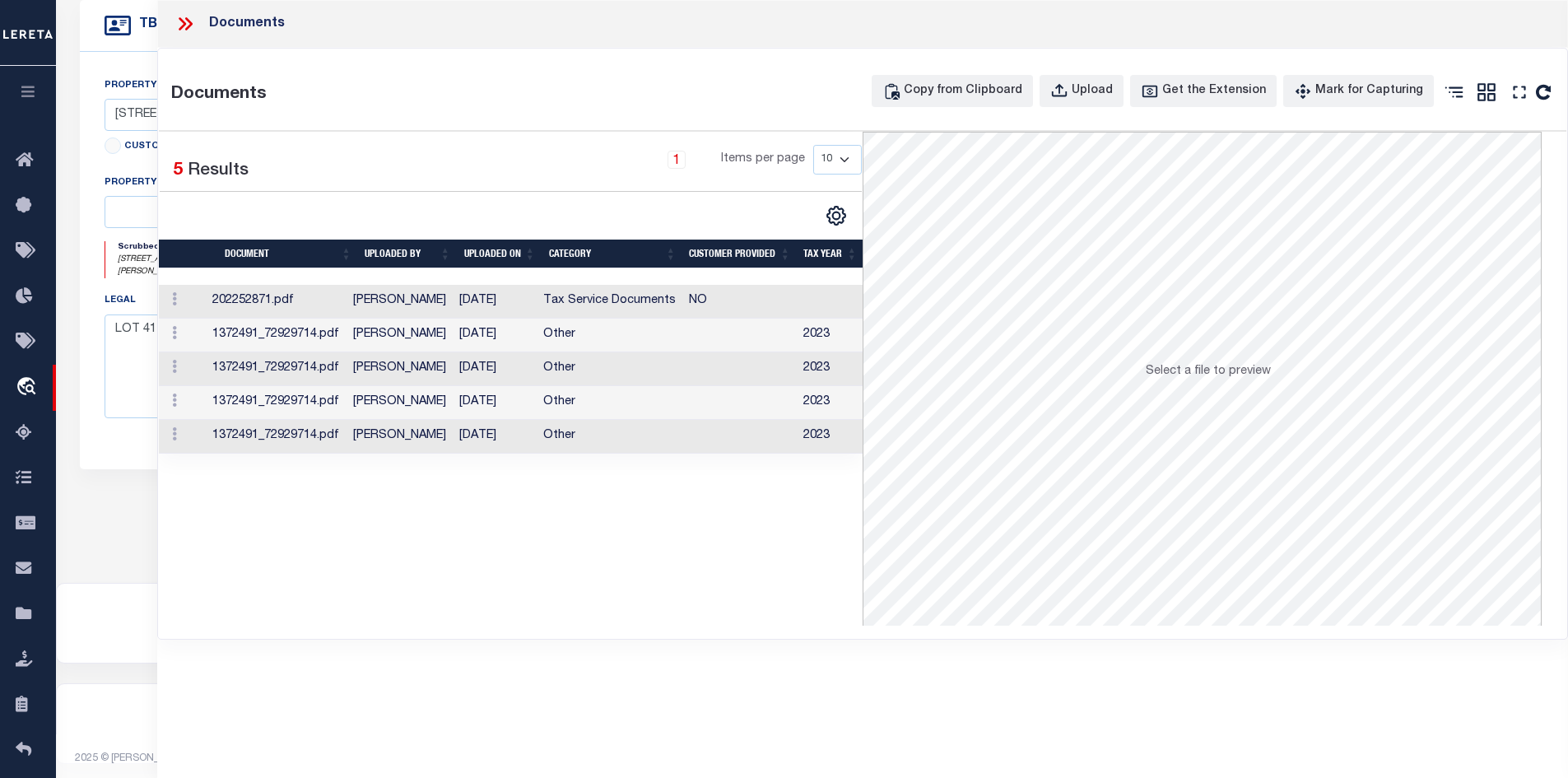
click at [451, 336] on td "[PERSON_NAME]" at bounding box center [399, 334] width 106 height 33
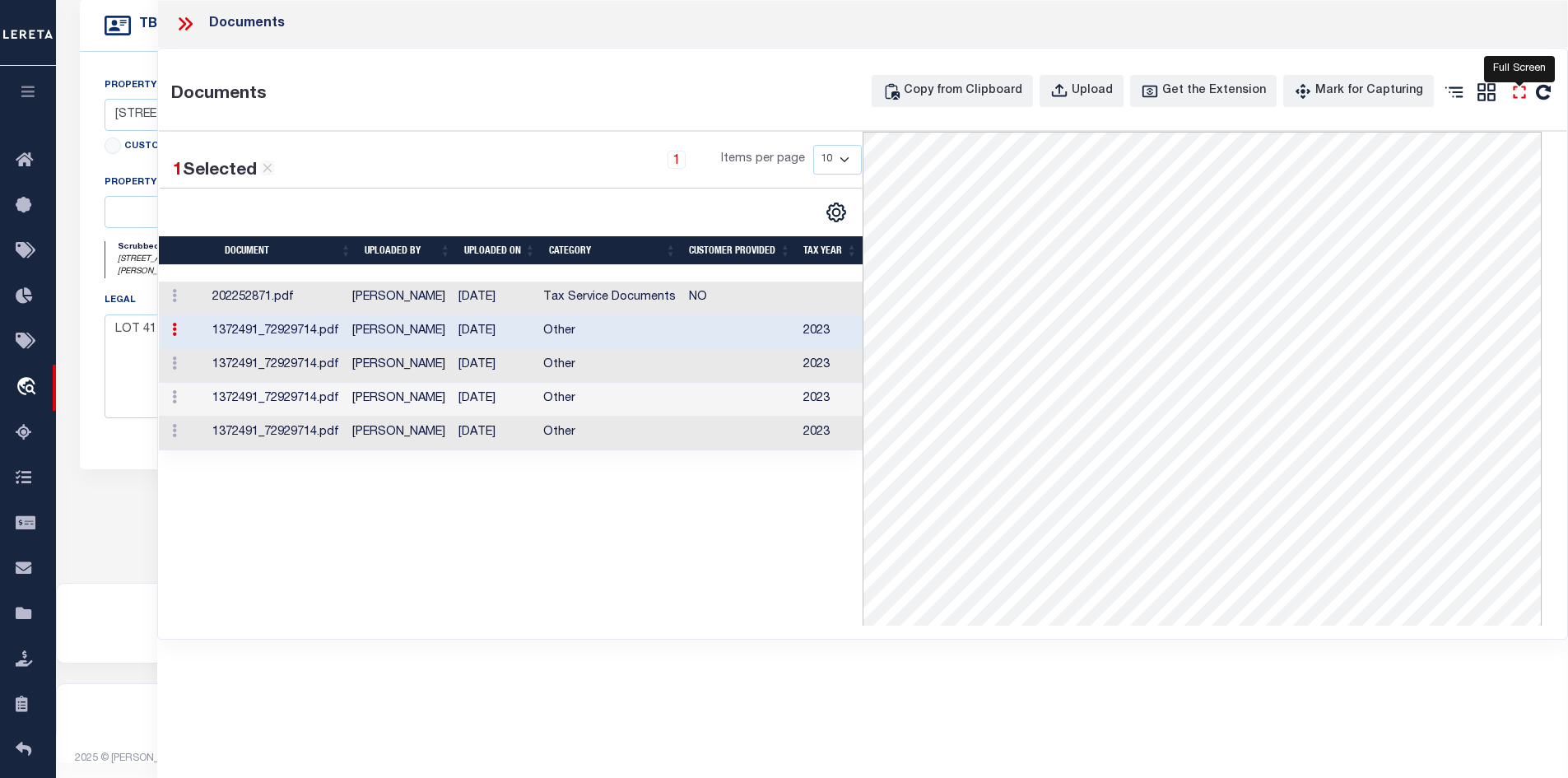
click at [1516, 95] on icon "" at bounding box center [1519, 92] width 22 height 22
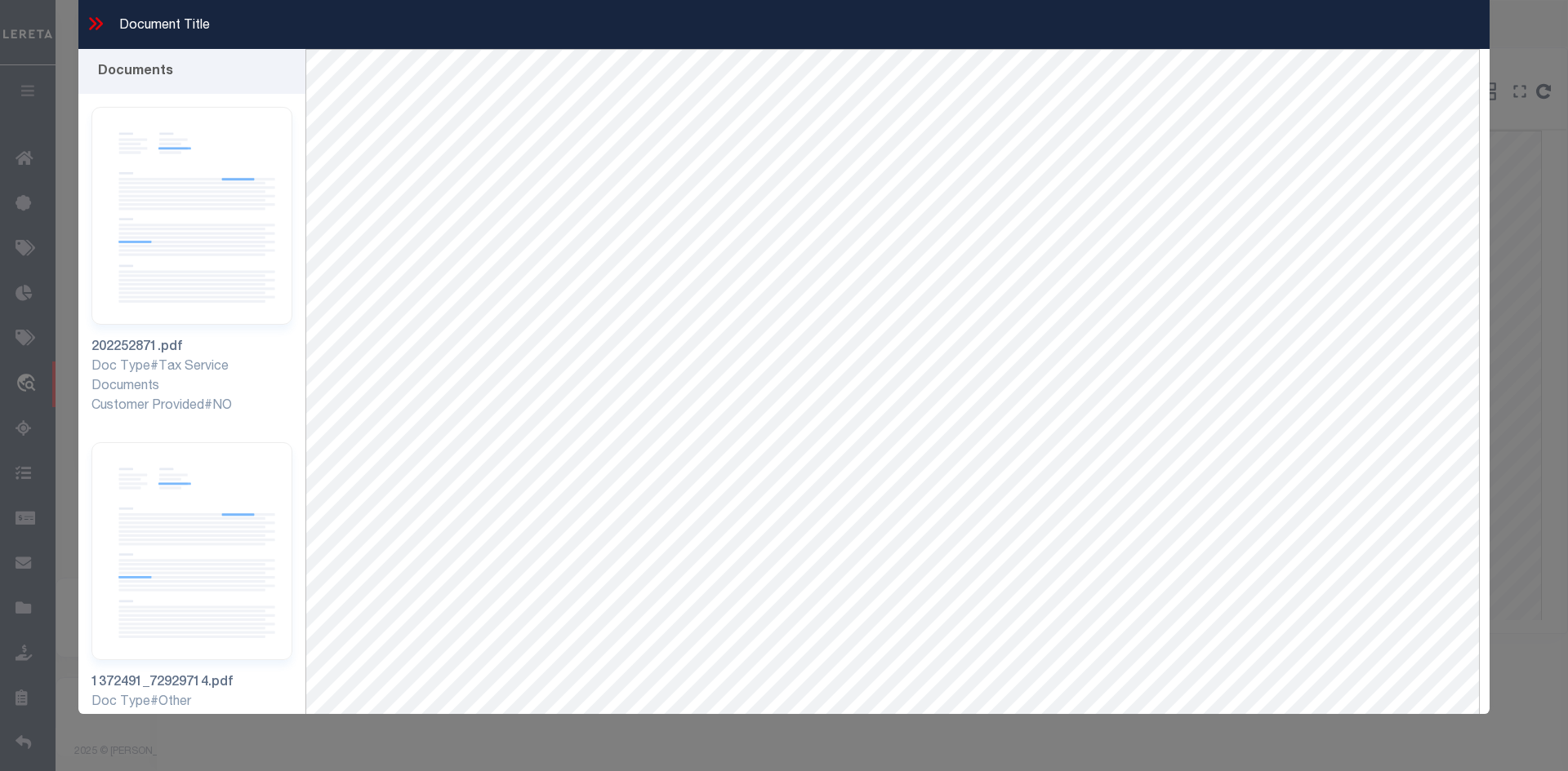
click at [95, 21] on icon at bounding box center [96, 24] width 21 height 21
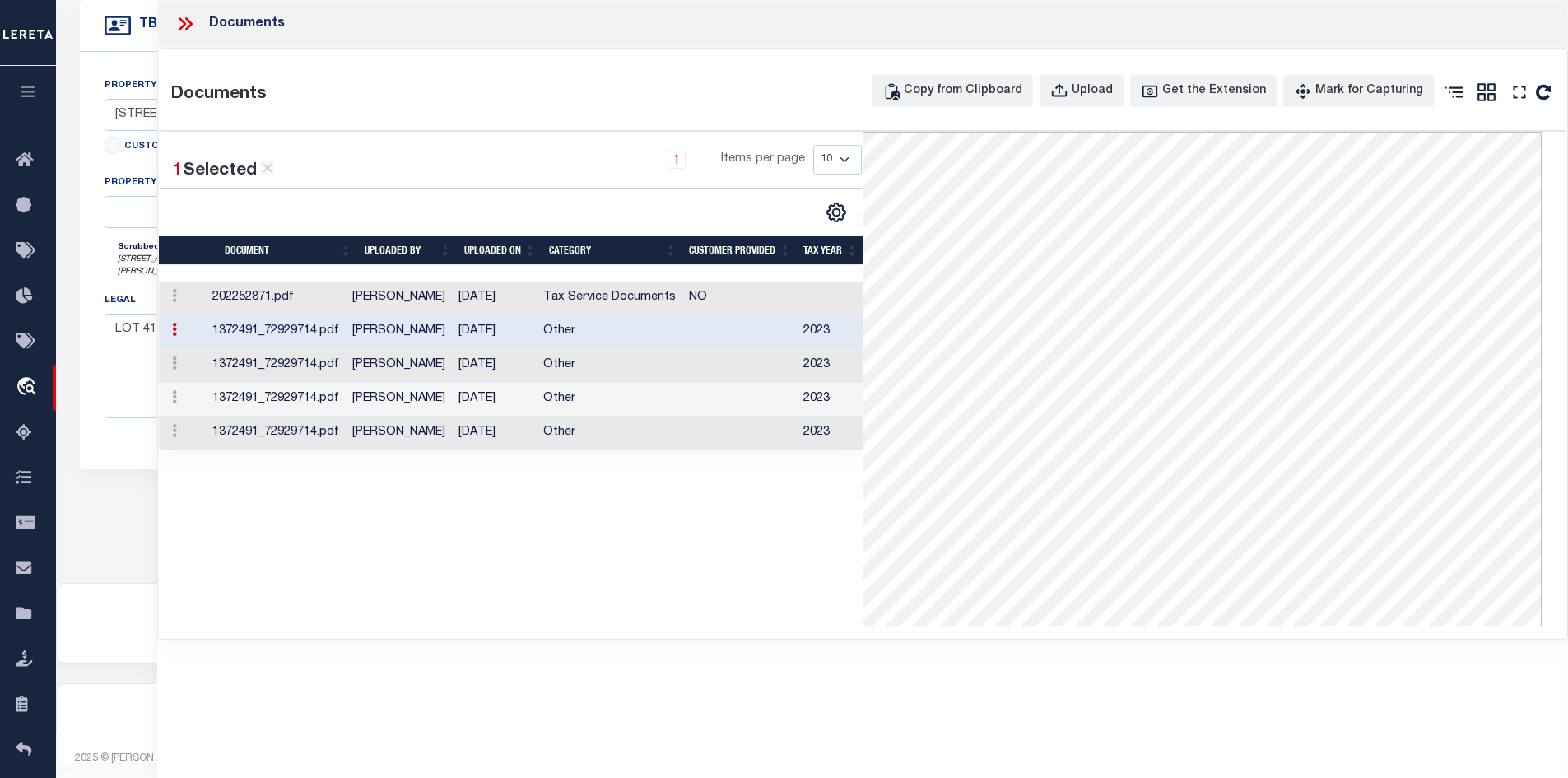
click at [185, 15] on icon at bounding box center [186, 24] width 22 height 22
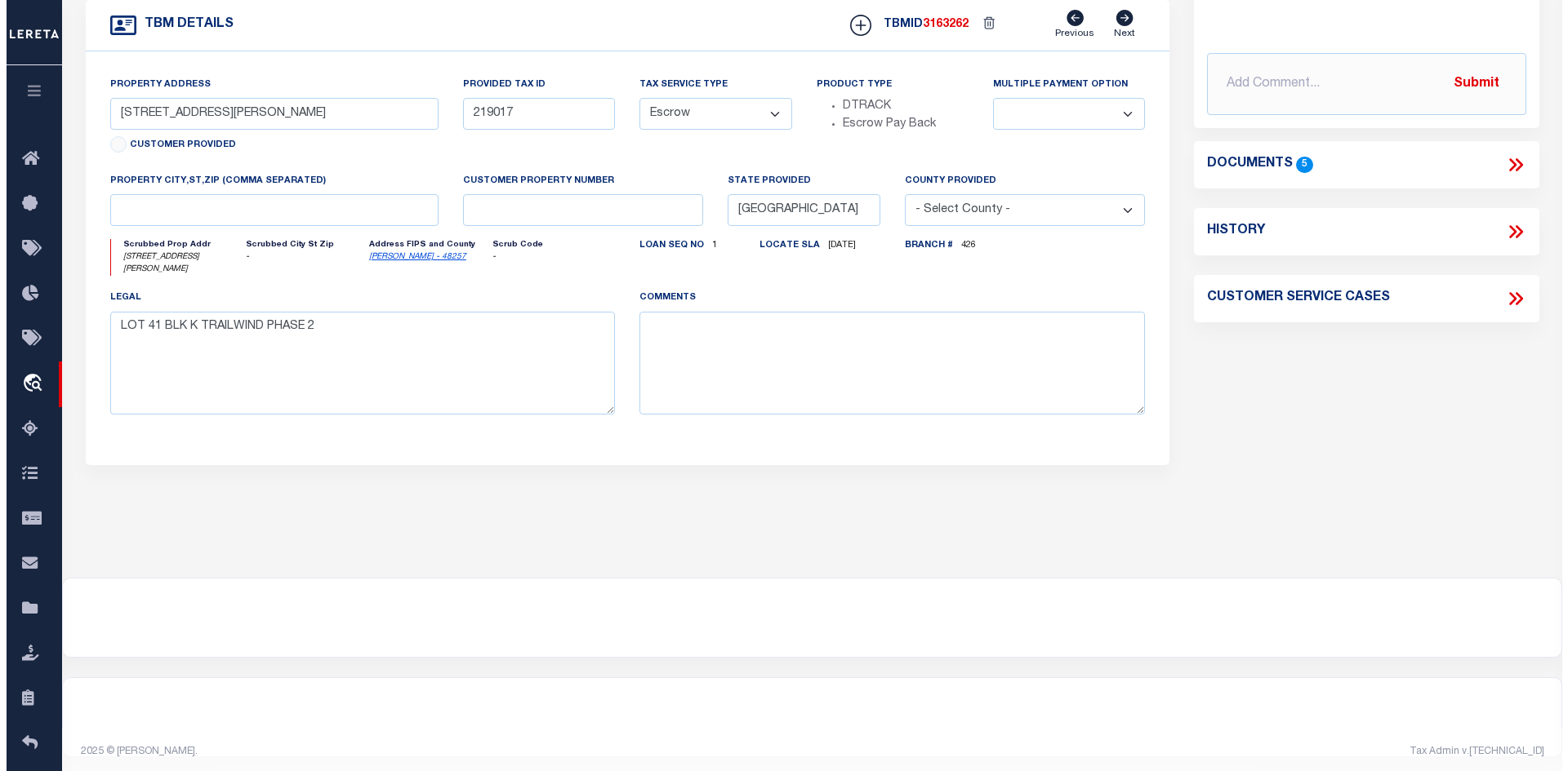
scroll to position [231, 0]
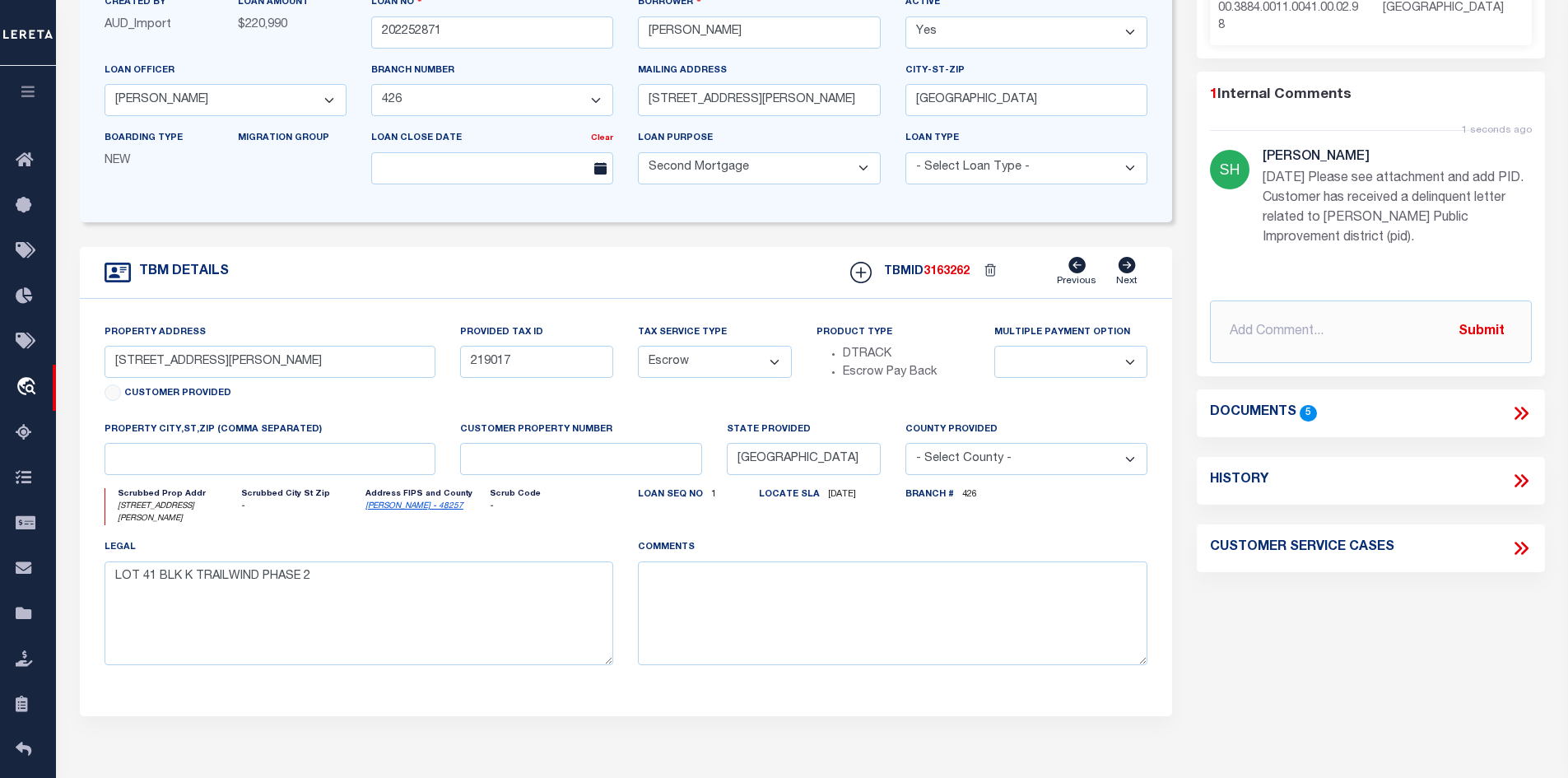
click at [1518, 406] on icon at bounding box center [1521, 414] width 22 height 22
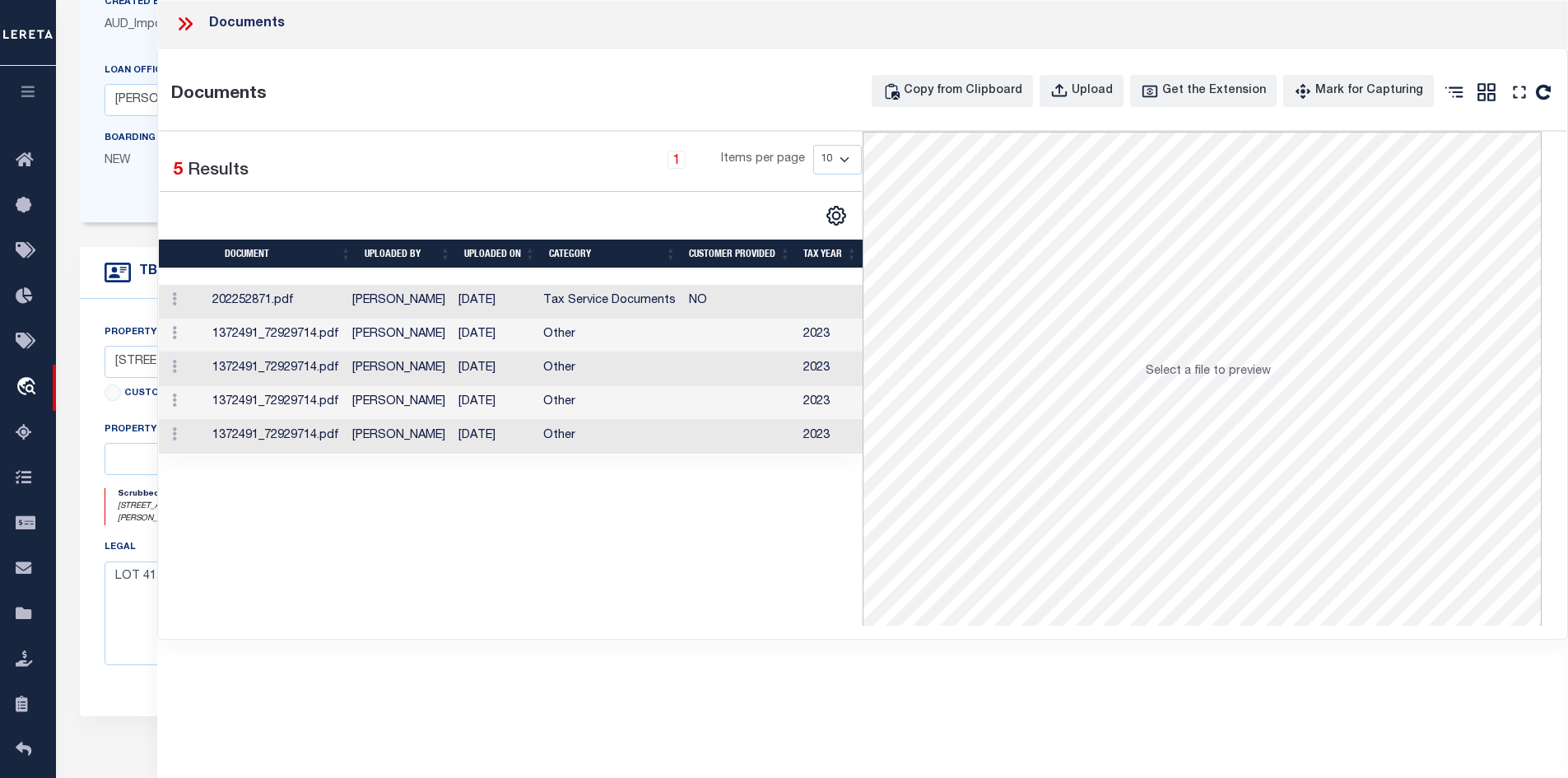
click at [649, 305] on td "Tax Service Documents" at bounding box center [610, 301] width 146 height 33
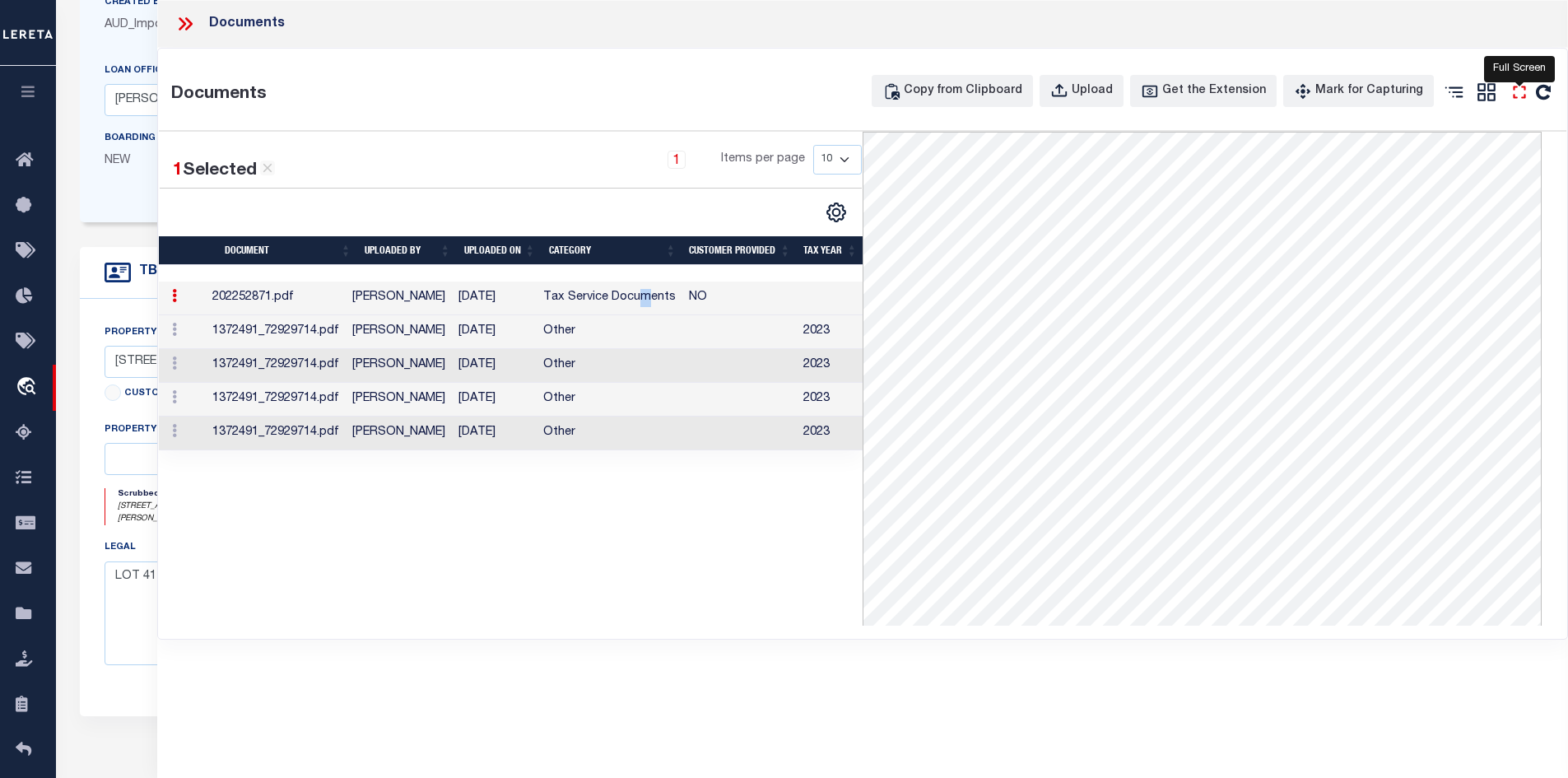
click at [1517, 84] on icon "" at bounding box center [1519, 92] width 22 height 22
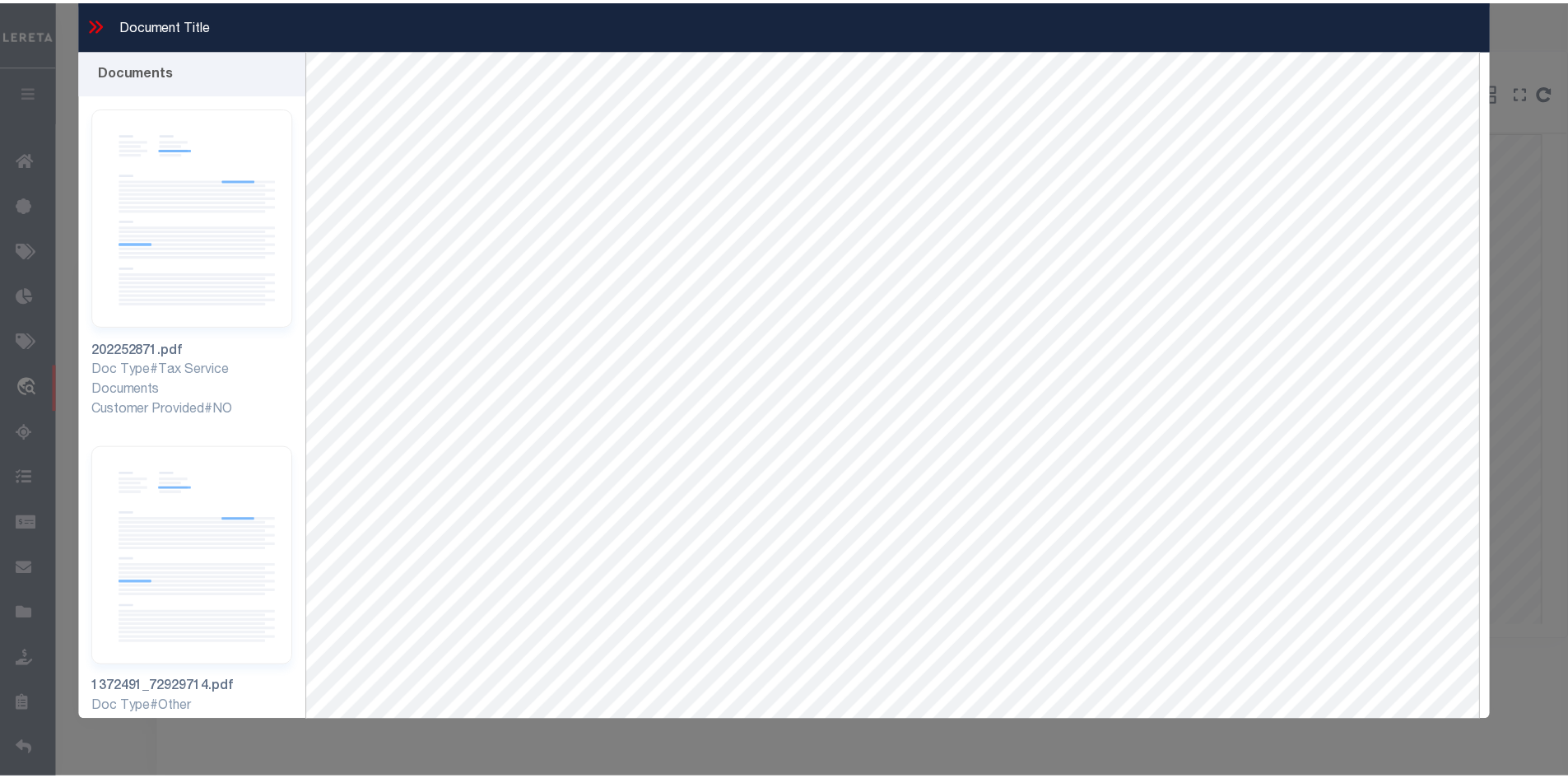
scroll to position [0, 0]
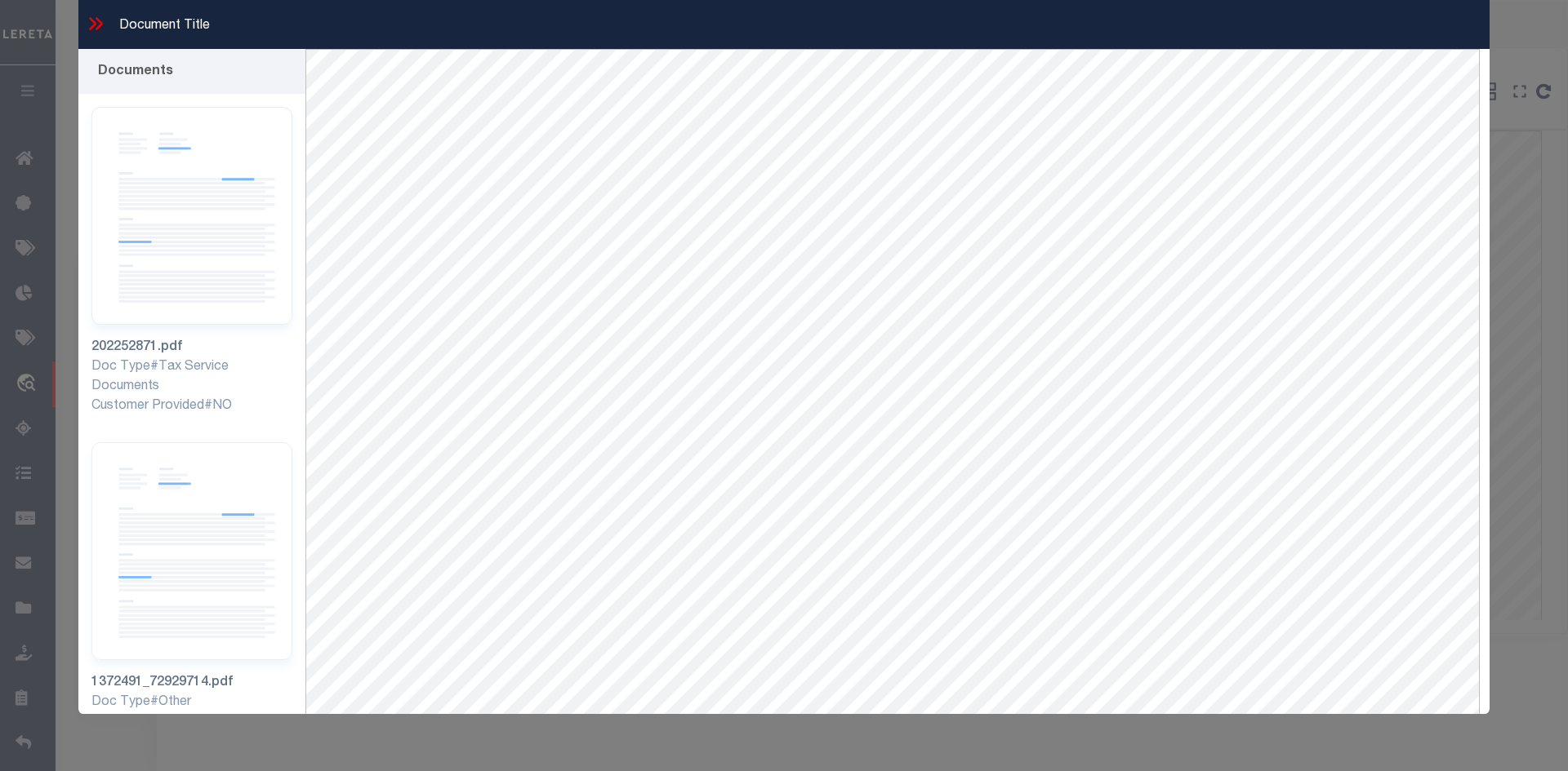
click at [90, 20] on icon at bounding box center [93, 23] width 7 height 13
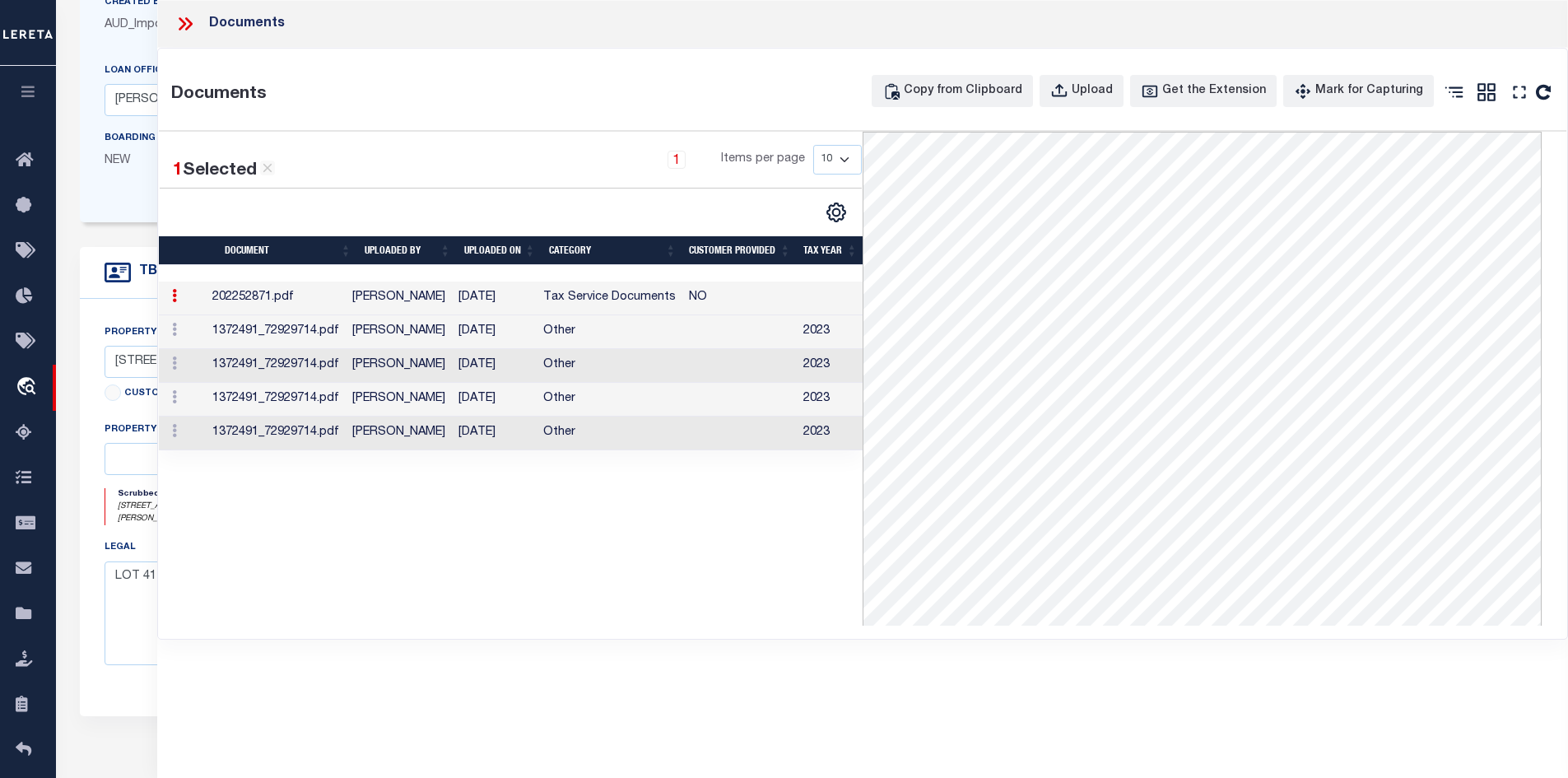
click at [189, 23] on icon at bounding box center [188, 23] width 7 height 14
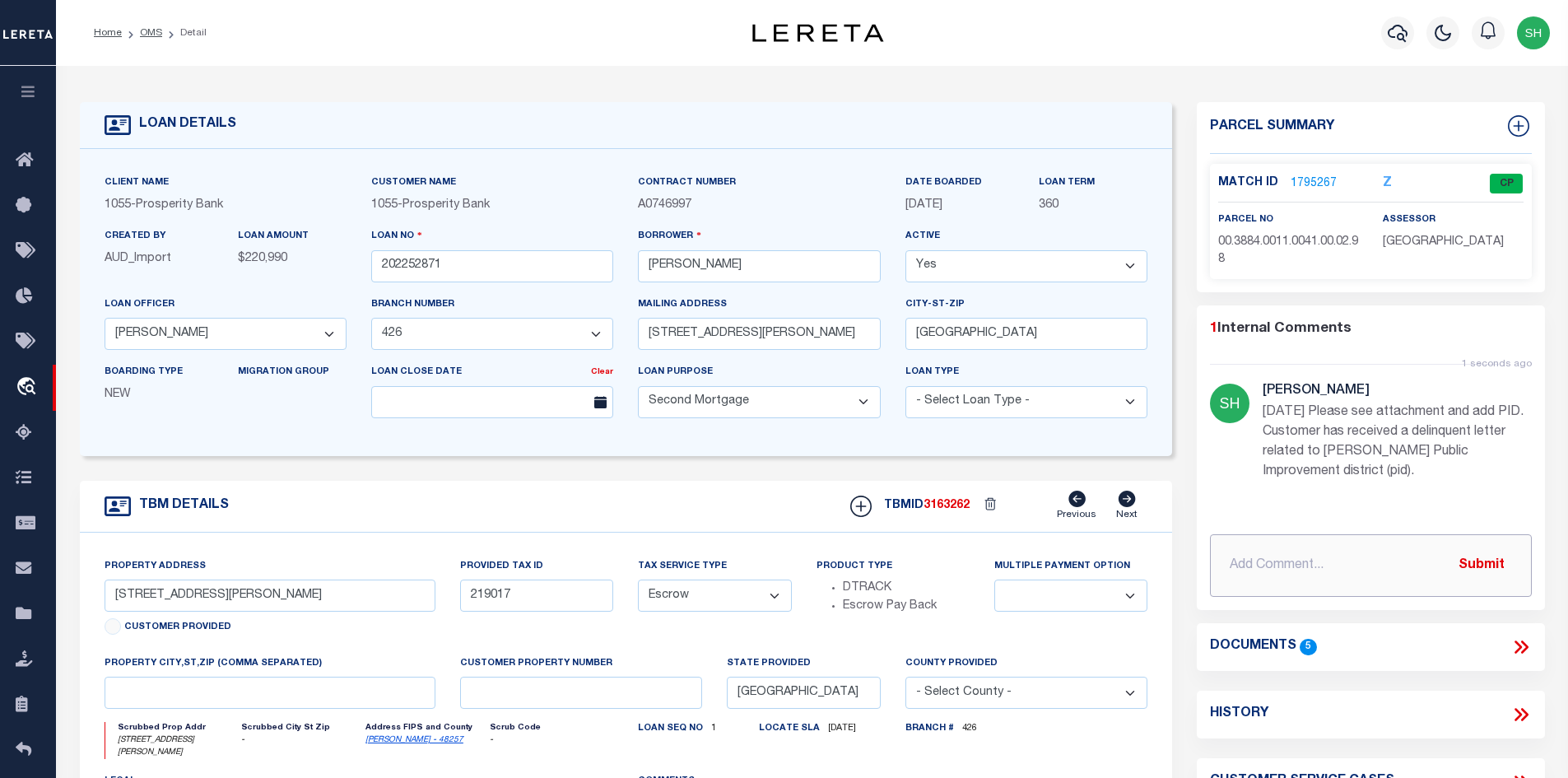
click at [1326, 576] on input "text" at bounding box center [1371, 565] width 322 height 62
click at [1327, 567] on input "text" at bounding box center [1371, 565] width 322 height 62
paste input "Spoke with [GEOGRAPHIC_DATA] – state the city of [GEOGRAPHIC_DATA] is paid in f…"
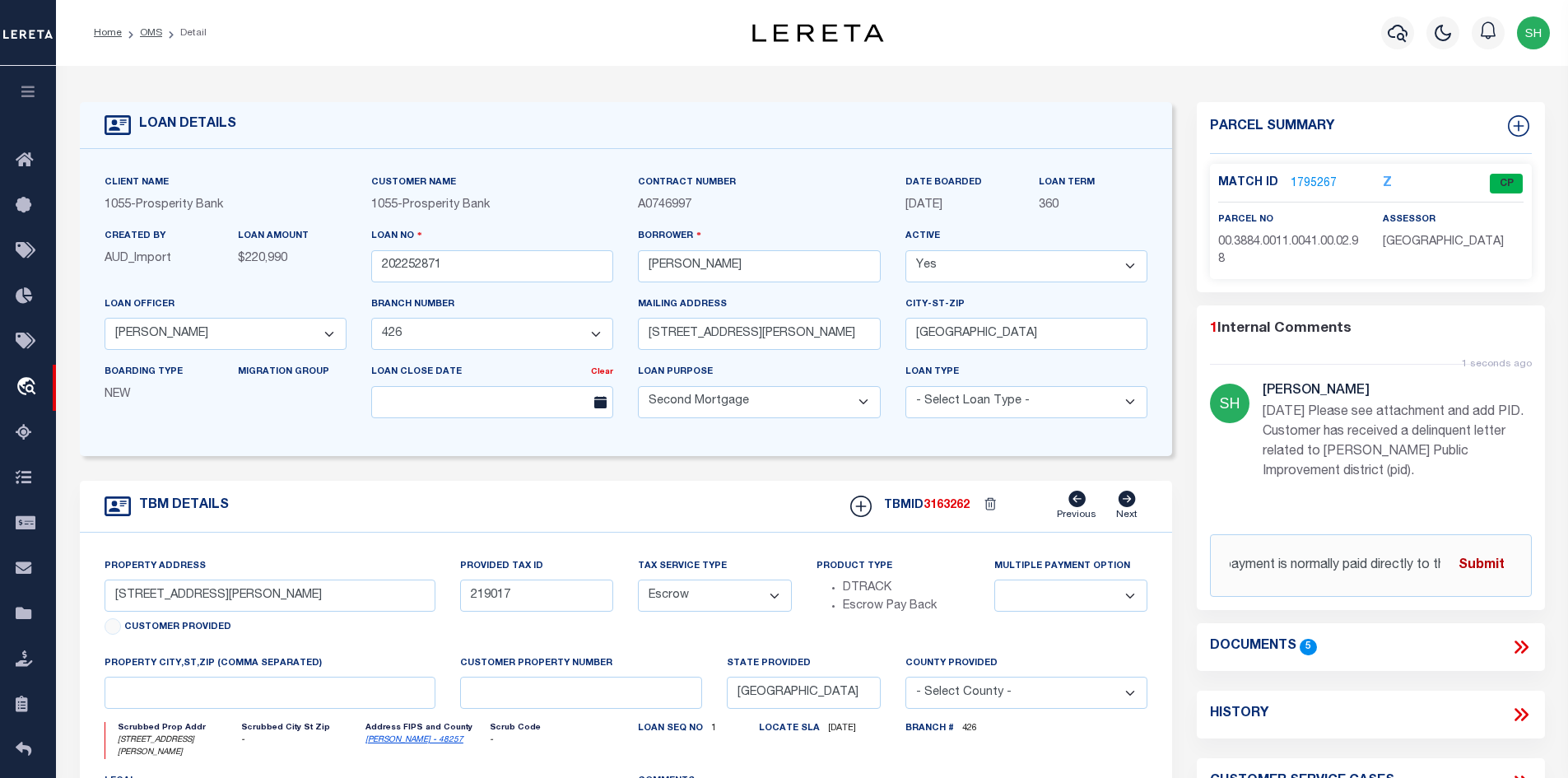
click at [1488, 561] on button "Submit" at bounding box center [1481, 564] width 68 height 33
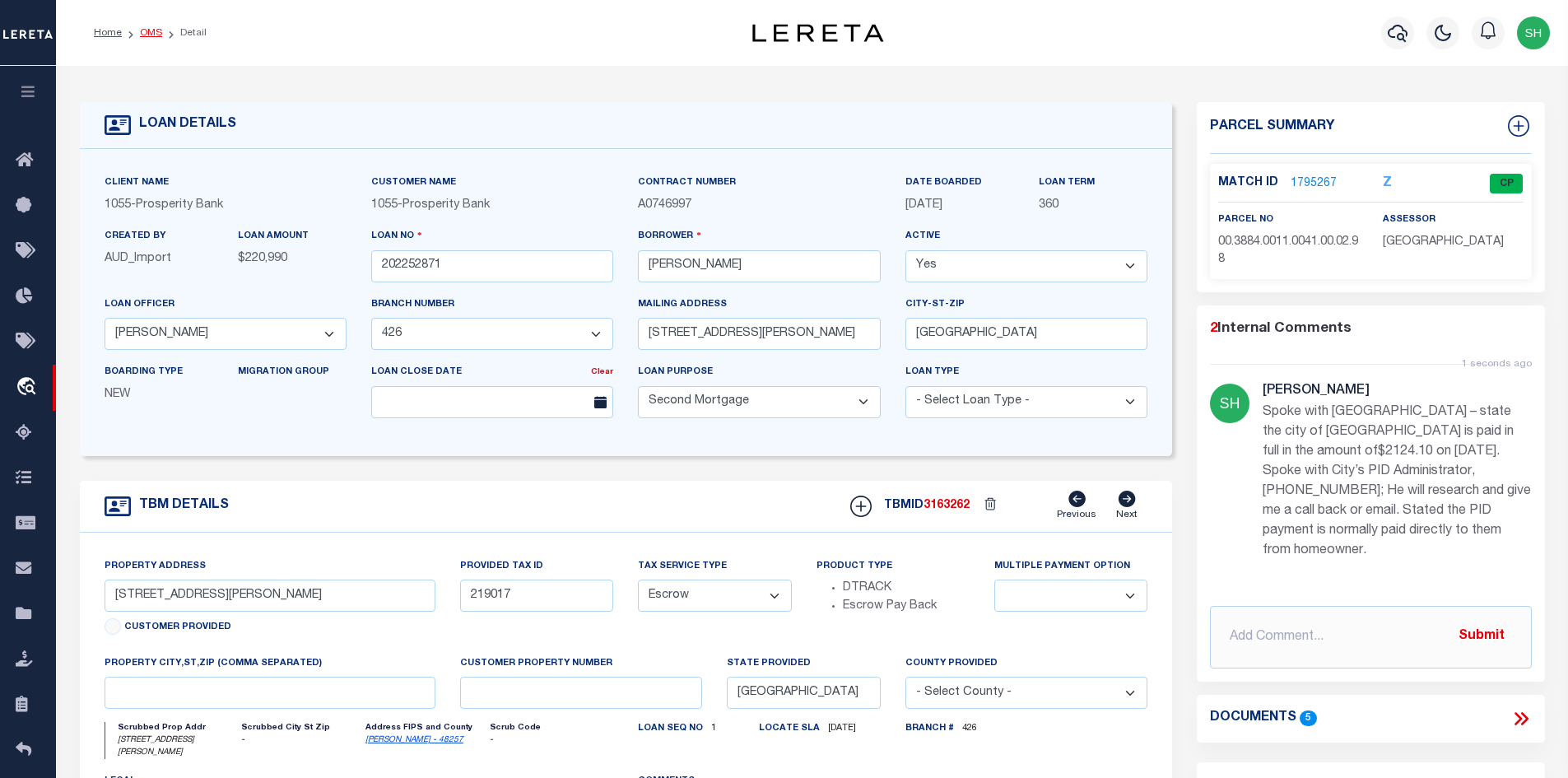
click at [154, 33] on link "OMS" at bounding box center [150, 32] width 23 height 10
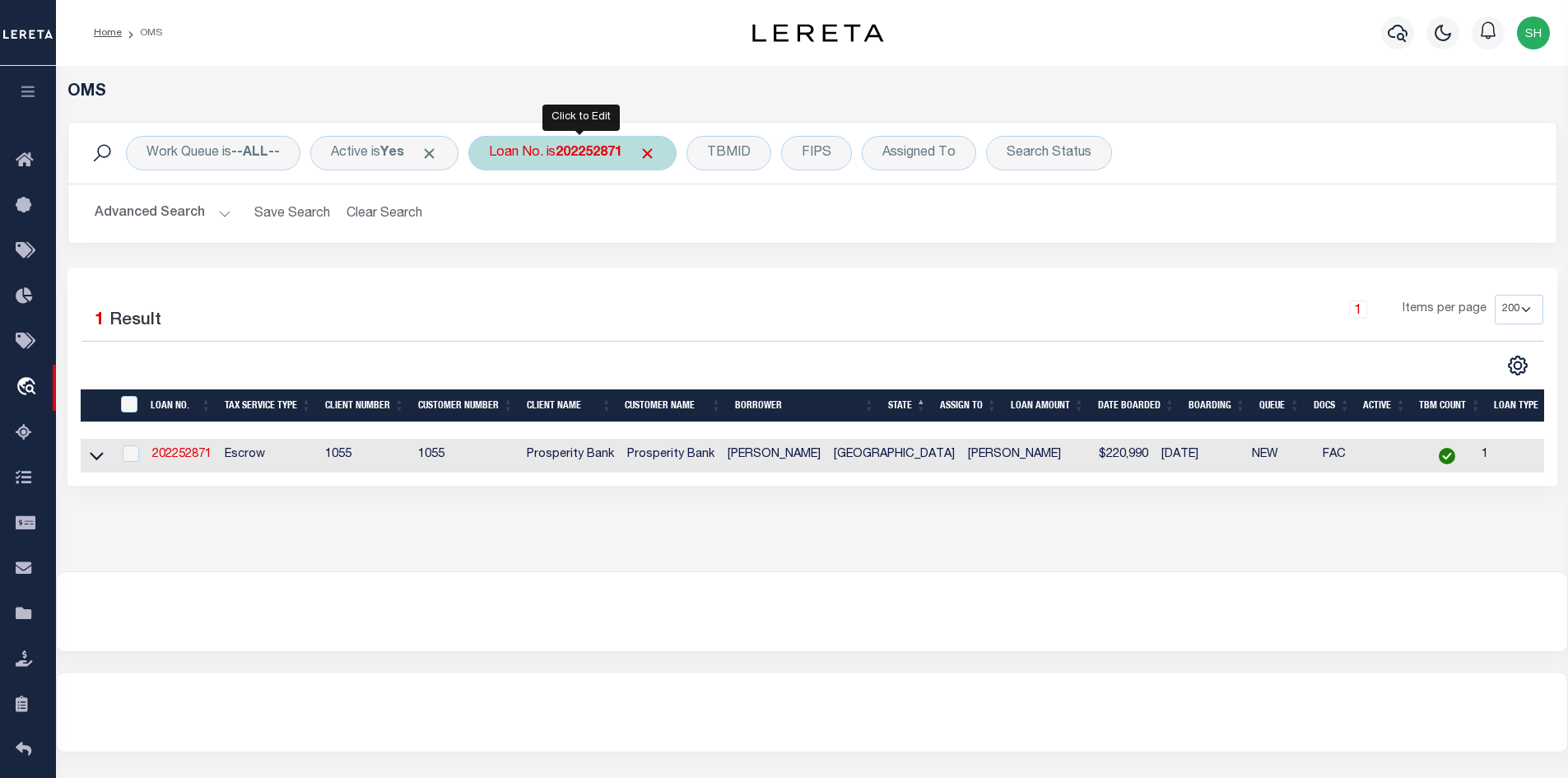
click at [524, 160] on div "Loan No. is 202252871" at bounding box center [572, 153] width 208 height 34
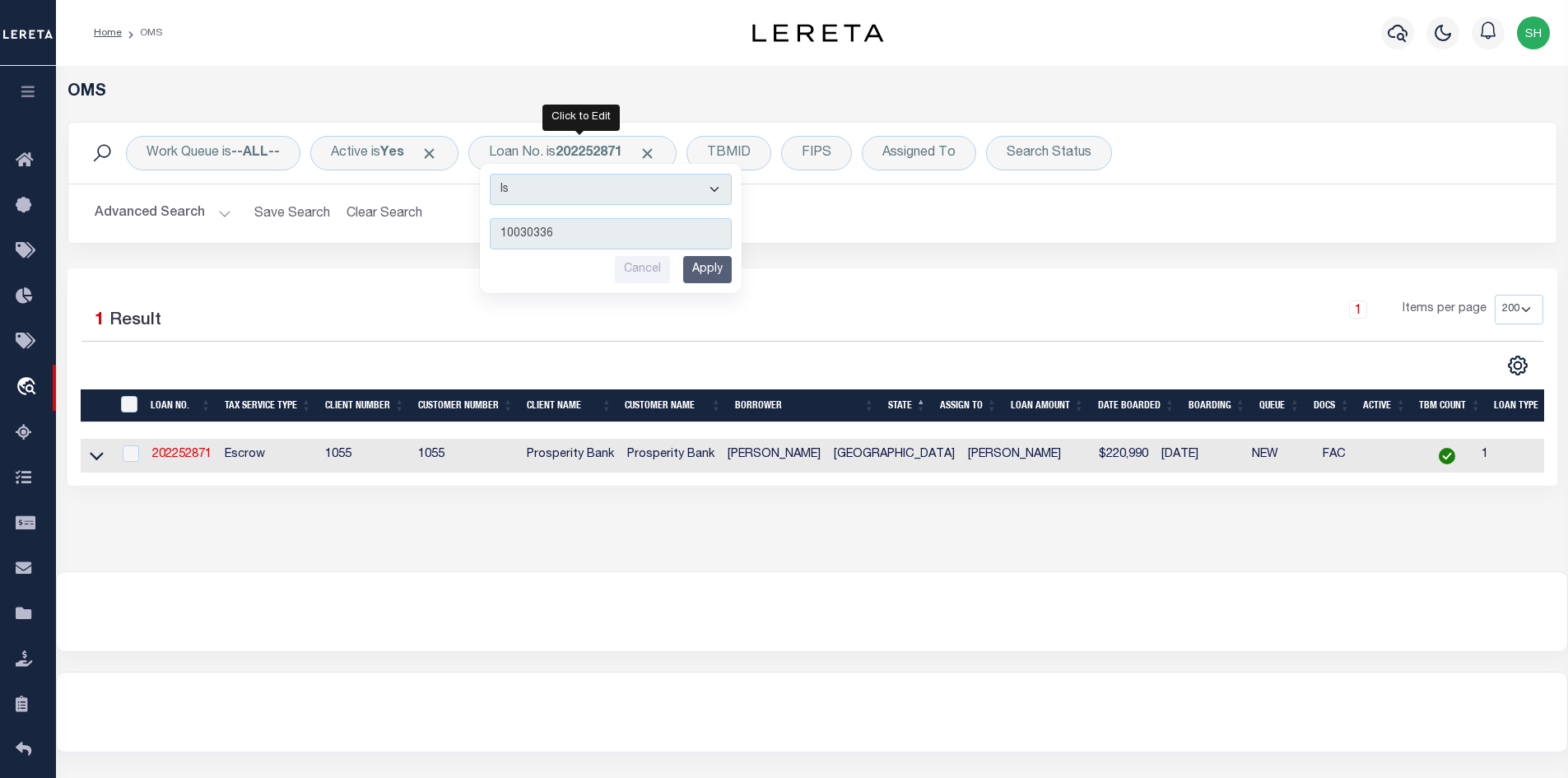
click at [708, 270] on input "Apply" at bounding box center [707, 270] width 49 height 27
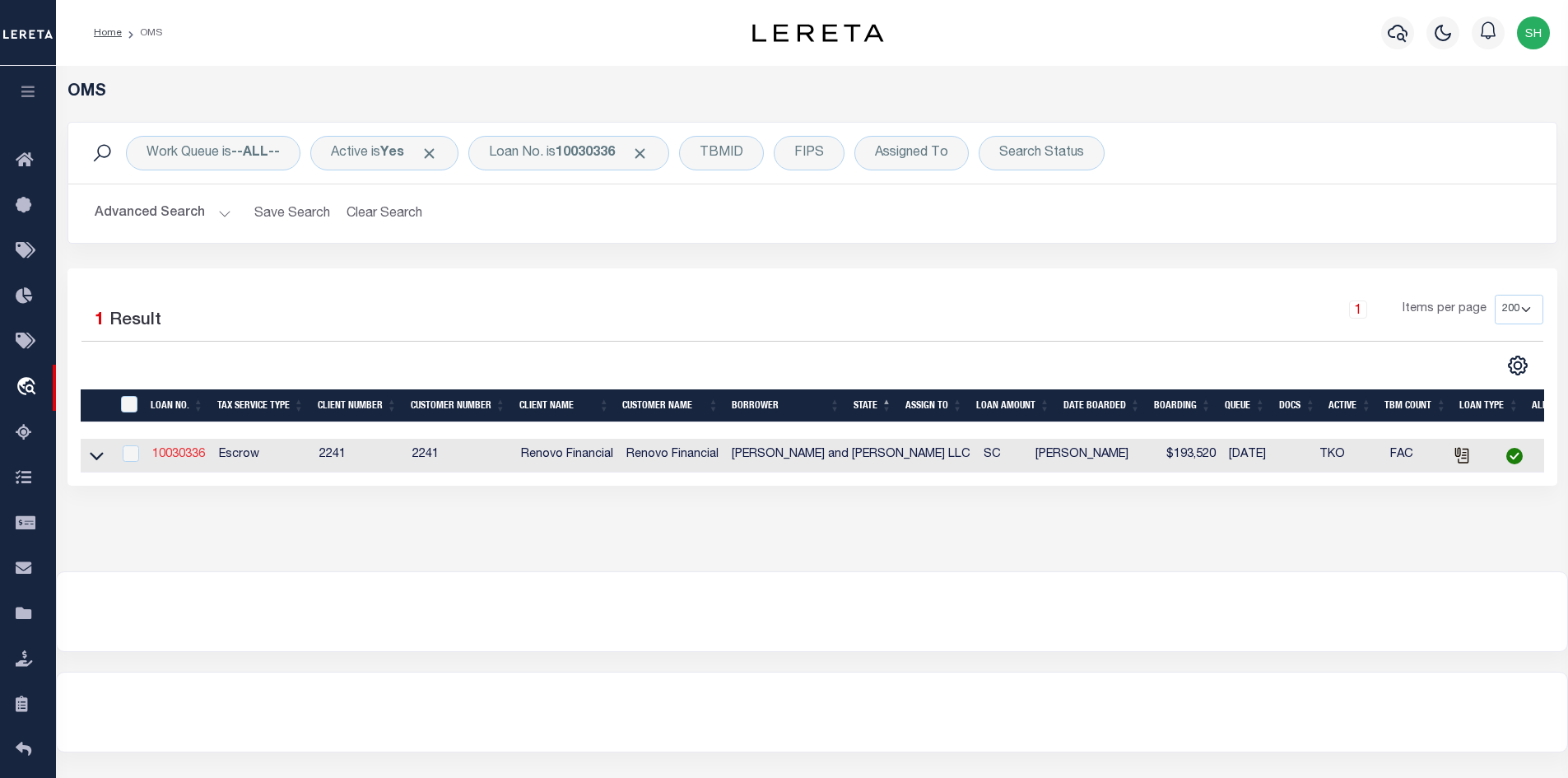
click at [174, 453] on link "10030336" at bounding box center [178, 454] width 52 height 12
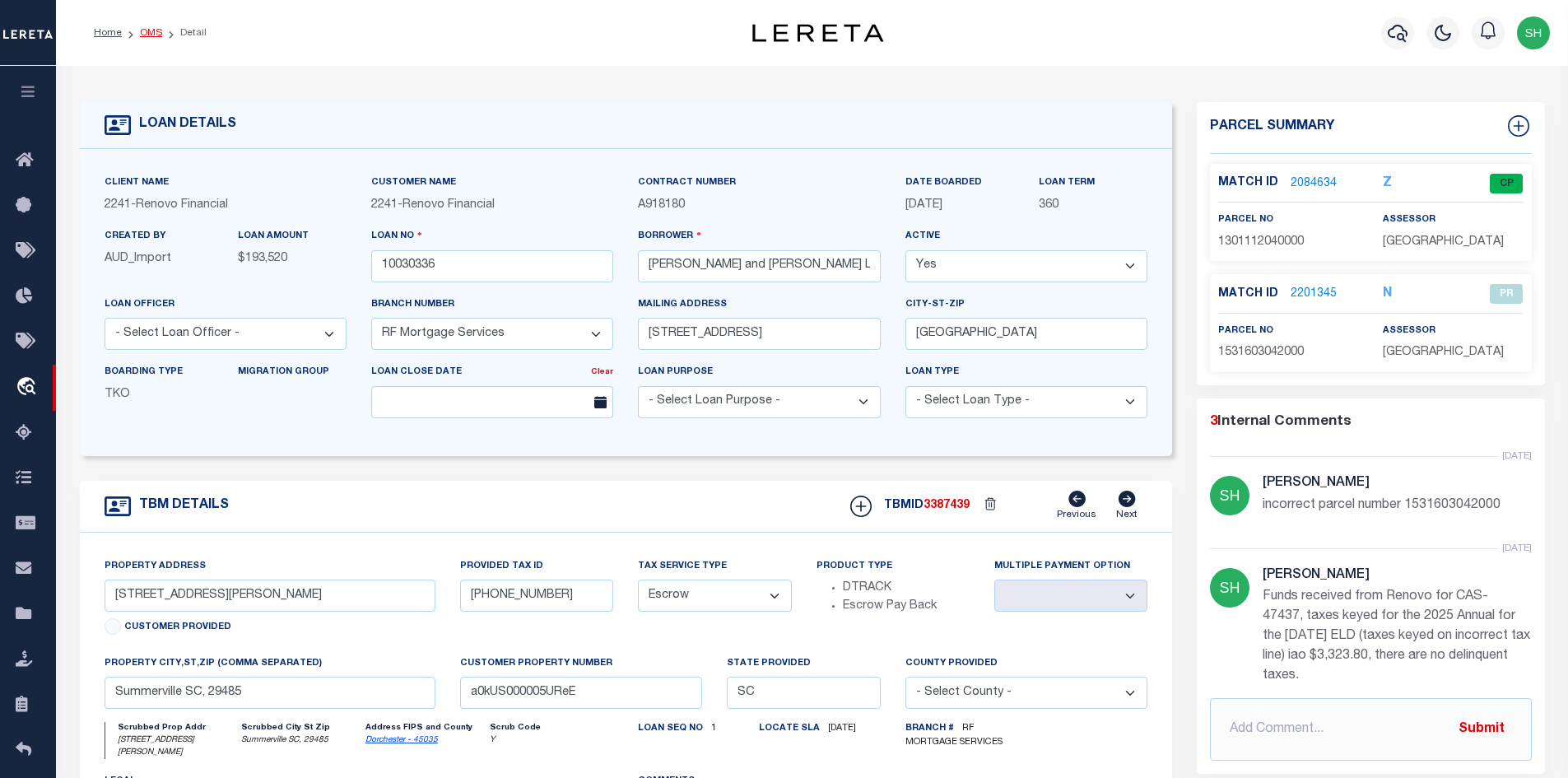
click at [145, 28] on link "OMS" at bounding box center [150, 32] width 23 height 10
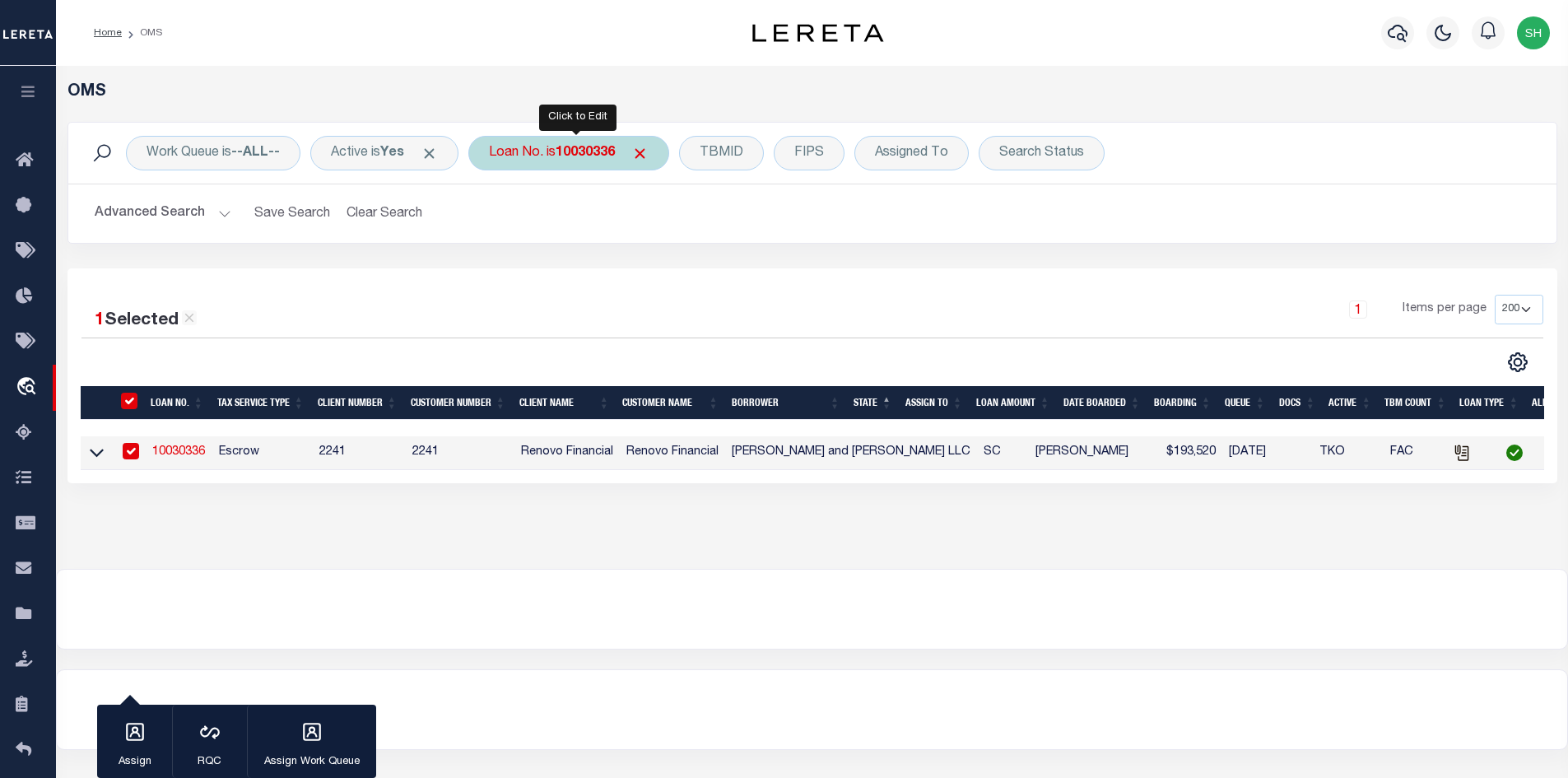
click at [585, 161] on div "Loan No. is 10030336" at bounding box center [569, 153] width 201 height 34
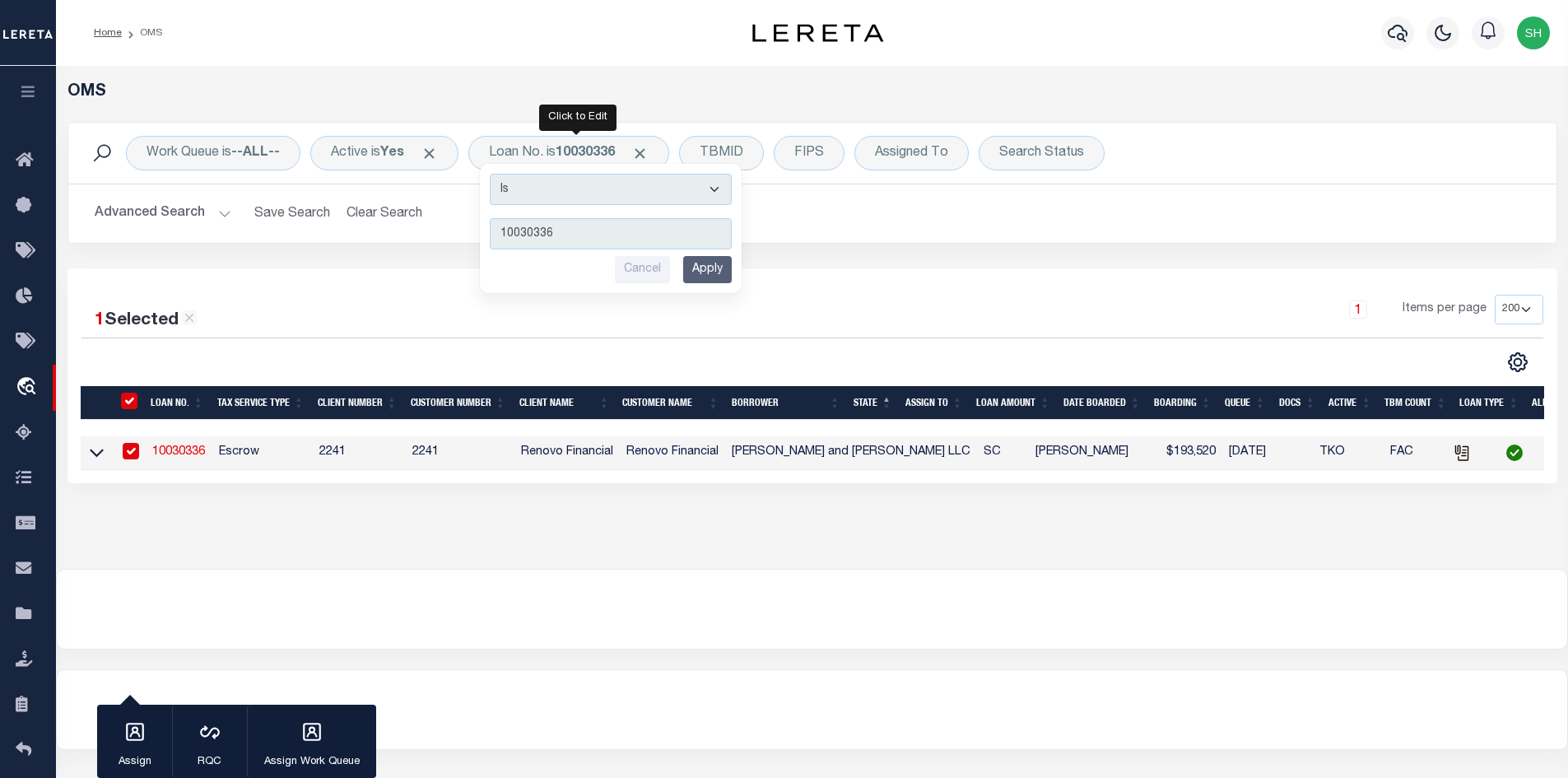
click at [451, 328] on div "1 Items per page 10 25 50 100 200" at bounding box center [998, 316] width 1116 height 42
